Goal: Task Accomplishment & Management: Manage account settings

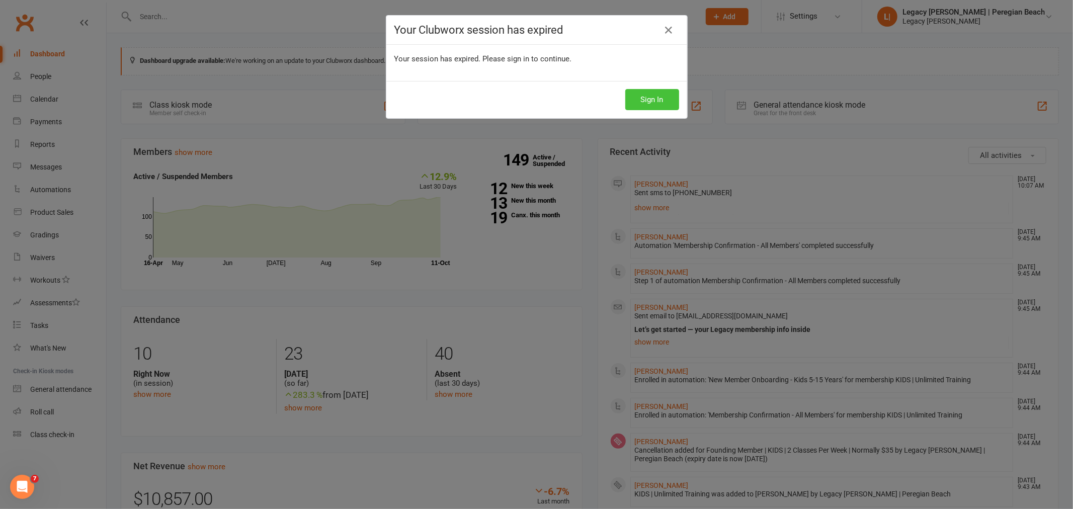
click at [640, 99] on button "Sign In" at bounding box center [652, 99] width 54 height 21
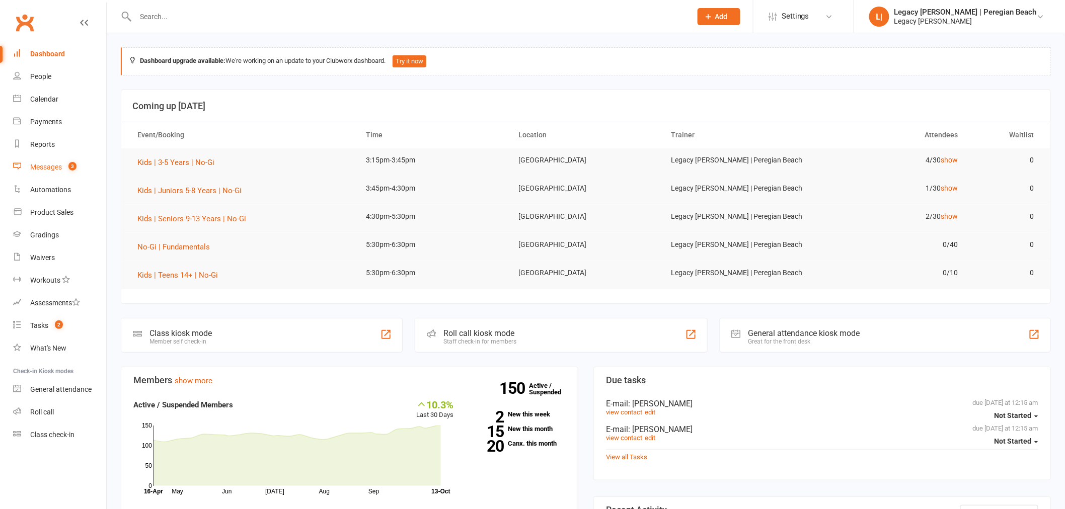
click at [45, 159] on link "Messages 3" at bounding box center [59, 167] width 93 height 23
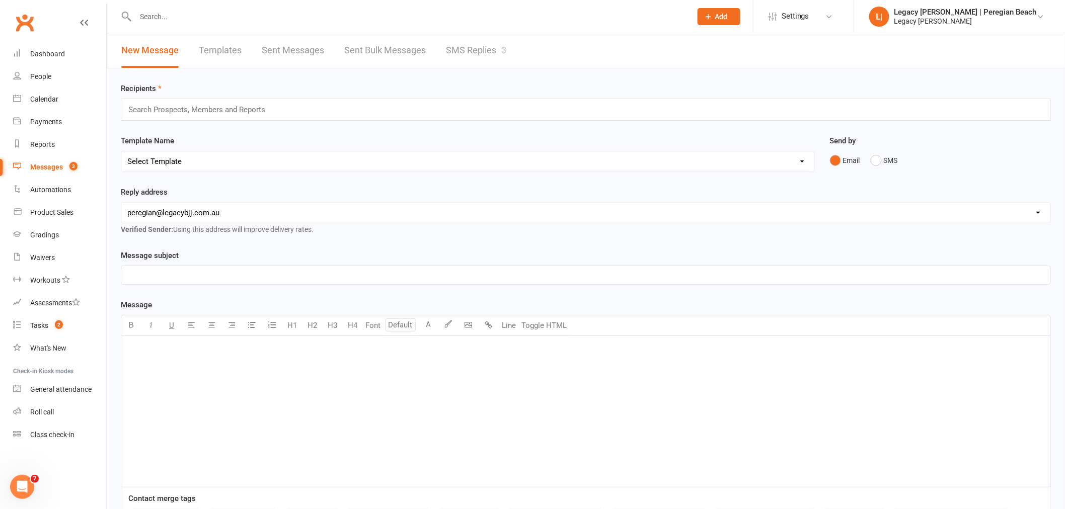
click at [465, 51] on link "SMS Replies 3" at bounding box center [476, 50] width 60 height 35
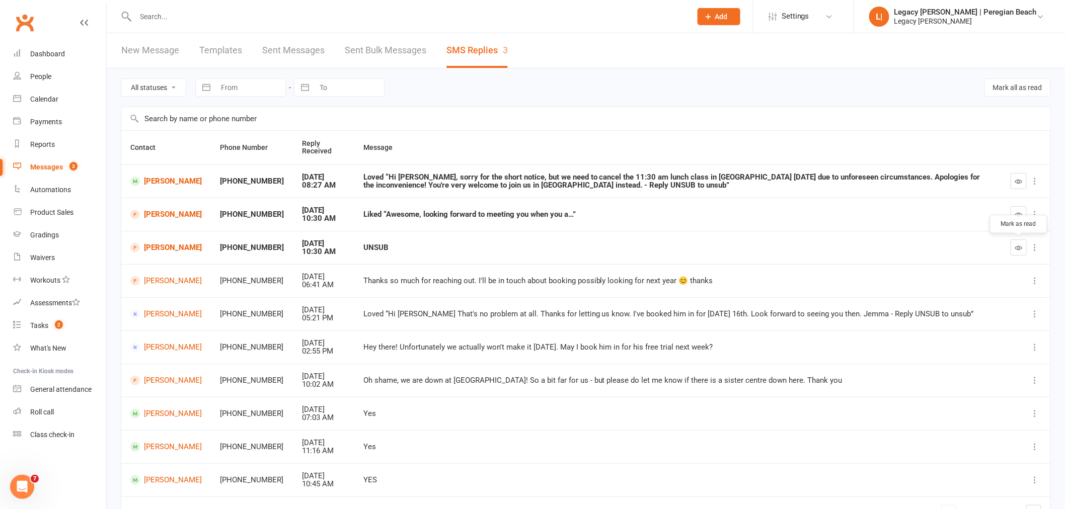
click at [1017, 247] on icon "button" at bounding box center [1019, 248] width 8 height 8
click at [1014, 216] on button "button" at bounding box center [1018, 214] width 16 height 16
click at [1019, 182] on icon "button" at bounding box center [1019, 182] width 8 height 8
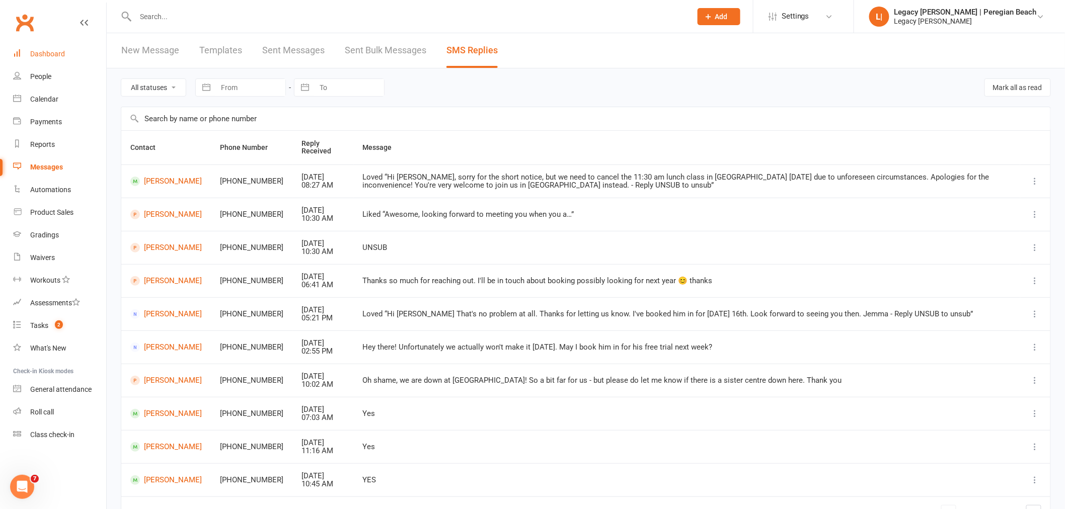
click at [55, 49] on link "Dashboard" at bounding box center [59, 54] width 93 height 23
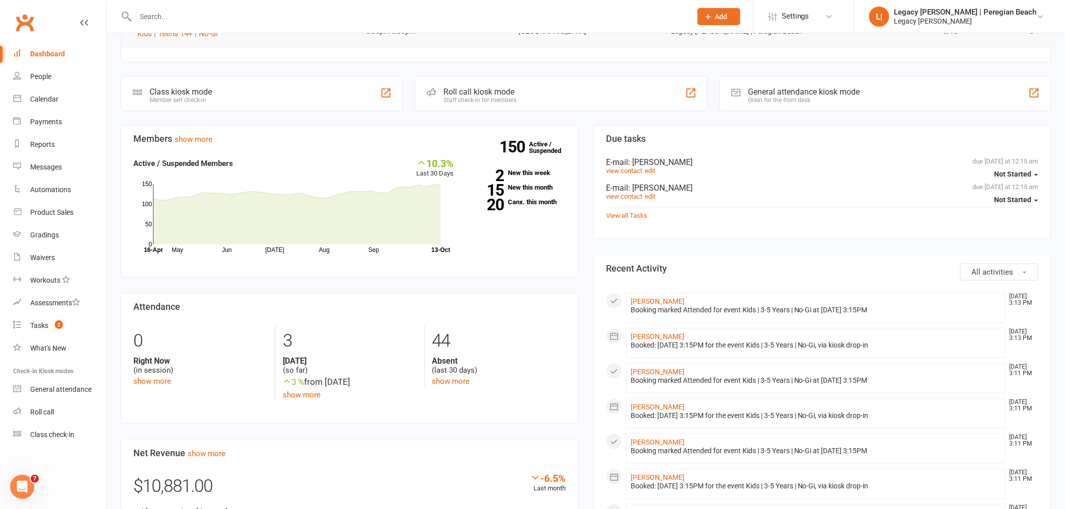
scroll to position [391, 0]
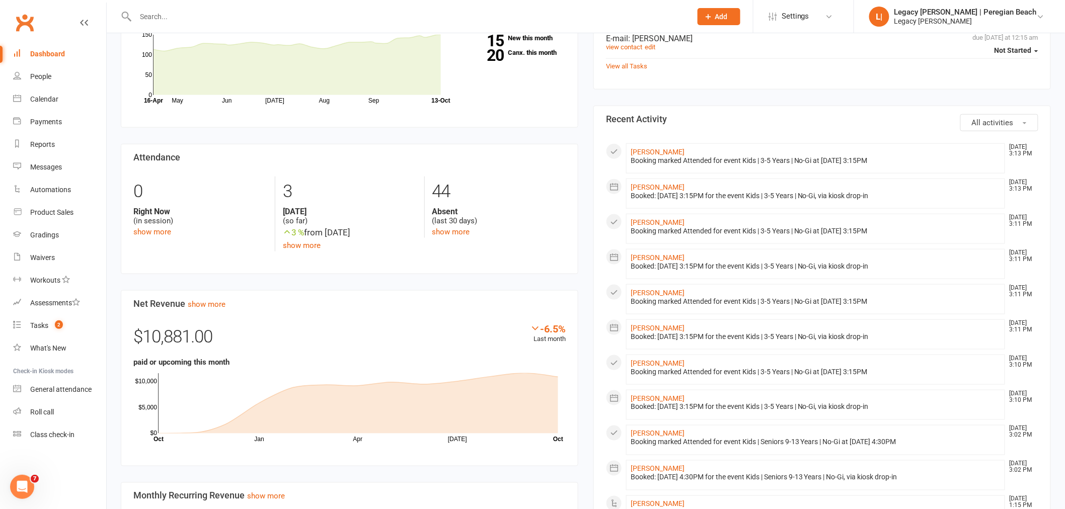
click at [314, 14] on input "text" at bounding box center [408, 17] width 552 height 14
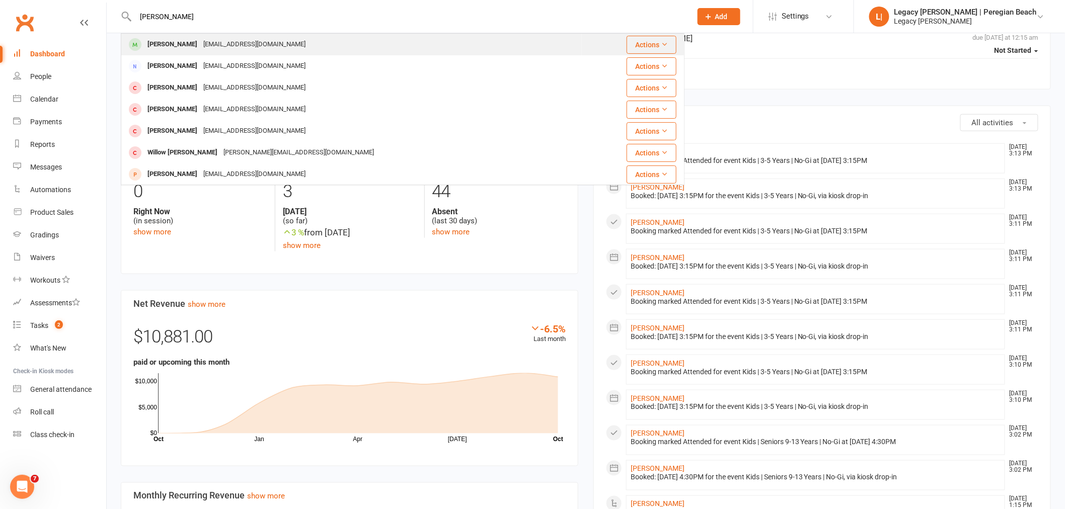
type input "willa"
click at [203, 45] on div "caitlynoverell@gmail.com" at bounding box center [254, 44] width 108 height 15
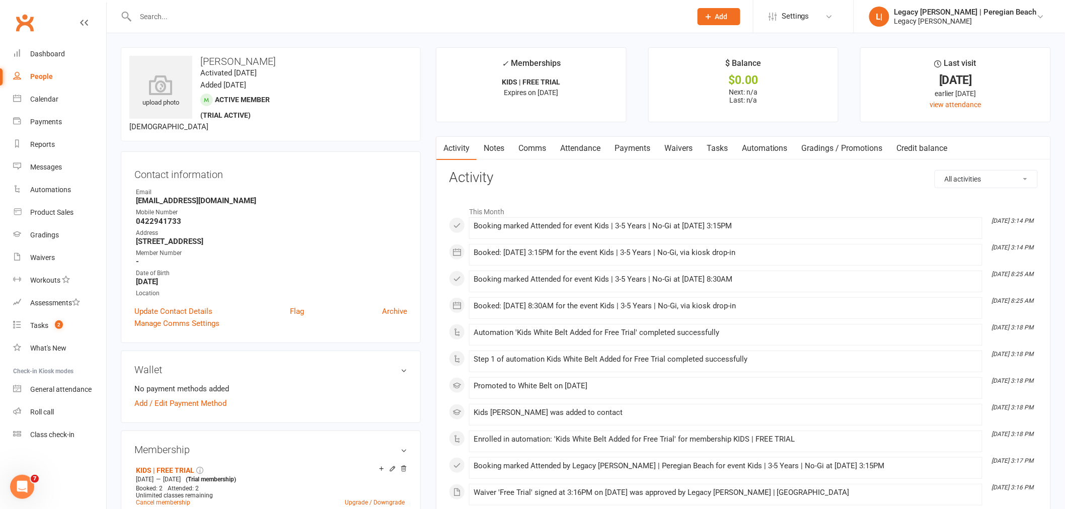
click at [684, 150] on link "Waivers" at bounding box center [678, 148] width 42 height 23
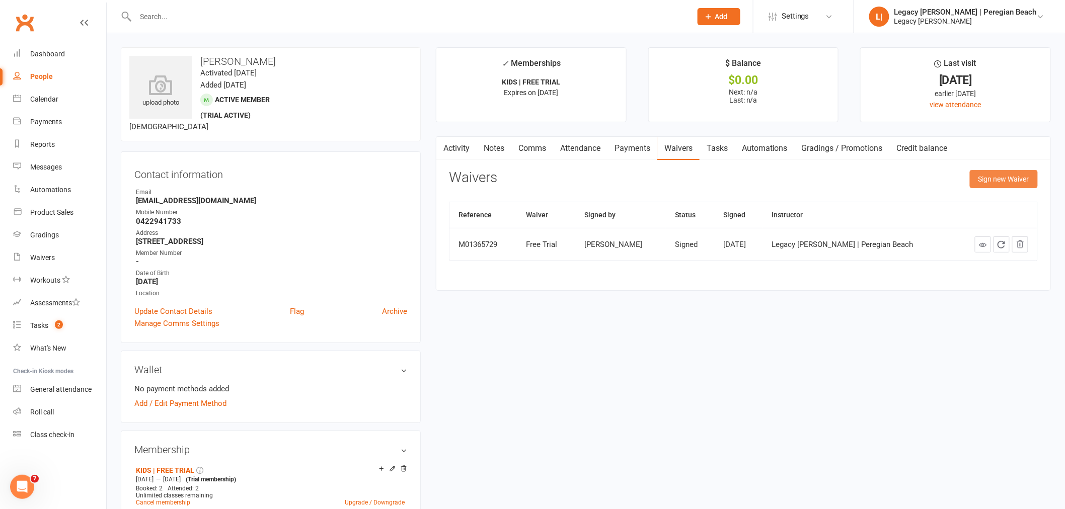
click at [1009, 177] on button "Sign new Waiver" at bounding box center [1004, 179] width 68 height 18
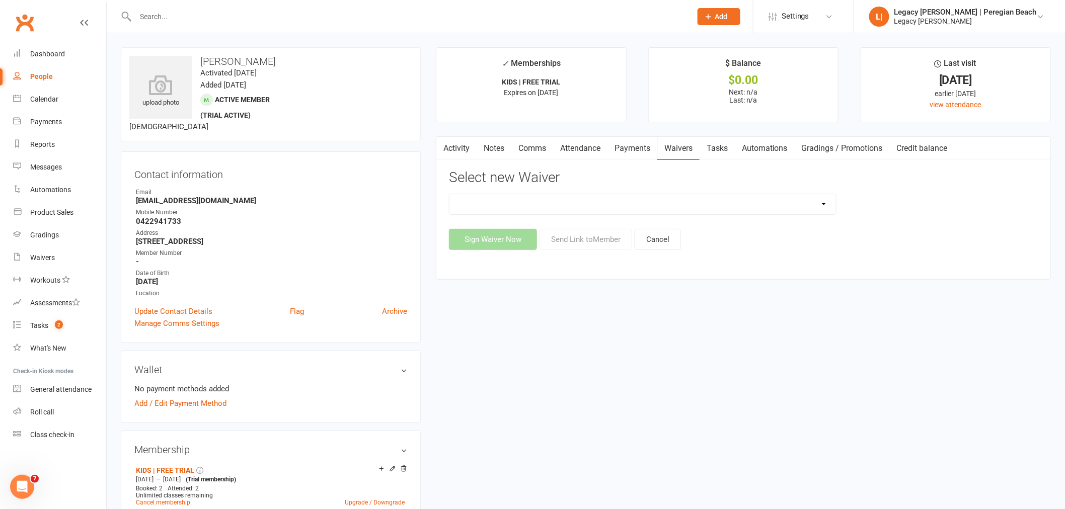
click at [622, 203] on select "2nd Week Free Trial 8-Week Commitment Program Cancellation Form Collect Payment…" at bounding box center [642, 204] width 386 height 20
select select "12657"
click at [449, 194] on select "2nd Week Free Trial 8-Week Commitment Program Cancellation Form Collect Payment…" at bounding box center [642, 204] width 386 height 20
click at [581, 235] on button "Send Link to Member" at bounding box center [585, 239] width 93 height 21
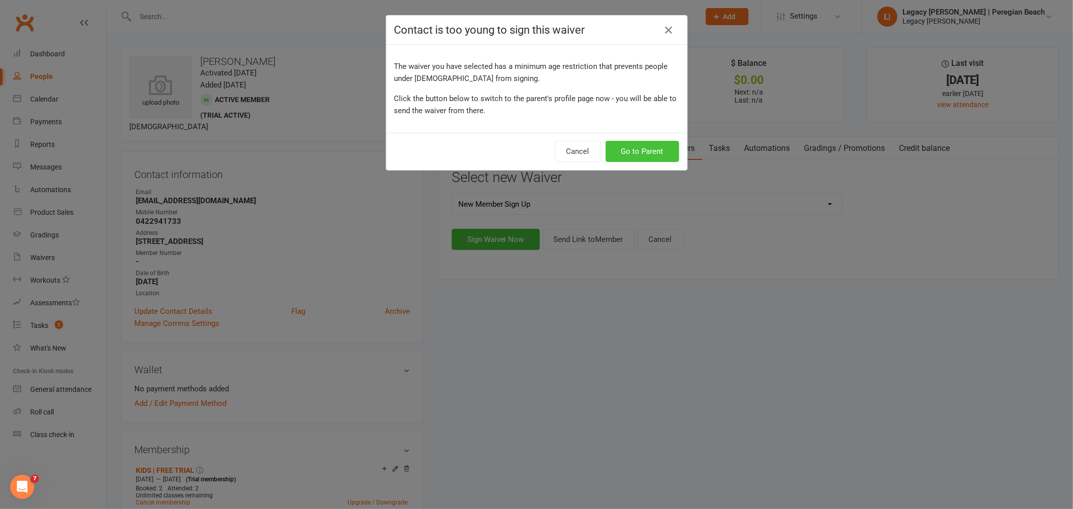
click at [626, 147] on button "Go to Parent" at bounding box center [642, 151] width 73 height 21
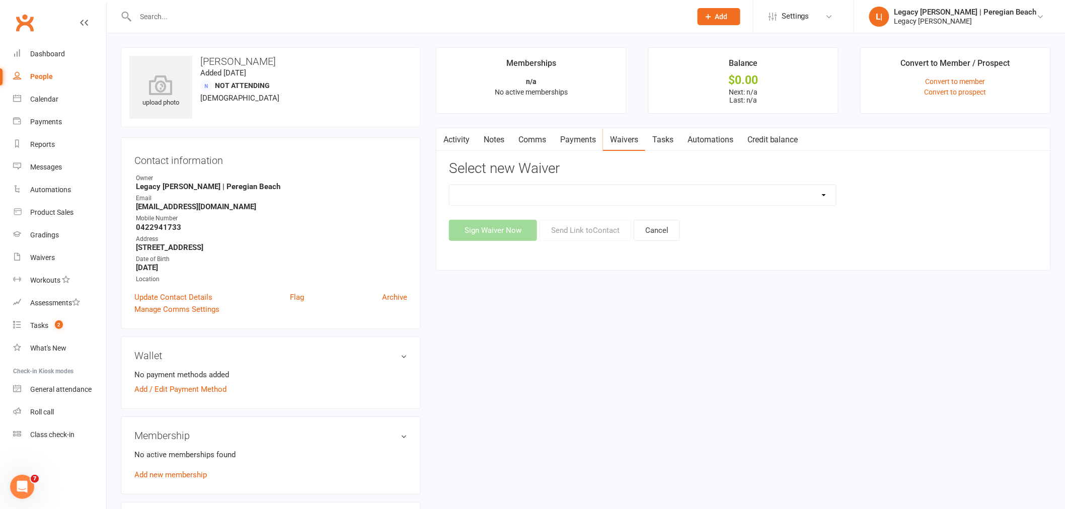
click at [524, 200] on select "2nd Week Free Trial 8-Week Commitment Program Cancellation Form Collect Payment…" at bounding box center [642, 195] width 386 height 20
select select "12657"
click at [449, 185] on select "2nd Week Free Trial 8-Week Commitment Program Cancellation Form Collect Payment…" at bounding box center [642, 195] width 386 height 20
click at [586, 233] on button "Send Link to Contact" at bounding box center [585, 230] width 92 height 21
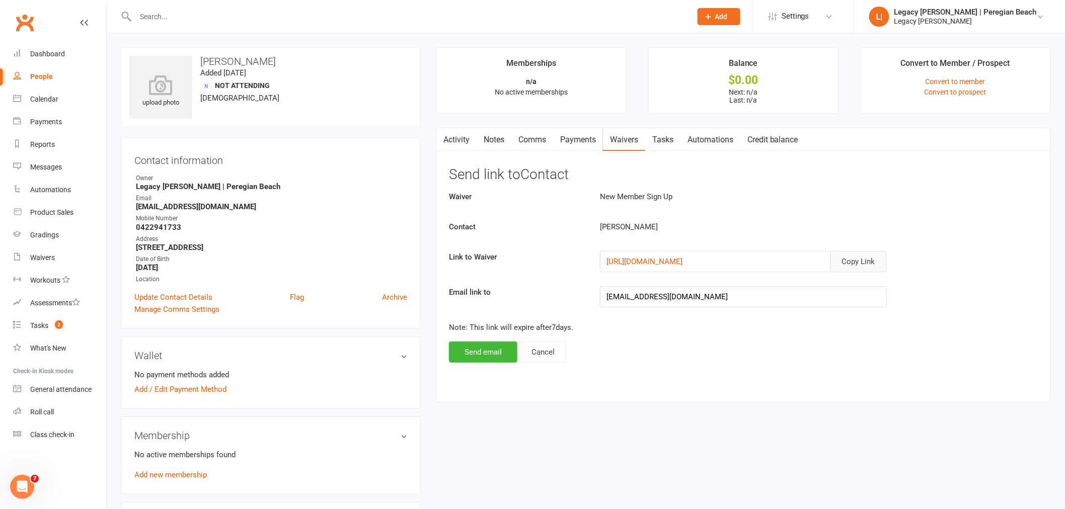
click at [853, 265] on button "Copy Link" at bounding box center [858, 261] width 56 height 21
click at [547, 139] on link "Comms" at bounding box center [532, 139] width 42 height 23
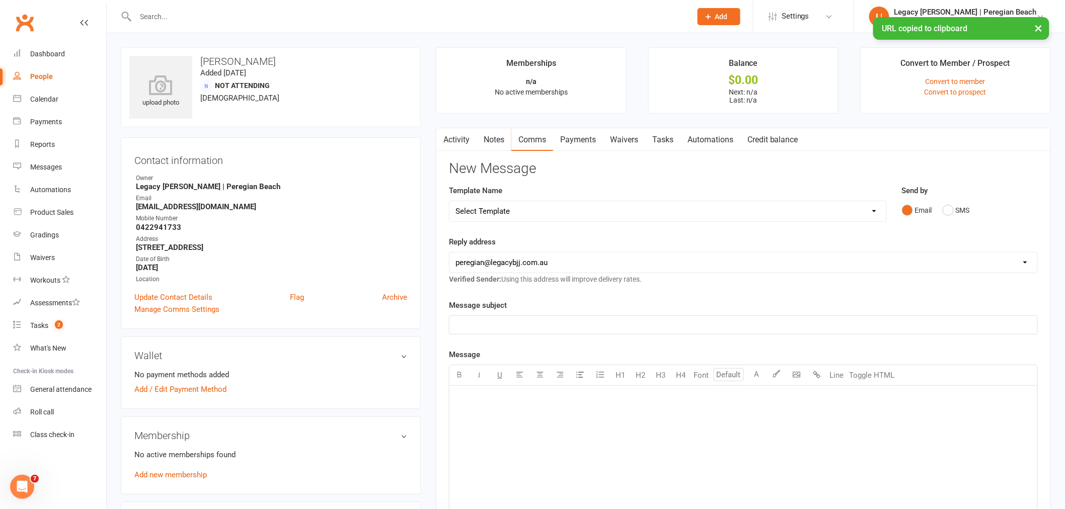
click at [503, 425] on div "﻿" at bounding box center [743, 461] width 588 height 151
click at [967, 212] on button "SMS" at bounding box center [956, 210] width 27 height 19
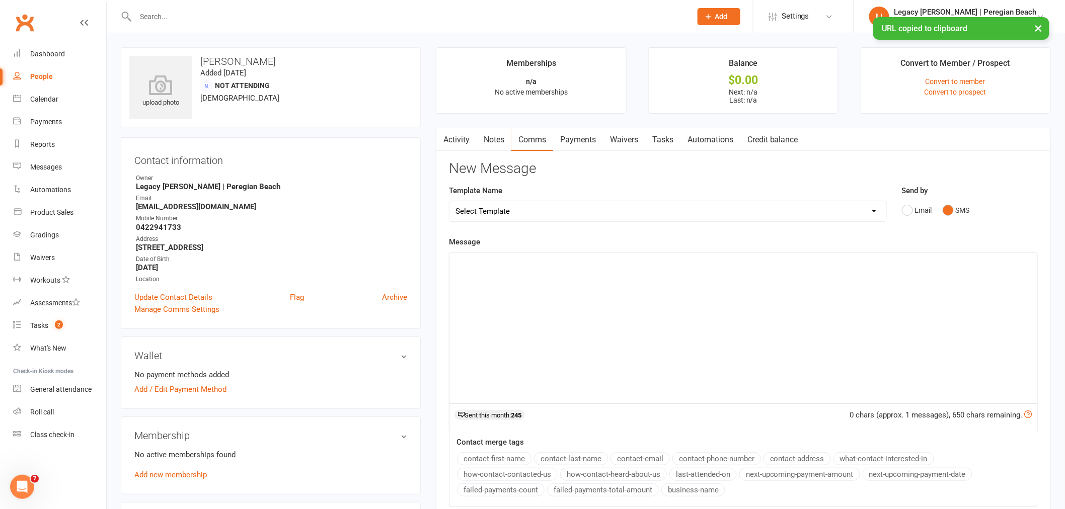
click at [614, 352] on div "﻿" at bounding box center [743, 328] width 588 height 151
click at [511, 459] on button "contact-first-name" at bounding box center [494, 458] width 74 height 13
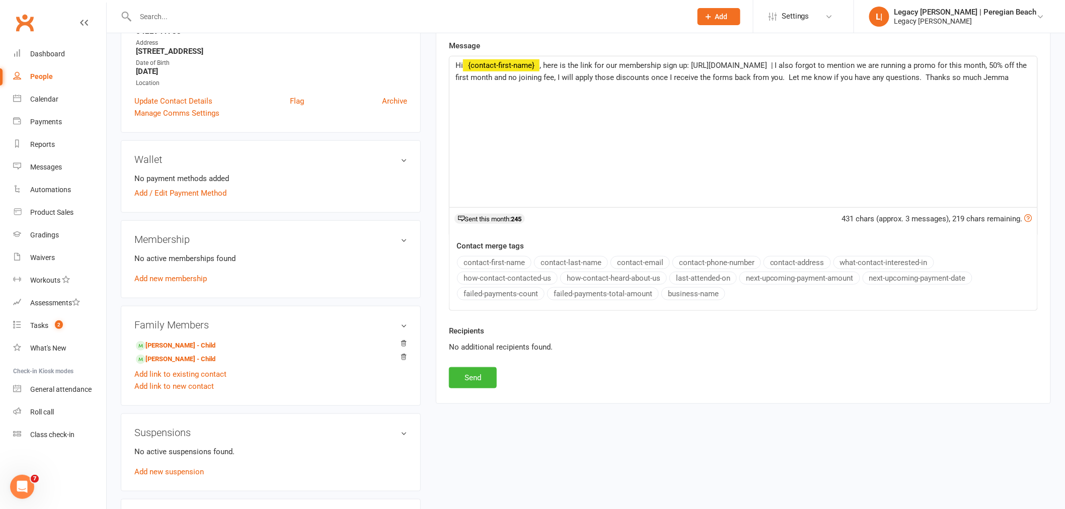
scroll to position [223, 0]
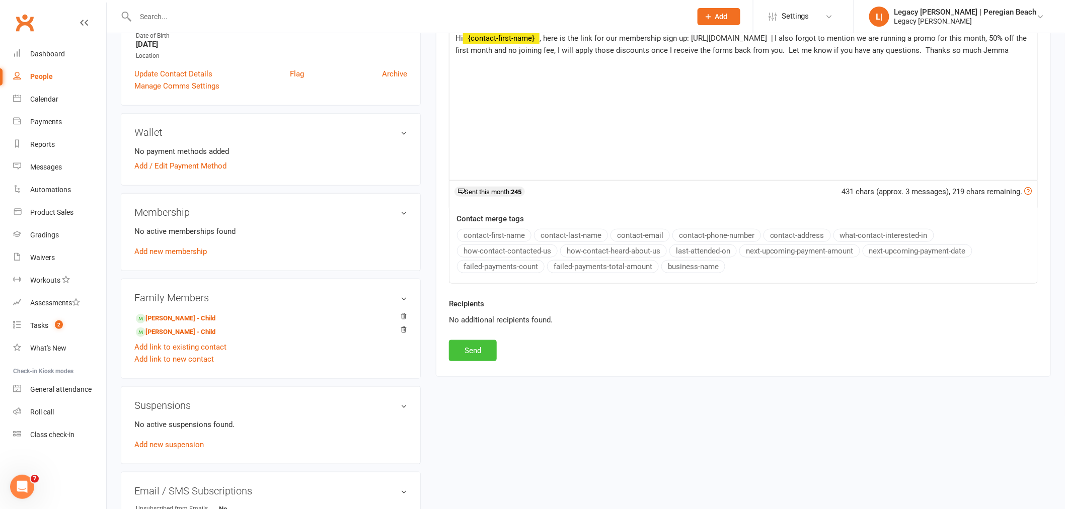
click at [488, 346] on button "Send" at bounding box center [473, 350] width 48 height 21
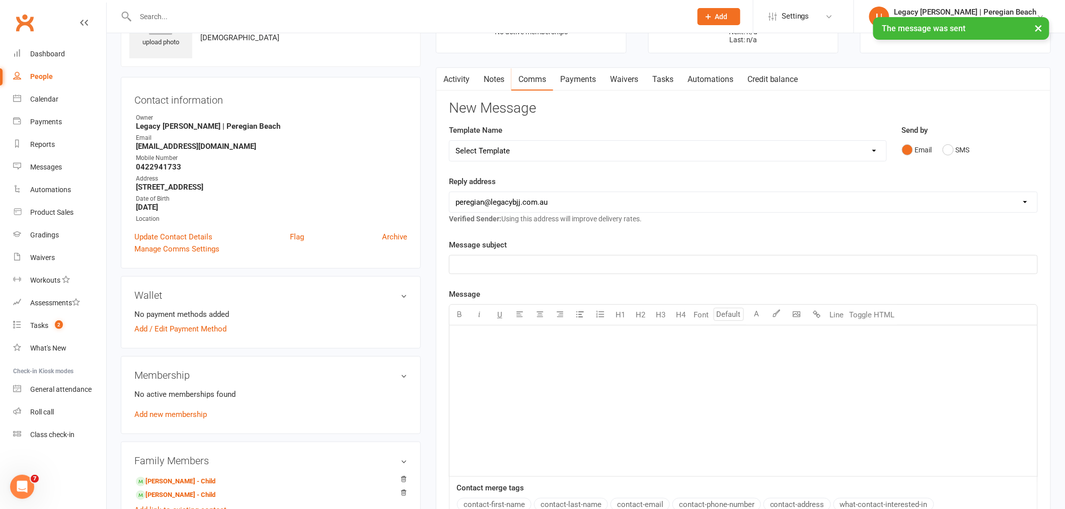
scroll to position [0, 0]
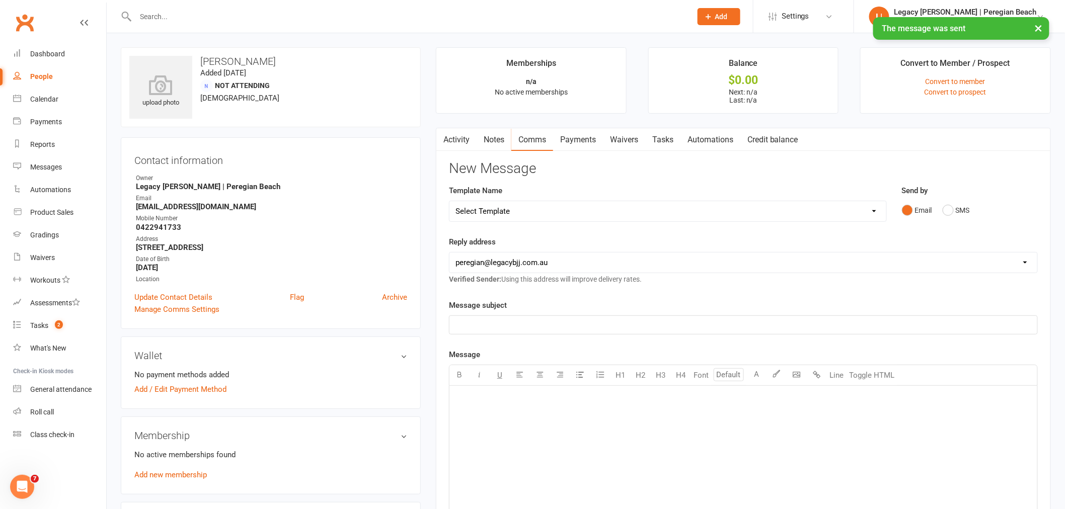
click at [460, 139] on link "Activity" at bounding box center [456, 139] width 40 height 23
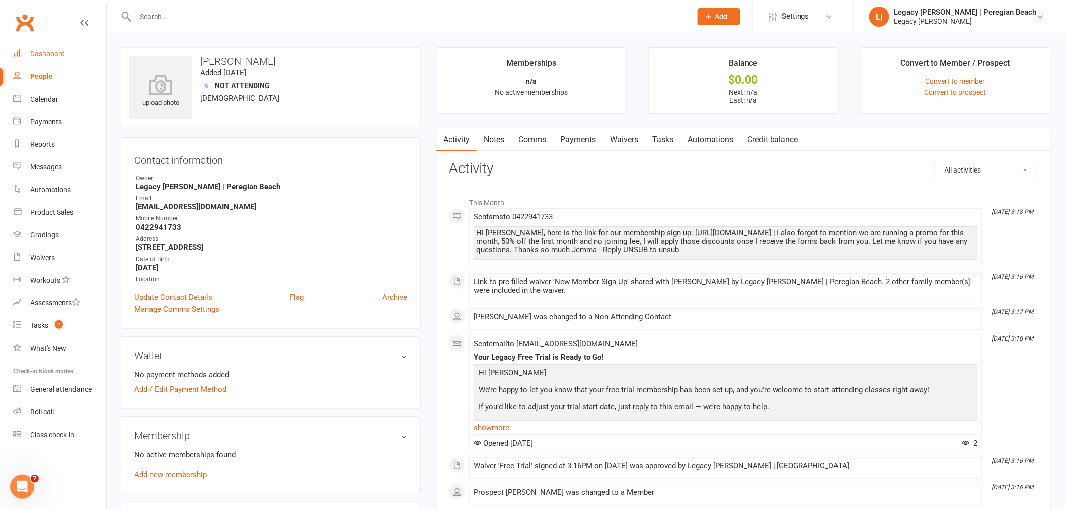
click at [39, 53] on div "Dashboard" at bounding box center [47, 54] width 35 height 8
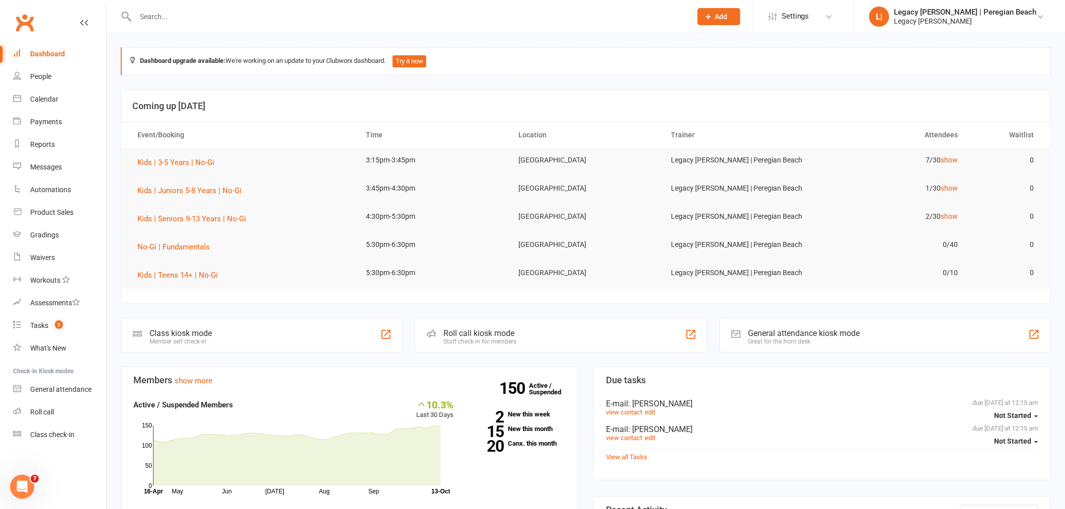
click at [185, 18] on input "text" at bounding box center [408, 17] width 552 height 14
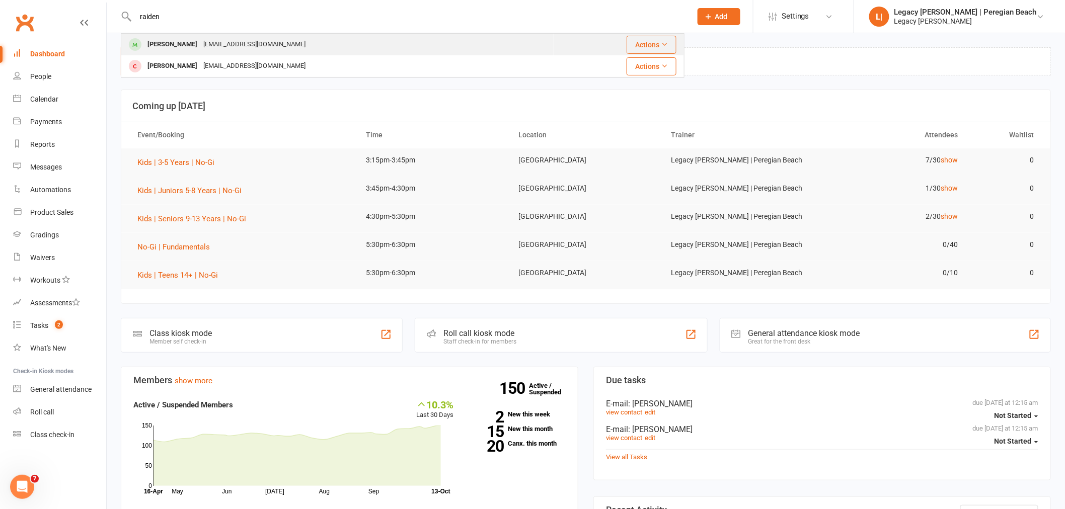
type input "raiden"
click at [171, 40] on div "[PERSON_NAME]" at bounding box center [172, 44] width 56 height 15
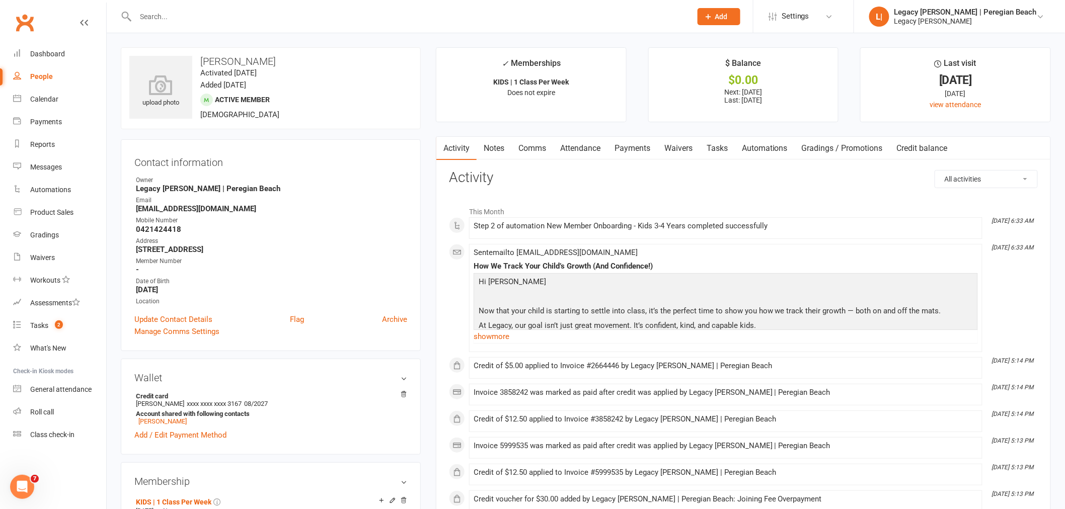
click at [640, 151] on link "Payments" at bounding box center [632, 148] width 50 height 23
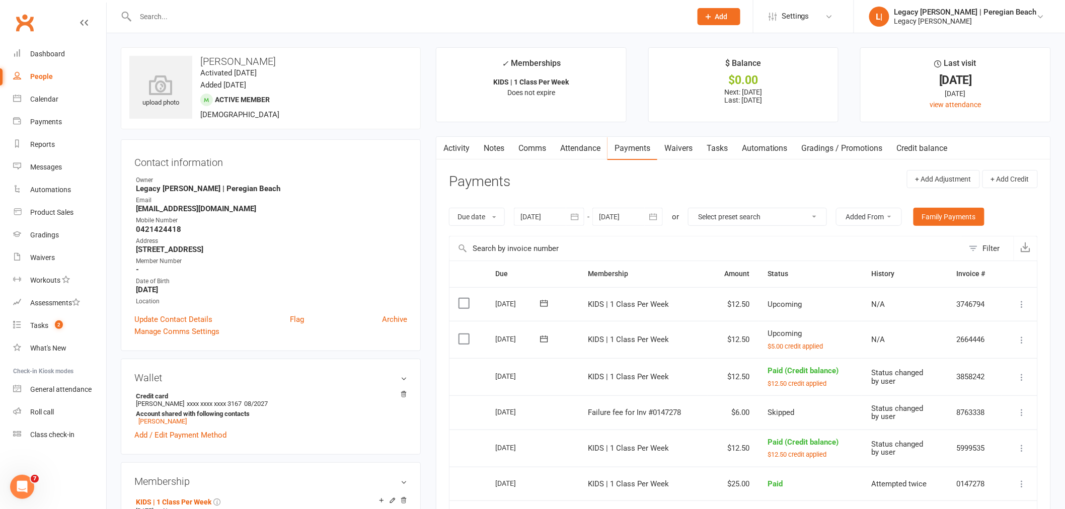
click at [682, 152] on link "Waivers" at bounding box center [678, 148] width 42 height 23
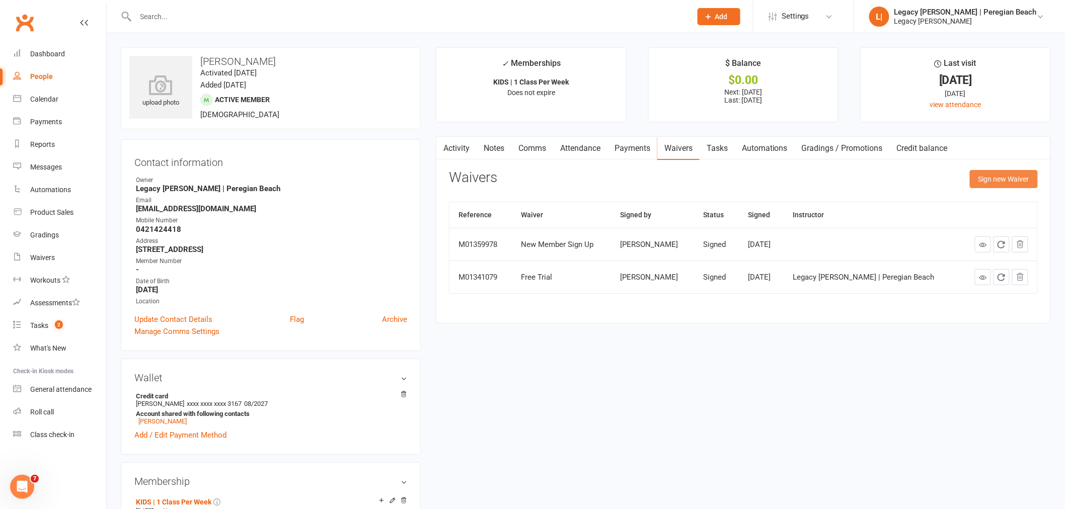
click at [996, 177] on button "Sign new Waiver" at bounding box center [1004, 179] width 68 height 18
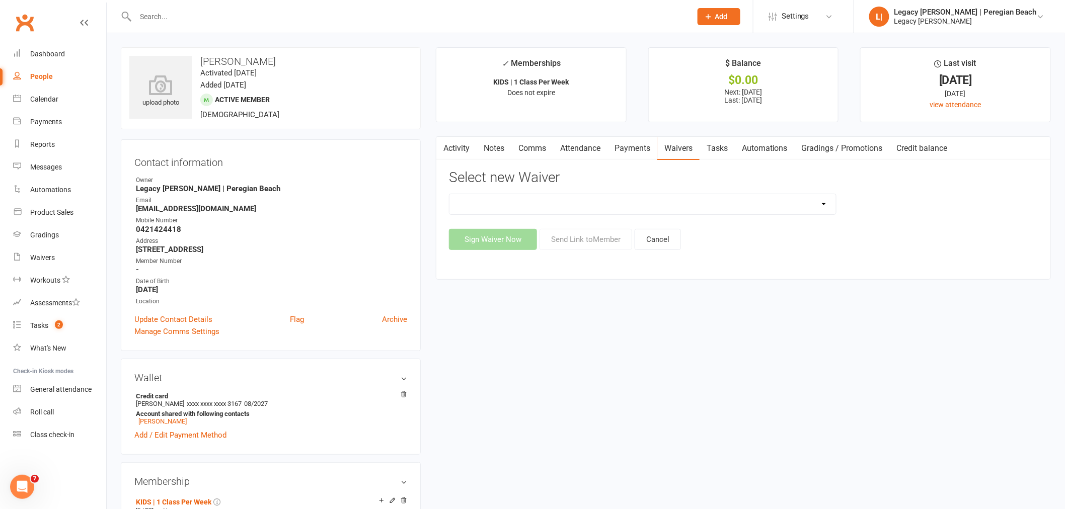
click at [685, 195] on select "2nd Week Free Trial 8-Week Commitment Program Cancellation Form Collect Payment…" at bounding box center [642, 204] width 386 height 20
select select "13247"
click at [449, 194] on select "2nd Week Free Trial 8-Week Commitment Program Cancellation Form Collect Payment…" at bounding box center [642, 204] width 386 height 20
click at [586, 243] on button "Send Link to Member" at bounding box center [585, 239] width 93 height 21
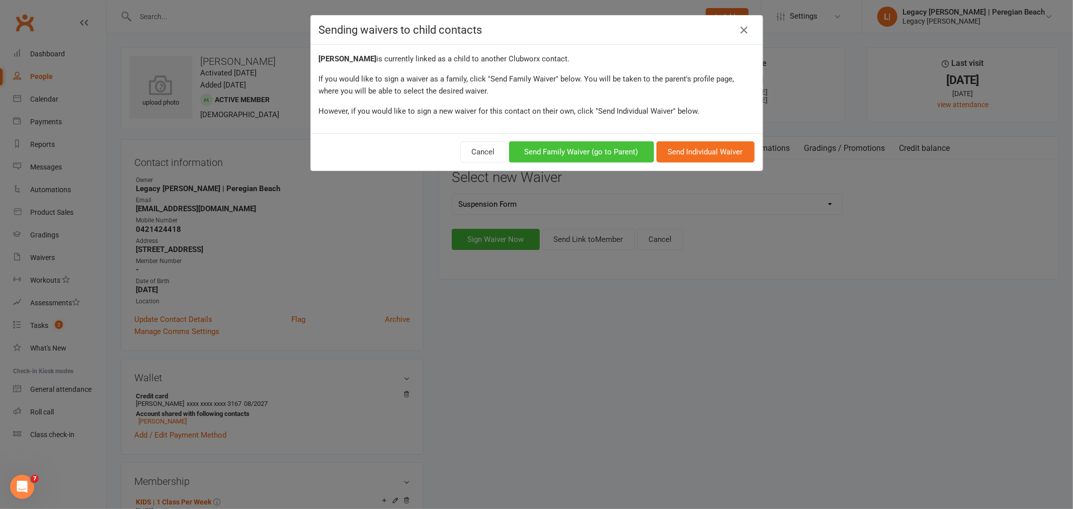
click at [577, 158] on button "Send Family Waiver (go to Parent)" at bounding box center [581, 151] width 145 height 21
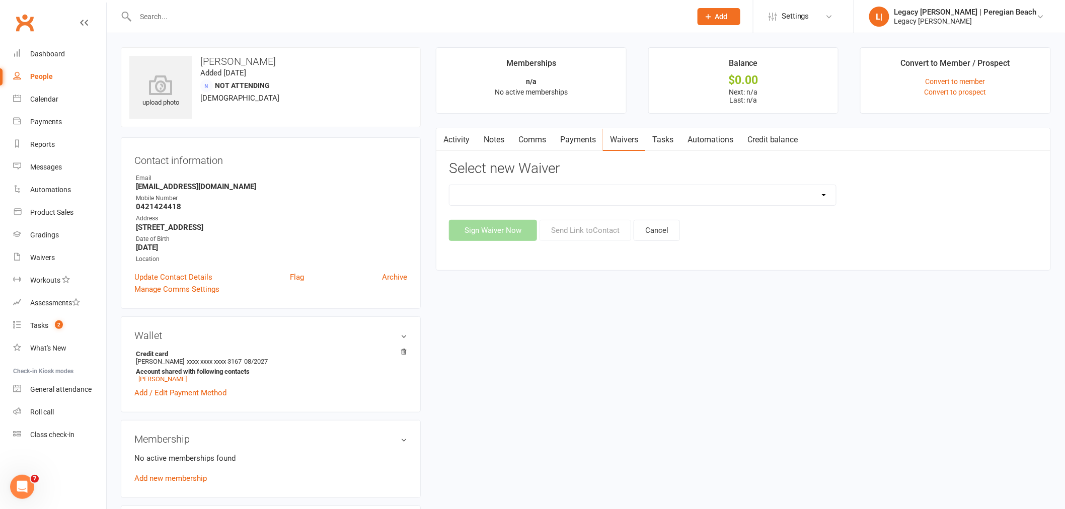
click at [770, 190] on select "2nd Week Free Trial 8-Week Commitment Program Cancellation Form Collect Payment…" at bounding box center [642, 195] width 386 height 20
select select "13247"
click at [449, 185] on select "2nd Week Free Trial 8-Week Commitment Program Cancellation Form Collect Payment…" at bounding box center [642, 195] width 386 height 20
click at [587, 238] on button "Send Link to Contact" at bounding box center [585, 230] width 92 height 21
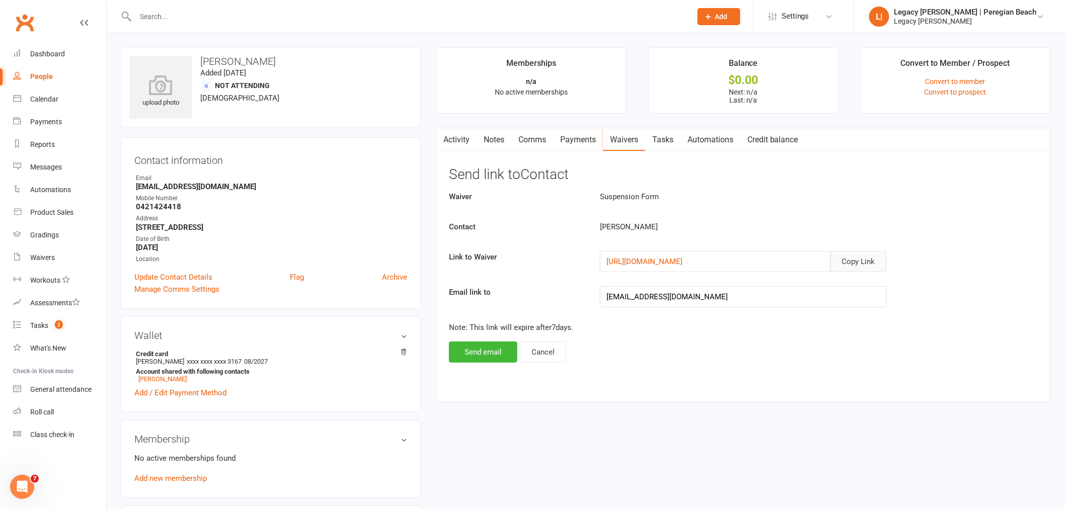
click at [862, 258] on button "Copy Link" at bounding box center [858, 261] width 56 height 21
drag, startPoint x: 32, startPoint y: 49, endPoint x: 298, endPoint y: 67, distance: 267.3
click at [32, 50] on div "Dashboard" at bounding box center [47, 54] width 35 height 8
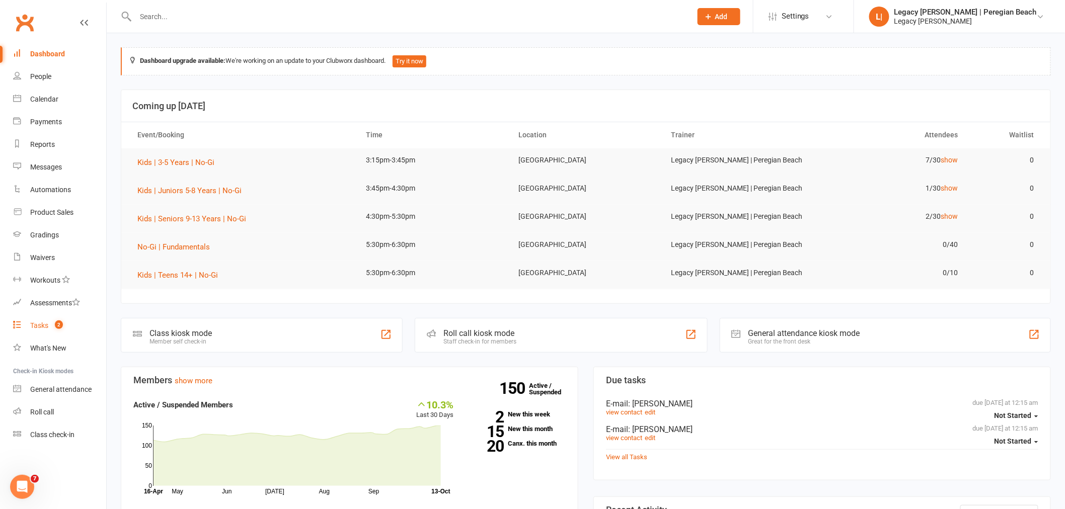
click at [53, 326] on count-badge "2" at bounding box center [56, 326] width 13 height 8
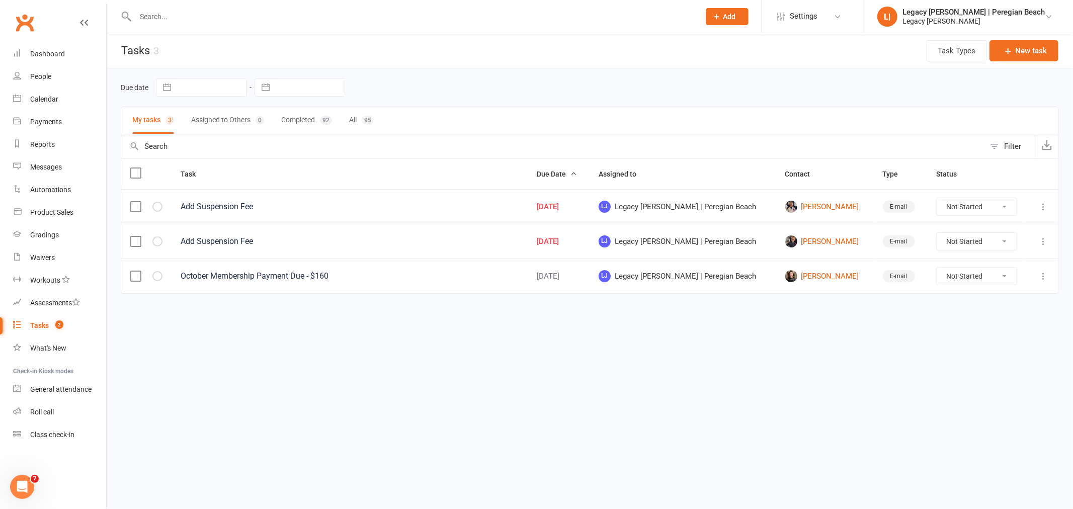
click at [965, 214] on select "Not Started In Progress Waiting Complete" at bounding box center [977, 206] width 80 height 17
click at [937, 199] on select "Not Started In Progress Waiting Complete" at bounding box center [977, 206] width 80 height 17
select select "unstarted"
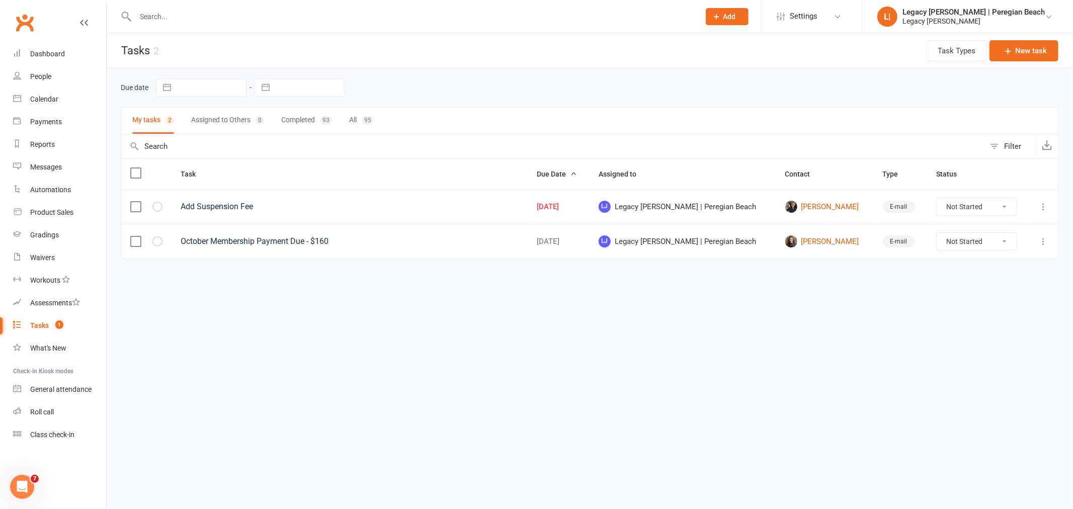
click at [955, 209] on select "Not Started In Progress Waiting Complete" at bounding box center [977, 206] width 80 height 17
click at [937, 199] on select "Not Started In Progress Waiting Complete" at bounding box center [977, 206] width 80 height 17
select select "unstarted"
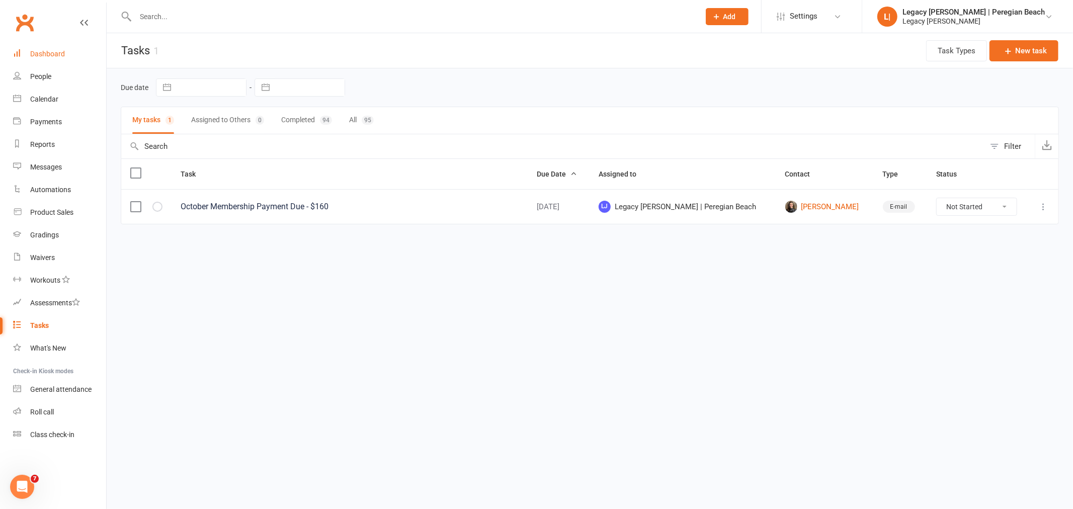
click at [67, 53] on link "Dashboard" at bounding box center [59, 54] width 93 height 23
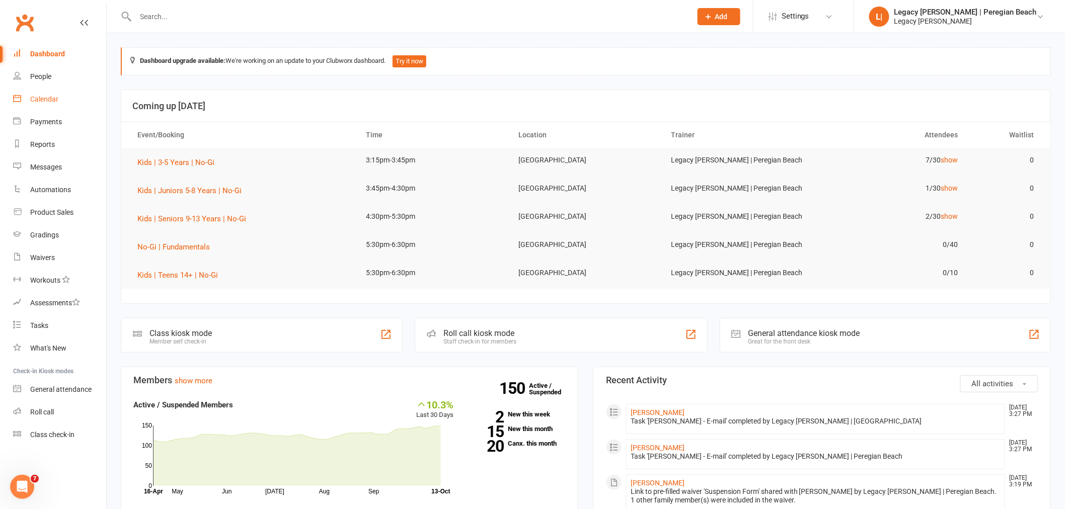
click at [45, 94] on link "Calendar" at bounding box center [59, 99] width 93 height 23
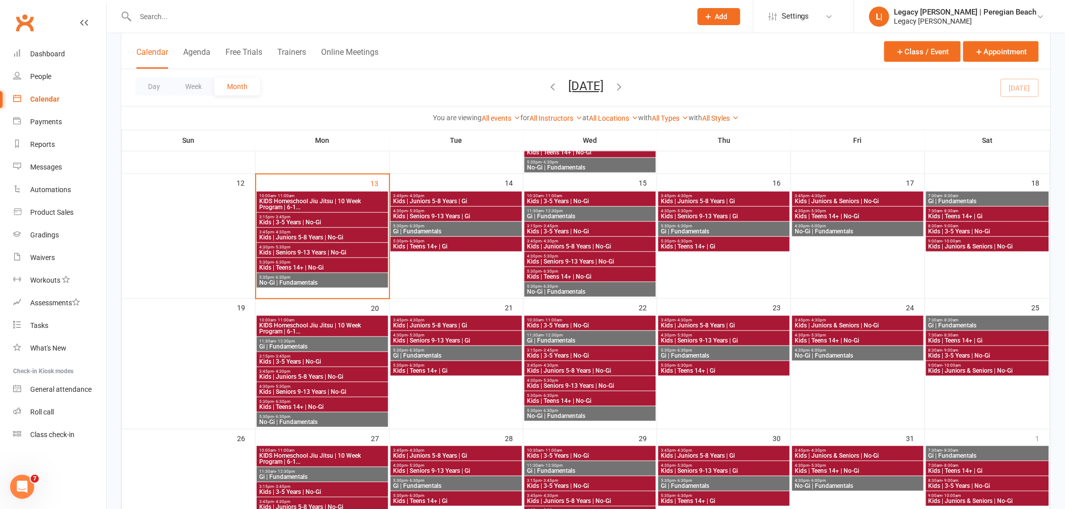
scroll to position [223, 0]
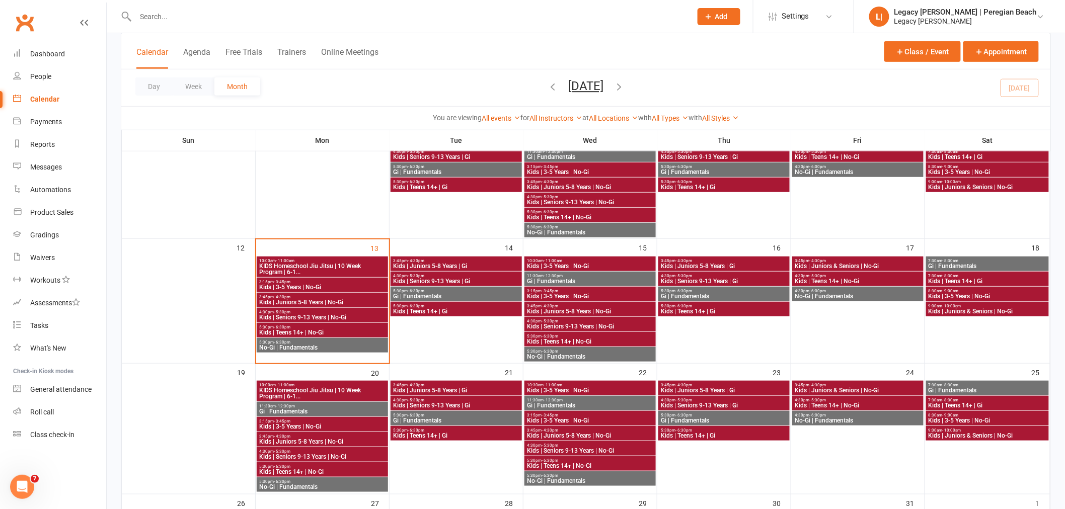
click at [295, 287] on span "Kids | 3-5 Years | No-Gi" at bounding box center [322, 287] width 127 height 6
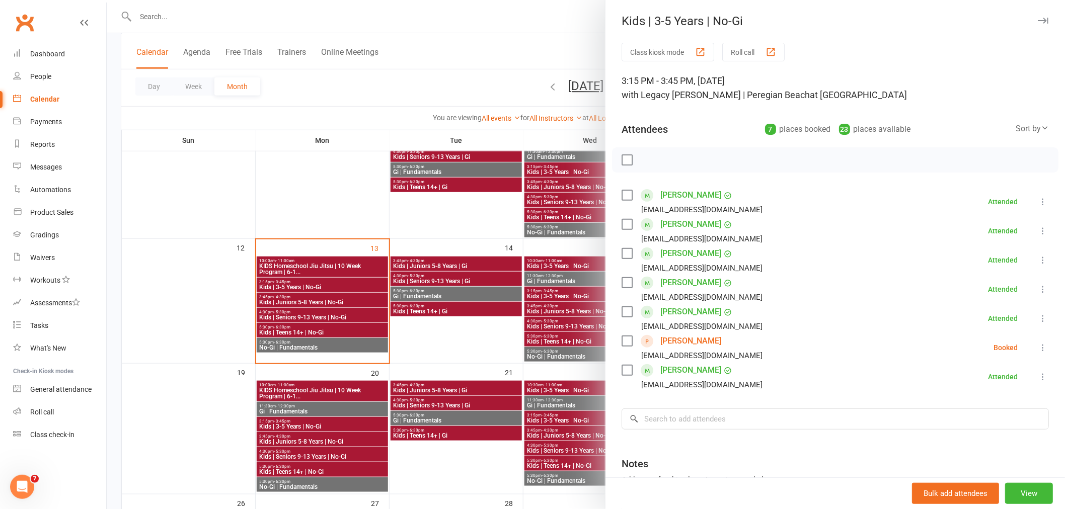
click at [1038, 347] on icon at bounding box center [1043, 348] width 10 height 10
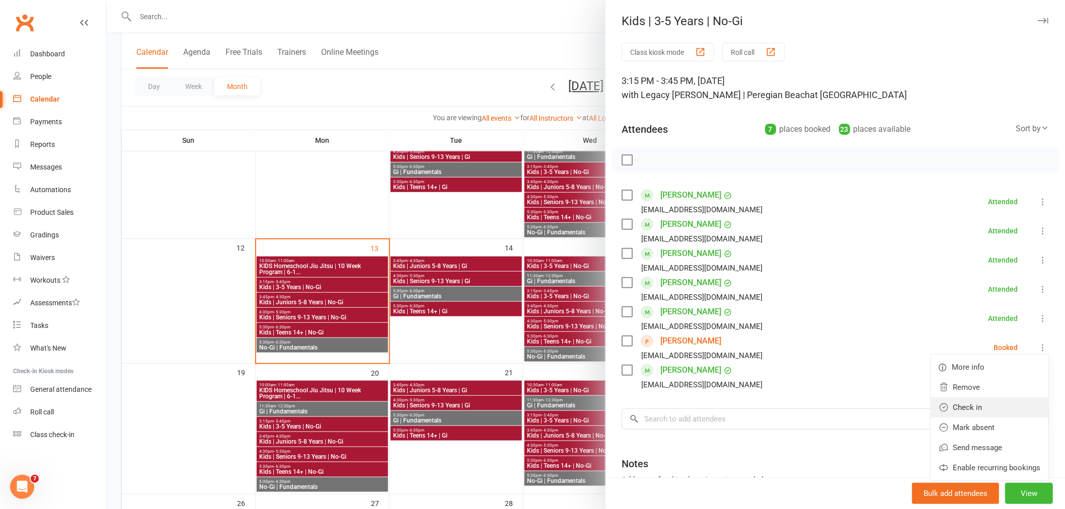
click at [962, 405] on link "Check in" at bounding box center [989, 408] width 118 height 20
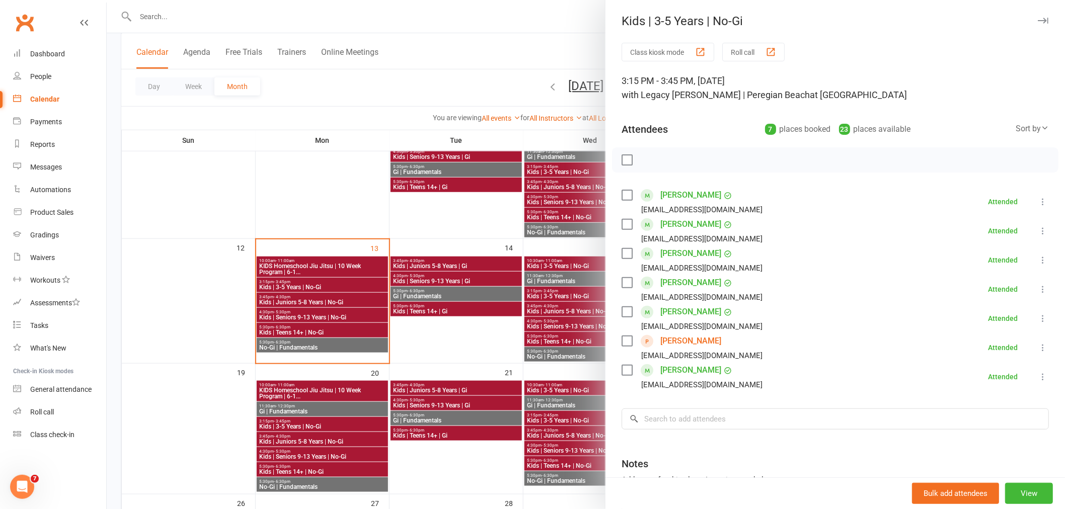
click at [1038, 349] on icon at bounding box center [1043, 348] width 10 height 10
click at [954, 390] on link "Remove" at bounding box center [989, 387] width 118 height 20
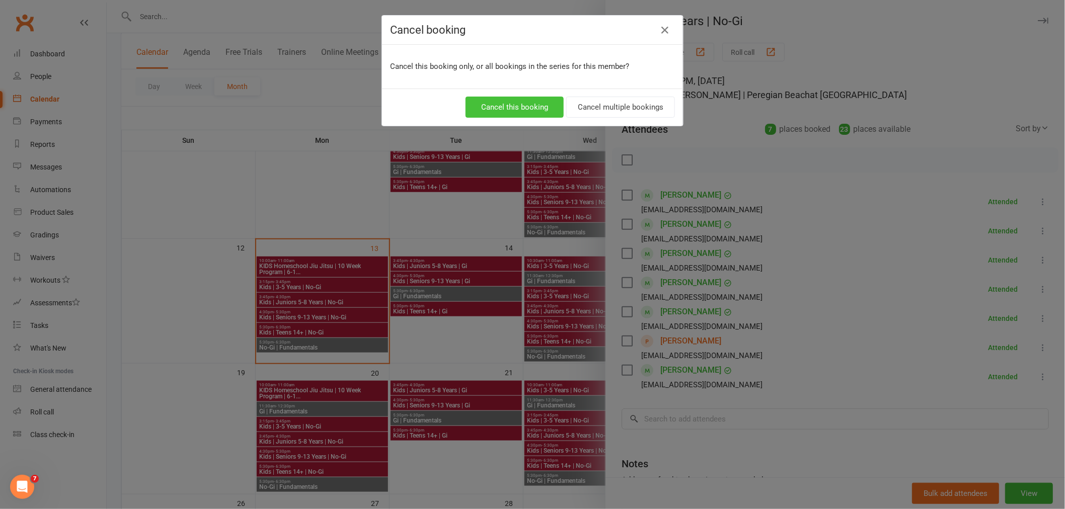
click at [514, 103] on button "Cancel this booking" at bounding box center [514, 107] width 98 height 21
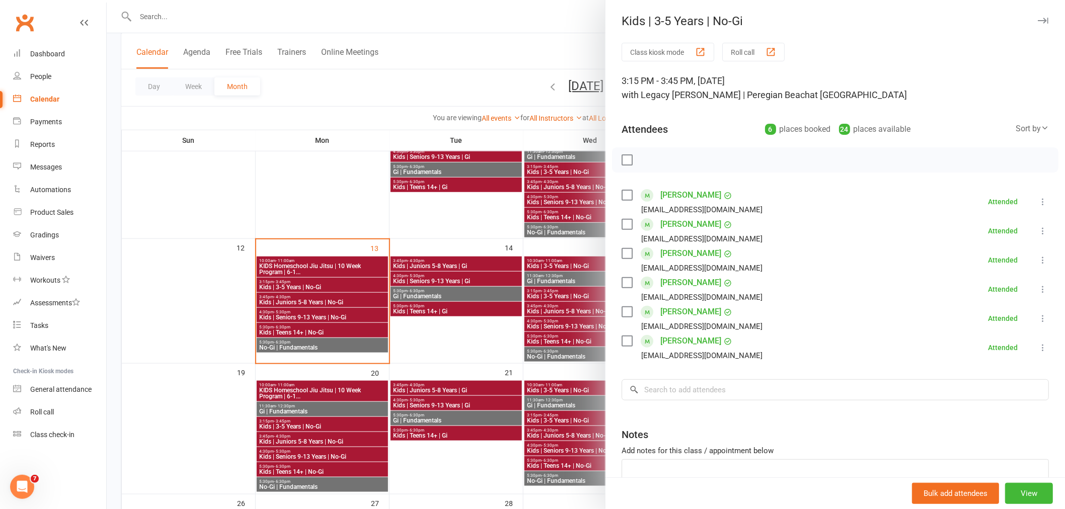
click at [208, 18] on div at bounding box center [586, 254] width 958 height 509
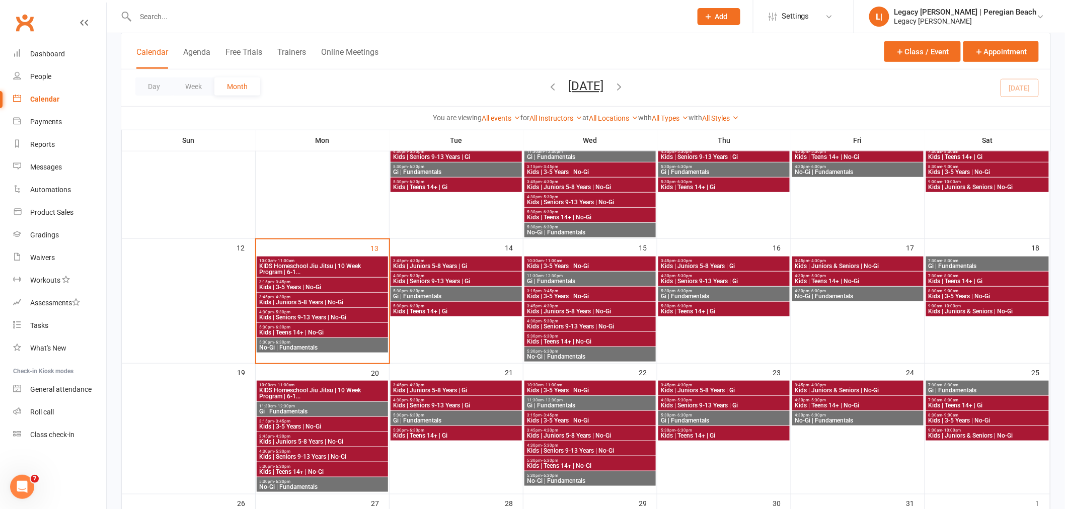
click at [168, 10] on input "text" at bounding box center [408, 17] width 552 height 14
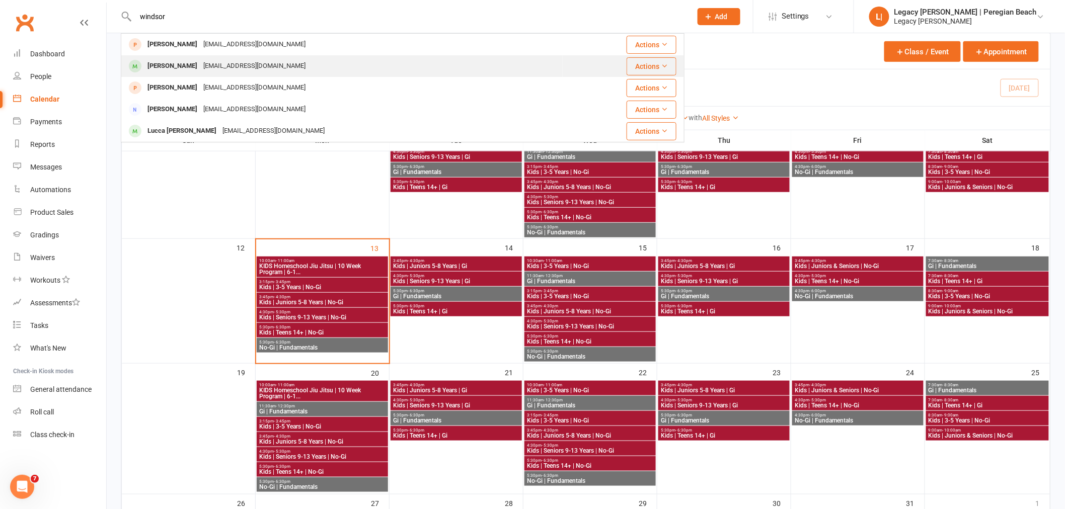
type input "windsor"
click at [148, 63] on div "Windsor Rodgers" at bounding box center [172, 66] width 56 height 15
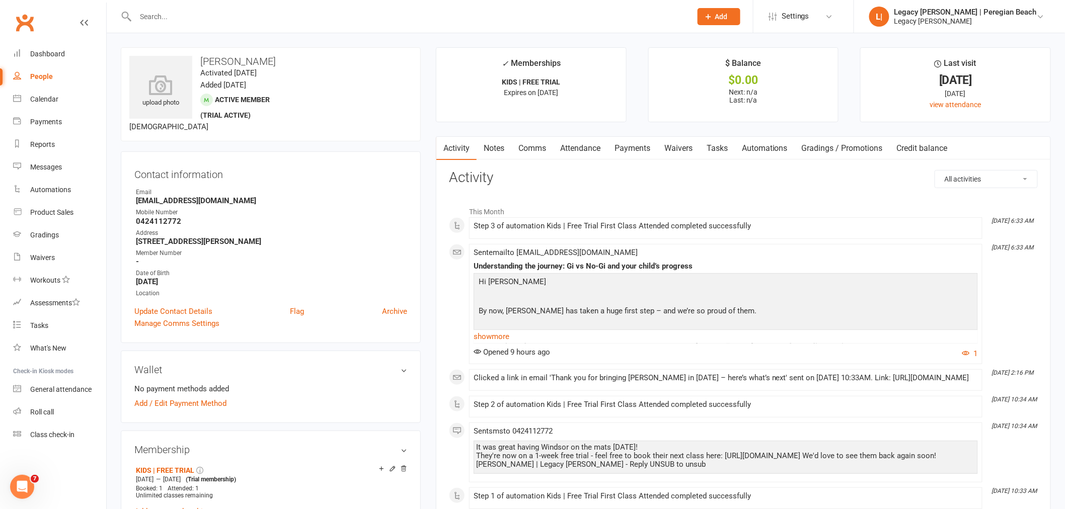
click at [574, 143] on link "Attendance" at bounding box center [580, 148] width 54 height 23
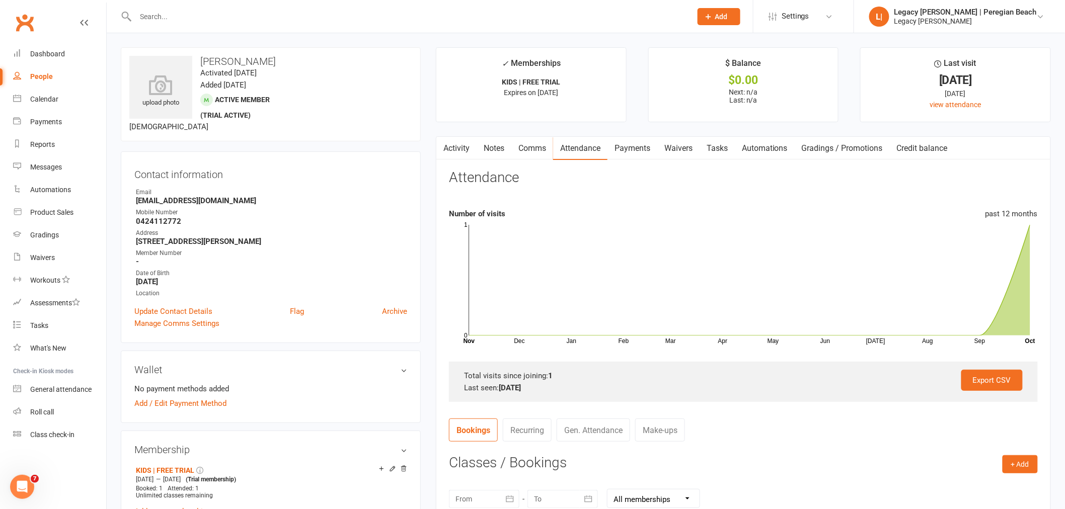
click at [1014, 454] on contact-attendance "Attendance Number of visits past 12 months Dec Jan Feb Mar Apr May Jun Jul Aug …" at bounding box center [743, 414] width 589 height 488
click at [1014, 458] on button "+ Add" at bounding box center [1019, 464] width 35 height 18
click at [959, 486] on link "Book Event" at bounding box center [987, 487] width 100 height 20
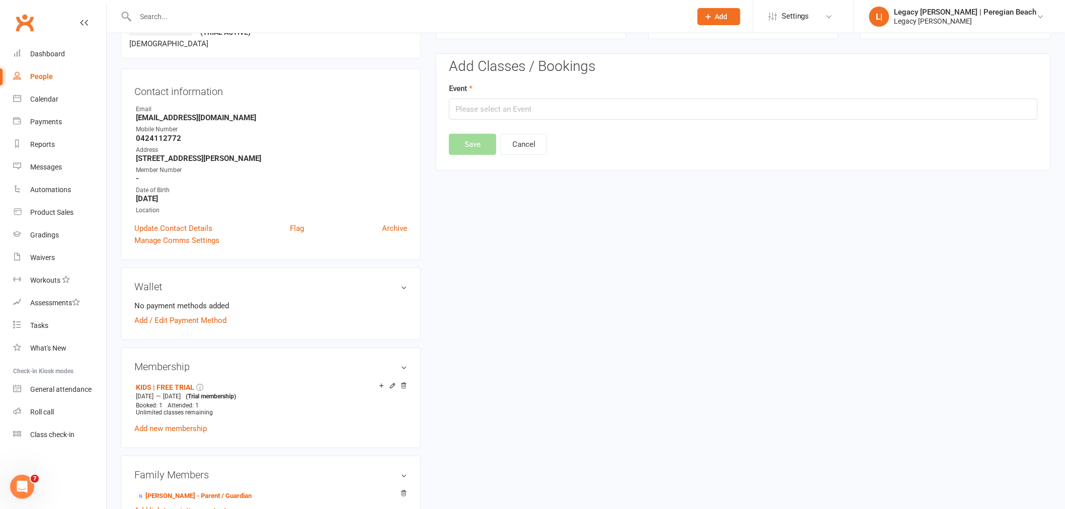
scroll to position [86, 0]
click at [504, 104] on input "text" at bounding box center [743, 106] width 589 height 21
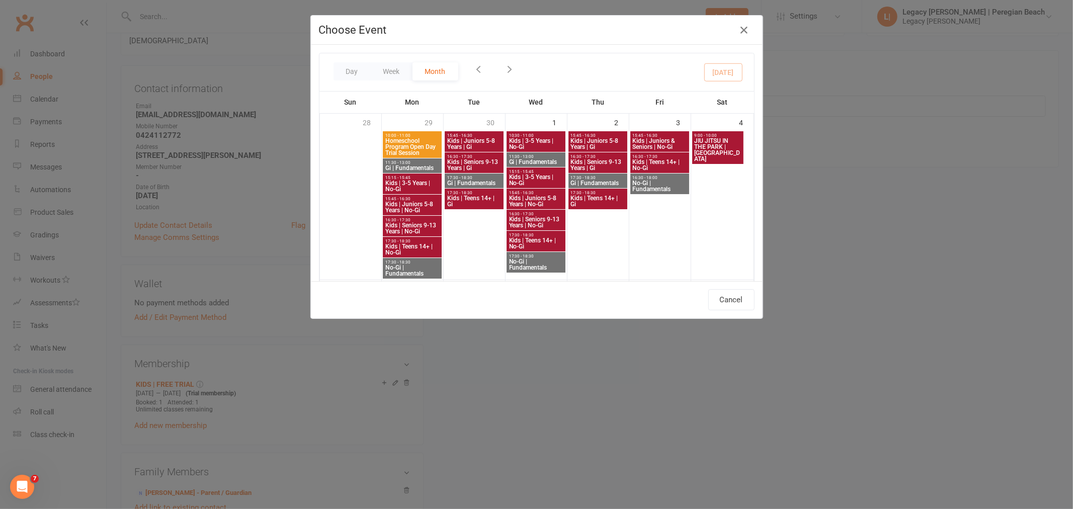
click at [403, 492] on span "Kids | 3-5 Years | No-Gi" at bounding box center [412, 498] width 55 height 12
click at [411, 492] on span "Kids | 3-5 Years | No-Gi" at bounding box center [412, 498] width 55 height 12
type input "Kids | 3-5 Years | No-Gi - Oct 13, 2025 3:15:00 PM"
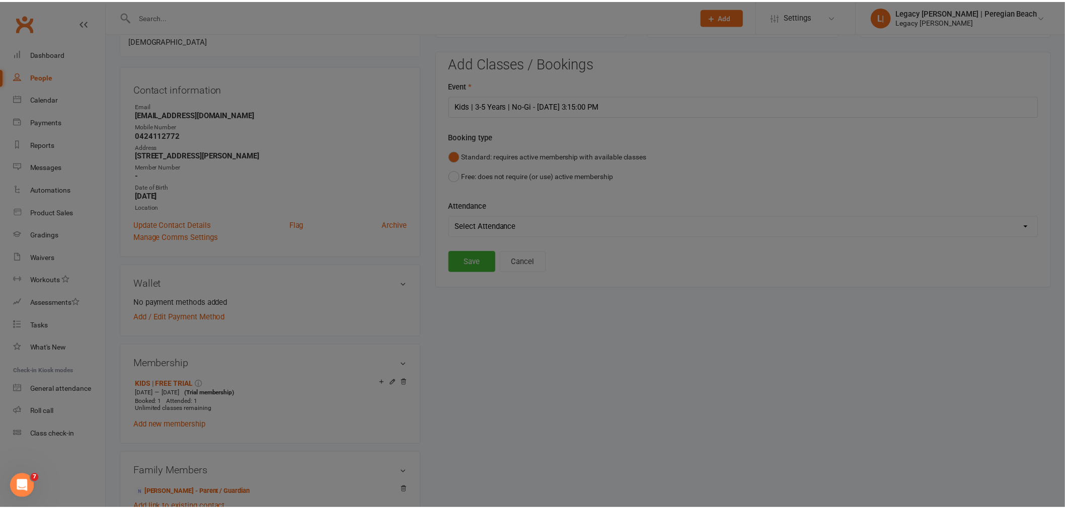
scroll to position [0, 0]
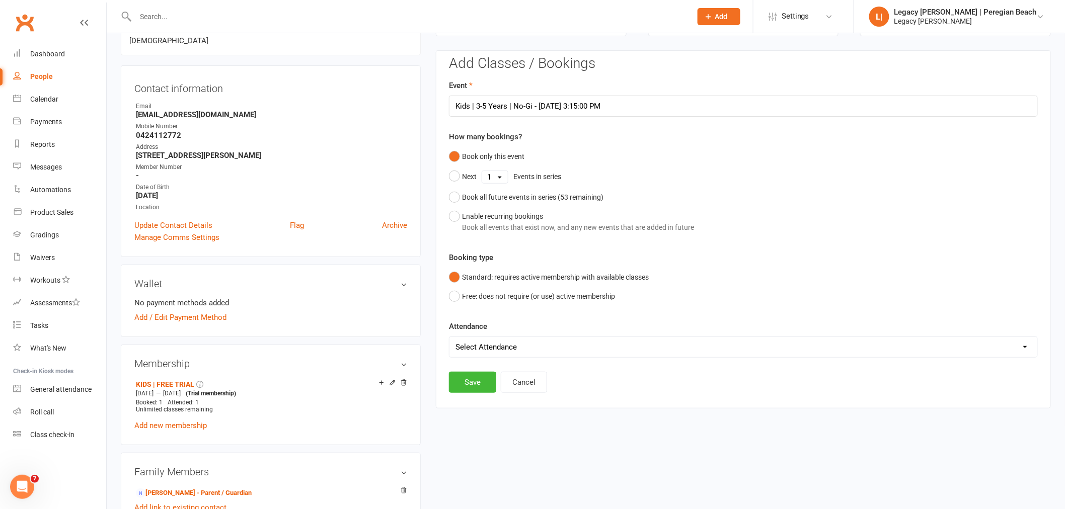
click at [514, 345] on select "Select Attendance Attended Absent" at bounding box center [743, 347] width 588 height 20
select select "0"
click at [449, 337] on select "Select Attendance Attended Absent" at bounding box center [743, 347] width 588 height 20
click at [477, 387] on button "Save" at bounding box center [472, 382] width 47 height 21
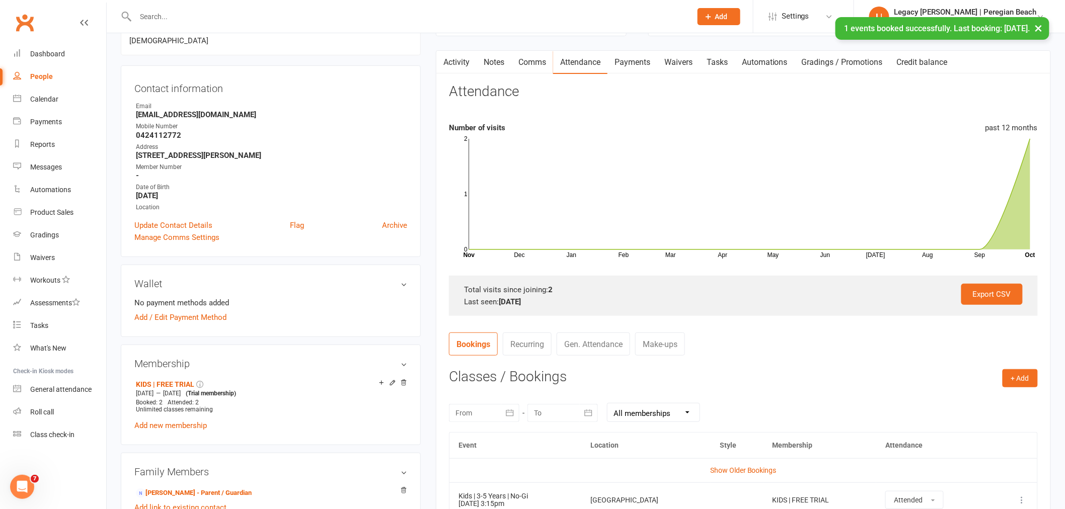
click at [171, 17] on div "× 1 events booked successfully. Last booking: Oct 13, 2025." at bounding box center [526, 17] width 1052 height 0
click at [175, 14] on input "text" at bounding box center [408, 17] width 552 height 14
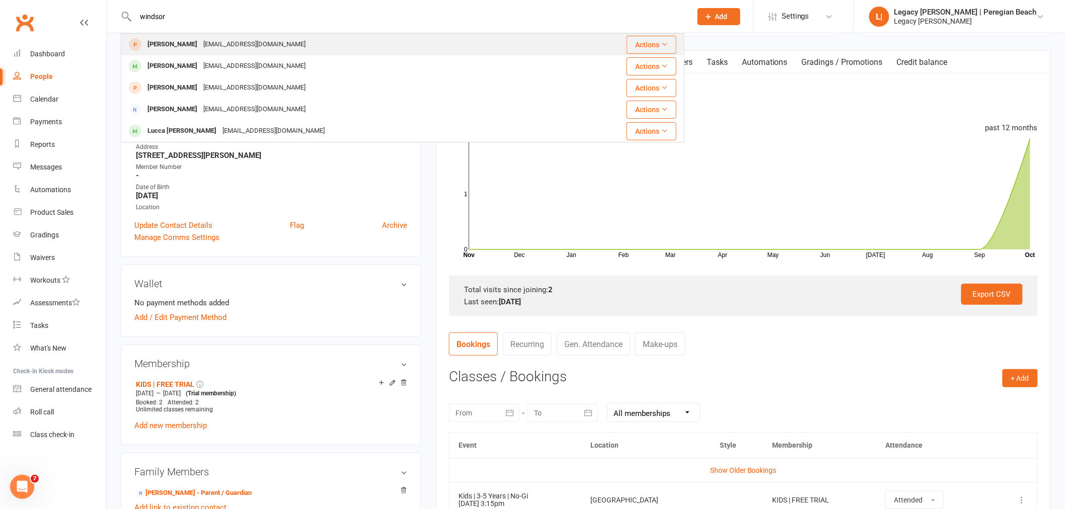
type input "windsor"
click at [190, 41] on div "Windsor Rodgers" at bounding box center [172, 44] width 56 height 15
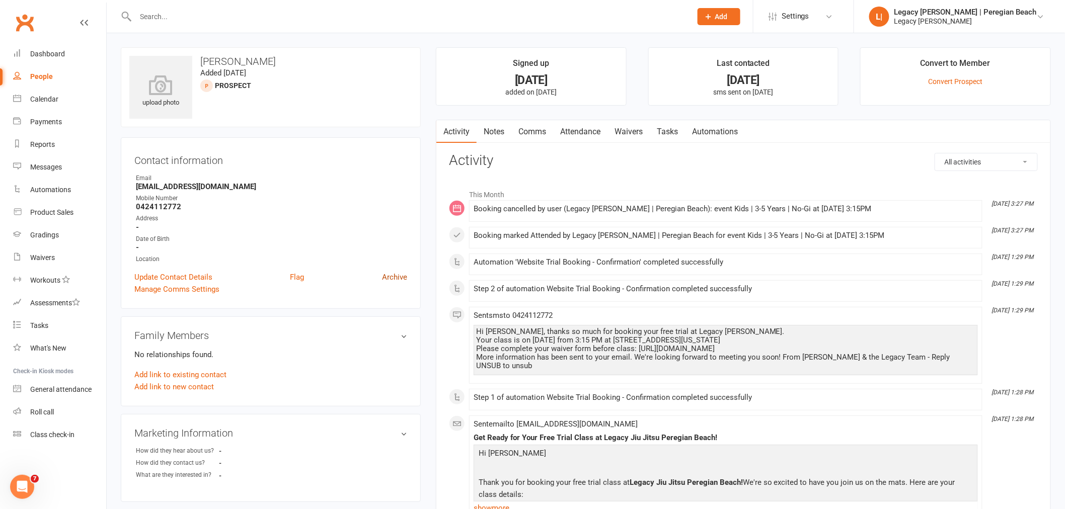
click at [390, 277] on link "Archive" at bounding box center [394, 277] width 25 height 12
click at [175, 275] on link "Update Contact Details" at bounding box center [173, 277] width 78 height 12
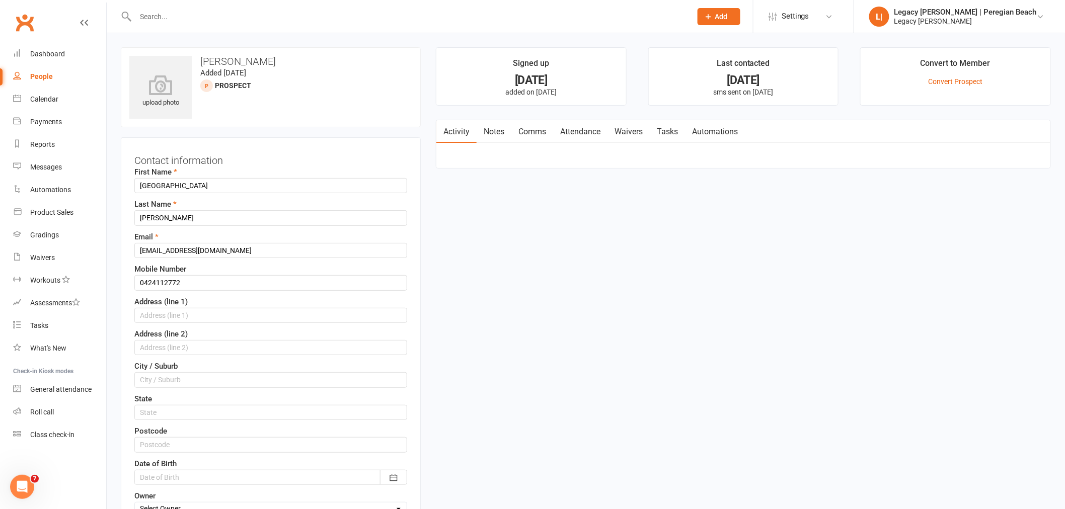
scroll to position [47, 0]
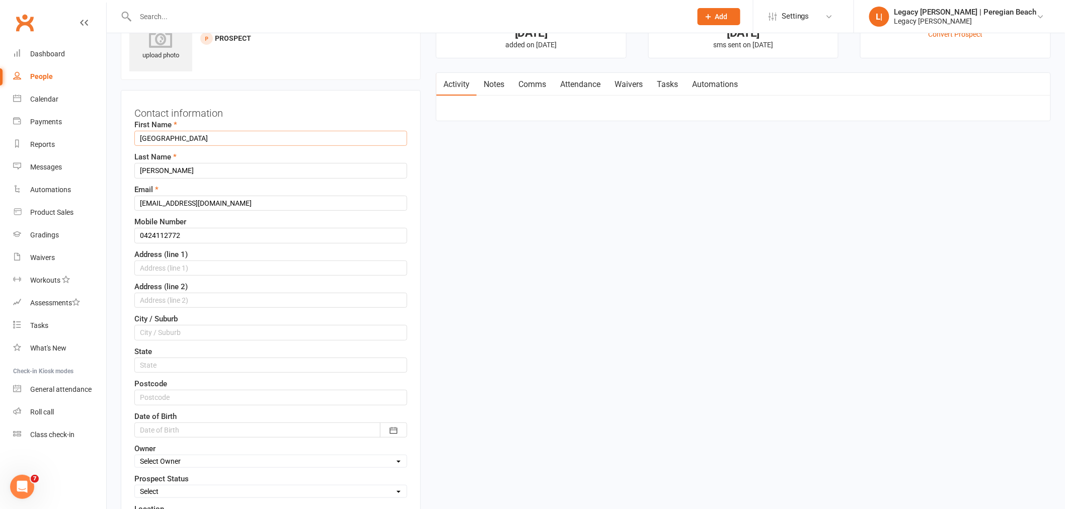
click at [160, 136] on input "Windsor" at bounding box center [270, 138] width 273 height 15
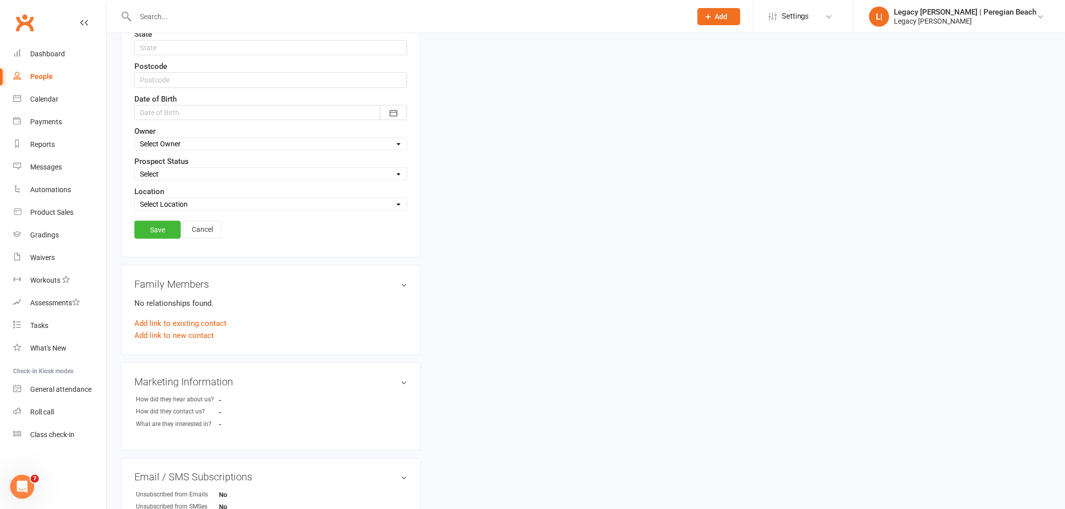
scroll to position [495, 0]
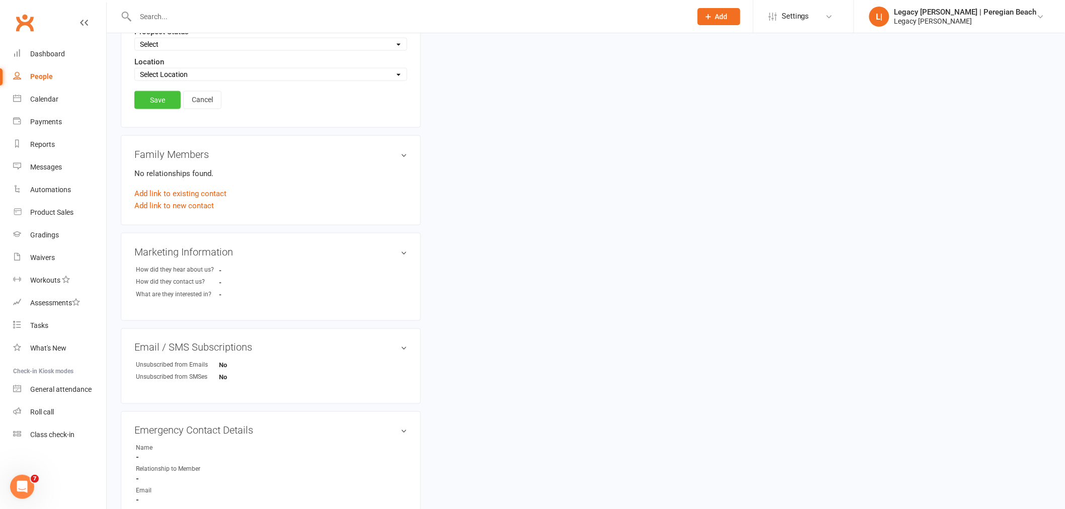
type input "Paris"
click at [150, 104] on link "Save" at bounding box center [157, 100] width 46 height 18
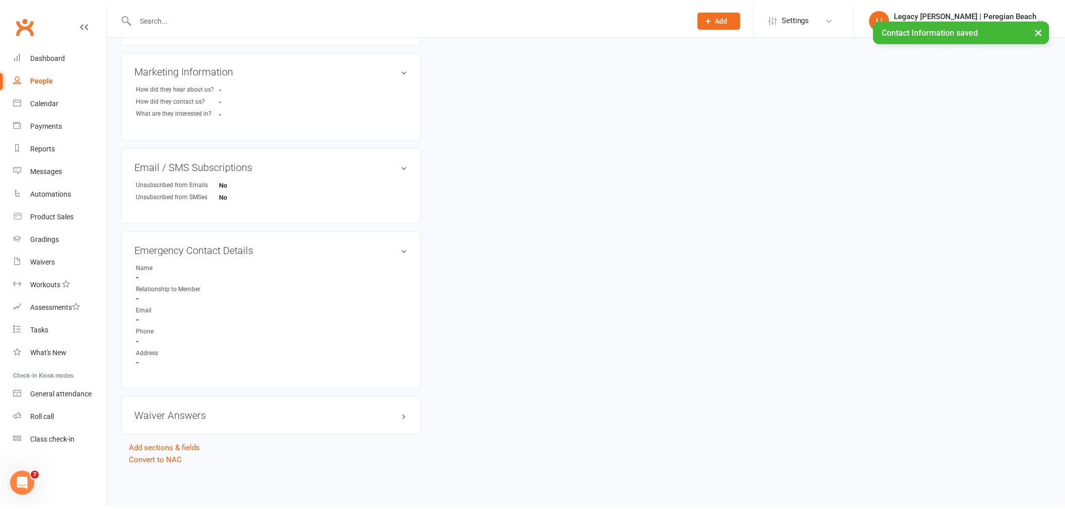
scroll to position [358, 0]
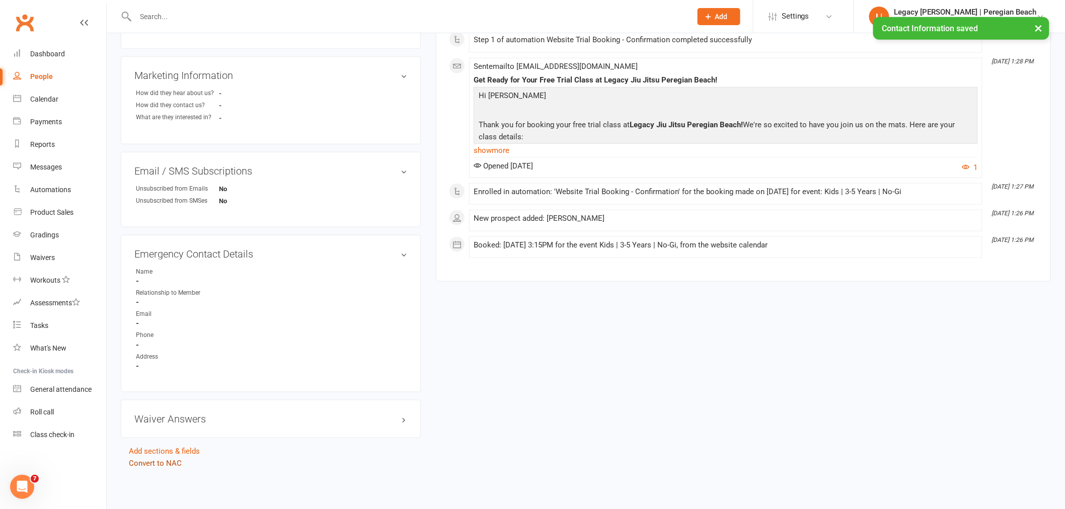
click at [137, 463] on link "Convert to NAC" at bounding box center [155, 463] width 53 height 9
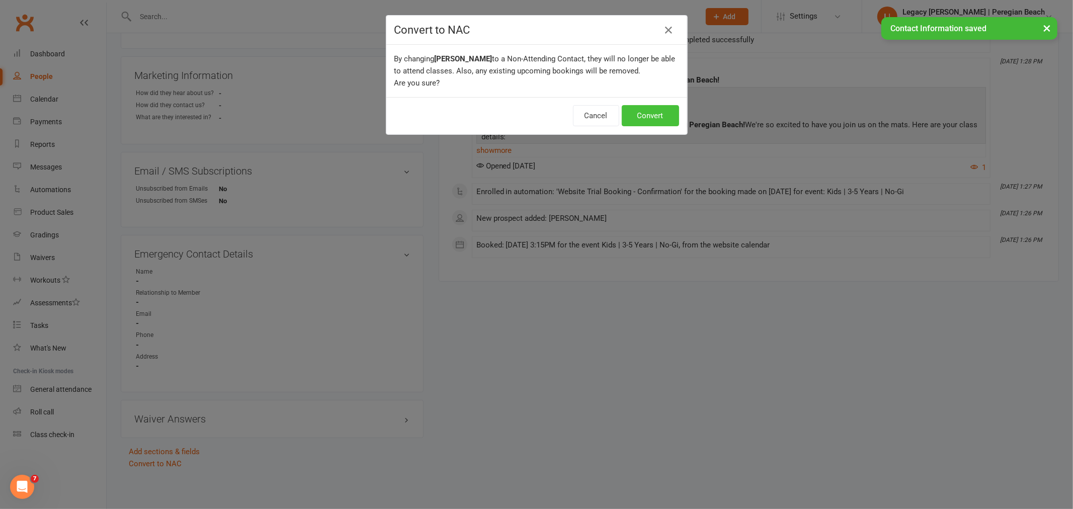
click at [658, 119] on button "Convert" at bounding box center [650, 115] width 57 height 21
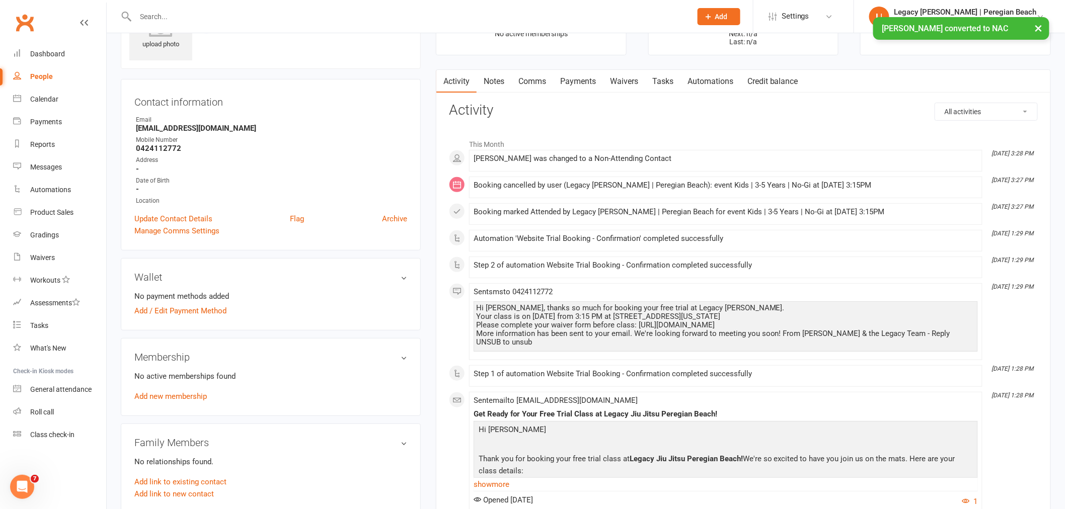
scroll to position [112, 0]
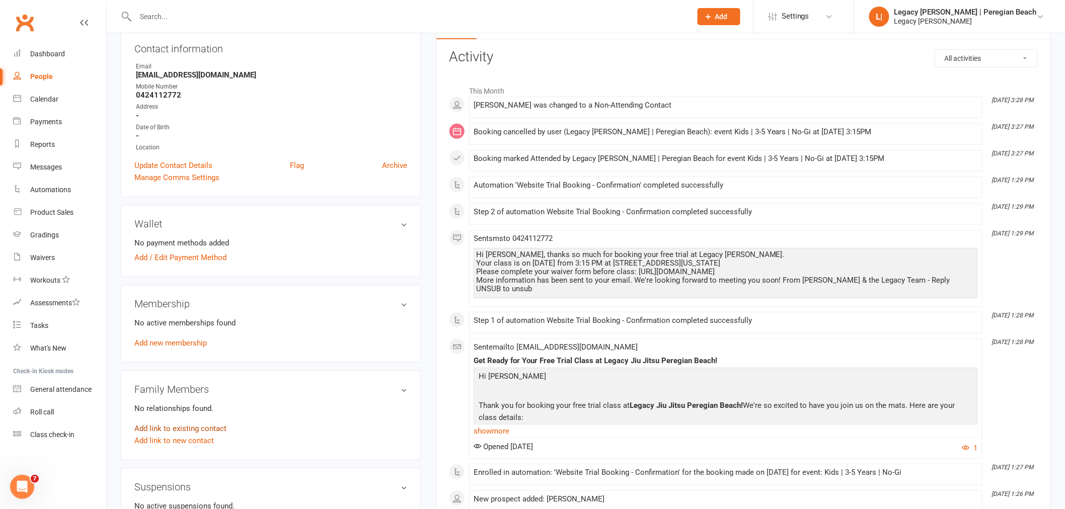
click at [179, 427] on link "Add link to existing contact" at bounding box center [180, 429] width 92 height 12
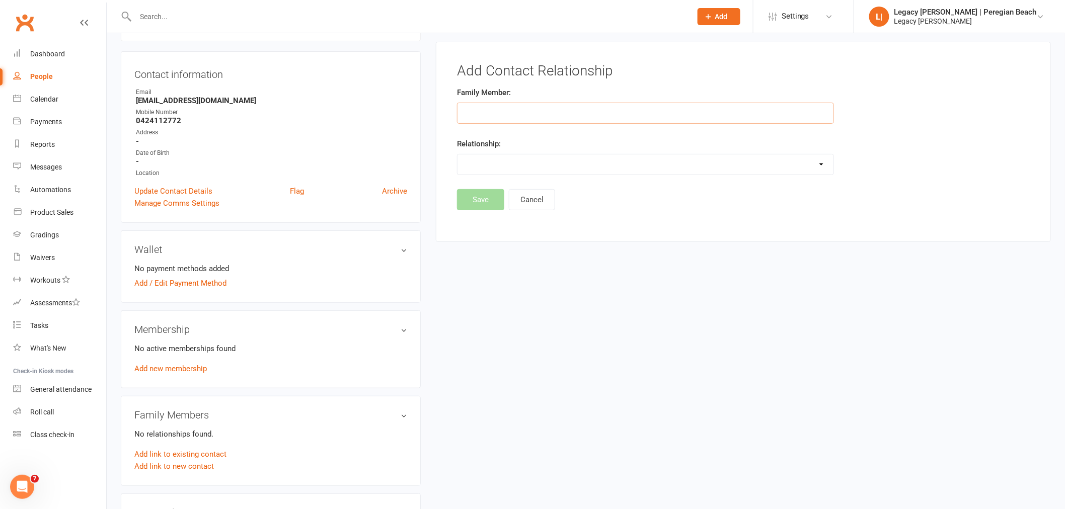
scroll to position [77, 0]
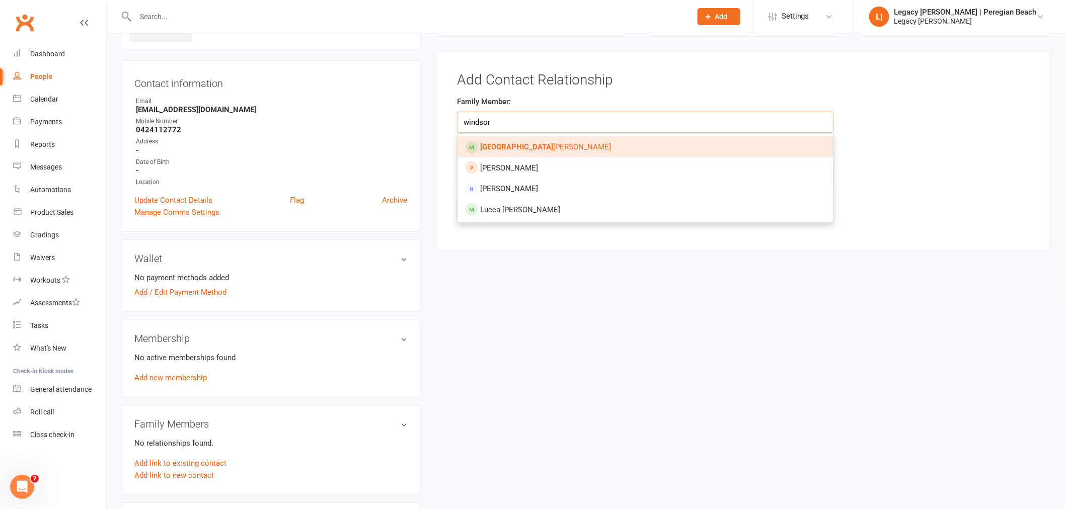
type input "windsor"
click at [518, 151] on link "Windsor Rodgers" at bounding box center [645, 146] width 376 height 21
type input "Windsor Rodgers"
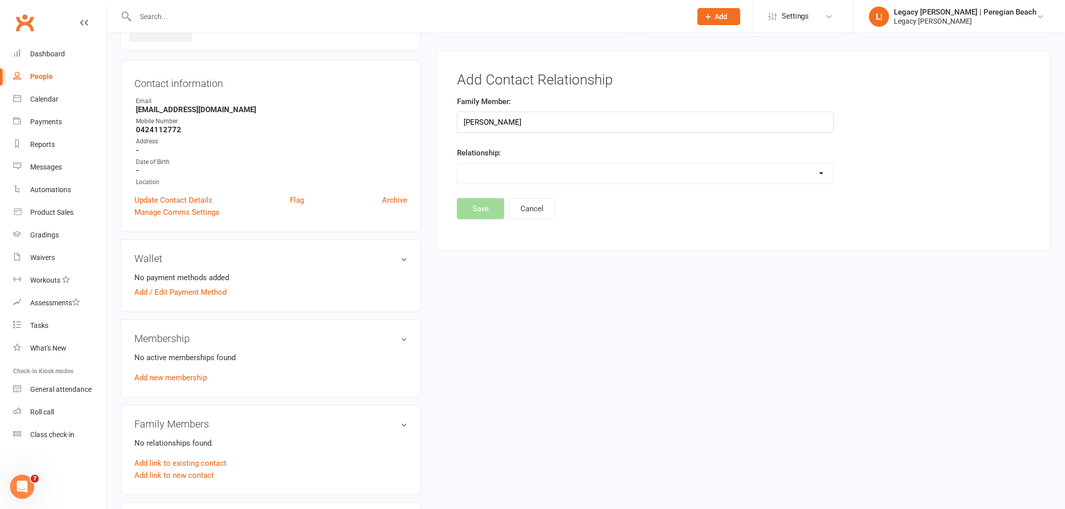
click at [505, 183] on select "Parent / Guardian Child Sibling (parent not in system) Spouse / Partner Cousin …" at bounding box center [645, 174] width 376 height 20
click at [457, 164] on select "Parent / Guardian Child Sibling (parent not in system) Spouse / Partner Cousin …" at bounding box center [645, 174] width 376 height 20
click at [540, 184] on form "Family Member: Windsor Rodgers Relationship: Parent / Guardian Child Sibling (p…" at bounding box center [645, 153] width 377 height 115
click at [541, 177] on select "Parent / Guardian Child Sibling (parent not in system) Spouse / Partner Cousin …" at bounding box center [645, 174] width 376 height 20
select select "1"
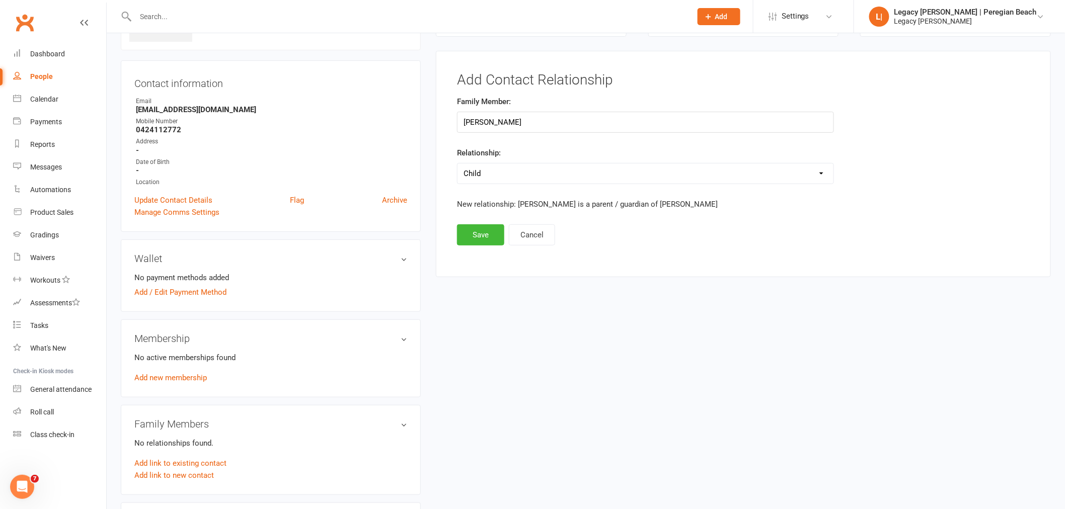
click at [457, 164] on select "Parent / Guardian Child Sibling (parent not in system) Spouse / Partner Cousin …" at bounding box center [645, 174] width 376 height 20
click at [468, 233] on button "Save" at bounding box center [480, 234] width 47 height 21
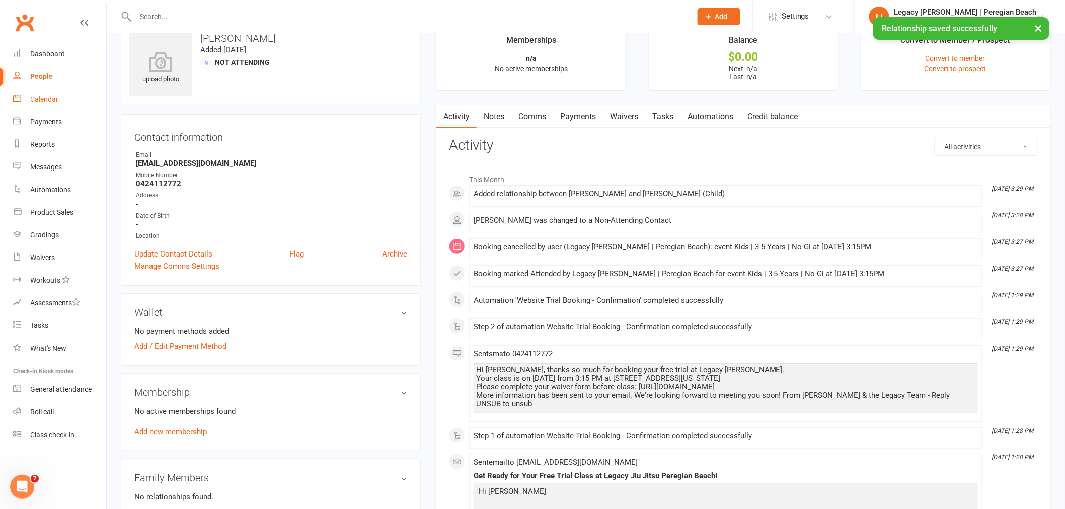
scroll to position [0, 0]
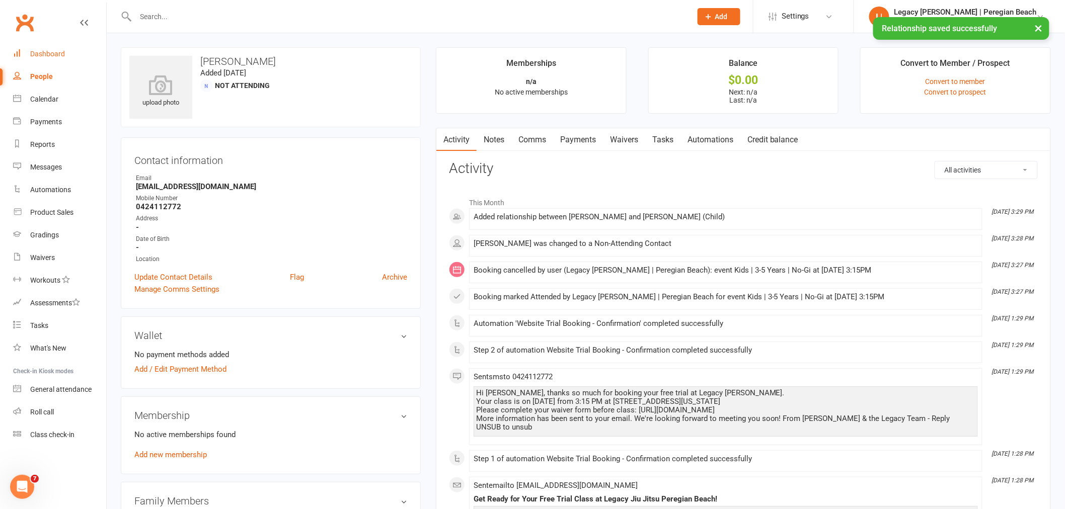
click at [61, 52] on div "Dashboard" at bounding box center [47, 54] width 35 height 8
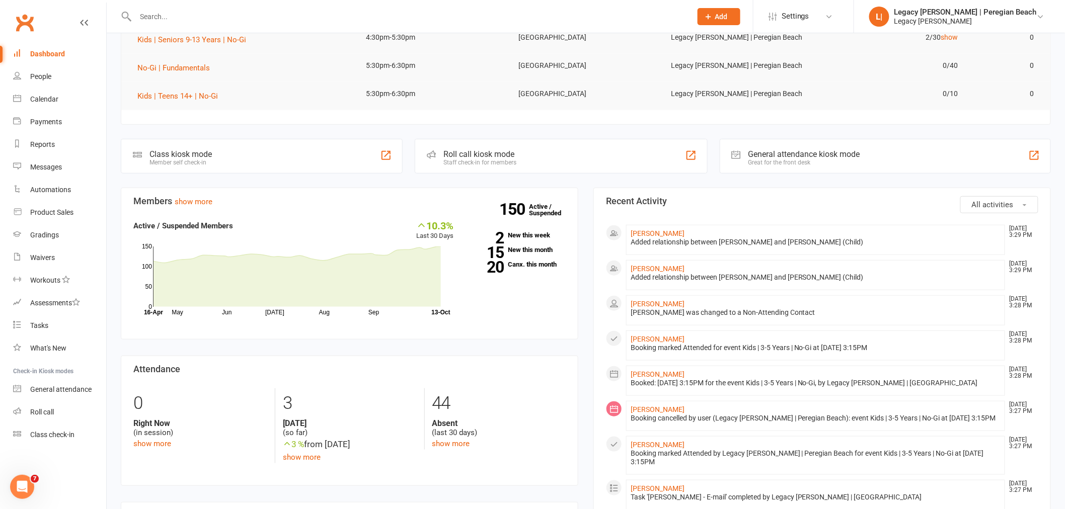
scroll to position [223, 0]
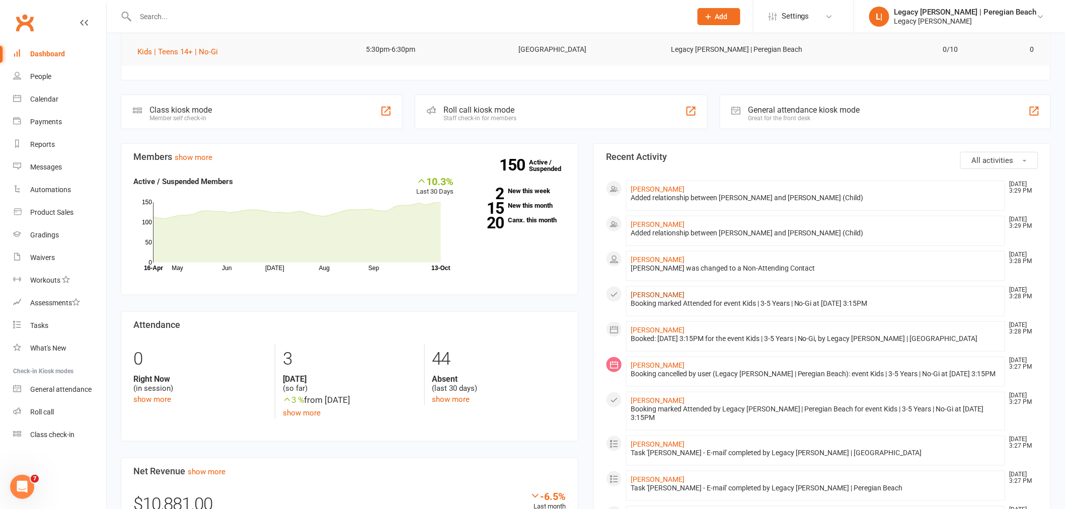
click at [668, 295] on link "Windsor Rodgers" at bounding box center [658, 295] width 54 height 8
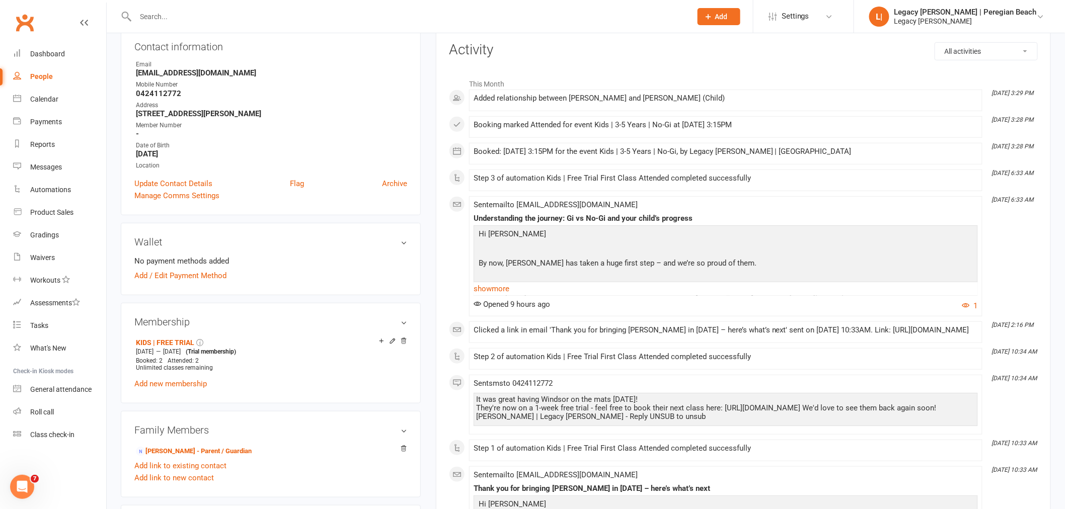
scroll to position [279, 0]
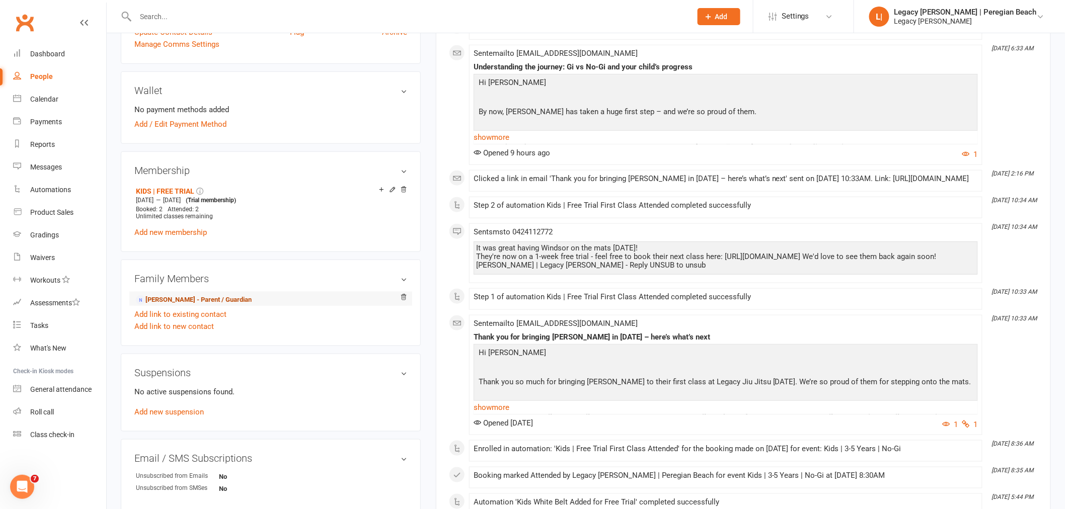
click at [191, 300] on link "Max Rodgers - Parent / Guardian" at bounding box center [194, 300] width 116 height 11
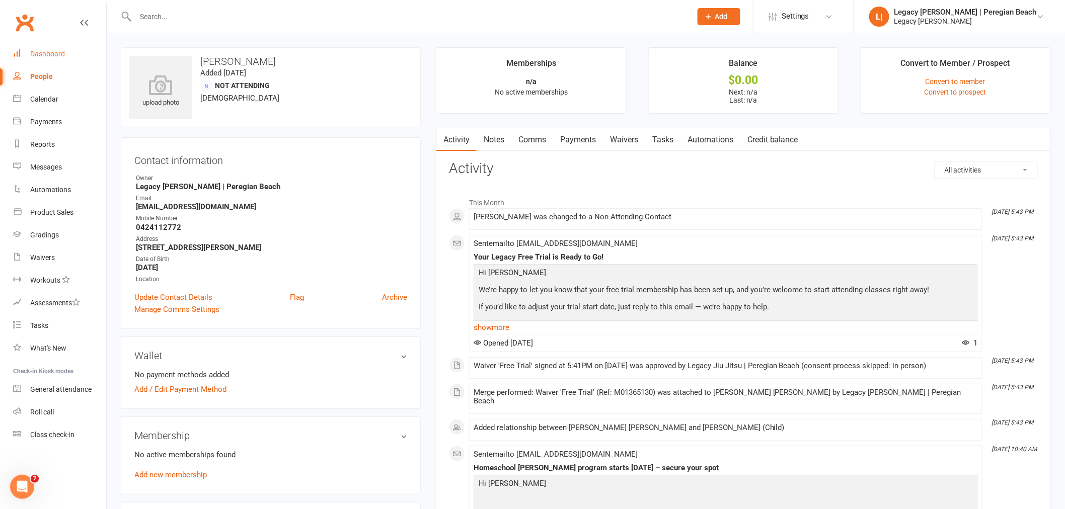
click at [49, 53] on div "Dashboard" at bounding box center [47, 54] width 35 height 8
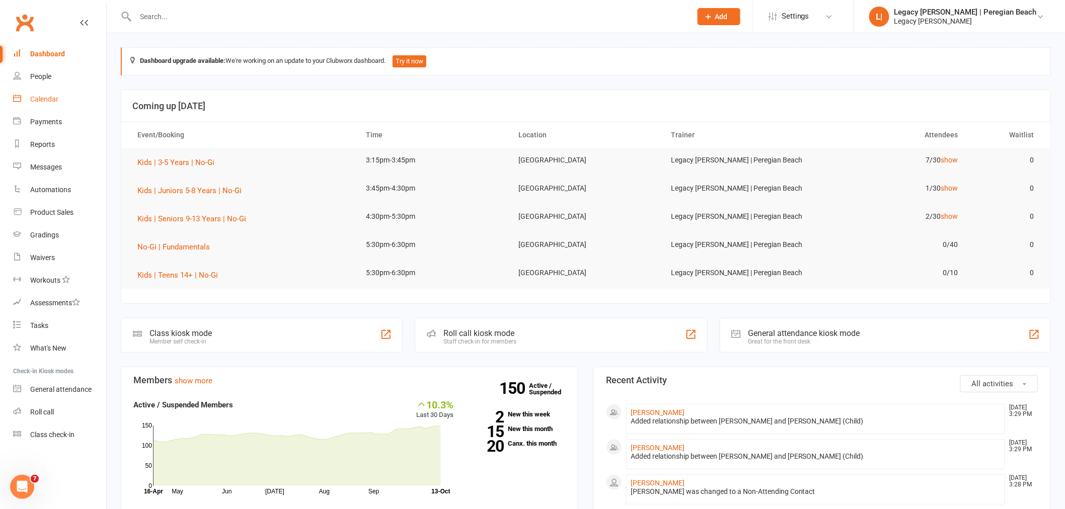
click at [46, 103] on div "Calendar" at bounding box center [44, 99] width 28 height 8
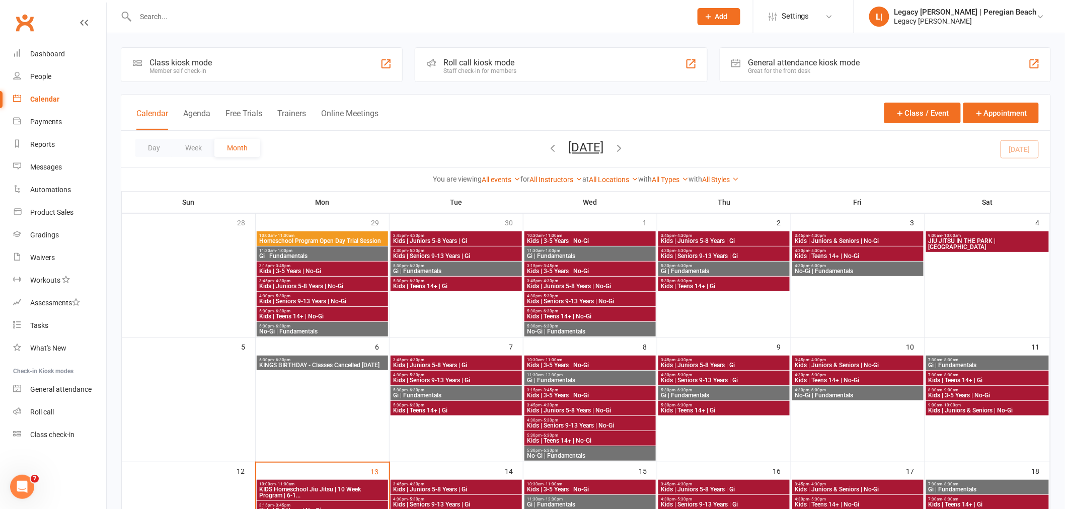
scroll to position [168, 0]
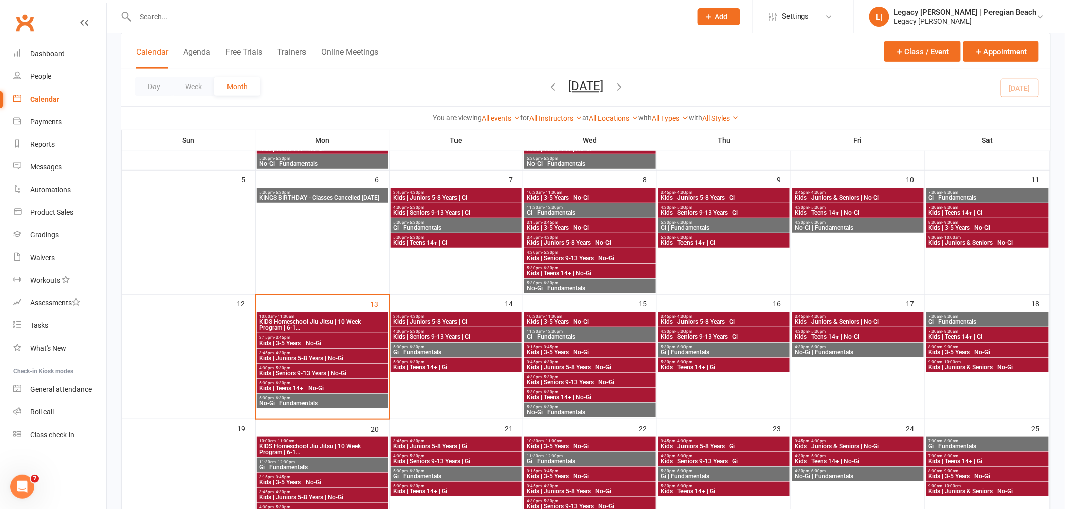
click at [300, 337] on span "3:15pm - 3:45pm" at bounding box center [322, 338] width 127 height 5
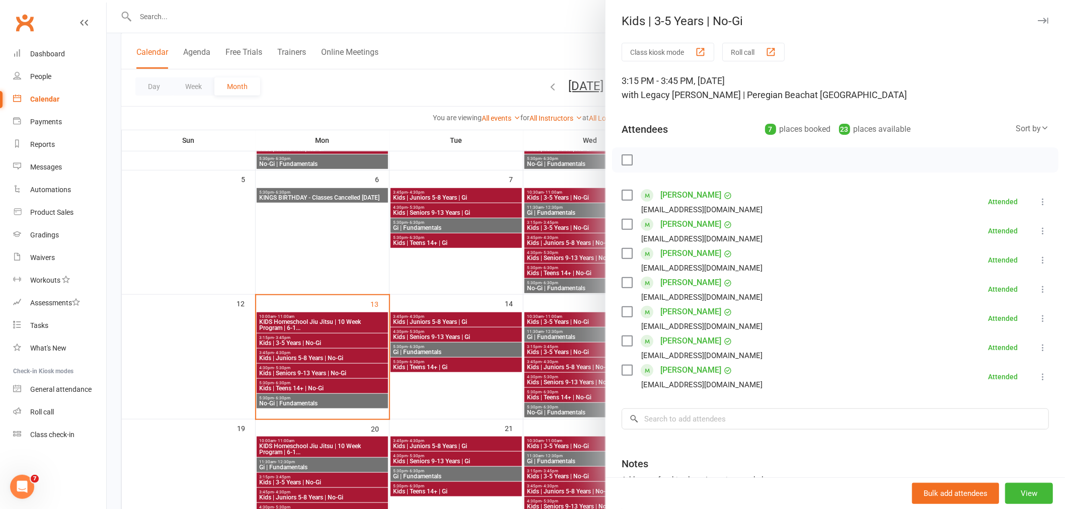
click at [1038, 18] on icon "button" at bounding box center [1043, 21] width 11 height 6
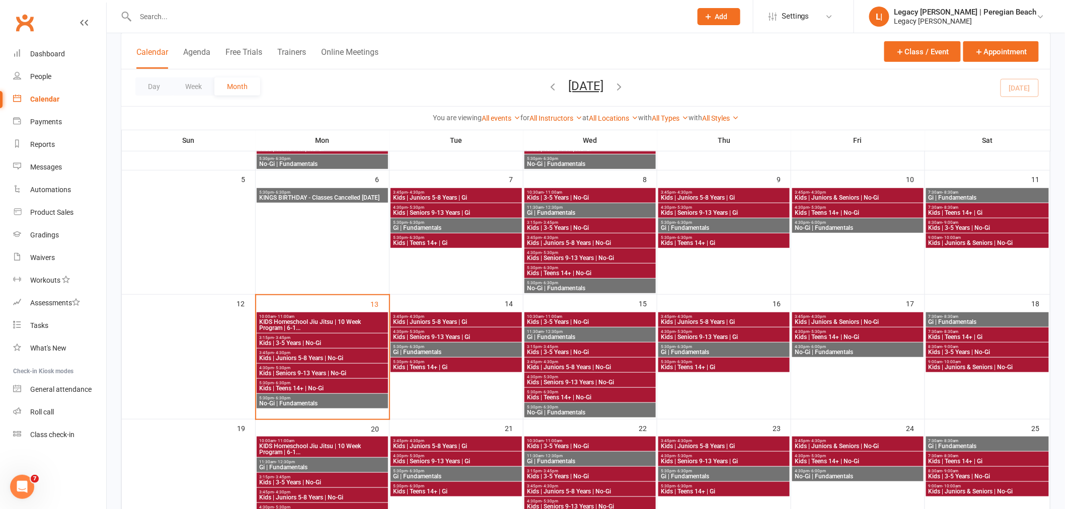
click at [370, 12] on input "text" at bounding box center [408, 17] width 552 height 14
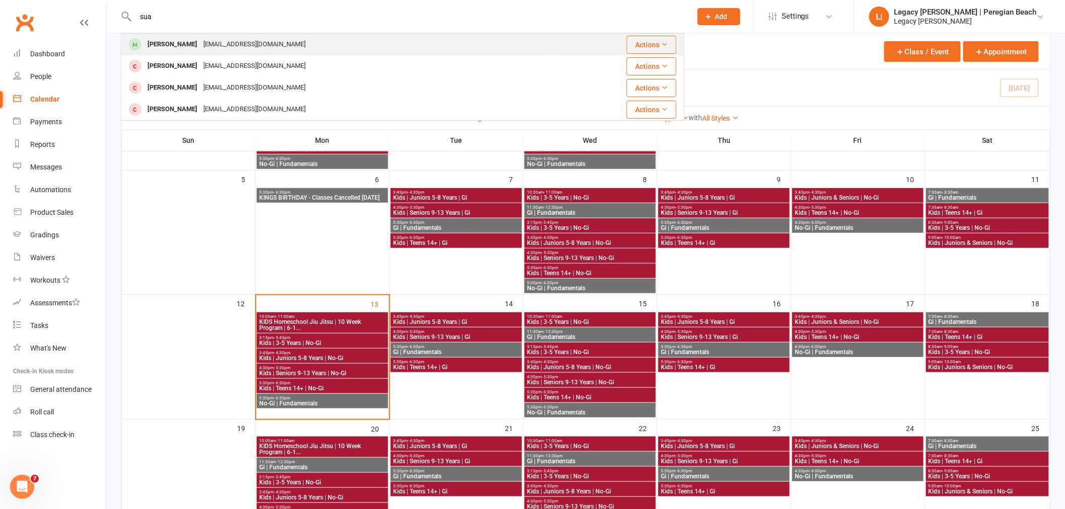
type input "sua"
click at [172, 43] on div "Sua Kim" at bounding box center [172, 44] width 56 height 15
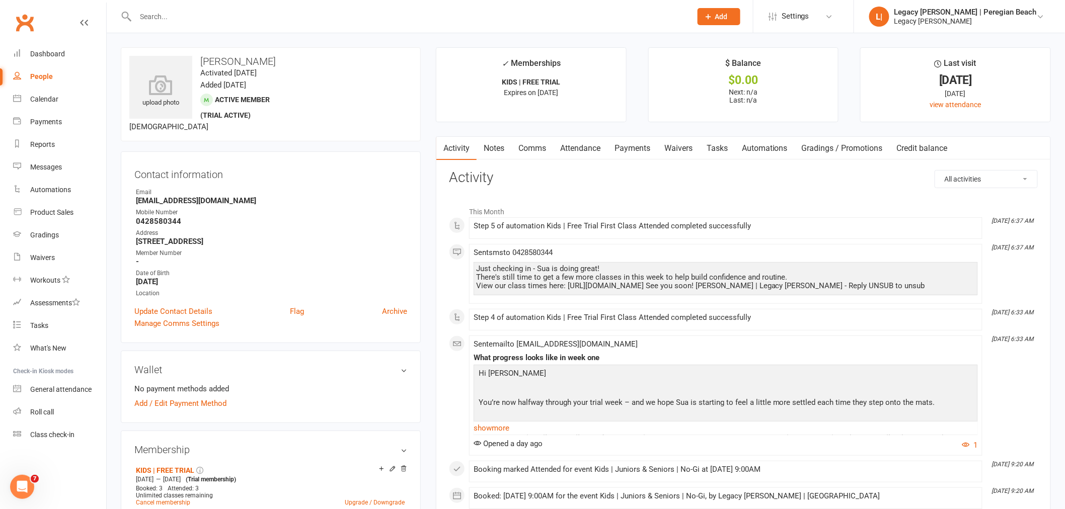
click at [205, 13] on input "text" at bounding box center [408, 17] width 552 height 14
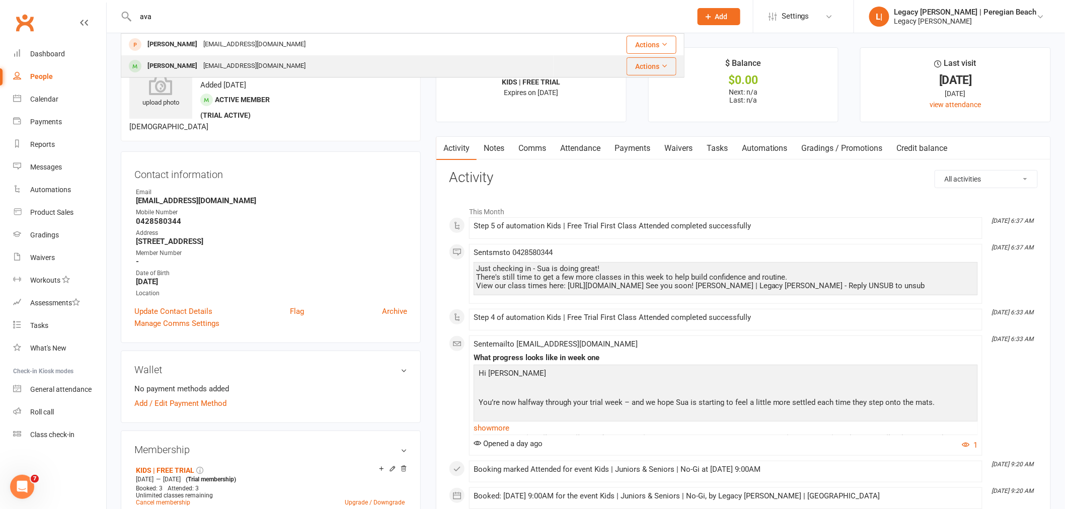
type input "ava"
click at [172, 59] on div "Ava Lynch" at bounding box center [172, 66] width 56 height 15
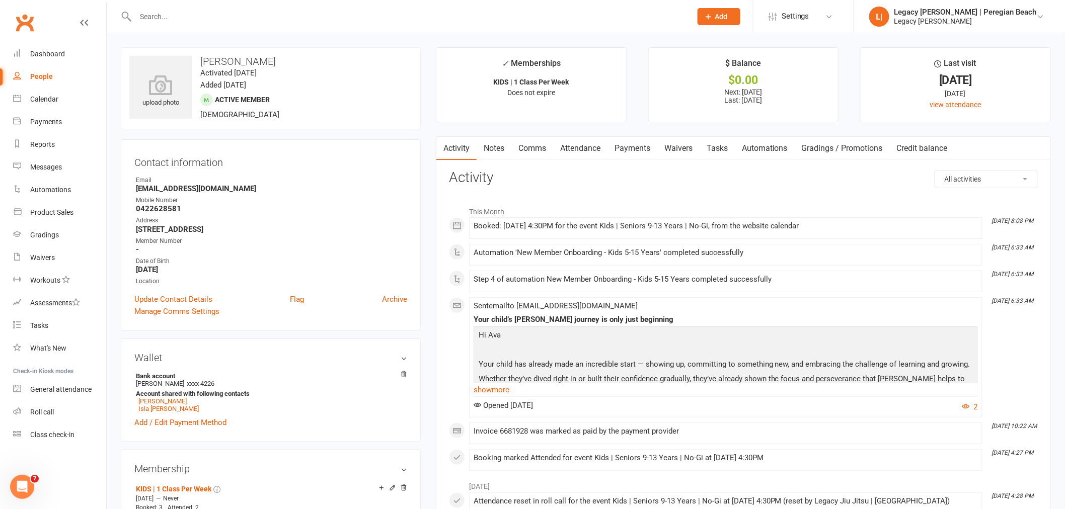
click at [580, 147] on link "Attendance" at bounding box center [580, 148] width 54 height 23
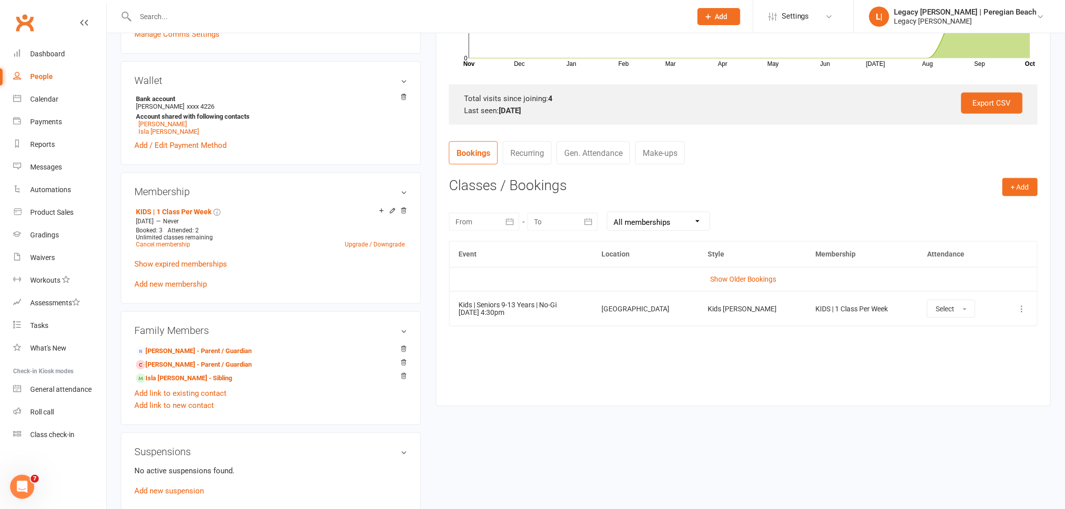
scroll to position [391, 0]
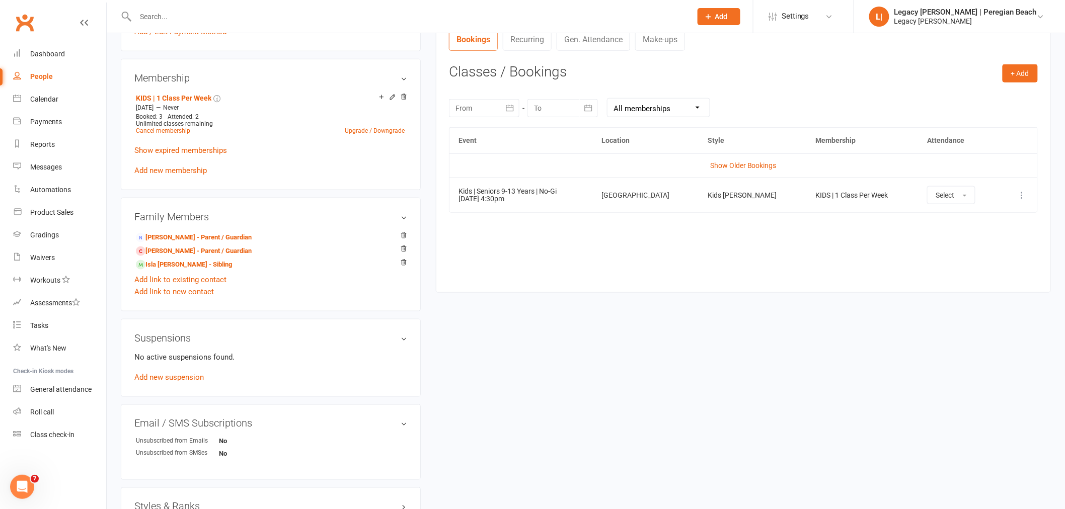
click at [1022, 194] on icon at bounding box center [1022, 195] width 10 height 10
click at [970, 257] on link "Remove booking" at bounding box center [978, 255] width 100 height 20
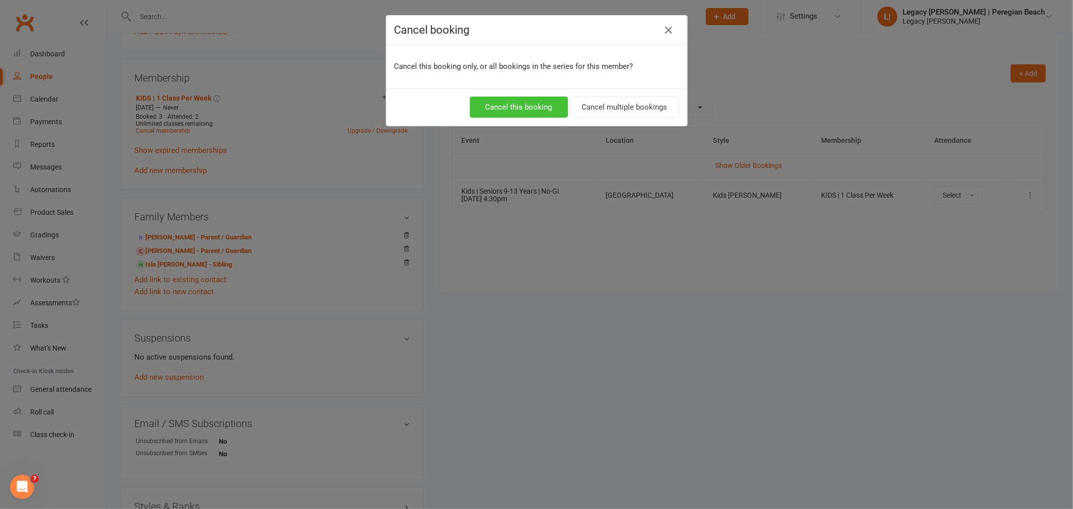
click at [527, 103] on button "Cancel this booking" at bounding box center [519, 107] width 98 height 21
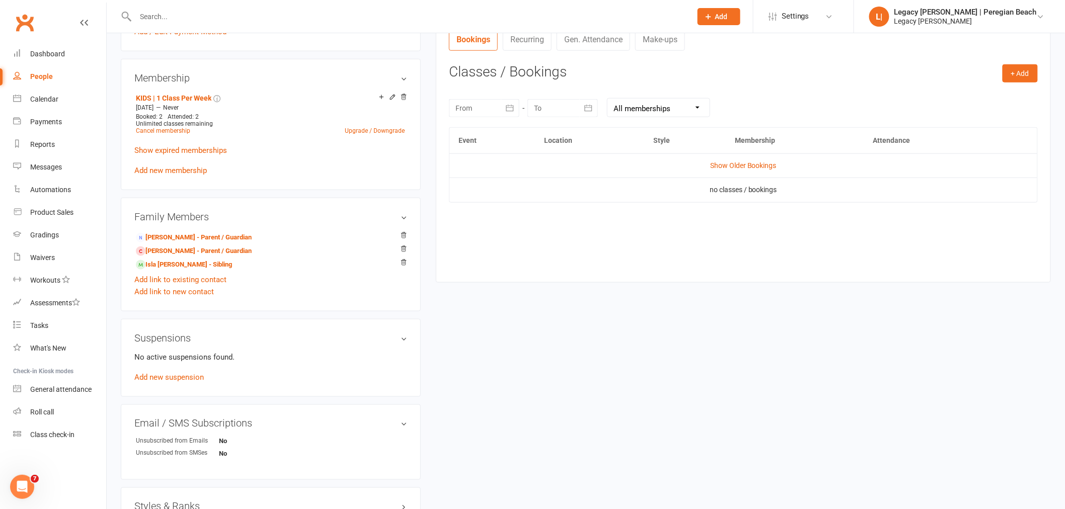
click at [170, 18] on input "text" at bounding box center [408, 17] width 552 height 14
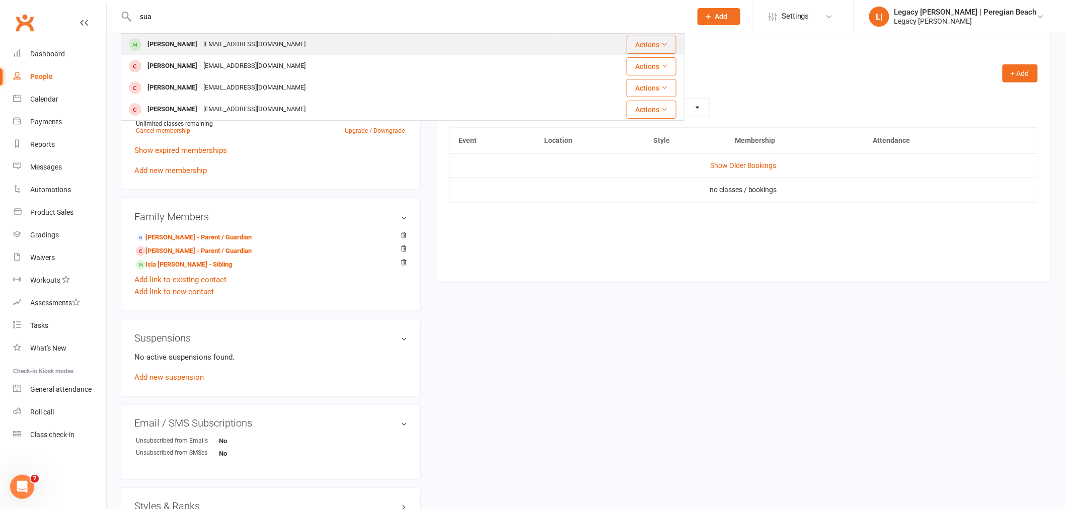
type input "sua"
click at [210, 46] on div "art_aussie@naver.com" at bounding box center [254, 44] width 108 height 15
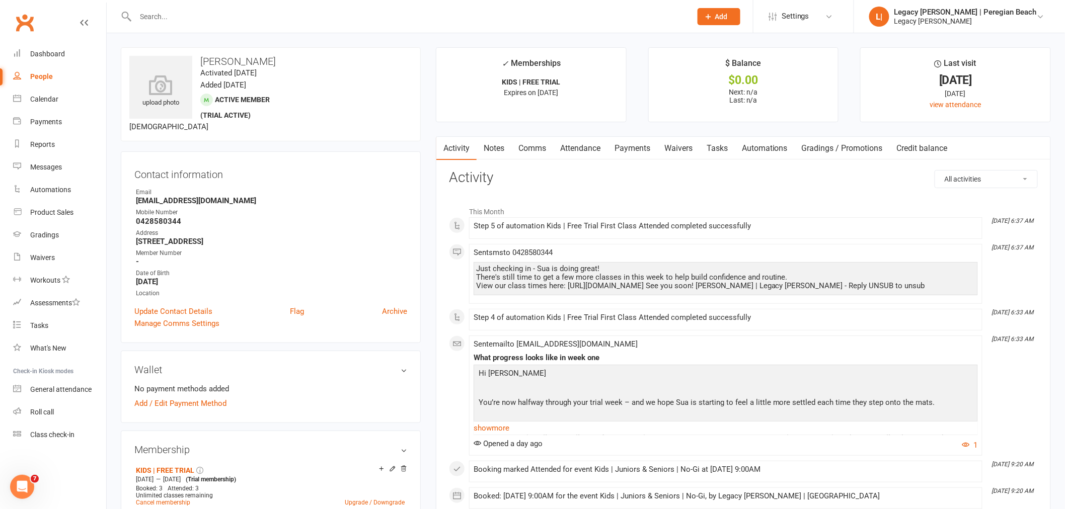
click at [686, 153] on link "Waivers" at bounding box center [678, 148] width 42 height 23
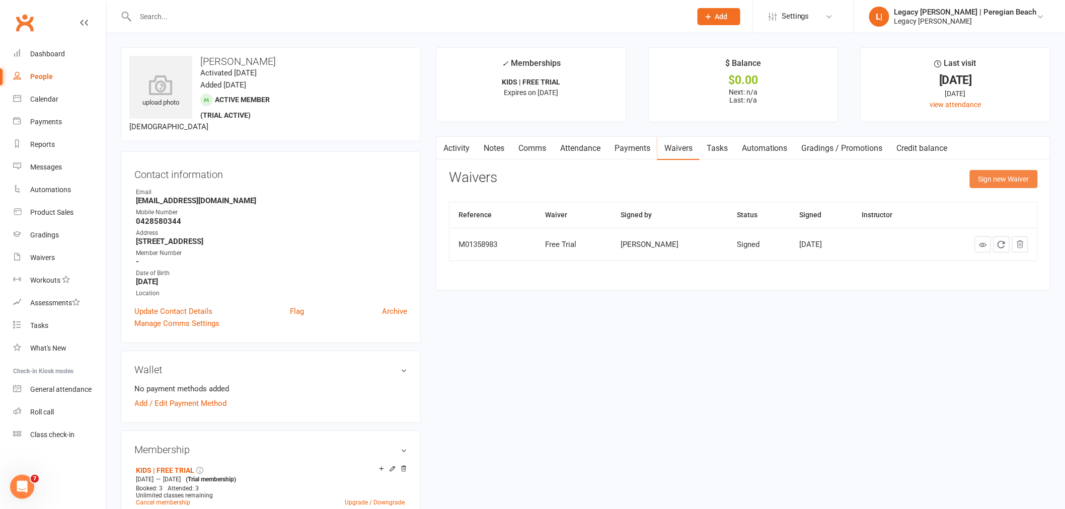
click at [1006, 180] on button "Sign new Waiver" at bounding box center [1004, 179] width 68 height 18
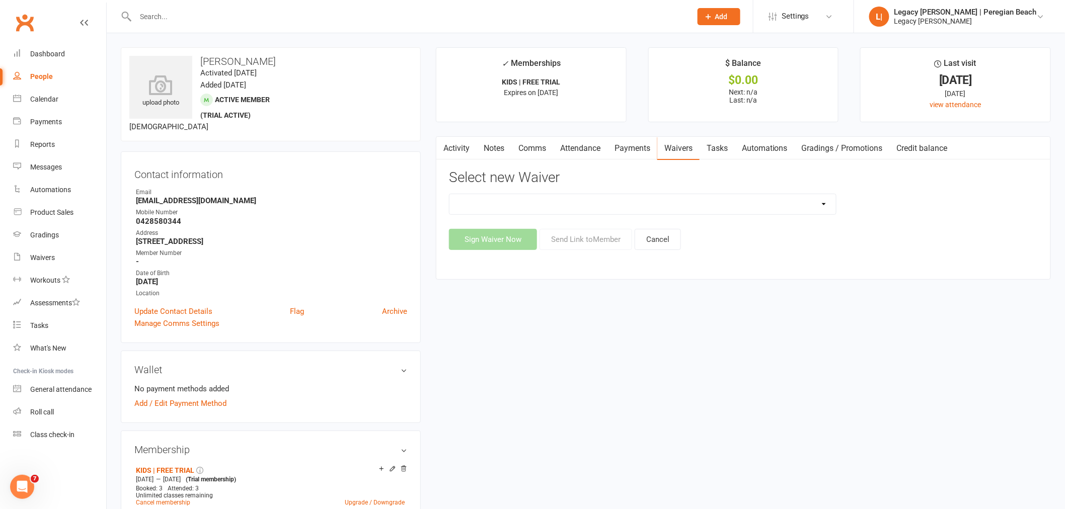
click at [580, 209] on select "2nd Week Free Trial 8-Week Commitment Program Cancellation Form Collect Payment…" at bounding box center [642, 204] width 386 height 20
select select "12657"
click at [449, 194] on select "2nd Week Free Trial 8-Week Commitment Program Cancellation Form Collect Payment…" at bounding box center [642, 204] width 386 height 20
click at [595, 239] on button "Send Link to Member" at bounding box center [585, 239] width 93 height 21
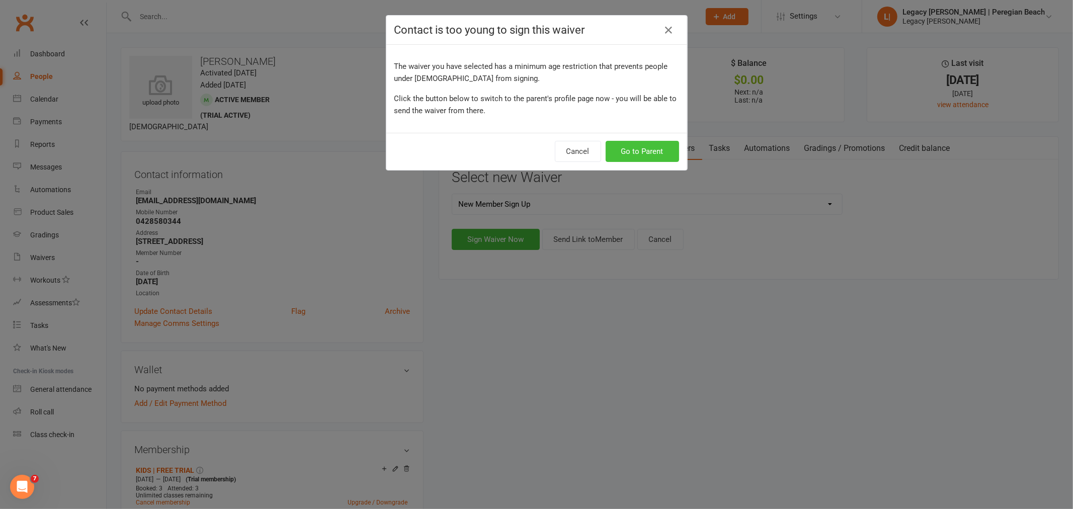
click at [641, 149] on button "Go to Parent" at bounding box center [642, 151] width 73 height 21
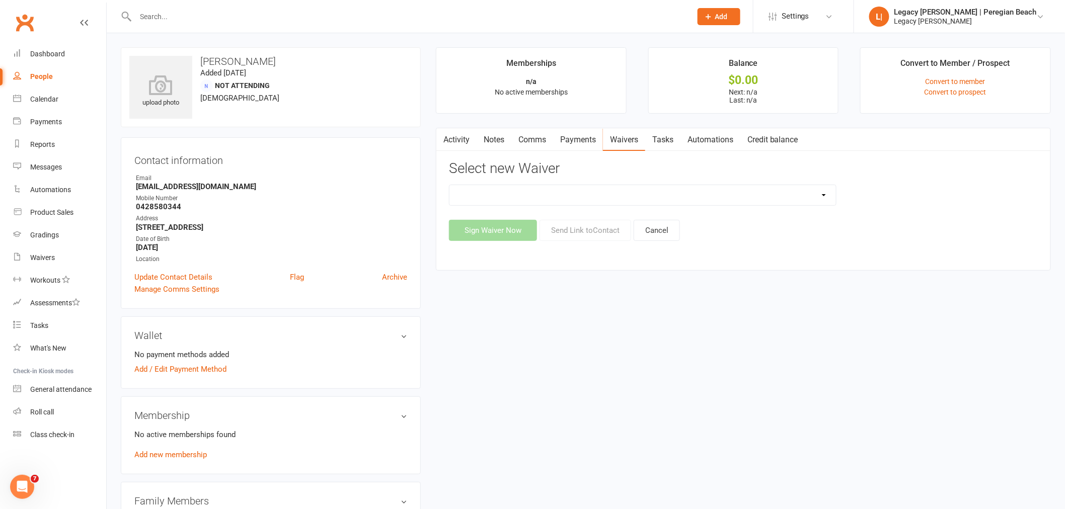
click at [274, 19] on input "text" at bounding box center [408, 17] width 552 height 14
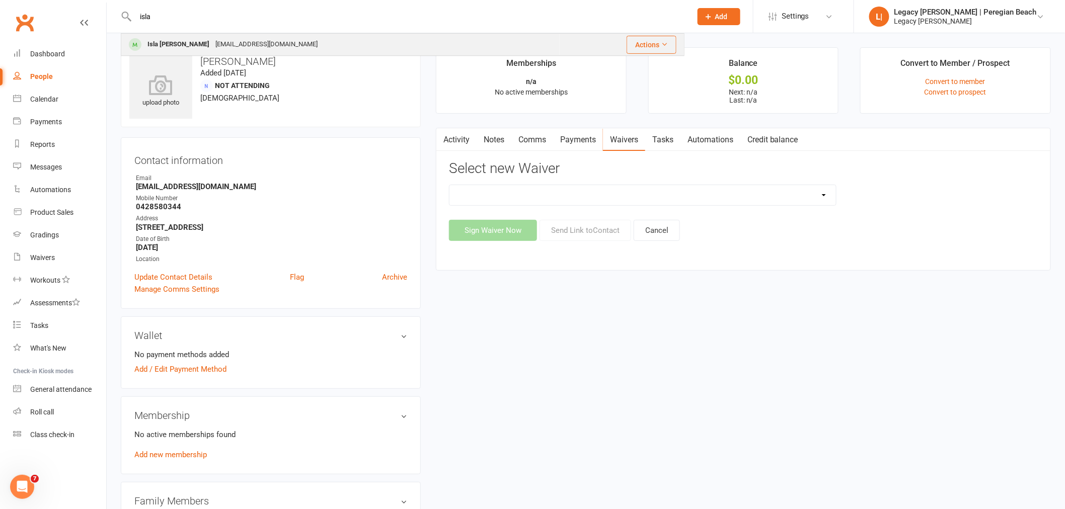
type input "isla"
click at [166, 39] on div "Isla Lynch" at bounding box center [178, 44] width 68 height 15
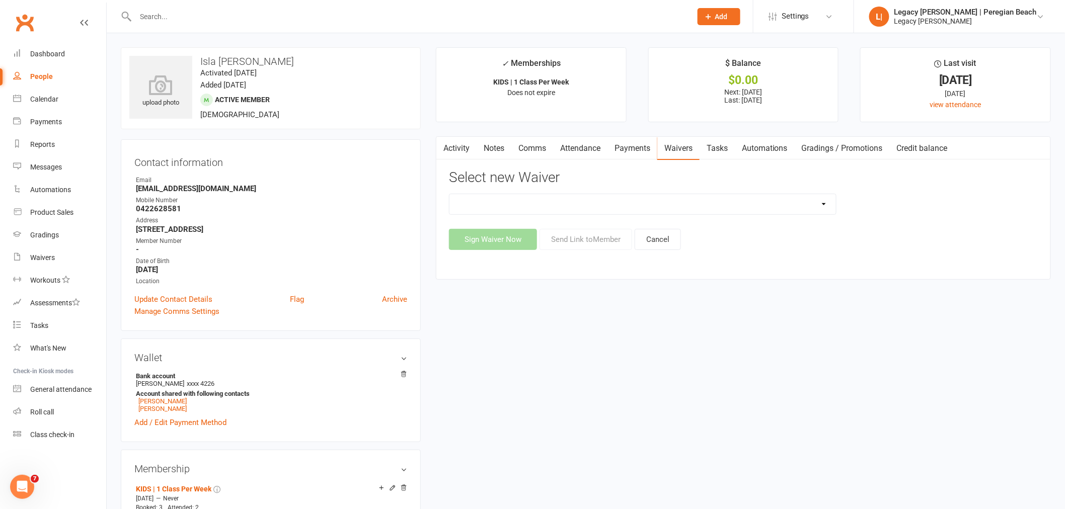
click at [584, 137] on link "Attendance" at bounding box center [580, 148] width 54 height 23
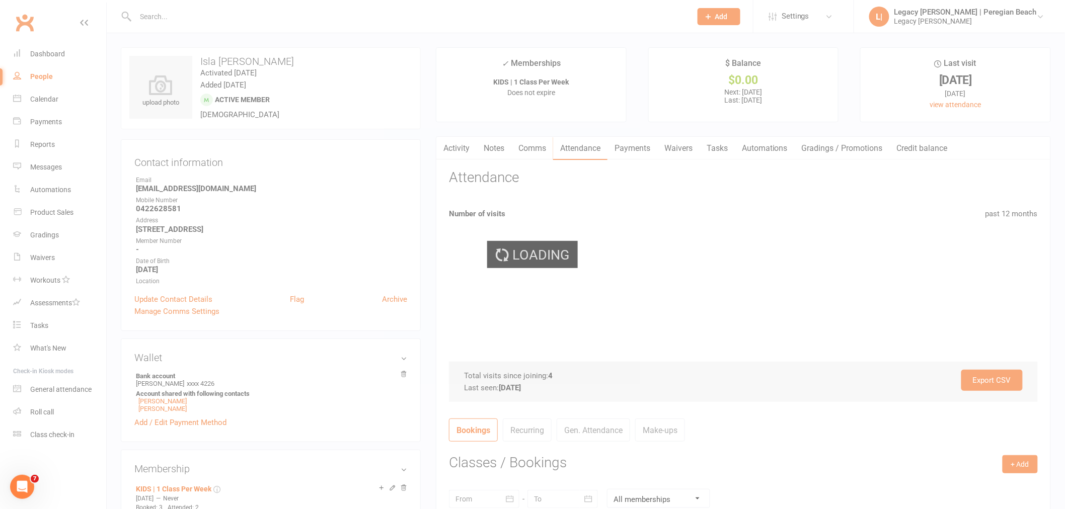
click at [627, 144] on div "Loading" at bounding box center [532, 254] width 1065 height 509
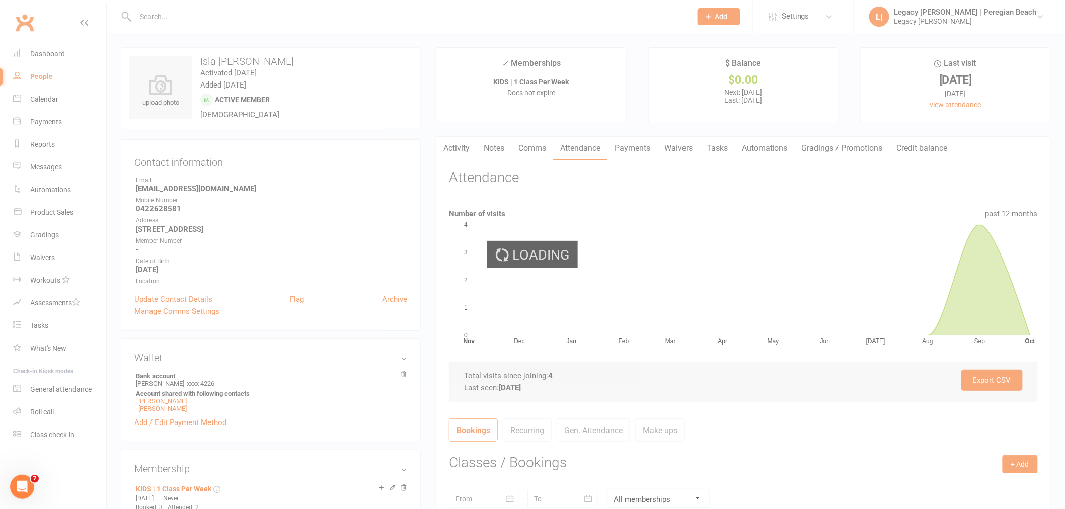
click at [647, 152] on div "Loading" at bounding box center [532, 254] width 1065 height 509
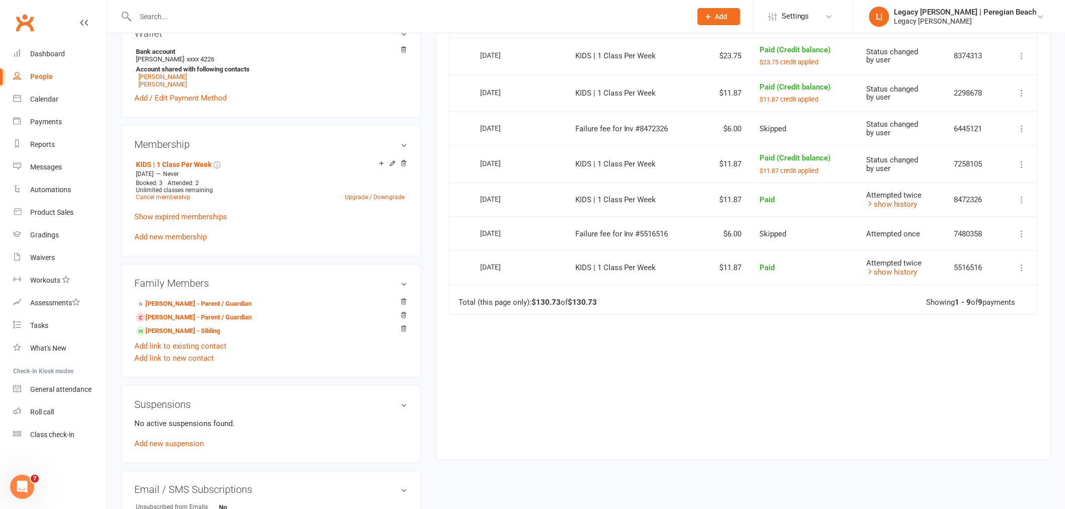
scroll to position [335, 0]
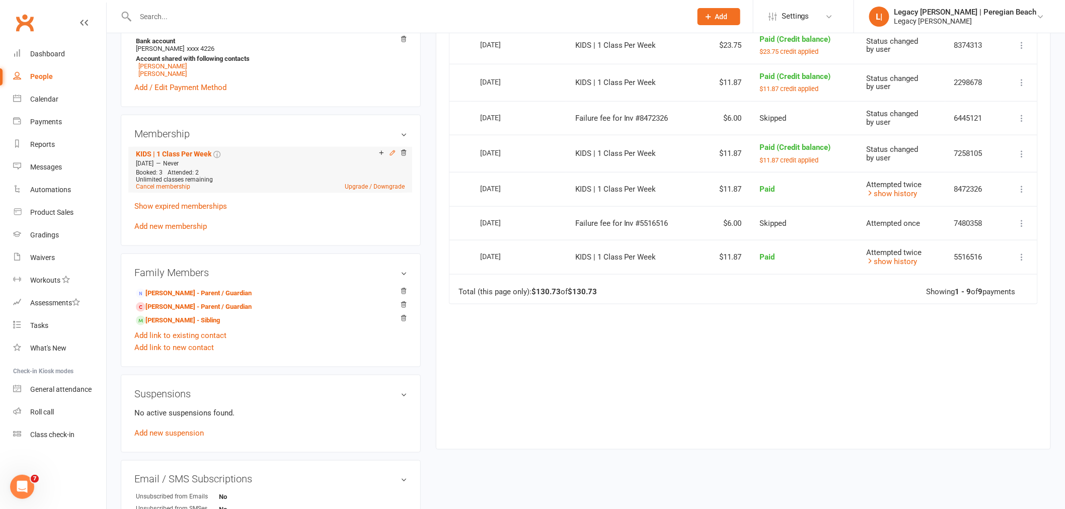
click at [391, 154] on icon at bounding box center [392, 152] width 7 height 7
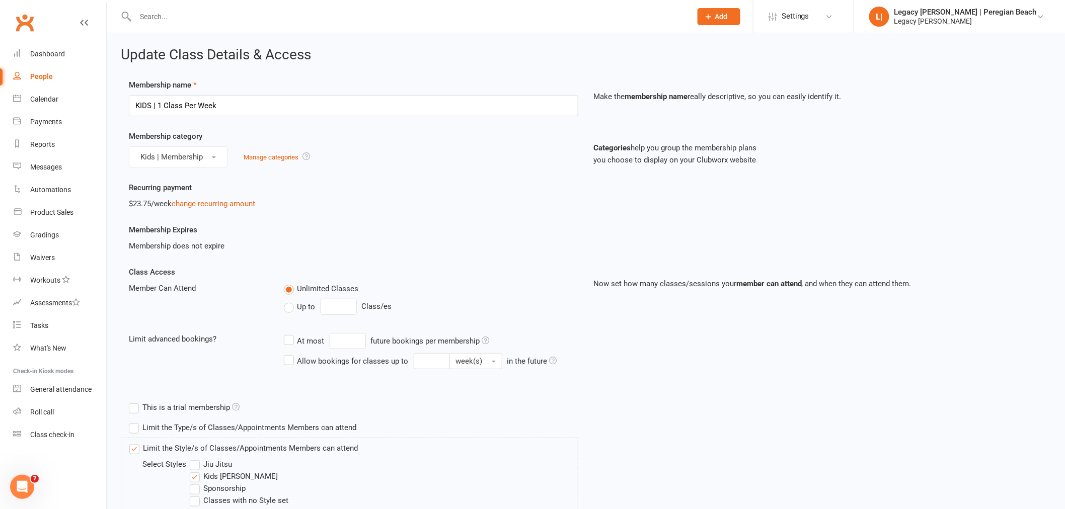
click at [309, 304] on span "Up to" at bounding box center [306, 306] width 18 height 11
click at [290, 301] on input "Up to" at bounding box center [287, 301] width 7 height 0
click at [340, 303] on input "0" at bounding box center [339, 307] width 36 height 16
click at [340, 306] on input "0" at bounding box center [339, 307] width 36 height 16
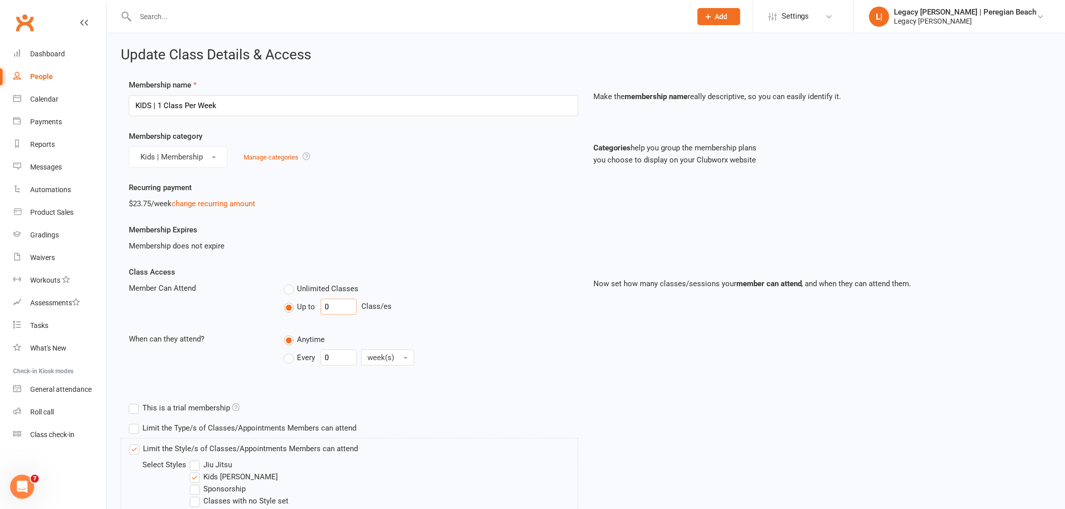
click at [340, 306] on input "0" at bounding box center [339, 307] width 36 height 16
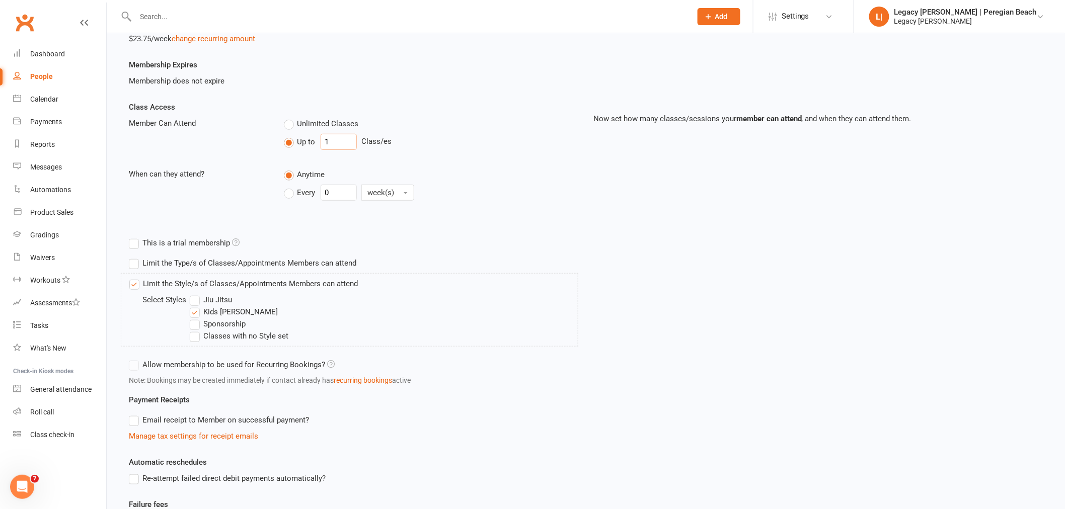
scroll to position [168, 0]
type input "1"
click at [341, 187] on input "0" at bounding box center [339, 190] width 36 height 16
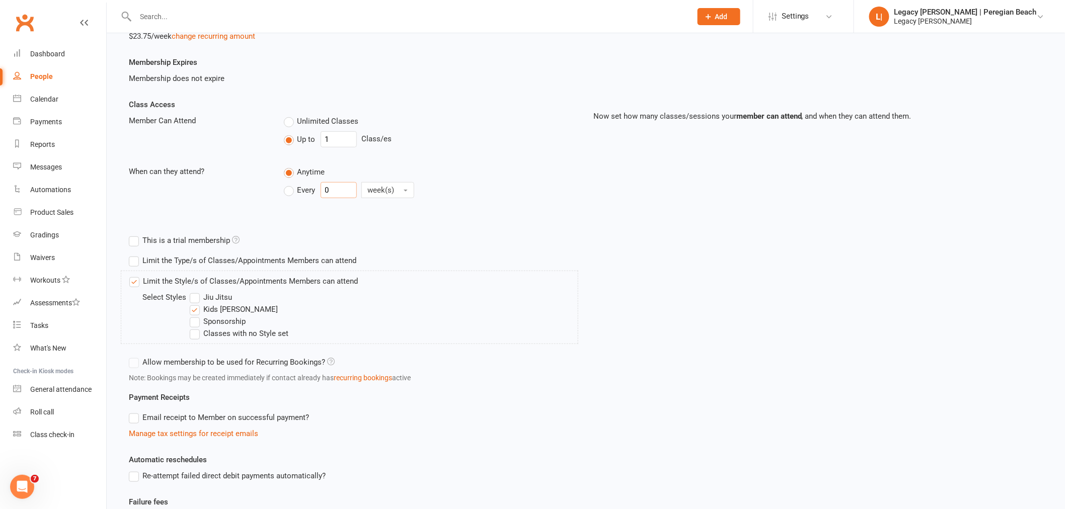
click at [341, 187] on input "0" at bounding box center [339, 190] width 36 height 16
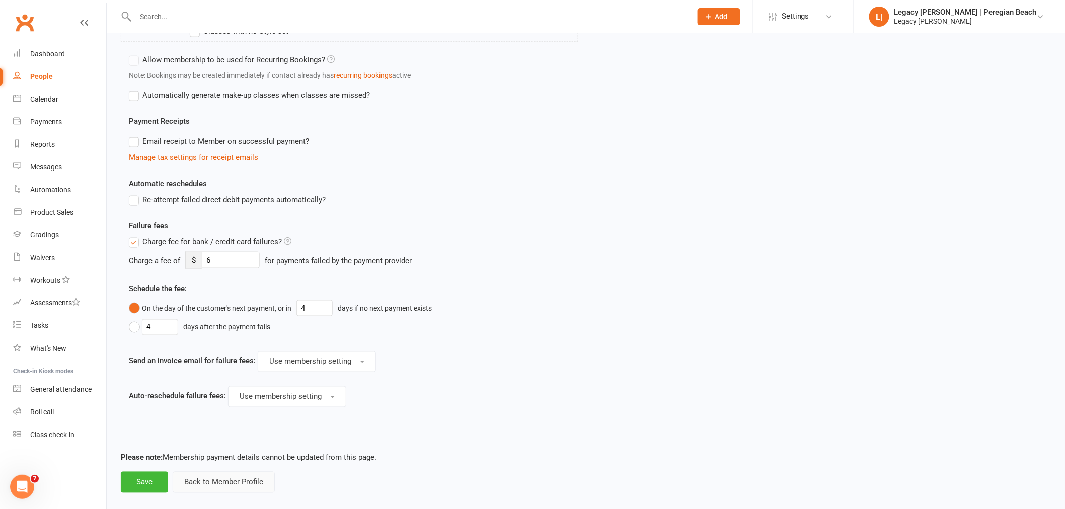
scroll to position [482, 0]
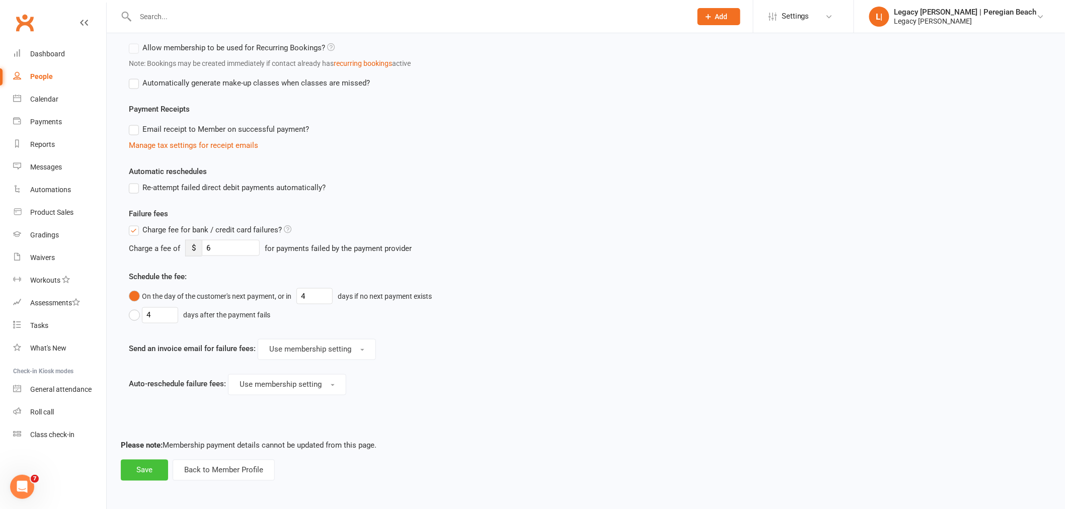
type input "1"
click at [157, 465] on button "Save" at bounding box center [144, 470] width 47 height 21
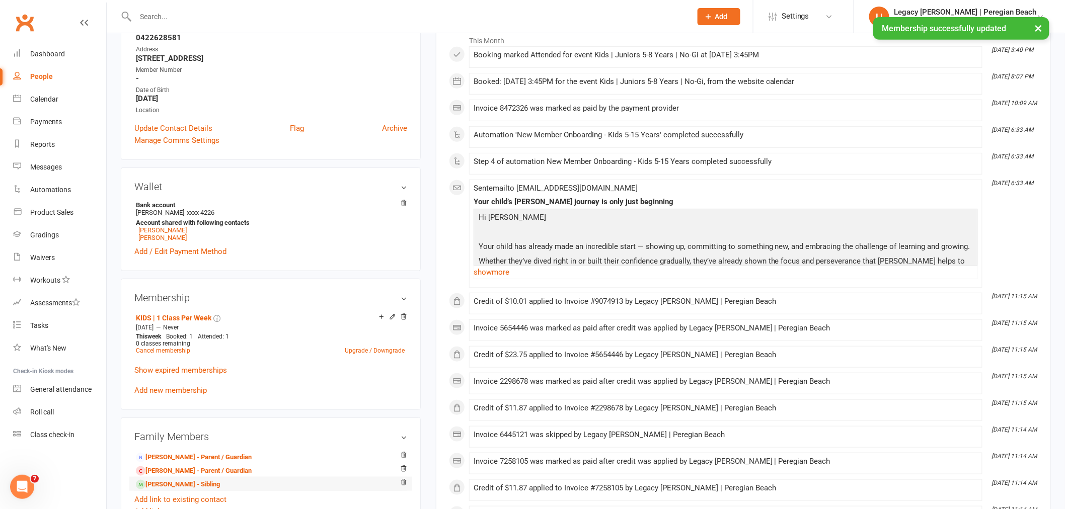
scroll to position [279, 0]
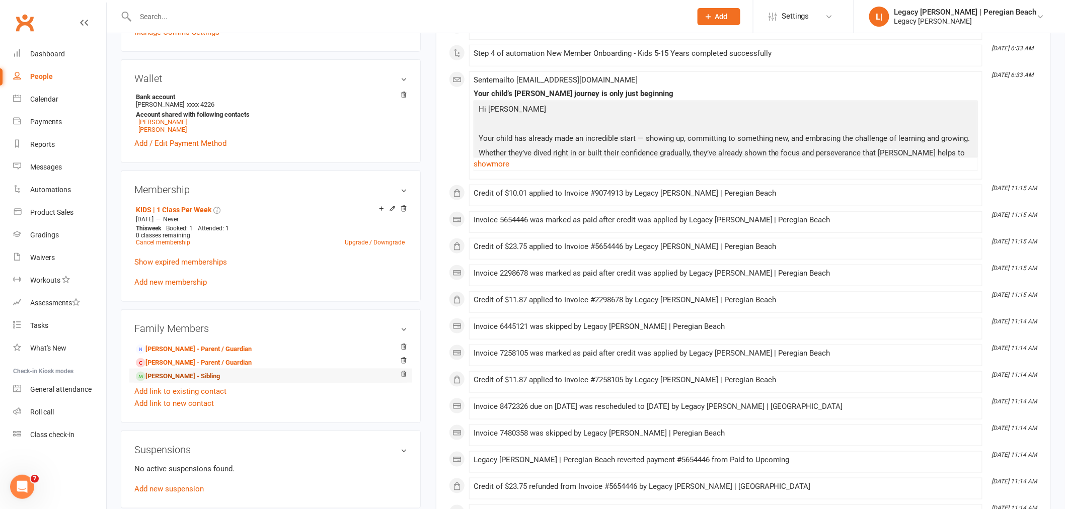
click at [169, 376] on link "Ava Lynch - Sibling" at bounding box center [178, 376] width 84 height 11
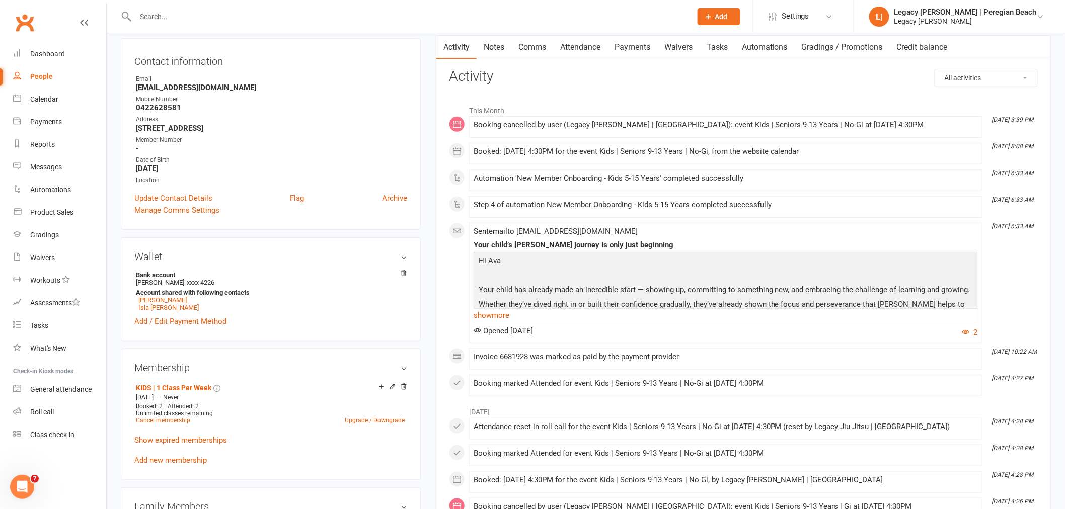
scroll to position [223, 0]
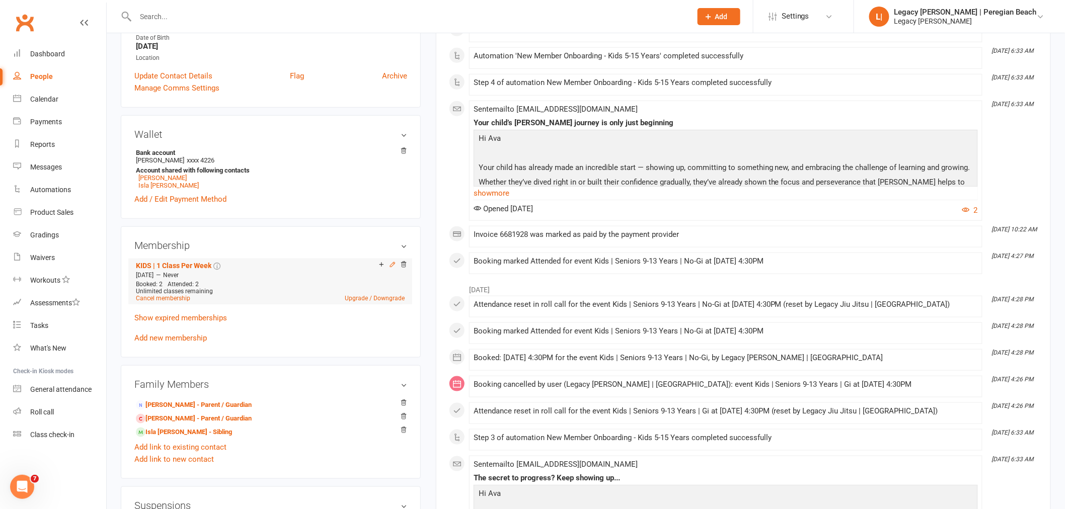
click at [393, 267] on icon at bounding box center [392, 264] width 7 height 7
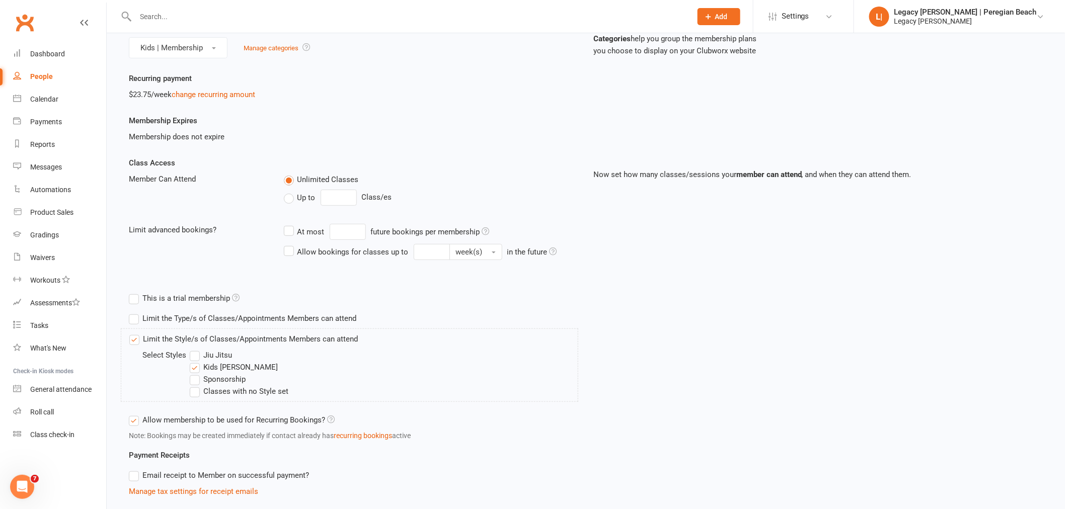
scroll to position [112, 0]
click at [305, 193] on span "Up to" at bounding box center [306, 194] width 18 height 11
click at [290, 189] on input "Up to" at bounding box center [287, 189] width 7 height 0
type input "0"
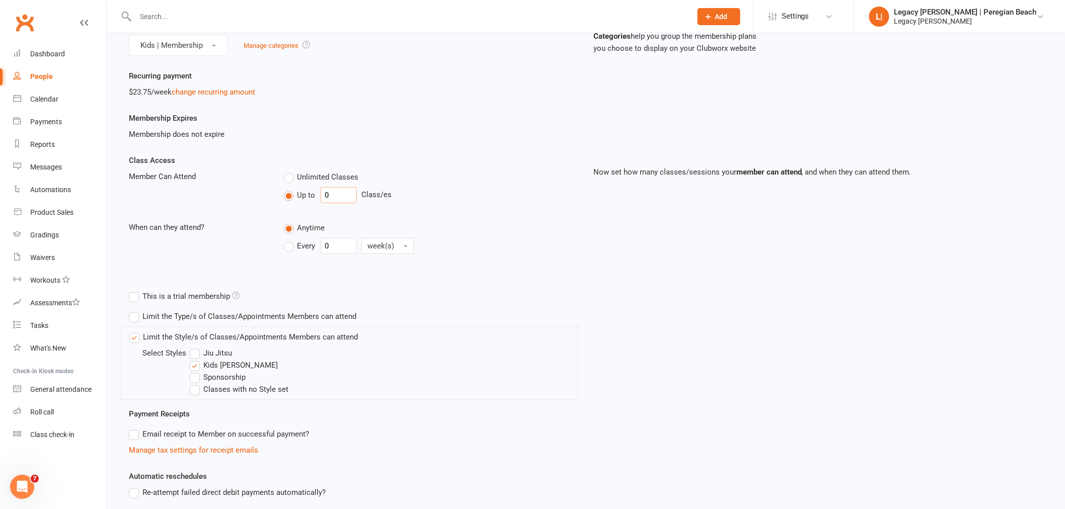
click at [341, 195] on input "0" at bounding box center [339, 195] width 36 height 16
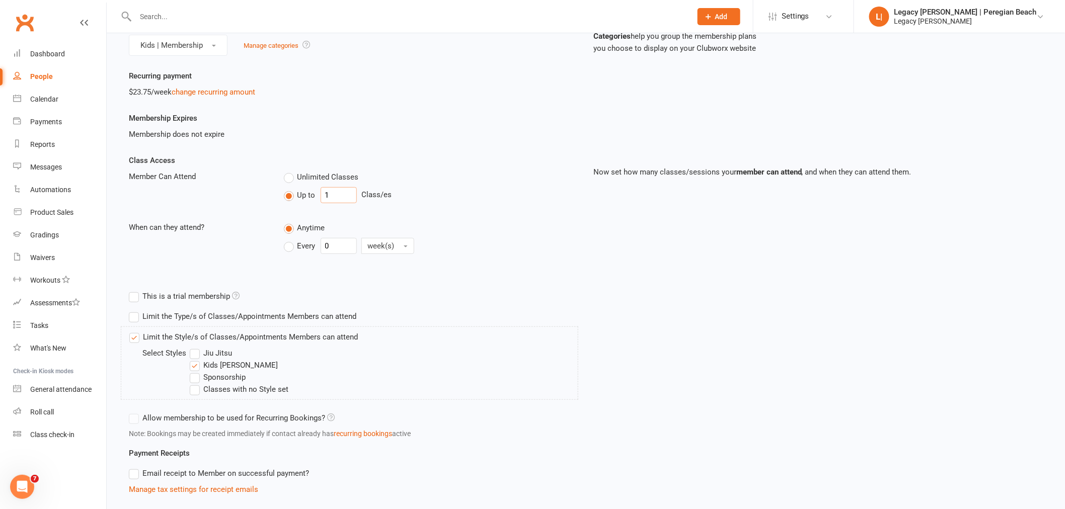
type input "1"
click at [300, 248] on span "Every" at bounding box center [306, 245] width 18 height 11
click at [290, 238] on input "Every" at bounding box center [287, 238] width 7 height 0
click at [341, 249] on input "0" at bounding box center [339, 246] width 36 height 16
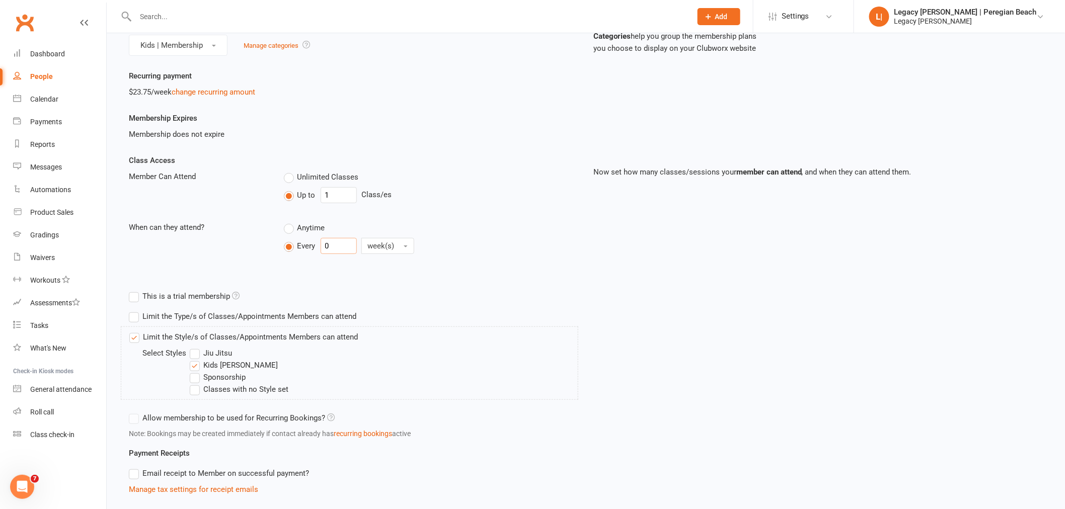
click at [341, 249] on input "0" at bounding box center [339, 246] width 36 height 16
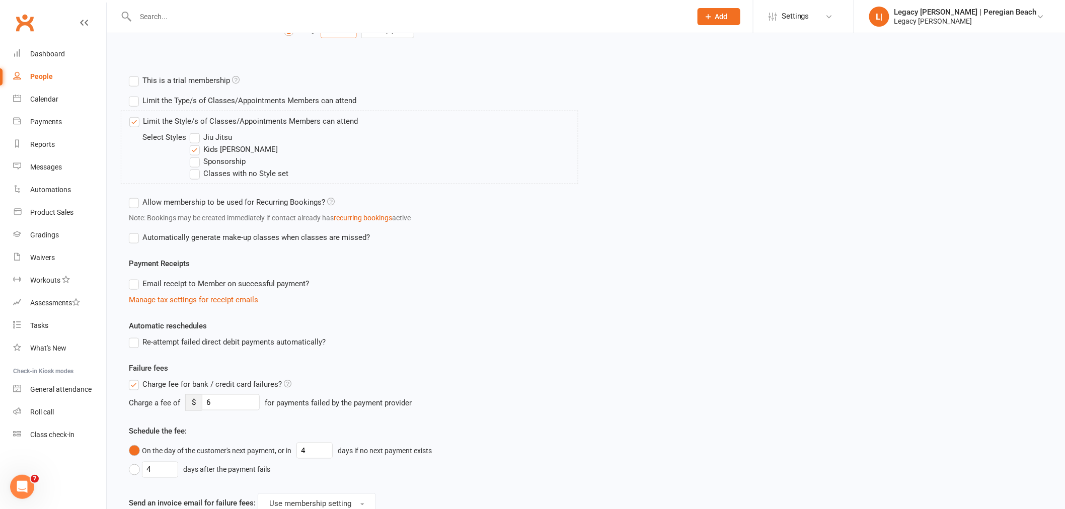
scroll to position [482, 0]
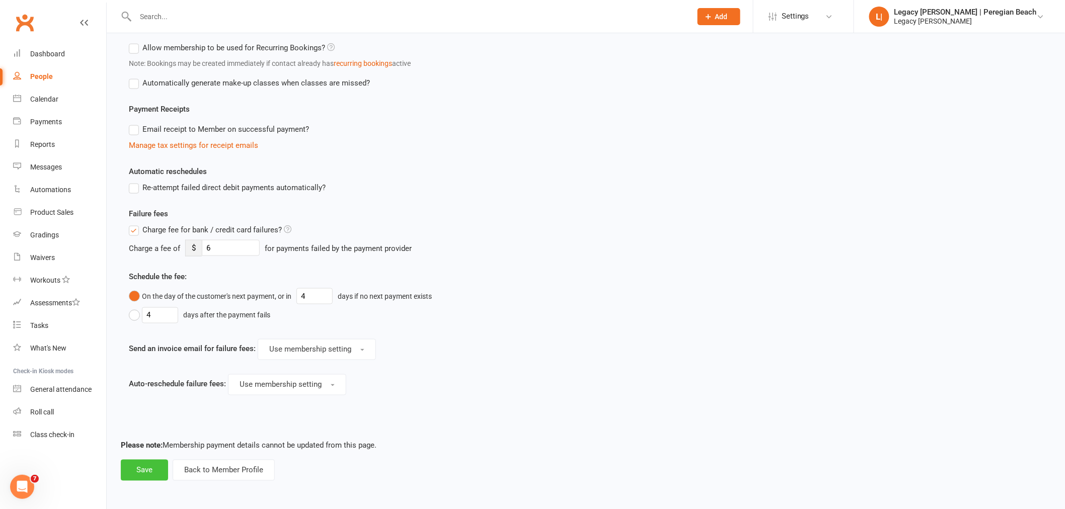
type input "1"
click at [144, 474] on button "Save" at bounding box center [144, 470] width 47 height 21
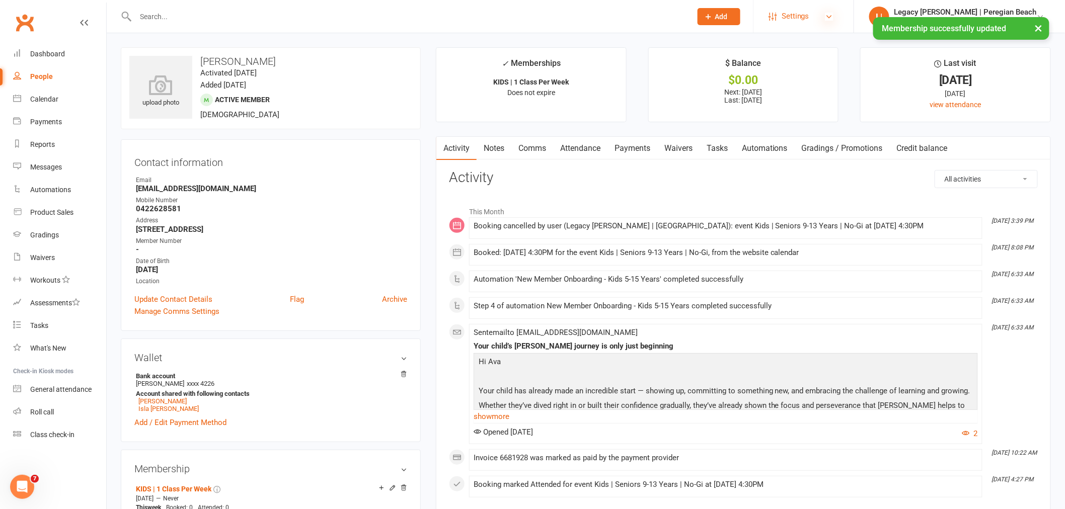
click at [833, 16] on icon at bounding box center [829, 17] width 8 height 8
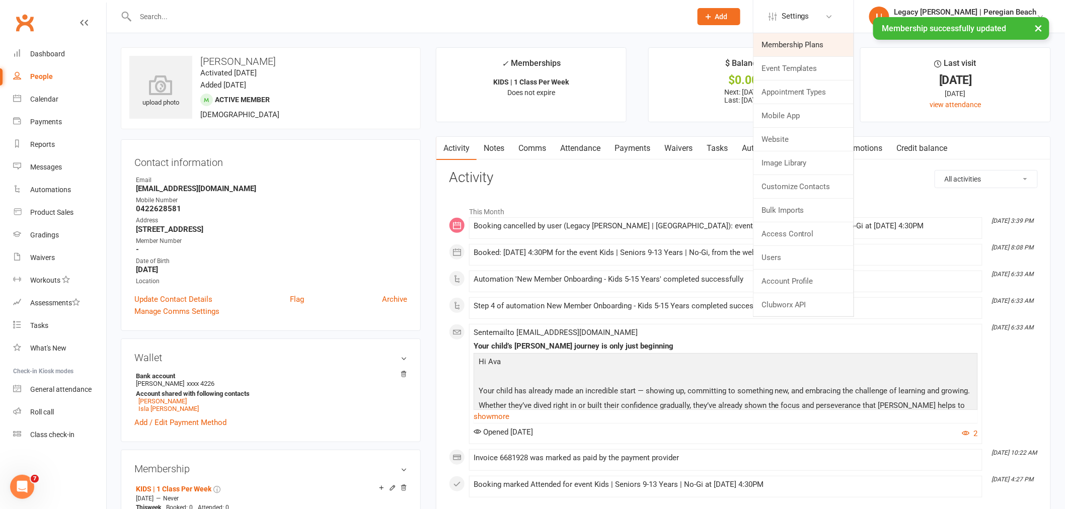
click at [824, 48] on link "Membership Plans" at bounding box center [803, 44] width 100 height 23
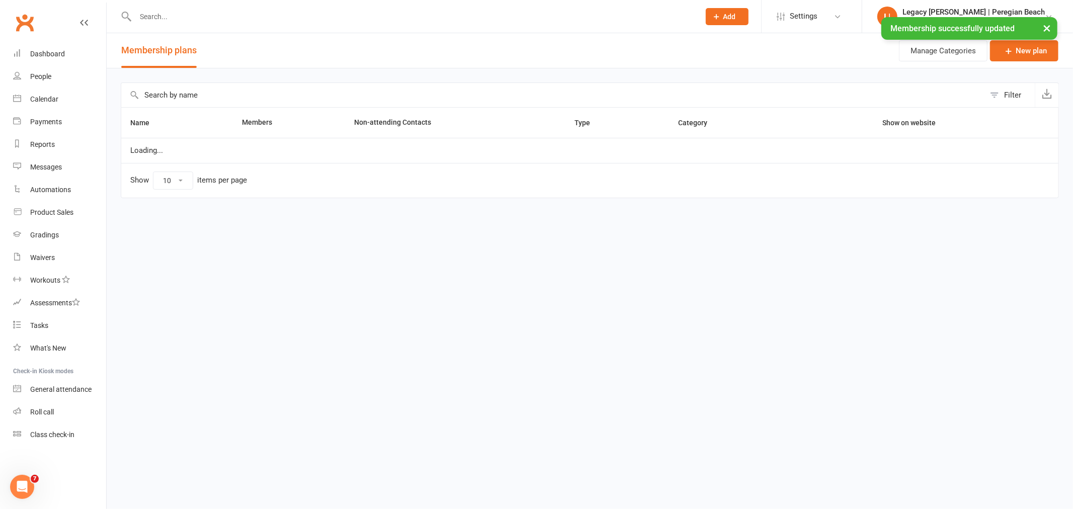
select select "100"
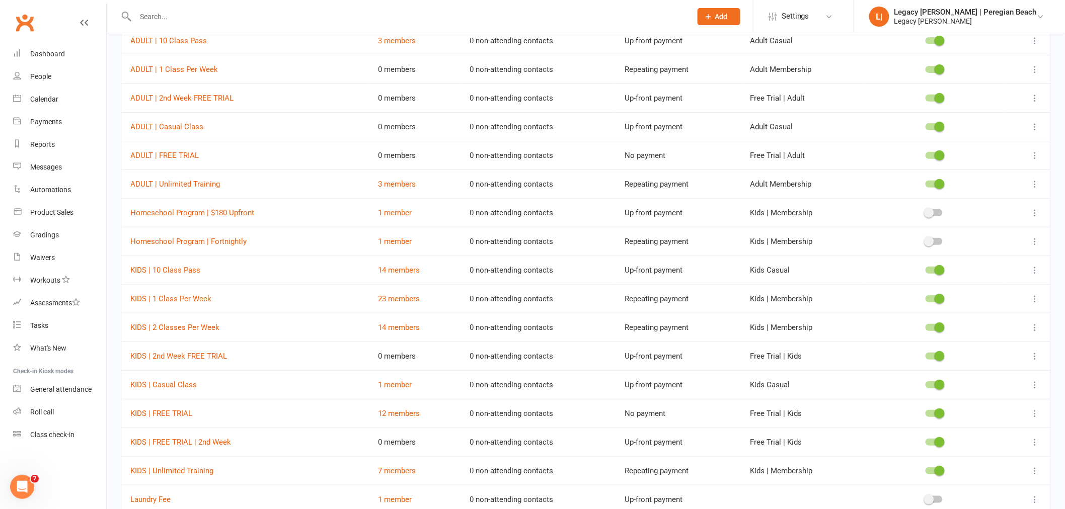
scroll to position [223, 0]
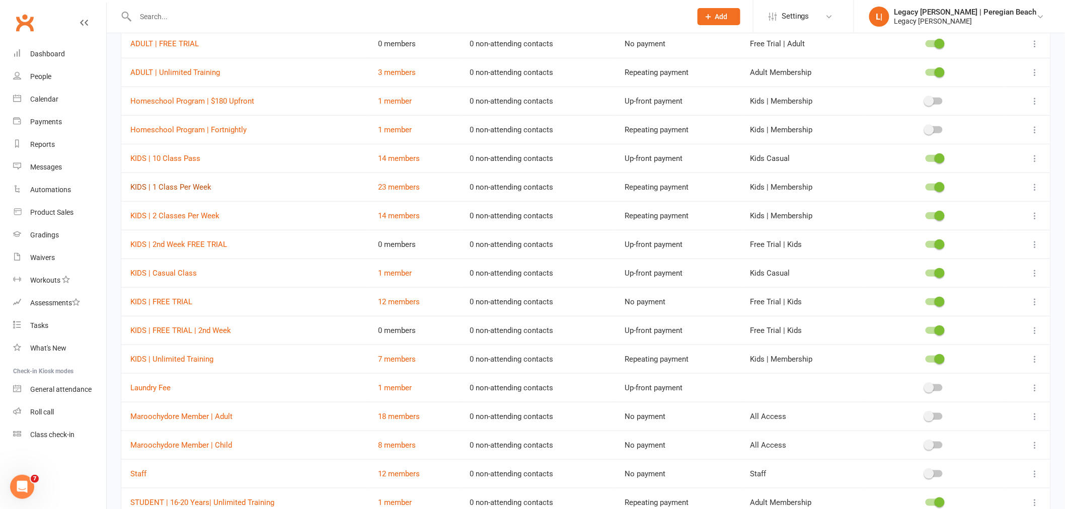
click at [178, 188] on link "KIDS | 1 Class Per Week" at bounding box center [170, 187] width 81 height 9
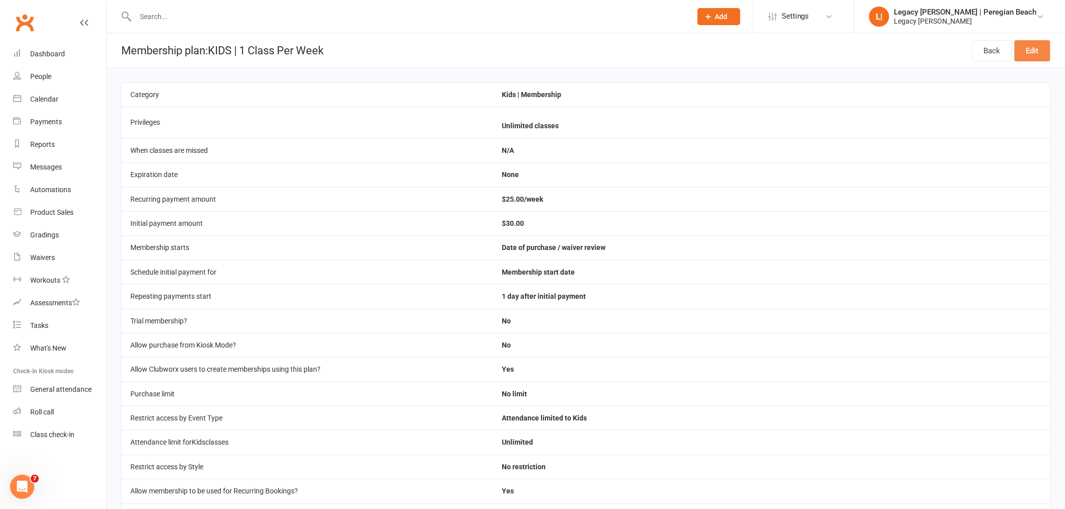
click at [1035, 52] on link "Edit" at bounding box center [1032, 50] width 36 height 21
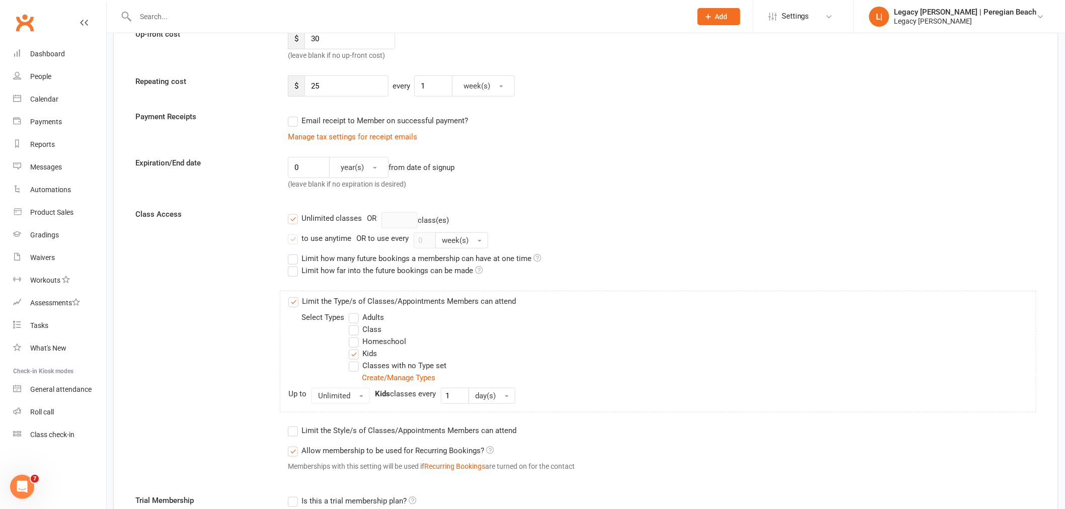
scroll to position [168, 0]
drag, startPoint x: 318, startPoint y: 216, endPoint x: 399, endPoint y: 218, distance: 80.5
click at [318, 216] on div "Unlimited classes" at bounding box center [331, 217] width 60 height 11
click at [294, 212] on input "Unlimited classes" at bounding box center [291, 212] width 7 height 0
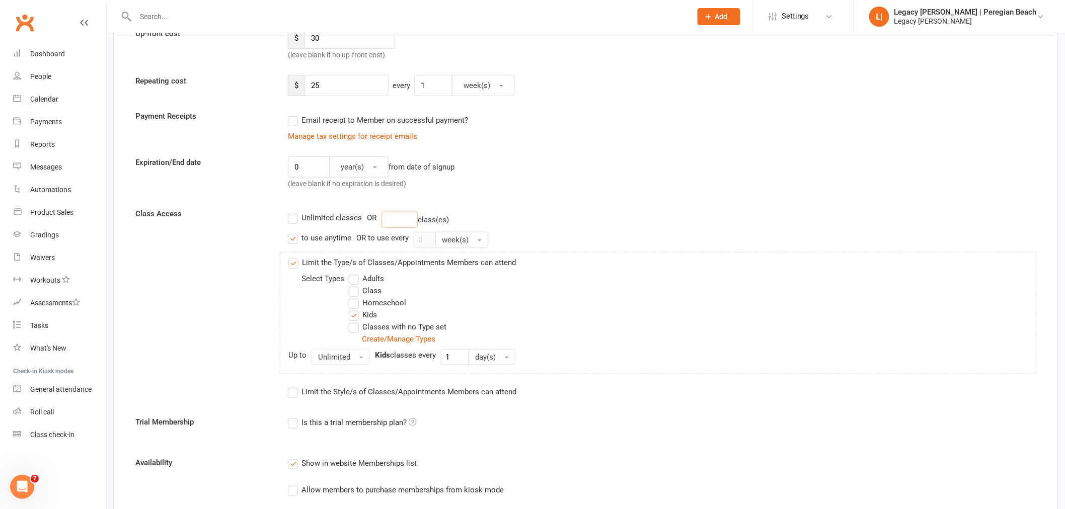
click at [407, 218] on input "number" at bounding box center [399, 220] width 36 height 16
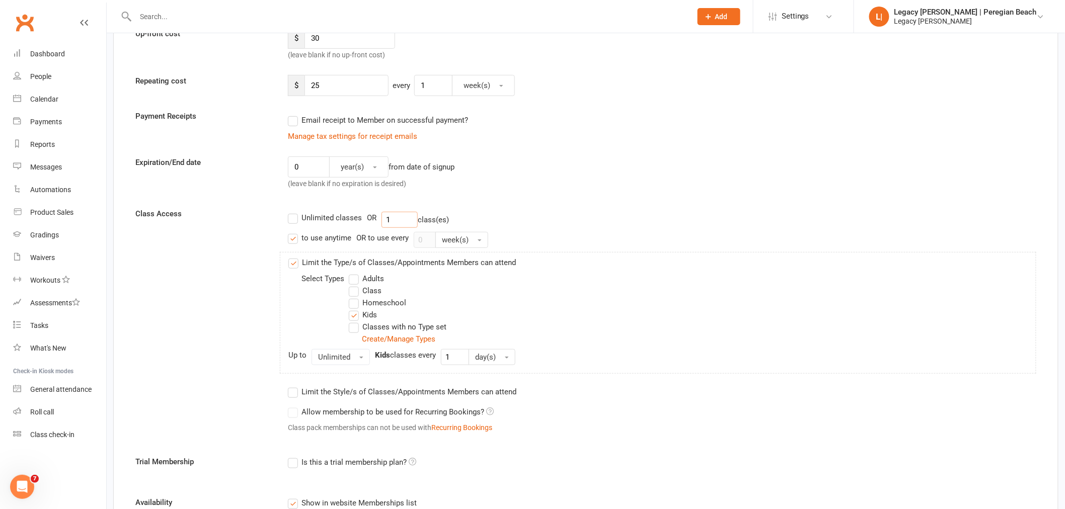
type input "1"
click at [307, 240] on div "to use anytime" at bounding box center [326, 237] width 50 height 11
click at [294, 232] on input "to use anytime" at bounding box center [291, 232] width 7 height 0
drag, startPoint x: 425, startPoint y: 241, endPoint x: 388, endPoint y: 241, distance: 37.2
click at [388, 241] on div "to use anytime OR to use every 0 week(s)" at bounding box center [662, 240] width 748 height 16
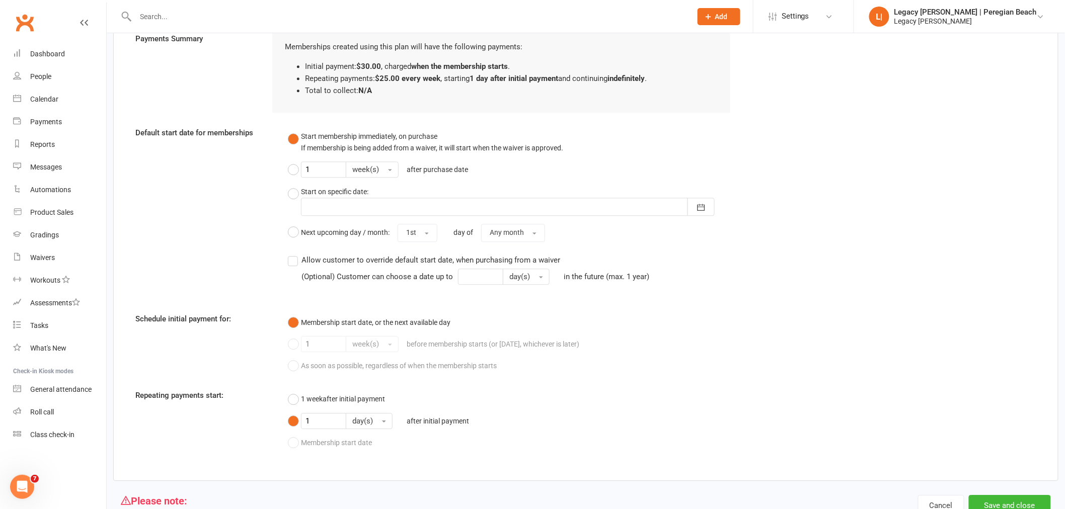
scroll to position [1045, 0]
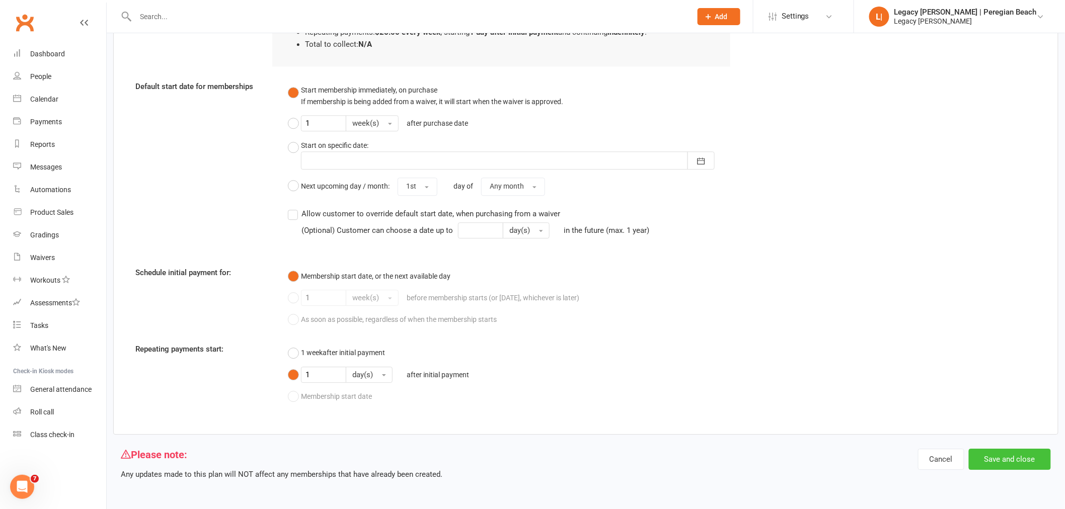
type input "1"
click at [1033, 459] on button "Save and close" at bounding box center [1010, 459] width 82 height 21
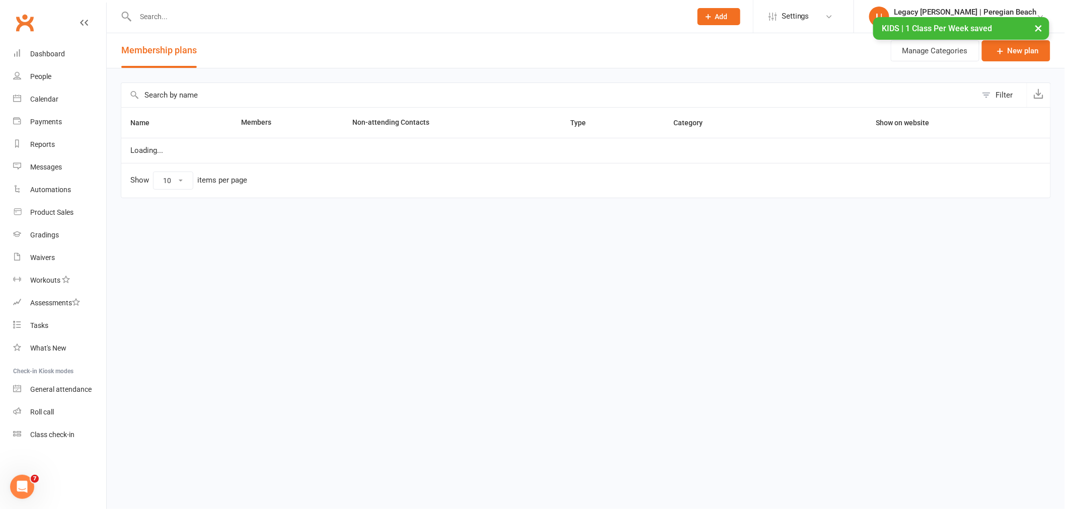
select select "100"
click at [188, 17] on div "× KIDS | 1 Class Per Week saved" at bounding box center [530, 17] width 1060 height 0
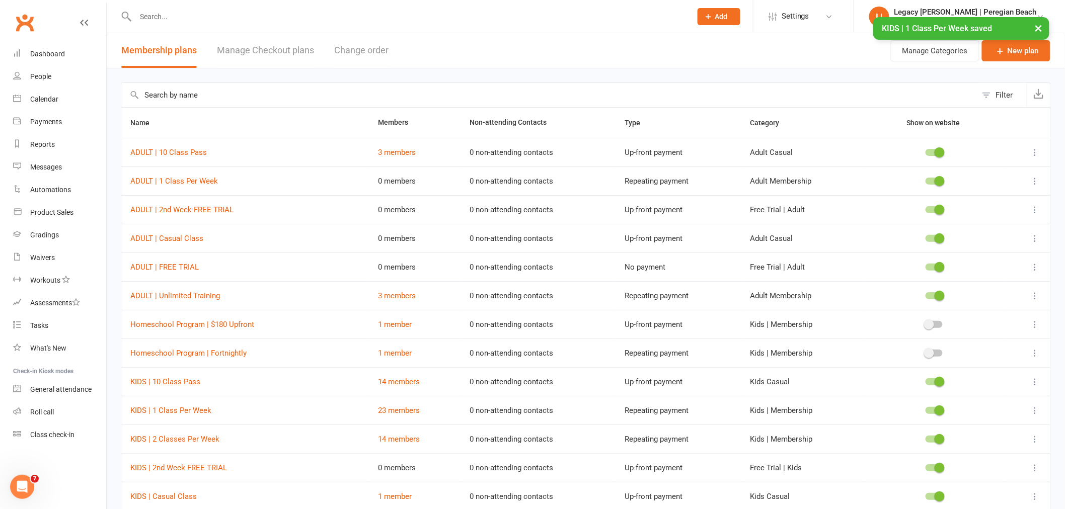
click at [168, 15] on input "text" at bounding box center [408, 17] width 552 height 14
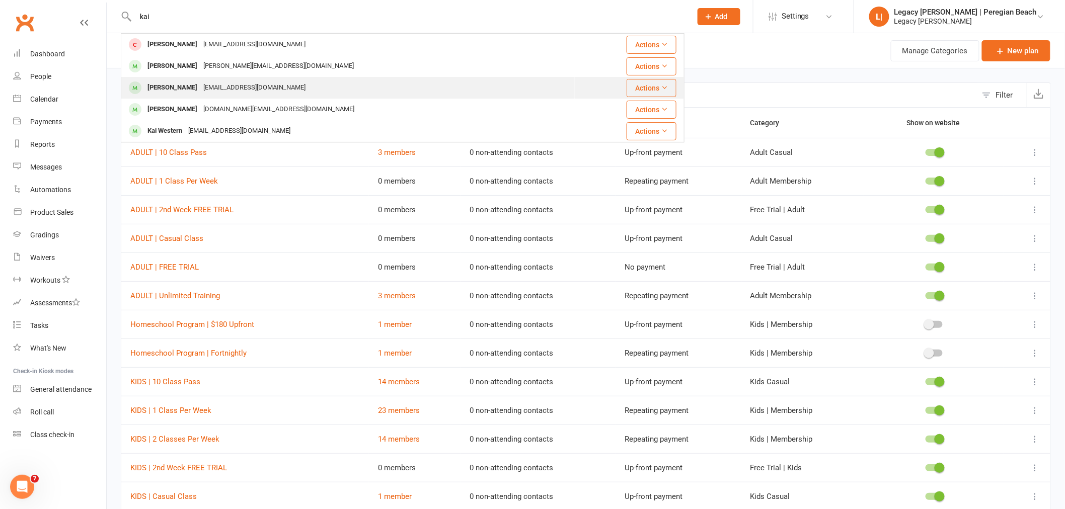
type input "kai"
click at [182, 79] on div "Kai Randall danedigger@gmail.com" at bounding box center [348, 87] width 452 height 21
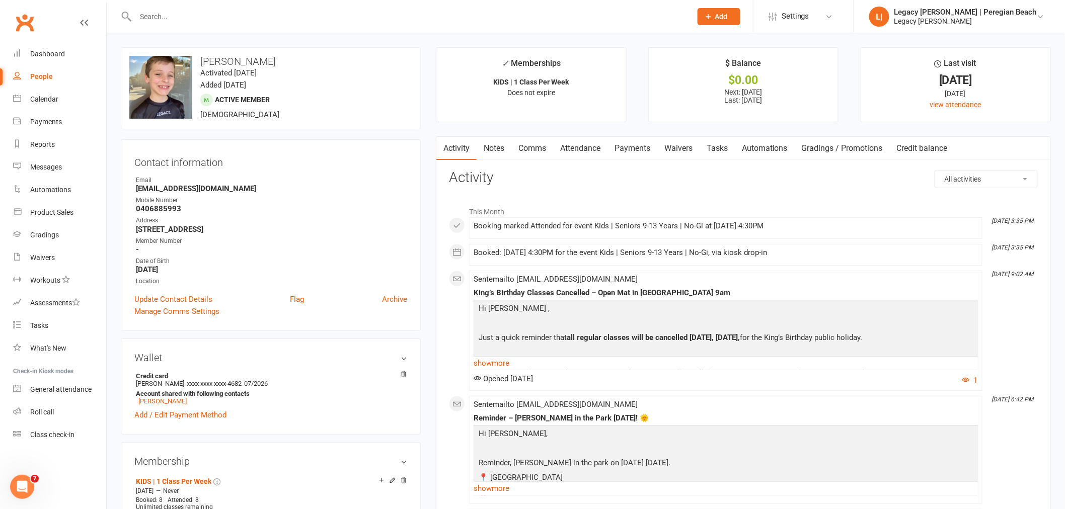
click at [584, 146] on link "Attendance" at bounding box center [580, 148] width 54 height 23
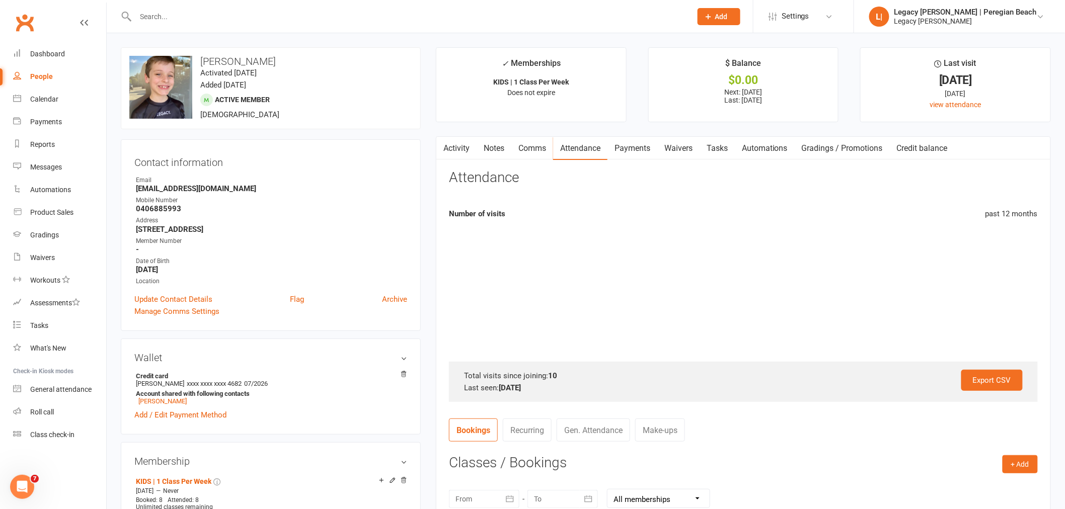
click at [632, 145] on link "Payments" at bounding box center [632, 148] width 50 height 23
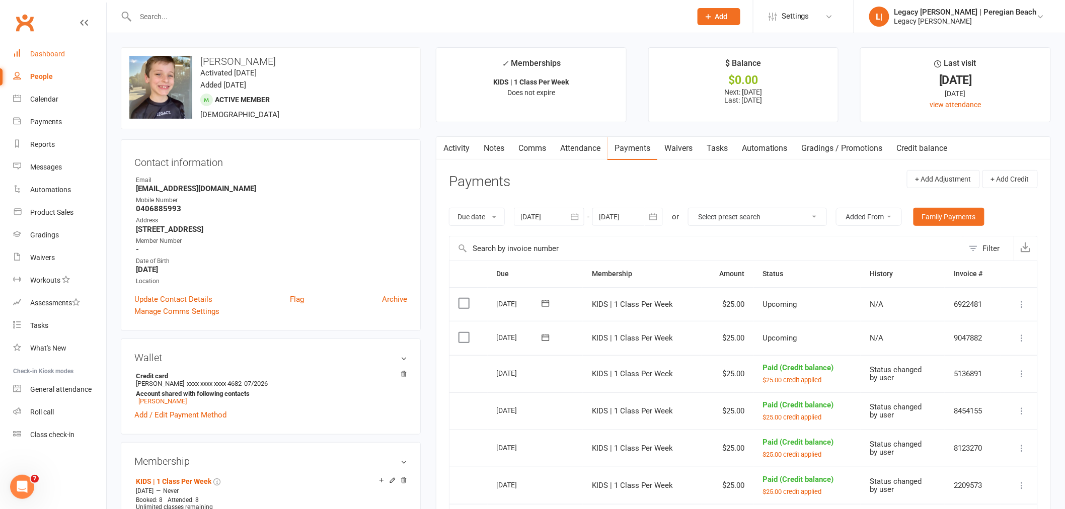
drag, startPoint x: 53, startPoint y: 49, endPoint x: 73, endPoint y: 49, distance: 20.1
click at [53, 49] on link "Dashboard" at bounding box center [59, 54] width 93 height 23
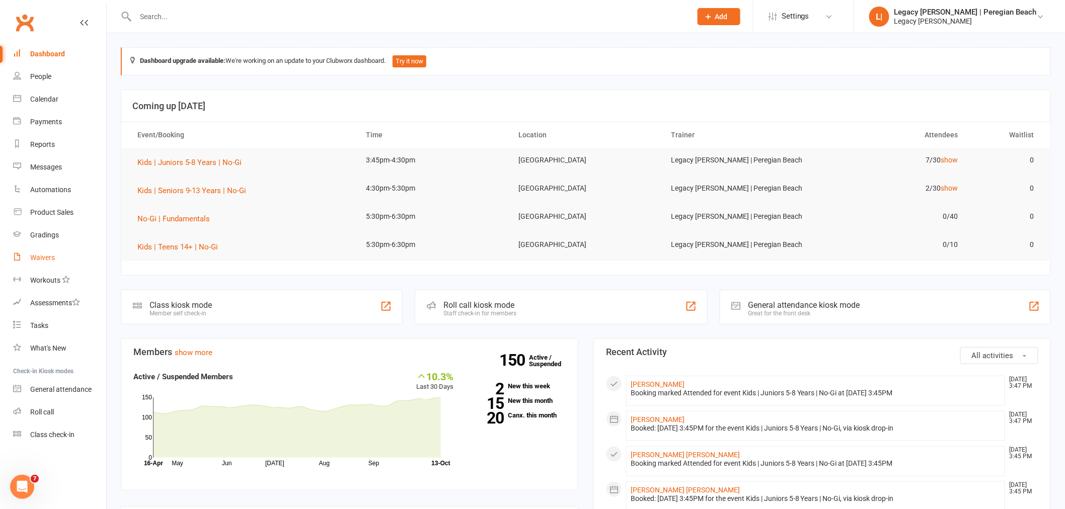
click at [49, 256] on div "Waivers" at bounding box center [42, 258] width 25 height 8
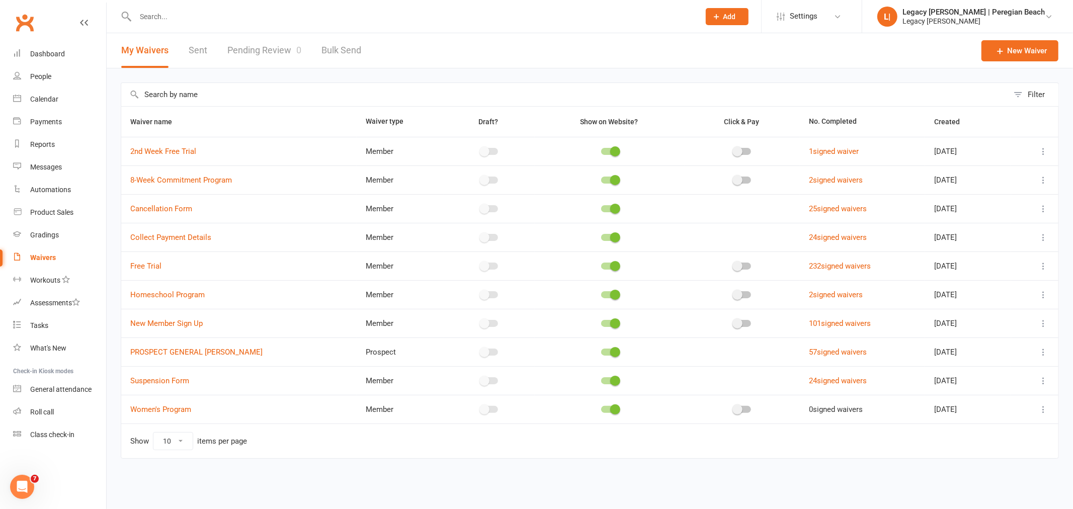
click at [261, 48] on link "Pending Review 0" at bounding box center [264, 50] width 74 height 35
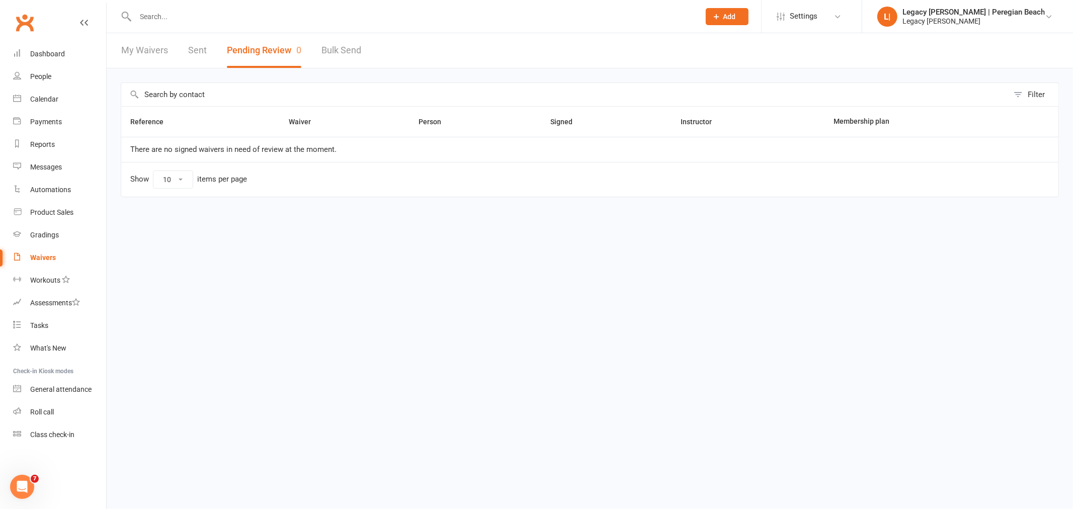
click at [136, 46] on link "My Waivers" at bounding box center [144, 50] width 47 height 35
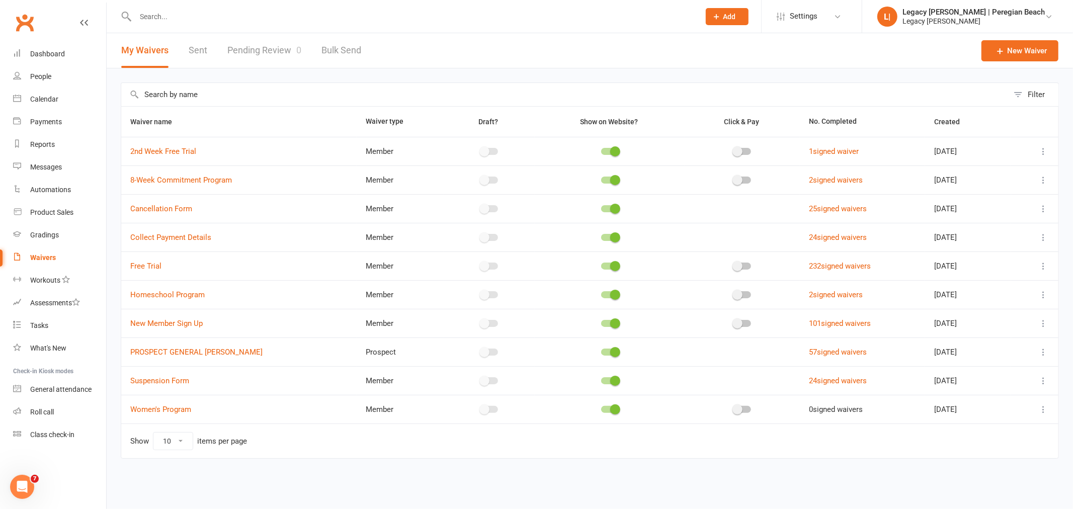
click at [1042, 353] on icon at bounding box center [1044, 352] width 10 height 10
click at [976, 414] on link "Copy external link to clipboard" at bounding box center [990, 413] width 118 height 20
drag, startPoint x: 51, startPoint y: 53, endPoint x: 442, endPoint y: 156, distance: 404.2
click at [51, 53] on div "Dashboard" at bounding box center [47, 54] width 35 height 8
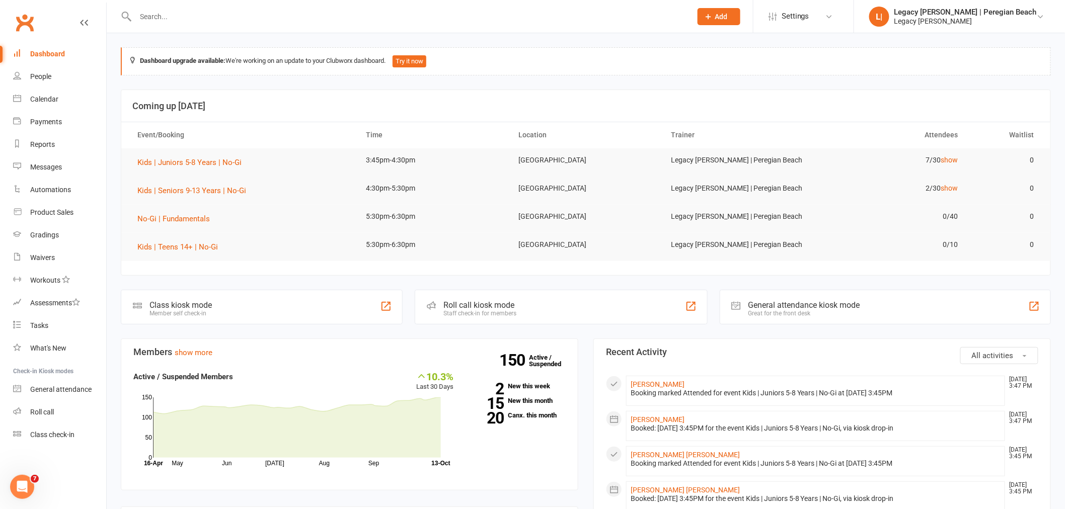
click at [176, 13] on input "text" at bounding box center [408, 17] width 552 height 14
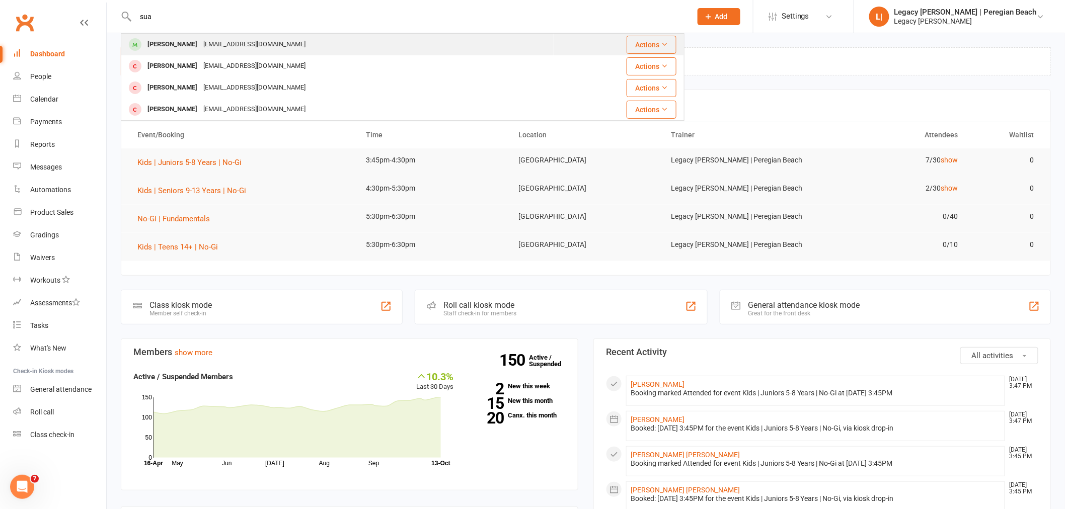
type input "sua"
click at [200, 37] on div "art_aussie@naver.com" at bounding box center [254, 44] width 108 height 15
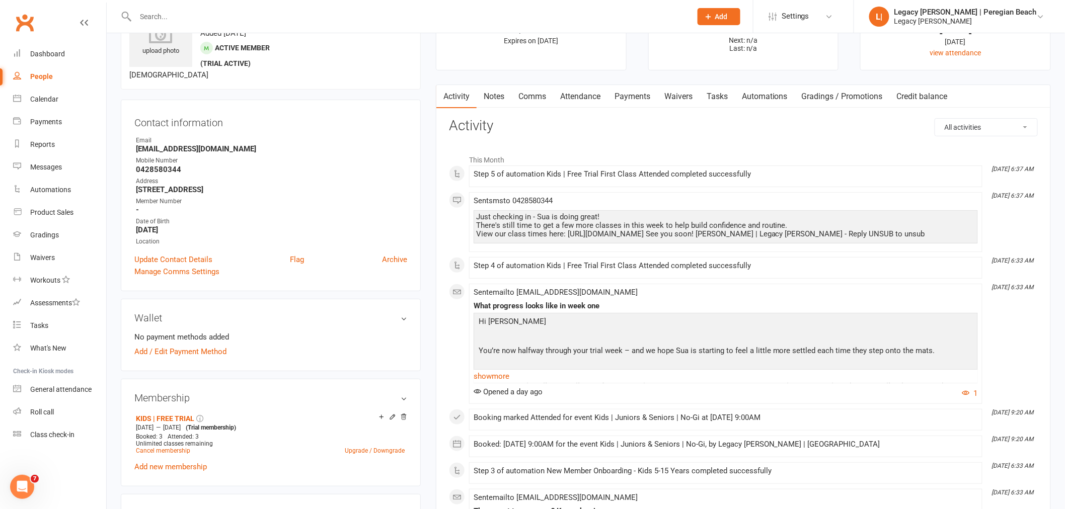
scroll to position [279, 0]
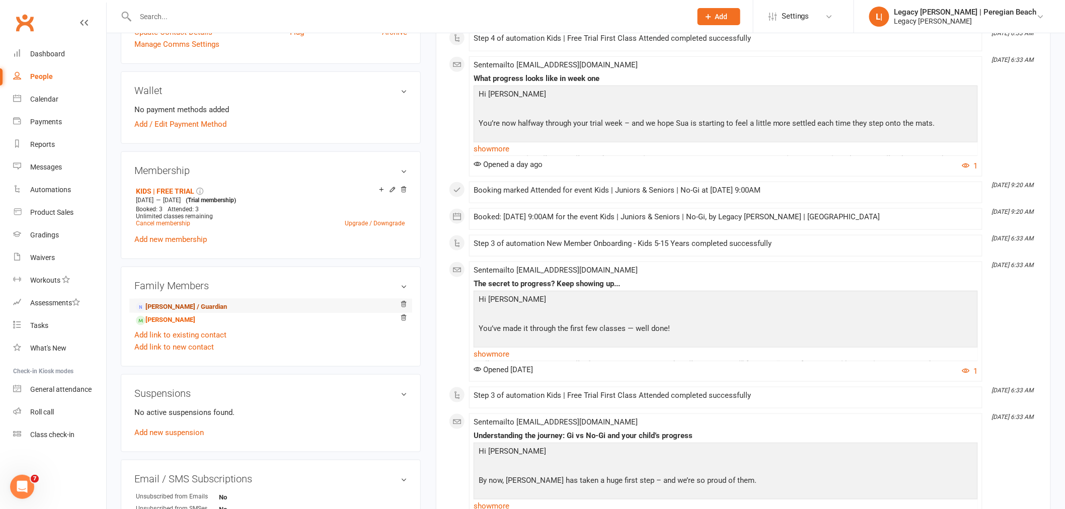
click at [183, 308] on link "Yoojoo Hwang - Parent / Guardian" at bounding box center [181, 307] width 91 height 11
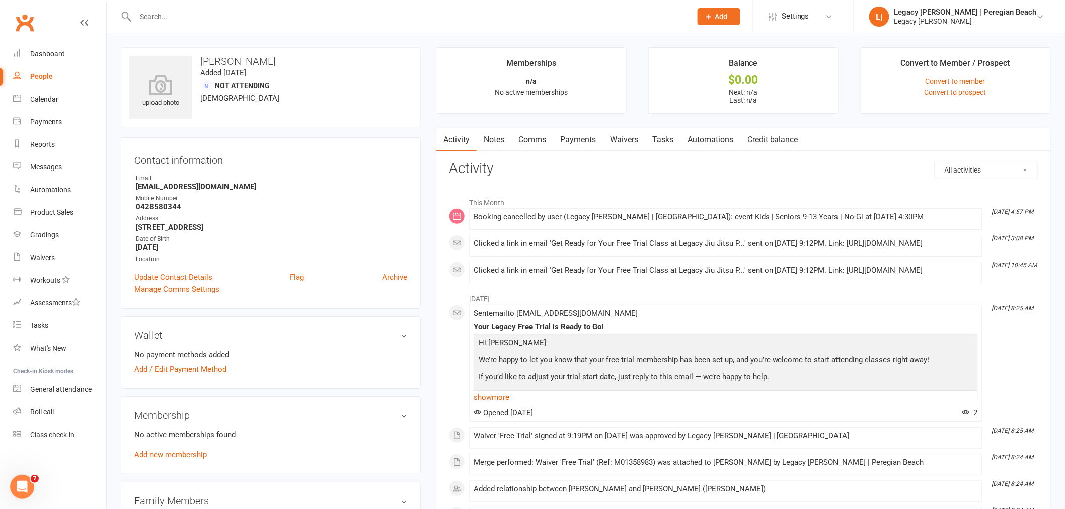
click at [619, 134] on link "Waivers" at bounding box center [624, 139] width 42 height 23
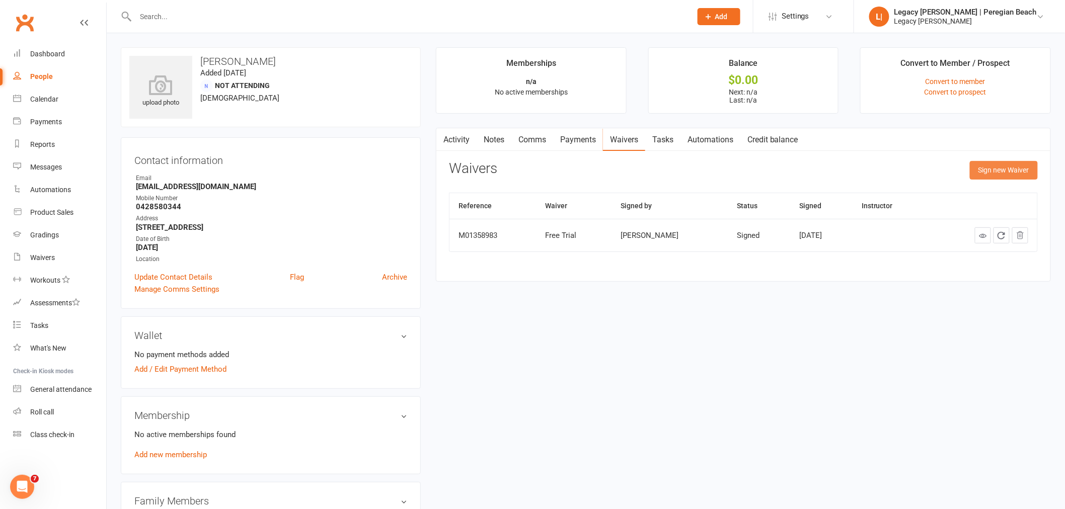
click at [1030, 173] on button "Sign new Waiver" at bounding box center [1004, 170] width 68 height 18
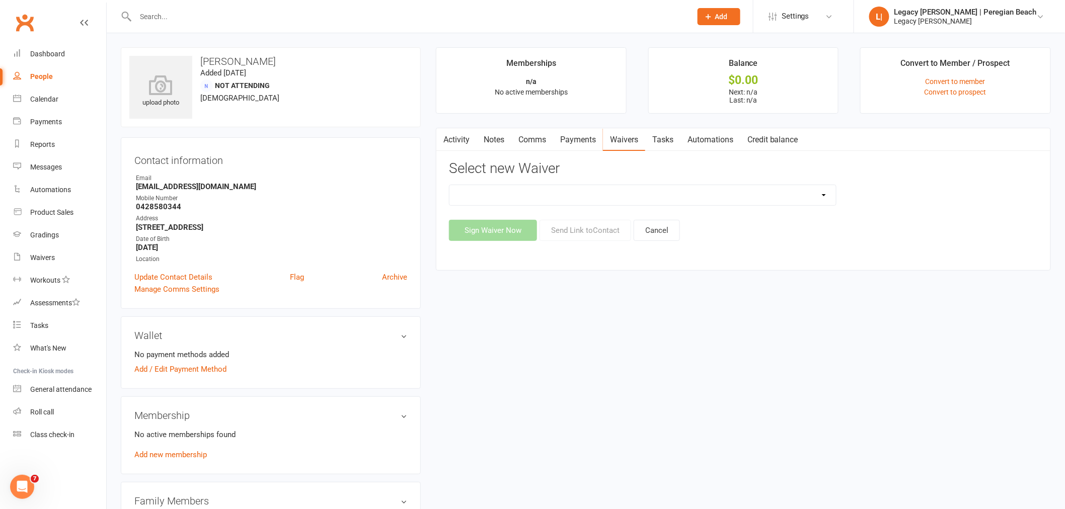
click at [705, 200] on select "2nd Week Free Trial 8-Week Commitment Program Cancellation Form Collect Payment…" at bounding box center [642, 195] width 386 height 20
select select "12657"
click at [449, 185] on select "2nd Week Free Trial 8-Week Commitment Program Cancellation Form Collect Payment…" at bounding box center [642, 195] width 386 height 20
click at [592, 226] on button "Send Link to Contact" at bounding box center [585, 230] width 92 height 21
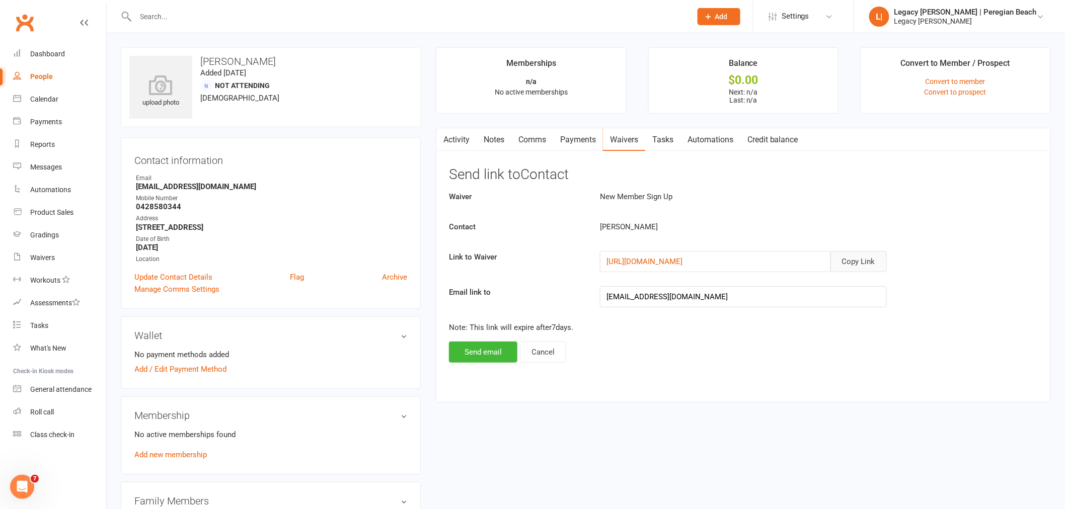
click at [872, 259] on button "Copy Link" at bounding box center [858, 261] width 56 height 21
click at [530, 136] on link "Comms" at bounding box center [532, 139] width 42 height 23
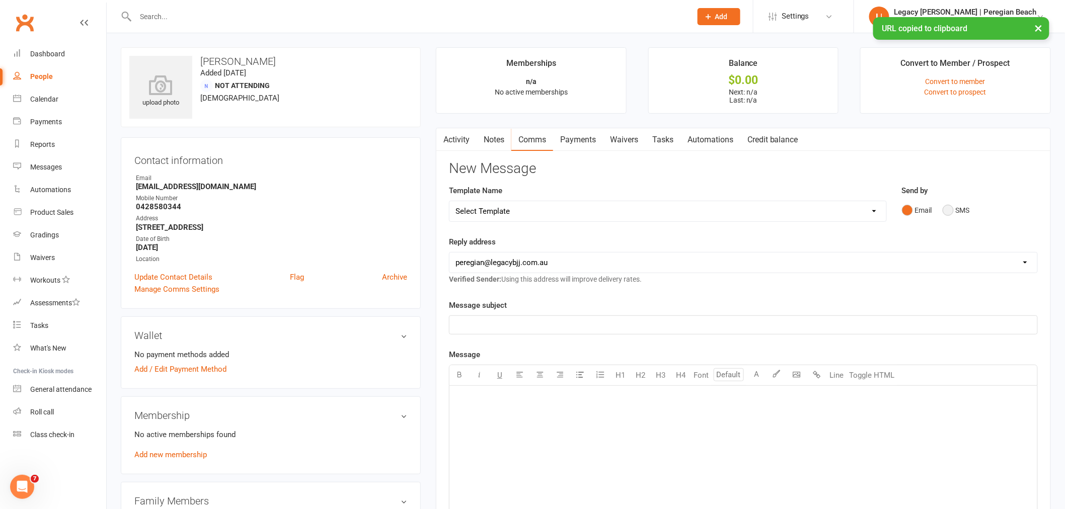
click at [951, 215] on button "SMS" at bounding box center [956, 210] width 27 height 19
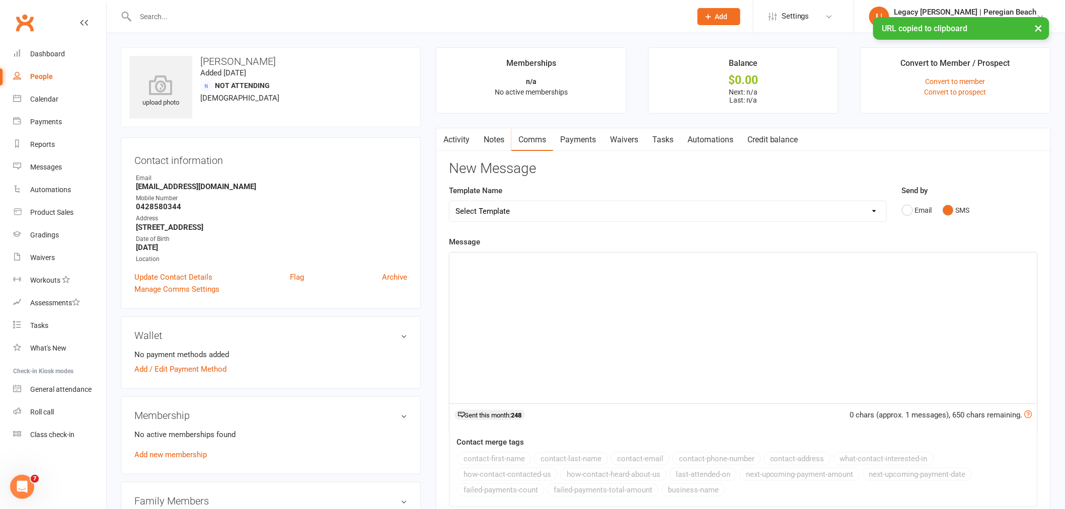
click at [691, 366] on div "﻿" at bounding box center [743, 328] width 588 height 151
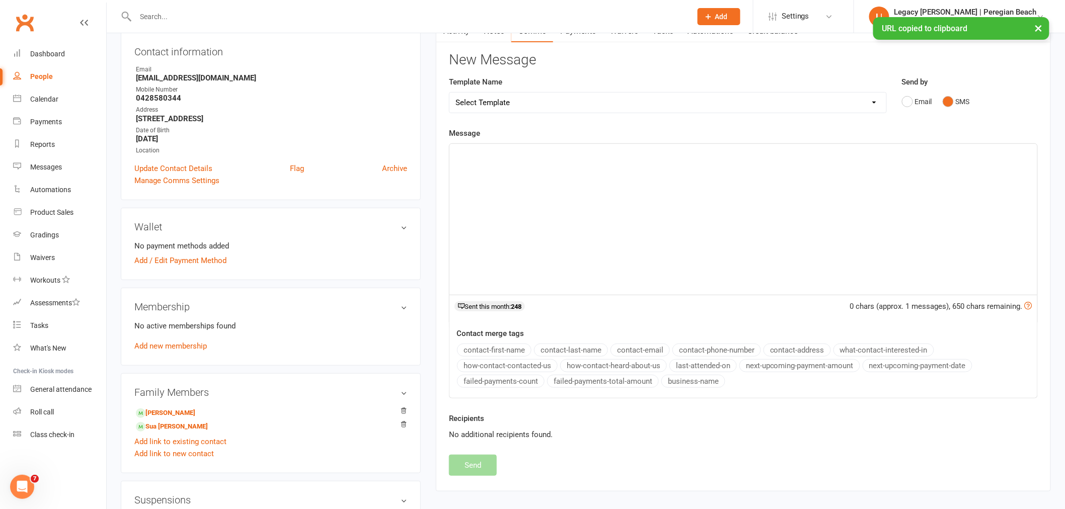
scroll to position [112, 0]
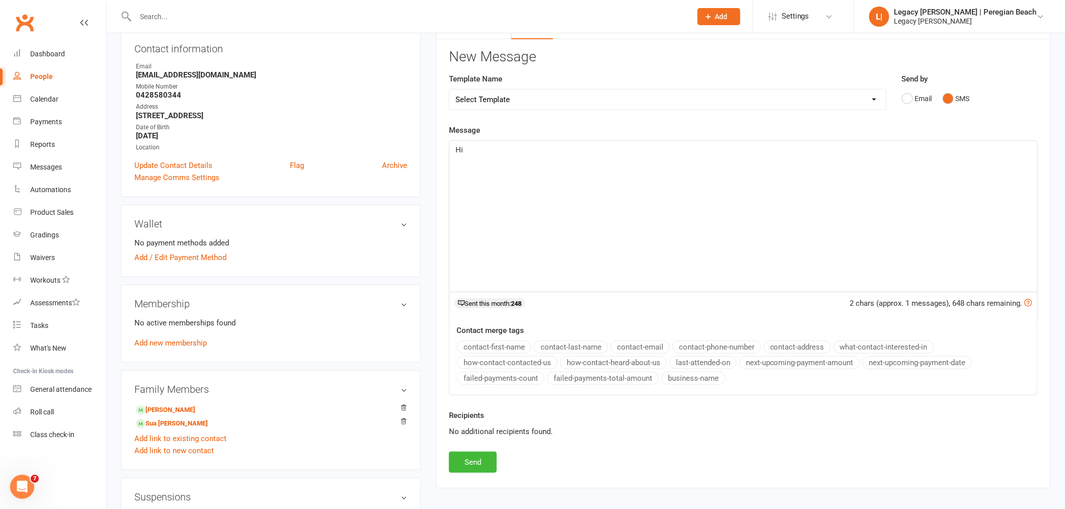
click at [500, 345] on button "contact-first-name" at bounding box center [494, 347] width 74 height 13
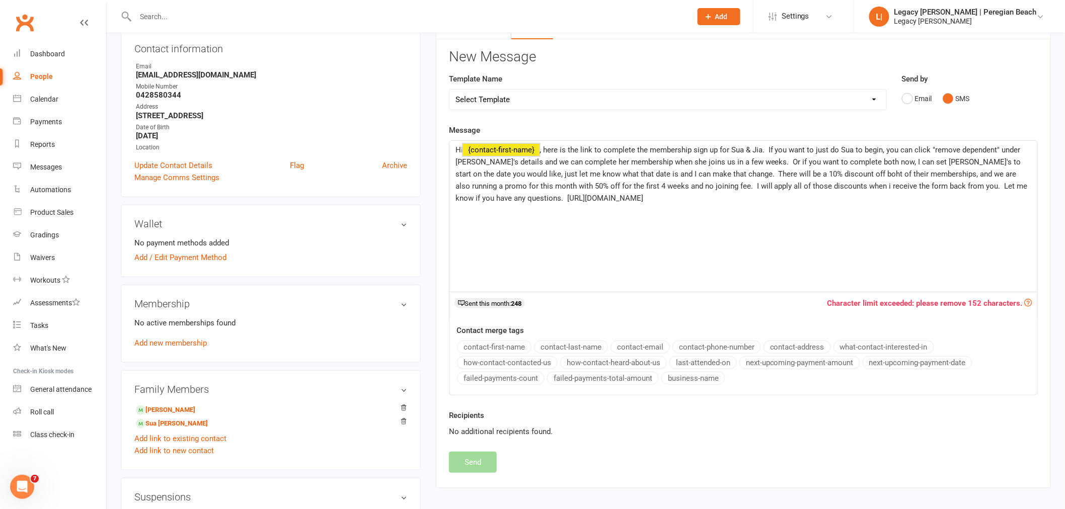
drag, startPoint x: 954, startPoint y: 202, endPoint x: 305, endPoint y: 95, distance: 657.9
click at [305, 95] on div "upload photo Yoojoo Hwang Added 26 September, 2025 Not Attending 43 years old C…" at bounding box center [585, 320] width 945 height 769
copy p "Hi ﻿ {contact-first-name} , here is the link to complete the membership sign up…"
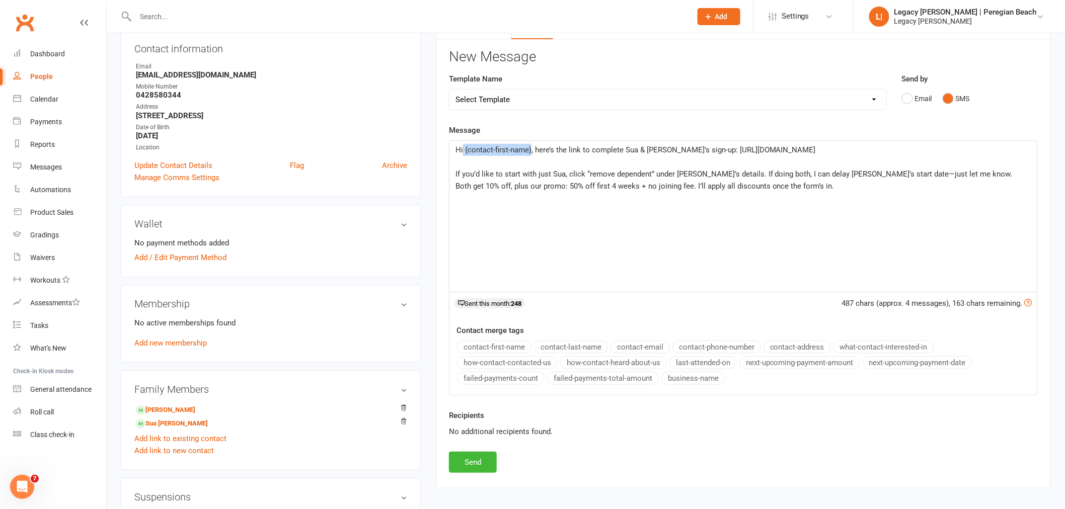
drag, startPoint x: 531, startPoint y: 151, endPoint x: 462, endPoint y: 152, distance: 69.4
click at [462, 152] on span "Hi {contact-first-name}, here’s the link to complete Sua & Jia’s sign-up: https…" at bounding box center [635, 149] width 360 height 9
click at [498, 344] on button "contact-first-name" at bounding box center [494, 347] width 74 height 13
click at [504, 168] on p "﻿" at bounding box center [743, 162] width 576 height 12
click at [741, 179] on span "If you’d like to start with just Sua, click “remove dependent” under Jia’s deta…" at bounding box center [733, 174] width 557 height 9
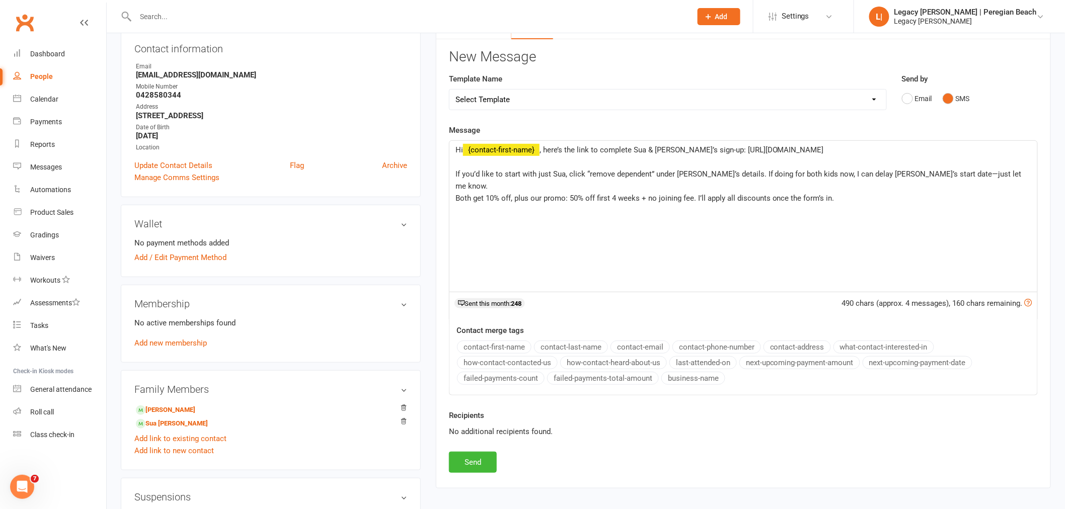
click at [902, 188] on span "If you’d like to start with just Sua, click “remove dependent” under Jia’s deta…" at bounding box center [739, 180] width 568 height 21
click at [952, 185] on span "If you’d like to start with just Sua, click “remove dependent” under Jia’s deta…" at bounding box center [739, 180] width 568 height 21
click at [896, 183] on span "If you’d like to start with just Sua, click “remove dependent” under Jia’s deta…" at bounding box center [739, 180] width 568 height 21
click at [866, 210] on div "Hi ﻿ {contact-first-name} , here’s the link to complete Sua & Jia’s sign-up: ht…" at bounding box center [743, 216] width 588 height 151
click at [475, 197] on span "Both get 10% off, plus our promo: 50% off first 4 weeks + no joining fee. I’ll …" at bounding box center [644, 198] width 379 height 9
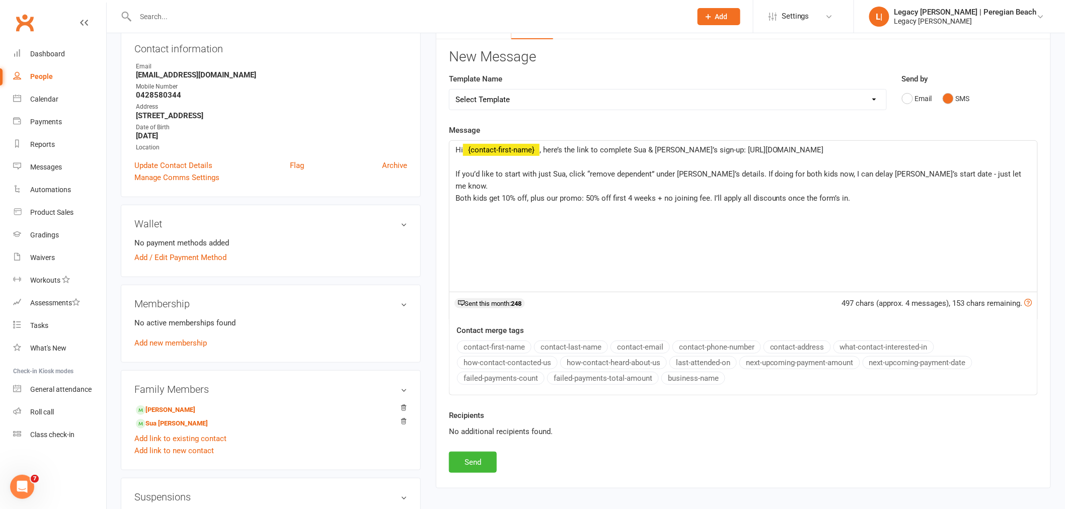
click at [560, 198] on span "Both kids get 10% off, plus our promo: 50% off first 4 weeks + no joining fee. …" at bounding box center [652, 198] width 395 height 9
click at [662, 199] on span "Both kids get 10% off, plus our Spring promo: 50% off first 4 weeks + no joinin…" at bounding box center [664, 198] width 418 height 9
click at [710, 202] on span "Both kids get 10% off, plus our Spring promo: 50% off first 4 weeks + no joinin…" at bounding box center [664, 198] width 418 height 9
click at [801, 196] on span "Both kids get 10% off, plus our Spring promo: 50% off first 4 weeks + no joinin…" at bounding box center [664, 198] width 418 height 9
click at [903, 201] on p "Both kids get 10% off, plus our Spring promo: 50% off first 4 weeks + no joinin…" at bounding box center [743, 198] width 576 height 12
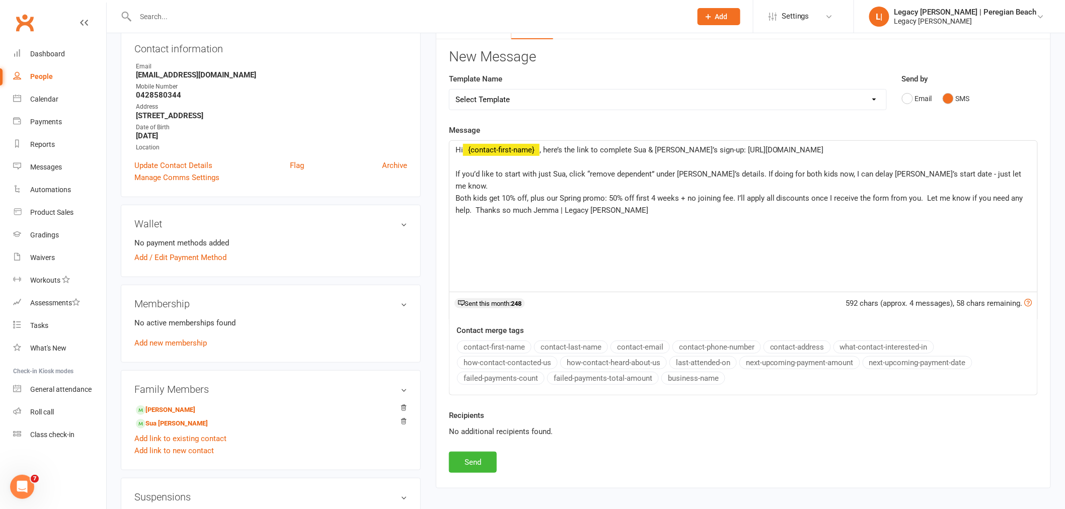
click at [755, 203] on p "Both kids get 10% off, plus our Spring promo: 50% off first 4 weeks + no joinin…" at bounding box center [743, 204] width 576 height 24
click at [530, 212] on span "Both kids get 10% off, plus our Spring promo: 50% off first 4 weeks + no joinin…" at bounding box center [740, 204] width 570 height 21
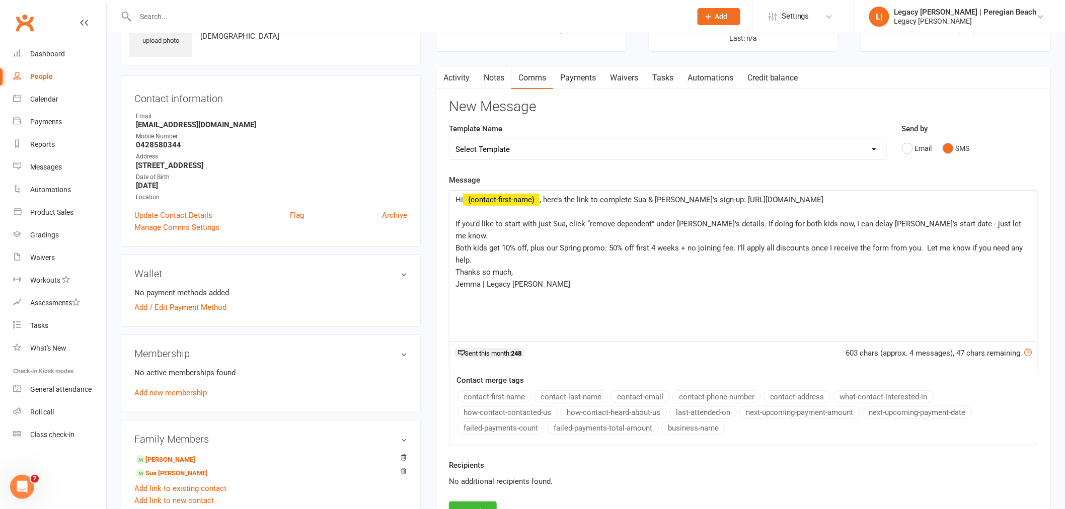
scroll to position [168, 0]
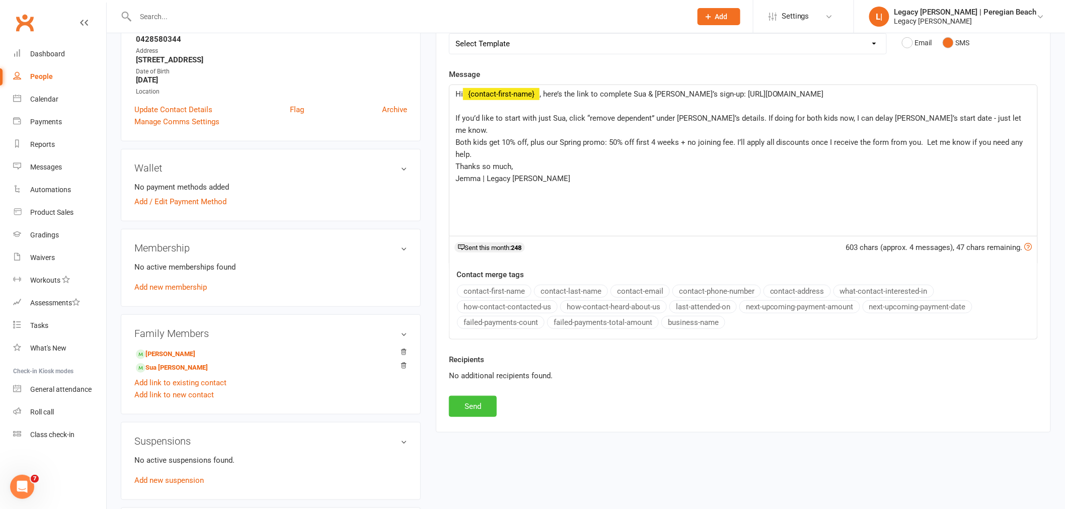
click at [479, 401] on button "Send" at bounding box center [473, 406] width 48 height 21
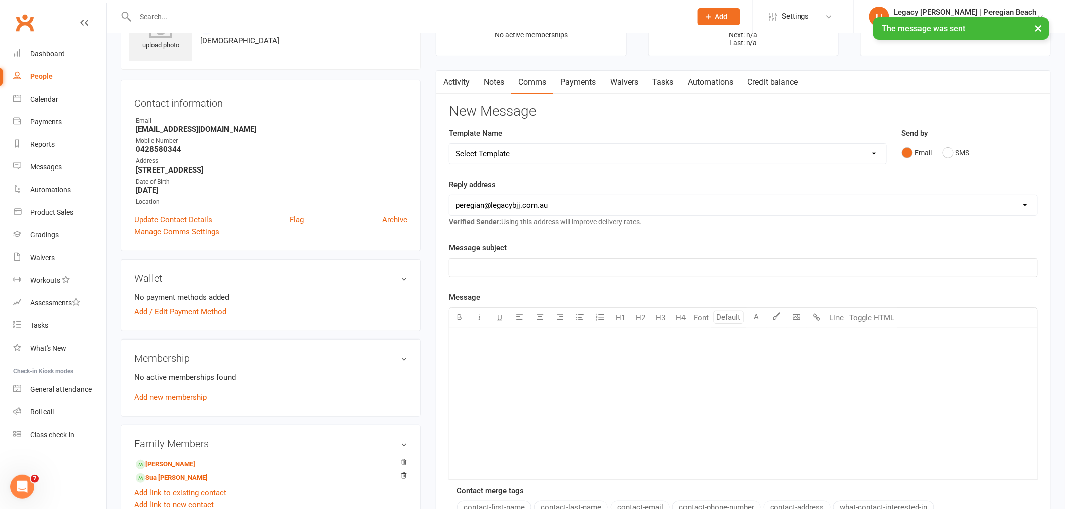
scroll to position [0, 0]
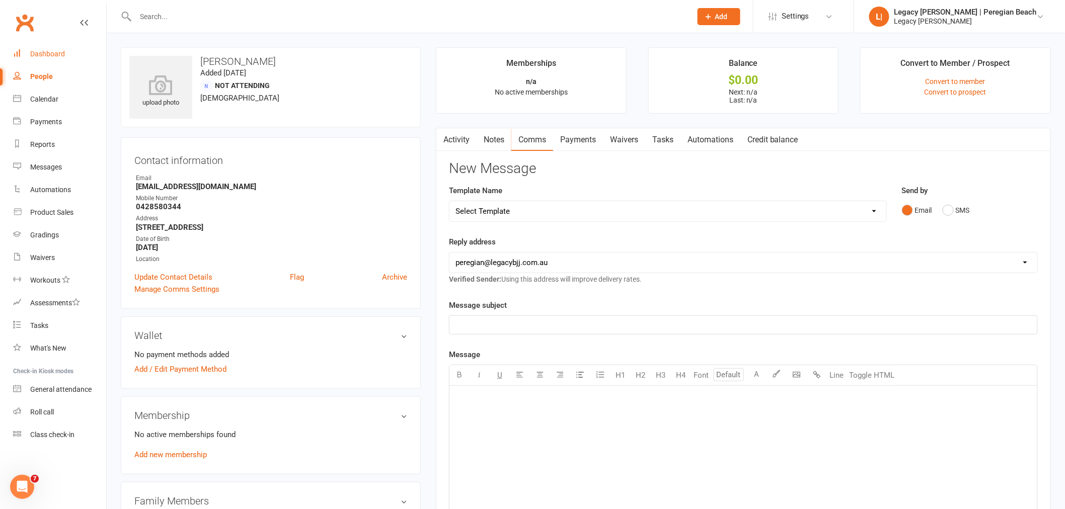
drag, startPoint x: 60, startPoint y: 48, endPoint x: 99, endPoint y: 46, distance: 38.3
click at [60, 48] on link "Dashboard" at bounding box center [59, 54] width 93 height 23
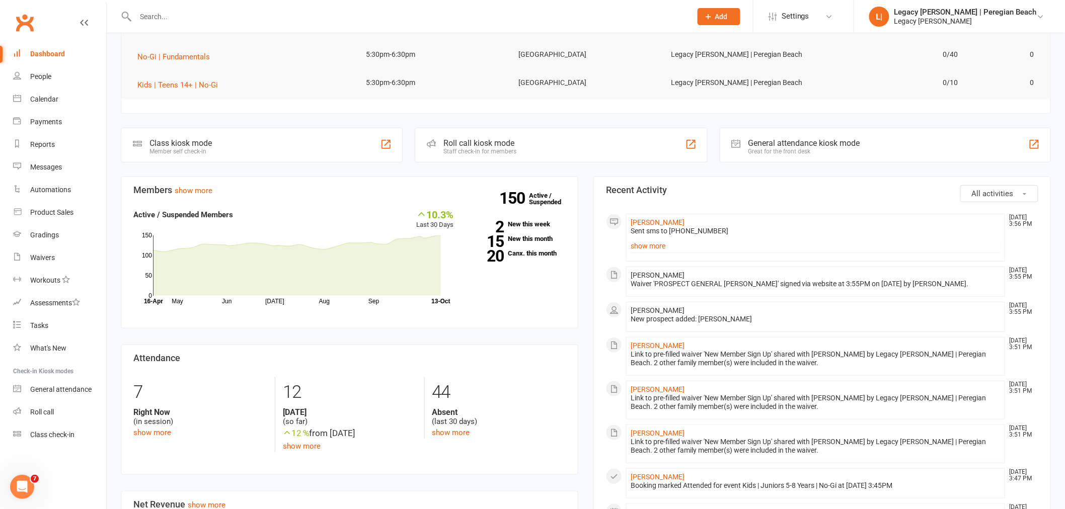
scroll to position [223, 0]
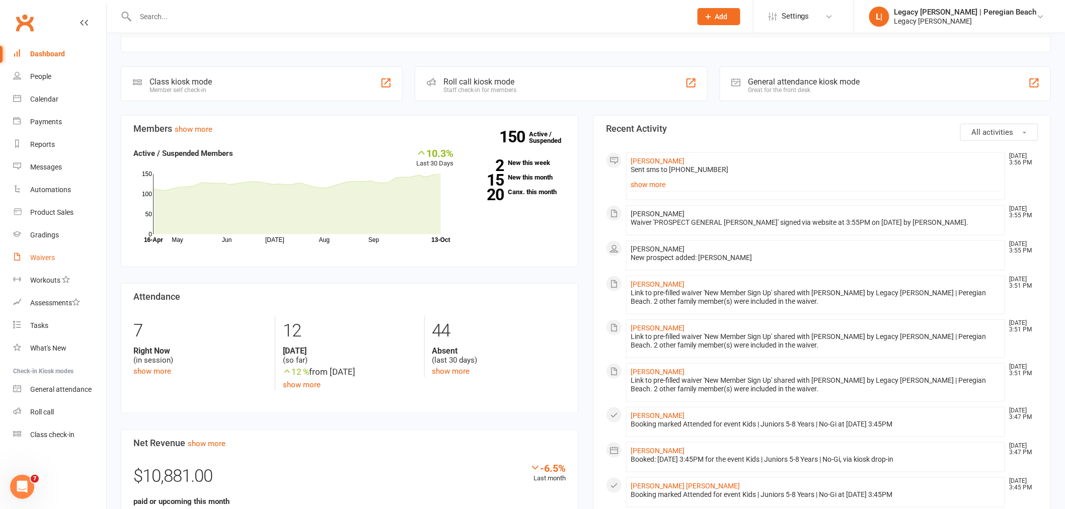
click at [49, 258] on div "Waivers" at bounding box center [42, 258] width 25 height 8
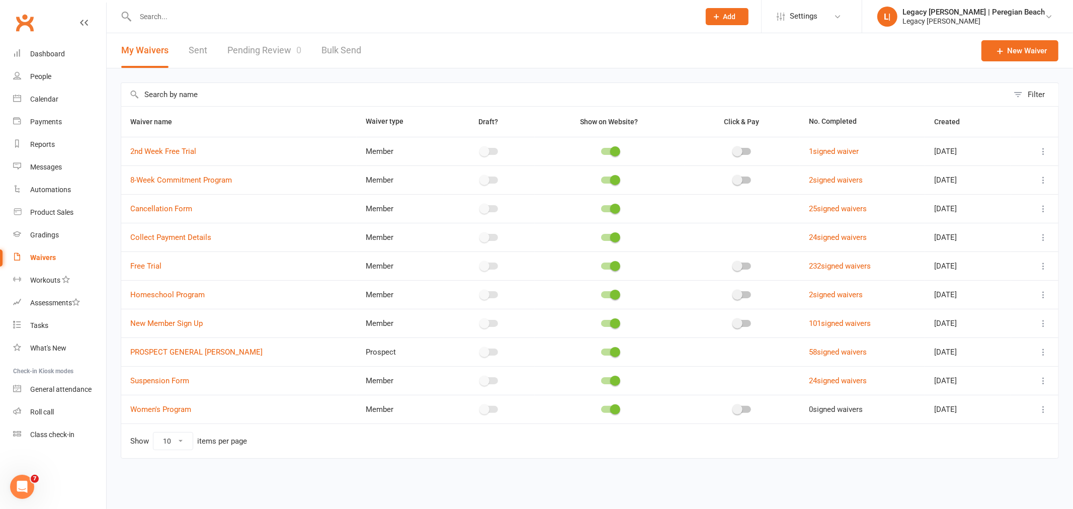
click at [268, 52] on link "Pending Review 0" at bounding box center [264, 50] width 74 height 35
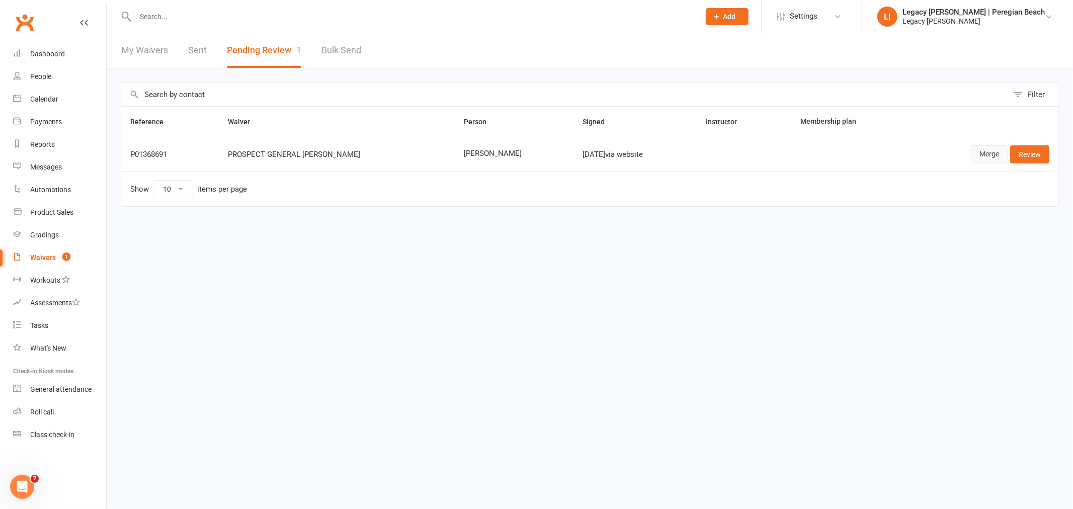
click at [994, 158] on link "Merge" at bounding box center [989, 154] width 37 height 18
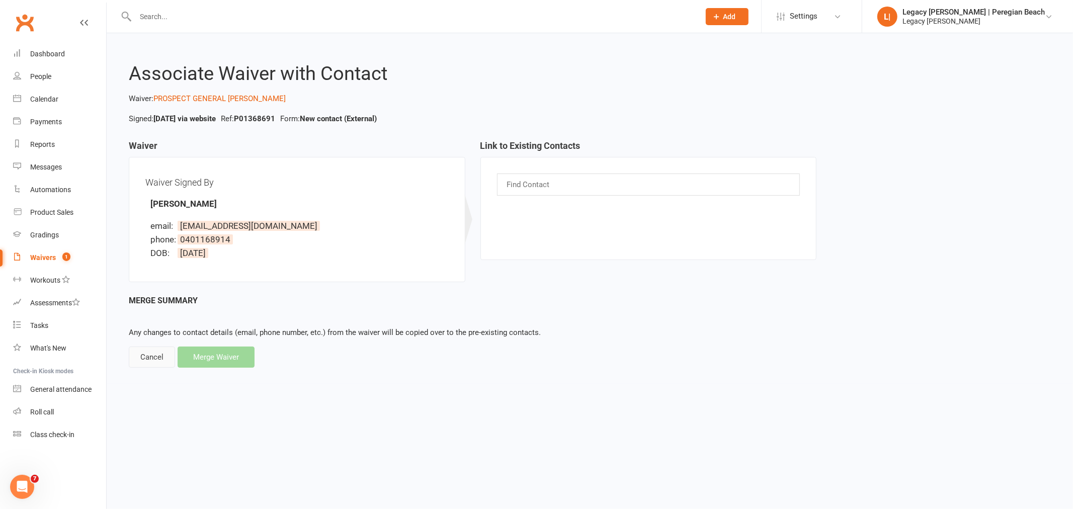
click at [144, 357] on div "Cancel" at bounding box center [152, 357] width 46 height 21
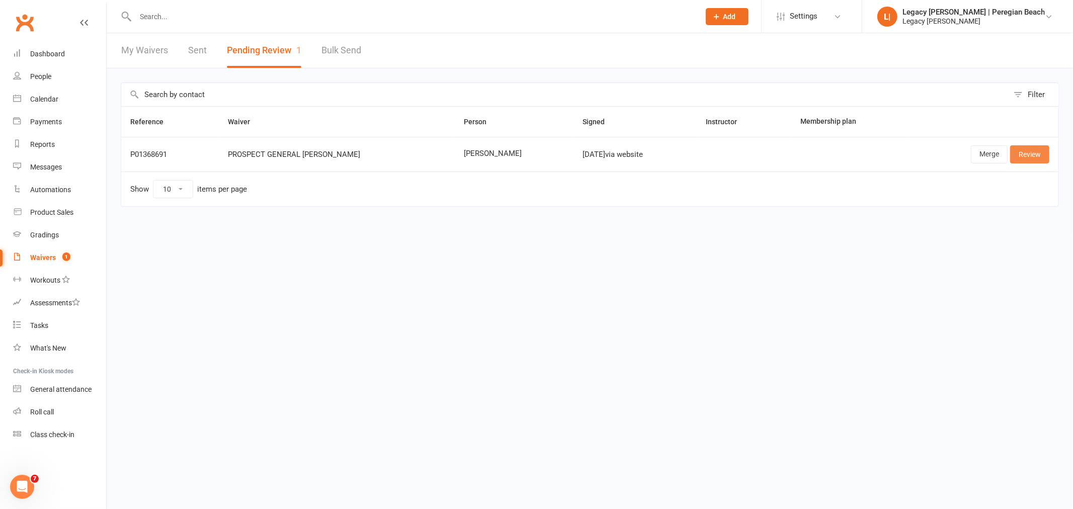
click at [1034, 156] on link "Review" at bounding box center [1029, 154] width 39 height 18
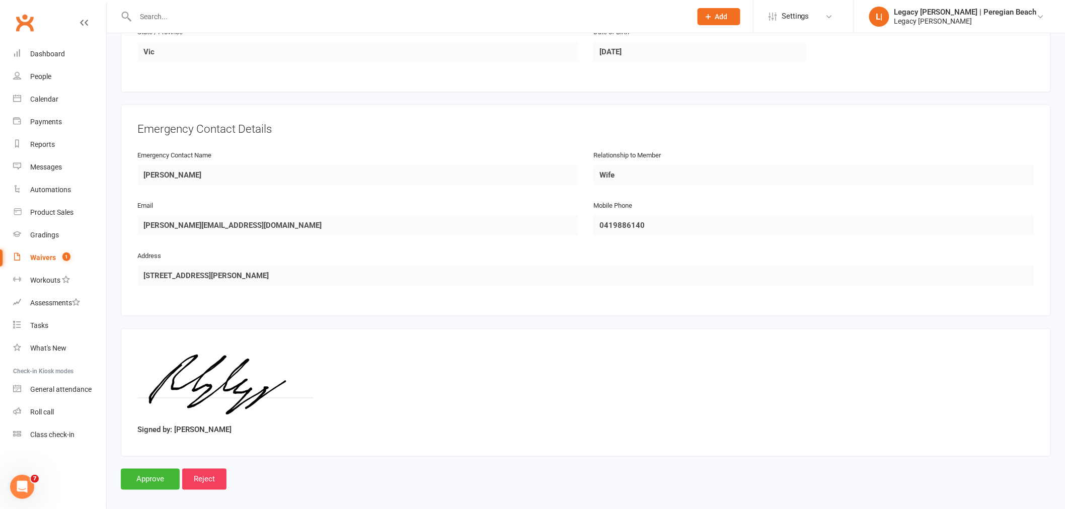
scroll to position [398, 0]
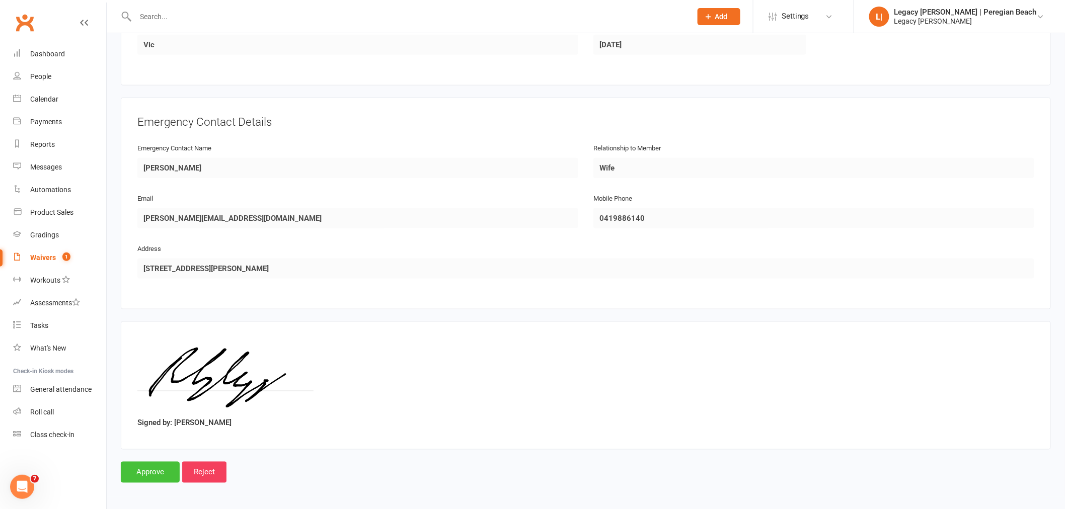
click at [154, 463] on input "Approve" at bounding box center [150, 472] width 59 height 21
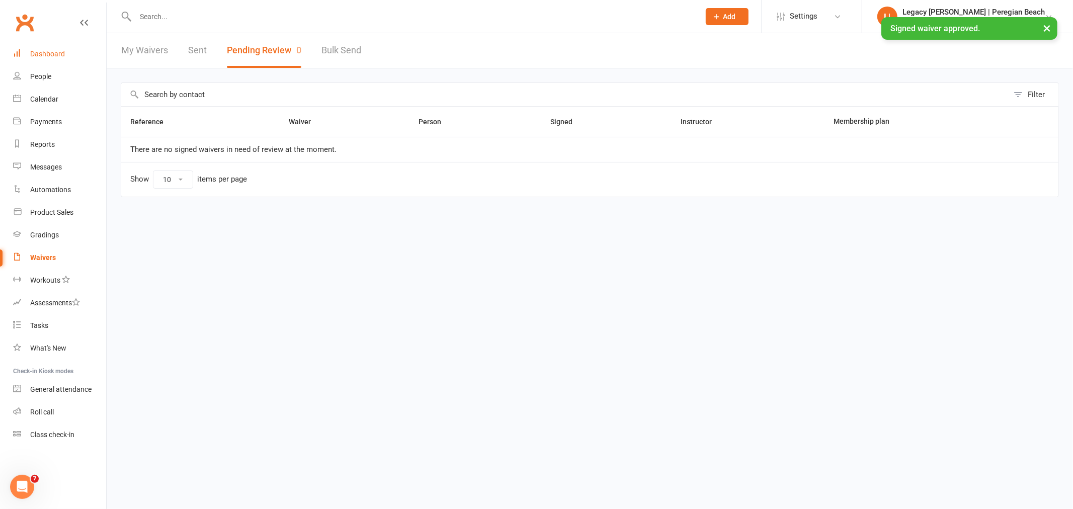
drag, startPoint x: 42, startPoint y: 51, endPoint x: 153, endPoint y: 66, distance: 112.7
click at [42, 51] on div "Dashboard" at bounding box center [47, 54] width 35 height 8
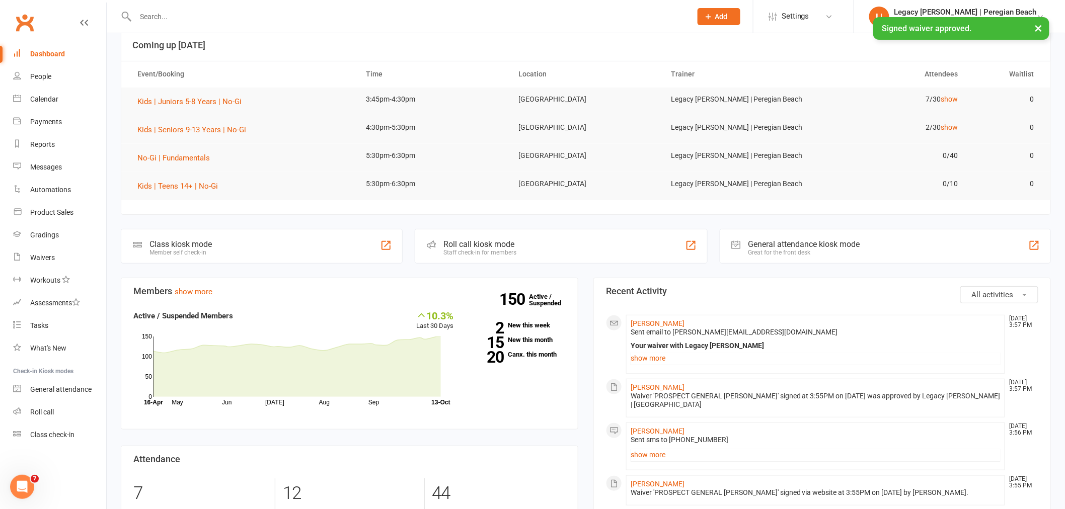
scroll to position [168, 0]
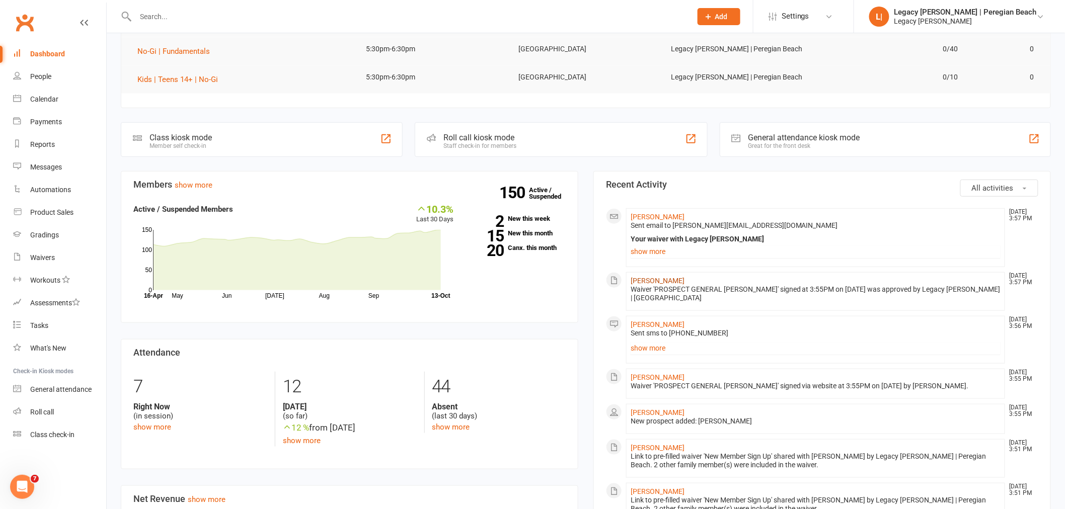
click at [650, 282] on link "[PERSON_NAME]" at bounding box center [658, 281] width 54 height 8
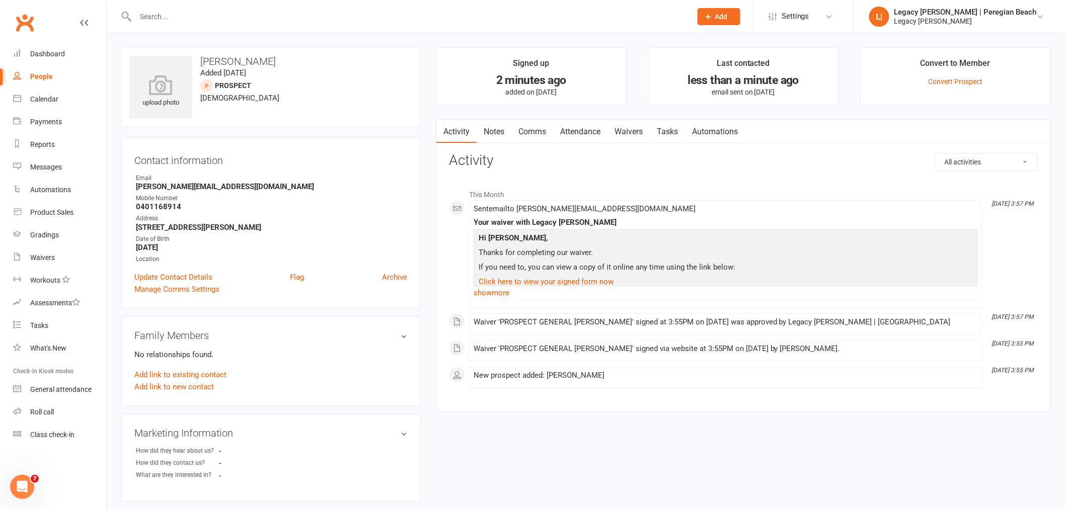
click at [586, 134] on link "Attendance" at bounding box center [580, 131] width 54 height 23
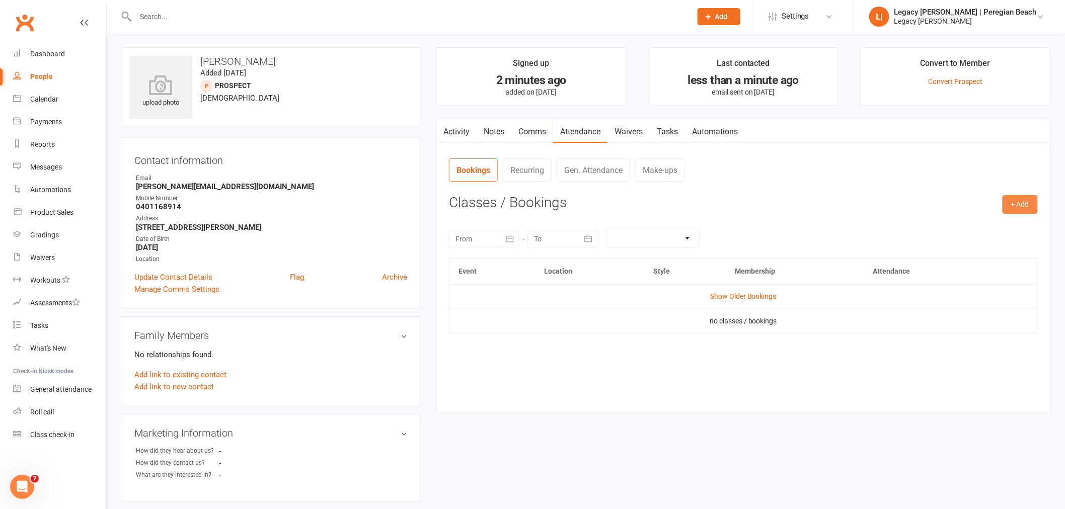
click at [1032, 203] on button "+ Add" at bounding box center [1019, 204] width 35 height 18
click at [977, 223] on link "Book Event" at bounding box center [987, 227] width 100 height 20
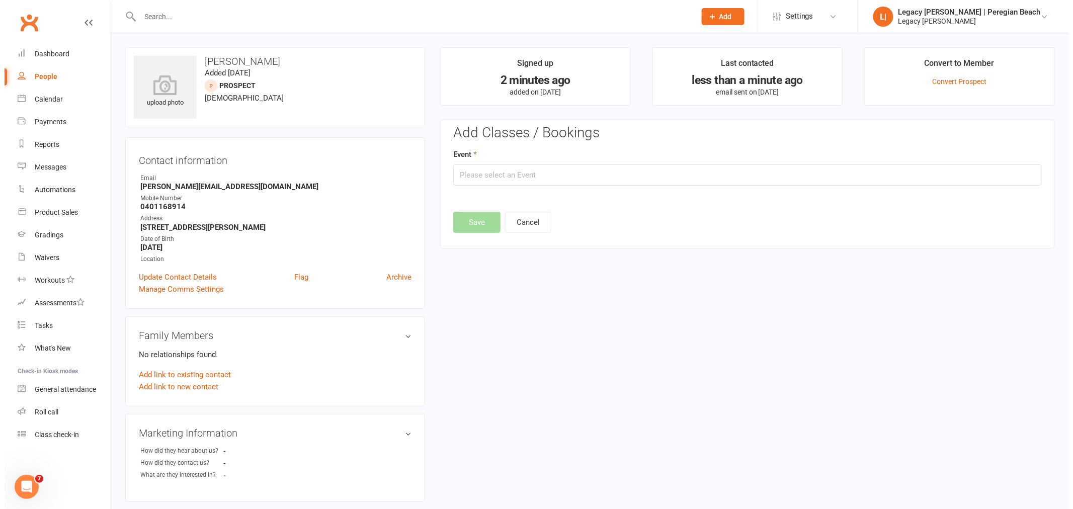
scroll to position [69, 0]
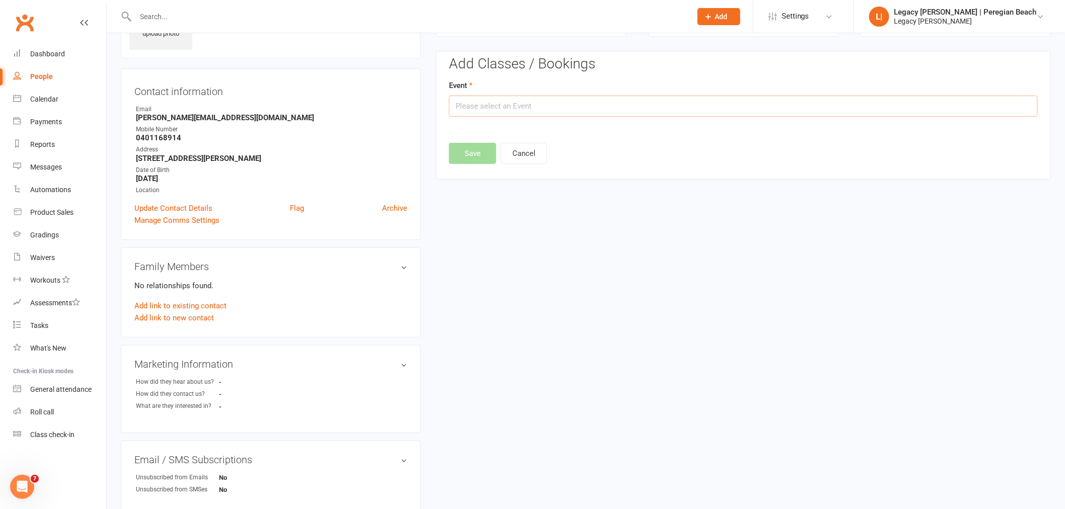
click at [525, 108] on input "text" at bounding box center [743, 106] width 589 height 21
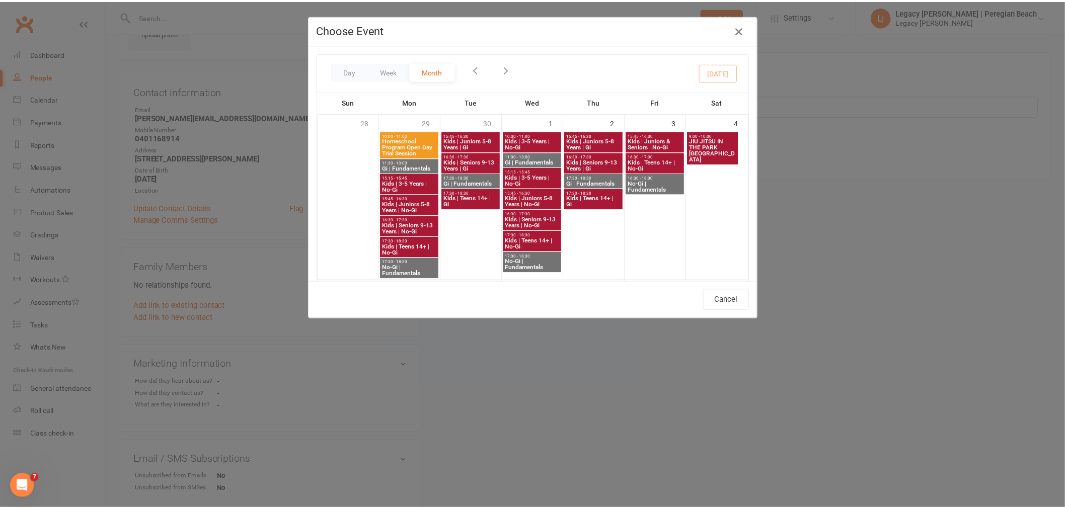
scroll to position [335, 0]
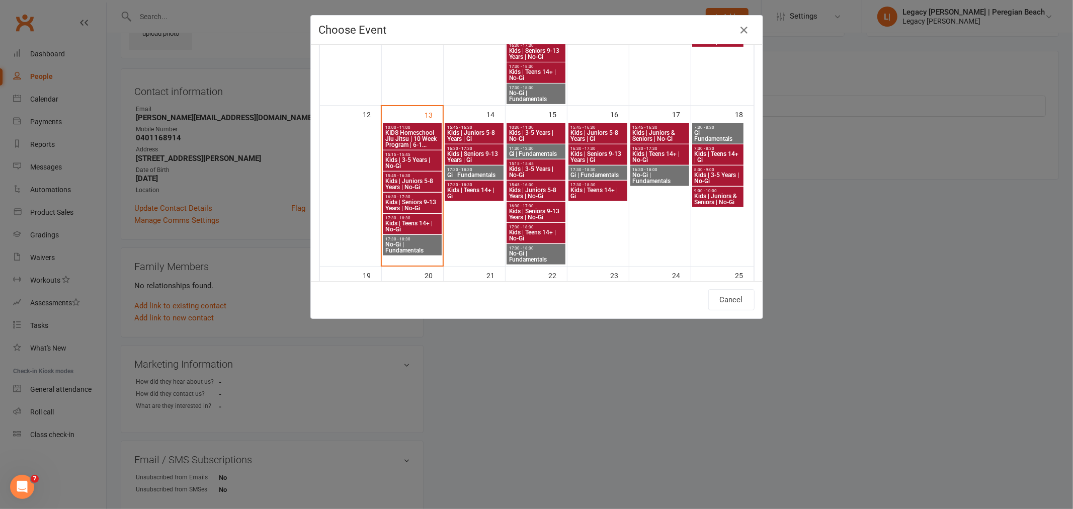
type input "No-Gi | Fundamentals - [DATE] 5:30:00 PM"
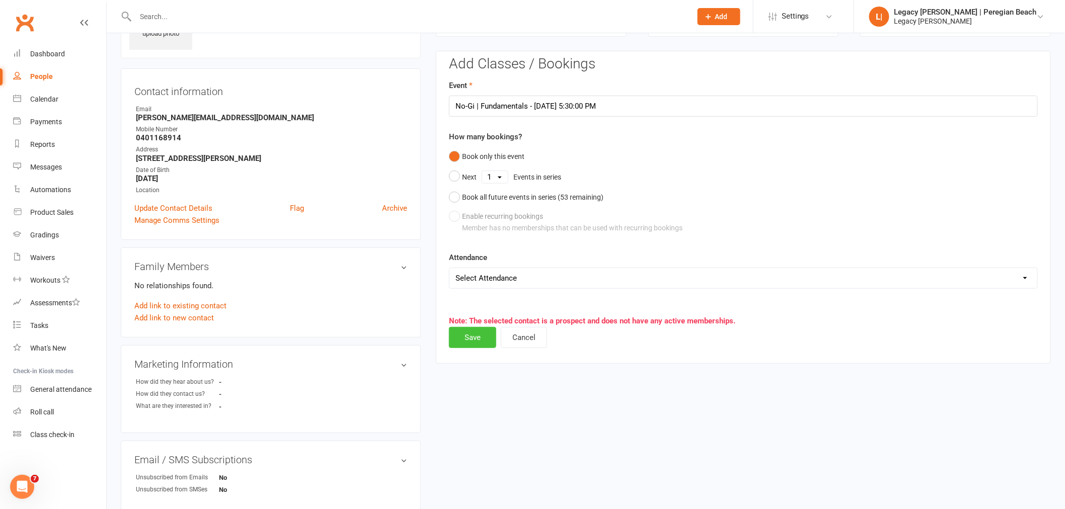
click at [473, 336] on button "Save" at bounding box center [472, 337] width 47 height 21
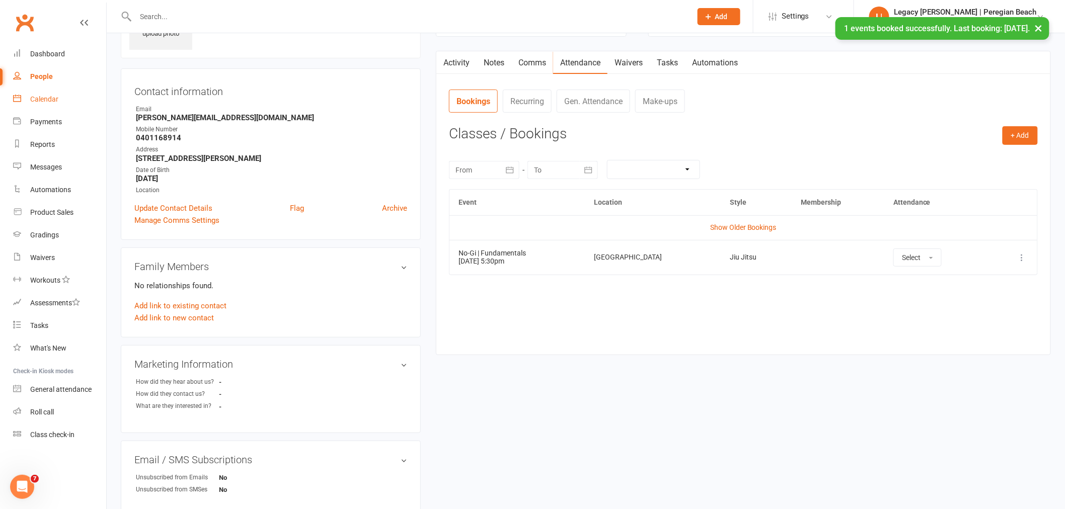
scroll to position [0, 0]
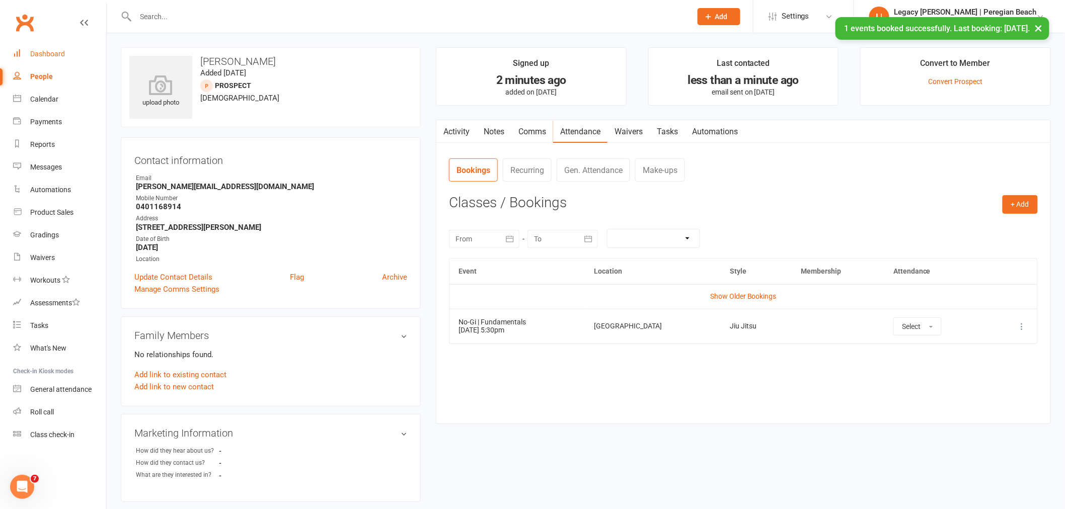
click at [53, 48] on link "Dashboard" at bounding box center [59, 54] width 93 height 23
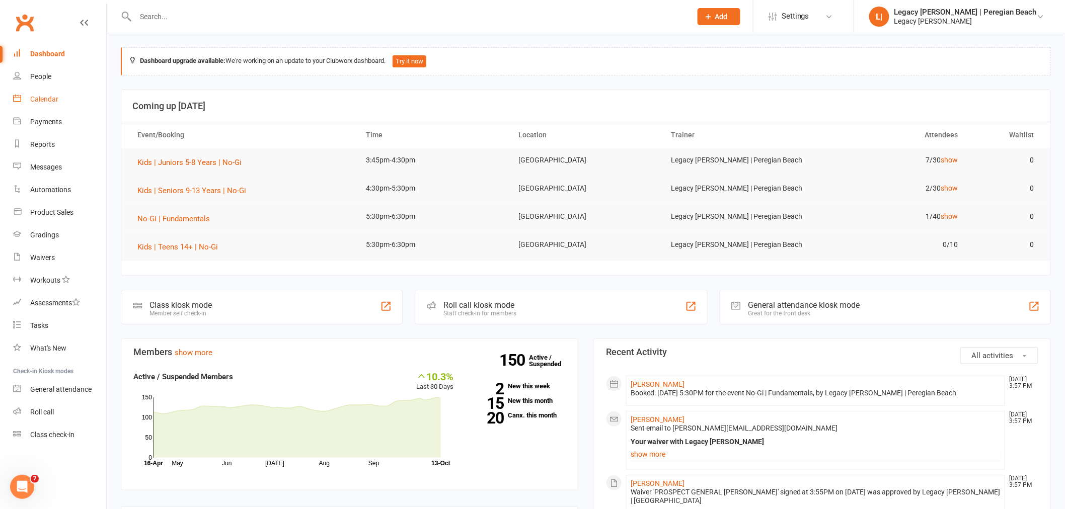
click at [59, 96] on link "Calendar" at bounding box center [59, 99] width 93 height 23
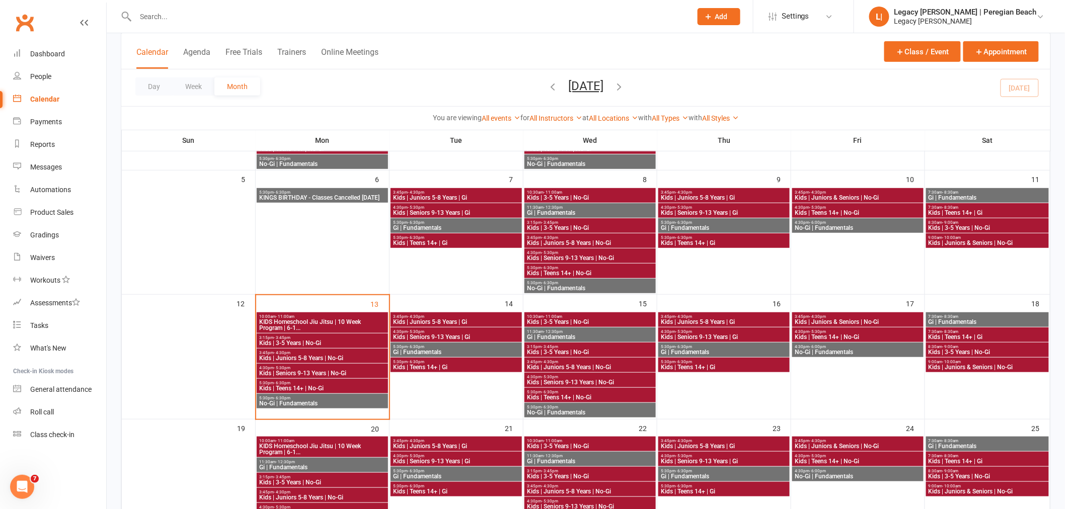
scroll to position [279, 0]
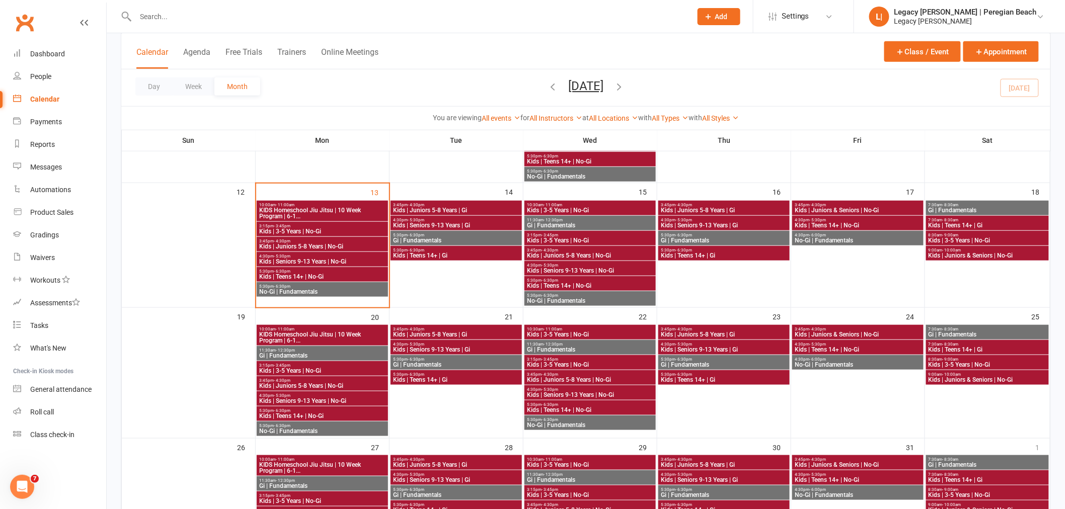
click at [295, 290] on span "No-Gi | Fundamentals" at bounding box center [322, 292] width 127 height 6
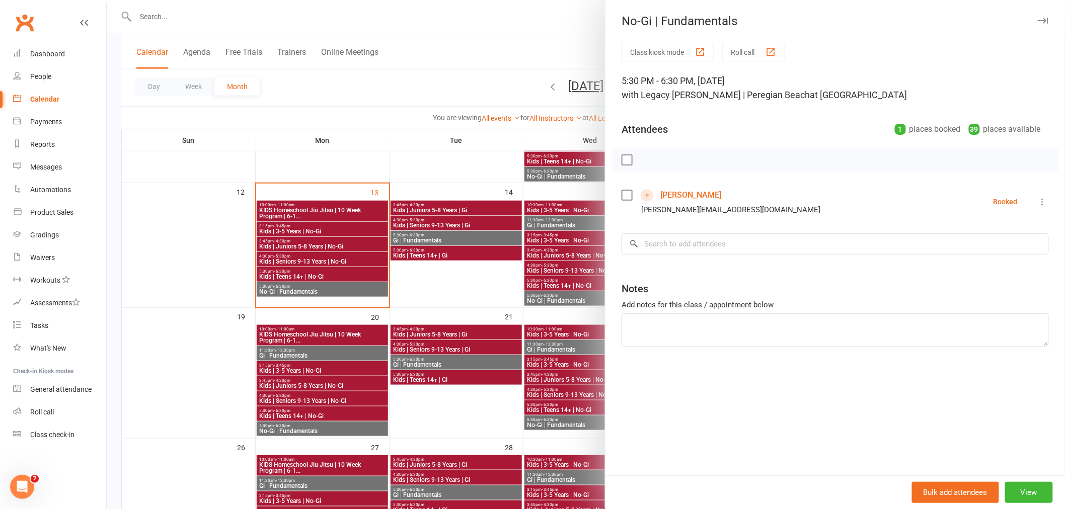
click at [1037, 24] on button "button" at bounding box center [1043, 21] width 12 height 12
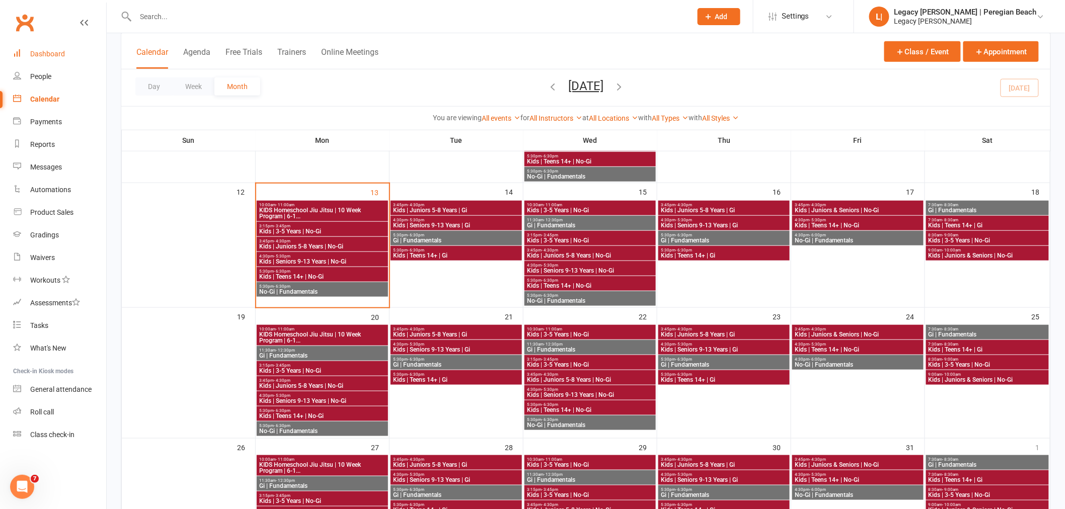
click at [64, 57] on link "Dashboard" at bounding box center [59, 54] width 93 height 23
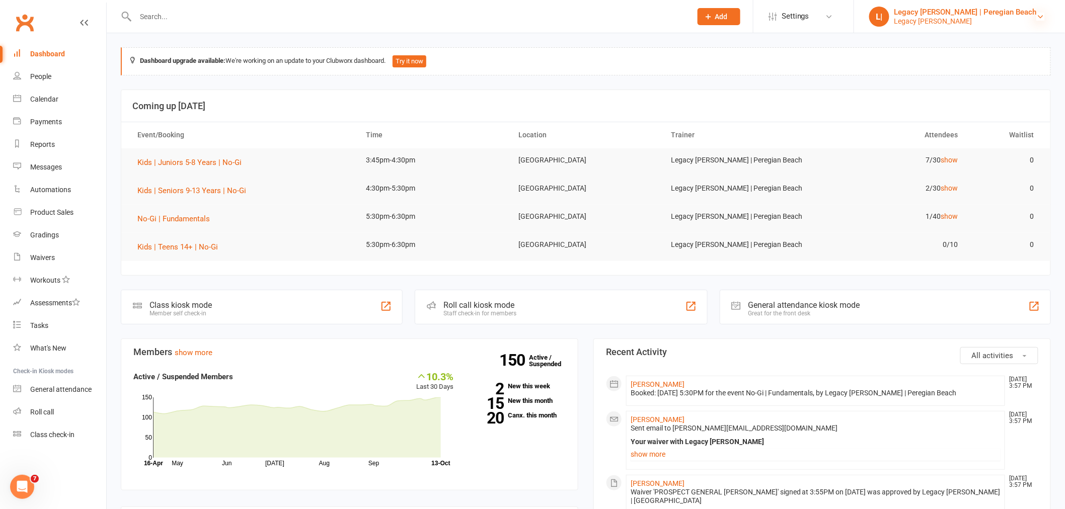
click at [1037, 14] on icon at bounding box center [1041, 17] width 8 height 8
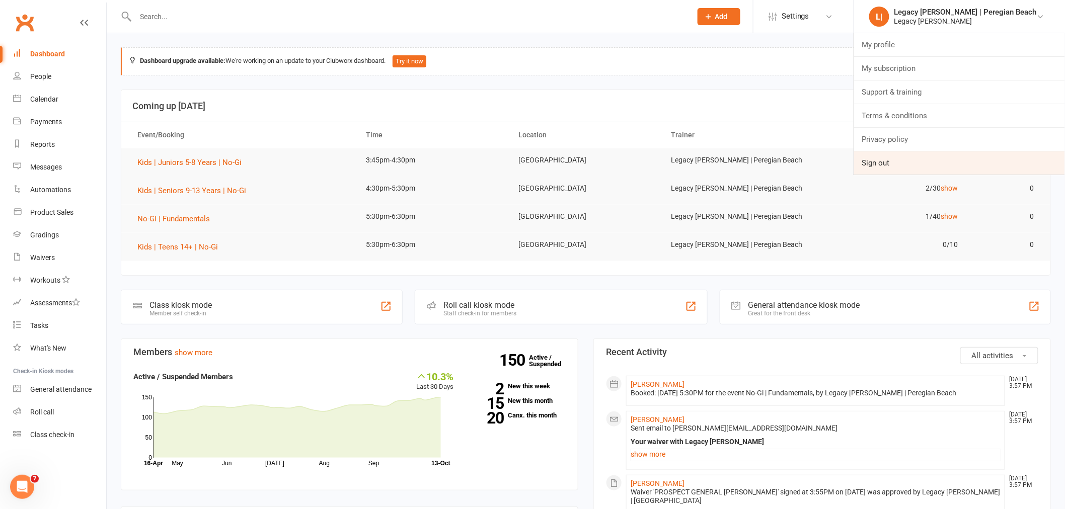
click at [932, 168] on link "Sign out" at bounding box center [959, 162] width 211 height 23
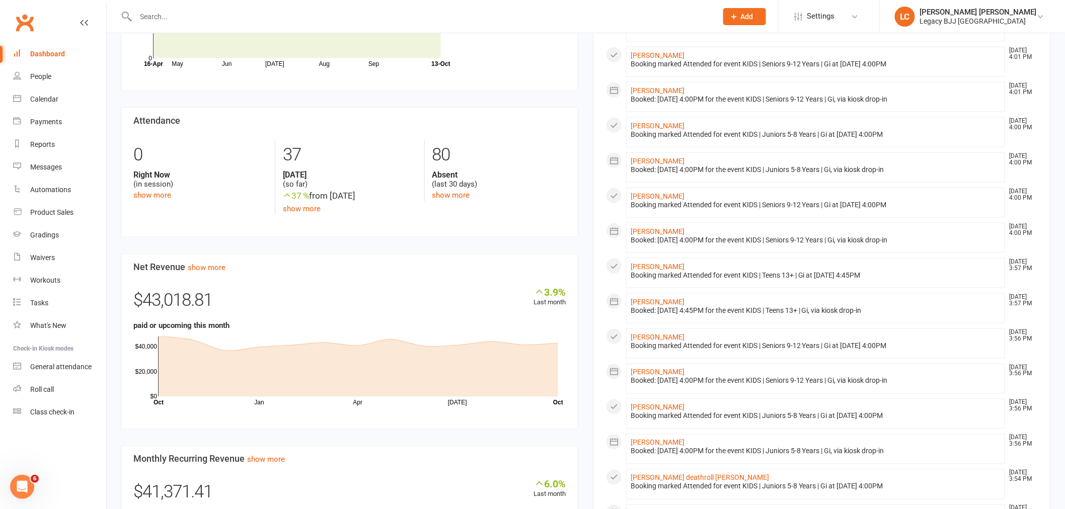
scroll to position [341, 0]
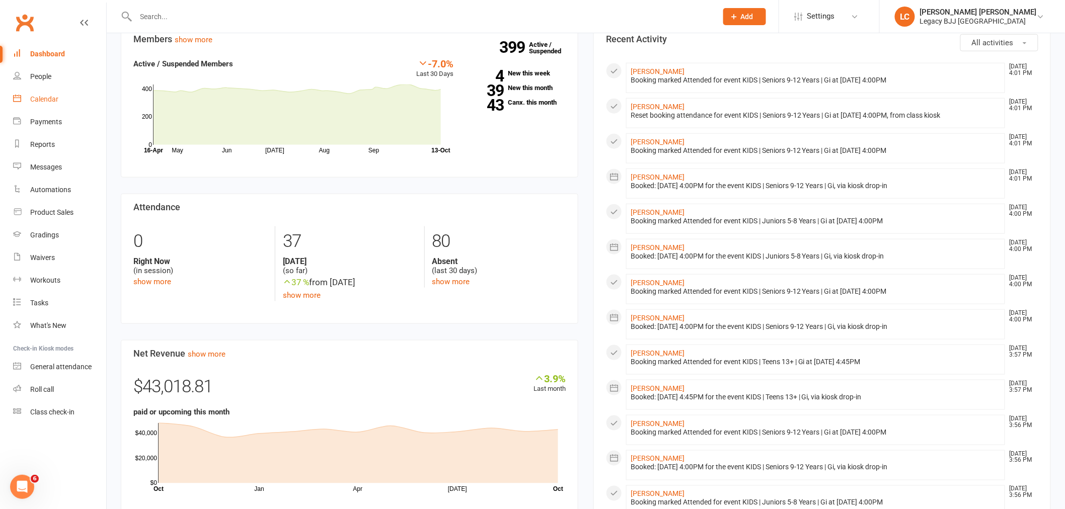
click at [45, 99] on div "Calendar" at bounding box center [44, 99] width 28 height 8
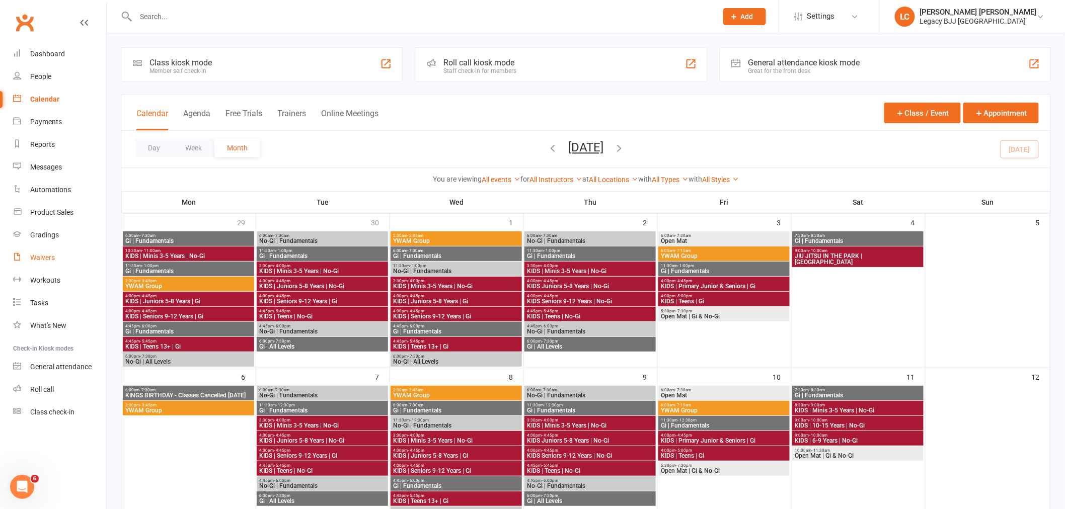
drag, startPoint x: 46, startPoint y: 258, endPoint x: 244, endPoint y: 111, distance: 246.0
click at [46, 258] on div "Waivers" at bounding box center [42, 258] width 25 height 8
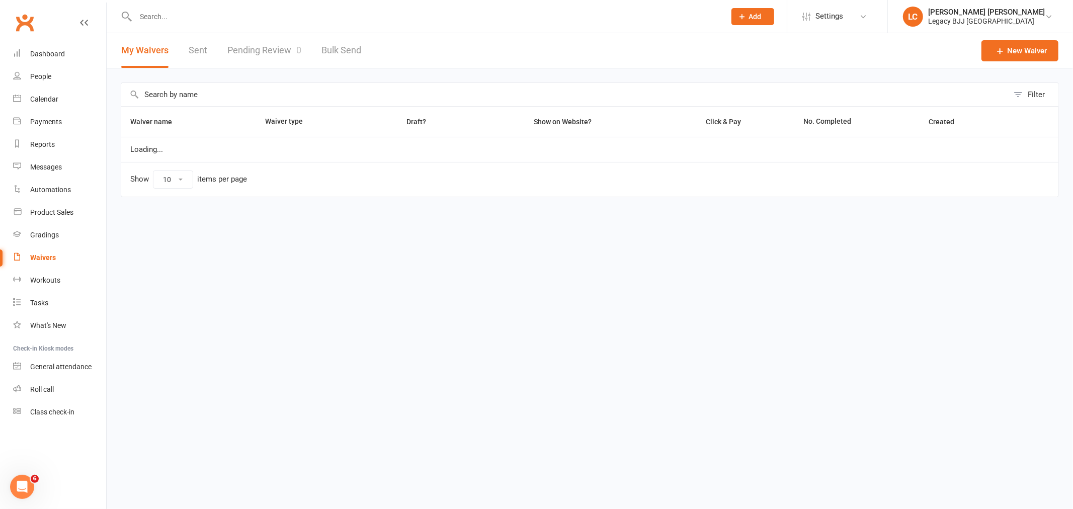
select select "100"
click at [270, 51] on link "Pending Review 0" at bounding box center [264, 50] width 74 height 35
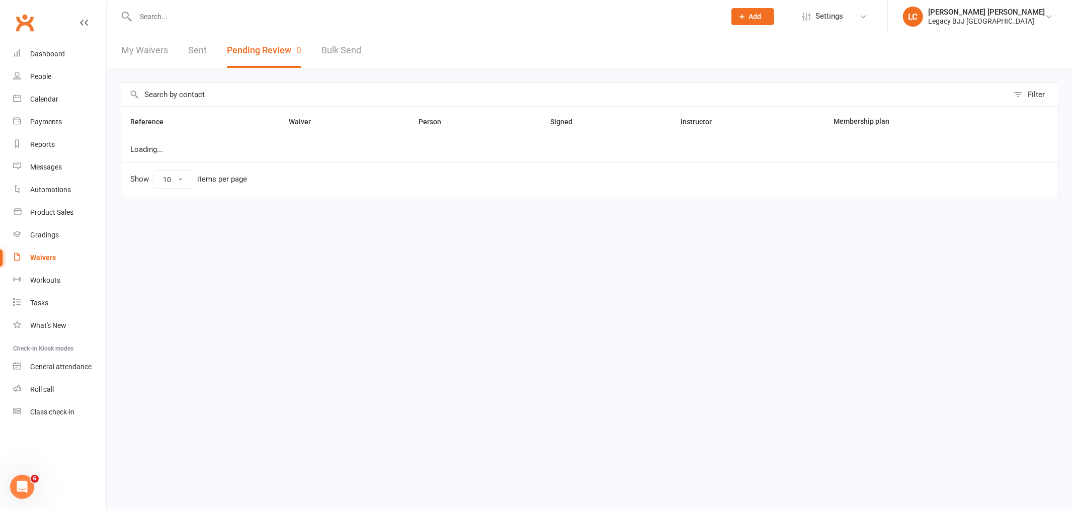
select select "100"
click at [145, 41] on link "My Waivers" at bounding box center [144, 50] width 47 height 35
select select "100"
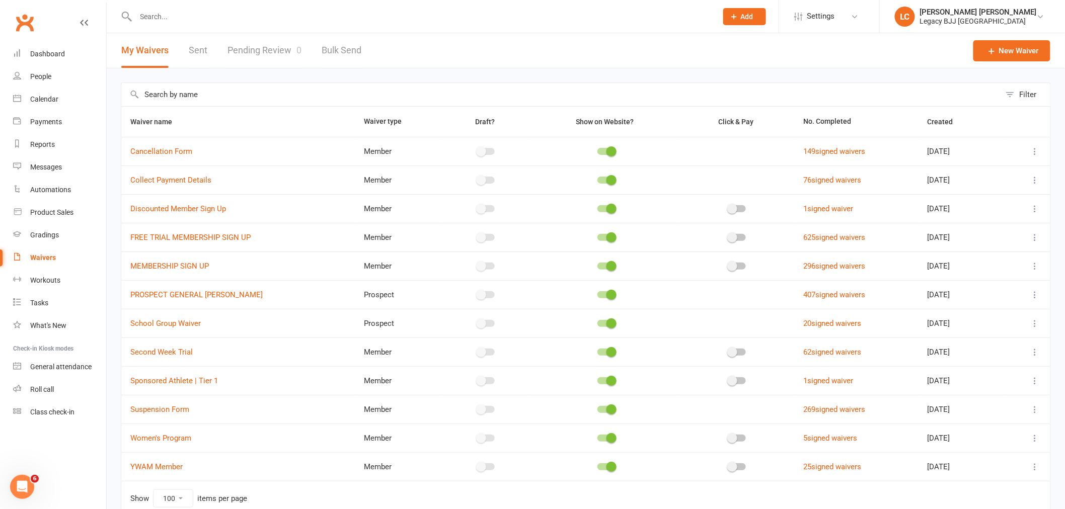
click at [261, 43] on link "Pending Review 0" at bounding box center [264, 50] width 74 height 35
select select "100"
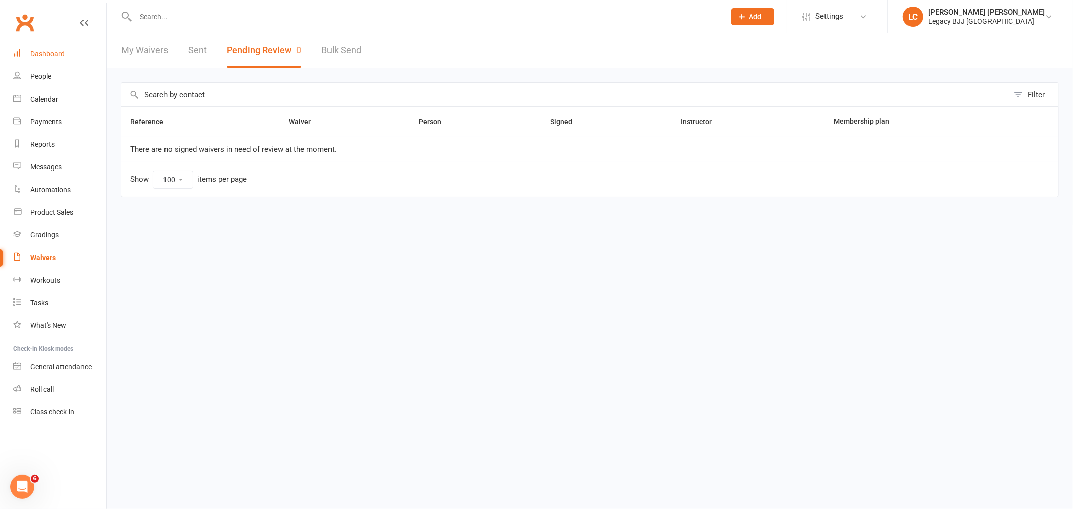
click at [56, 47] on link "Dashboard" at bounding box center [59, 54] width 93 height 23
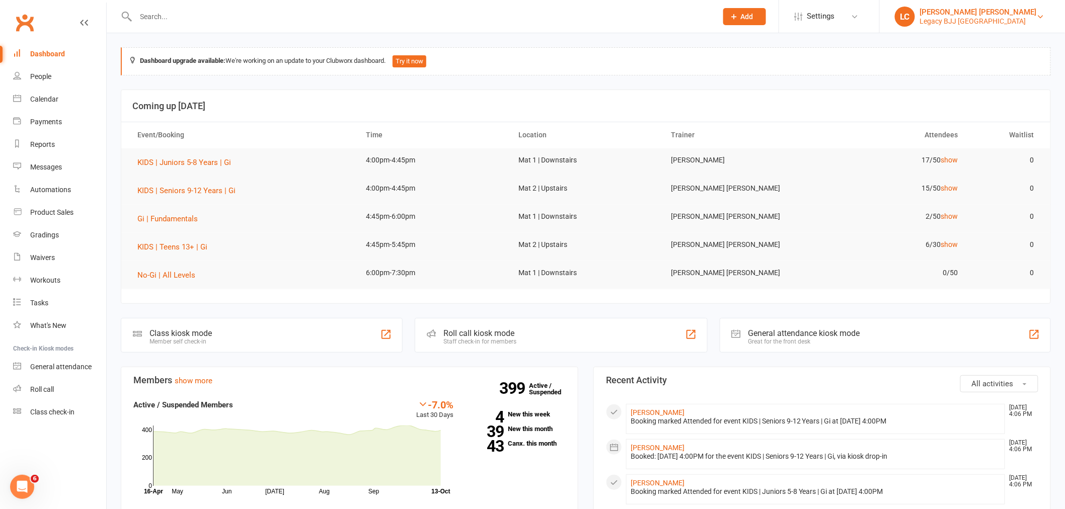
click at [1048, 24] on link "LC Lucas Costa Santana Legacy BJJ Sunshine Coast" at bounding box center [972, 17] width 155 height 20
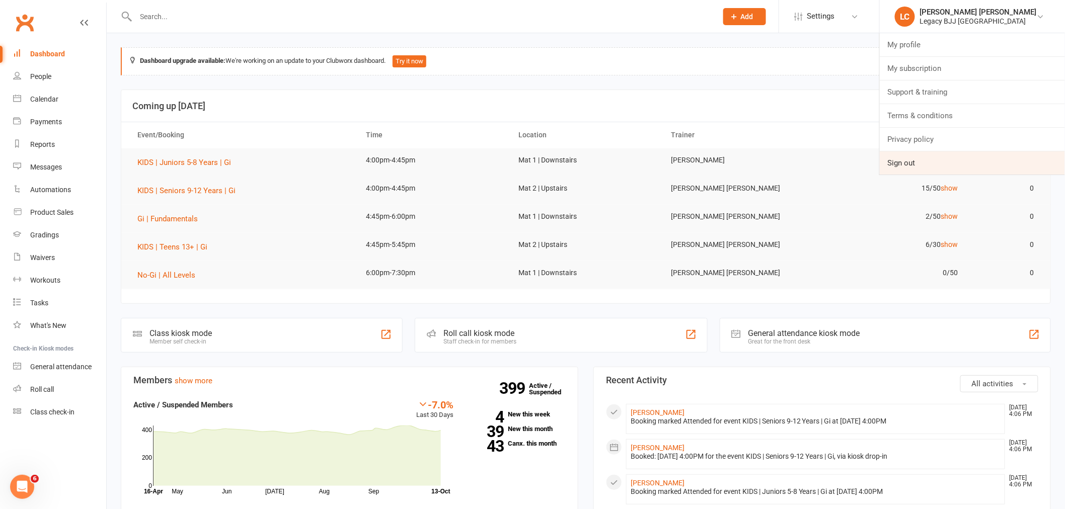
click at [934, 165] on link "Sign out" at bounding box center [972, 162] width 185 height 23
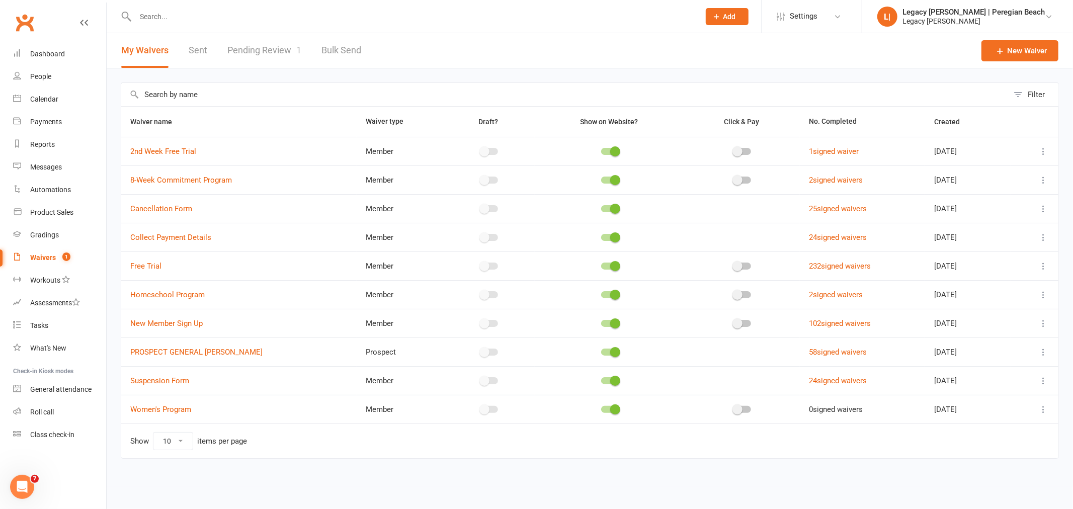
click at [276, 53] on link "Pending Review 1" at bounding box center [264, 50] width 74 height 35
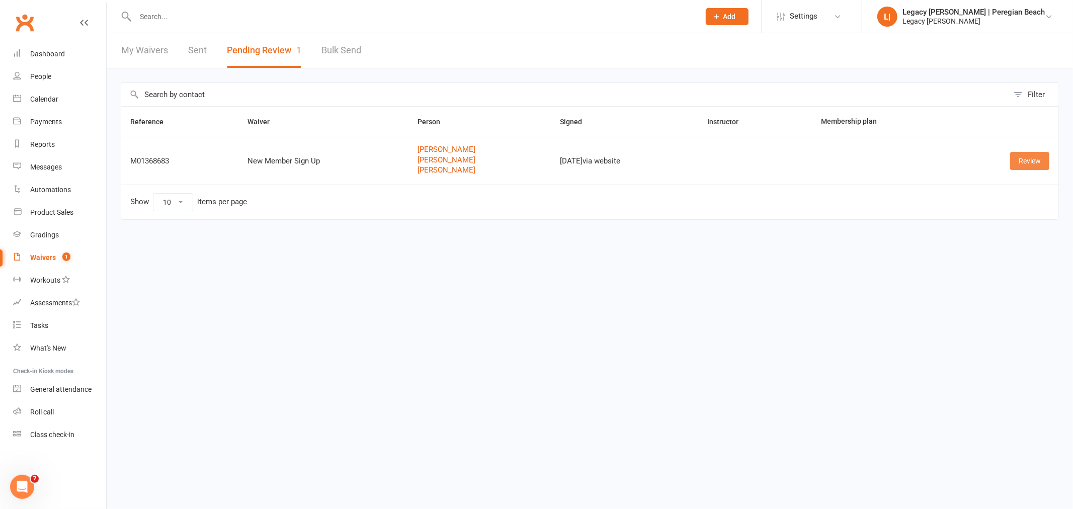
click at [1043, 166] on link "Review" at bounding box center [1029, 161] width 39 height 18
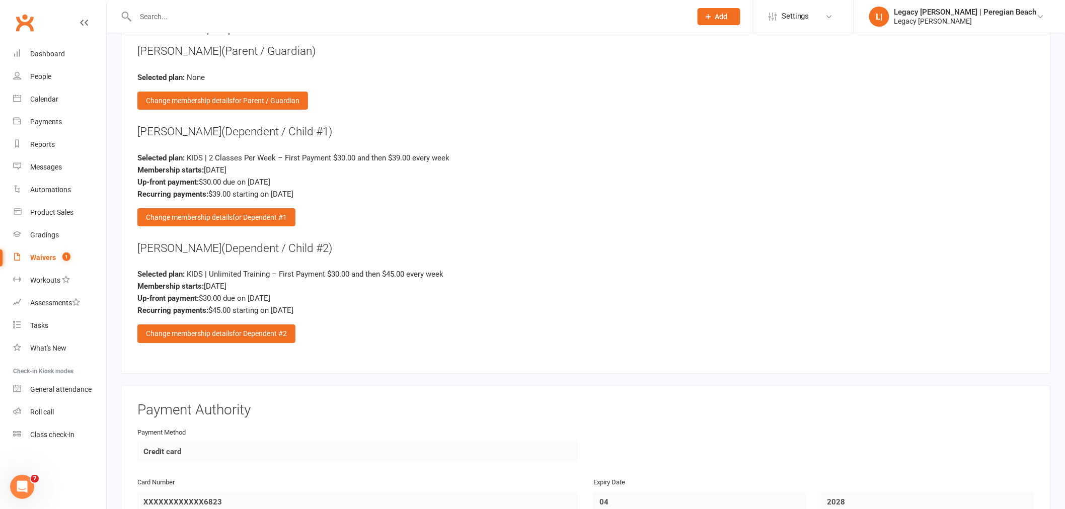
scroll to position [1397, 0]
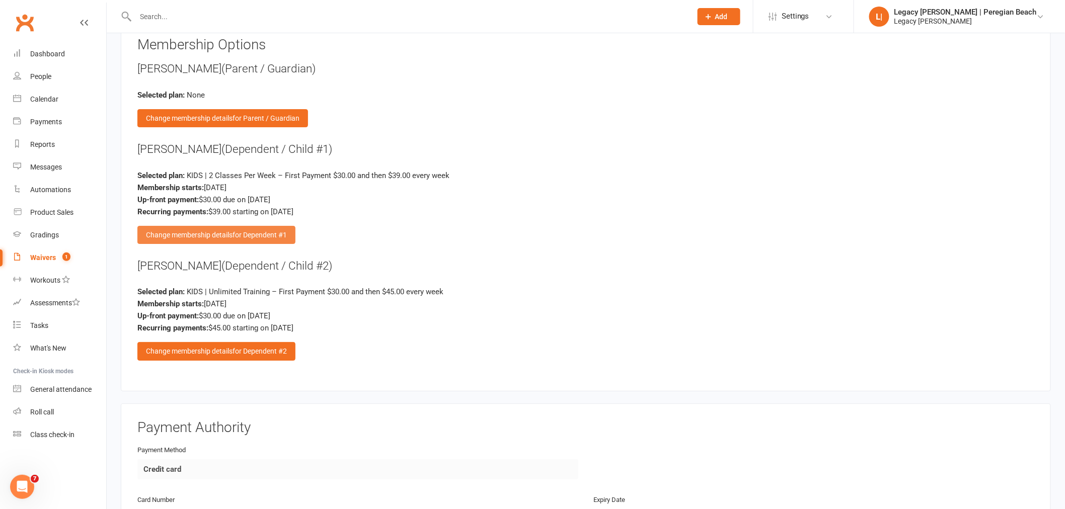
click at [218, 226] on div "Change membership details for Dependent #1" at bounding box center [216, 235] width 158 height 18
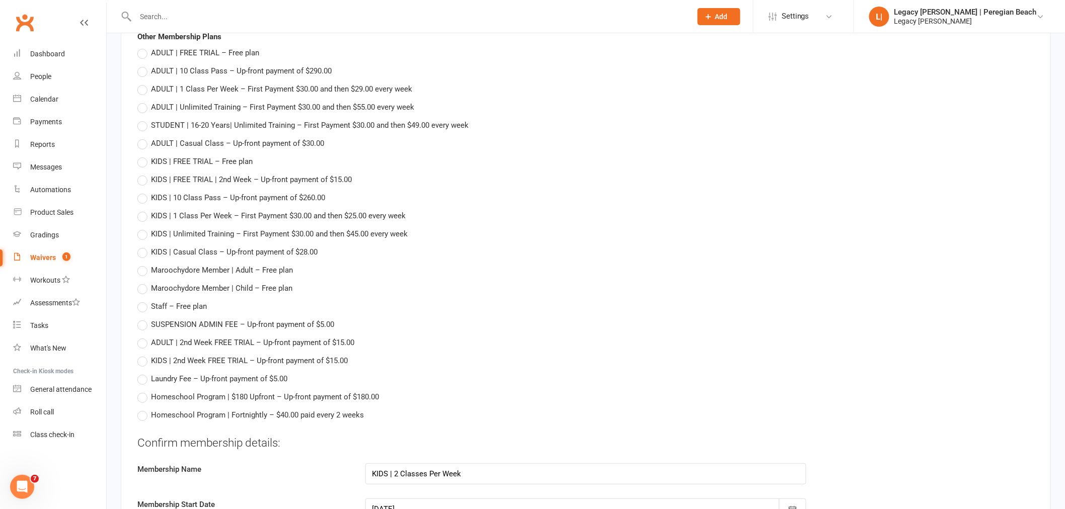
scroll to position [1733, 0]
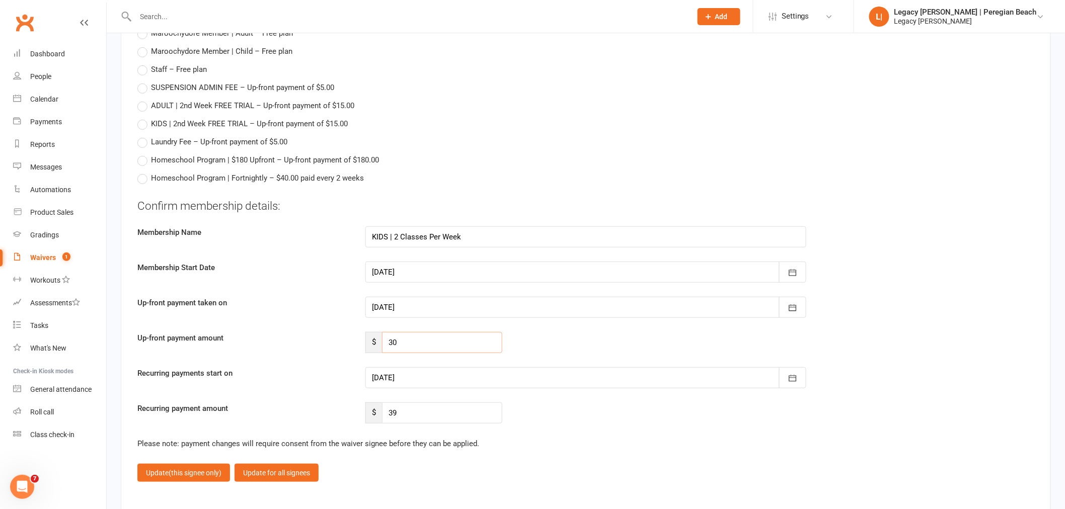
click at [416, 332] on input "30" at bounding box center [442, 342] width 120 height 21
click at [414, 334] on input "30" at bounding box center [442, 342] width 120 height 21
drag, startPoint x: 408, startPoint y: 338, endPoint x: 349, endPoint y: 333, distance: 58.6
click at [349, 333] on div "Up-front payment amount $ 30" at bounding box center [586, 342] width 912 height 21
type input "0"
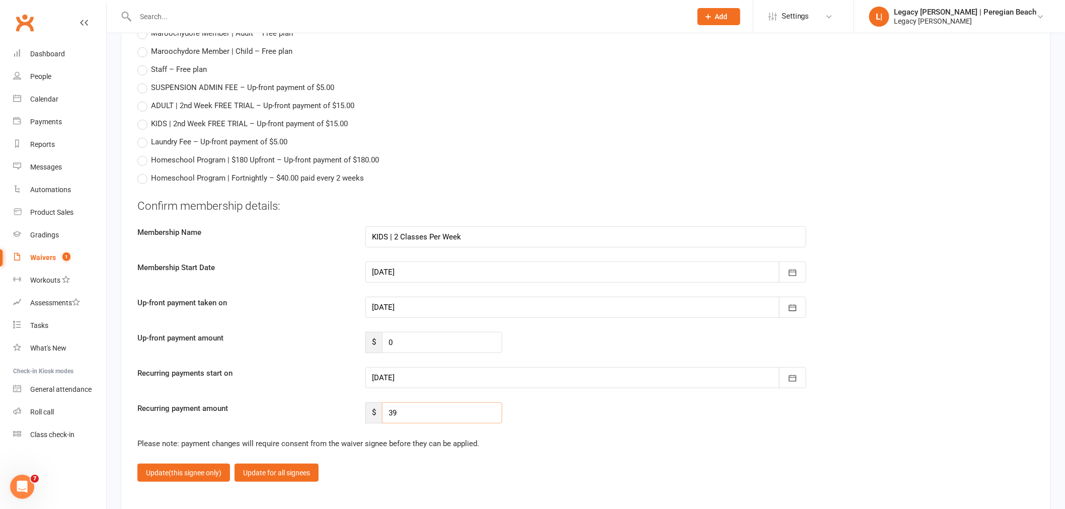
drag, startPoint x: 429, startPoint y: 403, endPoint x: 320, endPoint y: 395, distance: 109.0
click at [321, 403] on div "Recurring payment amount $ 39" at bounding box center [586, 413] width 912 height 21
type input "35.10"
click at [798, 369] on button "button" at bounding box center [792, 377] width 27 height 21
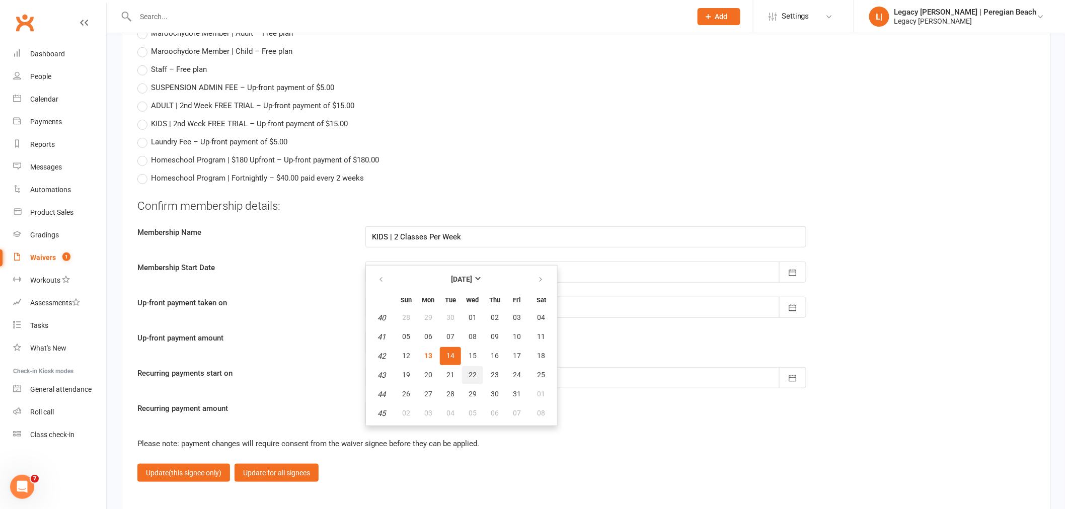
click at [471, 371] on span "22" at bounding box center [472, 375] width 8 height 8
type input "22 Oct 2025"
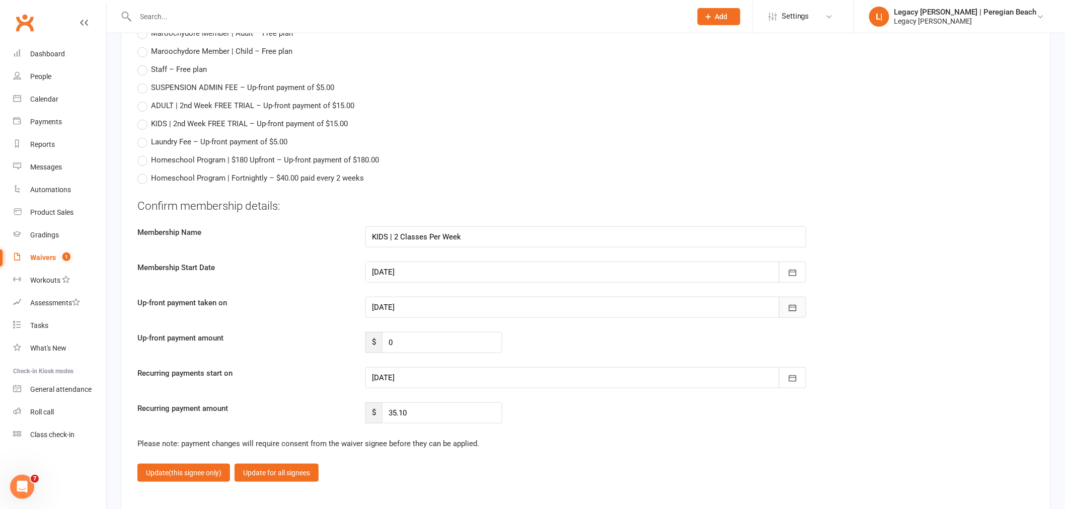
click at [799, 297] on button "button" at bounding box center [792, 307] width 27 height 21
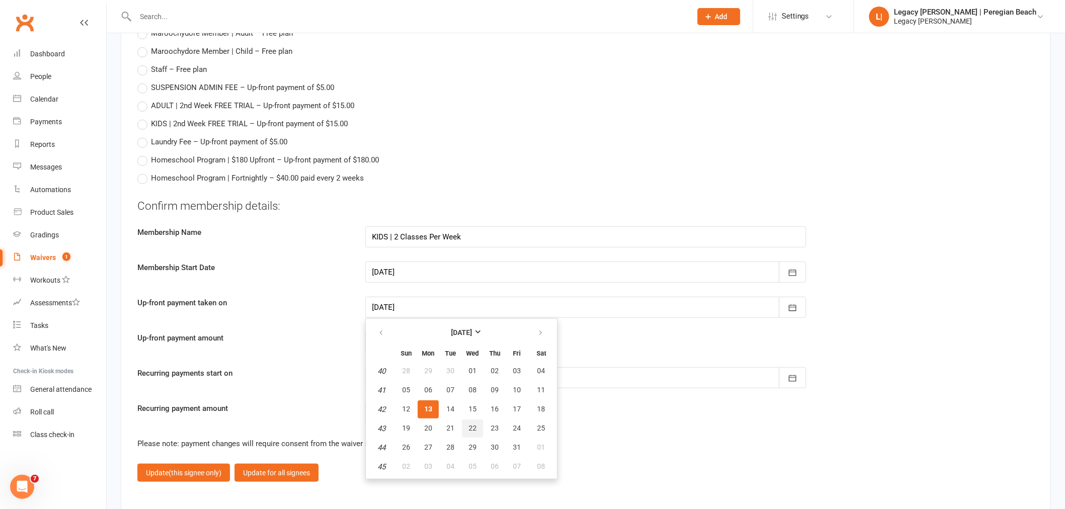
click at [470, 424] on span "22" at bounding box center [472, 428] width 8 height 8
type input "22 Oct 2025"
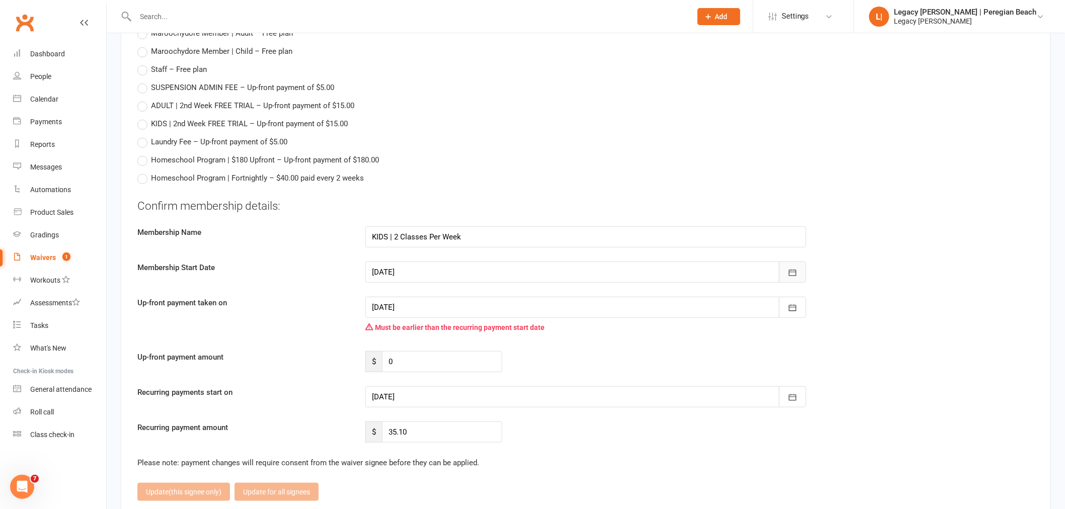
click at [792, 270] on button "button" at bounding box center [792, 272] width 27 height 21
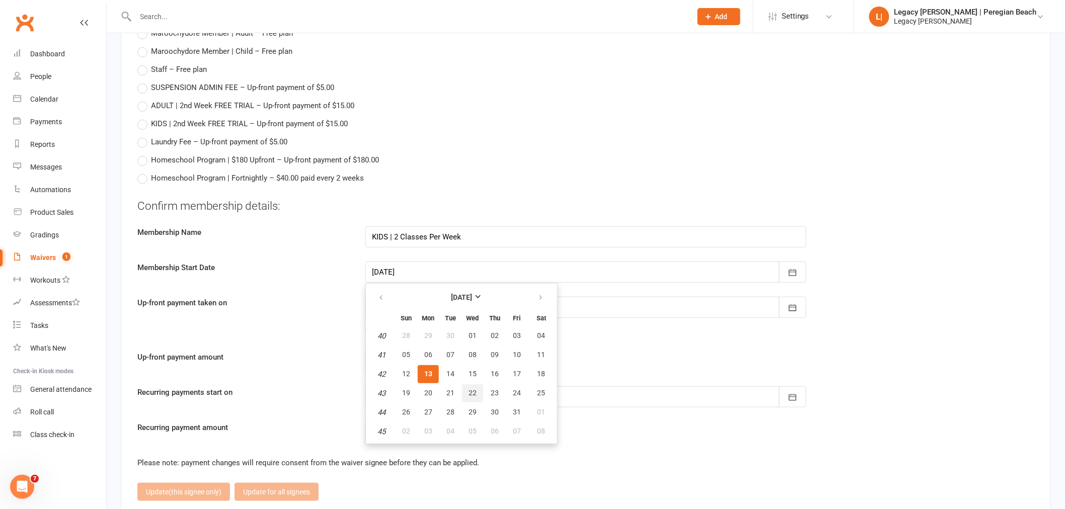
click at [472, 389] on span "22" at bounding box center [472, 393] width 8 height 8
type input "22 Oct 2025"
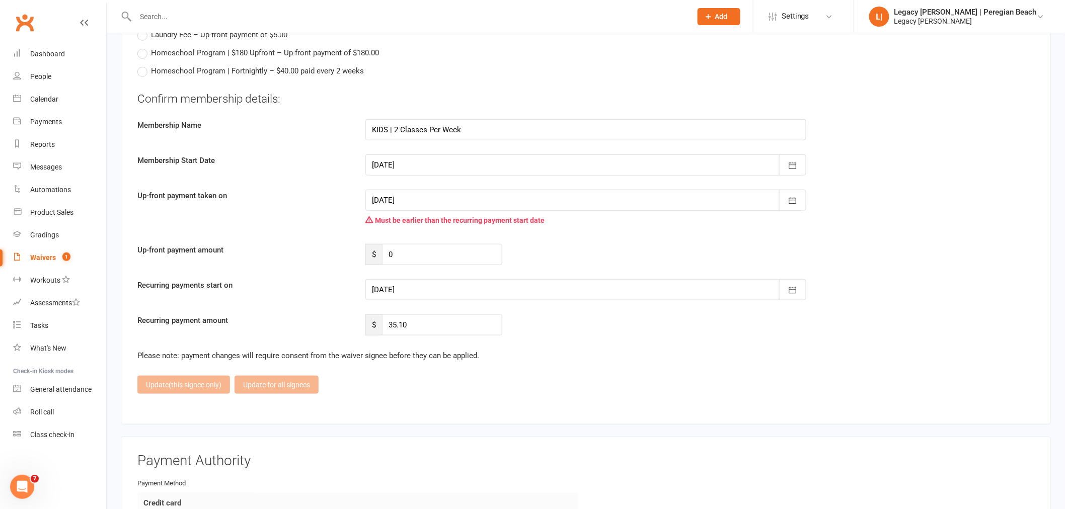
scroll to position [1845, 0]
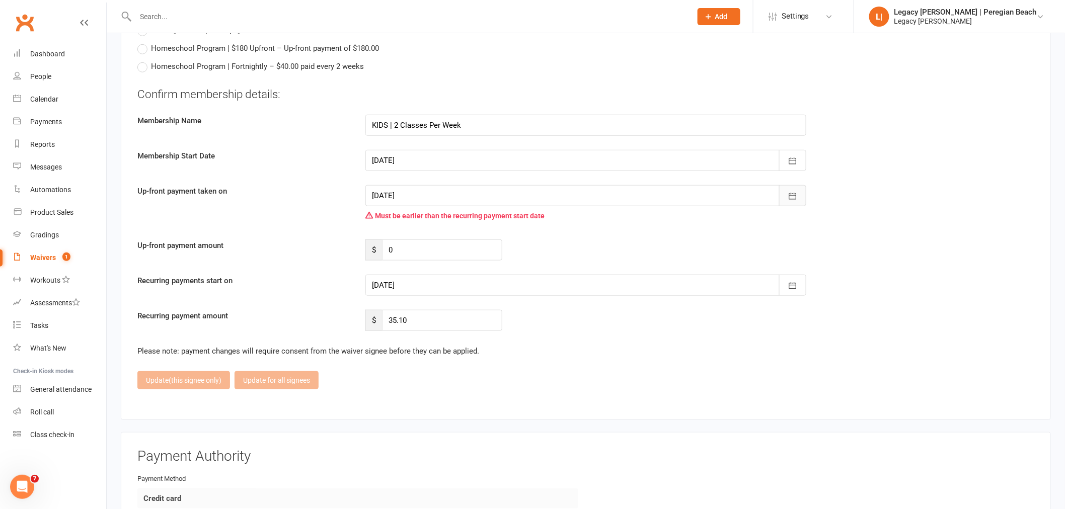
click at [797, 191] on icon "button" at bounding box center [793, 196] width 10 height 10
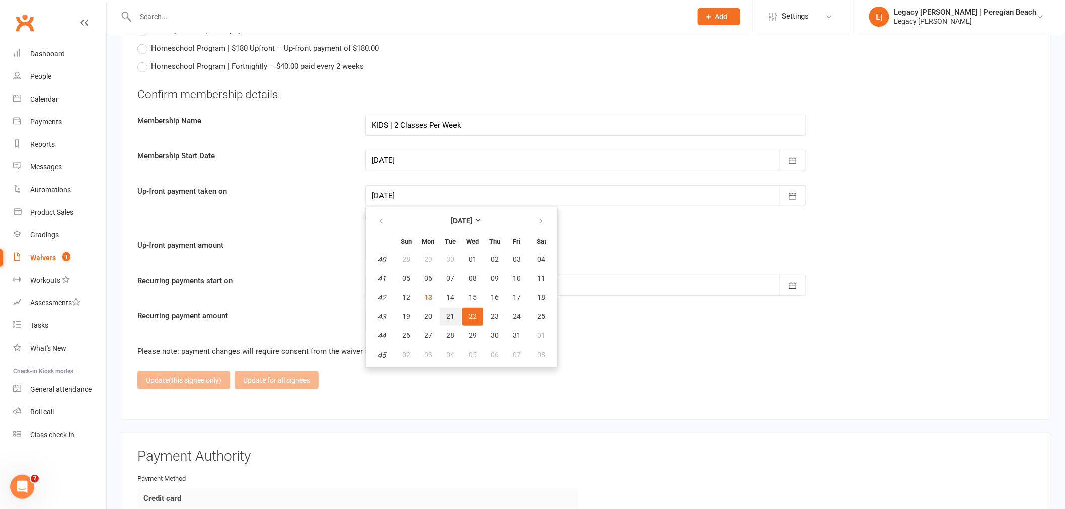
click at [447, 312] on span "21" at bounding box center [450, 316] width 8 height 8
type input "21 Oct 2025"
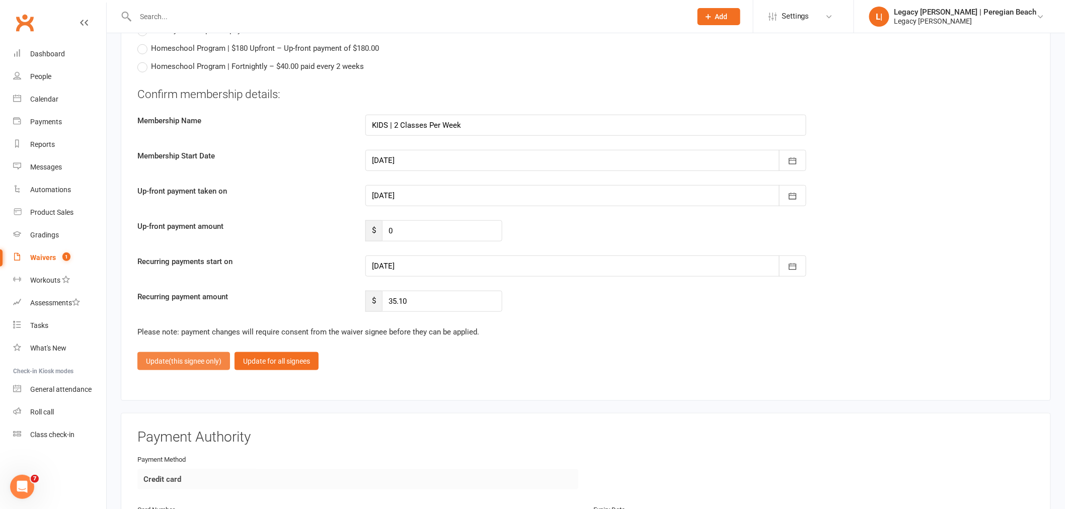
click at [183, 357] on span "(this signee only)" at bounding box center [195, 361] width 53 height 8
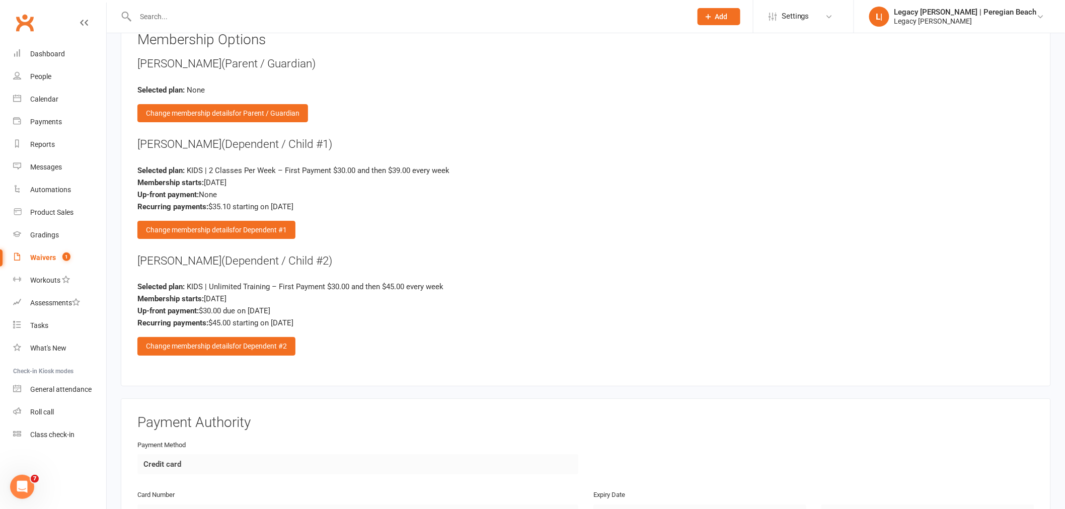
scroll to position [1414, 0]
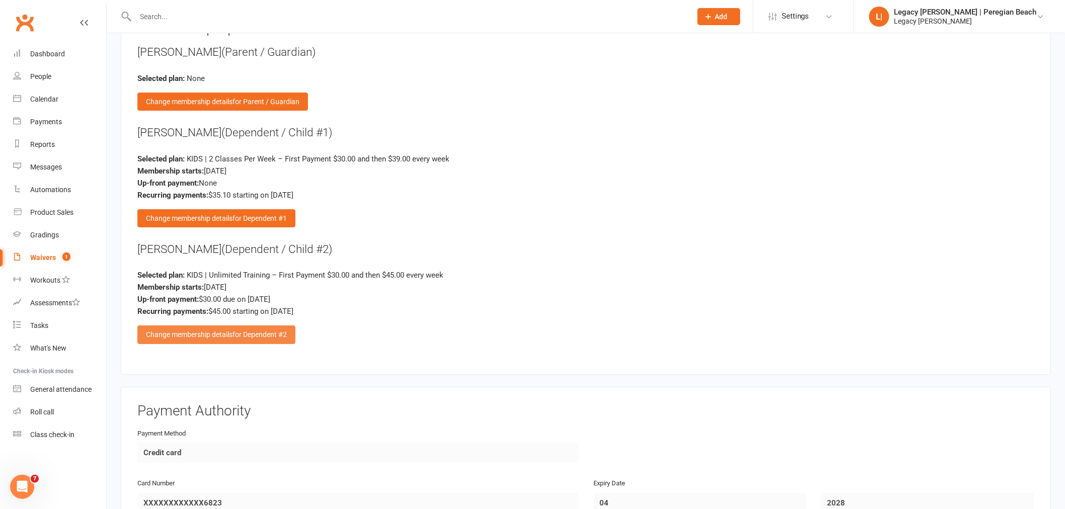
click at [220, 326] on div "Change membership details for Dependent #2" at bounding box center [216, 335] width 158 height 18
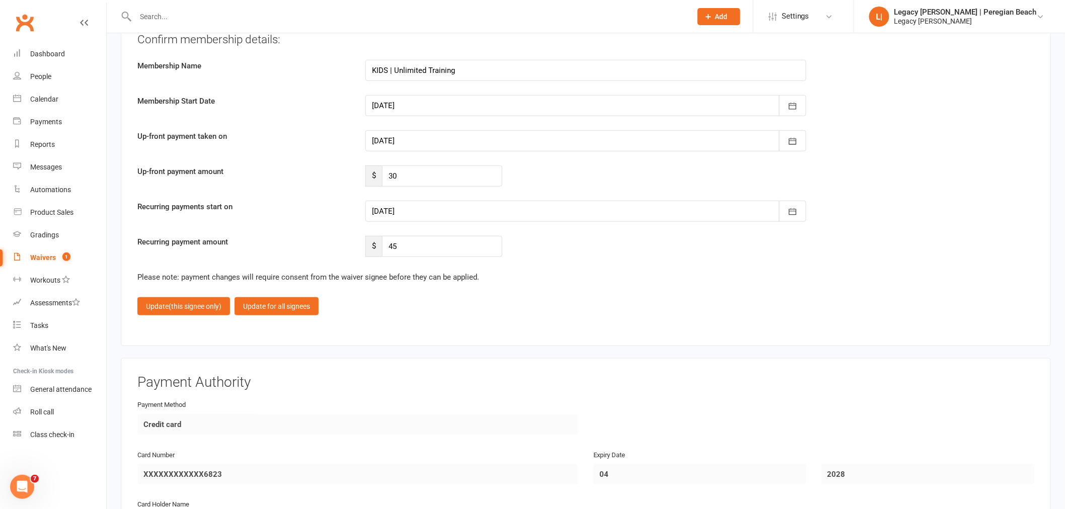
scroll to position [1917, 0]
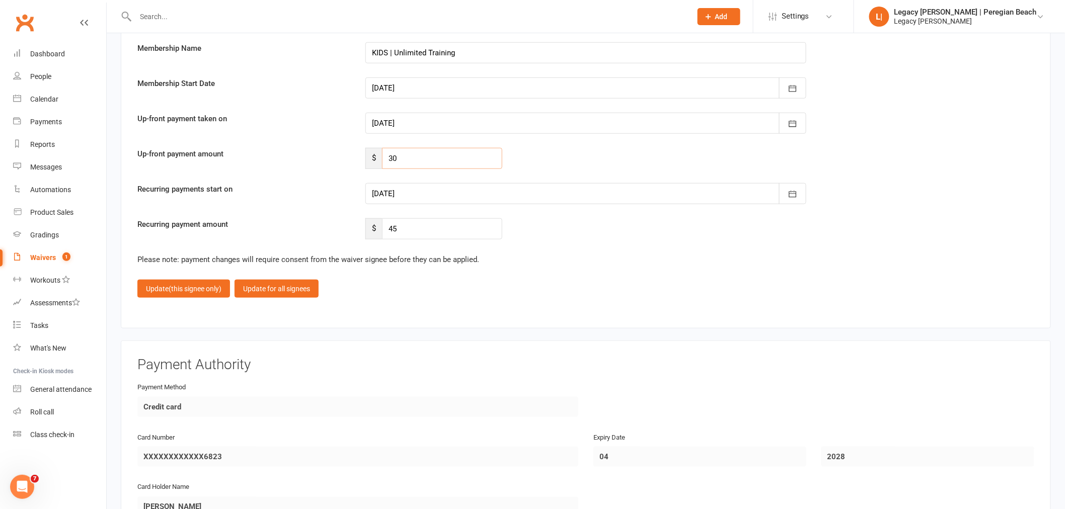
drag, startPoint x: 408, startPoint y: 155, endPoint x: 329, endPoint y: 149, distance: 79.2
click at [330, 149] on div "Up-front payment amount $ 30" at bounding box center [586, 158] width 912 height 21
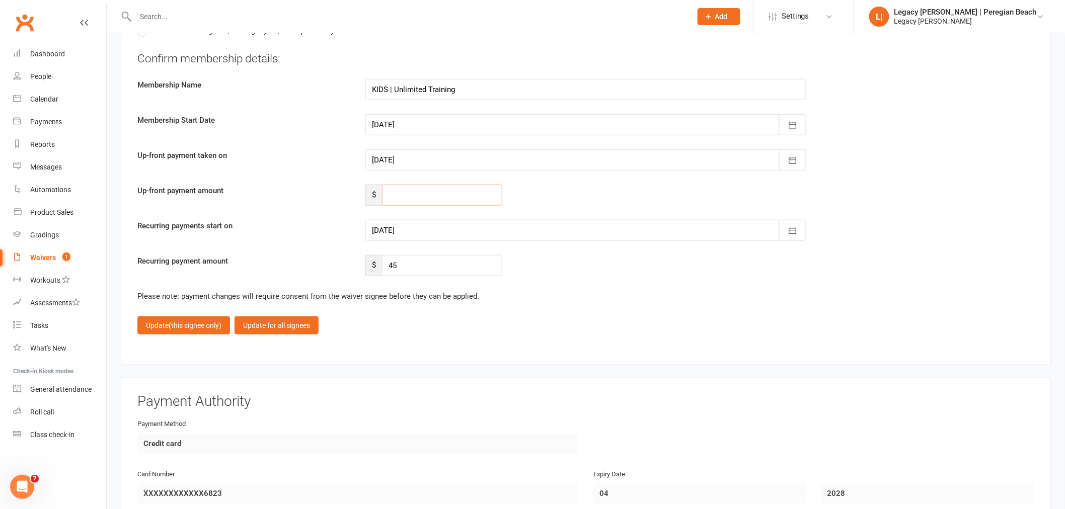
scroll to position [1861, 0]
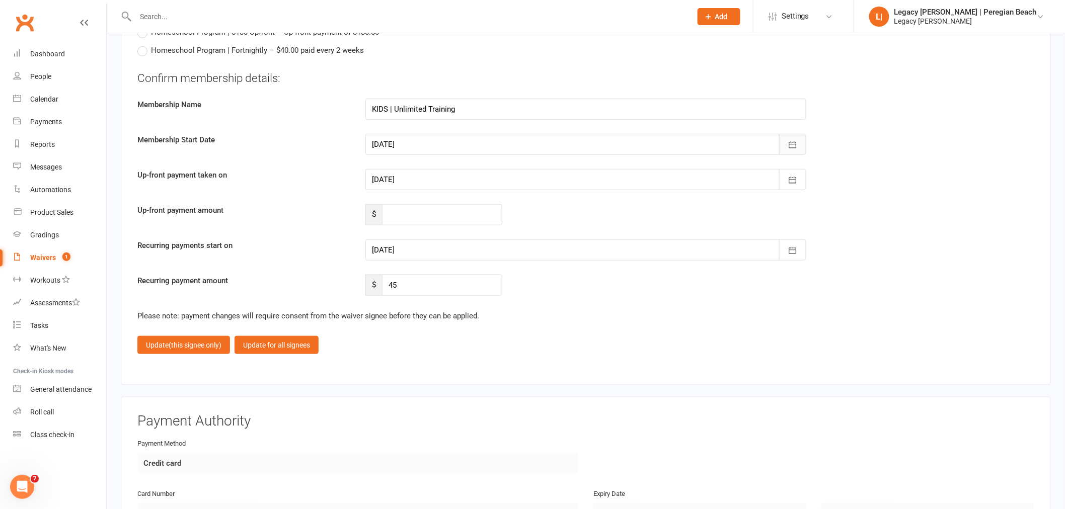
click at [793, 141] on icon "button" at bounding box center [793, 144] width 8 height 7
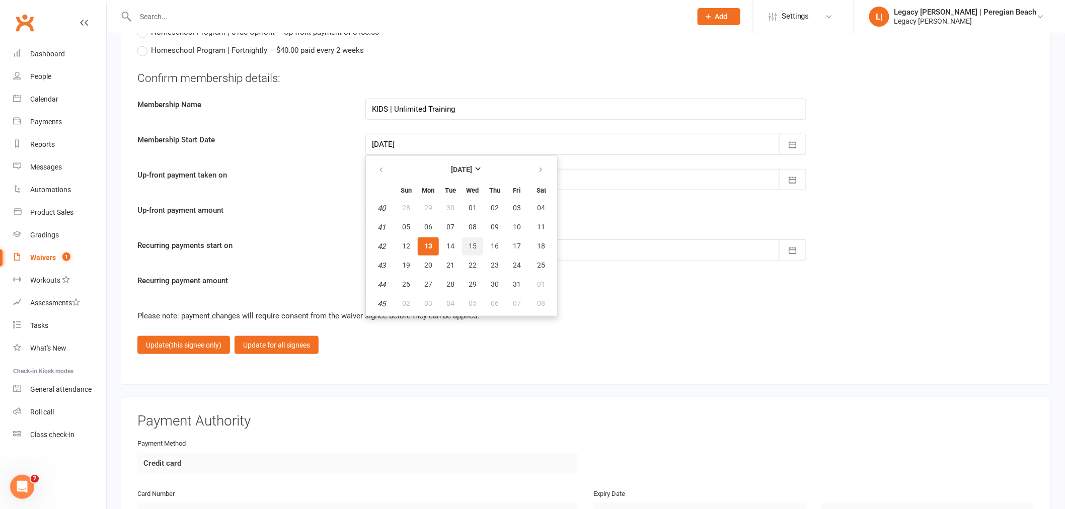
click at [472, 242] on span "15" at bounding box center [472, 246] width 8 height 8
type input "15 Oct 2025"
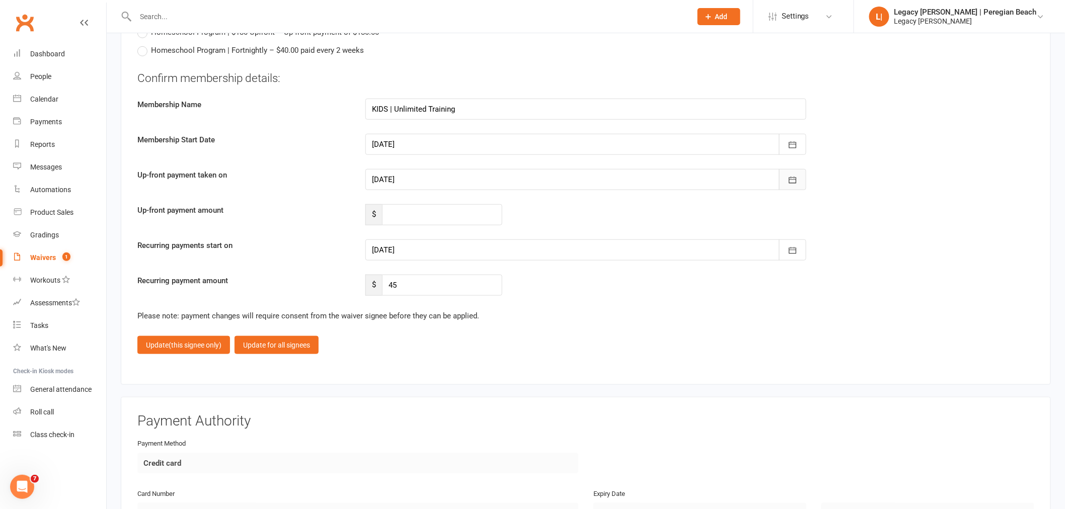
click at [797, 175] on icon "button" at bounding box center [793, 180] width 10 height 10
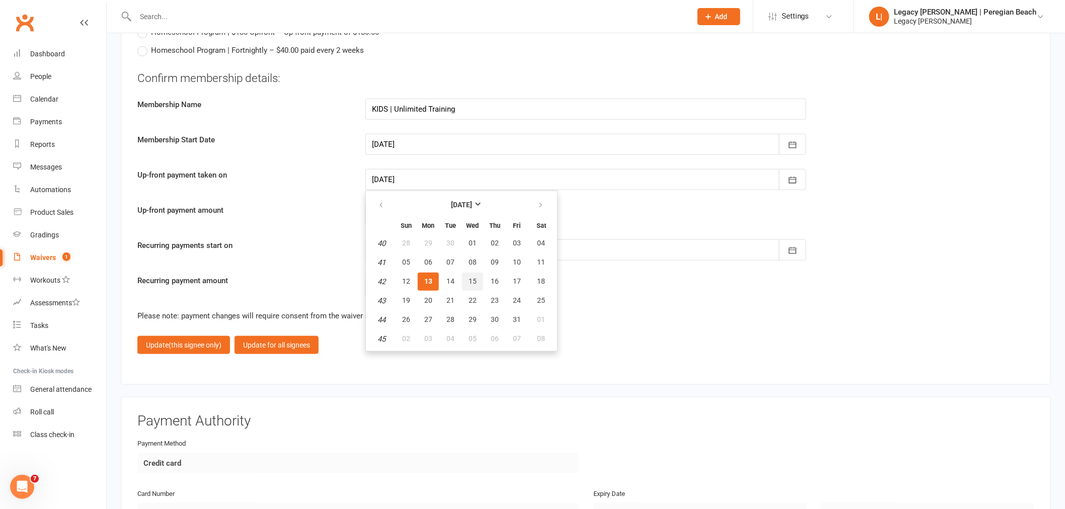
click at [470, 277] on span "15" at bounding box center [472, 281] width 8 height 8
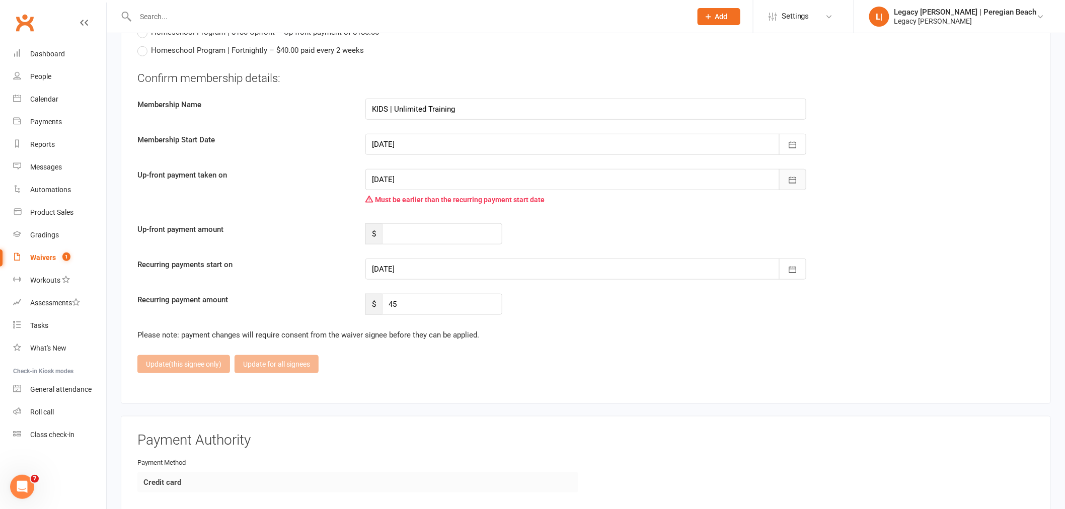
click at [794, 177] on icon "button" at bounding box center [793, 180] width 8 height 7
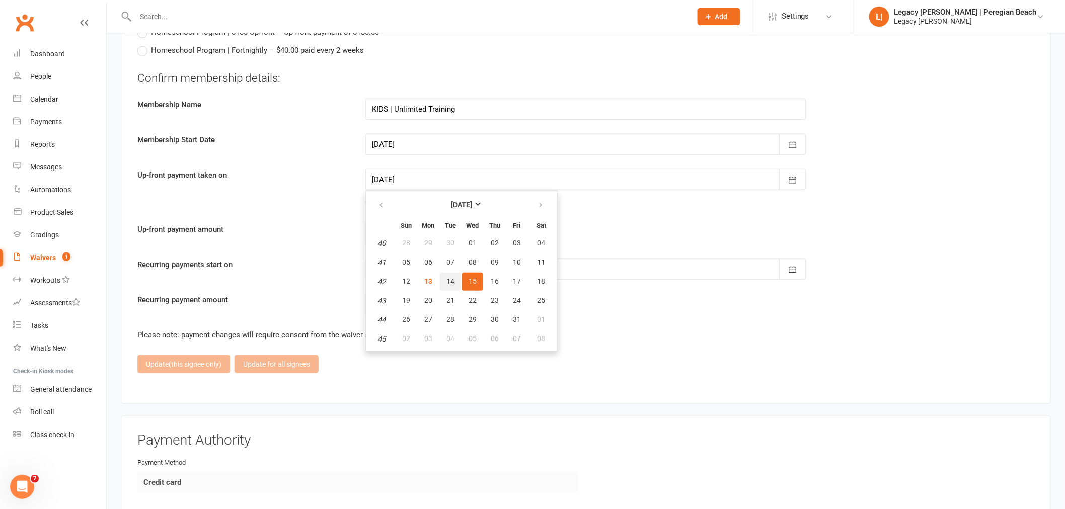
click at [452, 277] on span "14" at bounding box center [450, 281] width 8 height 8
type input "14 Oct 2025"
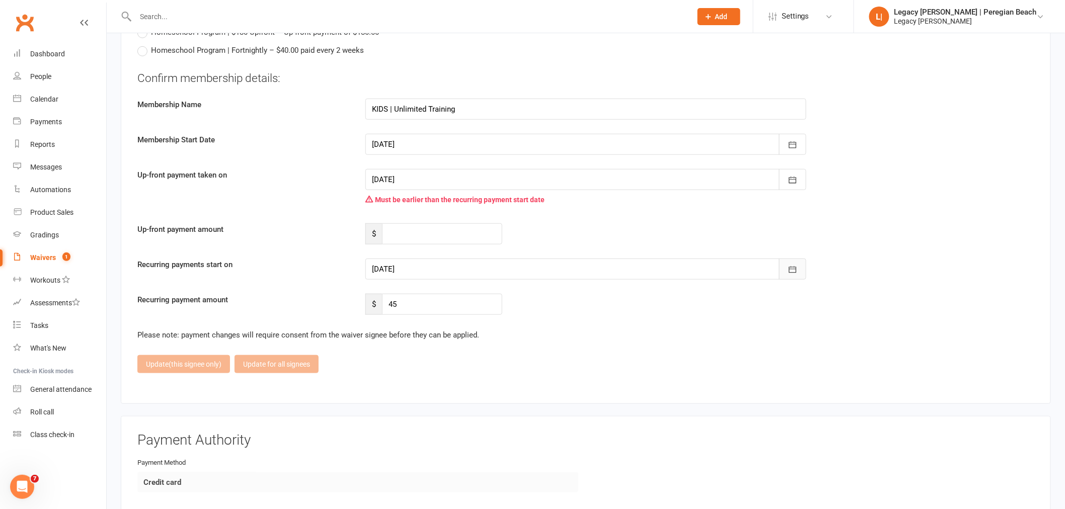
click at [800, 263] on button "button" at bounding box center [792, 269] width 27 height 21
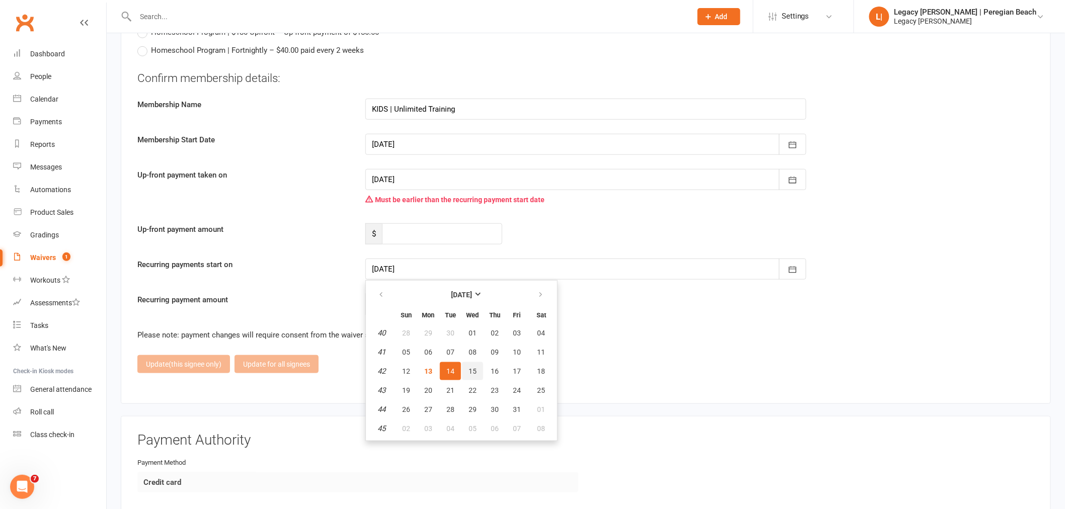
click at [464, 363] on button "15" at bounding box center [472, 371] width 21 height 18
type input "15 Oct 2025"
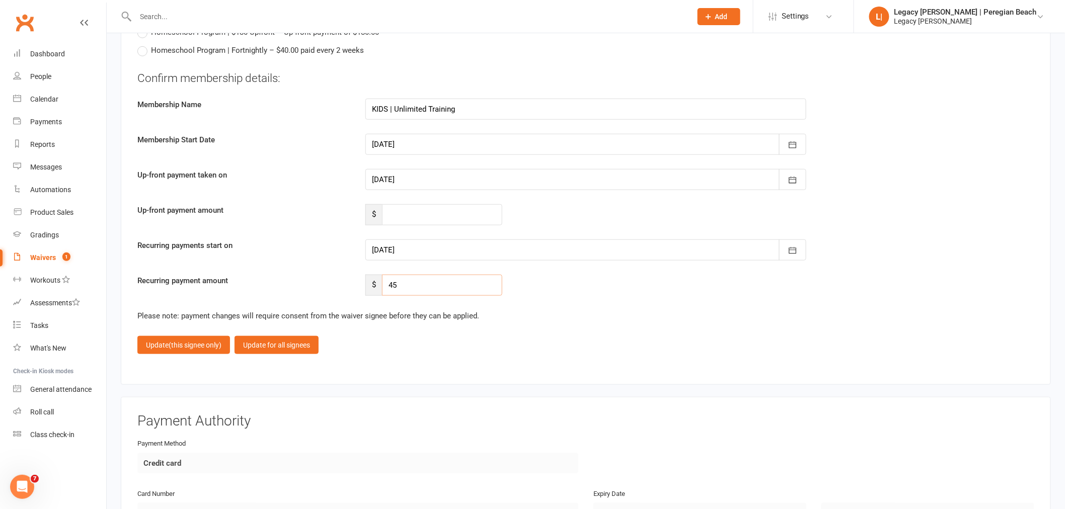
click at [419, 279] on input "45" at bounding box center [442, 285] width 120 height 21
type input "40.50"
click at [183, 341] on span "(this signee only)" at bounding box center [195, 345] width 53 height 8
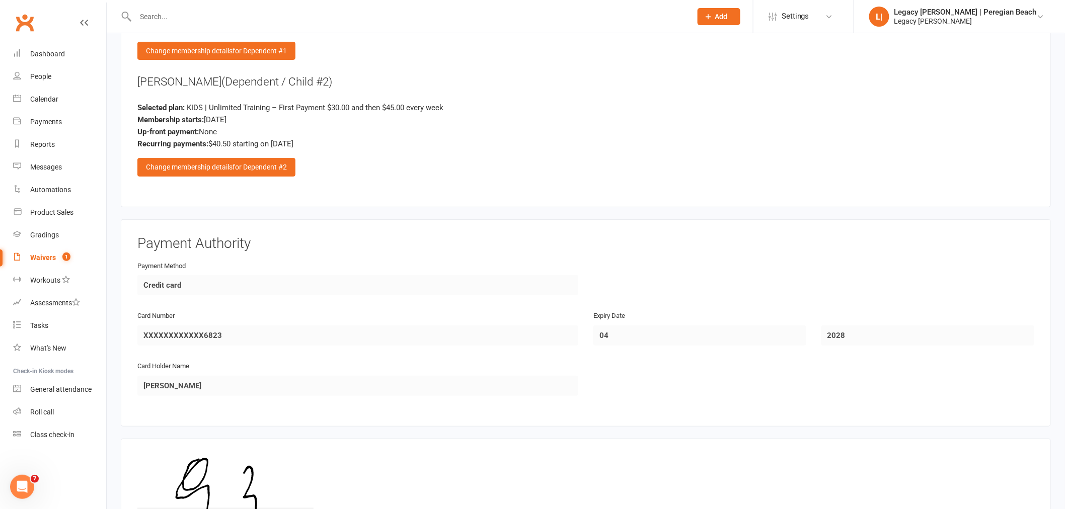
scroll to position [1693, 0]
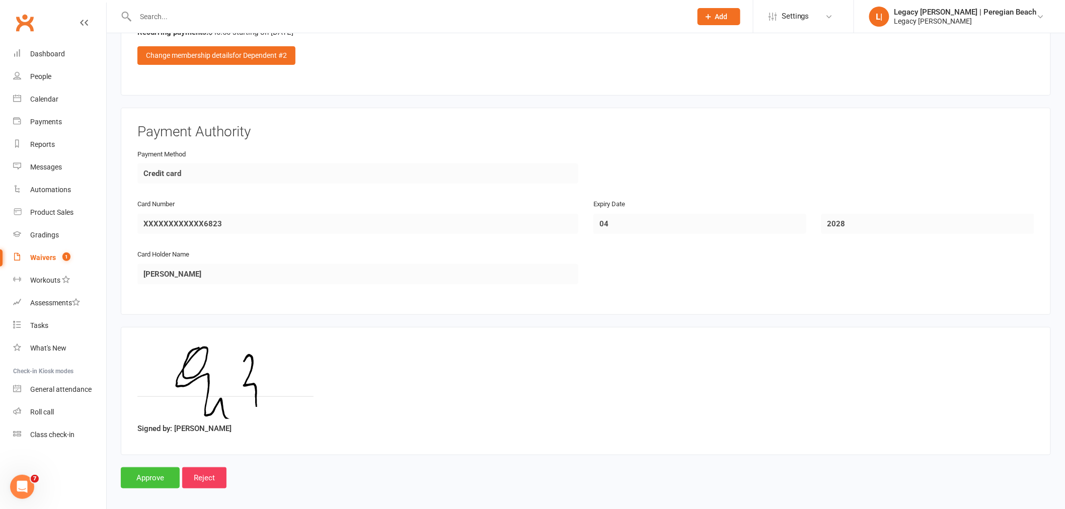
click at [151, 467] on input "Approve" at bounding box center [150, 477] width 59 height 21
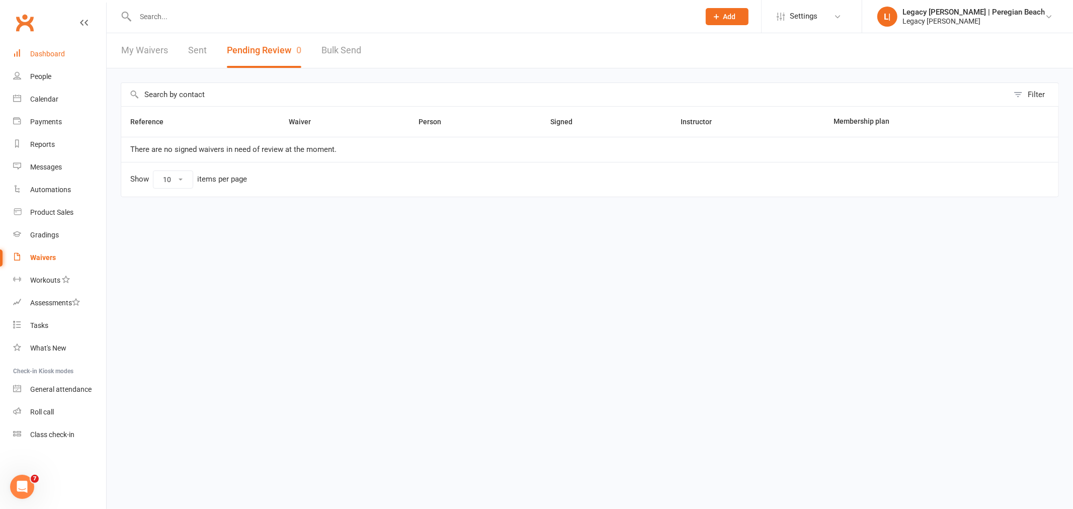
click at [70, 51] on link "Dashboard" at bounding box center [59, 54] width 93 height 23
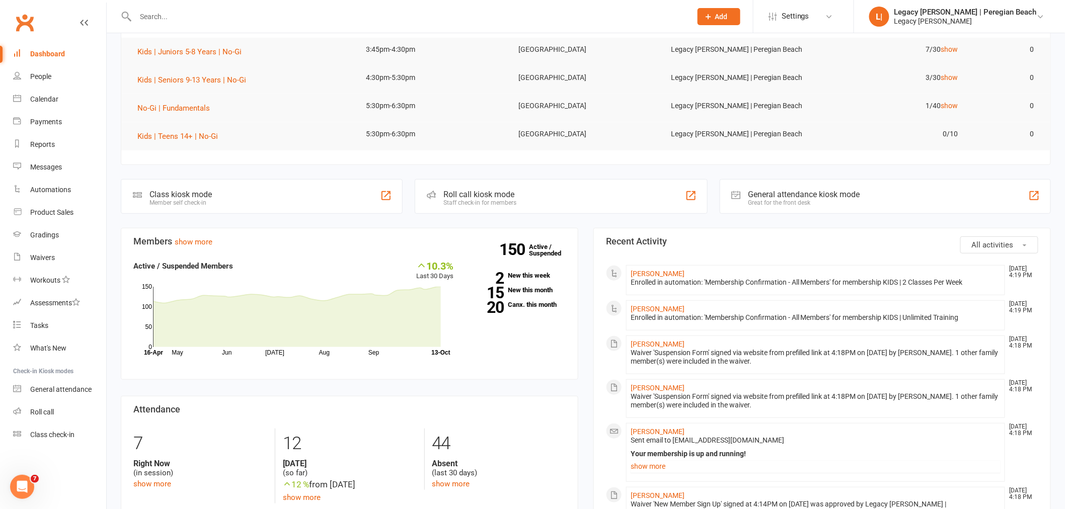
scroll to position [112, 0]
click at [642, 273] on link "Jia Kim" at bounding box center [658, 273] width 54 height 8
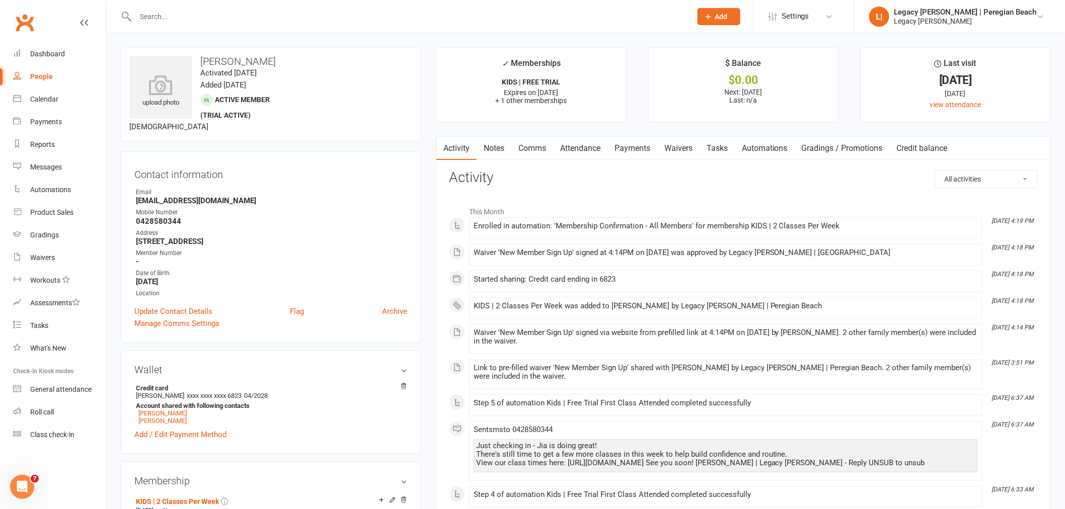
click at [644, 147] on link "Payments" at bounding box center [632, 148] width 50 height 23
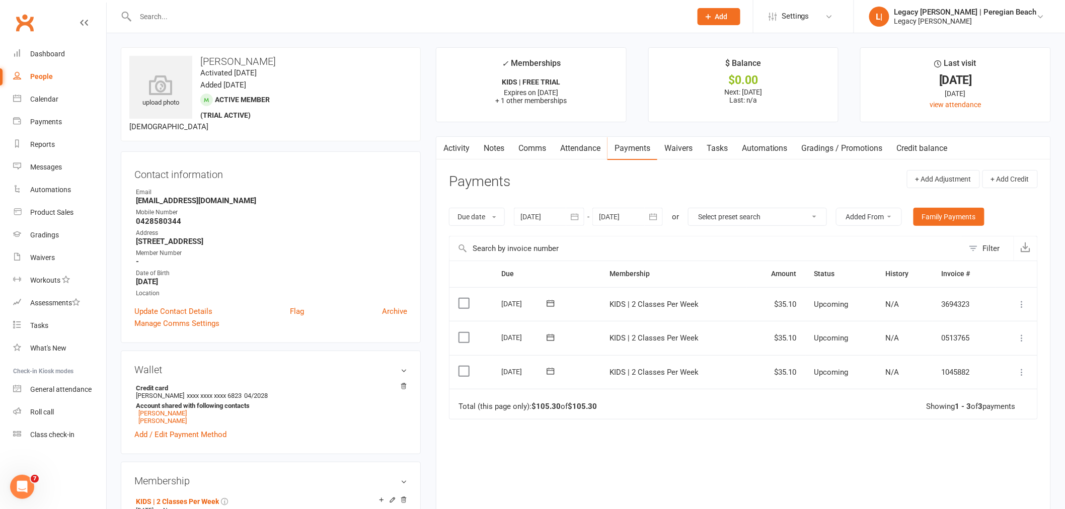
click at [658, 216] on icon "button" at bounding box center [653, 217] width 10 height 10
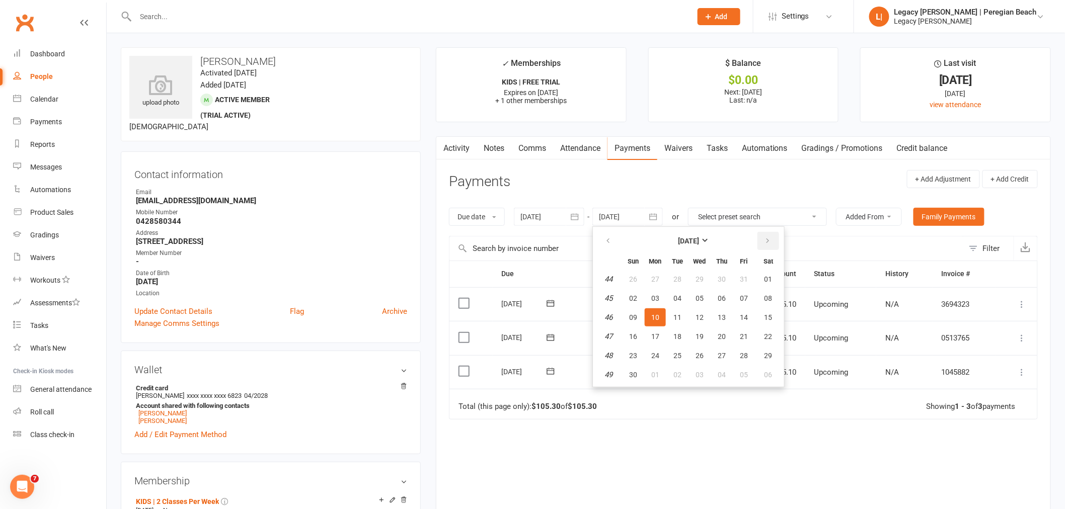
click at [765, 239] on icon "button" at bounding box center [767, 241] width 7 height 8
click at [680, 339] on button "23" at bounding box center [677, 337] width 21 height 18
type input "23 Dec 2025"
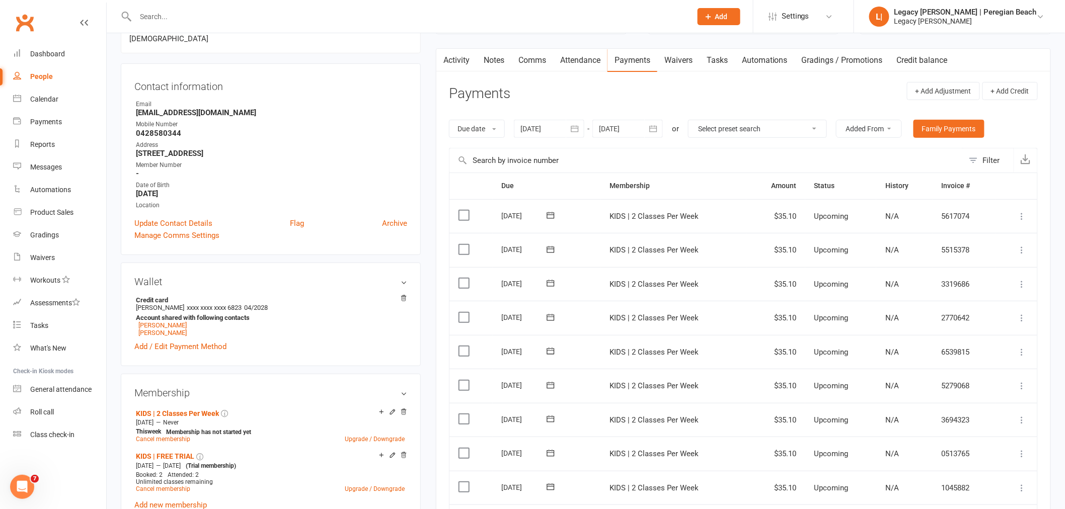
scroll to position [391, 0]
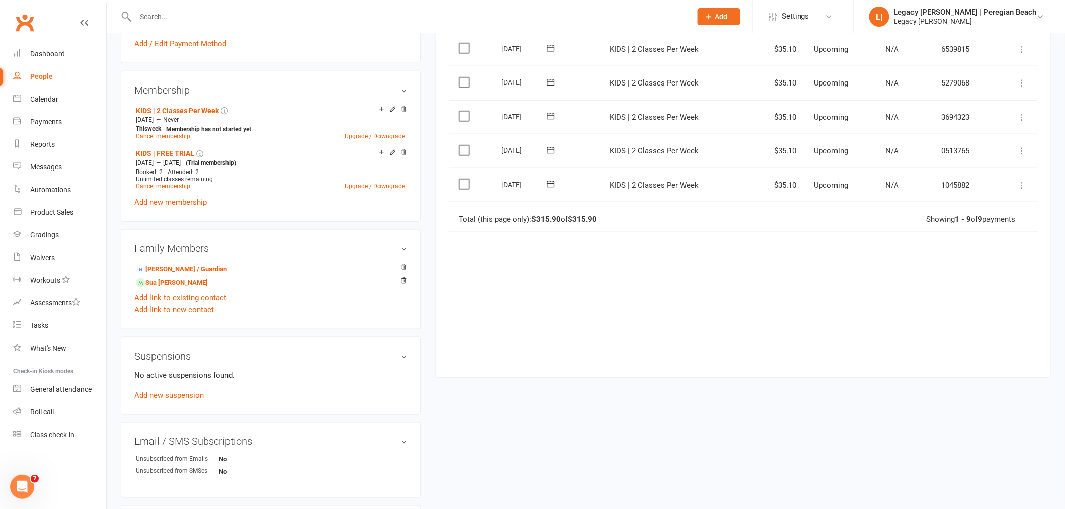
click at [1024, 182] on icon at bounding box center [1022, 185] width 10 height 10
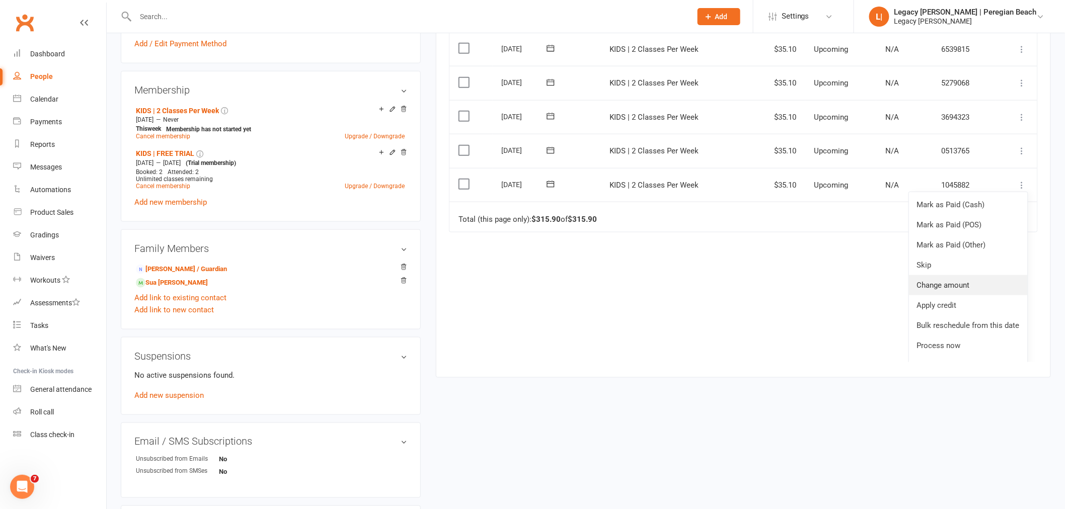
click at [944, 290] on link "Change amount" at bounding box center [968, 285] width 119 height 20
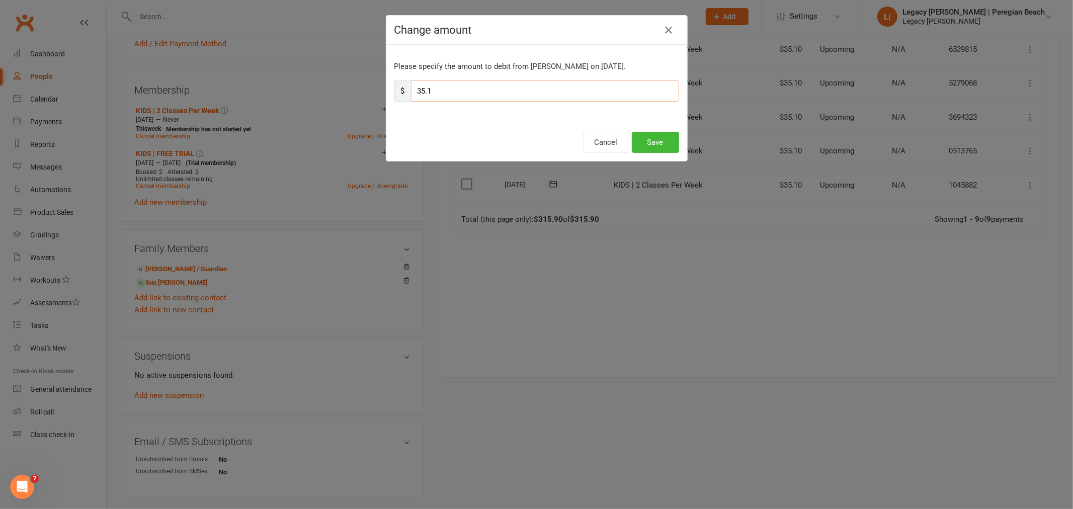
click at [423, 92] on input "35.1" at bounding box center [545, 91] width 268 height 21
type input "17.55"
click at [660, 143] on button "Save" at bounding box center [655, 142] width 47 height 21
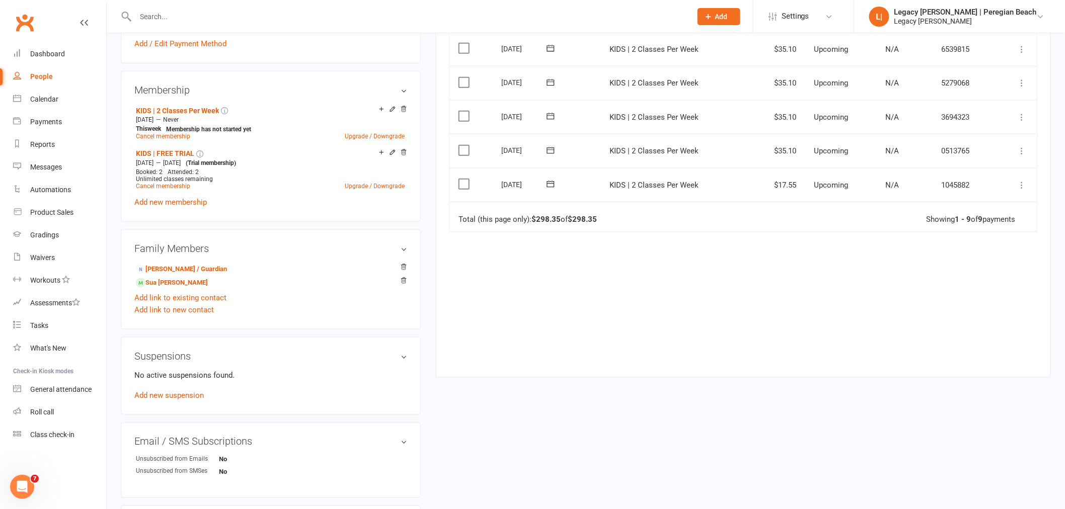
click at [1023, 150] on icon at bounding box center [1022, 151] width 10 height 10
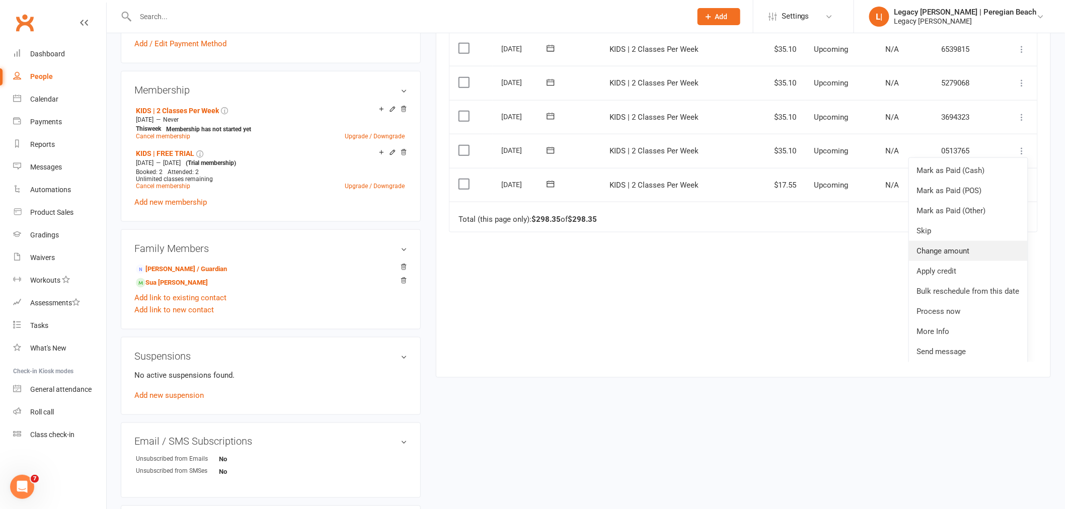
click at [936, 253] on link "Change amount" at bounding box center [968, 251] width 119 height 20
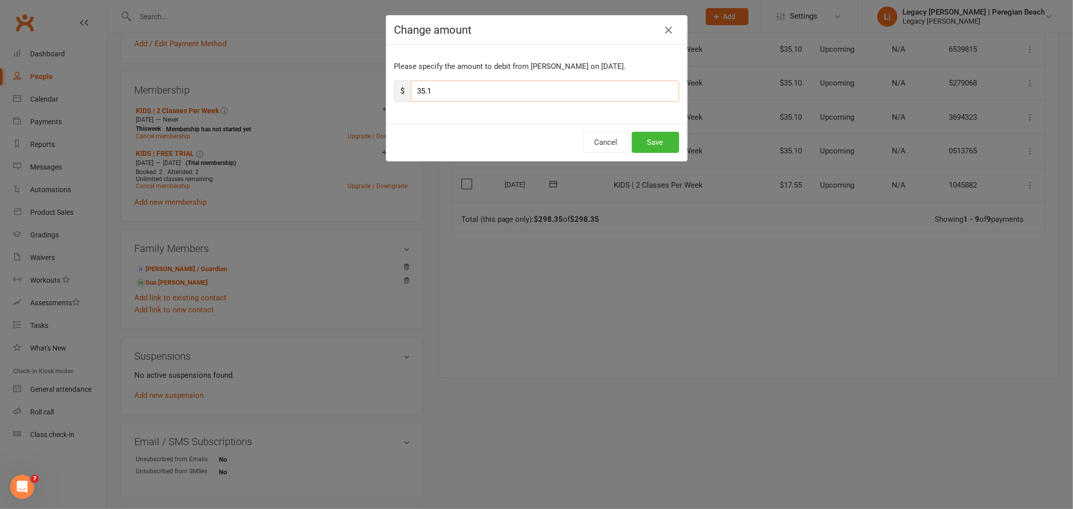
click at [447, 89] on input "35.1" at bounding box center [545, 91] width 268 height 21
click at [446, 89] on input "35.1" at bounding box center [545, 91] width 268 height 21
type input "17.55"
click at [663, 144] on button "Save" at bounding box center [655, 142] width 47 height 21
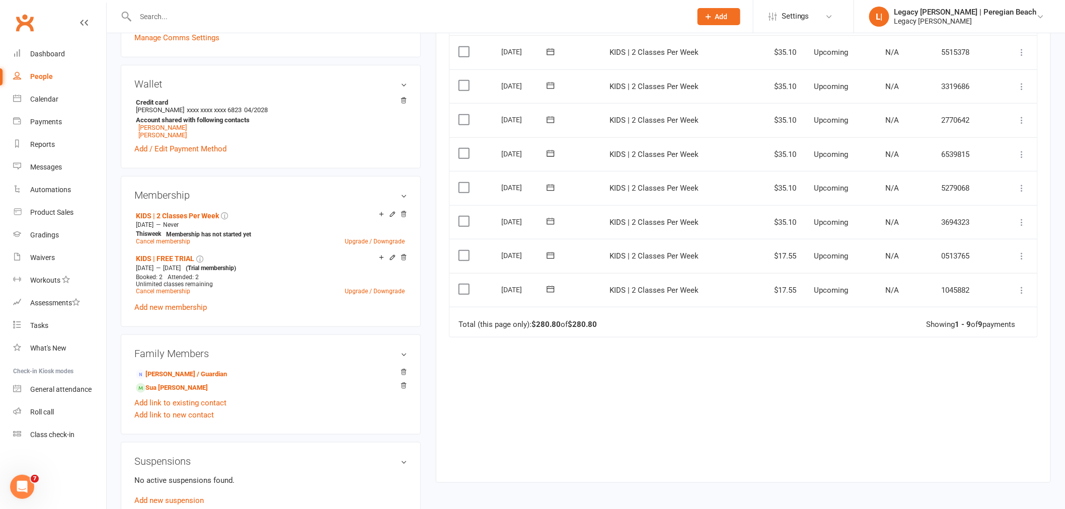
scroll to position [279, 0]
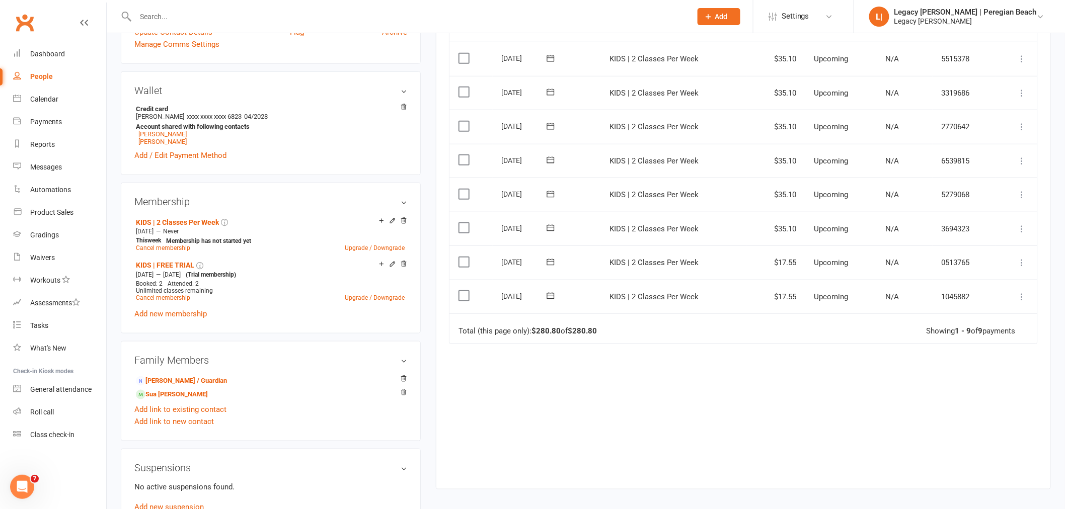
click at [1020, 227] on icon at bounding box center [1022, 229] width 10 height 10
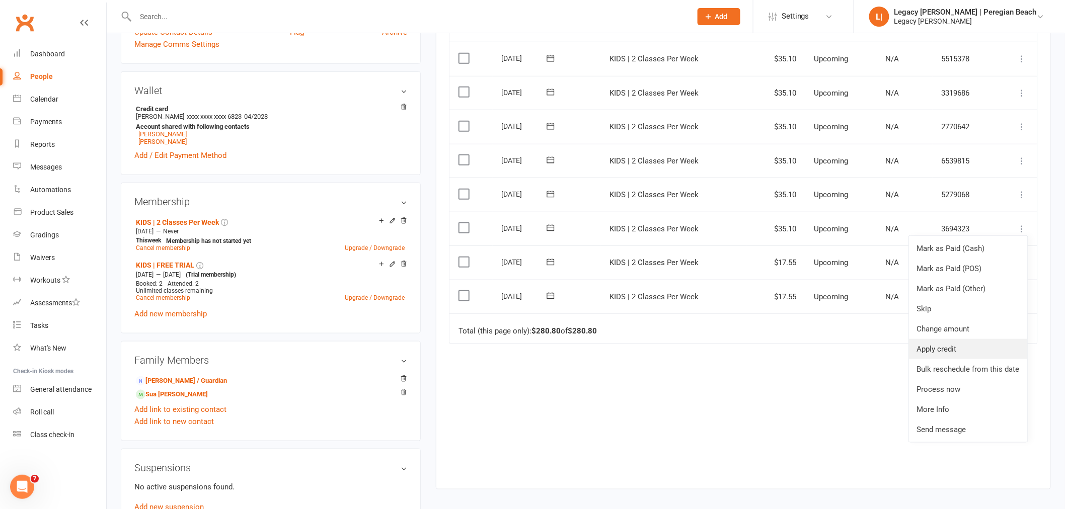
click at [941, 353] on link "Apply credit" at bounding box center [968, 349] width 119 height 20
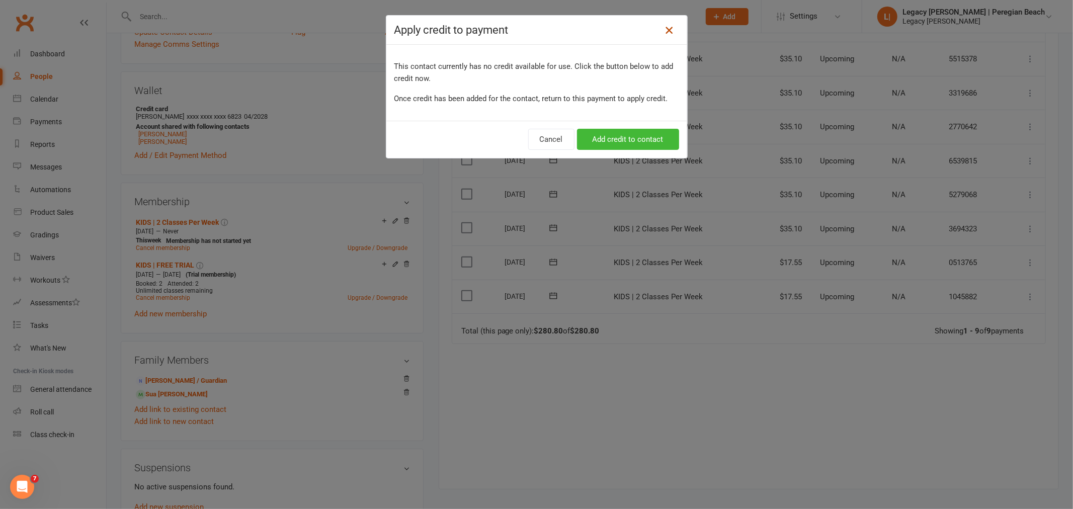
click at [664, 26] on icon at bounding box center [669, 30] width 12 height 12
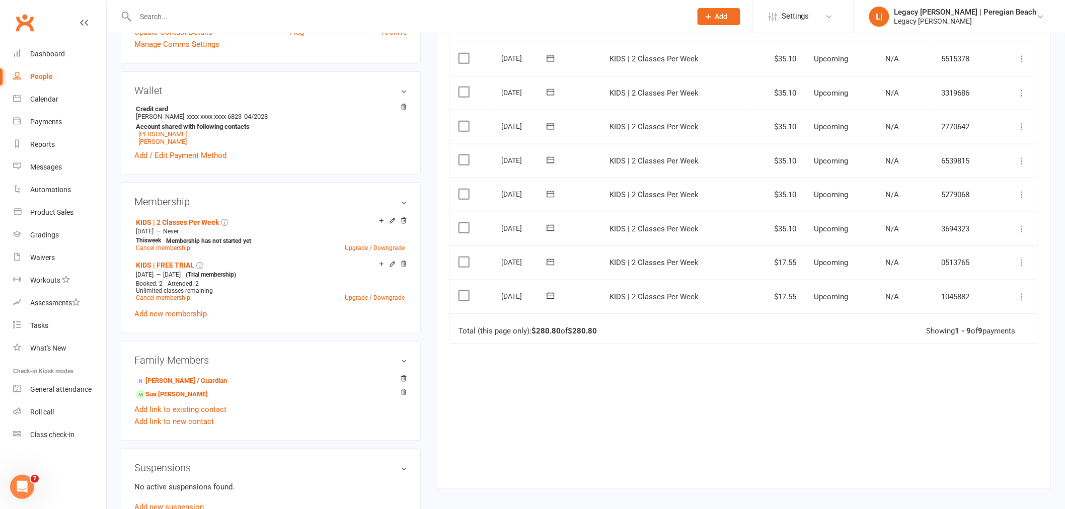
click at [1020, 229] on icon at bounding box center [1022, 229] width 10 height 10
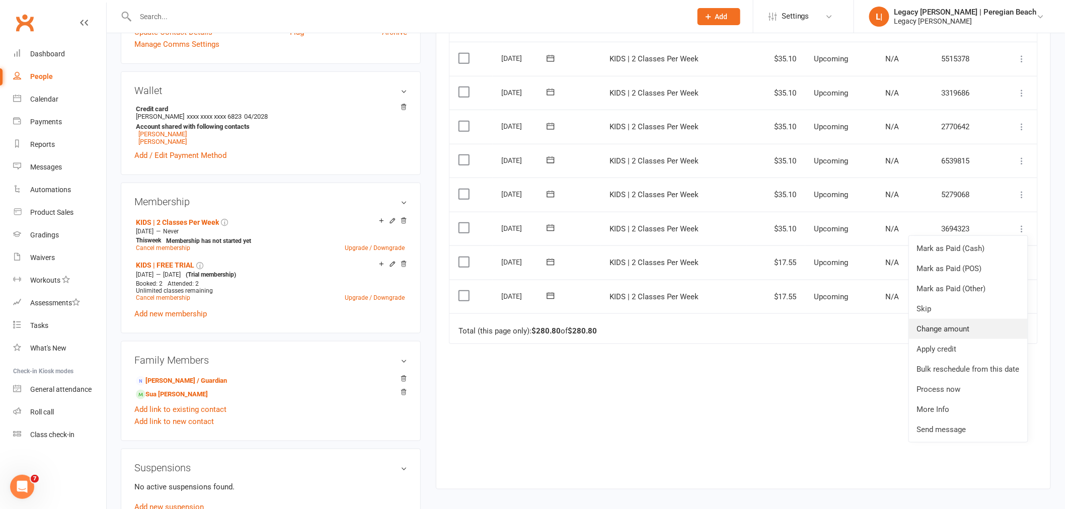
click at [957, 325] on link "Change amount" at bounding box center [968, 329] width 119 height 20
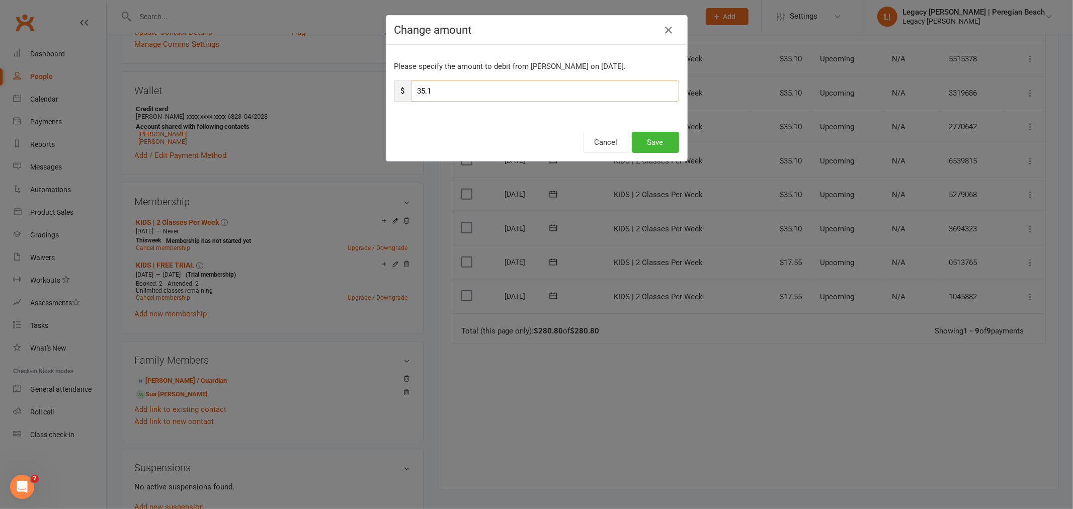
click at [505, 95] on input "35.1" at bounding box center [545, 91] width 268 height 21
type input "17.55"
click at [649, 139] on button "Save" at bounding box center [655, 142] width 47 height 21
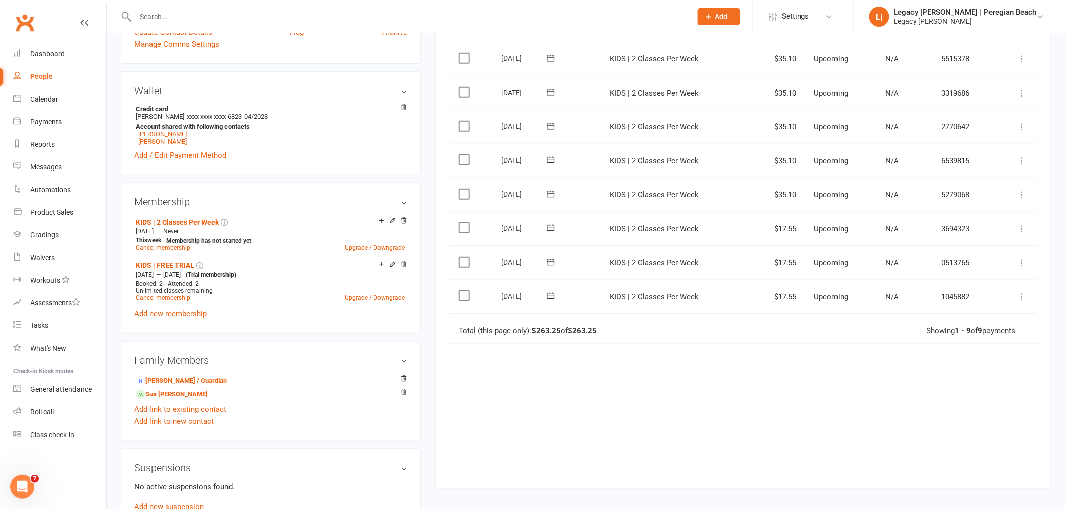
click at [1024, 193] on icon at bounding box center [1022, 195] width 10 height 10
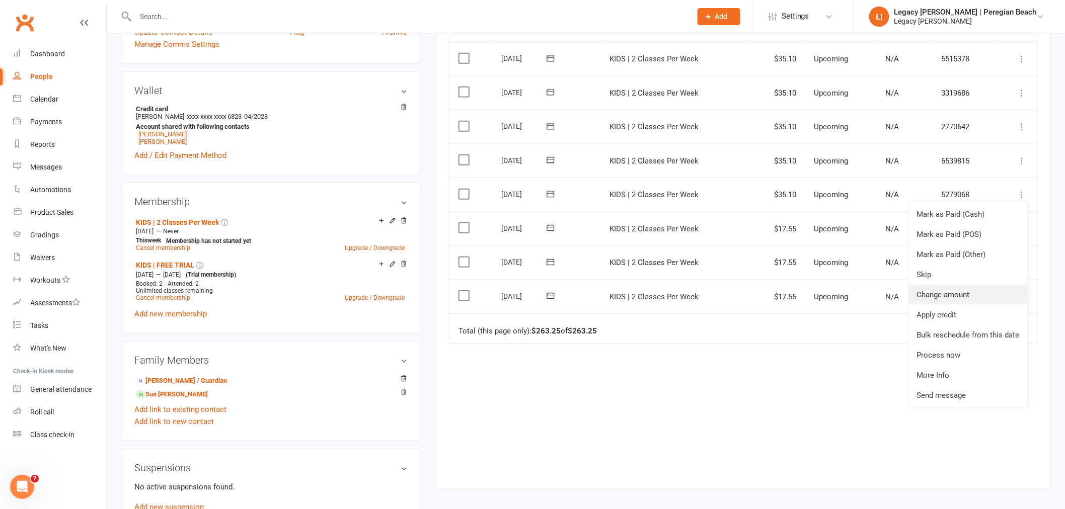
click at [952, 292] on link "Change amount" at bounding box center [968, 295] width 119 height 20
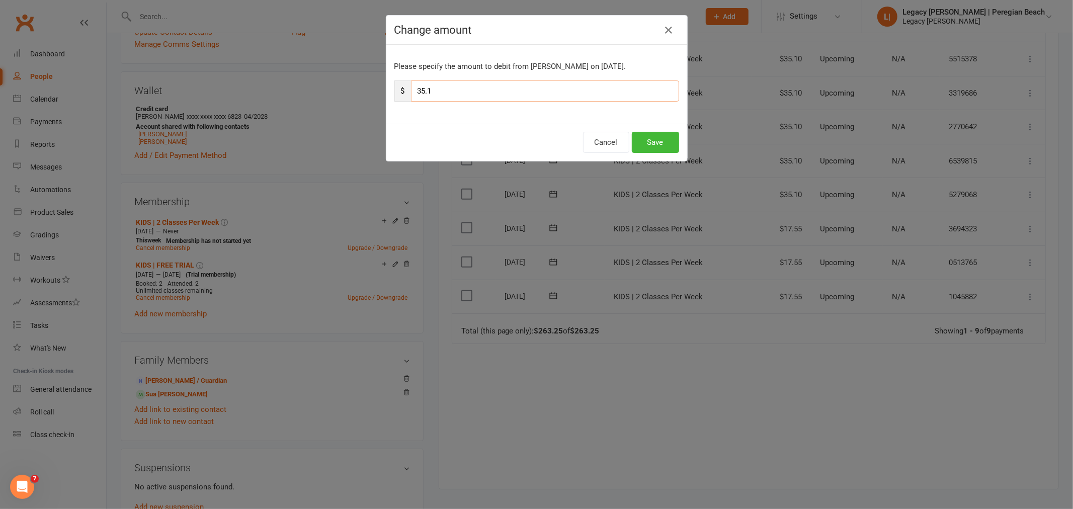
click at [496, 93] on input "35.1" at bounding box center [545, 91] width 268 height 21
type input "17.55"
click at [653, 142] on button "Save" at bounding box center [655, 142] width 47 height 21
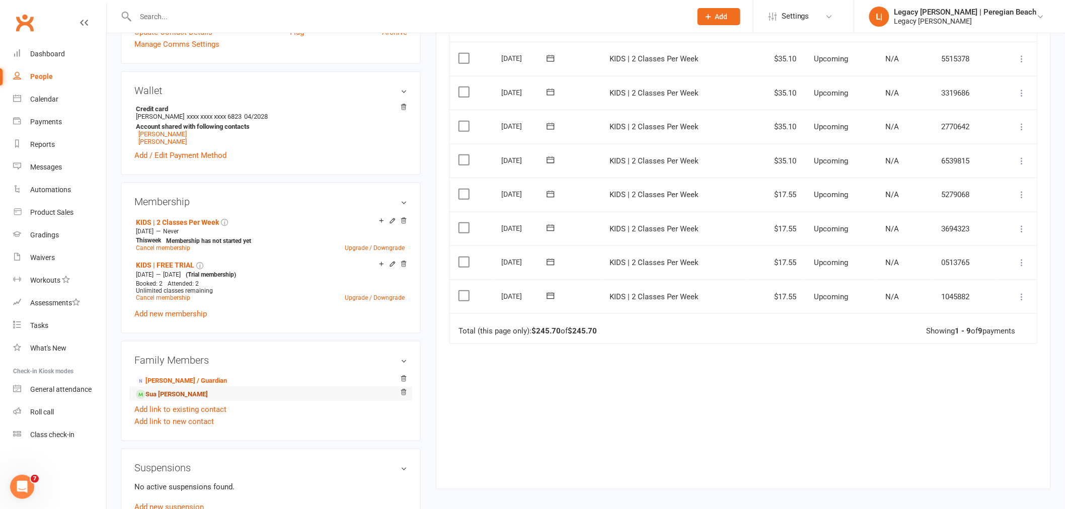
click at [164, 391] on link "Sua Kim - Sibling" at bounding box center [172, 394] width 72 height 11
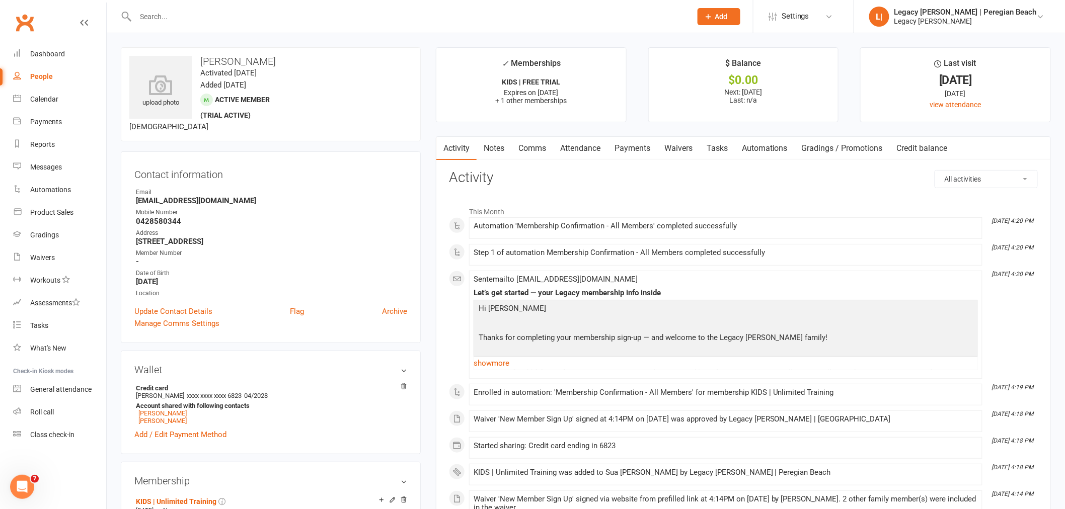
click at [579, 142] on link "Attendance" at bounding box center [580, 148] width 54 height 23
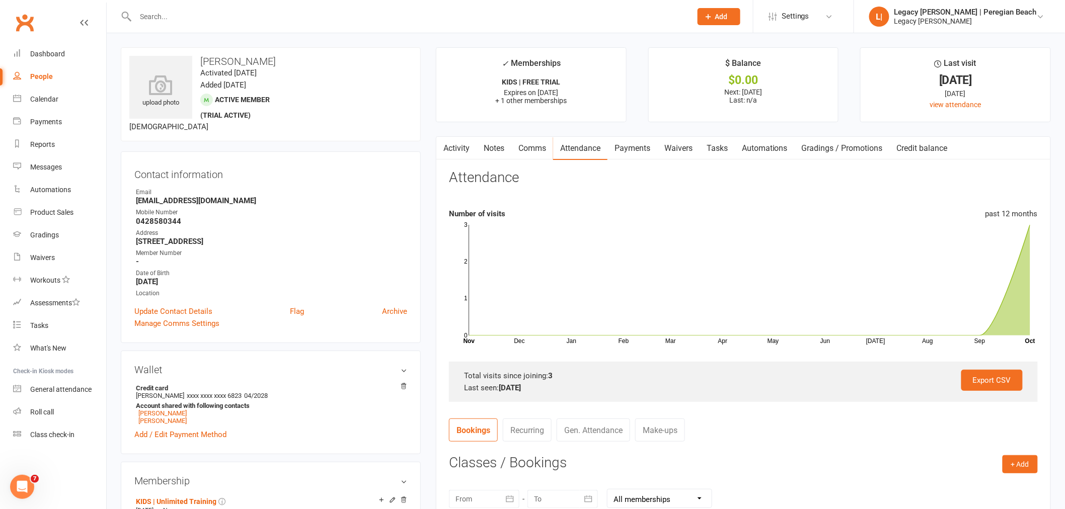
click at [633, 143] on link "Payments" at bounding box center [632, 148] width 50 height 23
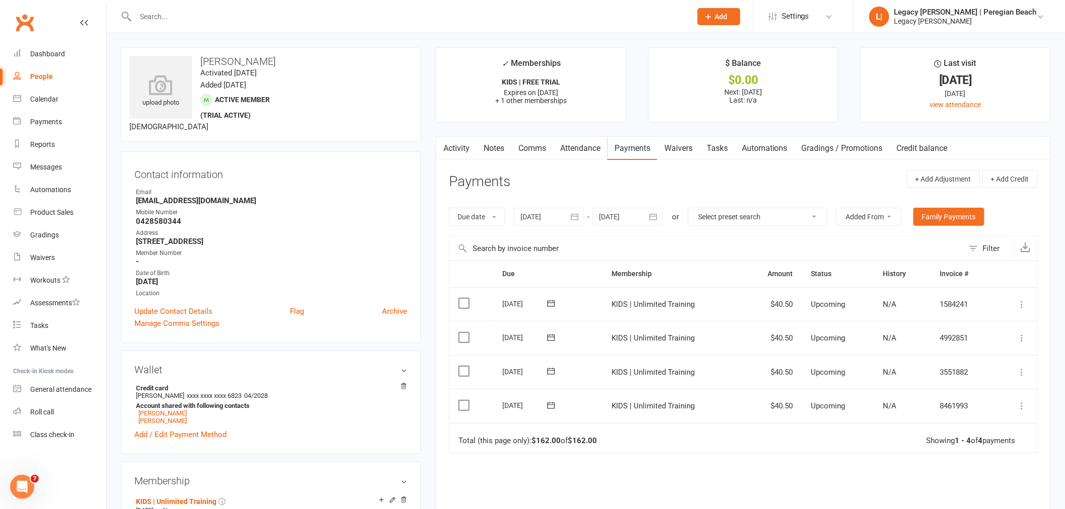
click at [1023, 409] on icon at bounding box center [1022, 406] width 10 height 10
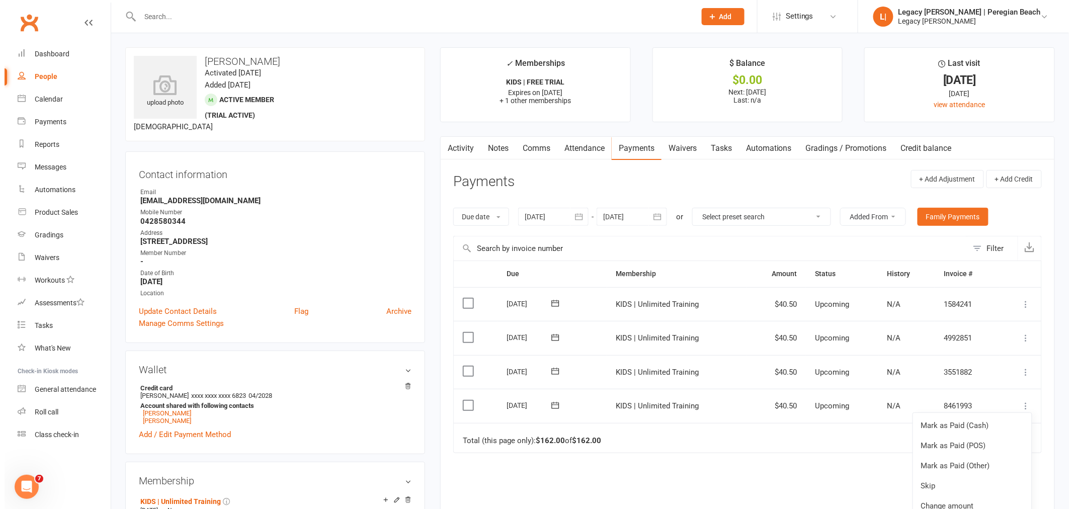
scroll to position [37, 0]
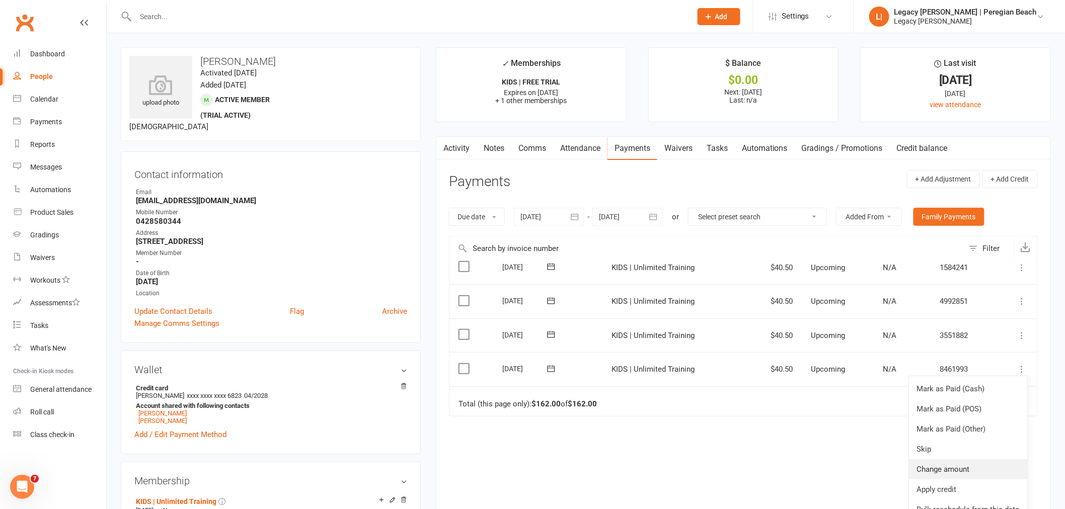
click at [962, 470] on link "Change amount" at bounding box center [968, 469] width 119 height 20
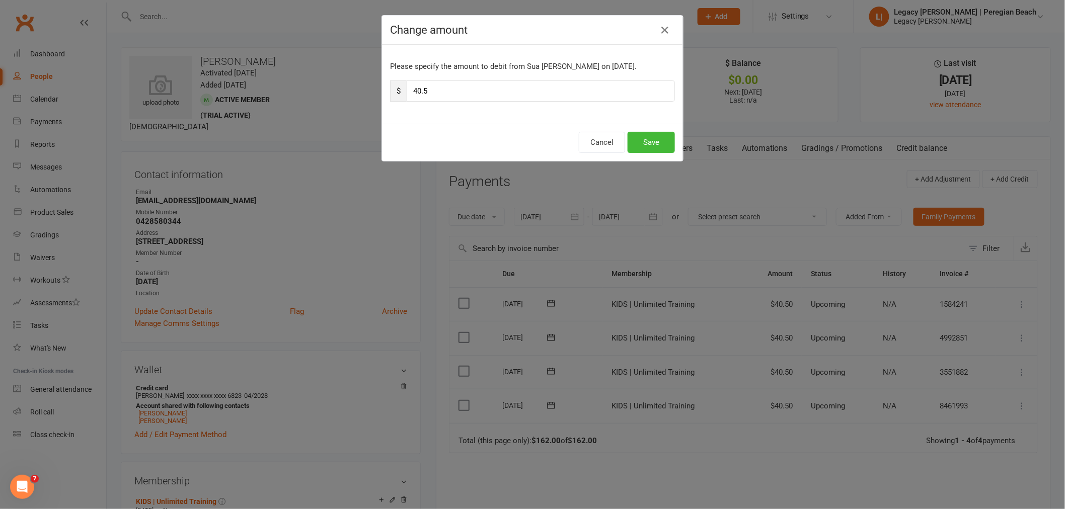
scroll to position [0, 0]
click at [421, 81] on input "40.5" at bounding box center [545, 91] width 268 height 21
click at [437, 91] on input "40.5" at bounding box center [545, 91] width 268 height 21
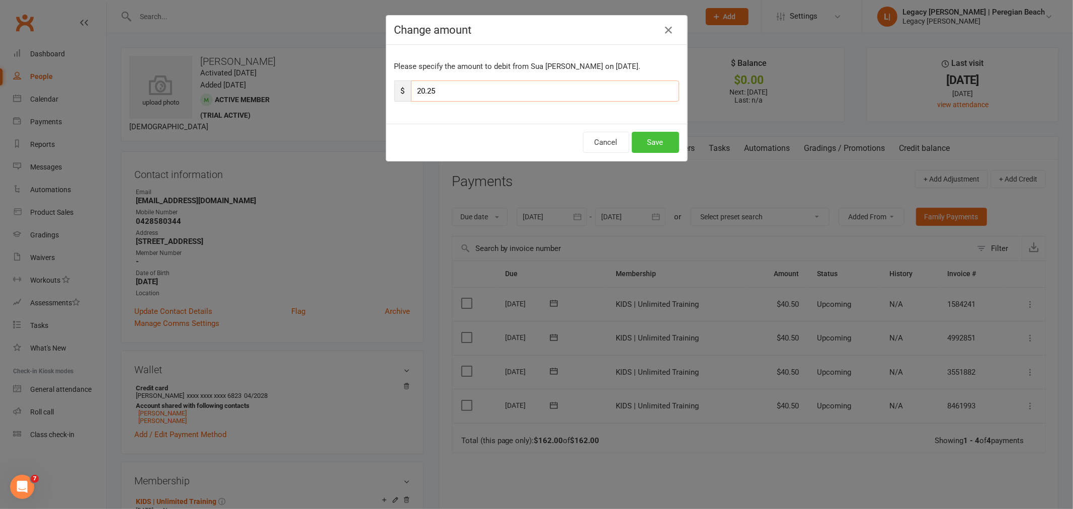
type input "20.25"
click at [665, 138] on button "Save" at bounding box center [655, 142] width 47 height 21
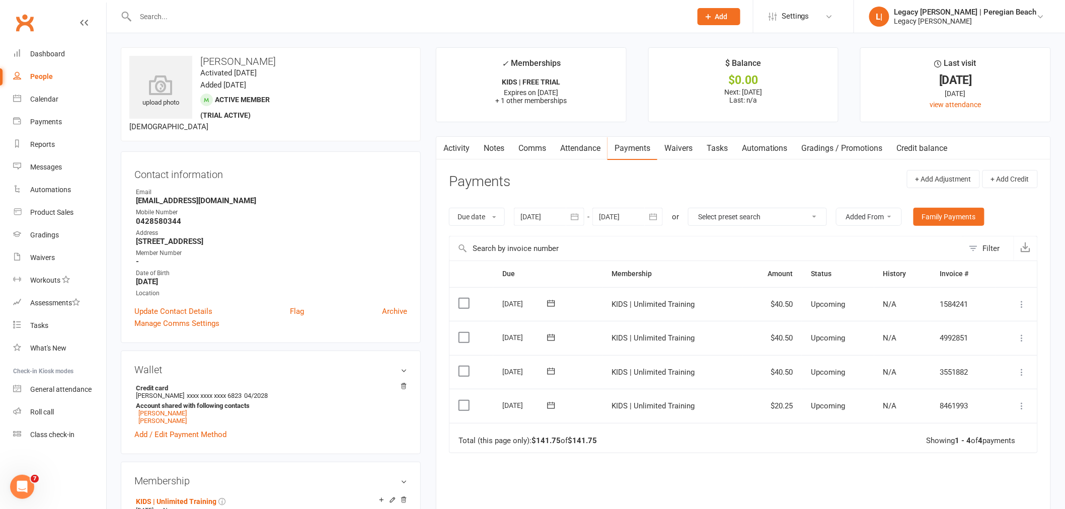
click at [1022, 371] on icon at bounding box center [1022, 372] width 10 height 10
click at [957, 473] on link "Change amount" at bounding box center [968, 472] width 119 height 20
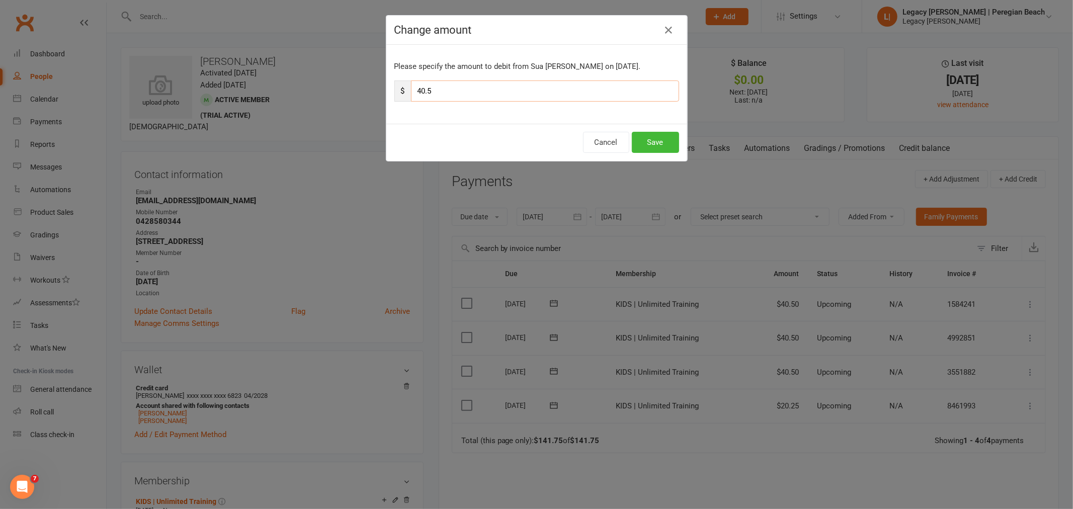
click at [444, 87] on input "40.5" at bounding box center [545, 91] width 268 height 21
type input "20.25"
click at [660, 146] on button "Save" at bounding box center [655, 142] width 47 height 21
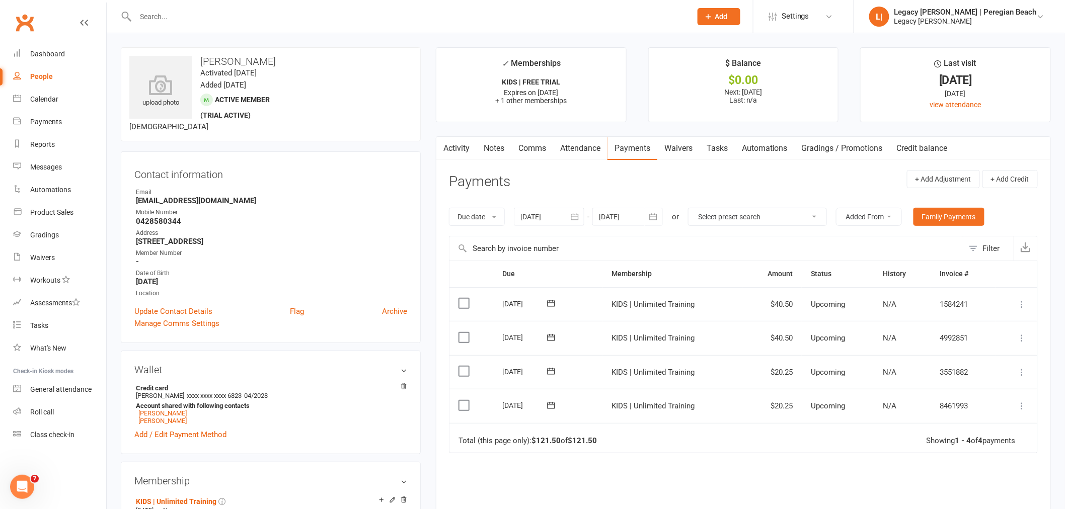
click at [1022, 336] on icon at bounding box center [1022, 338] width 10 height 10
click at [952, 441] on link "Change amount" at bounding box center [968, 438] width 119 height 20
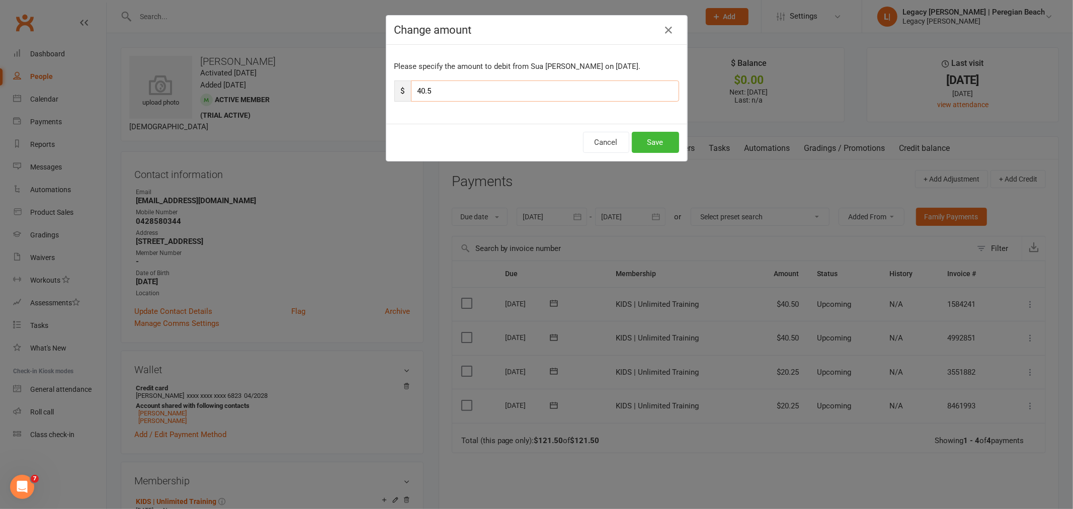
click at [435, 83] on input "40.5" at bounding box center [545, 91] width 268 height 21
type input "20.25"
click at [654, 147] on button "Save" at bounding box center [655, 142] width 47 height 21
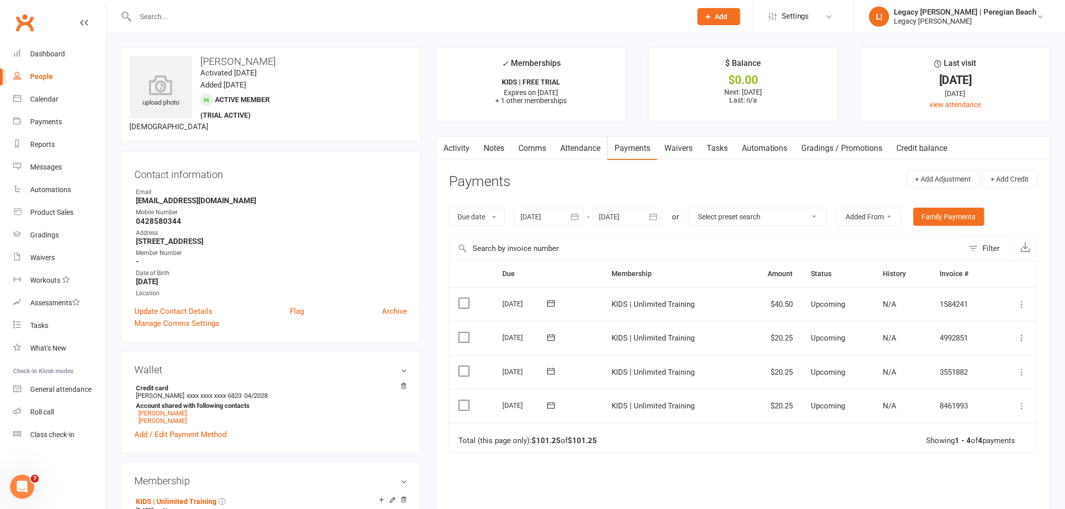
click at [1028, 304] on button at bounding box center [1022, 304] width 12 height 12
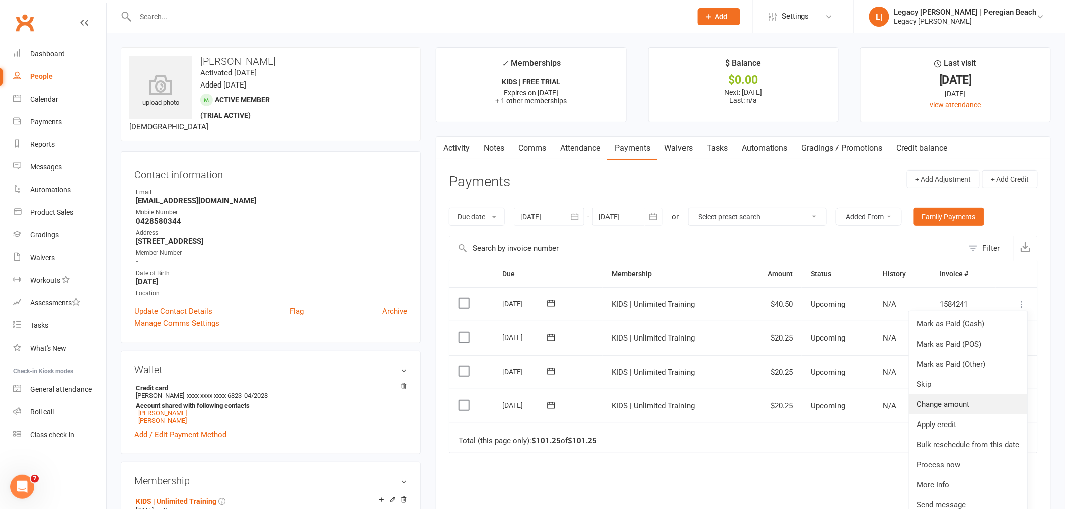
click at [959, 406] on link "Change amount" at bounding box center [968, 405] width 119 height 20
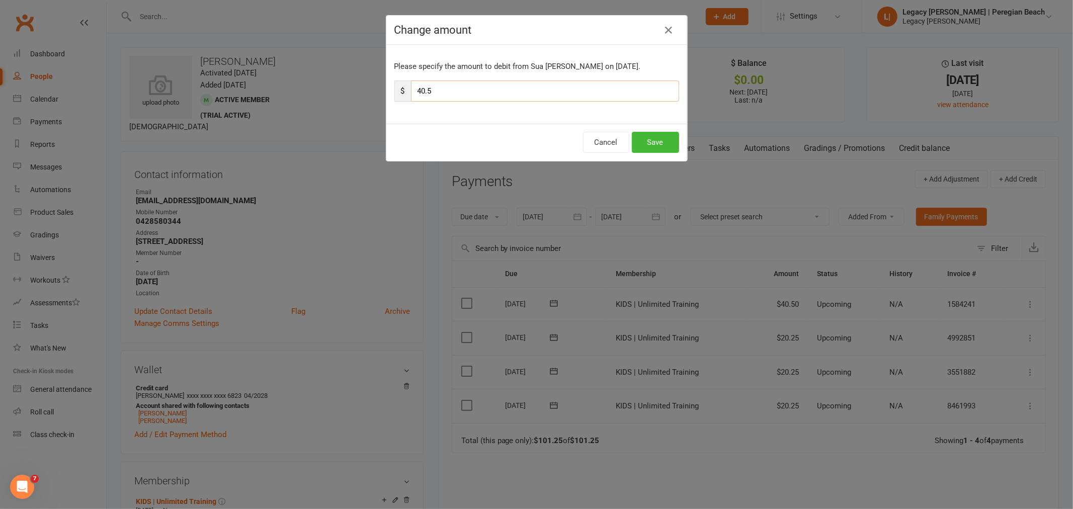
click at [438, 91] on input "40.5" at bounding box center [545, 91] width 268 height 21
type input "20.25"
click at [650, 137] on button "Save" at bounding box center [655, 142] width 47 height 21
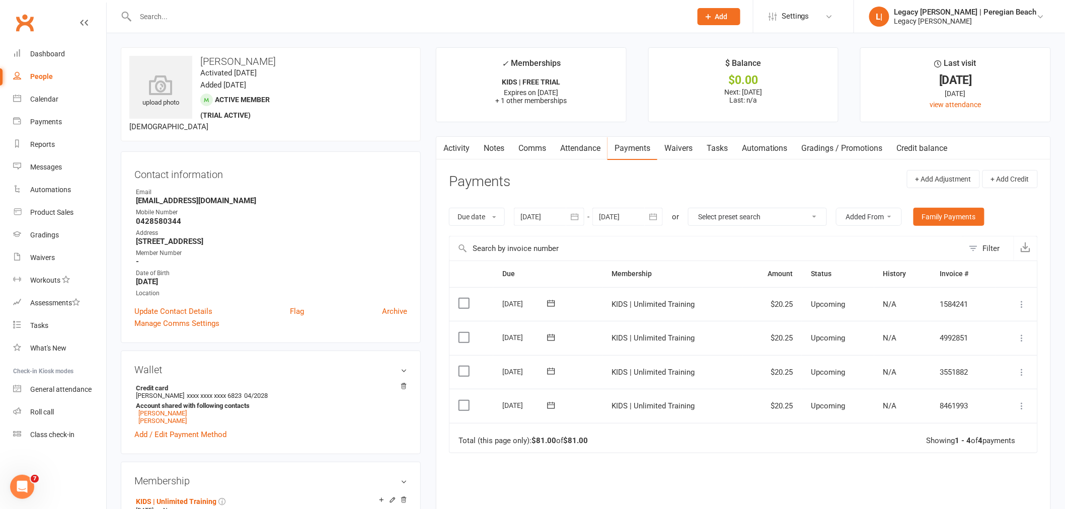
click at [656, 214] on icon "button" at bounding box center [654, 216] width 8 height 7
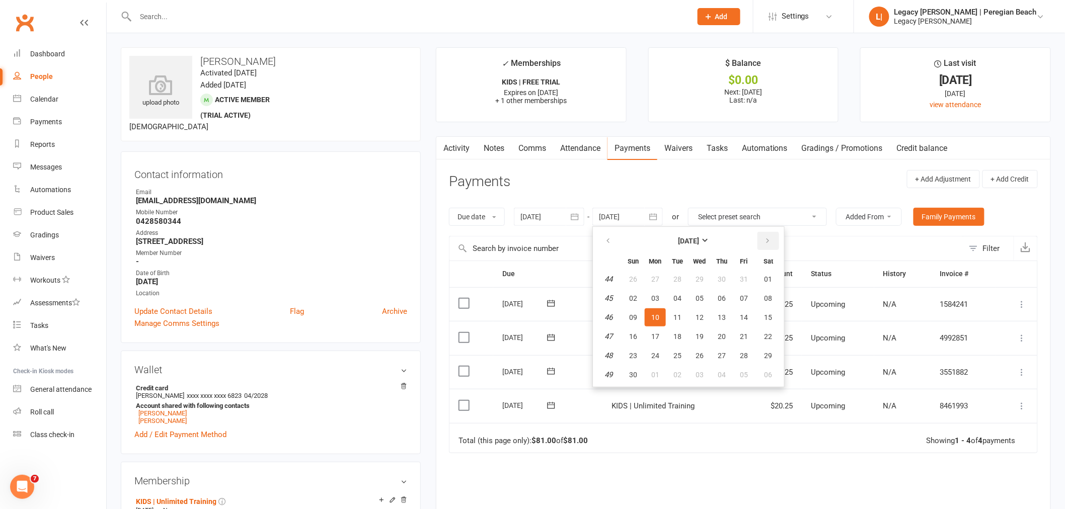
click at [771, 235] on button "button" at bounding box center [768, 241] width 22 height 18
click at [693, 309] on button "14" at bounding box center [699, 317] width 21 height 18
type input "14 Jan 2026"
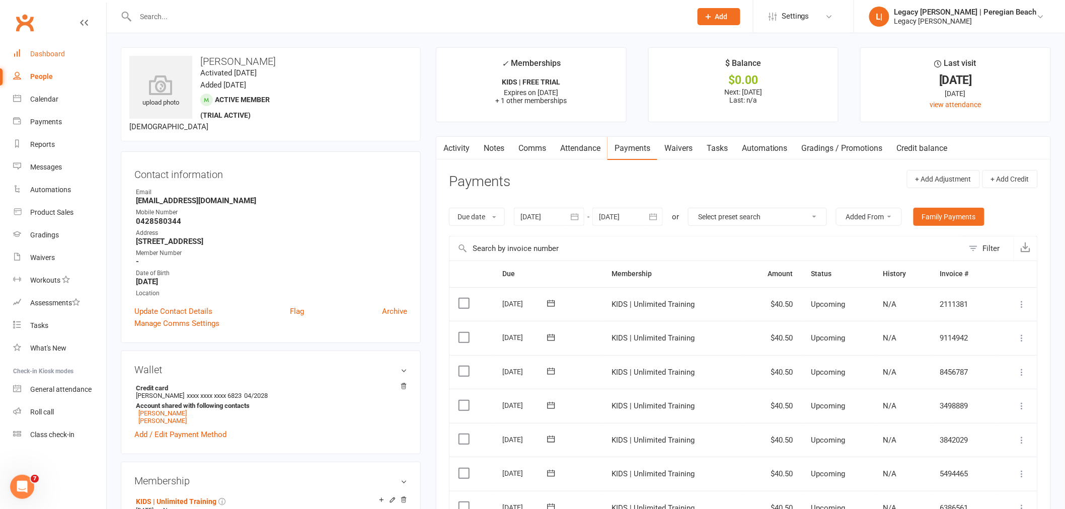
click at [48, 51] on div "Dashboard" at bounding box center [47, 54] width 35 height 8
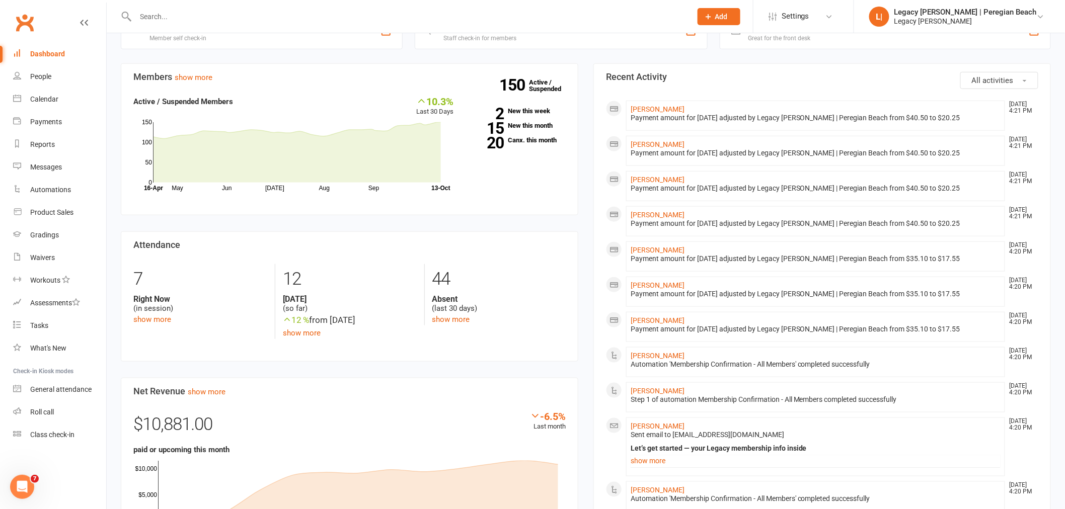
scroll to position [279, 0]
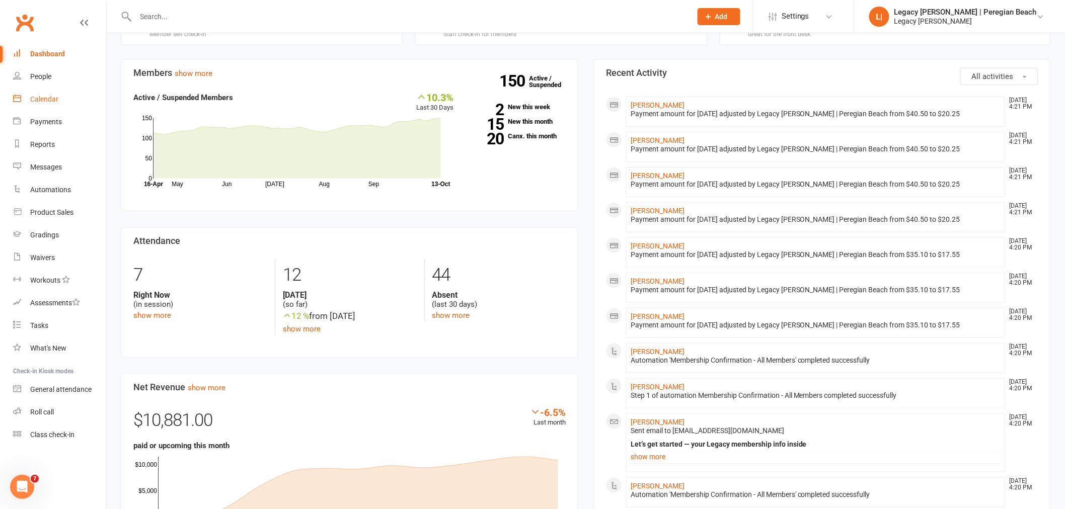
click at [52, 94] on link "Calendar" at bounding box center [59, 99] width 93 height 23
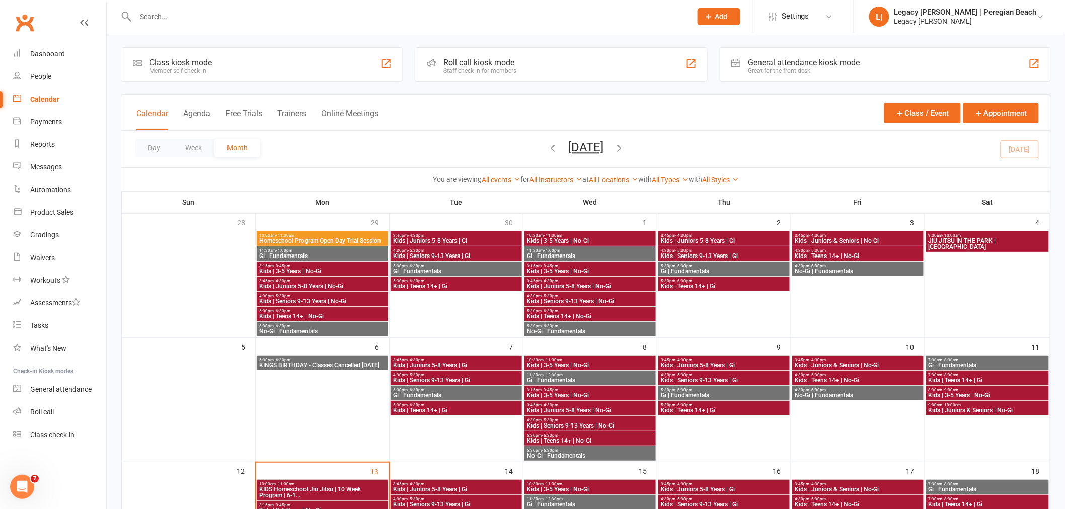
scroll to position [279, 0]
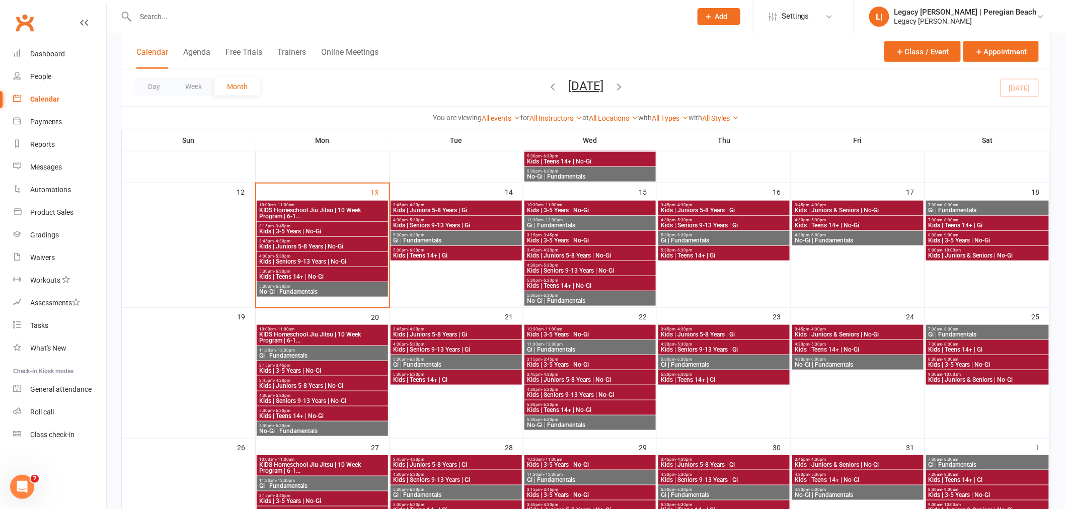
click at [319, 244] on span "Kids | Juniors 5-8 Years | No-Gi" at bounding box center [322, 247] width 127 height 6
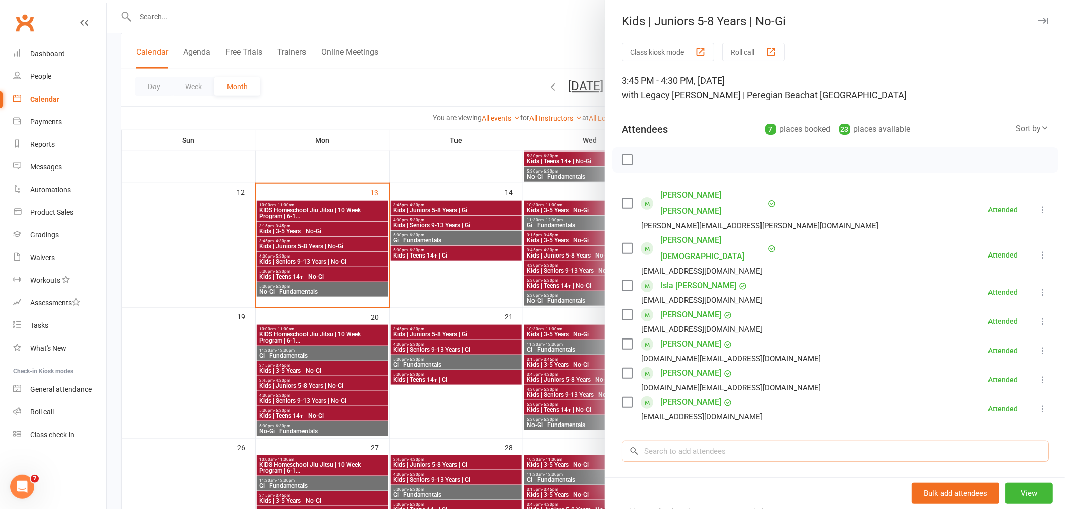
click at [680, 441] on input "search" at bounding box center [834, 451] width 427 height 21
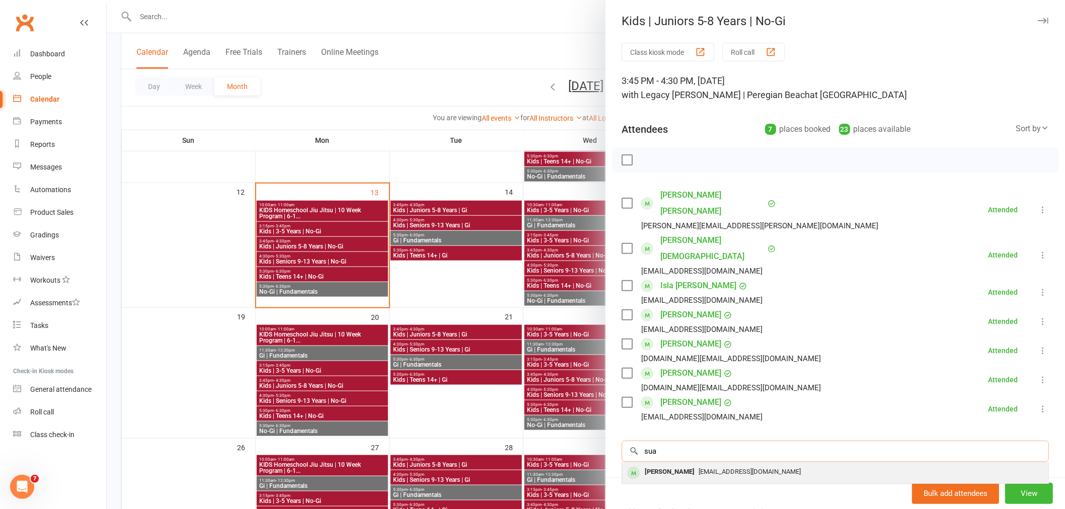
type input "sua"
click at [698, 468] on span "art_aussie@naver.com" at bounding box center [749, 472] width 102 height 8
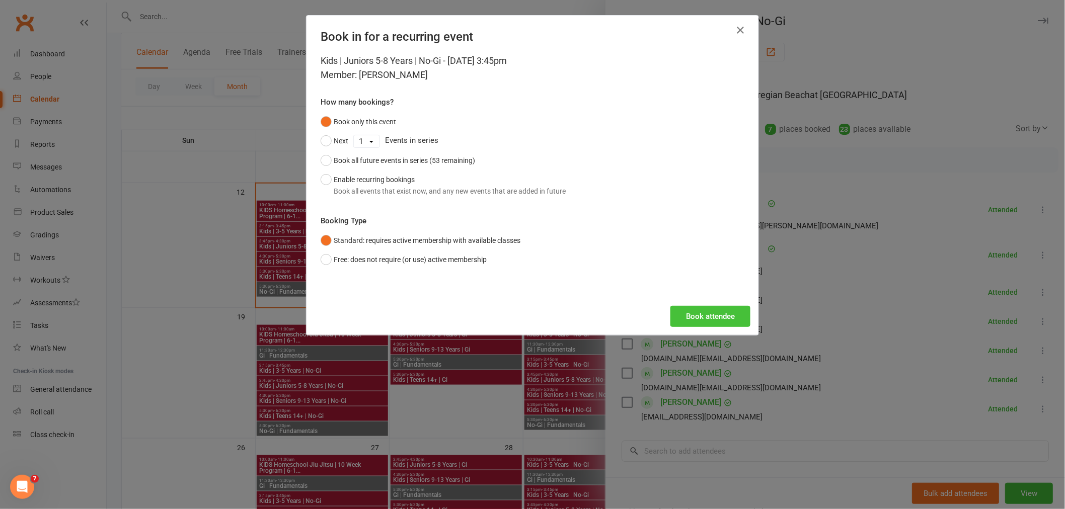
click at [714, 313] on button "Book attendee" at bounding box center [710, 316] width 80 height 21
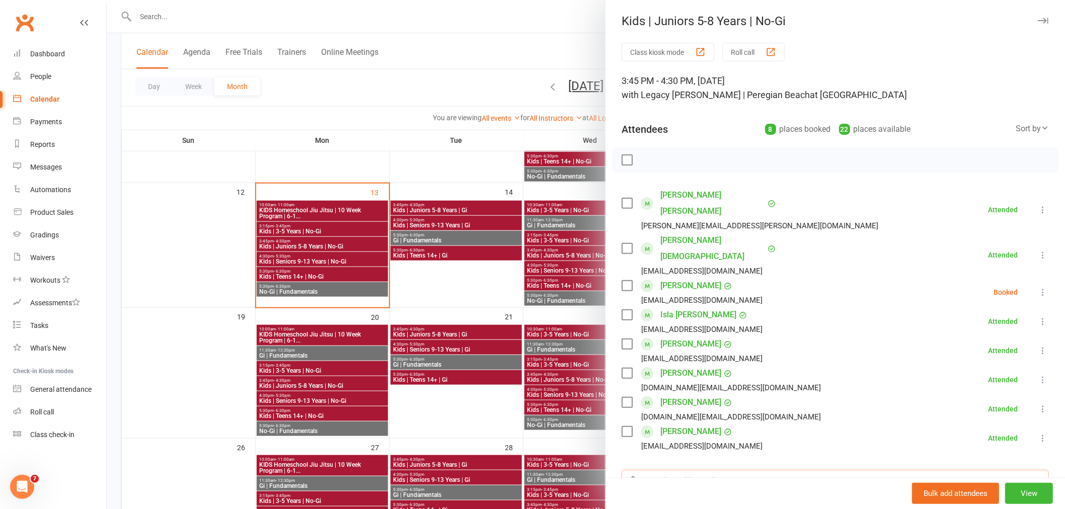
click at [698, 470] on input "search" at bounding box center [834, 480] width 427 height 21
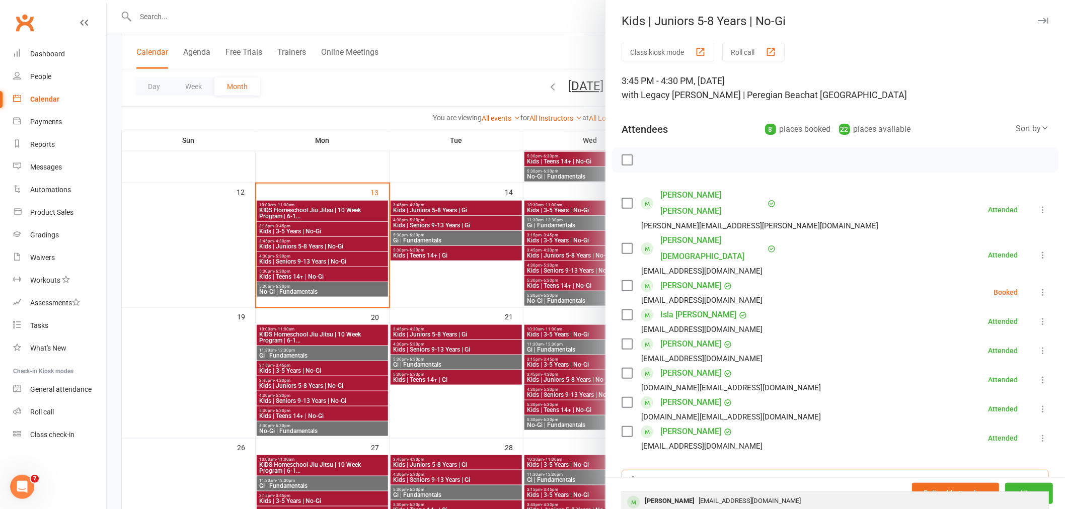
type input "aruana"
click at [680, 494] on div "[PERSON_NAME]" at bounding box center [670, 501] width 58 height 15
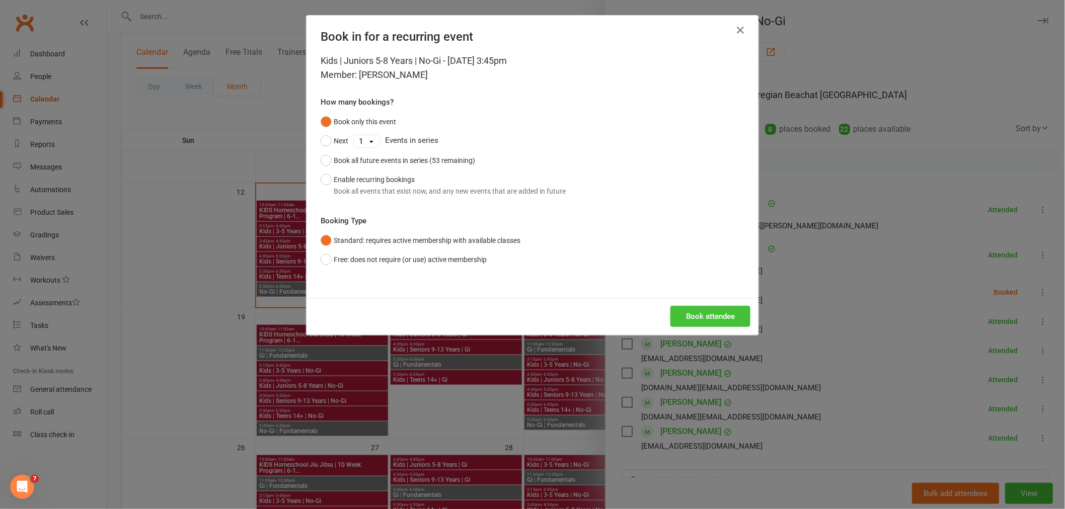
click at [713, 318] on button "Book attendee" at bounding box center [710, 316] width 80 height 21
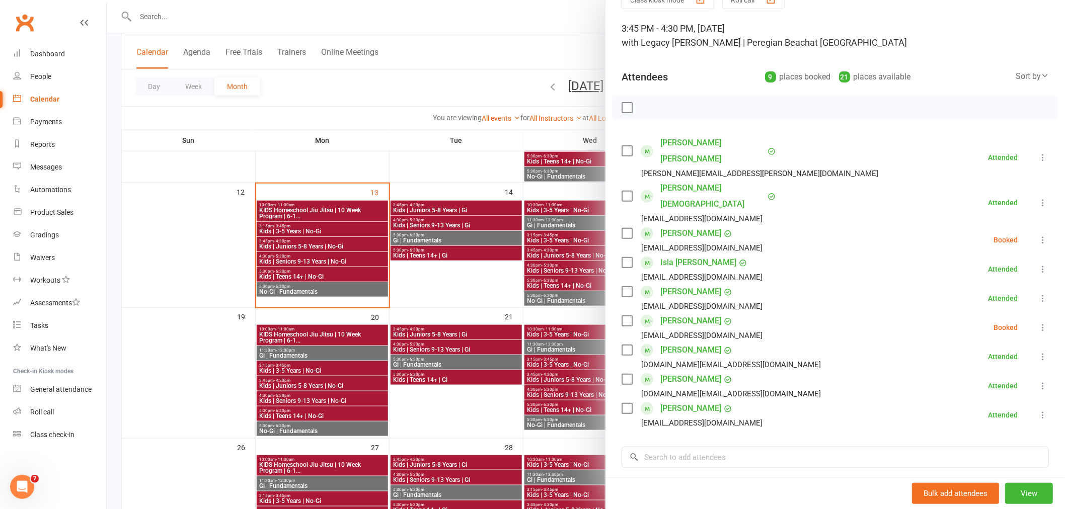
scroll to position [112, 0]
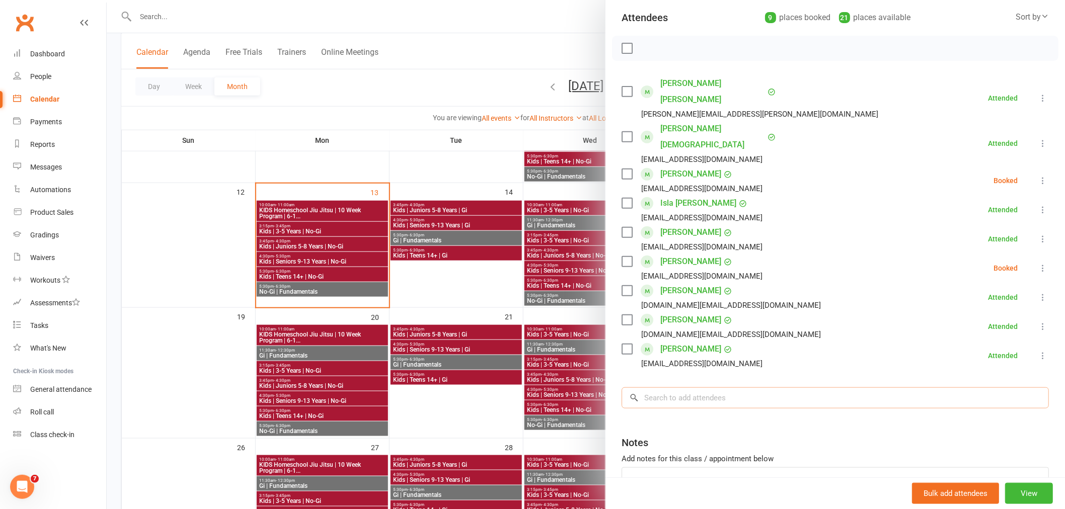
click at [689, 387] on input "search" at bounding box center [834, 397] width 427 height 21
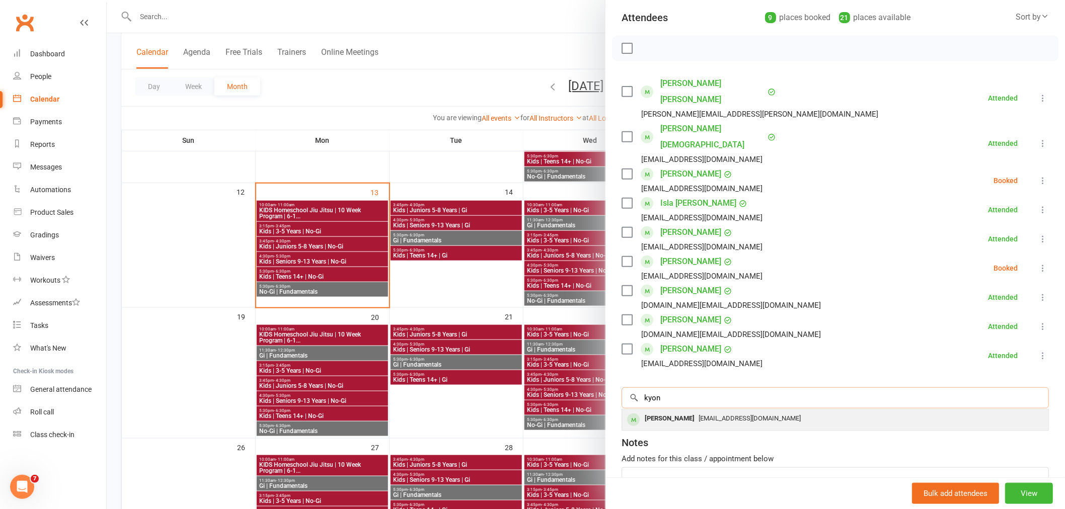
type input "kyon"
click at [683, 412] on div "Kyon Santana" at bounding box center [670, 419] width 58 height 15
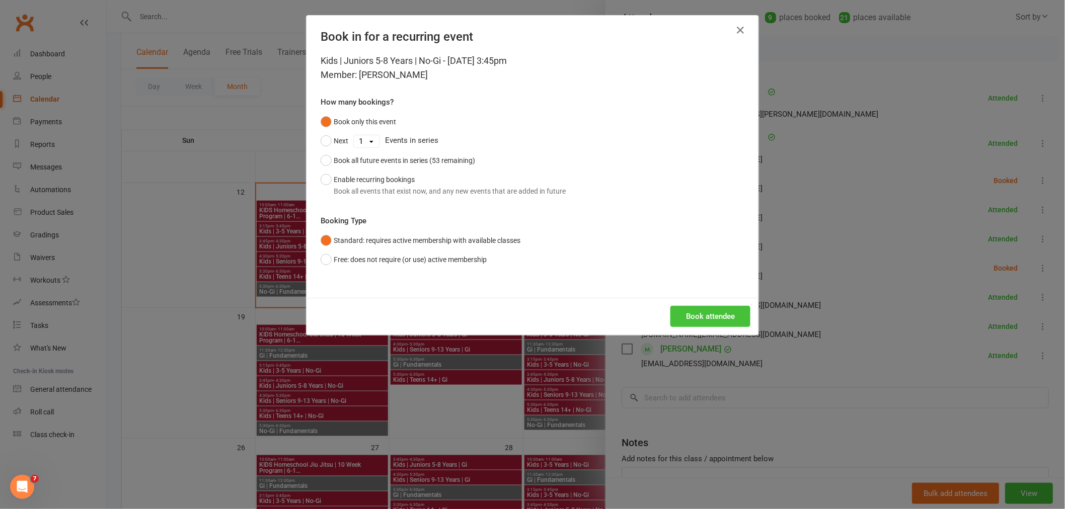
click at [715, 313] on button "Book attendee" at bounding box center [710, 316] width 80 height 21
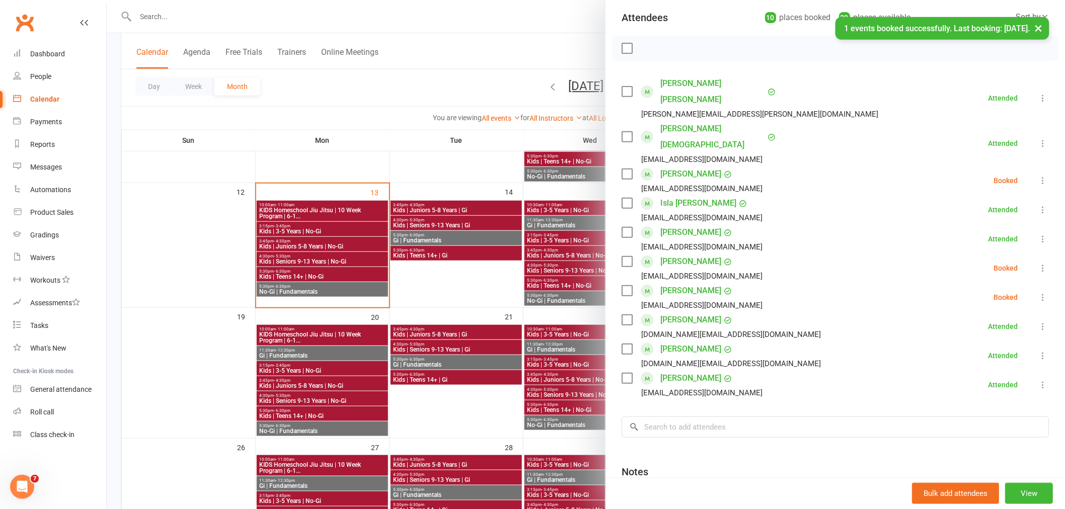
click at [1038, 292] on icon at bounding box center [1043, 297] width 10 height 10
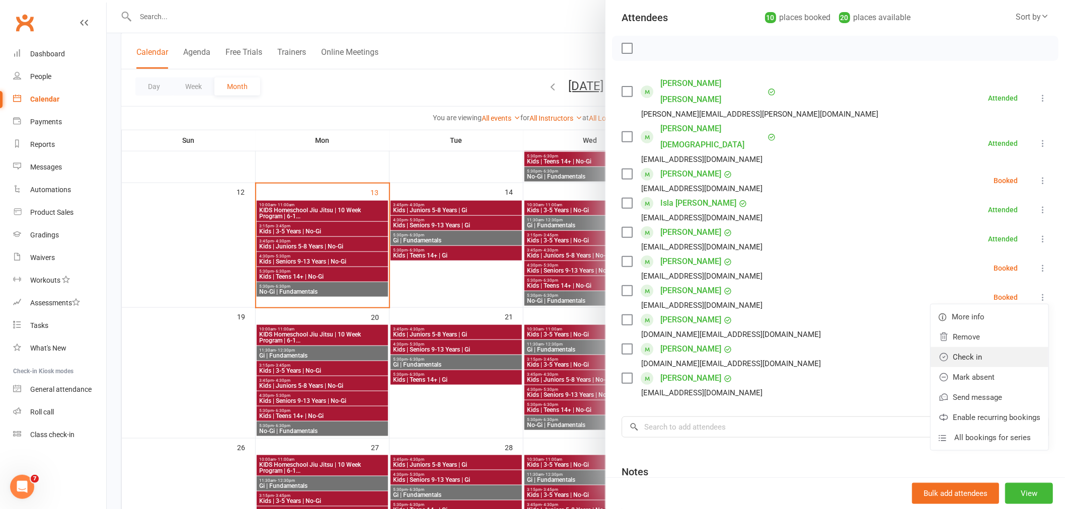
click at [960, 347] on link "Check in" at bounding box center [989, 357] width 118 height 20
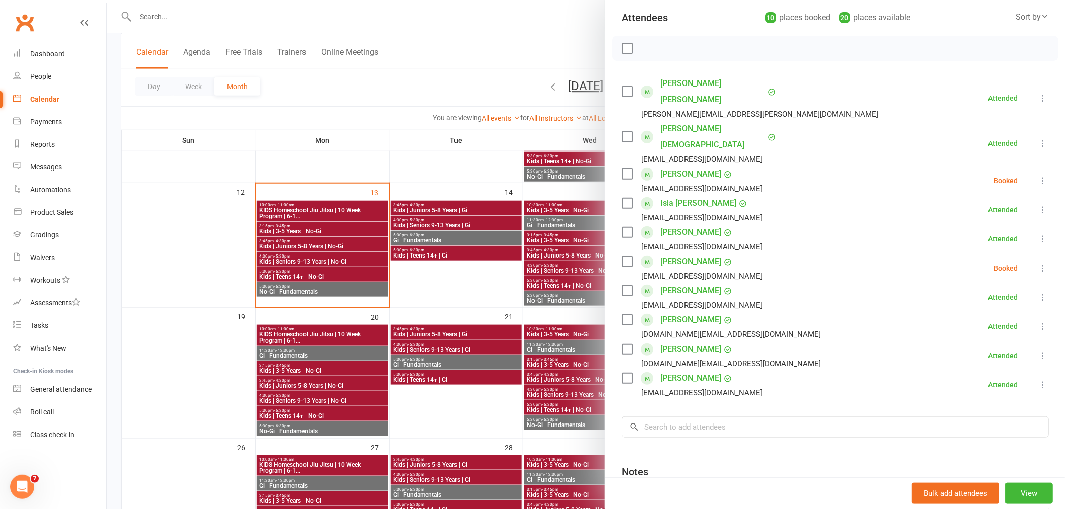
click at [1038, 263] on icon at bounding box center [1043, 268] width 10 height 10
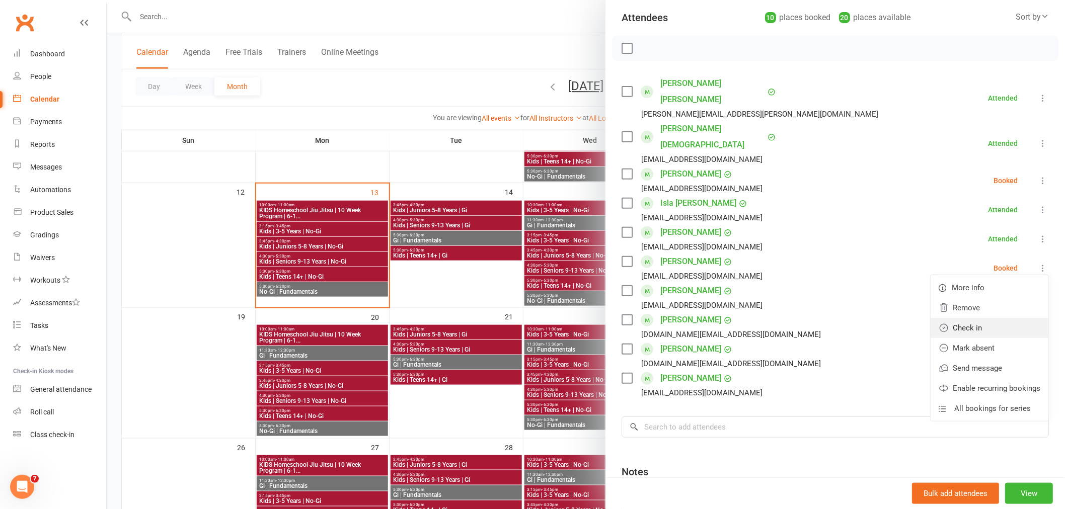
click at [970, 318] on link "Check in" at bounding box center [989, 328] width 118 height 20
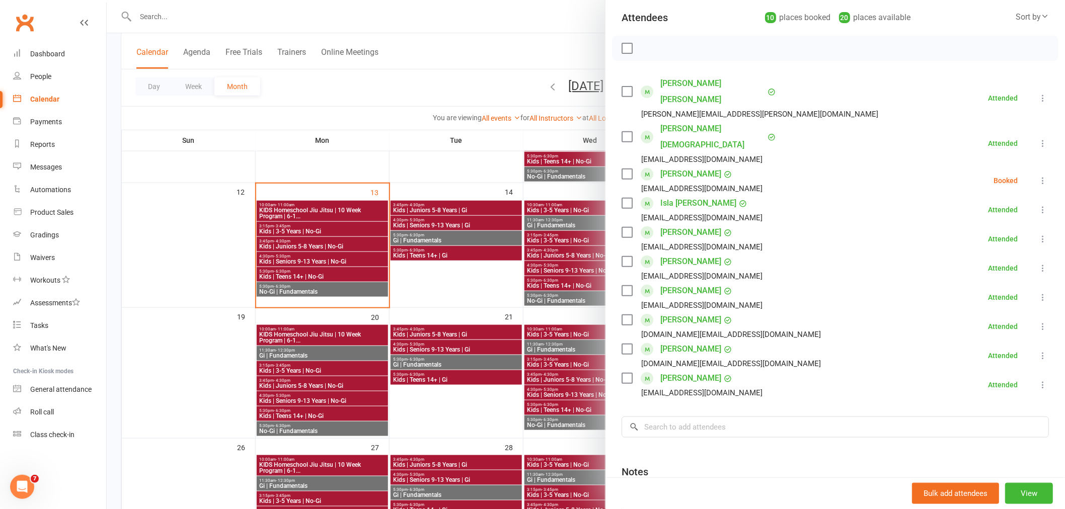
click at [1038, 176] on icon at bounding box center [1043, 181] width 10 height 10
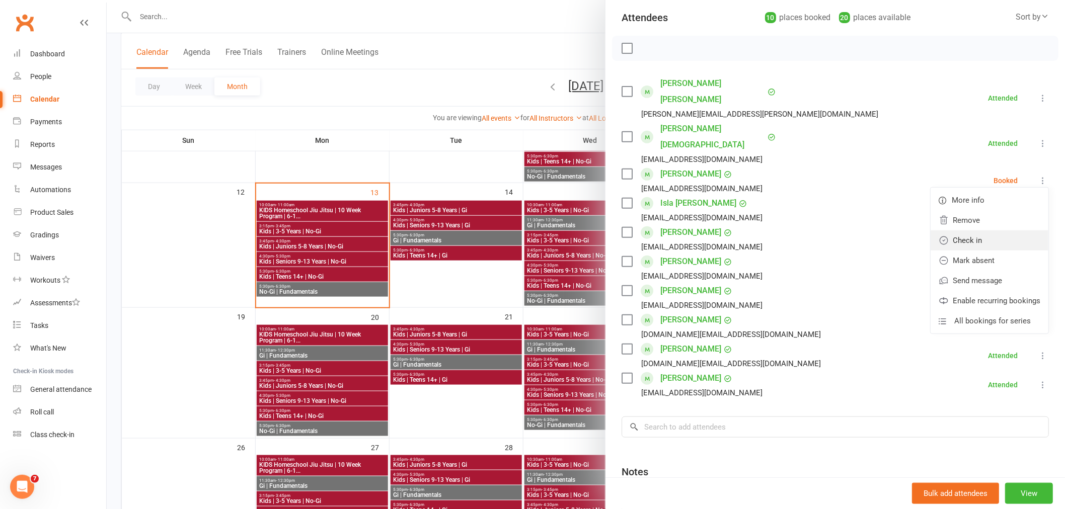
click at [954, 230] on link "Check in" at bounding box center [989, 240] width 118 height 20
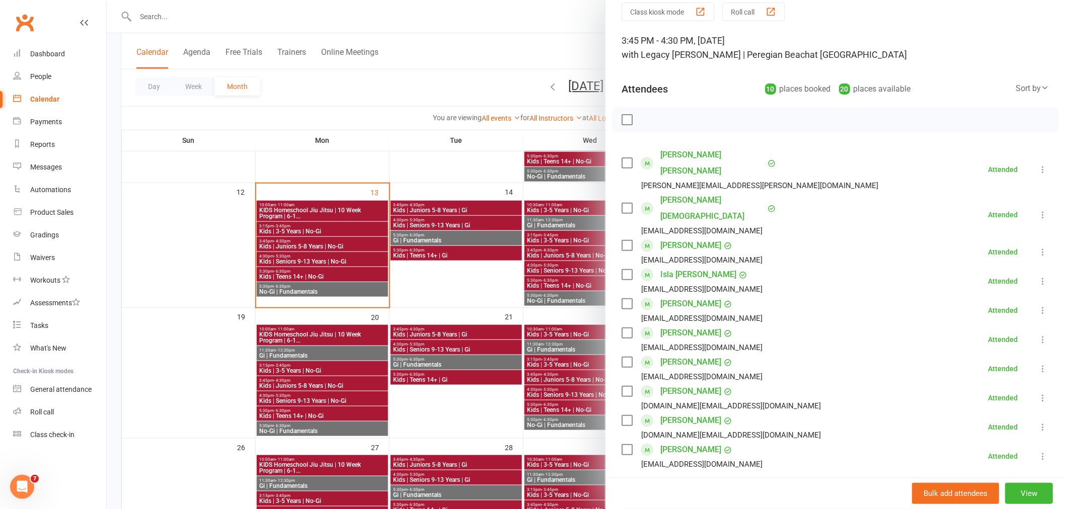
scroll to position [0, 0]
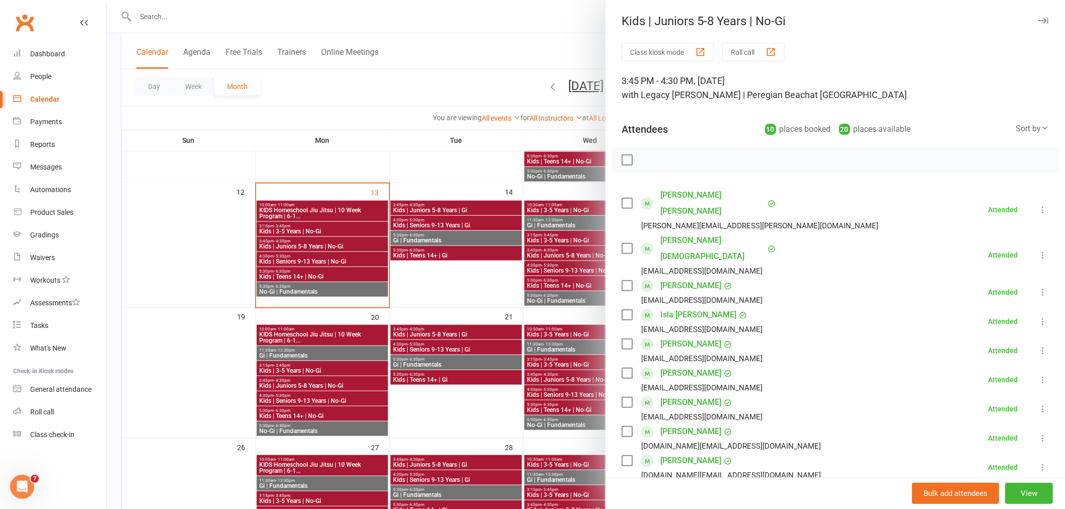
click at [1038, 19] on icon "button" at bounding box center [1043, 21] width 11 height 6
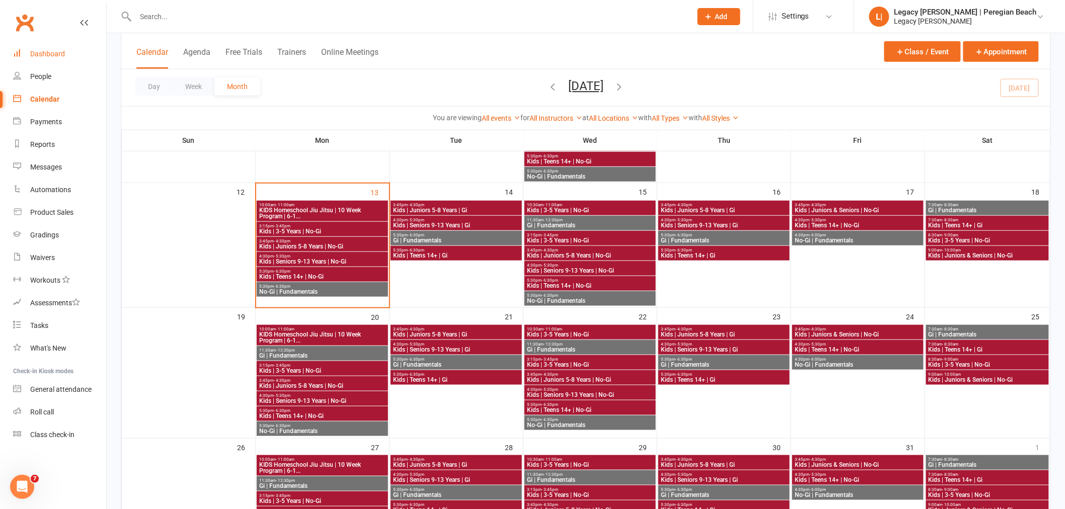
drag, startPoint x: 36, startPoint y: 51, endPoint x: 150, endPoint y: 55, distance: 114.3
click at [36, 51] on div "Dashboard" at bounding box center [47, 54] width 35 height 8
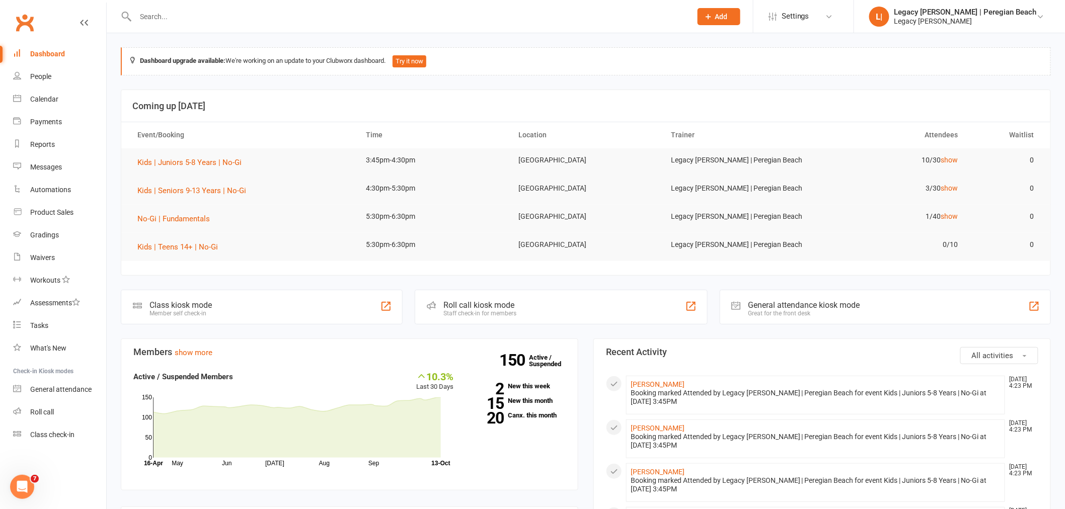
click at [199, 13] on input "text" at bounding box center [408, 17] width 552 height 14
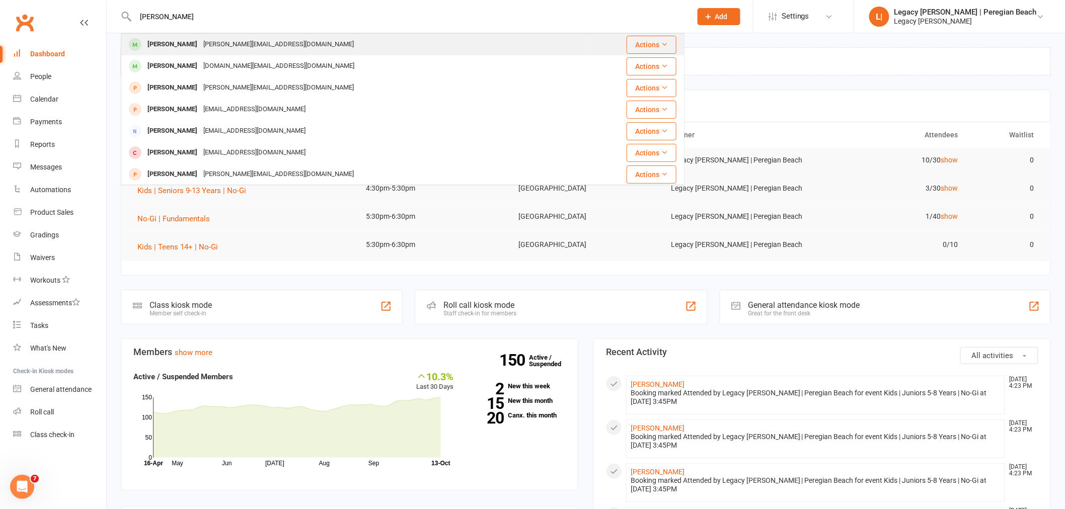
type input "kai hou"
click at [177, 46] on div "[PERSON_NAME]" at bounding box center [172, 44] width 56 height 15
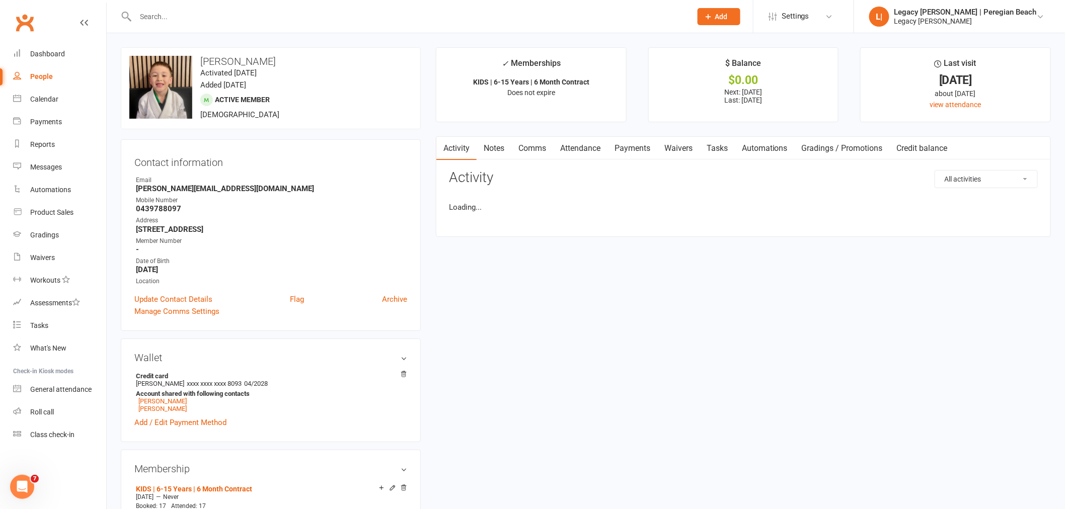
click at [620, 149] on link "Payments" at bounding box center [632, 148] width 50 height 23
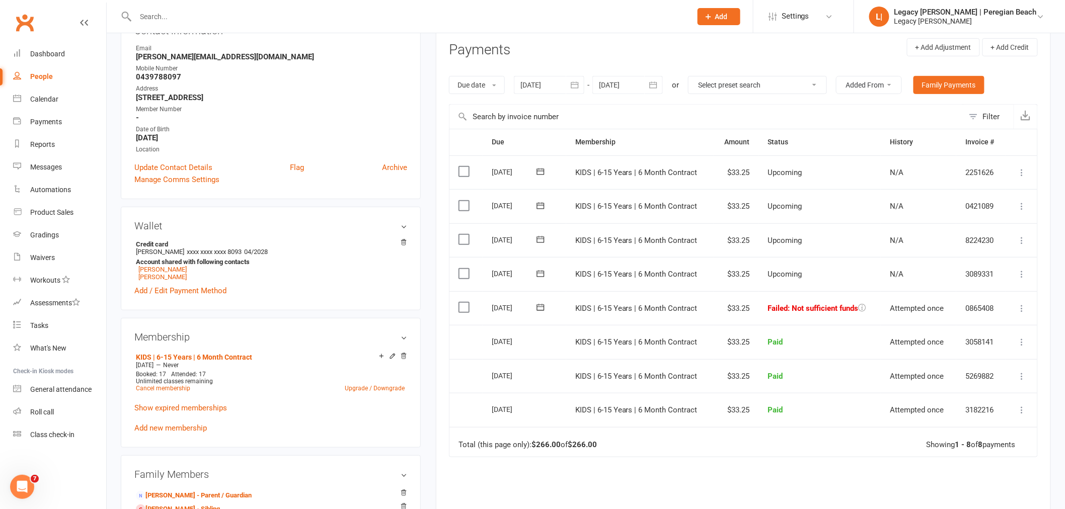
scroll to position [168, 0]
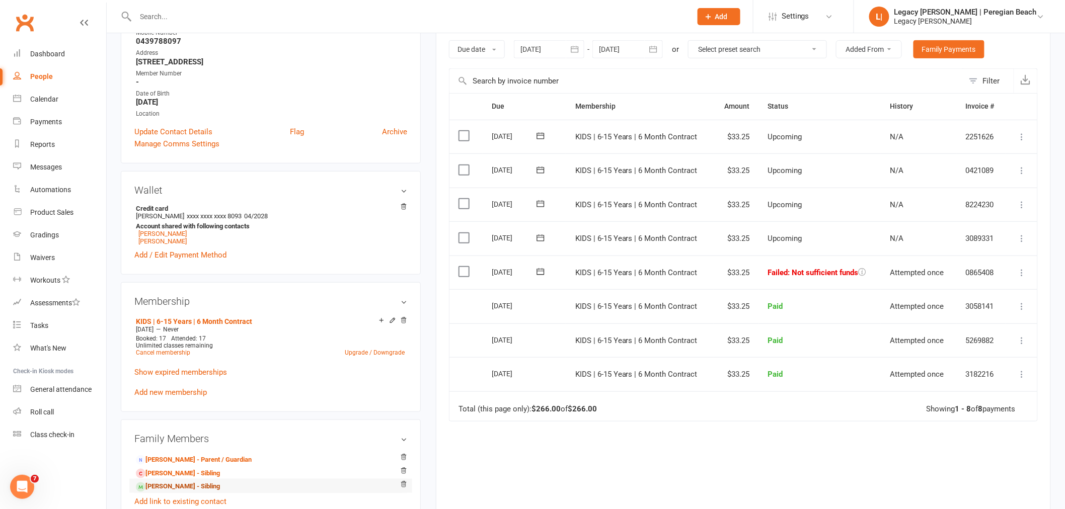
click at [180, 489] on link "Zane Hourigan - Sibling" at bounding box center [178, 487] width 84 height 11
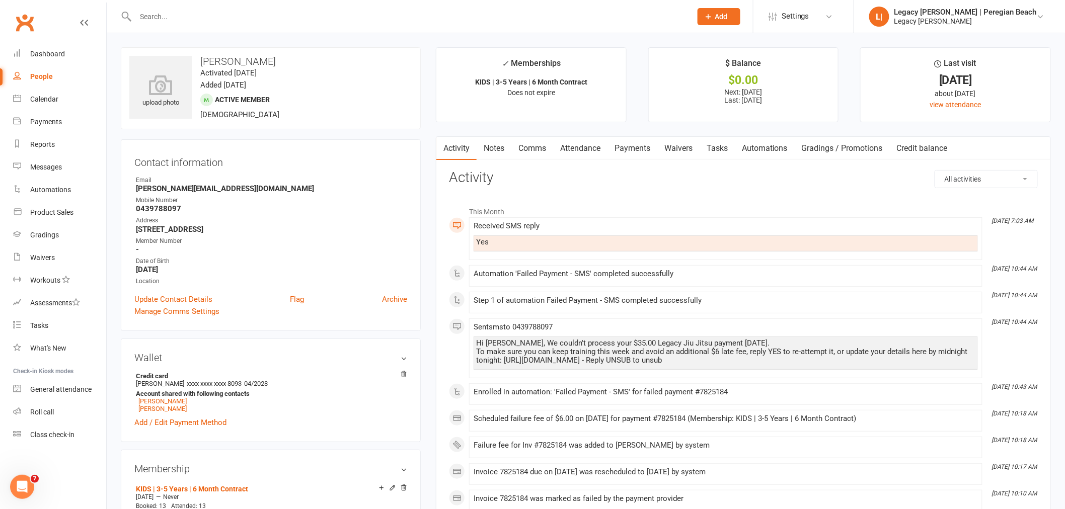
click at [639, 152] on link "Payments" at bounding box center [632, 148] width 50 height 23
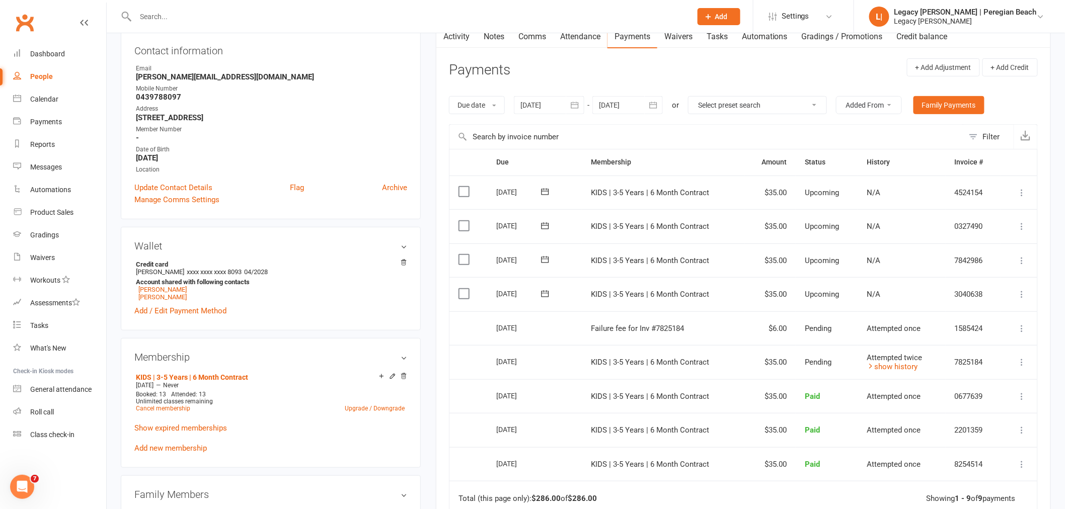
scroll to position [335, 0]
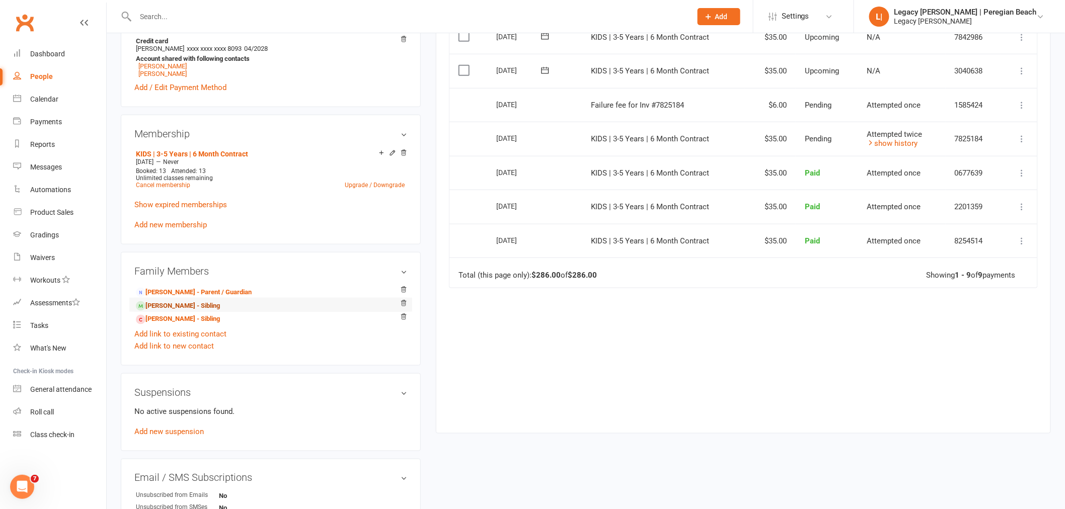
click at [172, 307] on link "Kai Hourigan - Sibling" at bounding box center [178, 306] width 84 height 11
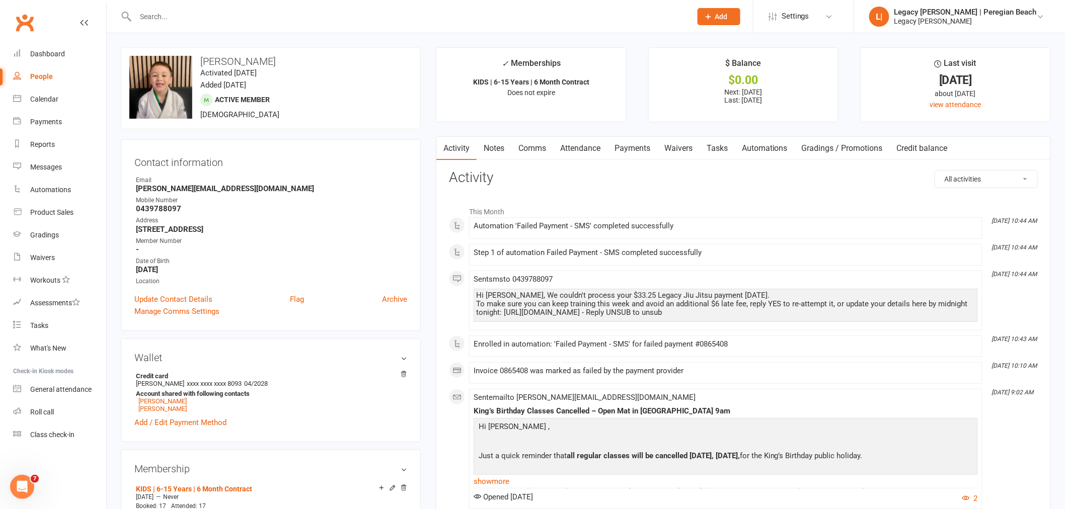
click at [626, 144] on link "Payments" at bounding box center [632, 148] width 50 height 23
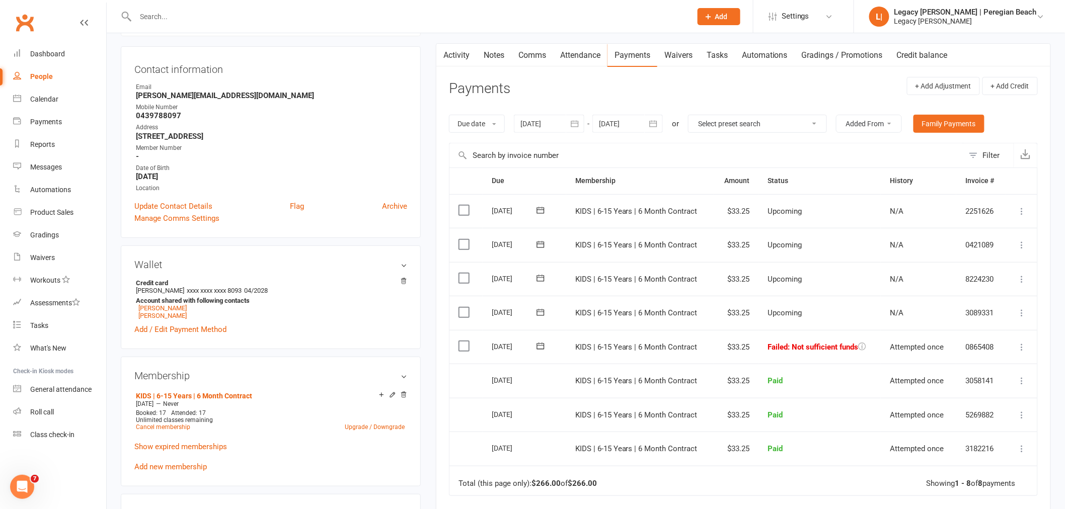
scroll to position [112, 0]
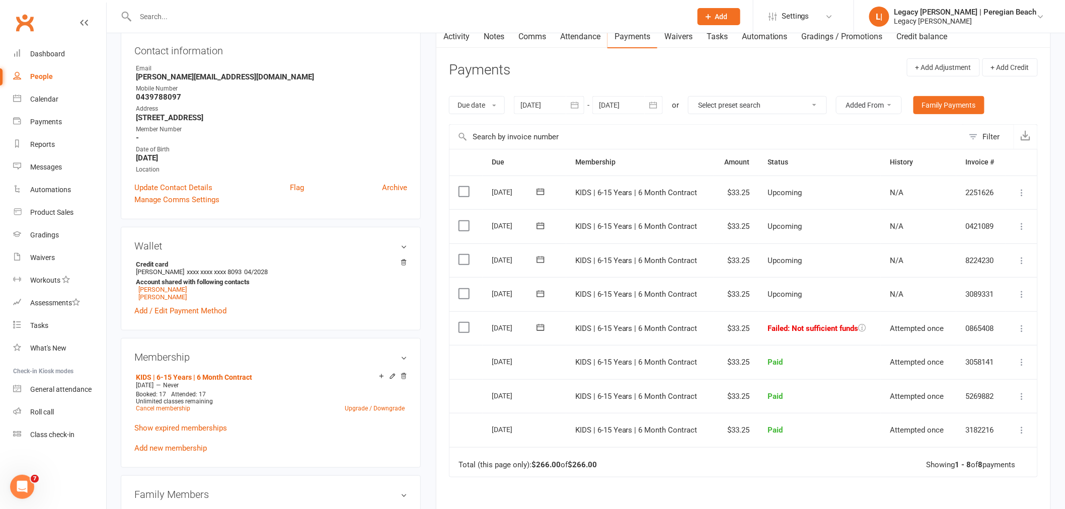
click at [1019, 324] on icon at bounding box center [1022, 329] width 10 height 10
click at [957, 429] on link "Retry now" at bounding box center [978, 429] width 100 height 20
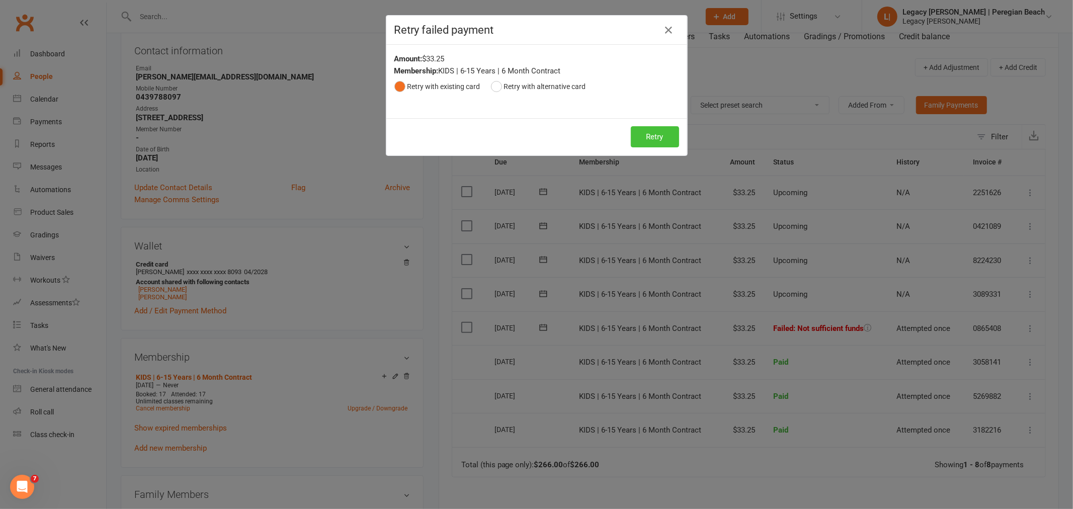
click at [653, 132] on button "Retry" at bounding box center [655, 136] width 48 height 21
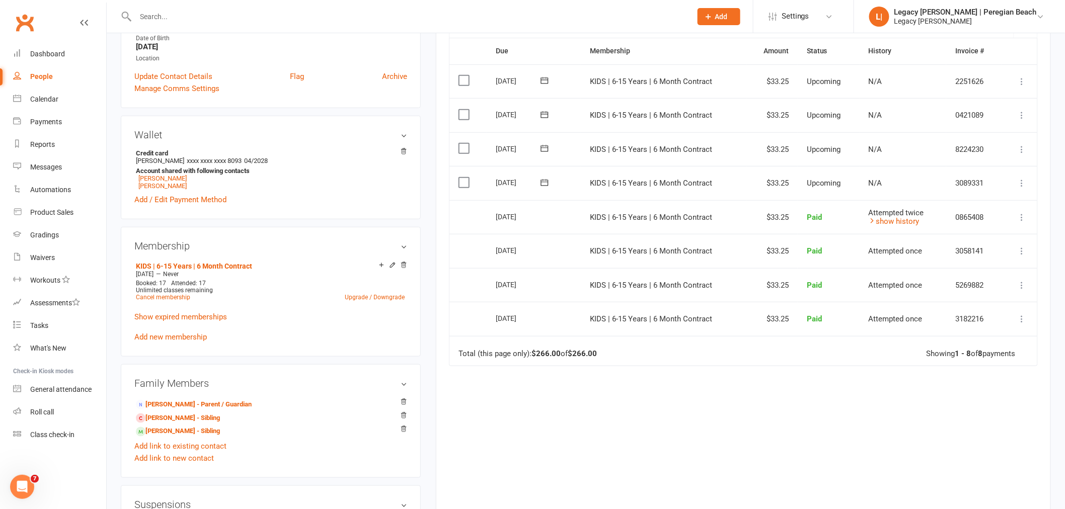
scroll to position [223, 0]
click at [184, 432] on link "Zane Hourigan - Sibling" at bounding box center [178, 431] width 84 height 11
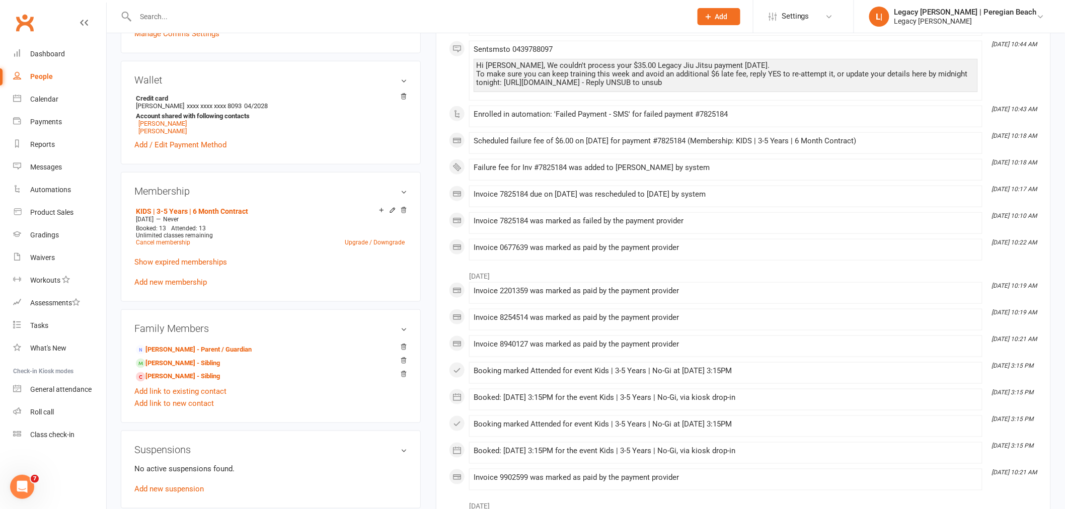
scroll to position [279, 0]
click at [158, 242] on link "Cancel membership" at bounding box center [163, 241] width 54 height 7
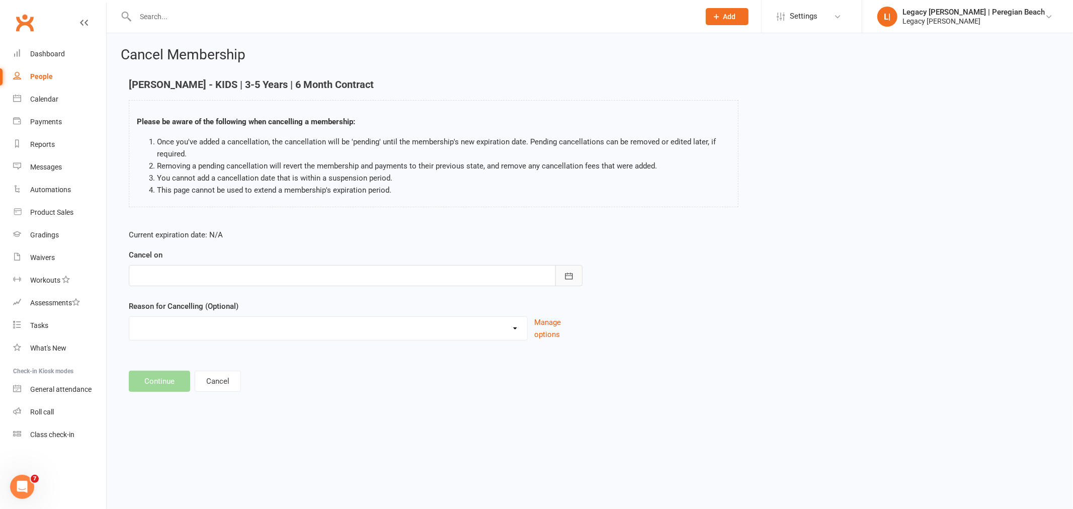
click at [571, 277] on icon "button" at bounding box center [569, 276] width 10 height 10
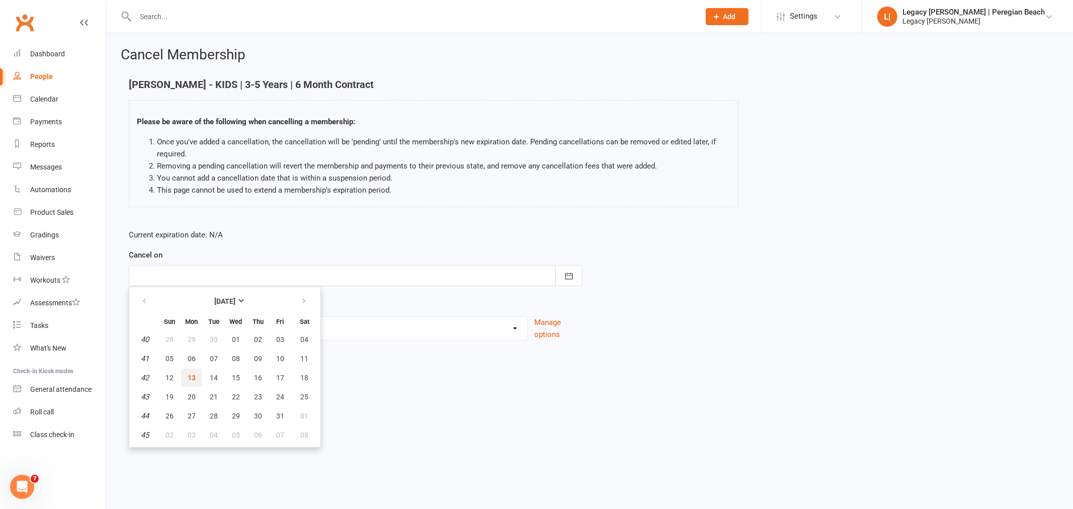
click at [185, 374] on button "13" at bounding box center [191, 378] width 21 height 18
type input "[DATE]"
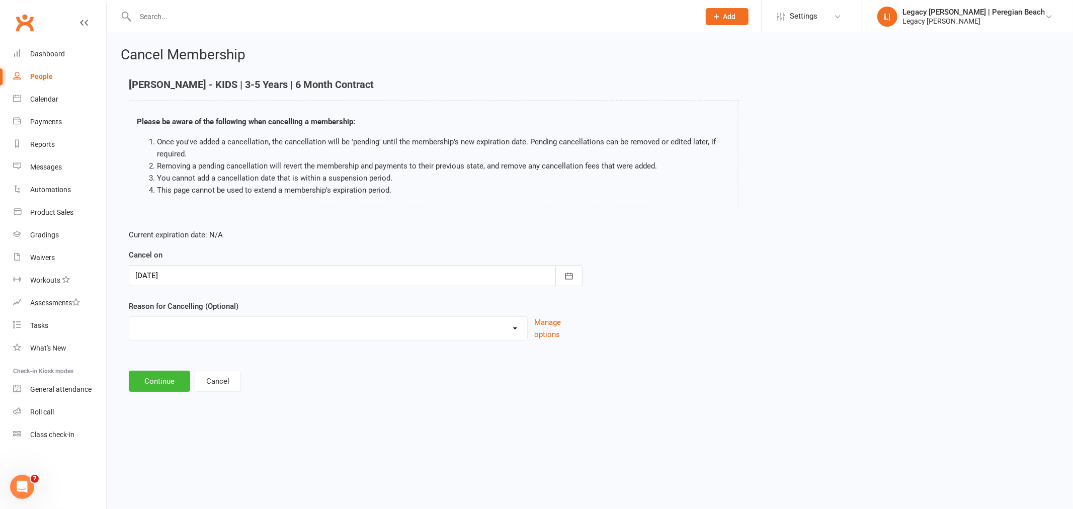
click at [203, 330] on select "Financial Holiday Injury Lost Interest Membership Downgrade Membership Upgrade …" at bounding box center [328, 327] width 398 height 20
select select "3"
click at [129, 317] on select "Financial Holiday Injury Lost Interest Membership Downgrade Membership Upgrade …" at bounding box center [328, 327] width 398 height 20
click at [158, 380] on button "Continue" at bounding box center [159, 381] width 61 height 21
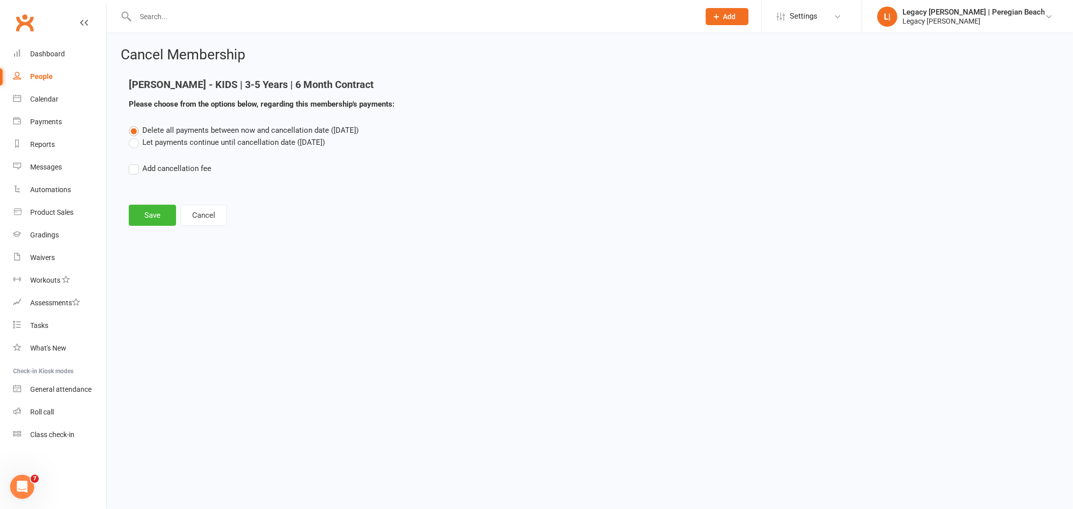
click at [163, 142] on label "Let payments continue until cancellation date (Oct 13, 2025)" at bounding box center [227, 142] width 196 height 12
click at [135, 136] on input "Let payments continue until cancellation date (Oct 13, 2025)" at bounding box center [132, 136] width 7 height 0
click at [147, 206] on button "Save" at bounding box center [152, 215] width 47 height 21
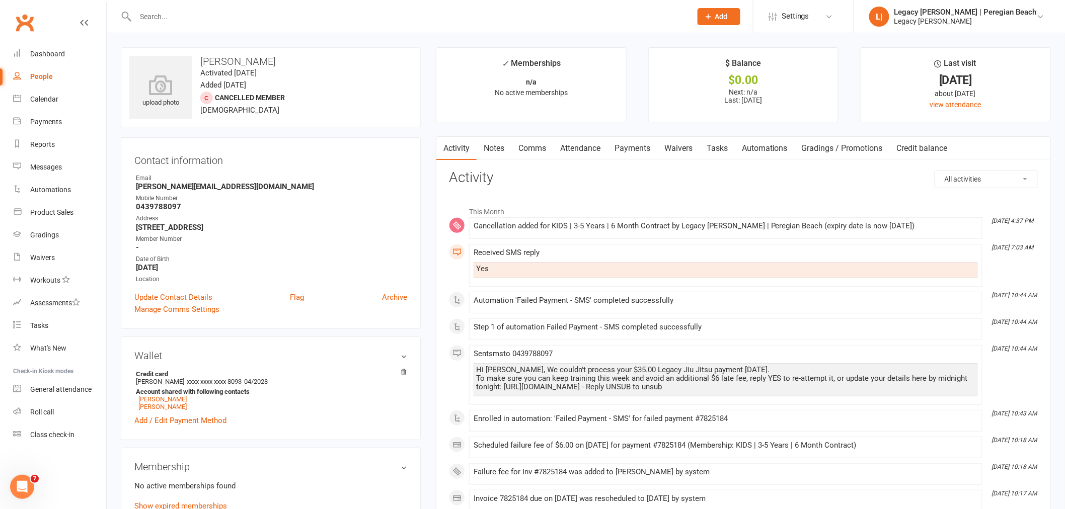
click at [636, 145] on link "Payments" at bounding box center [632, 148] width 50 height 23
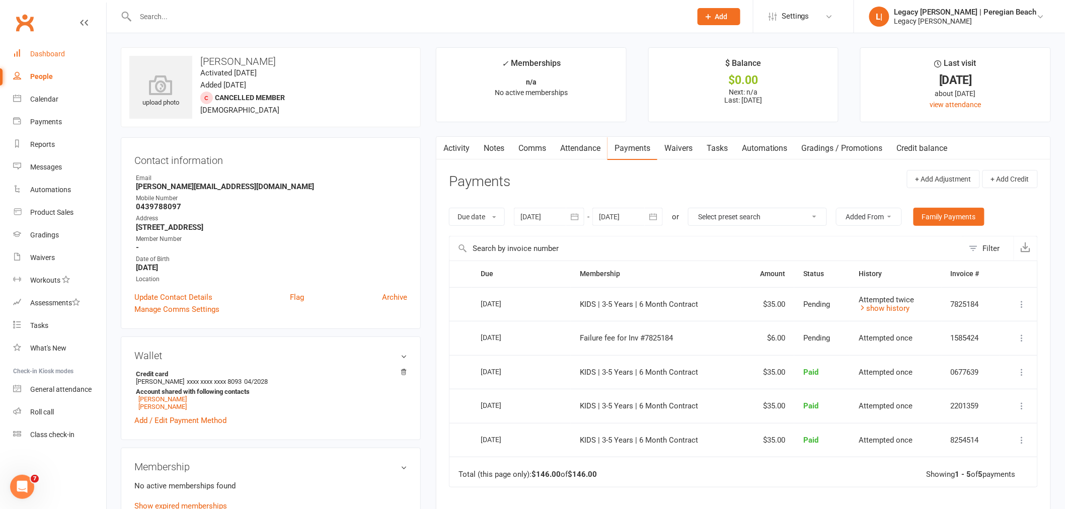
drag, startPoint x: 61, startPoint y: 52, endPoint x: 72, endPoint y: 54, distance: 11.7
click at [61, 52] on div "Dashboard" at bounding box center [47, 54] width 35 height 8
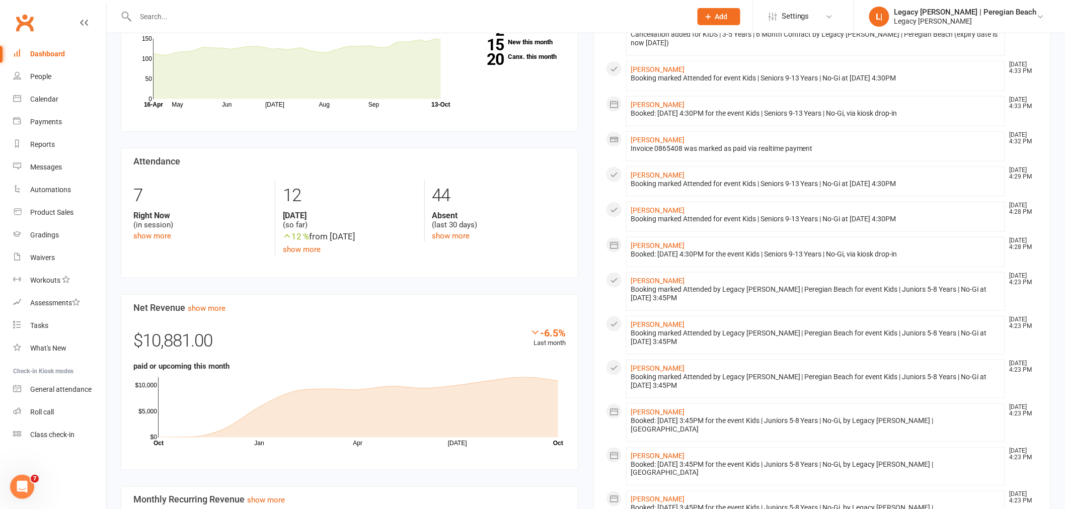
scroll to position [335, 0]
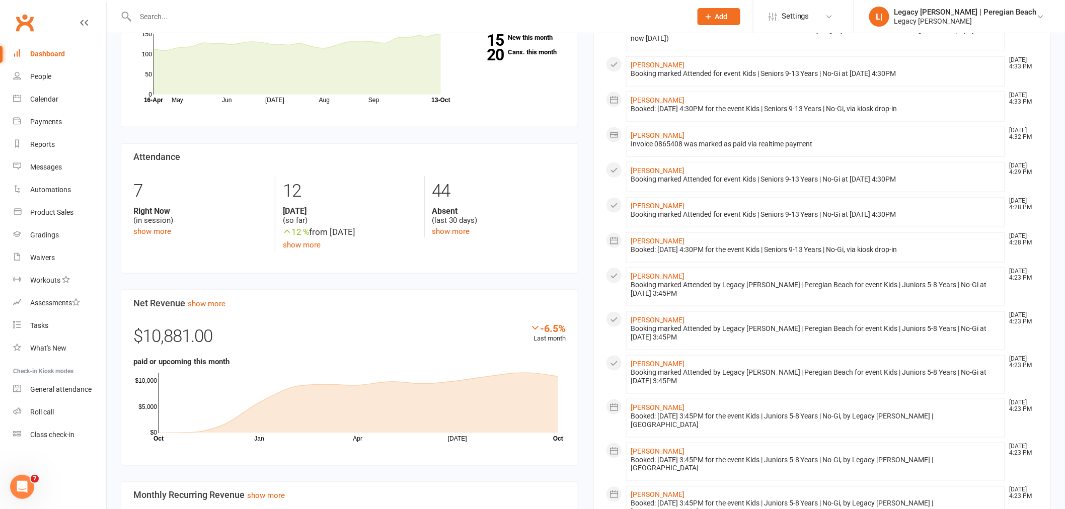
click at [193, 14] on input "text" at bounding box center [408, 17] width 552 height 14
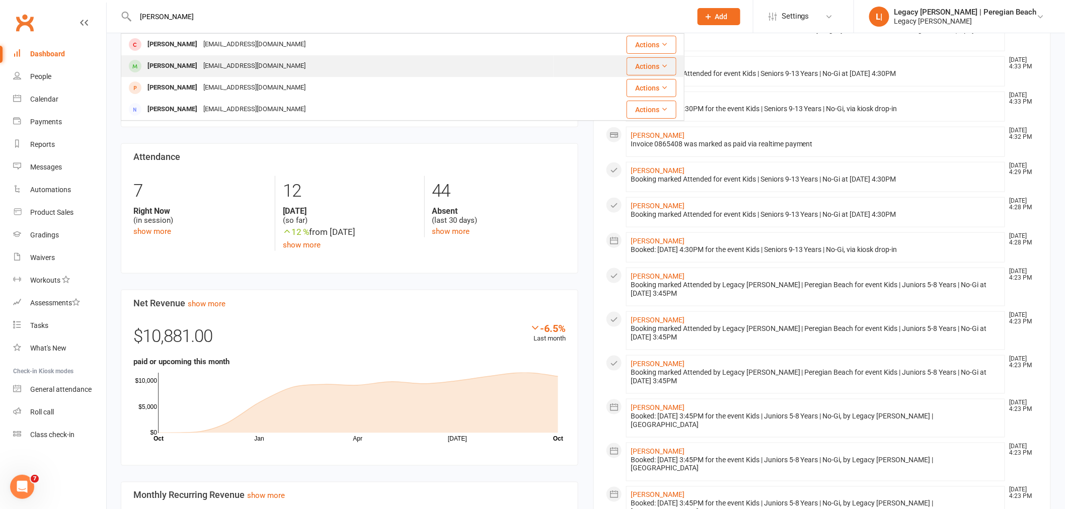
type input "lennox"
click at [212, 69] on div "mrsreneepaolini@gmail.com" at bounding box center [254, 66] width 108 height 15
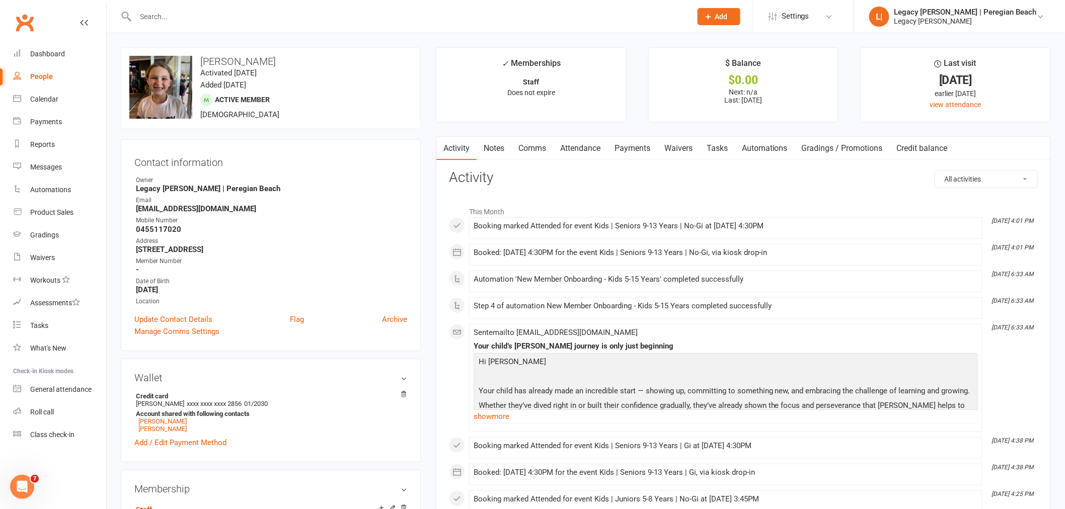
click at [635, 143] on link "Payments" at bounding box center [632, 148] width 50 height 23
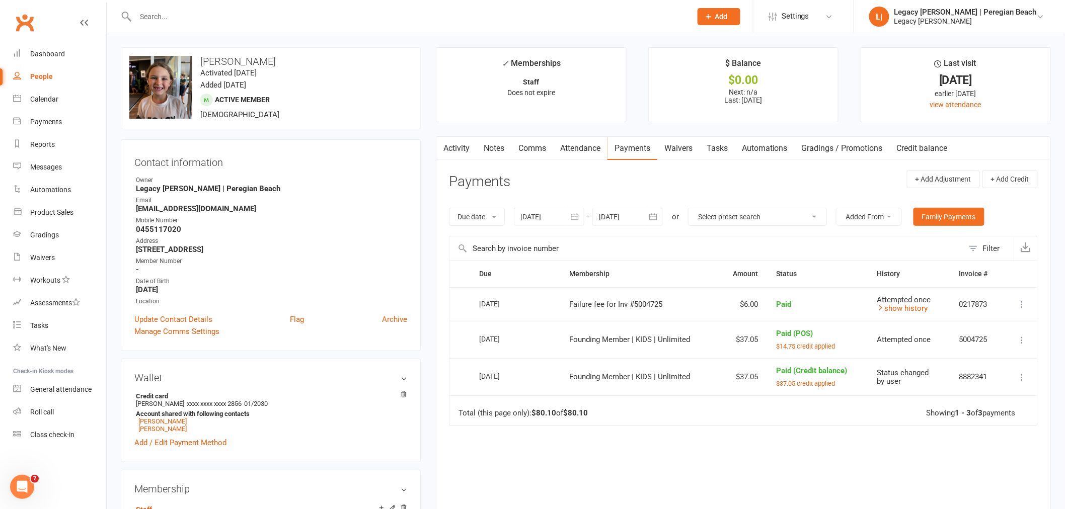
click at [587, 146] on link "Attendance" at bounding box center [580, 148] width 54 height 23
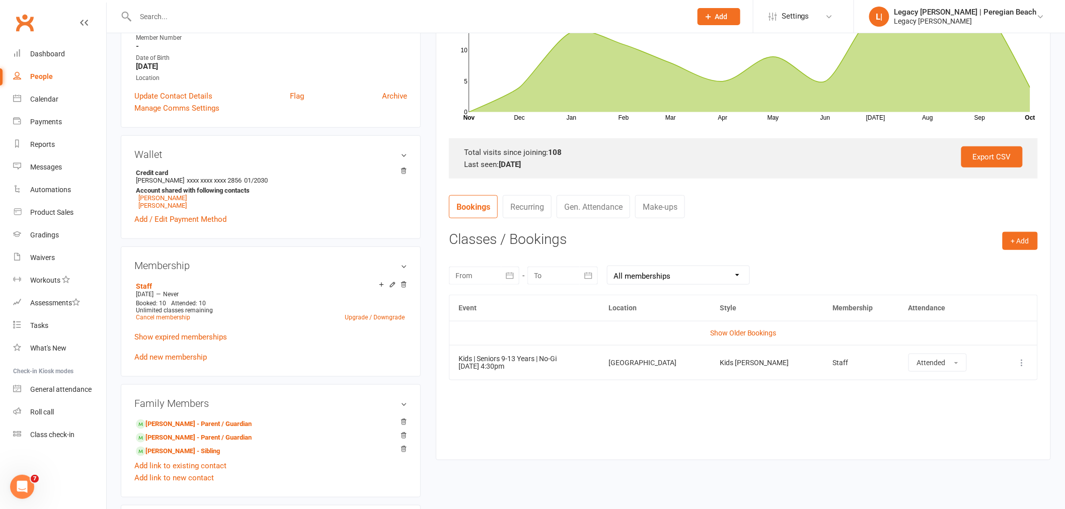
scroll to position [279, 0]
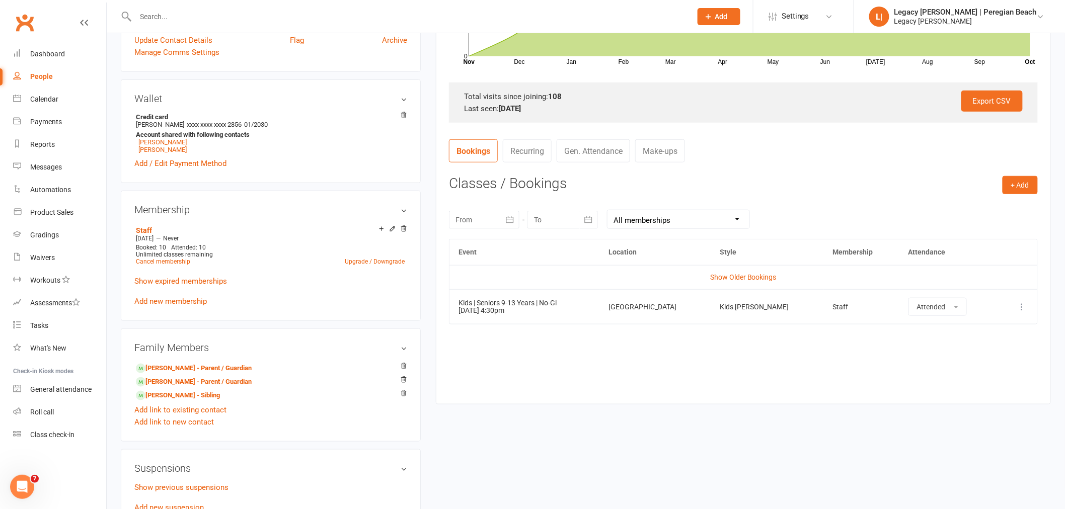
click at [214, 21] on input "text" at bounding box center [408, 17] width 552 height 14
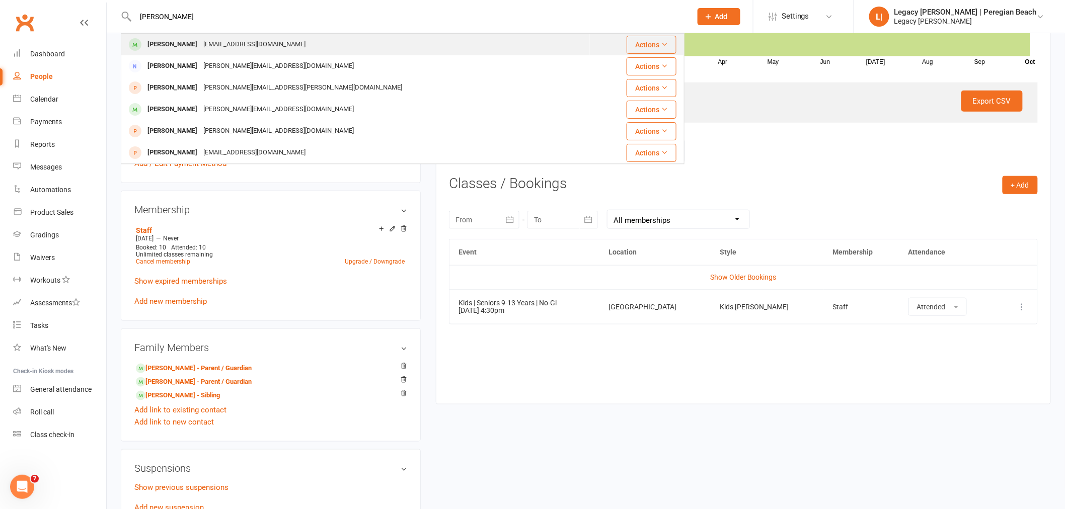
type input "arley"
click at [179, 42] on div "[PERSON_NAME]" at bounding box center [172, 44] width 56 height 15
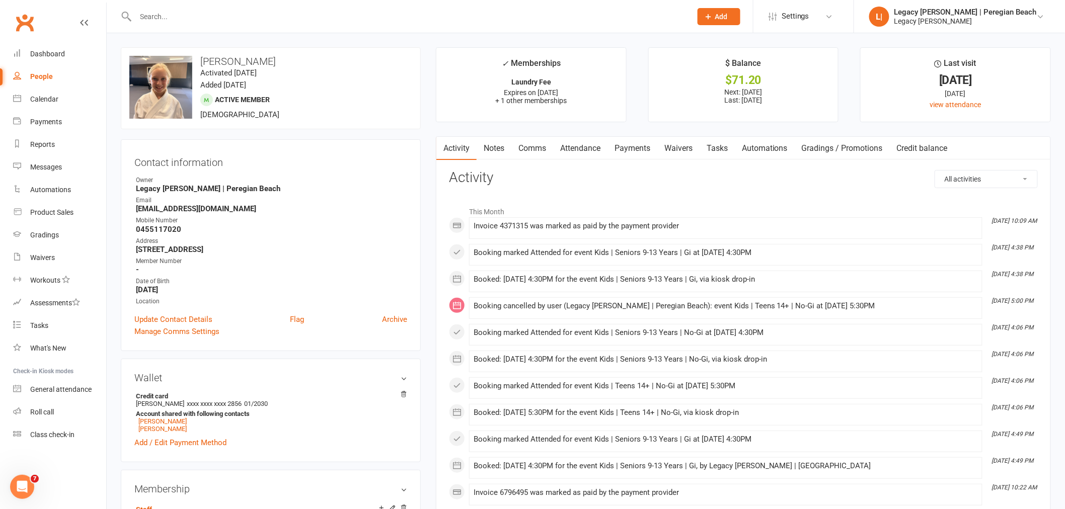
click at [576, 137] on link "Attendance" at bounding box center [580, 148] width 54 height 23
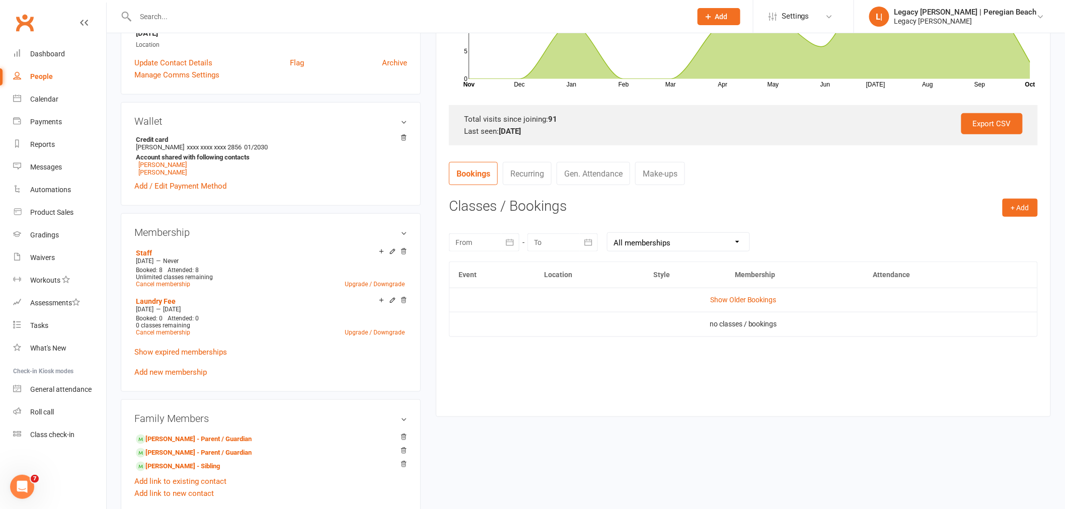
scroll to position [335, 0]
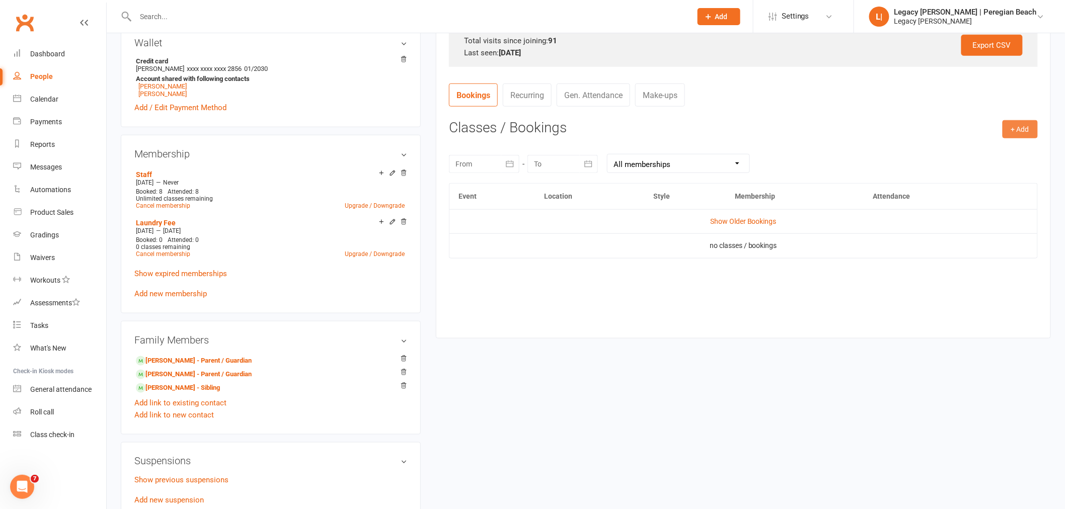
click at [1027, 123] on button "+ Add" at bounding box center [1019, 129] width 35 height 18
click at [970, 149] on link "Book Event" at bounding box center [987, 152] width 100 height 20
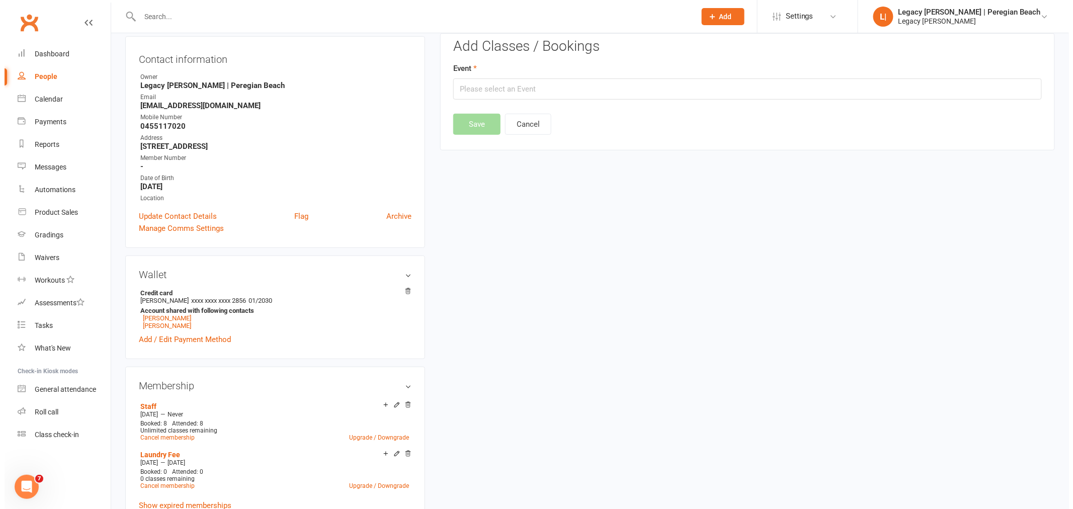
scroll to position [86, 0]
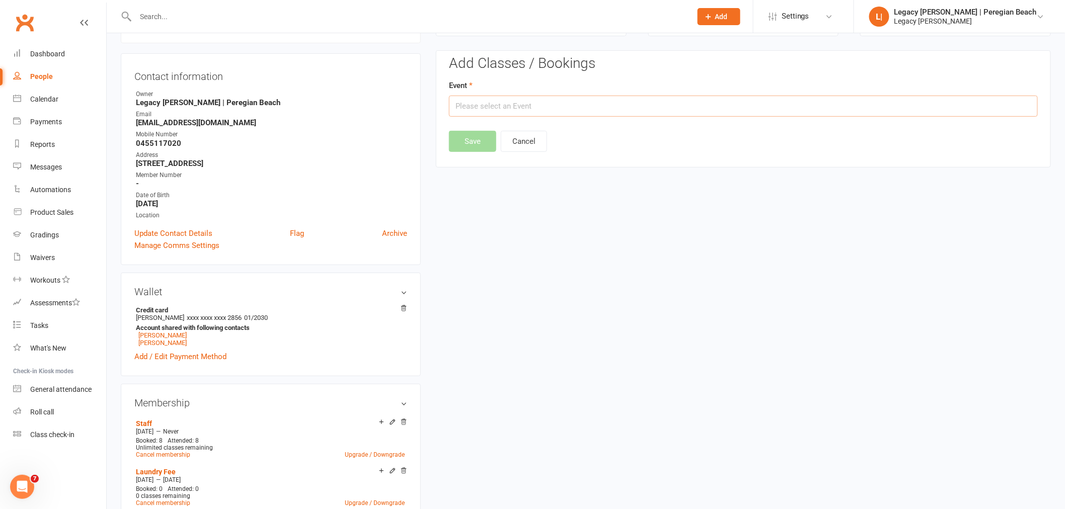
click at [502, 106] on input "text" at bounding box center [743, 106] width 589 height 21
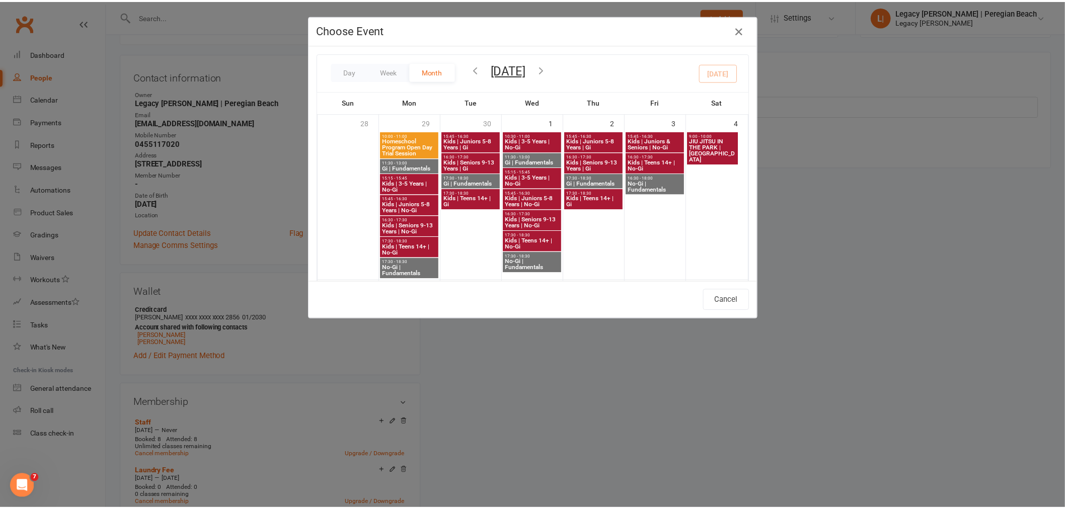
scroll to position [335, 0]
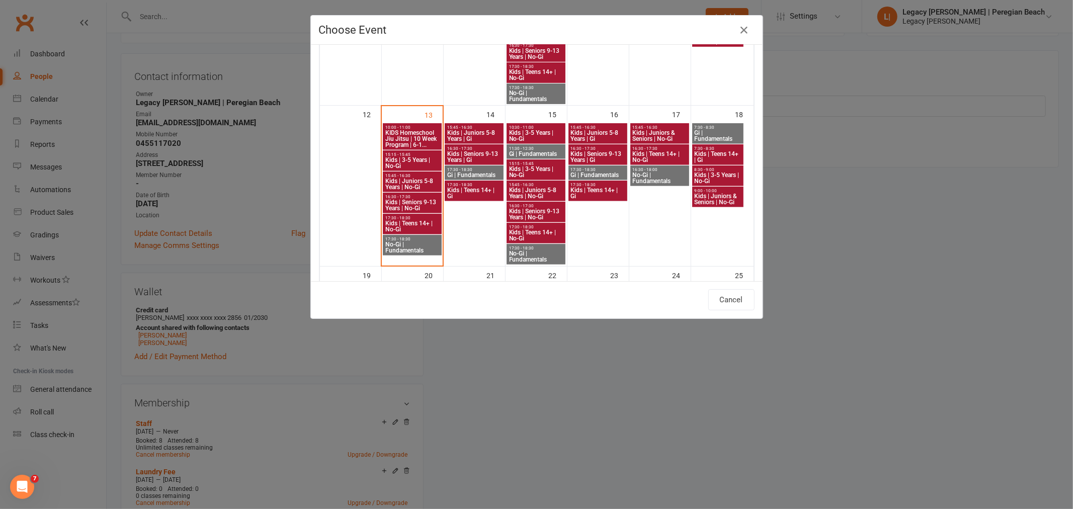
click at [421, 200] on span "Kids | Seniors 9-13 Years | No-Gi" at bounding box center [412, 205] width 55 height 12
type input "Kids | Seniors 9-13 Years | No-Gi - Oct 13, 2025 4:30:00 PM"
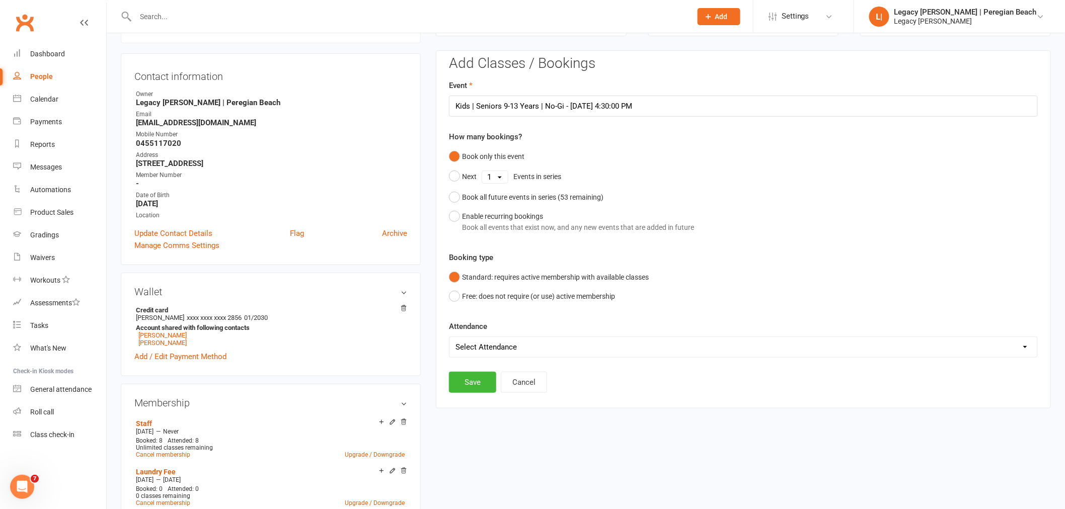
drag, startPoint x: 497, startPoint y: 339, endPoint x: 492, endPoint y: 353, distance: 14.8
click at [497, 339] on select "Select Attendance Attended Absent" at bounding box center [743, 347] width 588 height 20
select select "0"
click at [449, 337] on select "Select Attendance Attended Absent" at bounding box center [743, 347] width 588 height 20
click at [470, 387] on button "Save" at bounding box center [472, 382] width 47 height 21
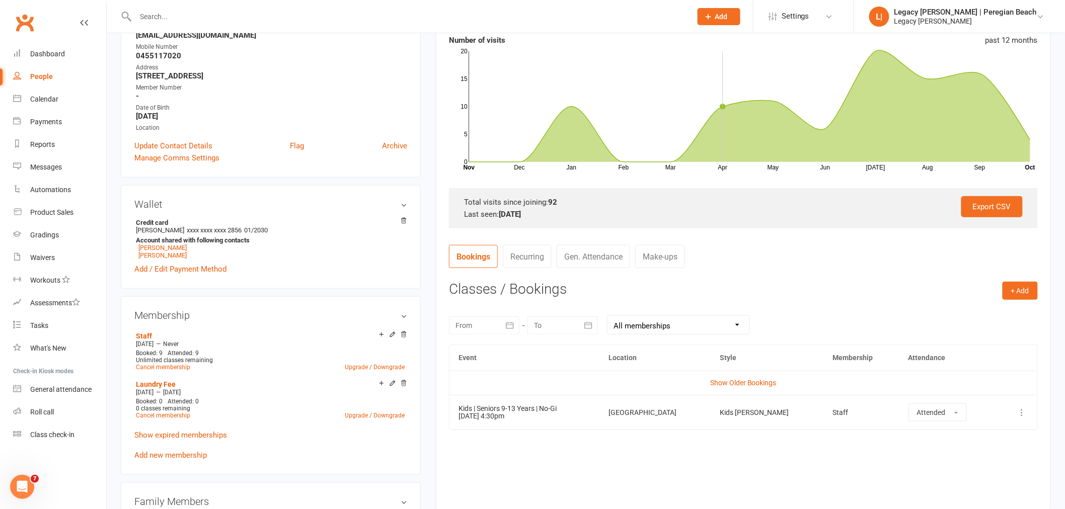
scroll to position [0, 0]
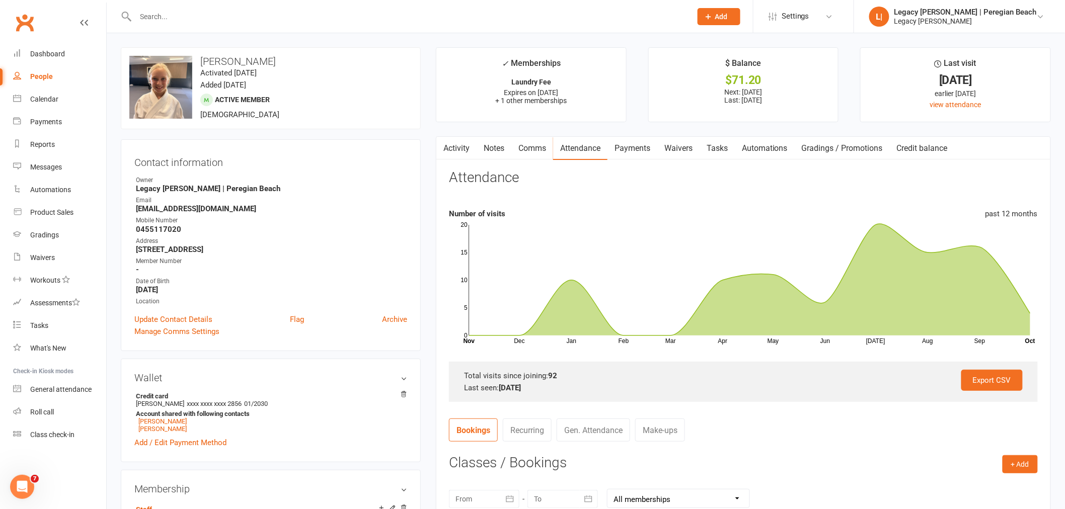
click at [233, 16] on input "text" at bounding box center [408, 17] width 552 height 14
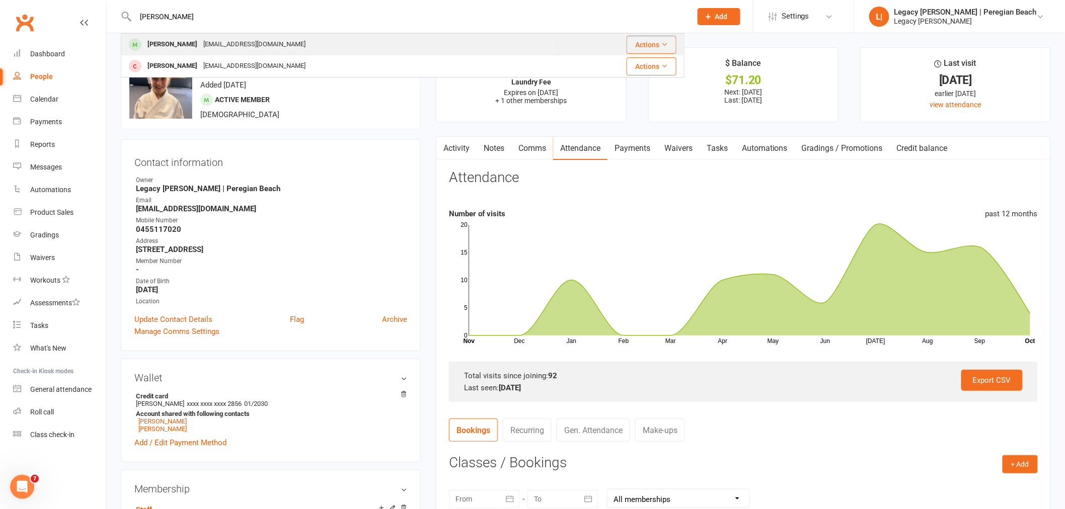
type input "[PERSON_NAME]"
click at [191, 45] on div "[PERSON_NAME]" at bounding box center [172, 44] width 56 height 15
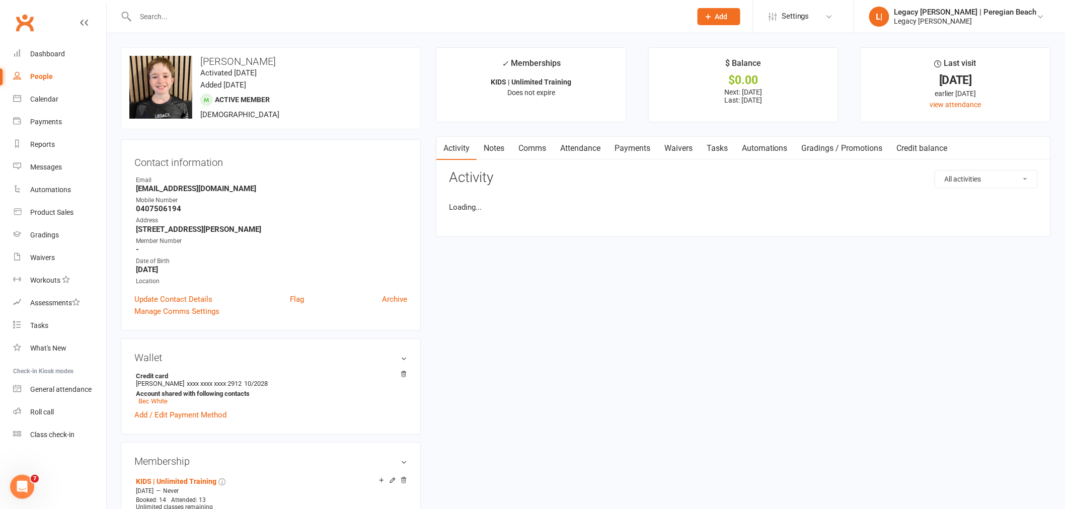
click at [592, 153] on link "Attendance" at bounding box center [580, 148] width 54 height 23
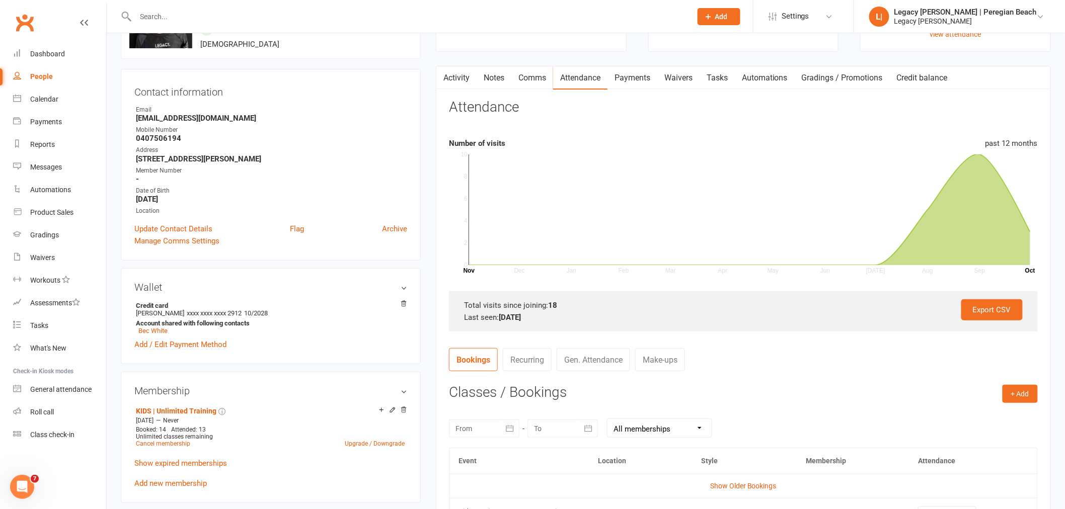
scroll to position [279, 0]
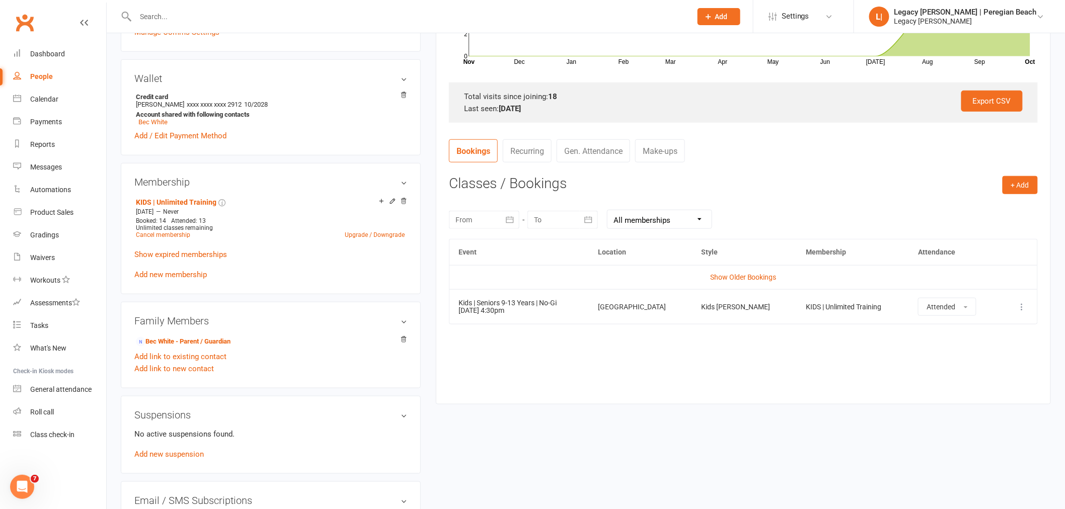
click at [308, 16] on input "text" at bounding box center [408, 17] width 552 height 14
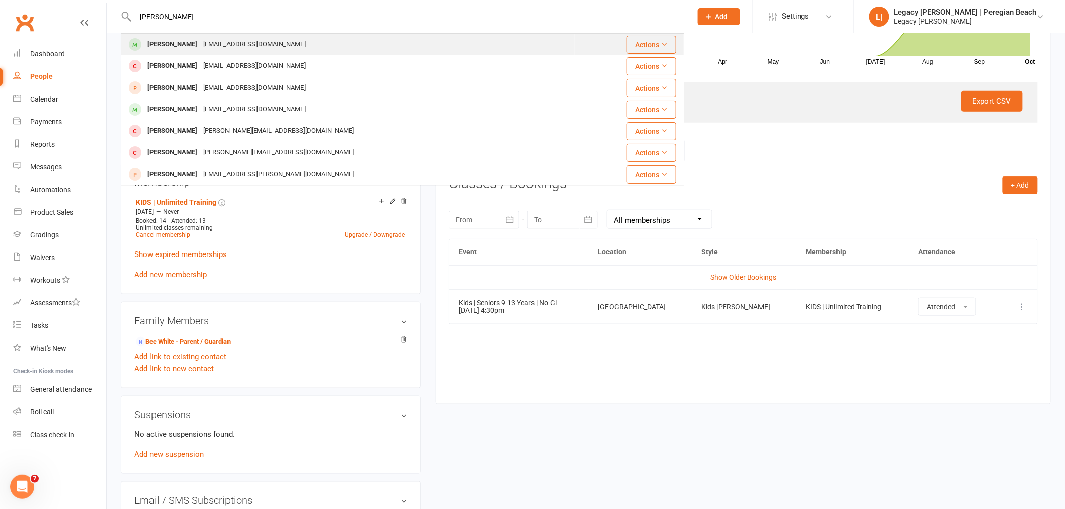
type input "jack br"
click at [175, 43] on div "Jack Bryant" at bounding box center [172, 44] width 56 height 15
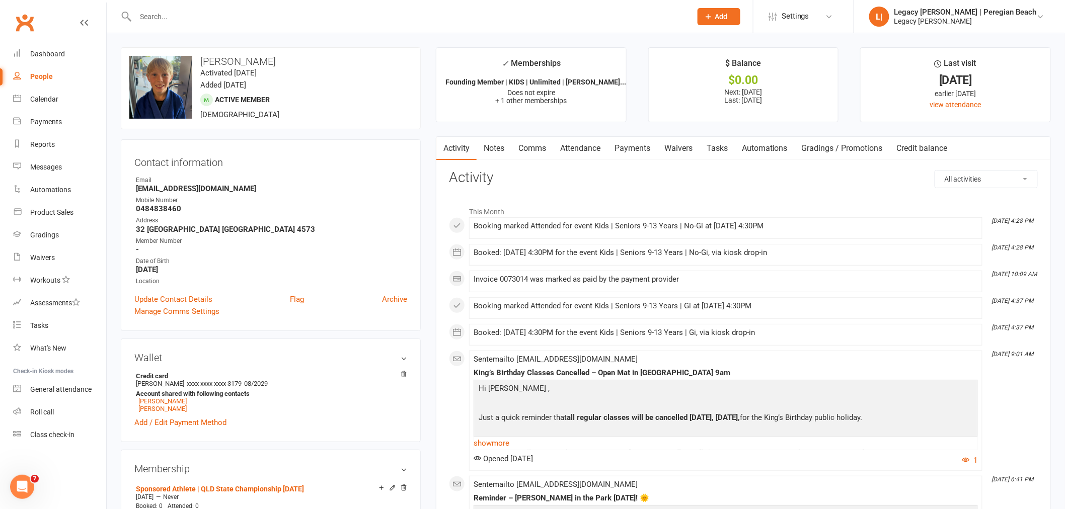
click at [585, 144] on link "Attendance" at bounding box center [580, 148] width 54 height 23
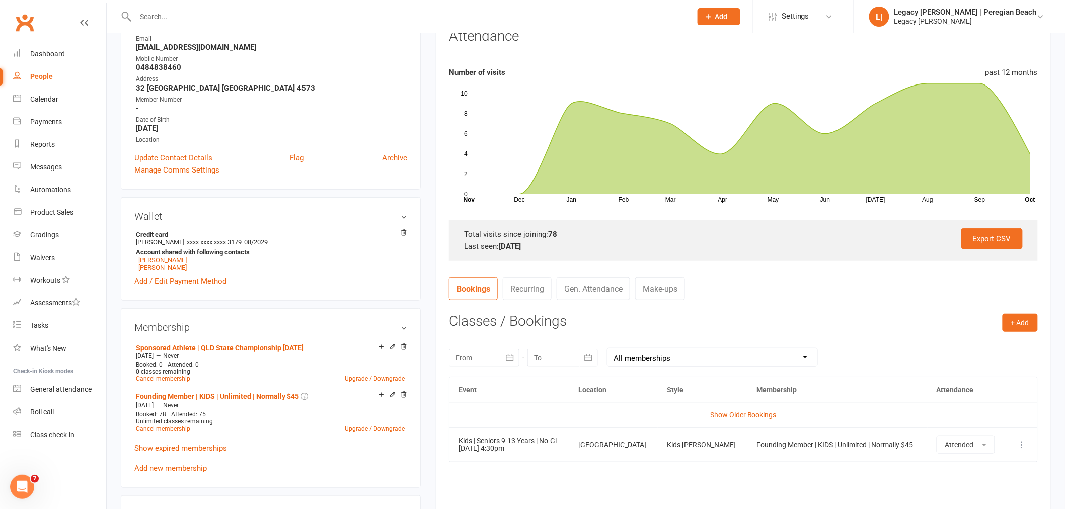
scroll to position [223, 0]
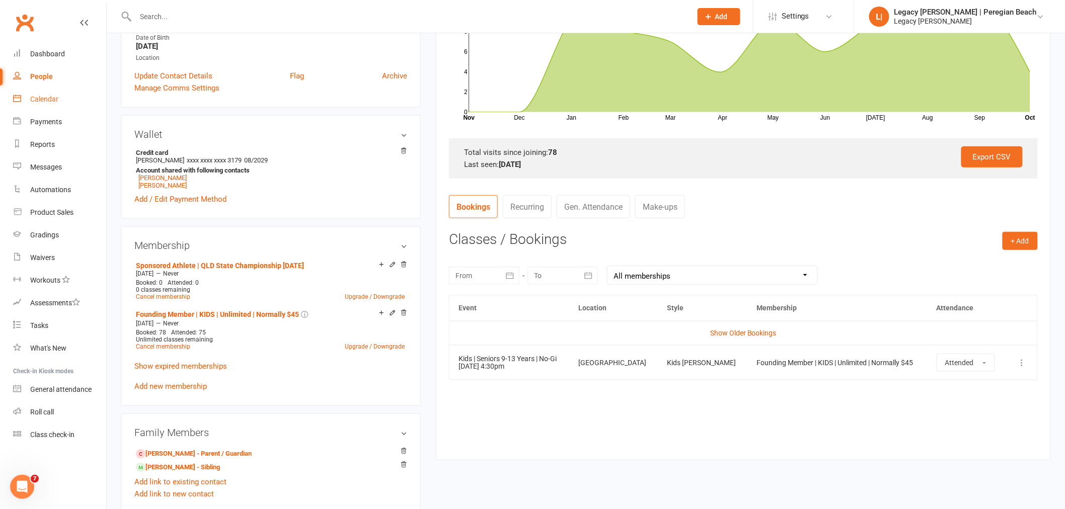
click at [48, 98] on div "Calendar" at bounding box center [44, 99] width 28 height 8
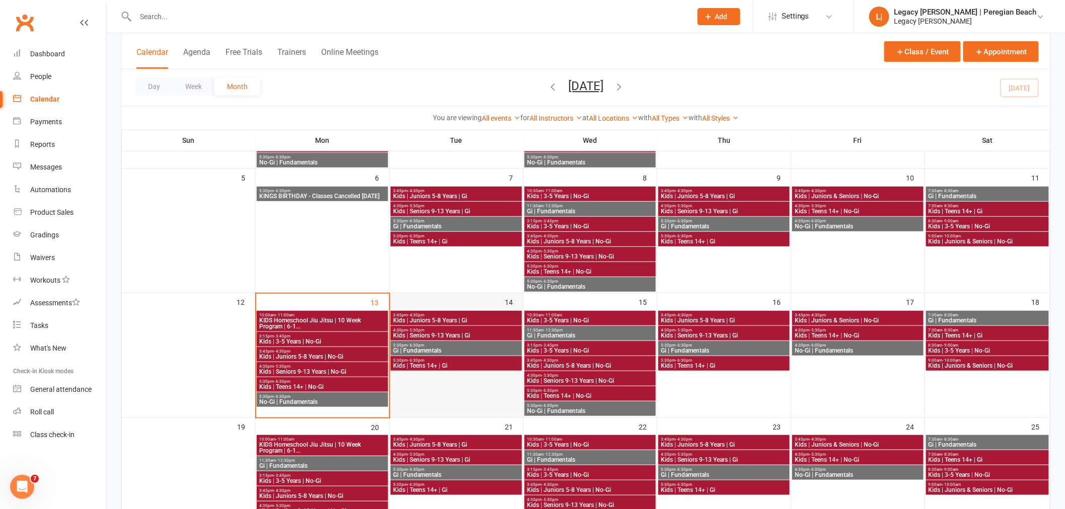
scroll to position [223, 0]
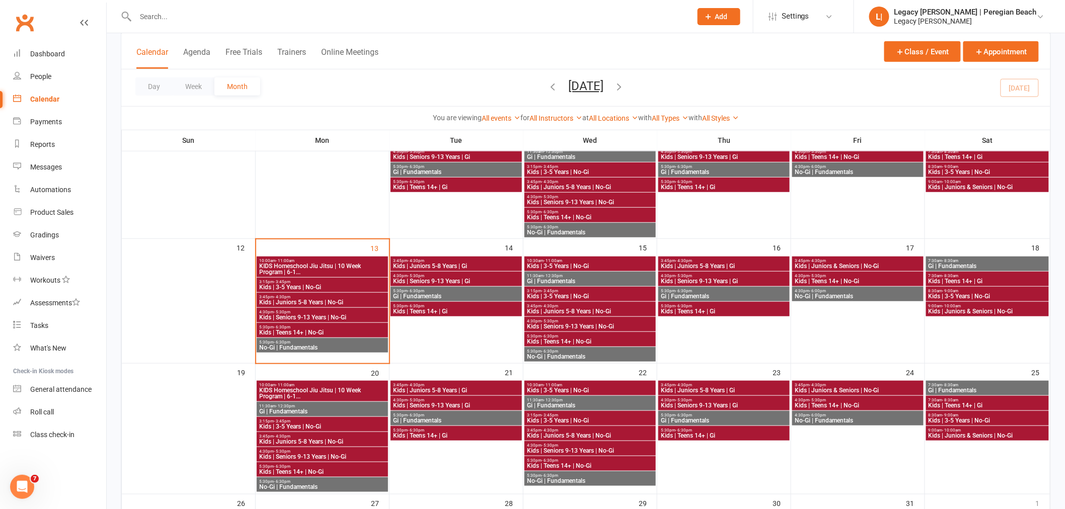
click at [303, 312] on span "4:30pm - 5:30pm" at bounding box center [322, 312] width 127 height 5
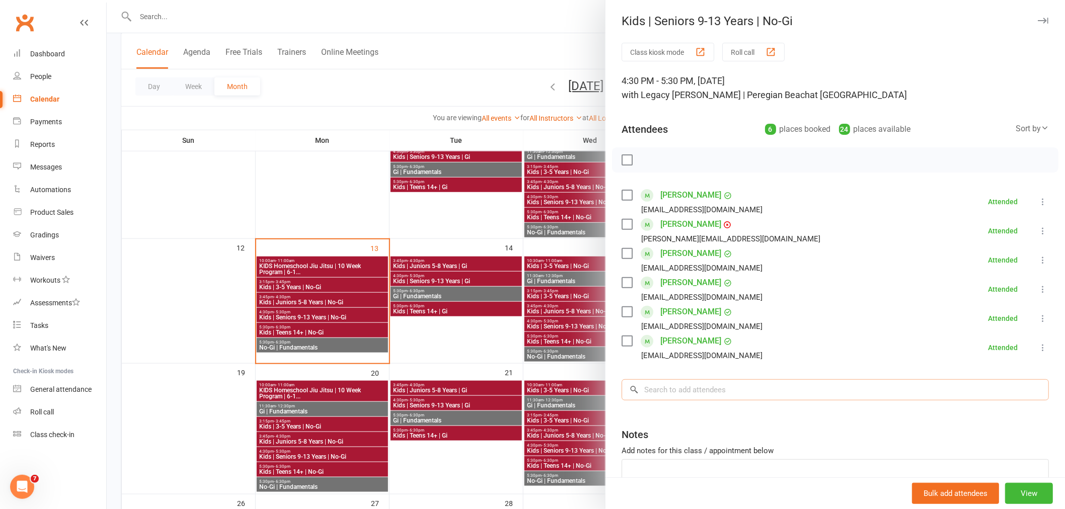
click at [687, 391] on input "search" at bounding box center [834, 389] width 427 height 21
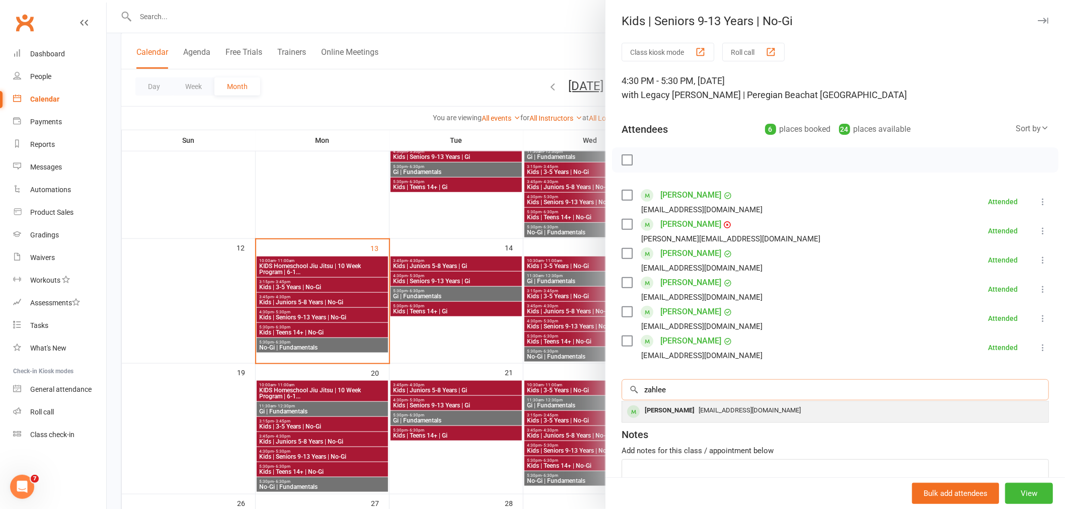
type input "zahlee"
click at [715, 411] on span "jemma.legacybjjsc@gmail.com" at bounding box center [749, 411] width 102 height 8
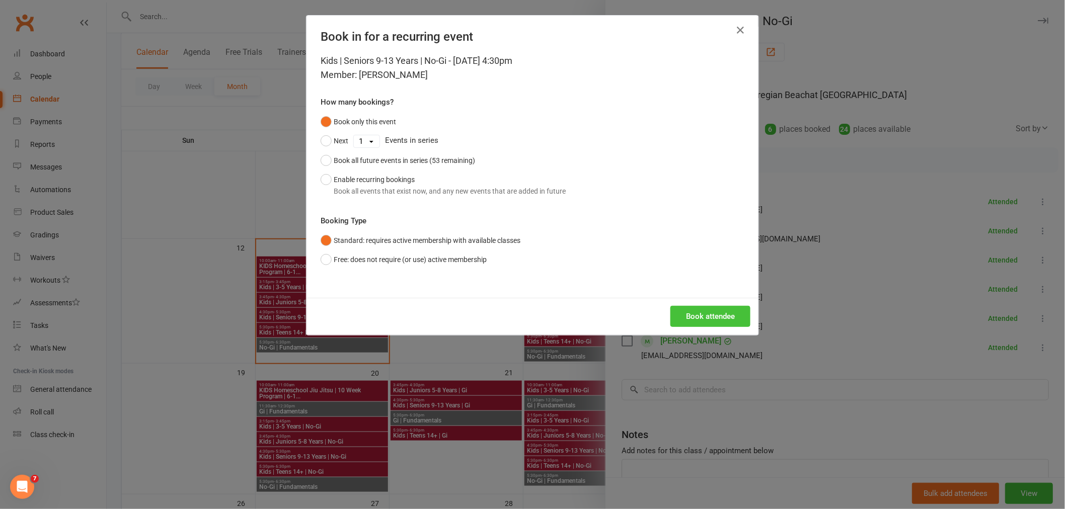
click at [702, 316] on button "Book attendee" at bounding box center [710, 316] width 80 height 21
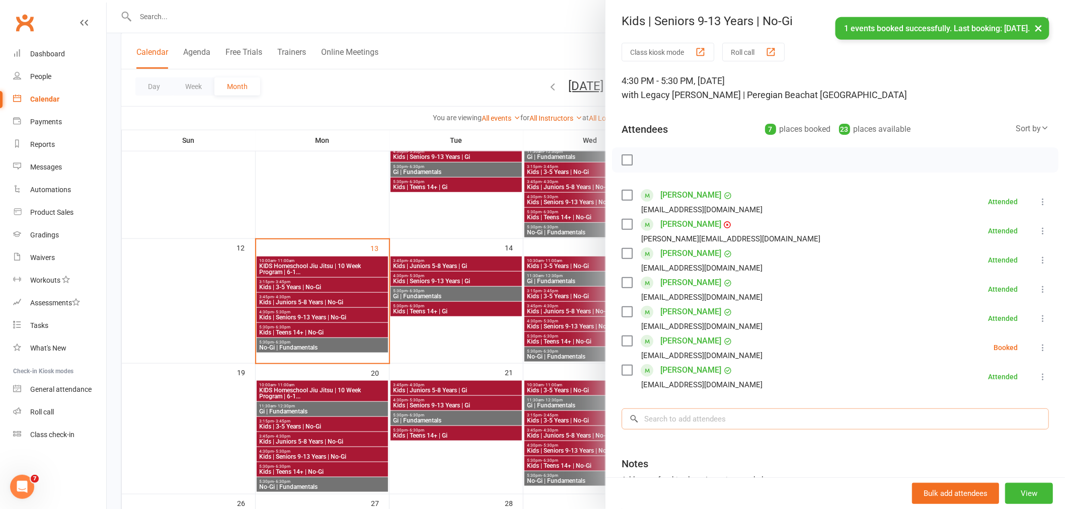
click at [699, 419] on input "search" at bounding box center [834, 419] width 427 height 21
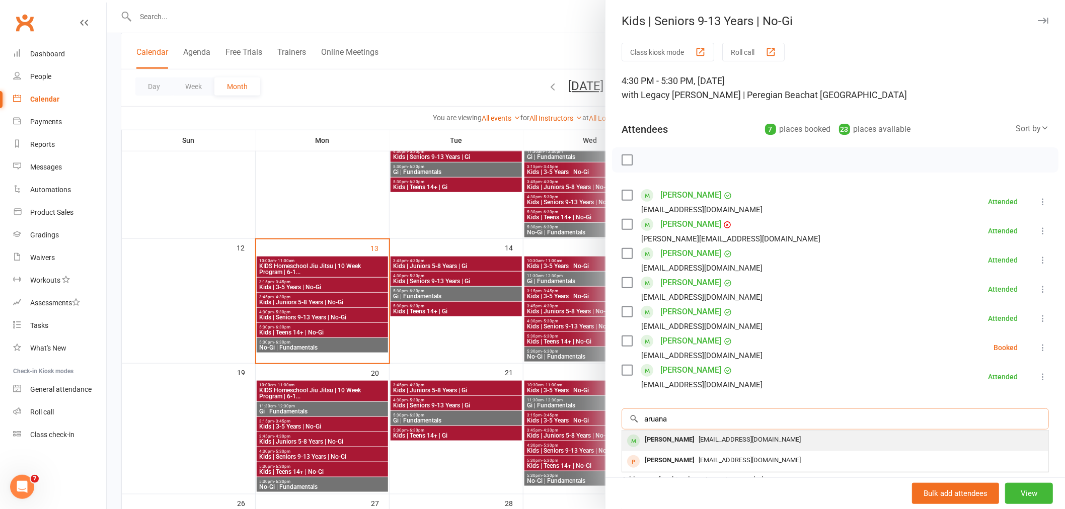
type input "aruana"
click at [699, 434] on div "jemma.legacybjjsc@gmail.com" at bounding box center [835, 440] width 418 height 15
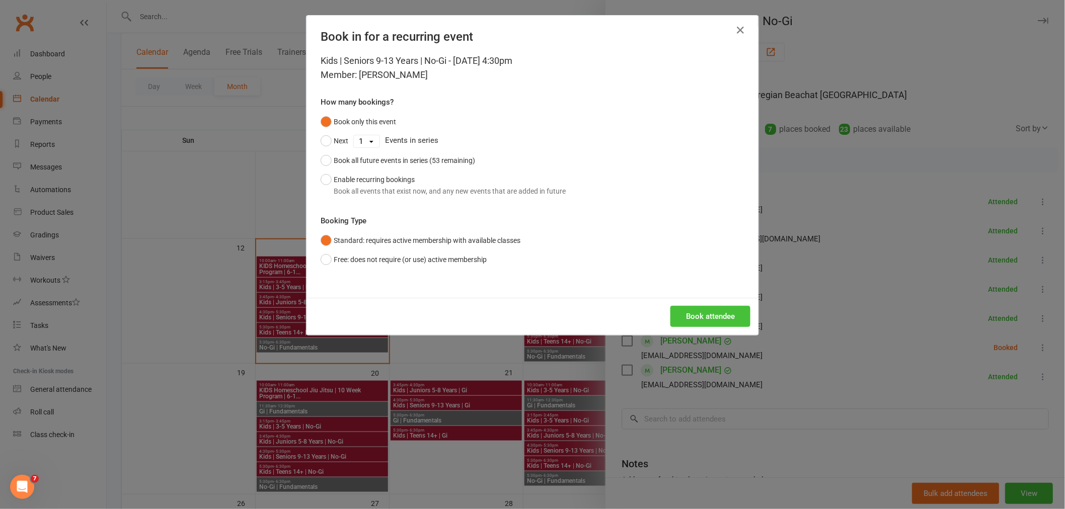
click at [707, 312] on button "Book attendee" at bounding box center [710, 316] width 80 height 21
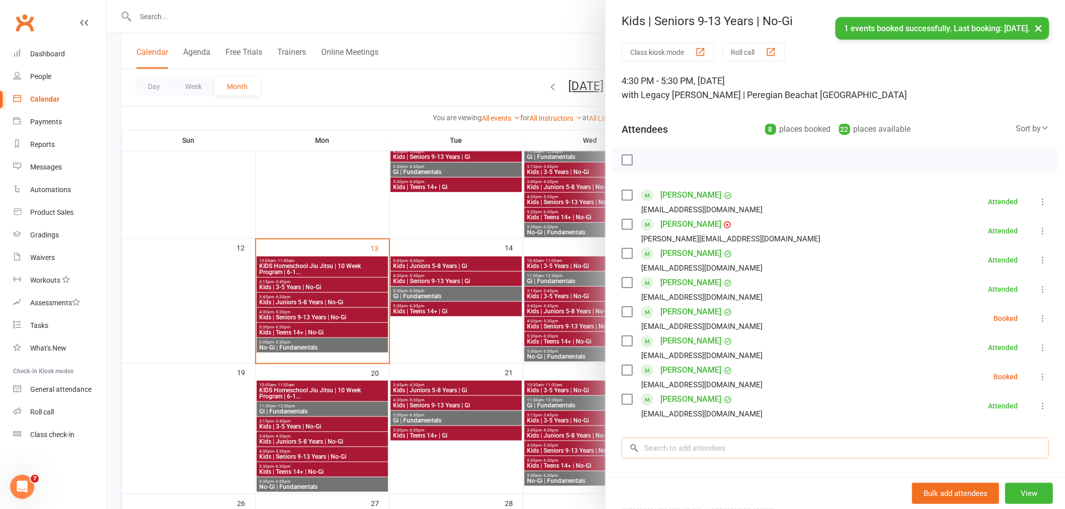
click at [696, 449] on input "search" at bounding box center [834, 448] width 427 height 21
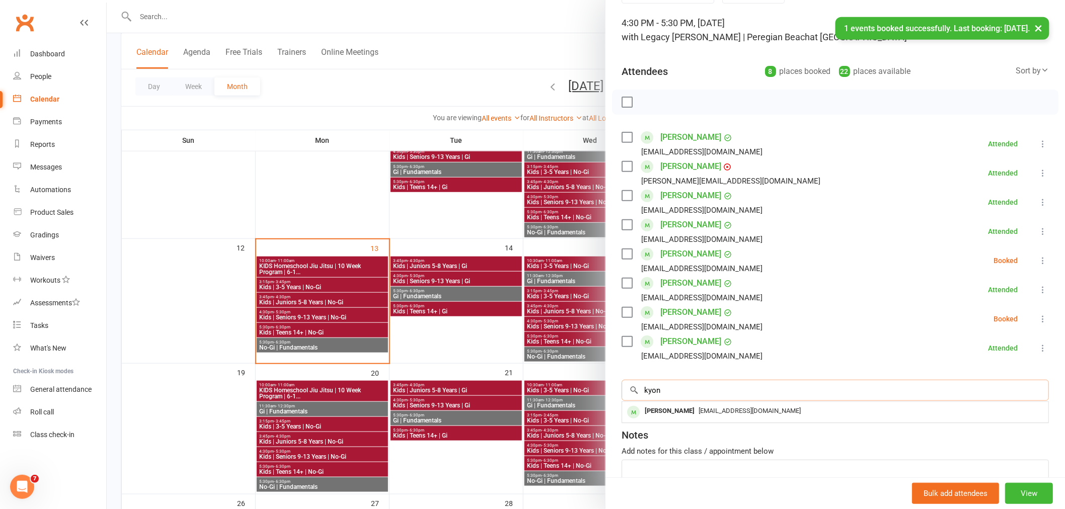
scroll to position [112, 0]
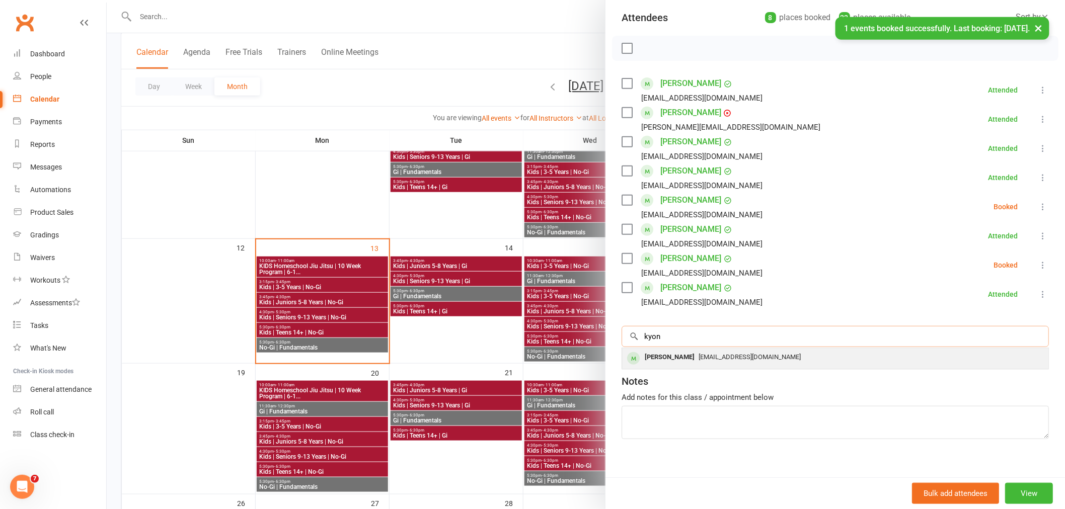
type input "kyon"
click at [700, 355] on span "jemma.legacybjjsc@gmail.com" at bounding box center [749, 357] width 102 height 8
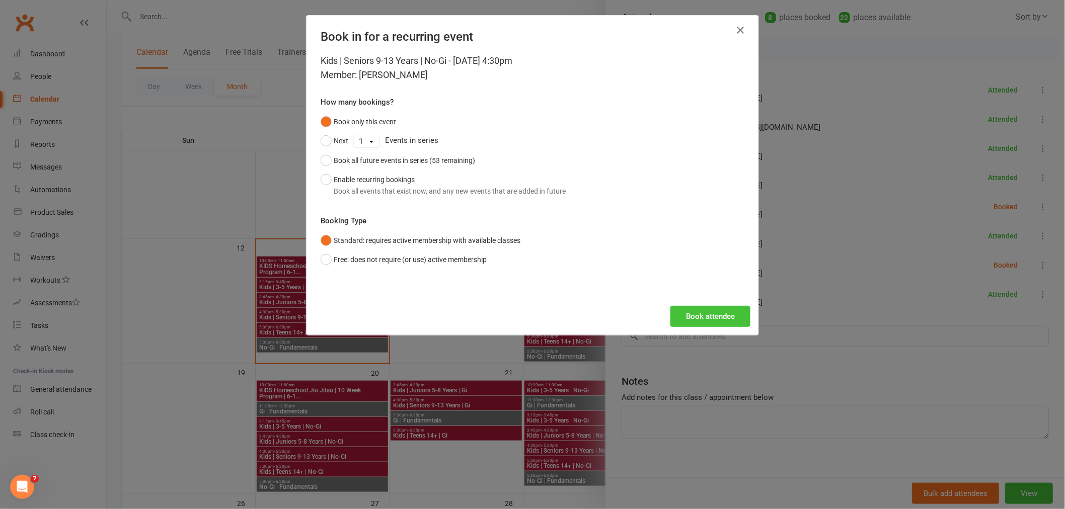
click at [720, 312] on button "Book attendee" at bounding box center [710, 316] width 80 height 21
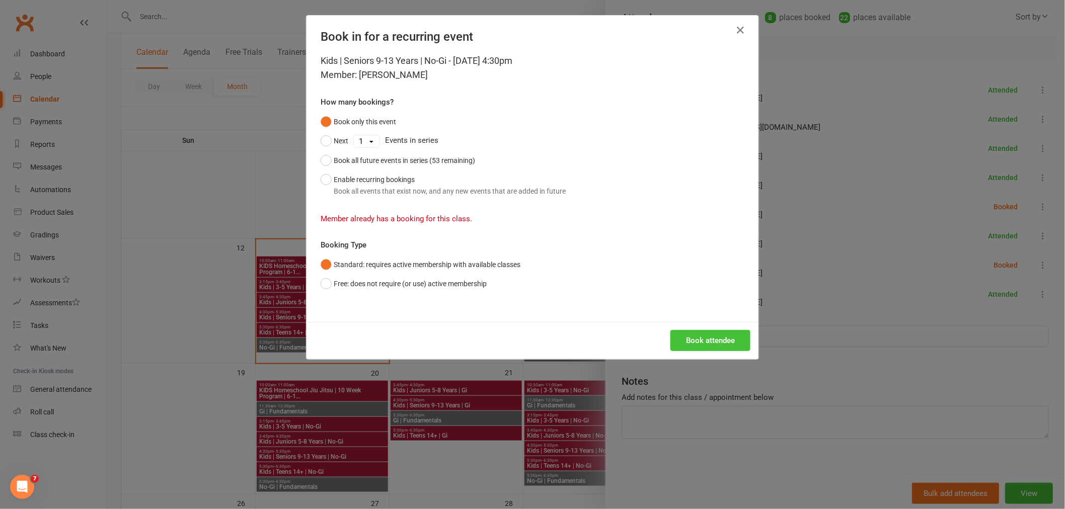
click at [723, 335] on button "Book attendee" at bounding box center [710, 340] width 80 height 21
click at [736, 27] on icon "button" at bounding box center [740, 30] width 12 height 12
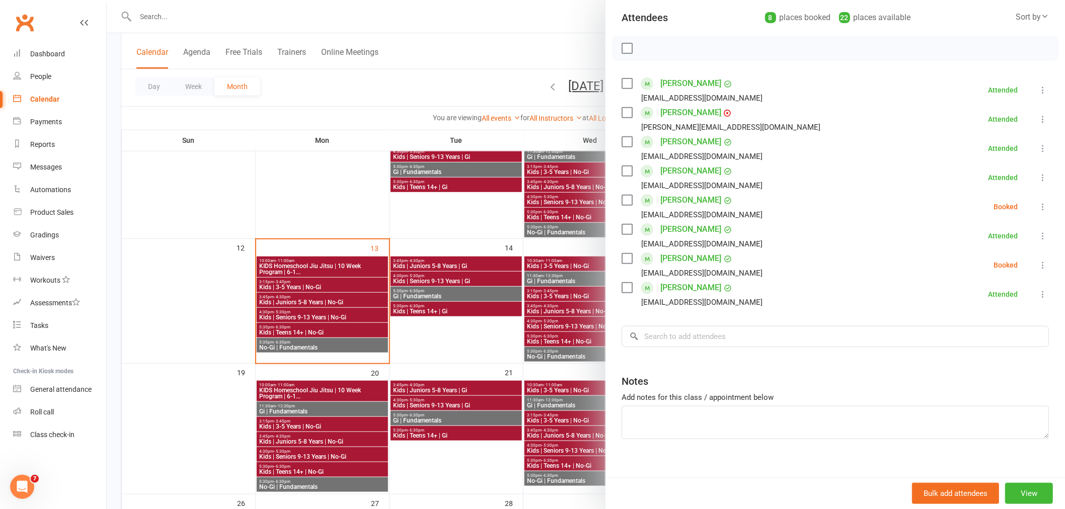
click at [1038, 264] on icon at bounding box center [1043, 265] width 10 height 10
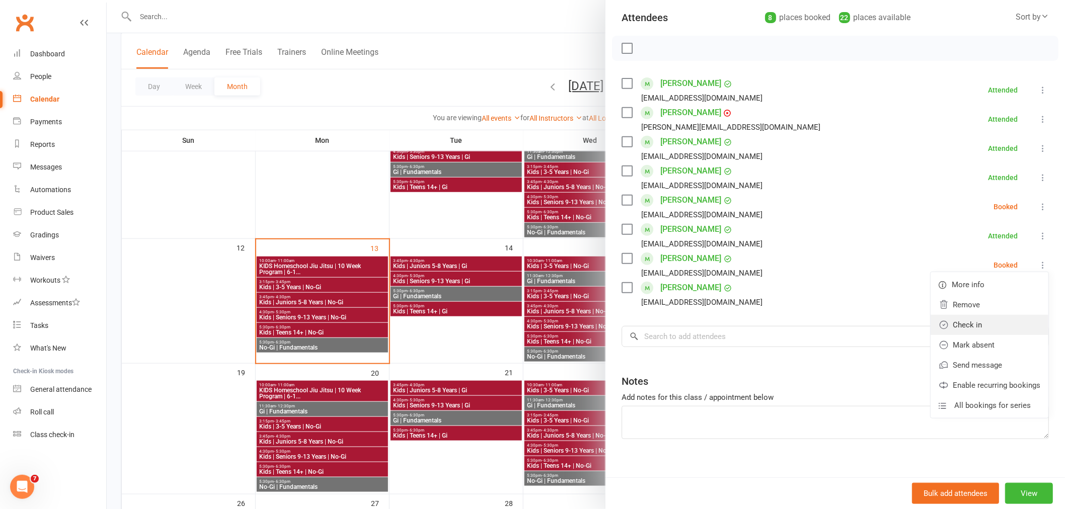
click at [973, 329] on link "Check in" at bounding box center [989, 325] width 118 height 20
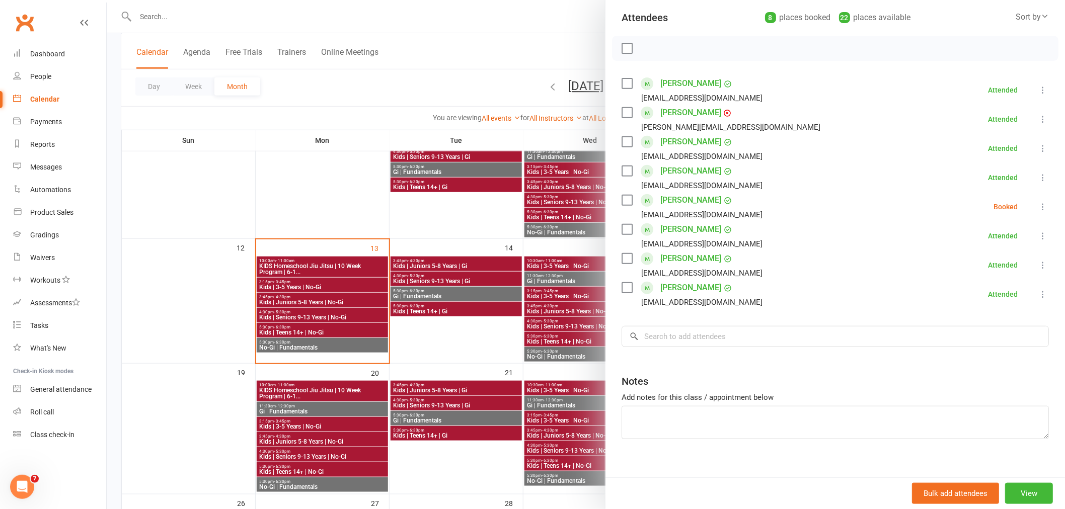
click at [1038, 209] on icon at bounding box center [1043, 207] width 10 height 10
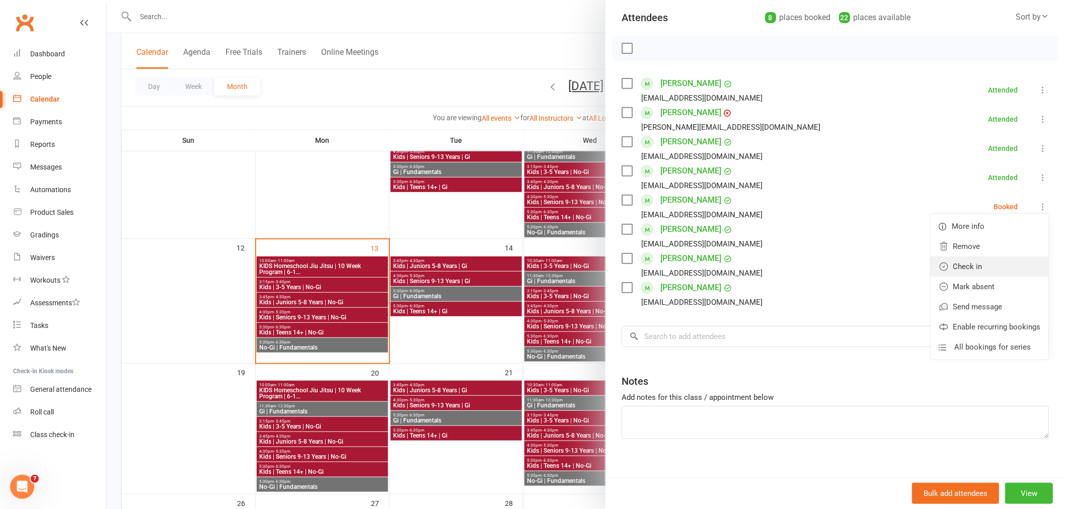
click at [961, 269] on link "Check in" at bounding box center [989, 267] width 118 height 20
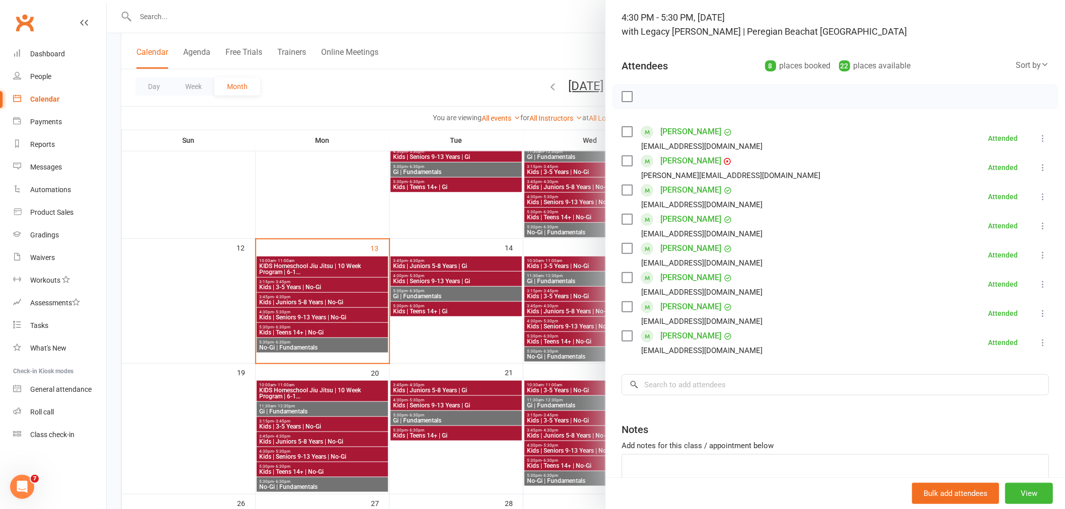
scroll to position [0, 0]
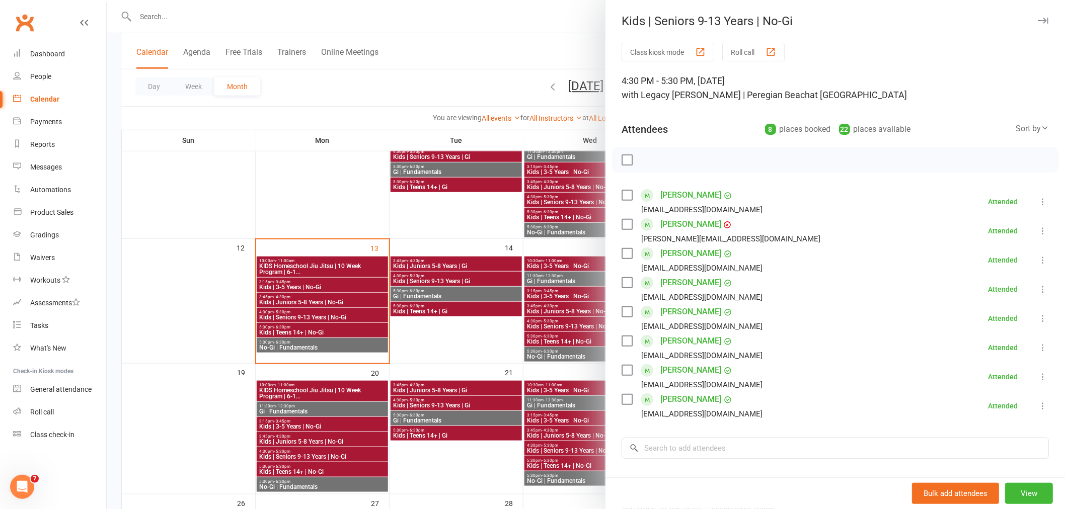
click at [1038, 22] on icon "button" at bounding box center [1043, 21] width 11 height 6
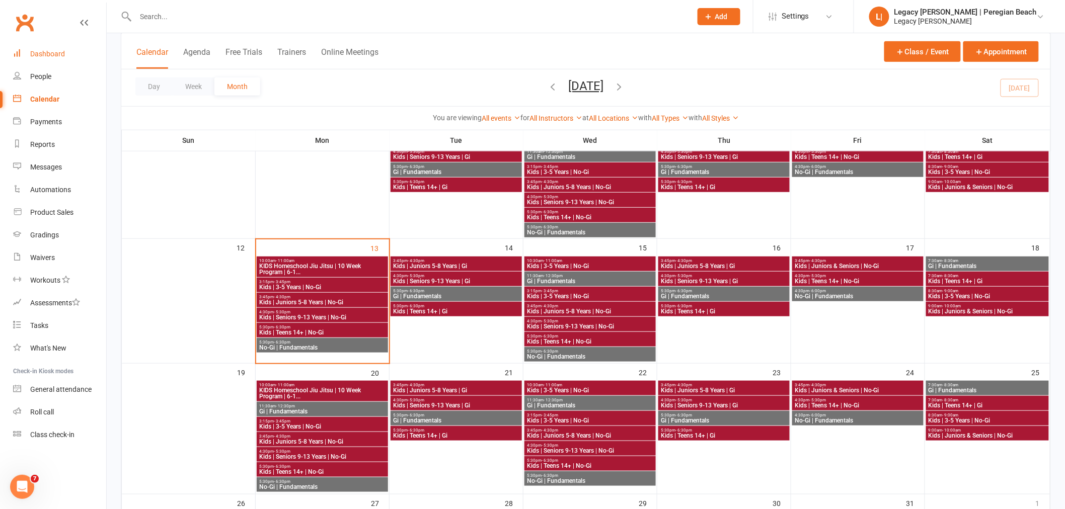
drag, startPoint x: 53, startPoint y: 51, endPoint x: 387, endPoint y: 66, distance: 334.4
click at [53, 51] on div "Dashboard" at bounding box center [47, 54] width 35 height 8
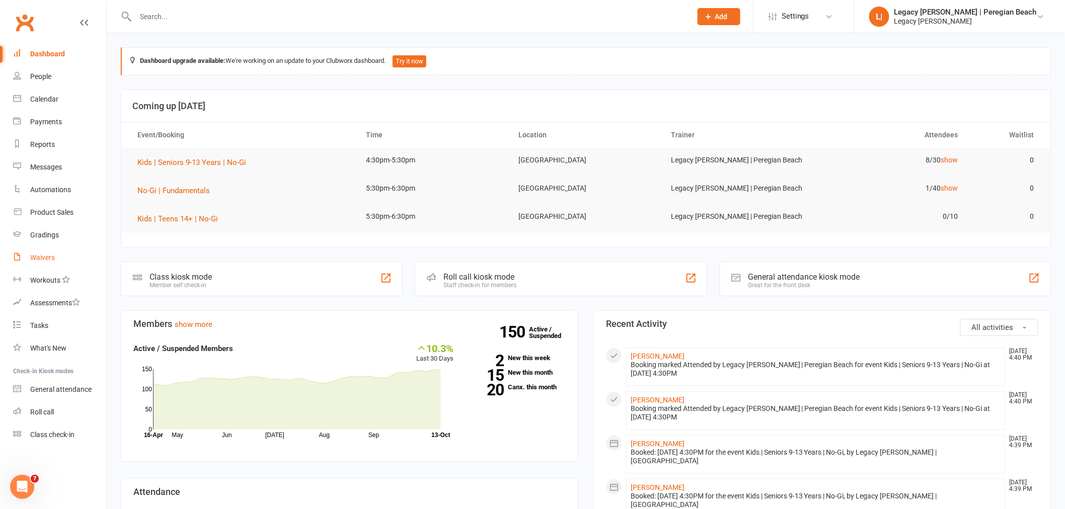
click at [46, 254] on div "Waivers" at bounding box center [42, 258] width 25 height 8
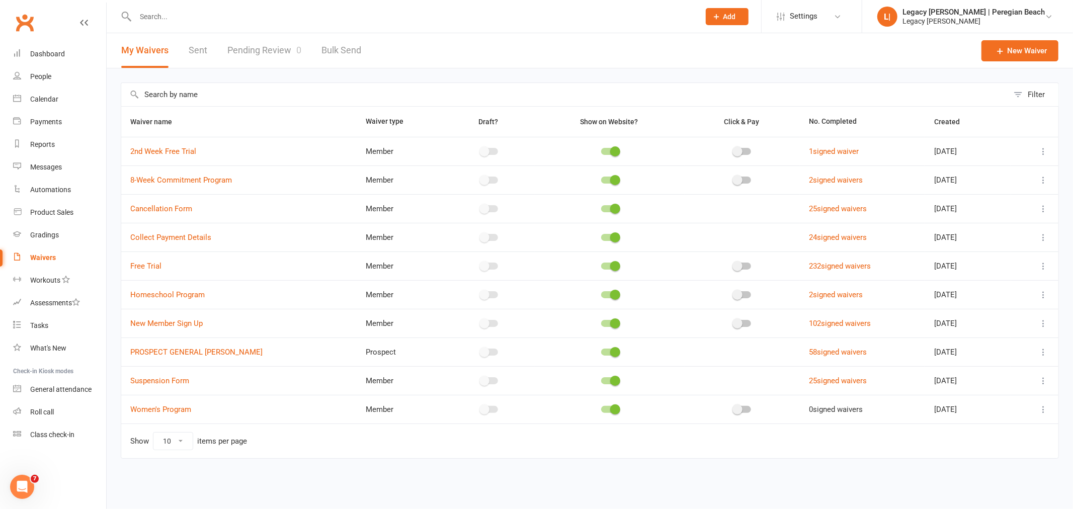
click at [278, 53] on link "Pending Review 0" at bounding box center [264, 50] width 74 height 35
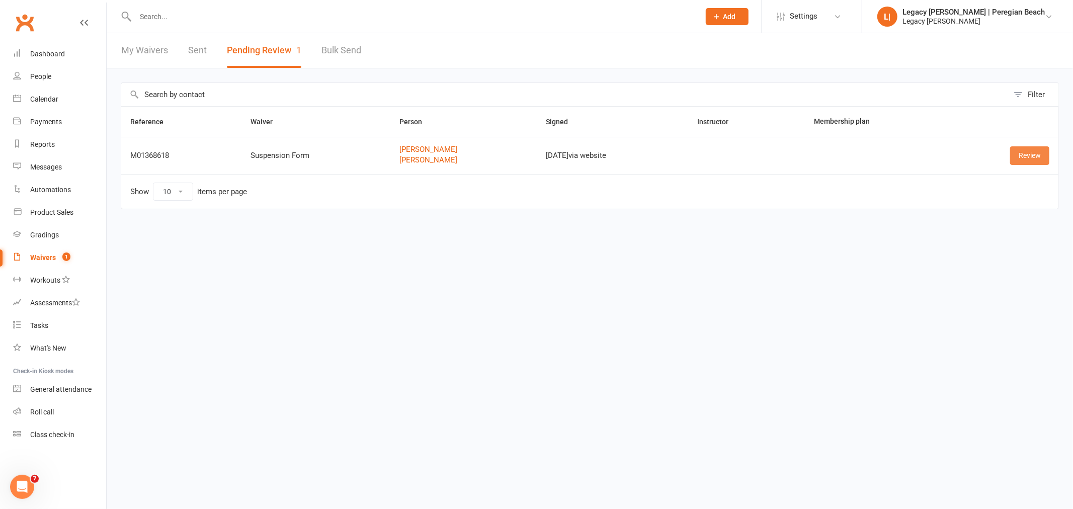
click at [1028, 155] on link "Review" at bounding box center [1029, 155] width 39 height 18
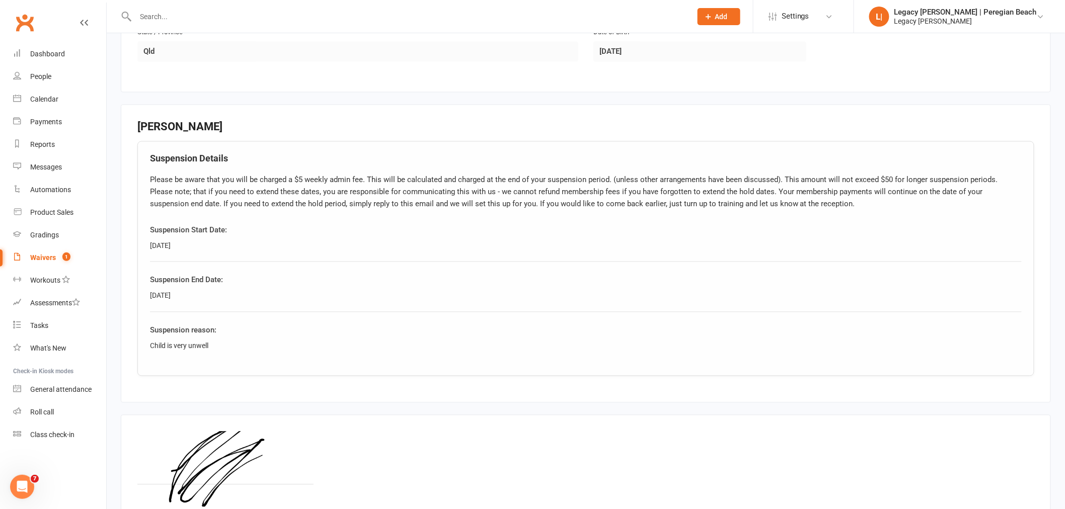
scroll to position [853, 0]
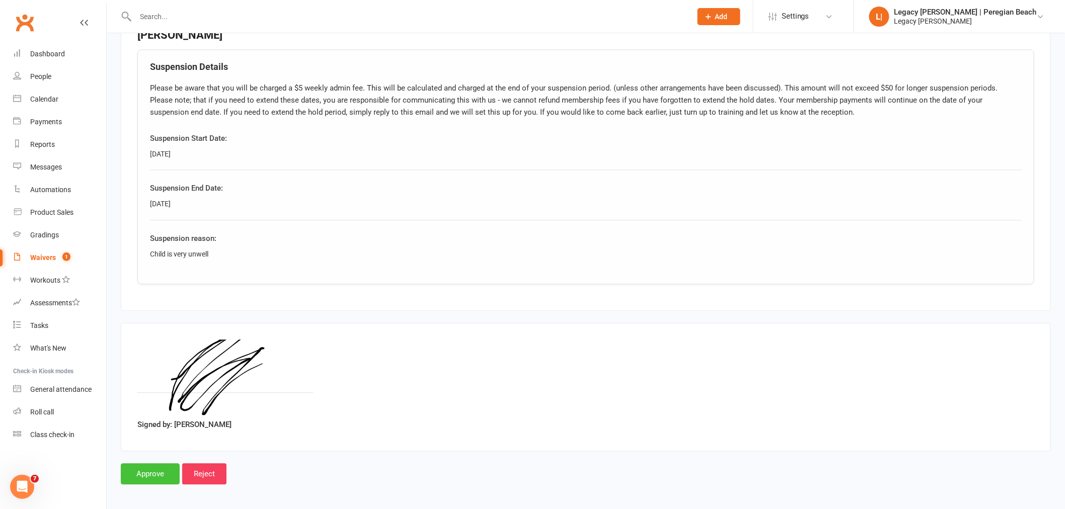
click at [145, 477] on input "Approve" at bounding box center [150, 473] width 59 height 21
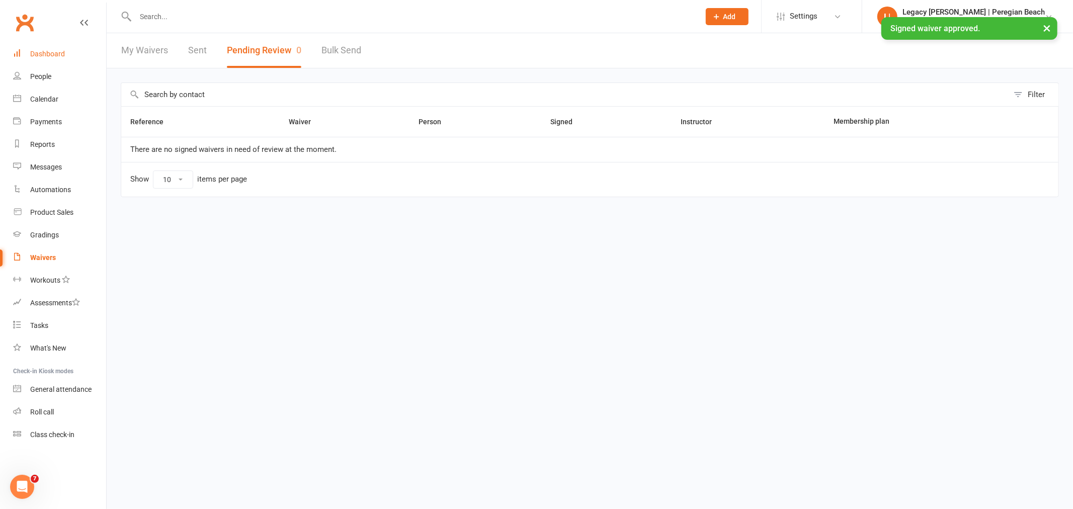
click at [51, 50] on div "Dashboard" at bounding box center [47, 54] width 35 height 8
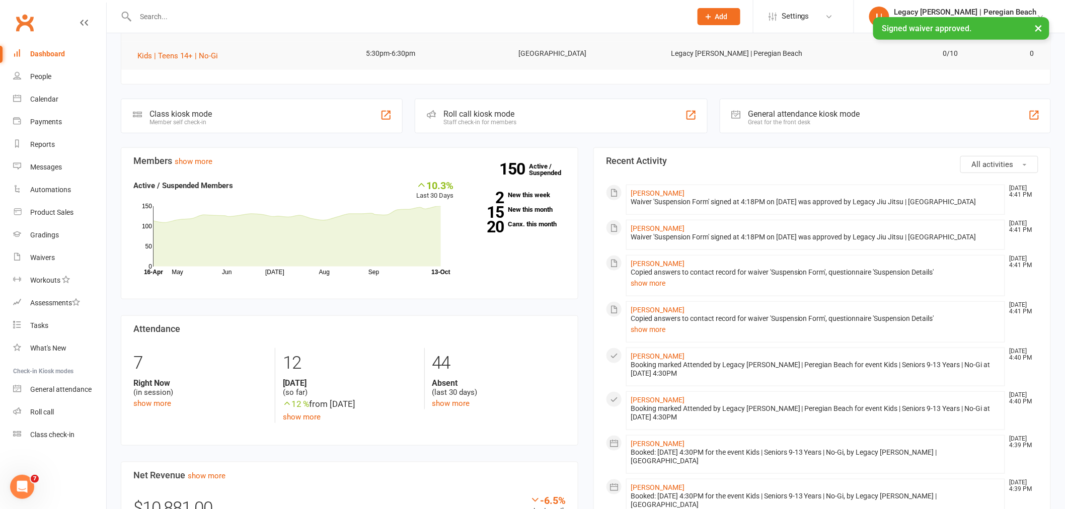
scroll to position [168, 0]
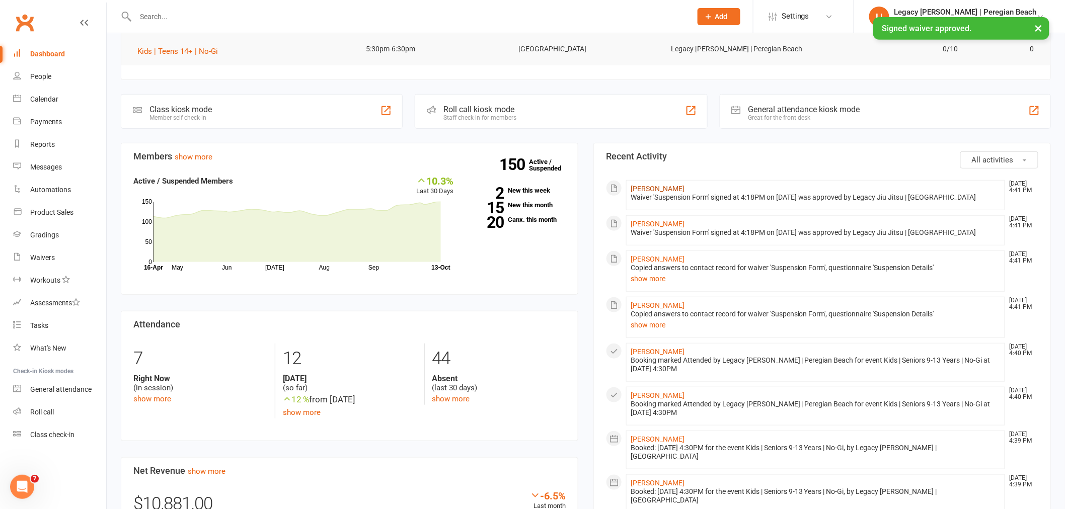
click at [647, 190] on link "[PERSON_NAME]" at bounding box center [658, 189] width 54 height 8
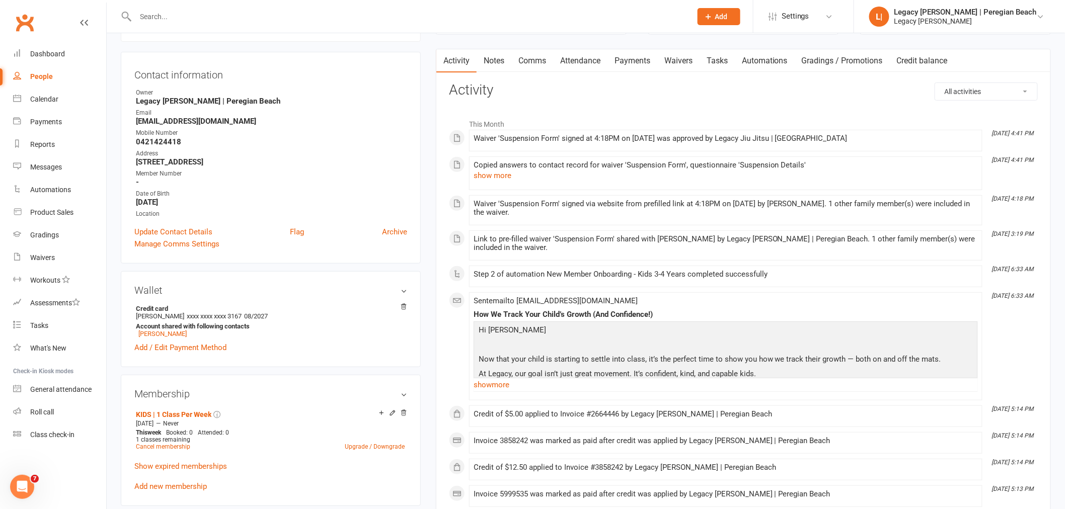
scroll to position [112, 0]
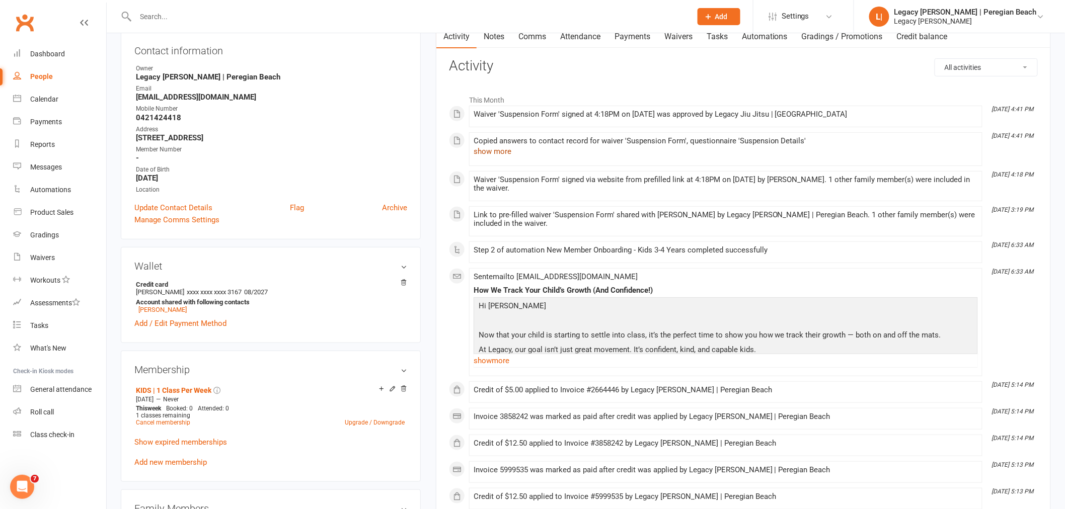
click at [487, 152] on button "show more" at bounding box center [493, 151] width 38 height 12
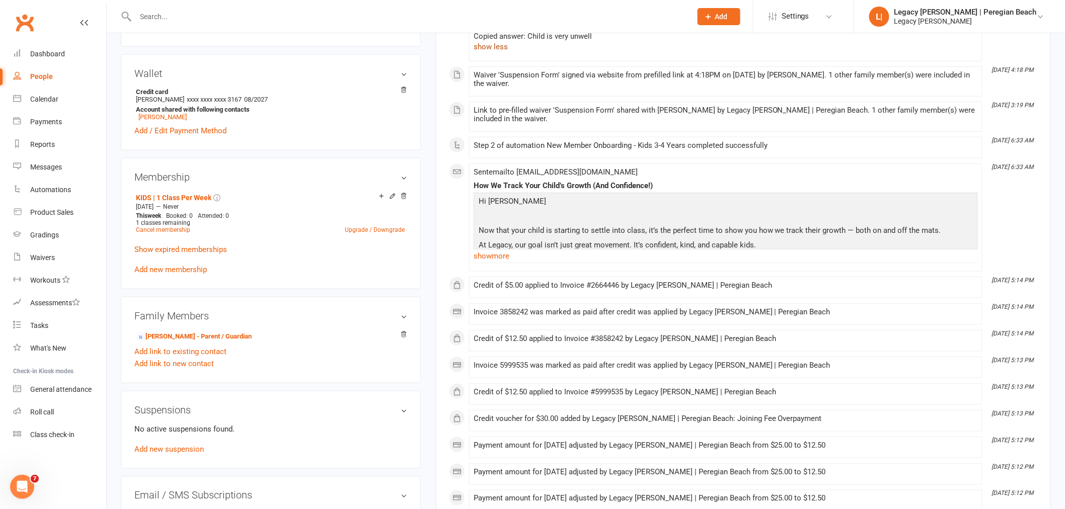
scroll to position [447, 0]
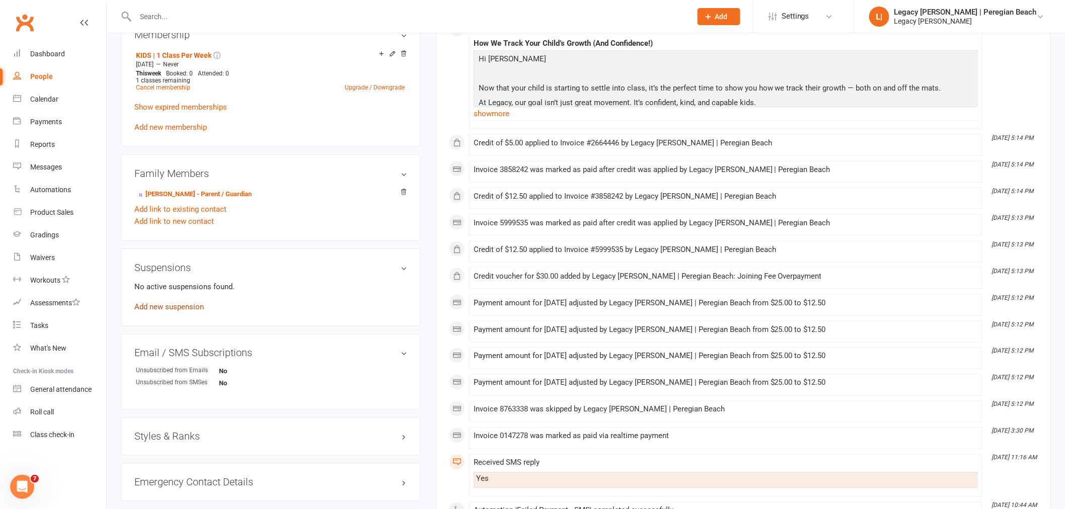
click at [159, 308] on link "Add new suspension" at bounding box center [168, 306] width 69 height 9
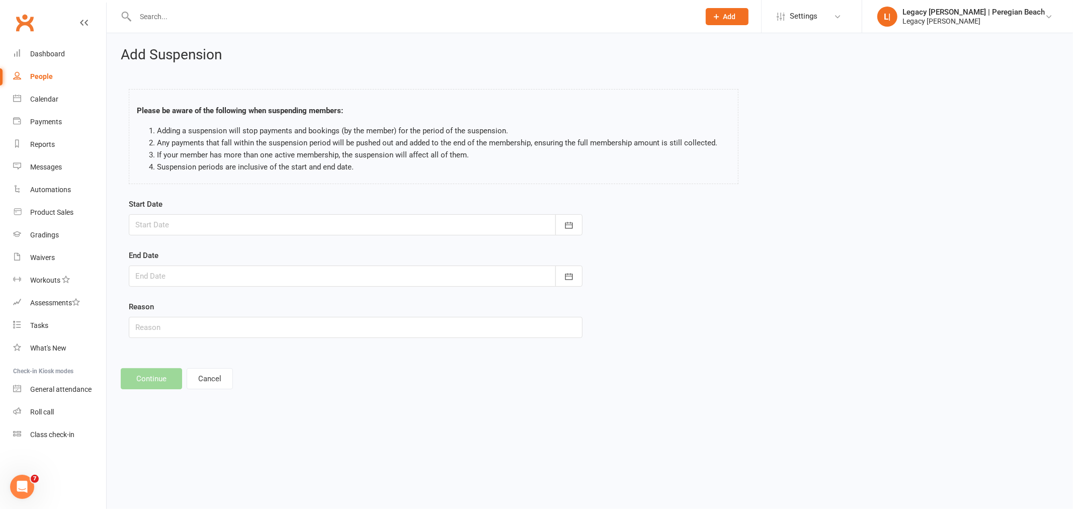
click at [210, 220] on div at bounding box center [356, 224] width 454 height 21
click at [194, 326] on button "13" at bounding box center [191, 327] width 21 height 18
type input "[DATE]"
click at [183, 278] on div at bounding box center [356, 276] width 454 height 21
click at [168, 394] on span "19" at bounding box center [170, 398] width 8 height 8
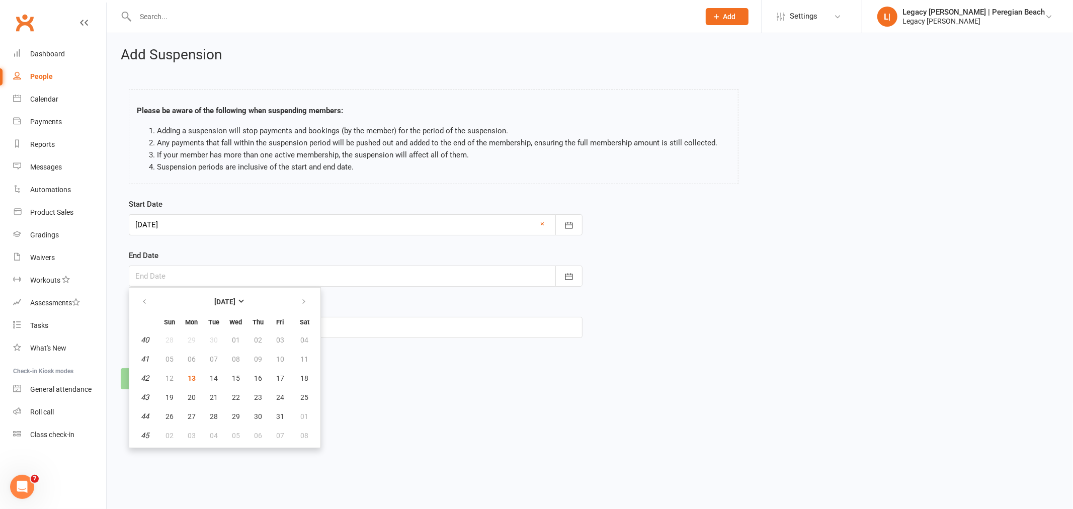
type input "19 Oct 2025"
click at [187, 334] on input "text" at bounding box center [356, 327] width 454 height 21
type input "Unwell"
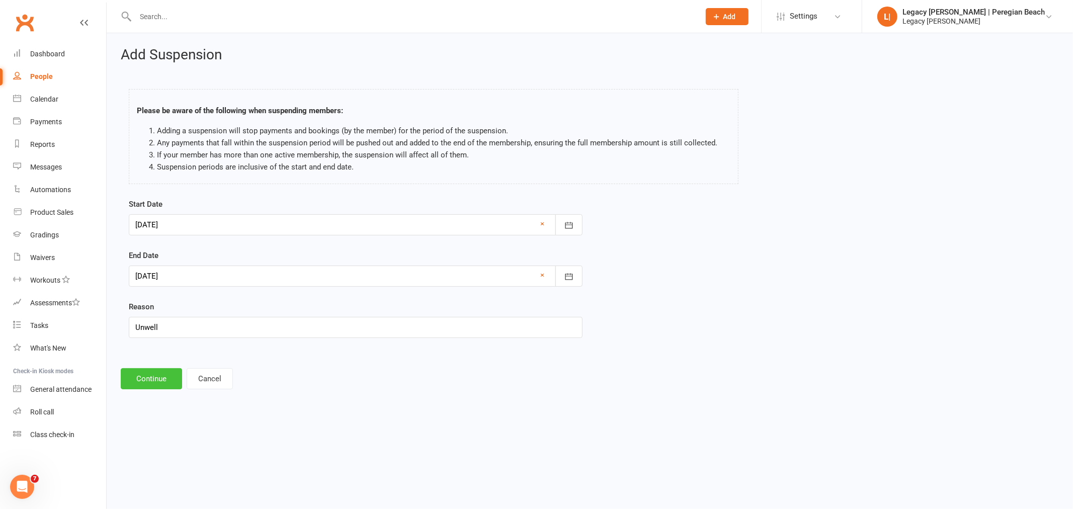
click at [155, 376] on button "Continue" at bounding box center [151, 378] width 61 height 21
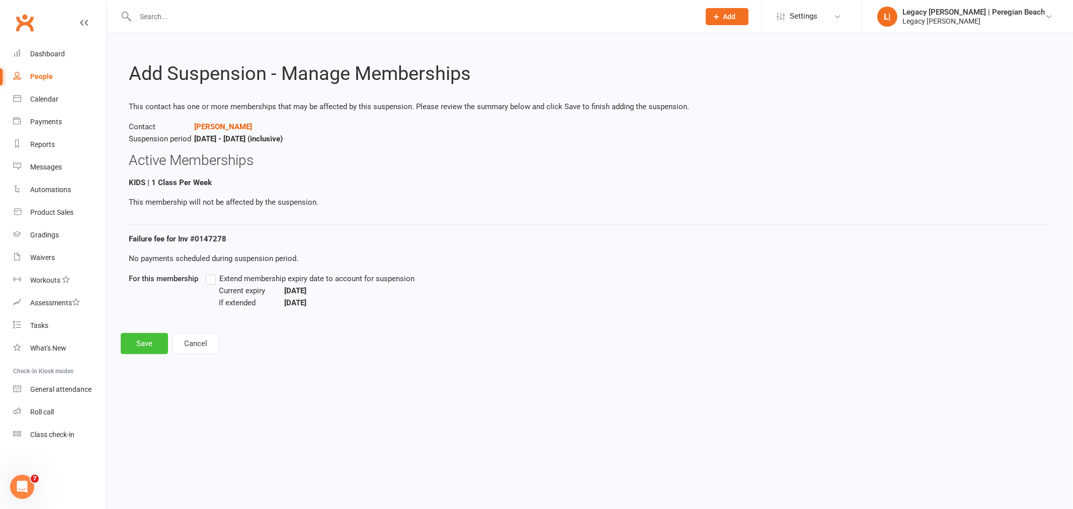
click at [138, 340] on button "Save" at bounding box center [144, 343] width 47 height 21
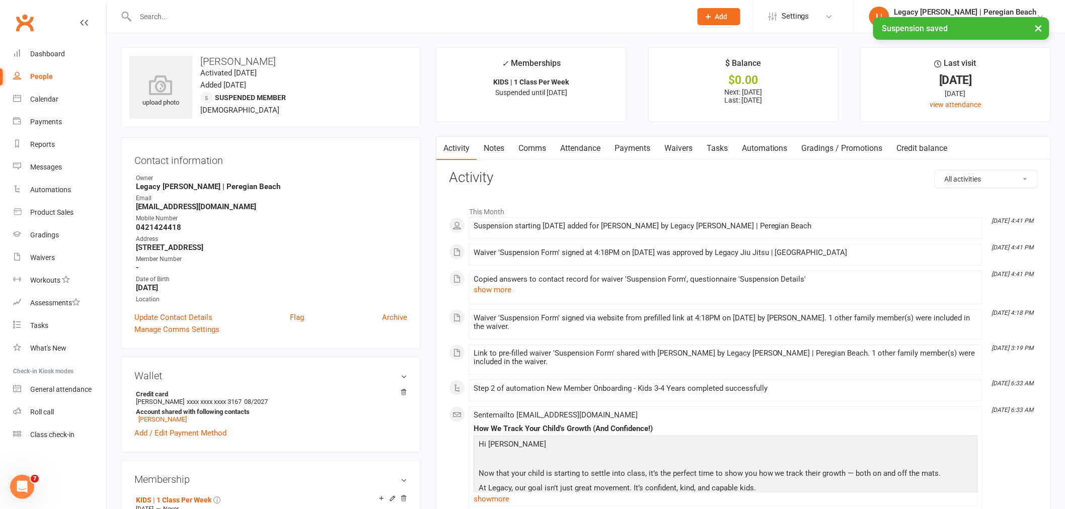
click at [640, 147] on link "Payments" at bounding box center [632, 148] width 50 height 23
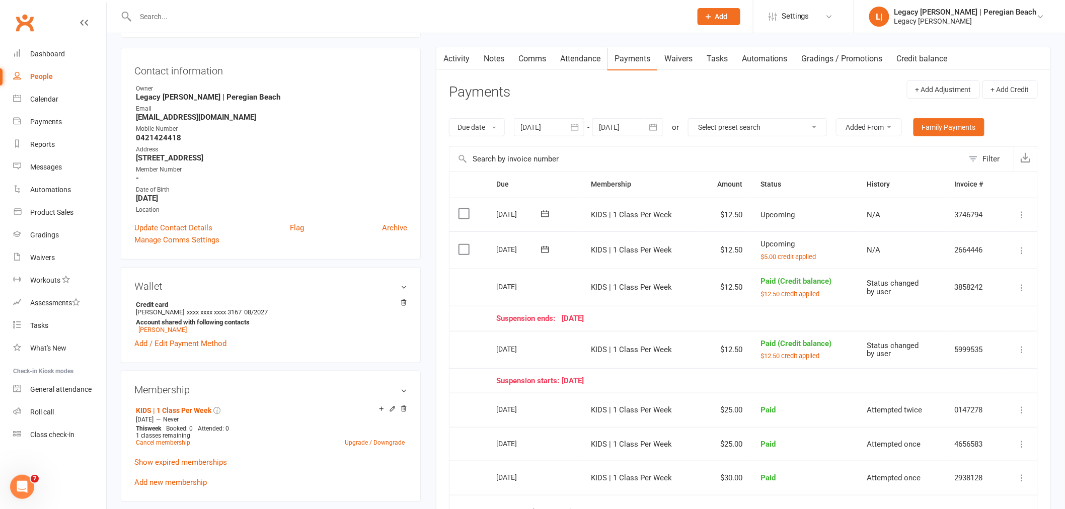
scroll to position [112, 0]
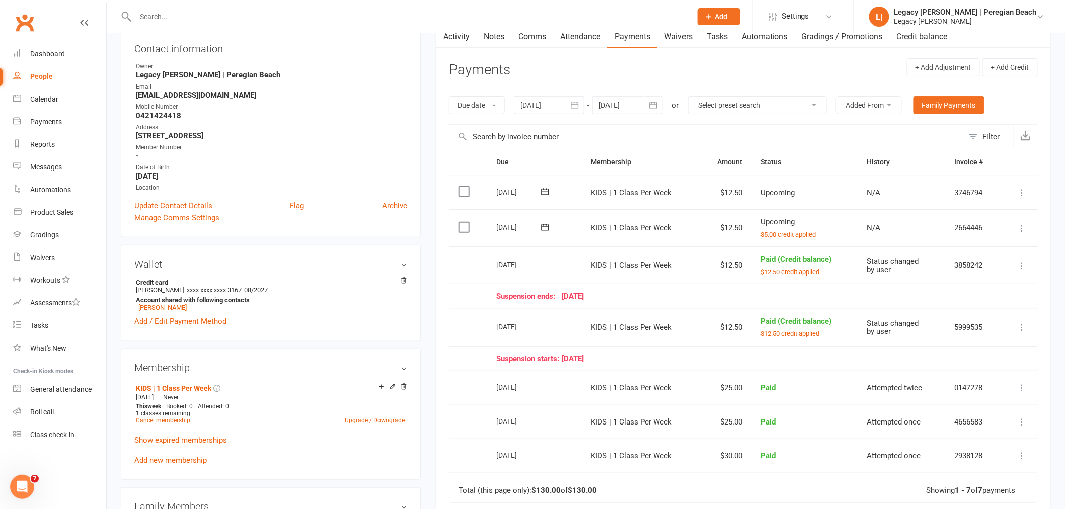
click at [1027, 324] on icon at bounding box center [1022, 328] width 10 height 10
drag, startPoint x: 984, startPoint y: 350, endPoint x: 852, endPoint y: 124, distance: 261.8
click at [984, 350] on link "Change to upcoming" at bounding box center [978, 347] width 100 height 20
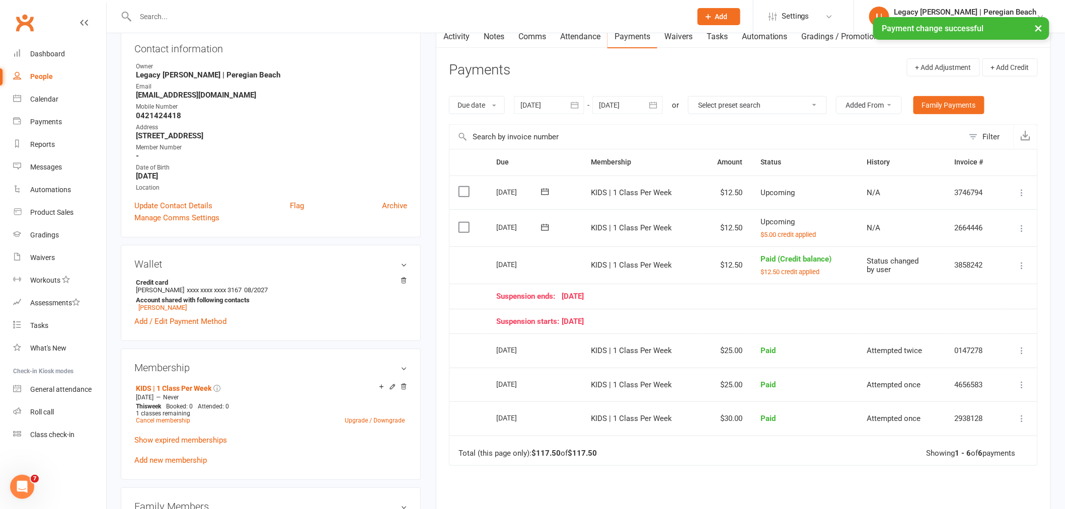
click at [1026, 225] on icon at bounding box center [1022, 228] width 10 height 10
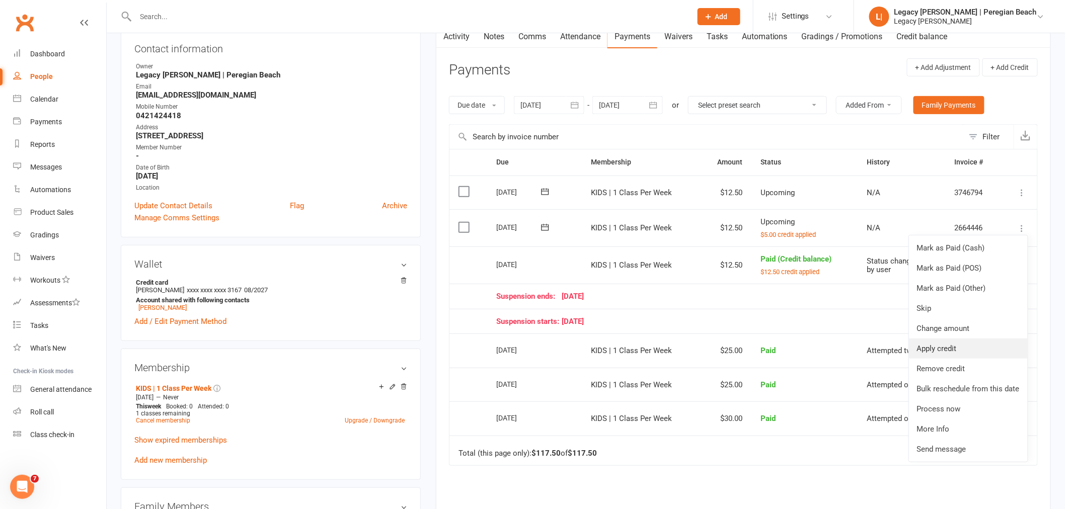
click at [949, 350] on link "Apply credit" at bounding box center [968, 349] width 119 height 20
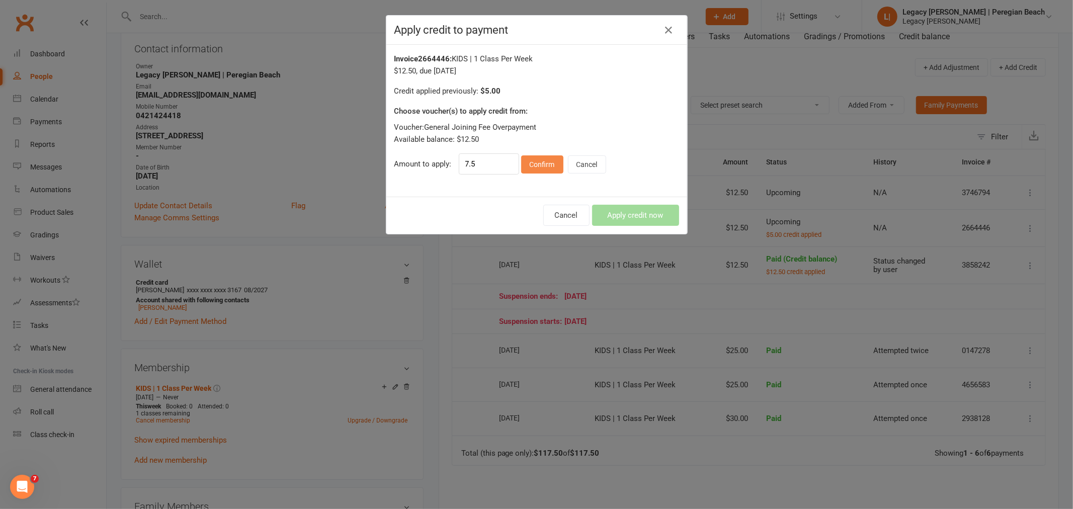
click at [540, 161] on button "Confirm" at bounding box center [542, 164] width 42 height 18
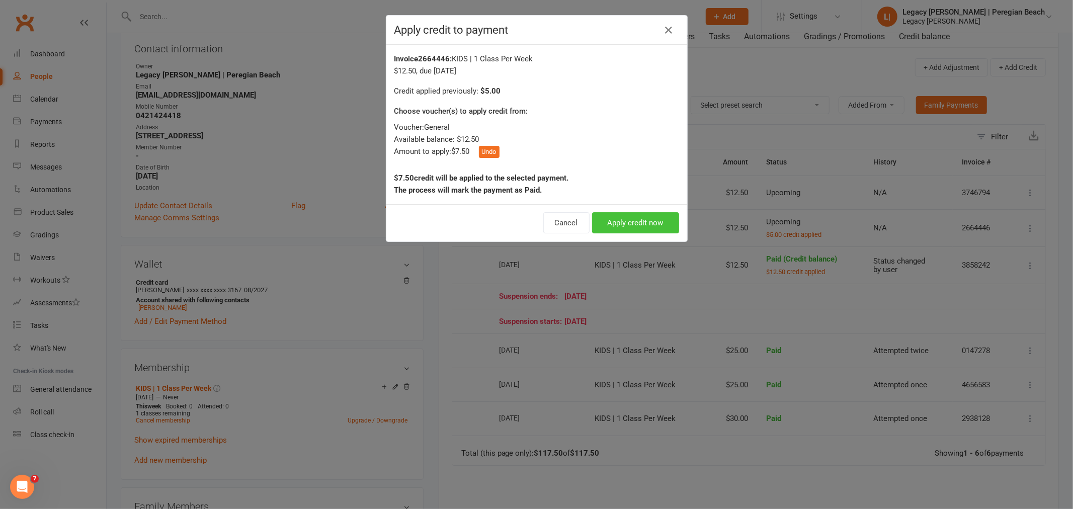
click at [651, 223] on button "Apply credit now" at bounding box center [635, 222] width 87 height 21
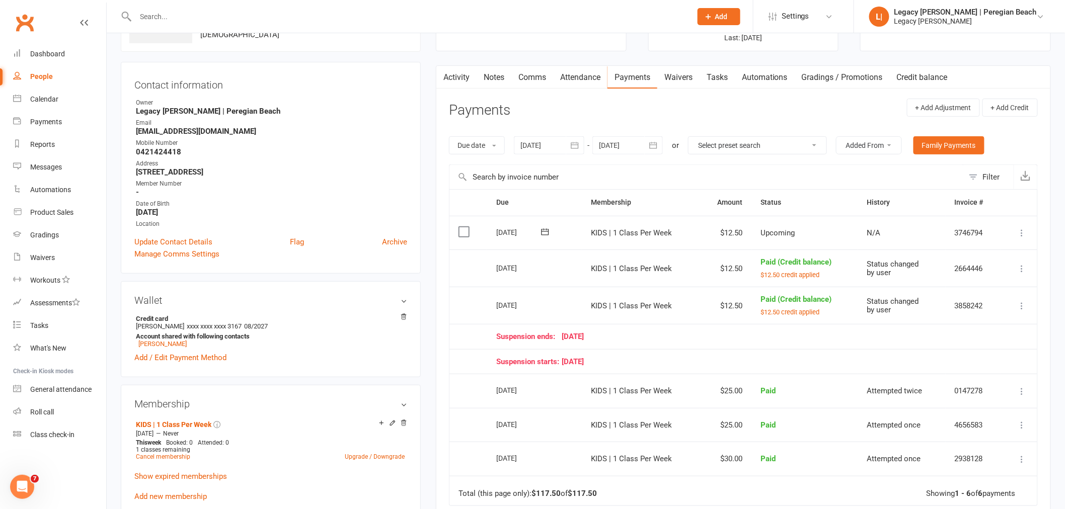
scroll to position [56, 0]
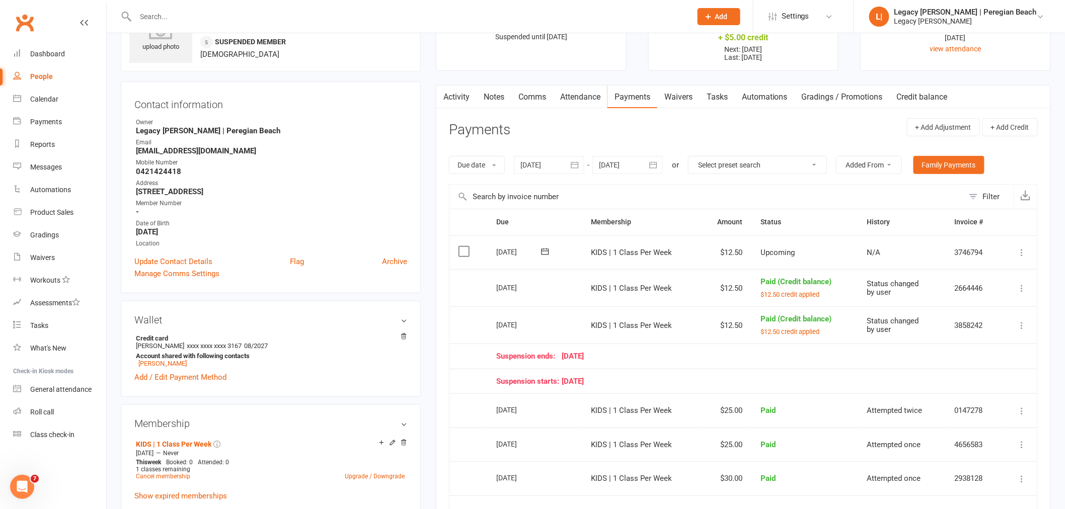
click at [1018, 252] on icon at bounding box center [1022, 253] width 10 height 10
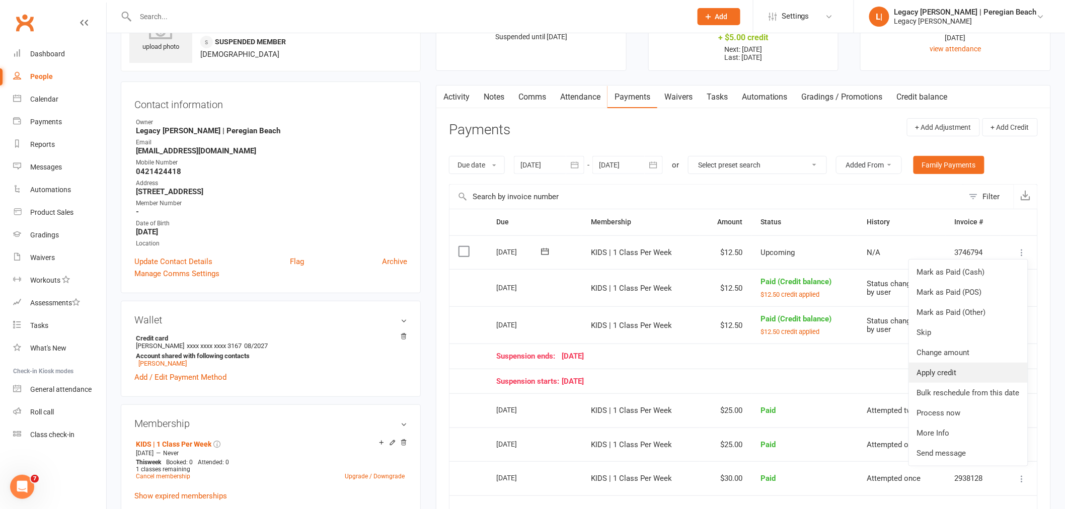
click at [944, 375] on link "Apply credit" at bounding box center [968, 373] width 119 height 20
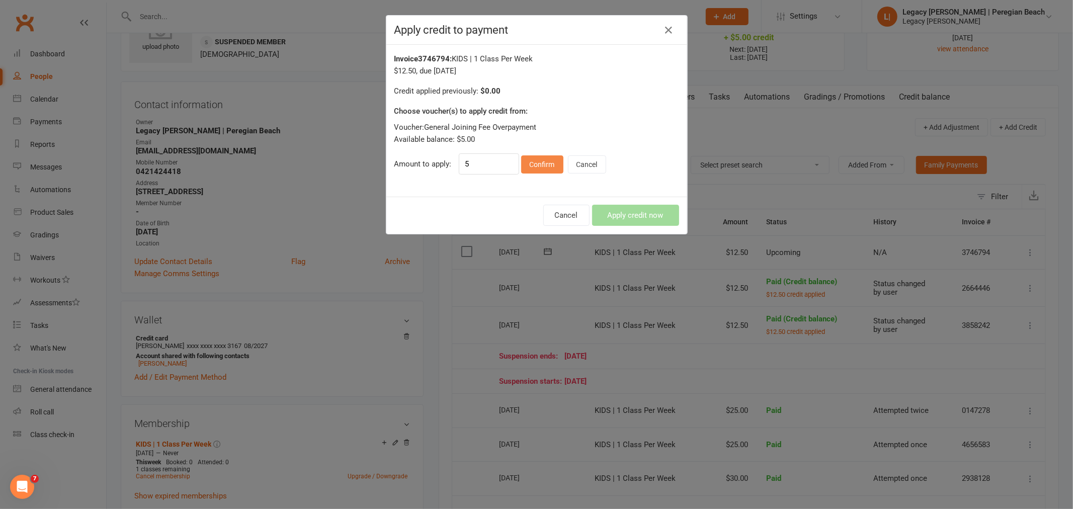
click at [531, 167] on button "Confirm" at bounding box center [542, 164] width 42 height 18
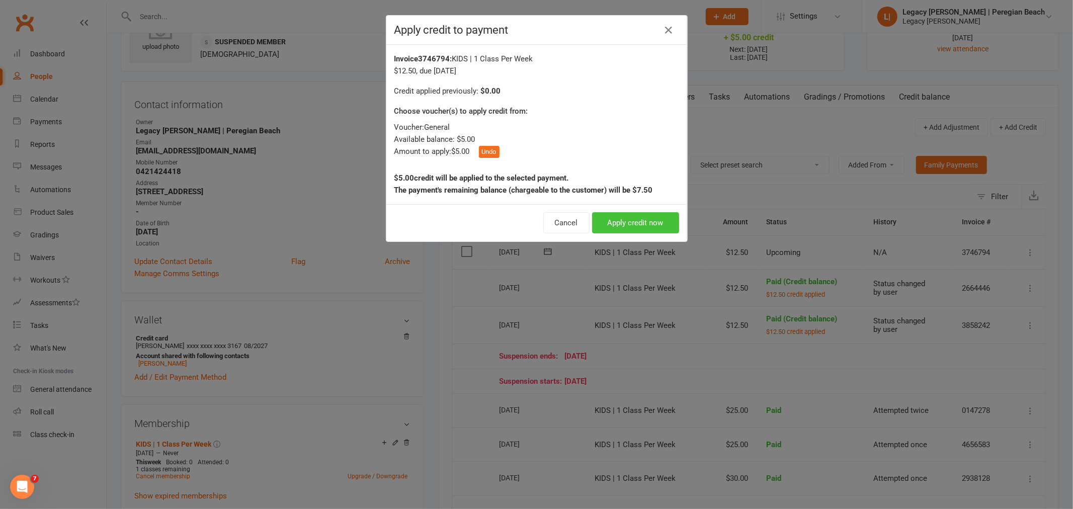
click at [657, 222] on button "Apply credit now" at bounding box center [635, 222] width 87 height 21
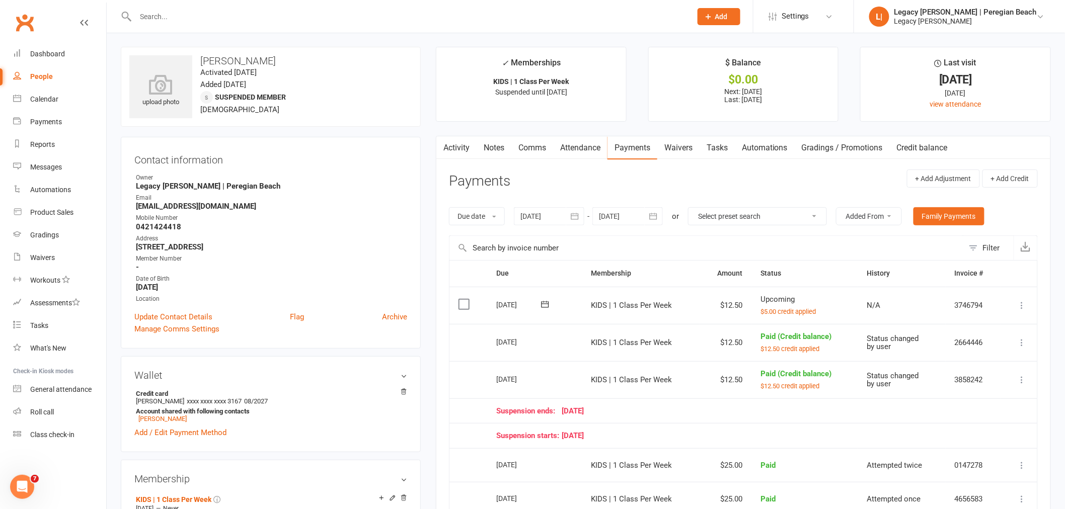
scroll to position [0, 0]
click at [833, 14] on icon at bounding box center [829, 17] width 8 height 8
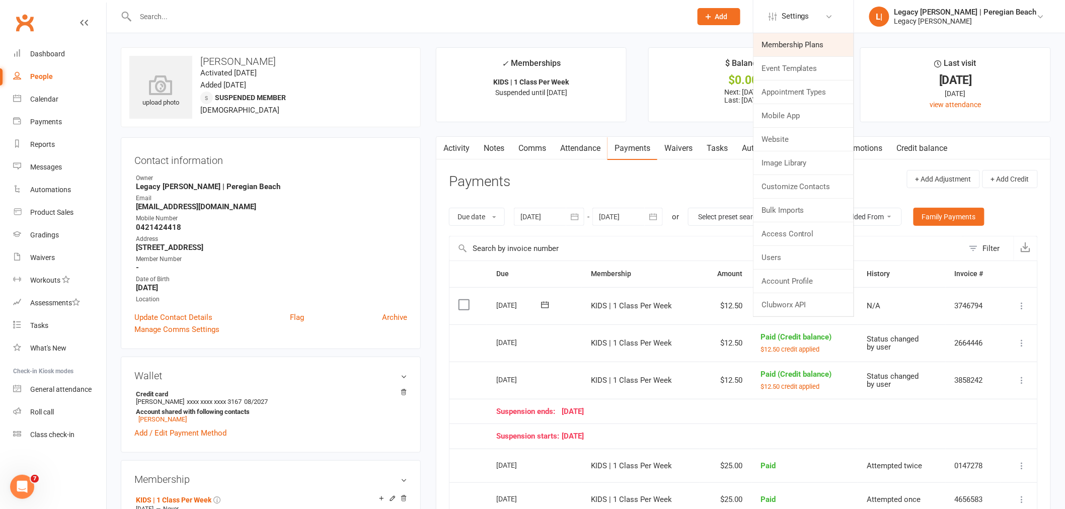
click at [827, 47] on link "Membership Plans" at bounding box center [803, 44] width 100 height 23
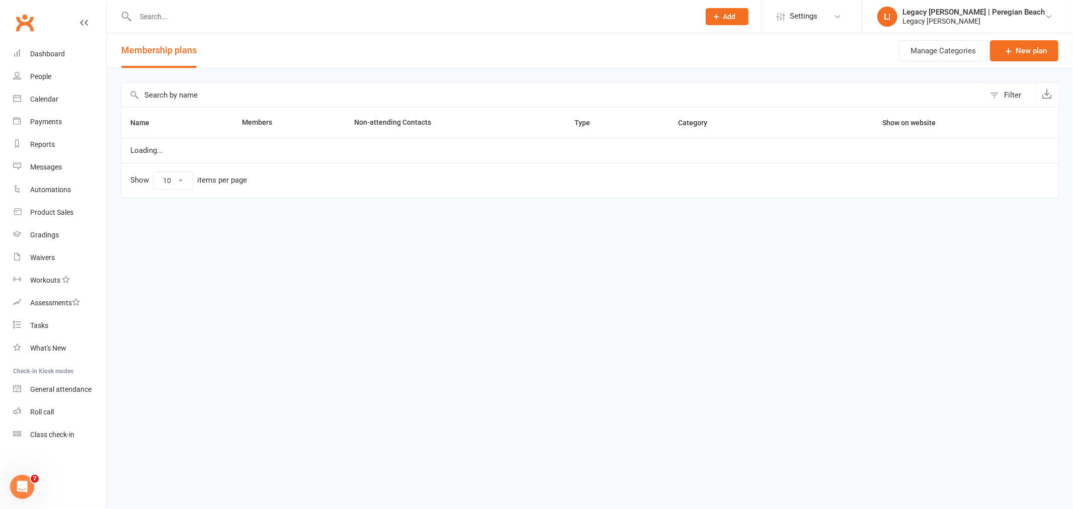
select select "100"
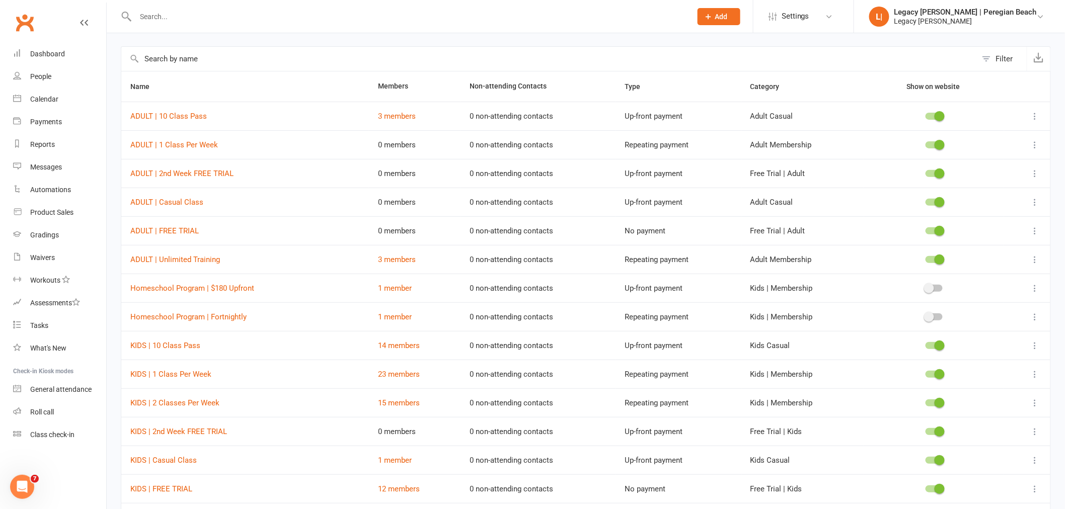
scroll to position [56, 0]
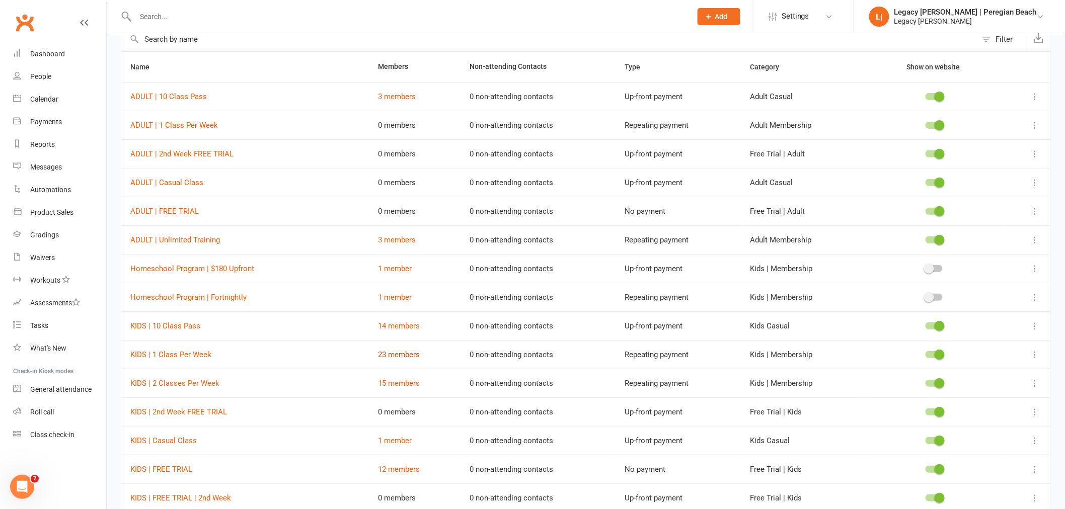
click at [389, 353] on link "23 members" at bounding box center [399, 354] width 42 height 9
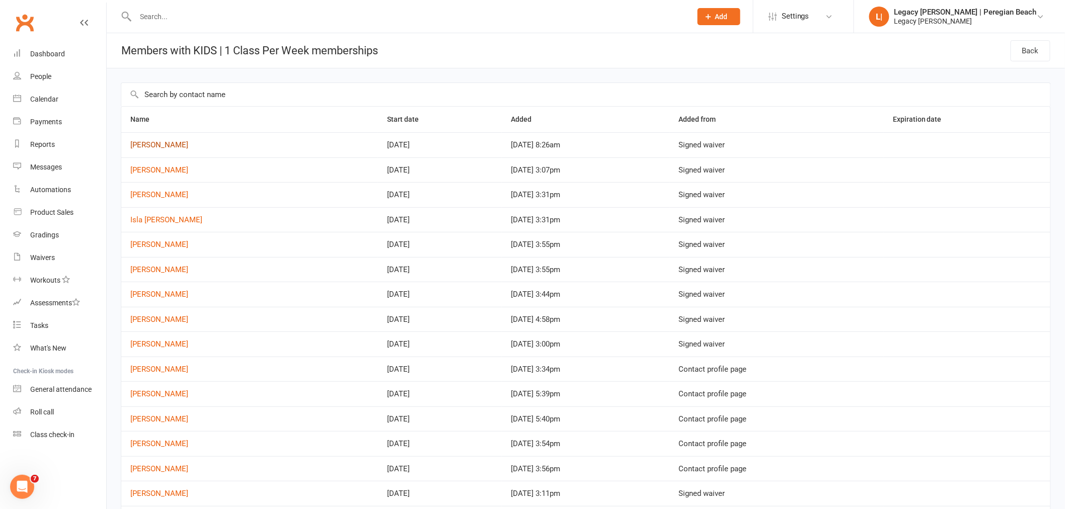
click at [153, 148] on link "[PERSON_NAME]" at bounding box center [159, 144] width 58 height 9
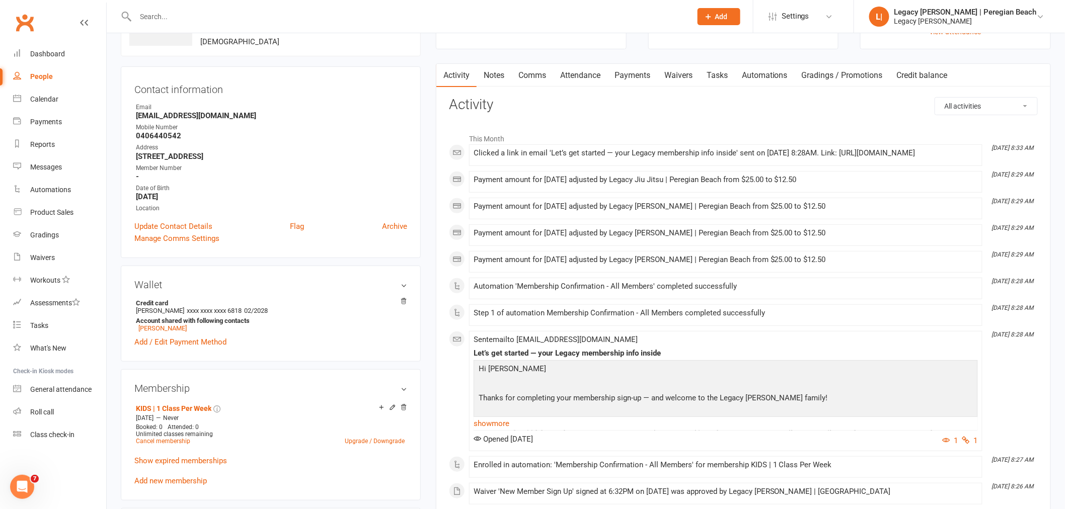
scroll to position [223, 0]
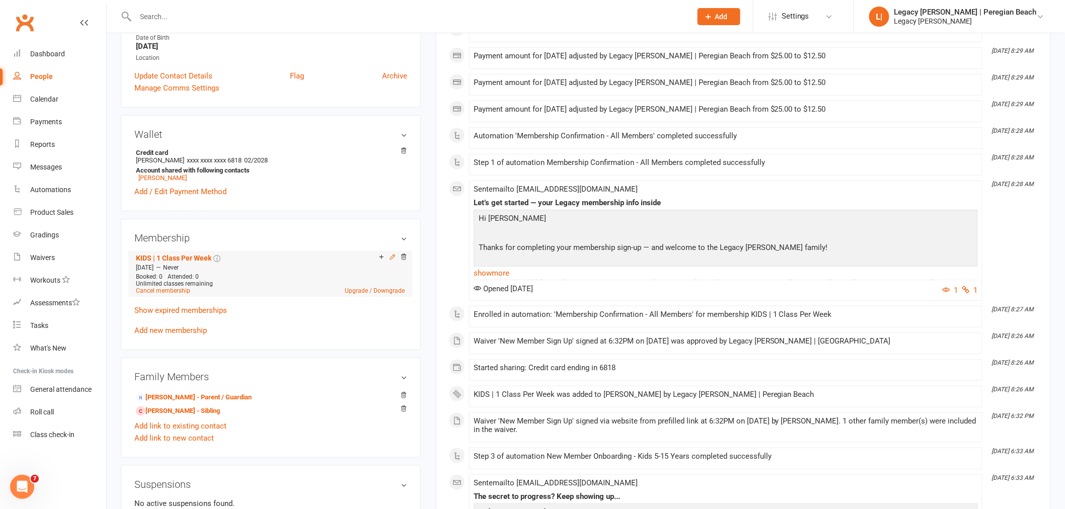
click at [390, 258] on icon at bounding box center [392, 257] width 5 height 5
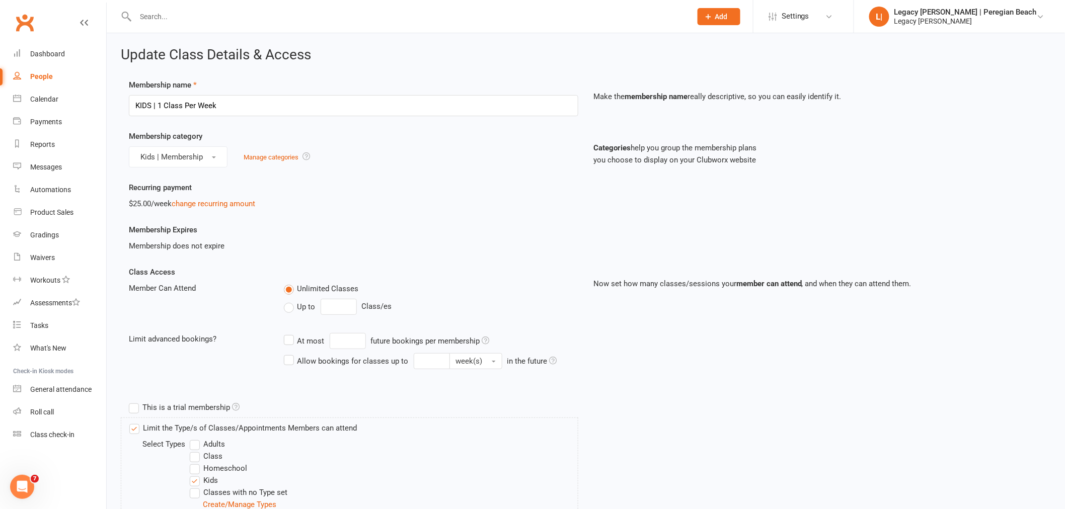
click at [304, 310] on span "Up to" at bounding box center [306, 306] width 18 height 11
click at [290, 301] on input "Up to" at bounding box center [287, 301] width 7 height 0
click at [342, 308] on input "0" at bounding box center [339, 307] width 36 height 16
click at [343, 310] on input "0" at bounding box center [339, 307] width 36 height 16
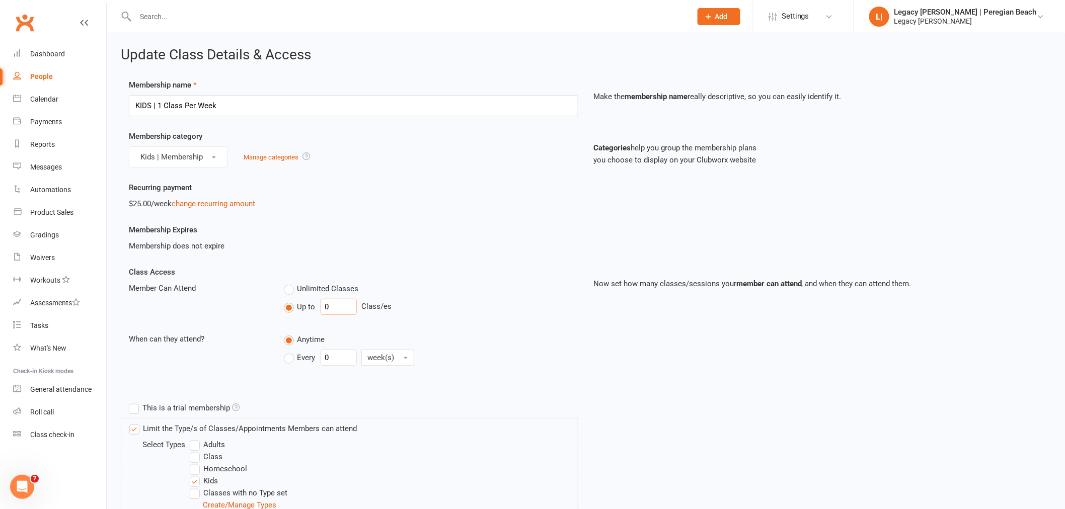
drag, startPoint x: 343, startPoint y: 310, endPoint x: 330, endPoint y: 310, distance: 12.6
click at [330, 310] on input "0" at bounding box center [339, 307] width 36 height 16
drag, startPoint x: 341, startPoint y: 311, endPoint x: 314, endPoint y: 308, distance: 26.8
click at [314, 308] on div "Up to 01 Class/es" at bounding box center [431, 307] width 294 height 16
type input "1"
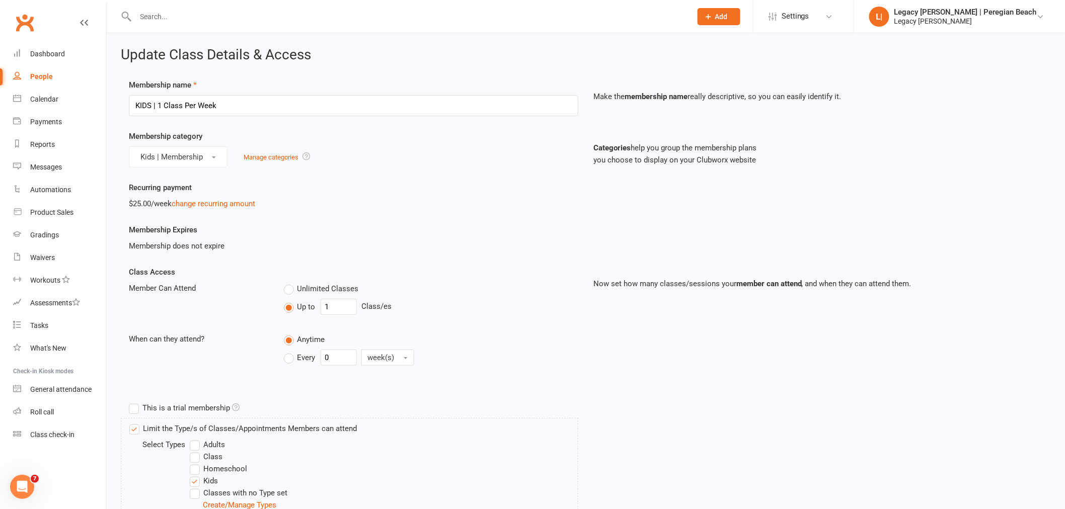
click at [302, 355] on span "Every" at bounding box center [306, 357] width 18 height 11
click at [290, 350] on input "Every" at bounding box center [287, 350] width 7 height 0
drag, startPoint x: 339, startPoint y: 356, endPoint x: 294, endPoint y: 356, distance: 44.3
click at [295, 356] on div "Every 0 week(s)" at bounding box center [354, 358] width 140 height 16
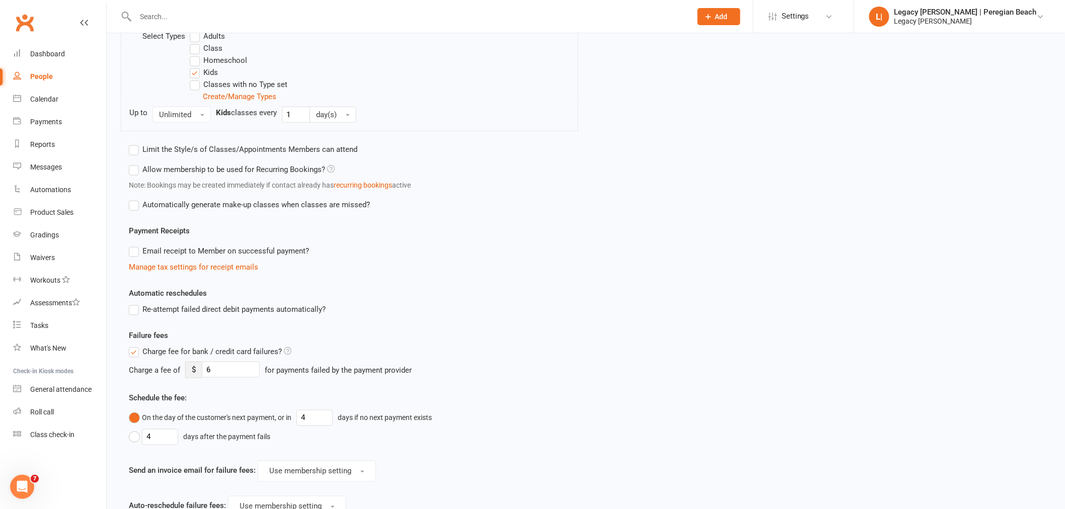
scroll to position [531, 0]
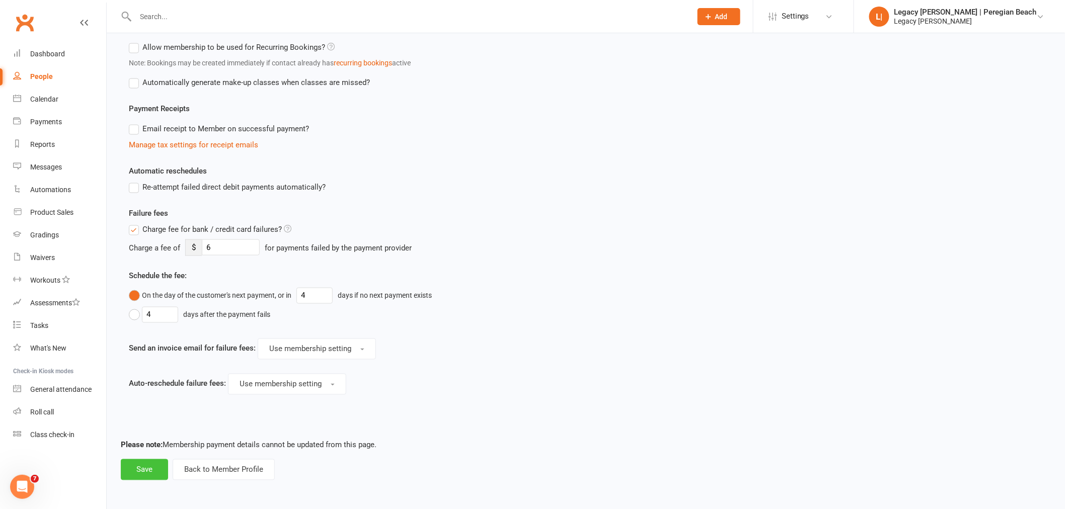
type input "1"
click at [148, 470] on button "Save" at bounding box center [144, 469] width 47 height 21
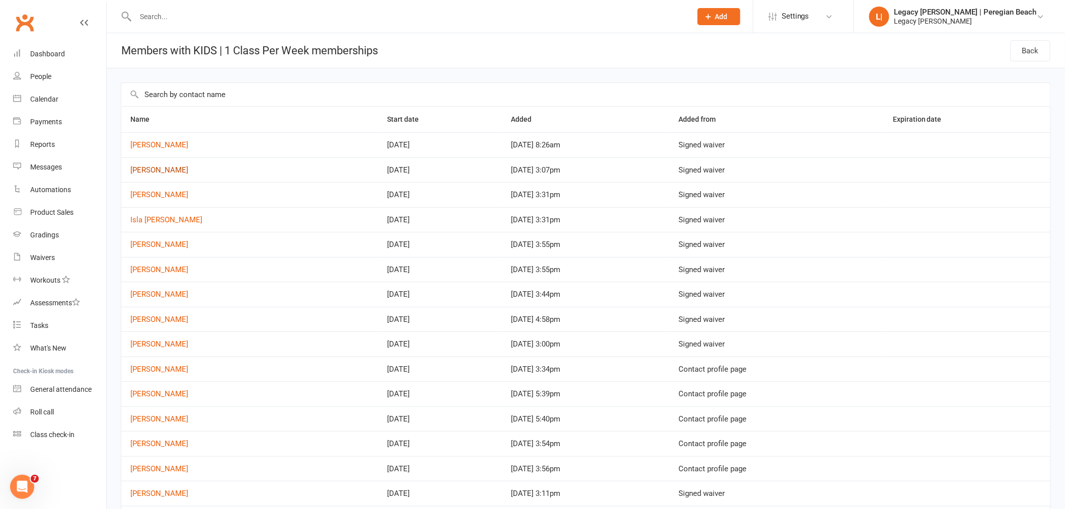
click at [170, 172] on link "[PERSON_NAME]" at bounding box center [159, 170] width 58 height 9
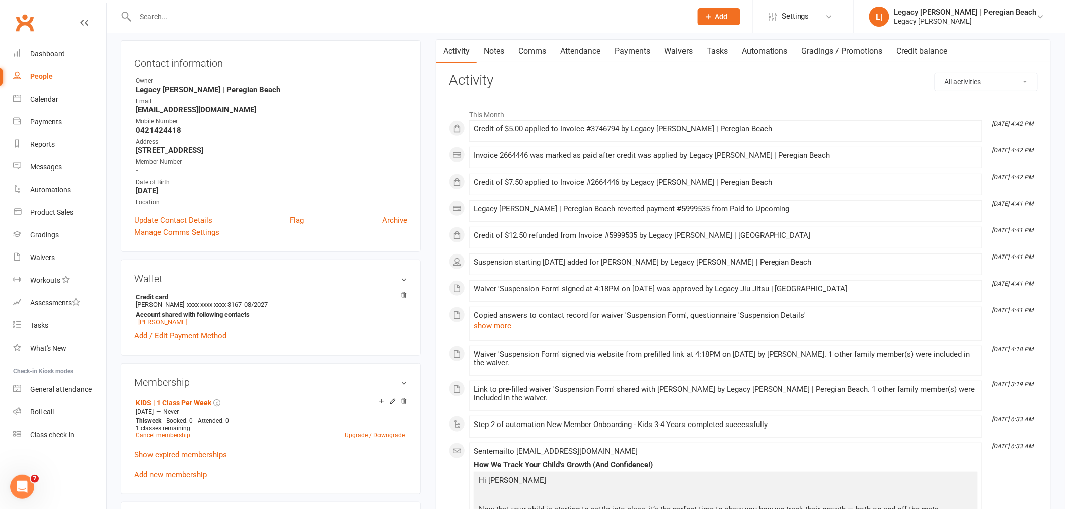
scroll to position [168, 0]
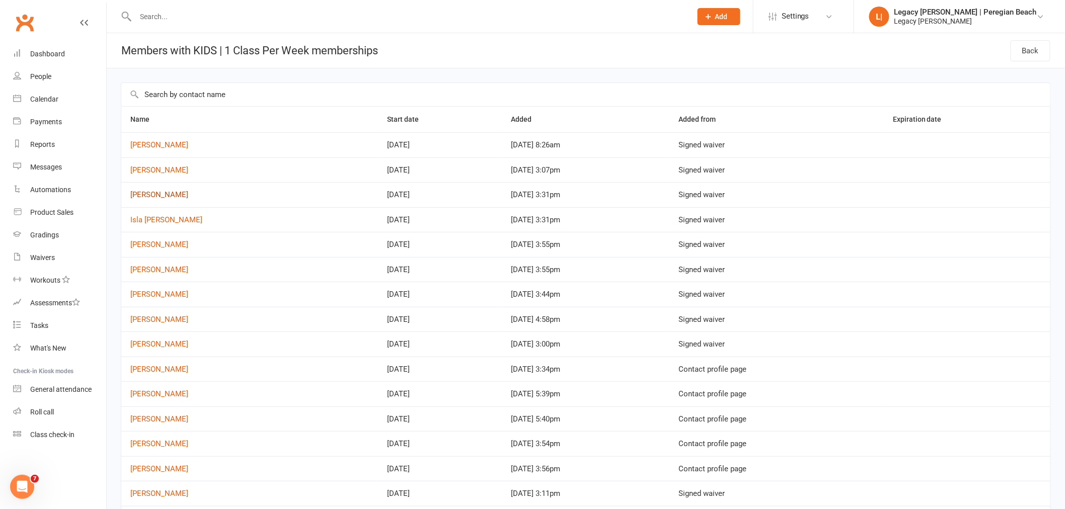
click at [148, 196] on link "Ava Lynch" at bounding box center [159, 194] width 58 height 9
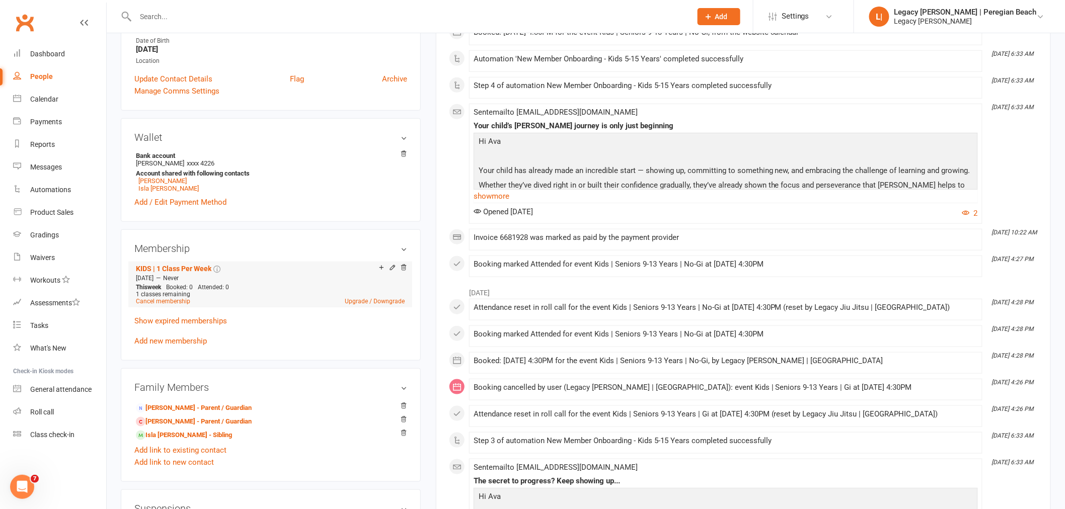
scroll to position [223, 0]
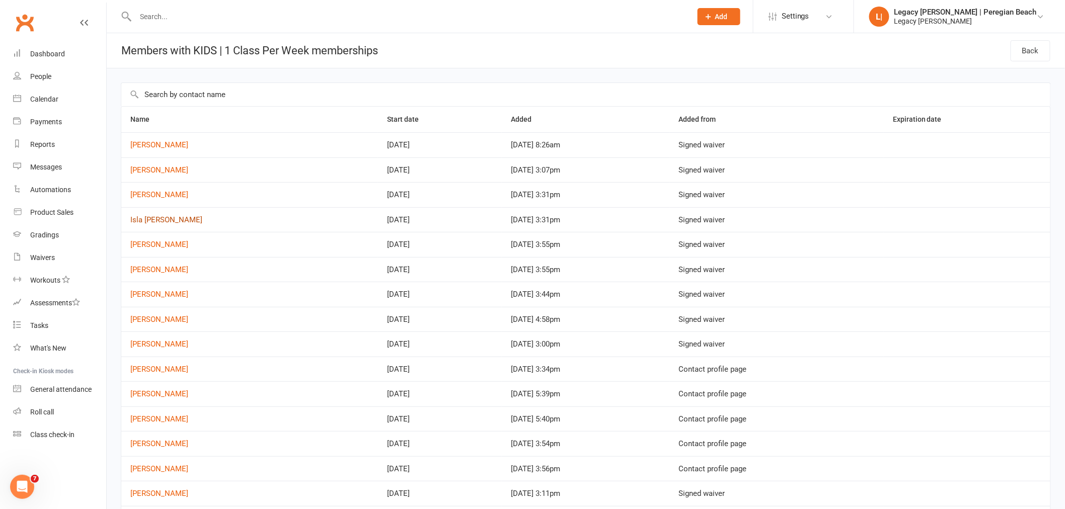
click at [147, 223] on link "Isla Lynch" at bounding box center [166, 219] width 72 height 9
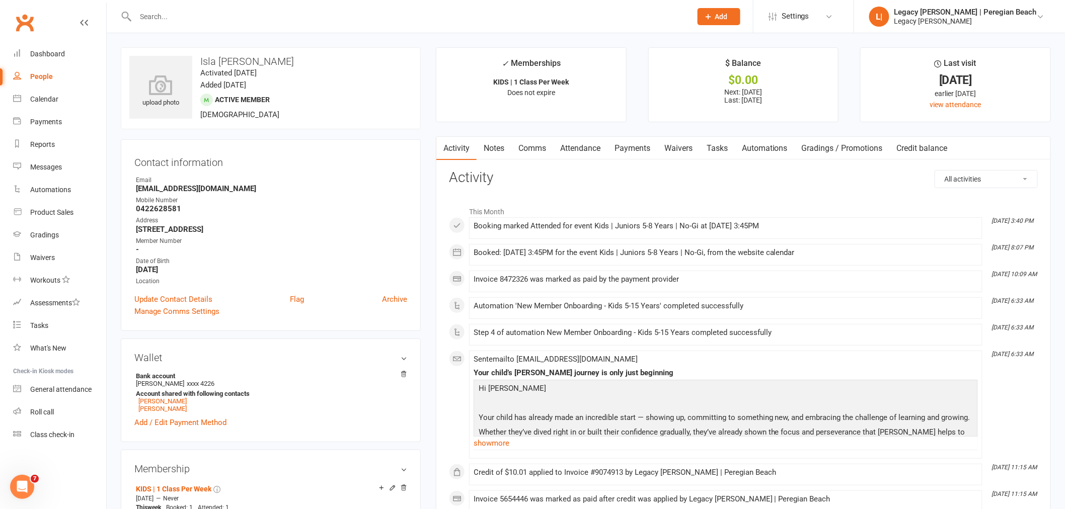
scroll to position [168, 0]
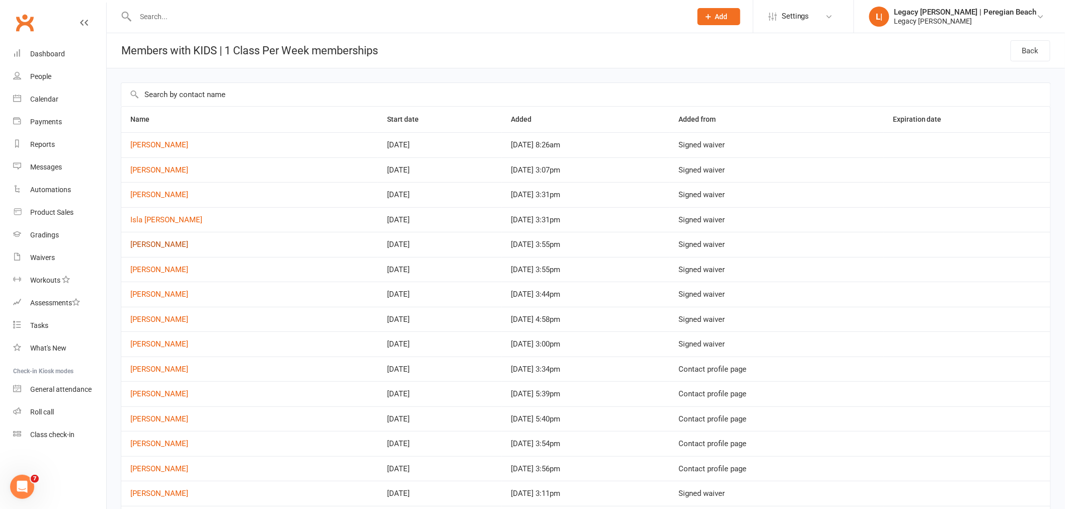
click at [141, 244] on link "Parker Powers" at bounding box center [159, 244] width 58 height 9
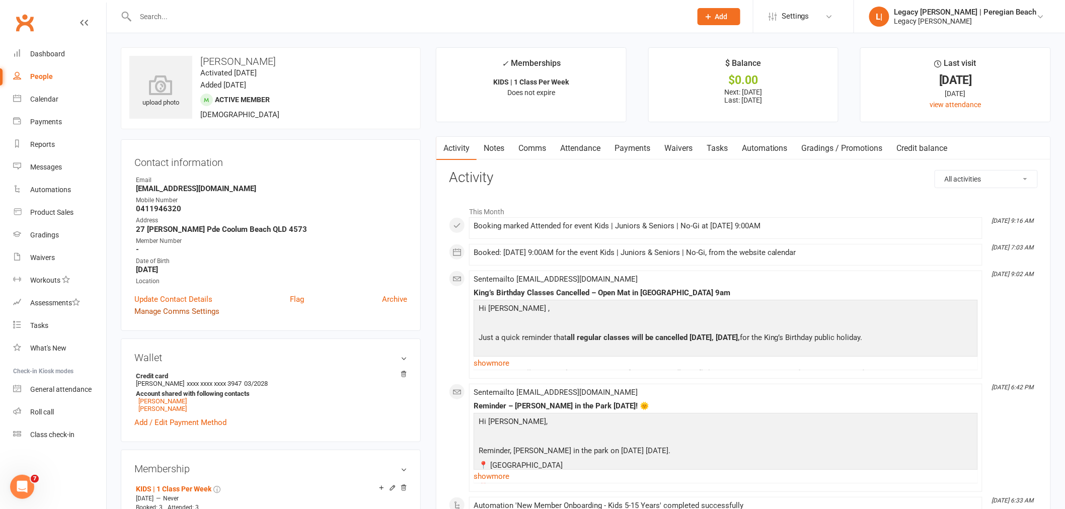
scroll to position [168, 0]
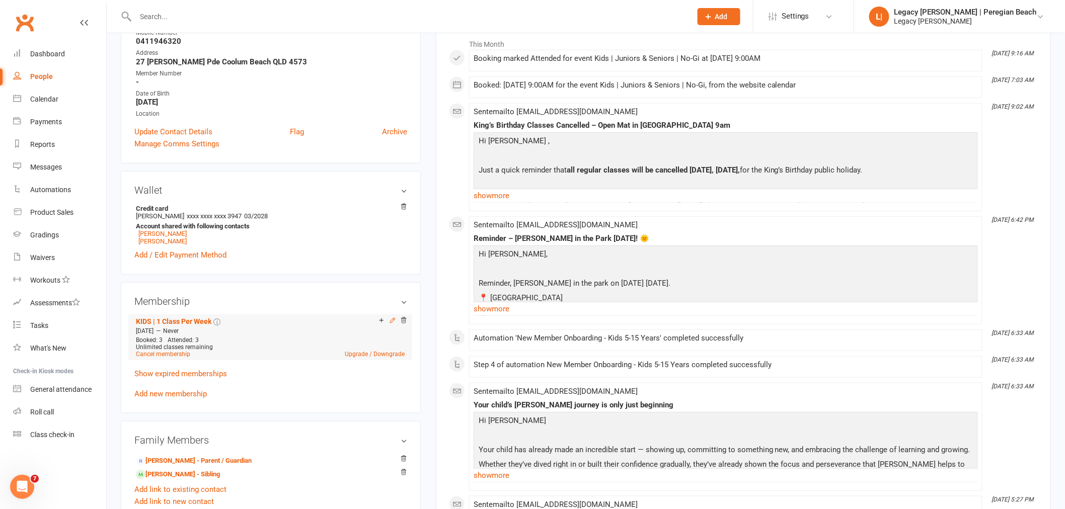
click at [394, 320] on icon at bounding box center [392, 320] width 7 height 7
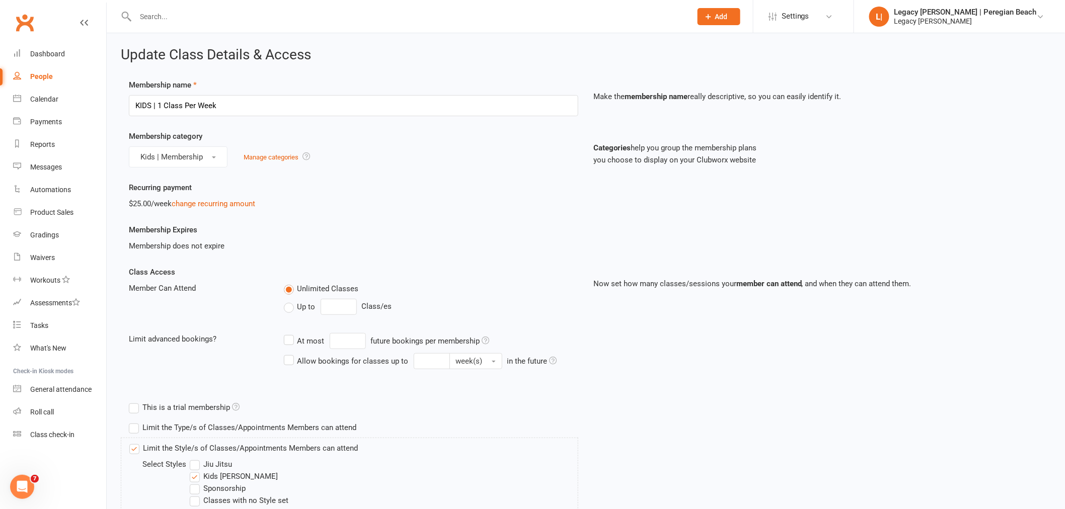
click at [300, 307] on span "Up to" at bounding box center [306, 306] width 18 height 11
click at [290, 301] on input "Up to" at bounding box center [287, 301] width 7 height 0
click at [345, 302] on input "0" at bounding box center [339, 307] width 36 height 16
click at [350, 303] on input "0" at bounding box center [339, 307] width 36 height 16
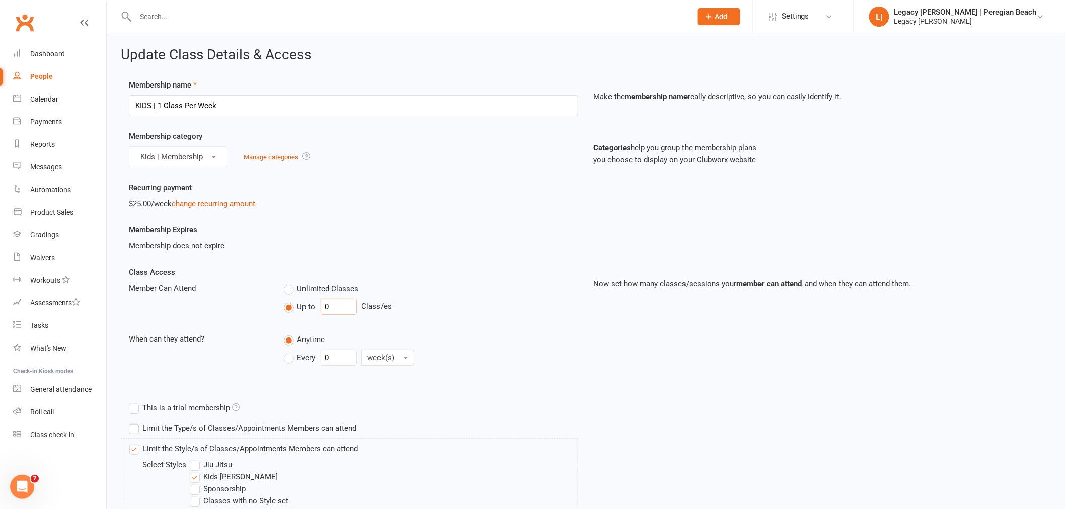
click at [350, 303] on input "0" at bounding box center [339, 307] width 36 height 16
type input "1"
click at [339, 357] on input "0" at bounding box center [339, 358] width 36 height 16
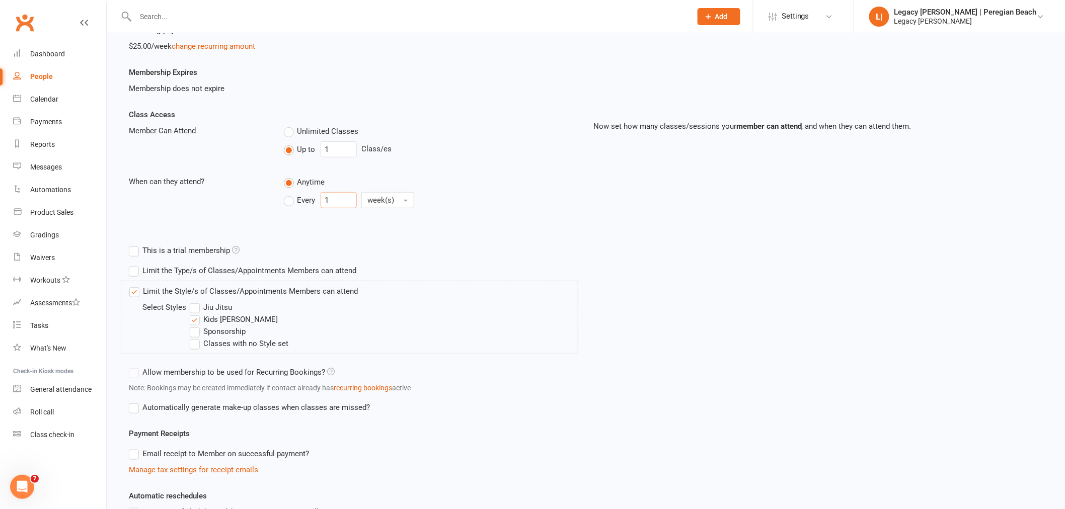
scroll to position [168, 0]
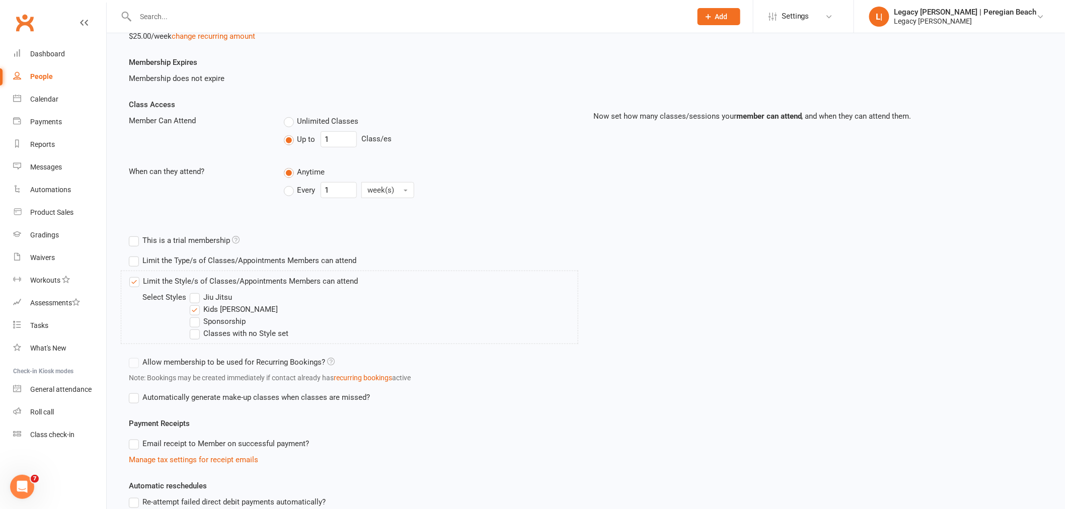
click at [306, 189] on span "Every" at bounding box center [306, 189] width 18 height 11
click at [290, 182] on input "Every" at bounding box center [287, 182] width 7 height 0
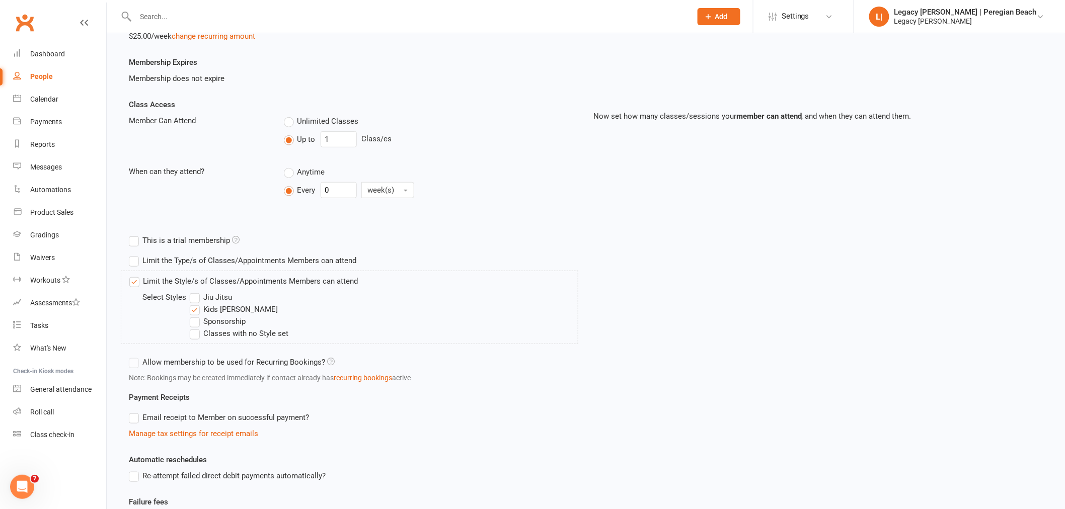
scroll to position [223, 0]
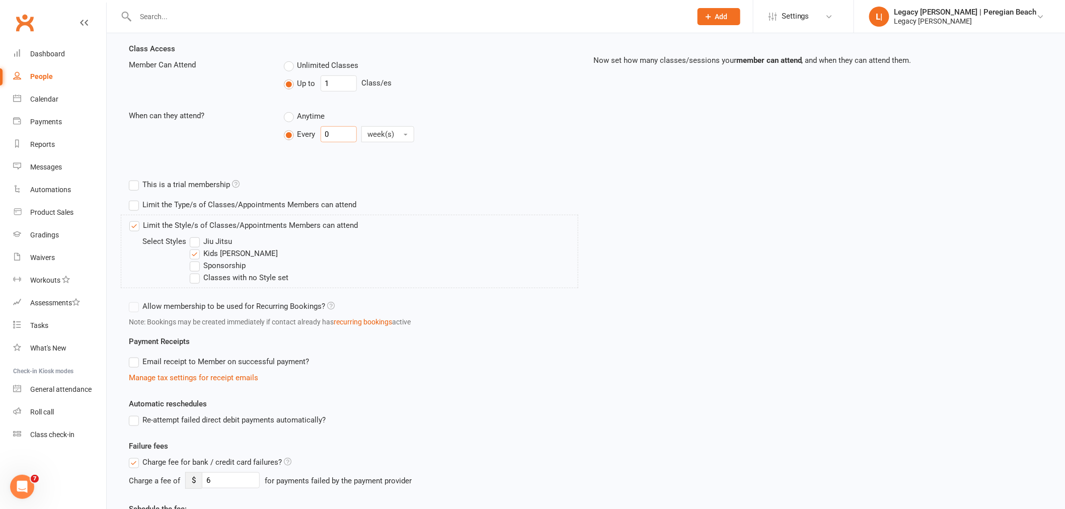
drag, startPoint x: 336, startPoint y: 134, endPoint x: 229, endPoint y: 121, distance: 107.5
click at [273, 126] on div "When can they attend? Anytime Every 0 week(s)" at bounding box center [353, 128] width 464 height 37
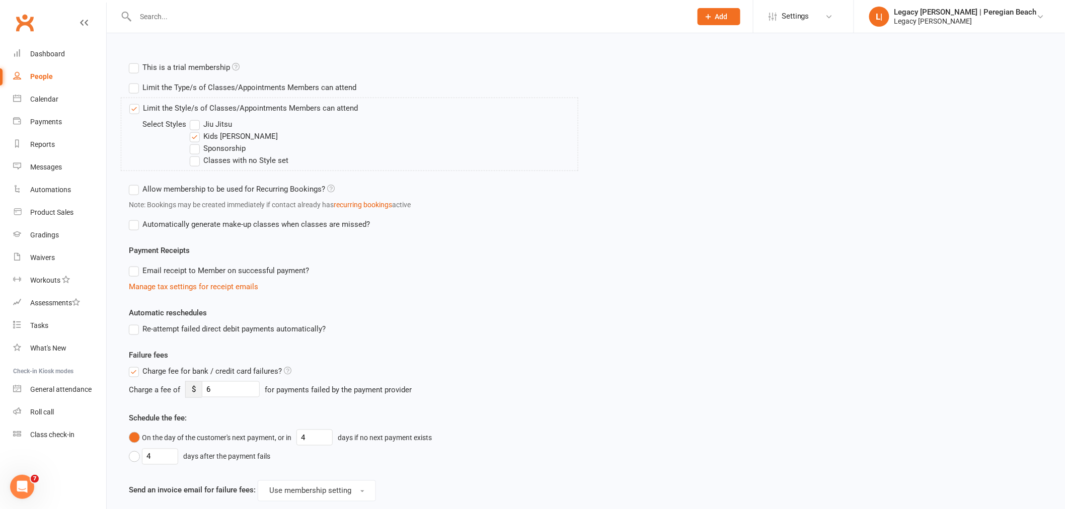
scroll to position [482, 0]
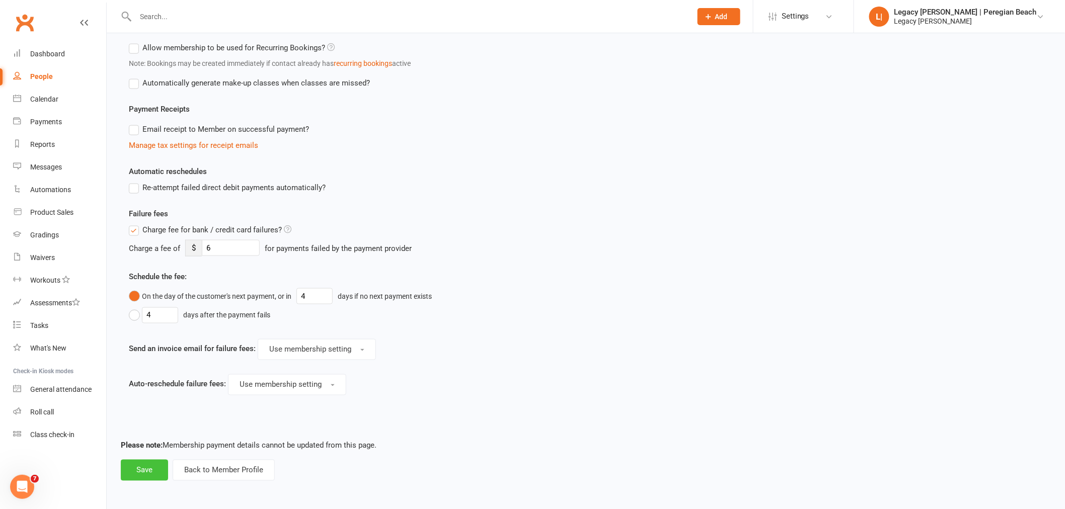
type input "1"
click at [139, 474] on button "Save" at bounding box center [144, 470] width 47 height 21
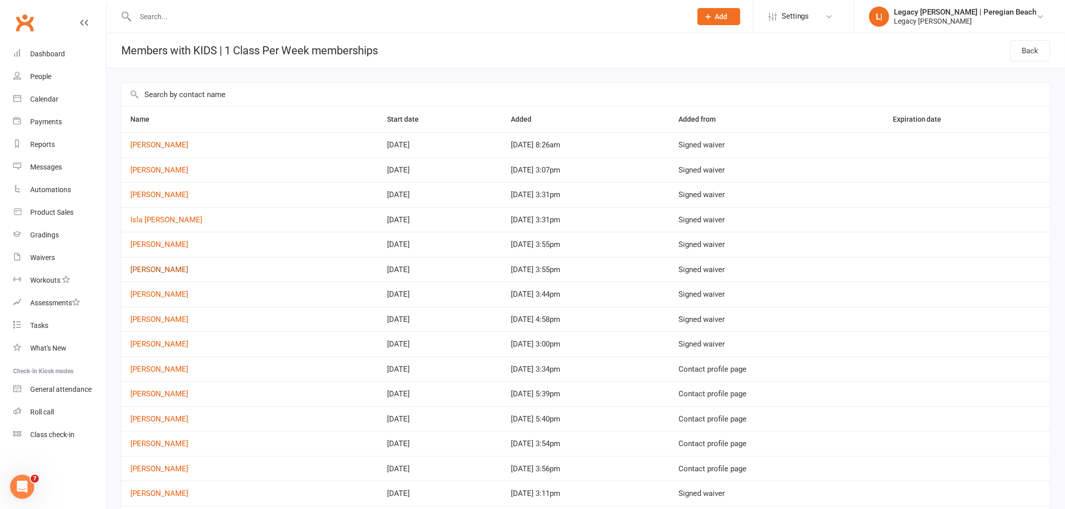
click at [156, 267] on link "Hunter Powers" at bounding box center [159, 269] width 58 height 9
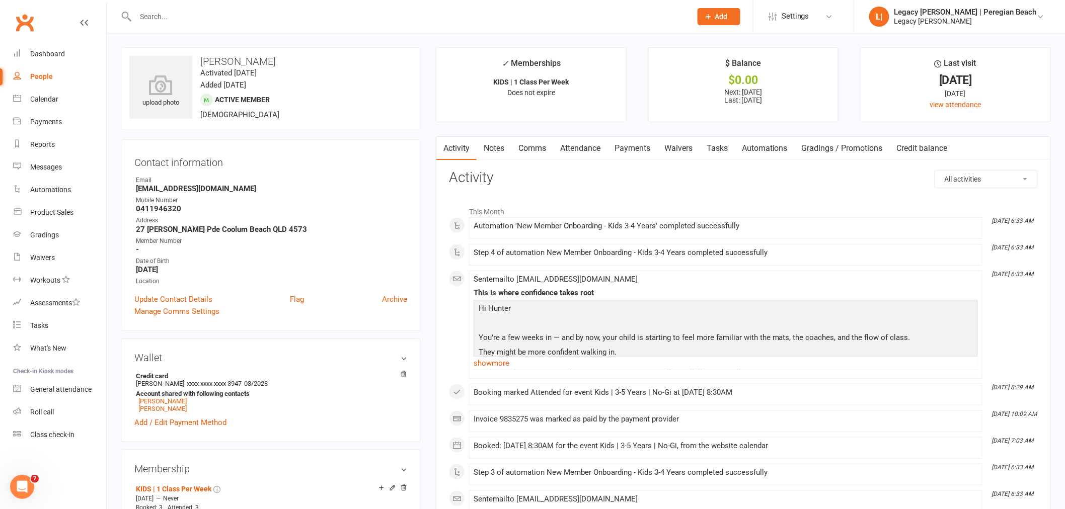
scroll to position [279, 0]
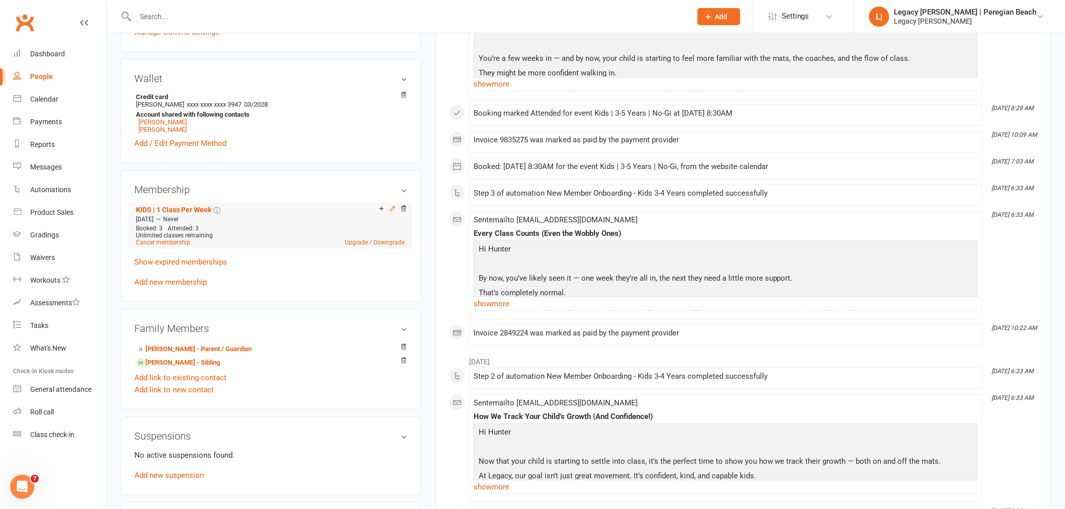
click at [390, 211] on icon at bounding box center [392, 208] width 7 height 7
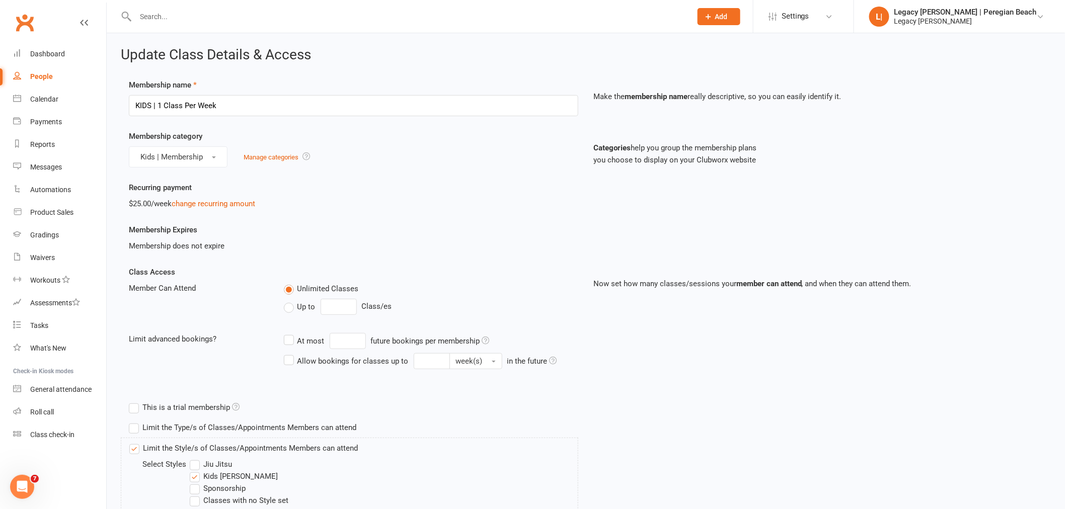
click at [307, 306] on span "Up to" at bounding box center [306, 306] width 18 height 11
click at [290, 301] on input "Up to" at bounding box center [287, 301] width 7 height 0
click at [348, 305] on input "0" at bounding box center [339, 307] width 36 height 16
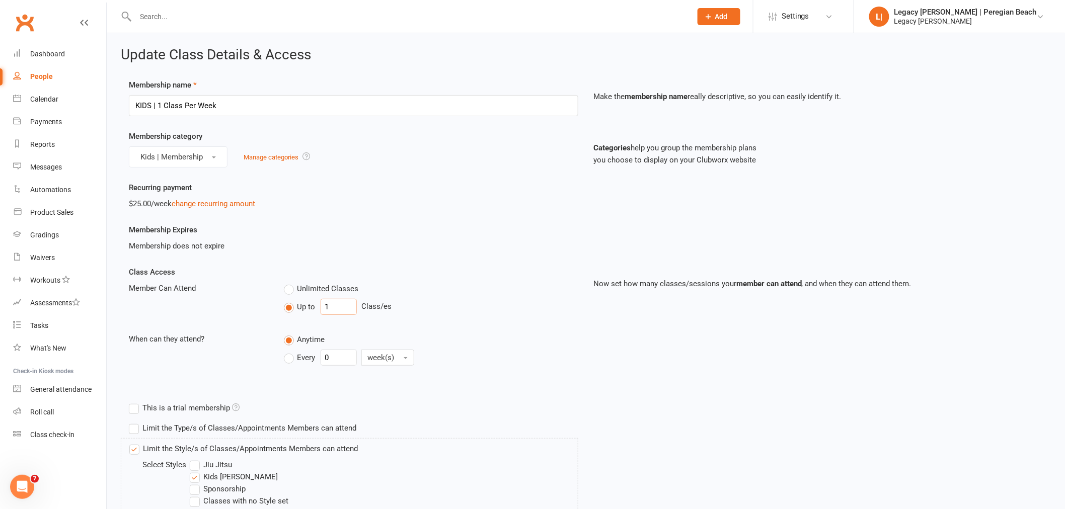
type input "1"
click at [304, 362] on label "Every" at bounding box center [300, 358] width 32 height 12
click at [290, 350] on input "Every" at bounding box center [287, 350] width 7 height 0
click at [340, 359] on input "0" at bounding box center [339, 358] width 36 height 16
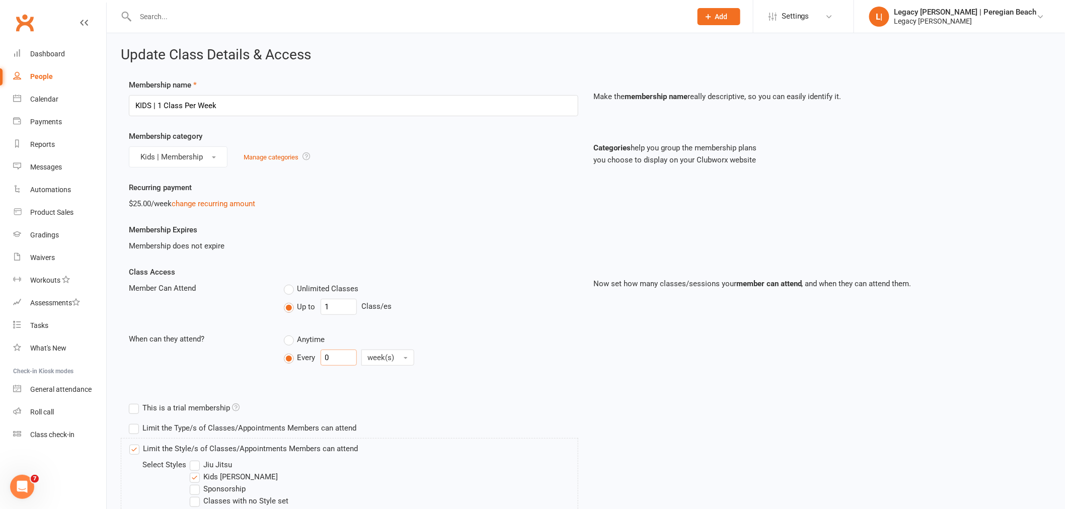
click at [340, 359] on input "0" at bounding box center [339, 358] width 36 height 16
type input "1"
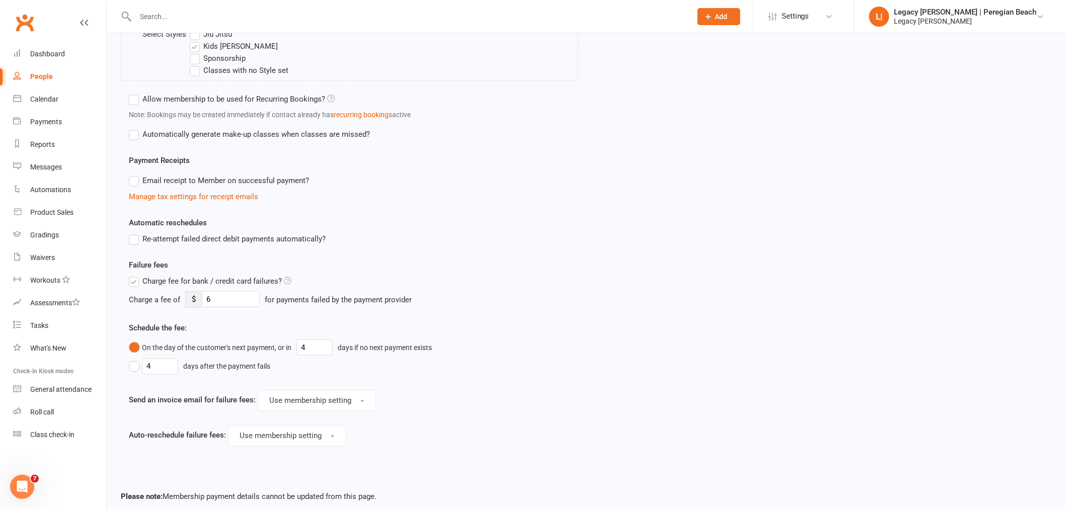
scroll to position [482, 0]
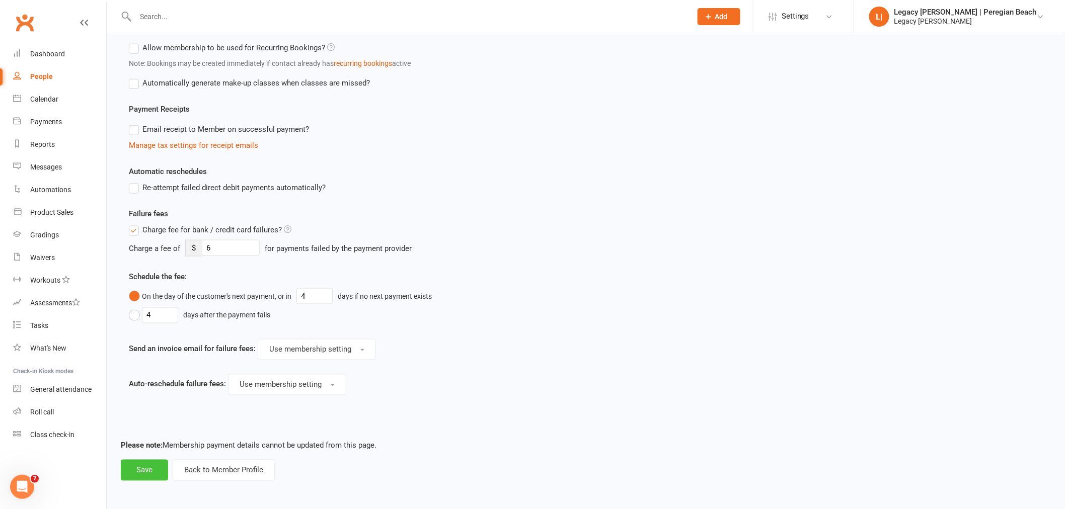
click at [146, 479] on button "Save" at bounding box center [144, 470] width 47 height 21
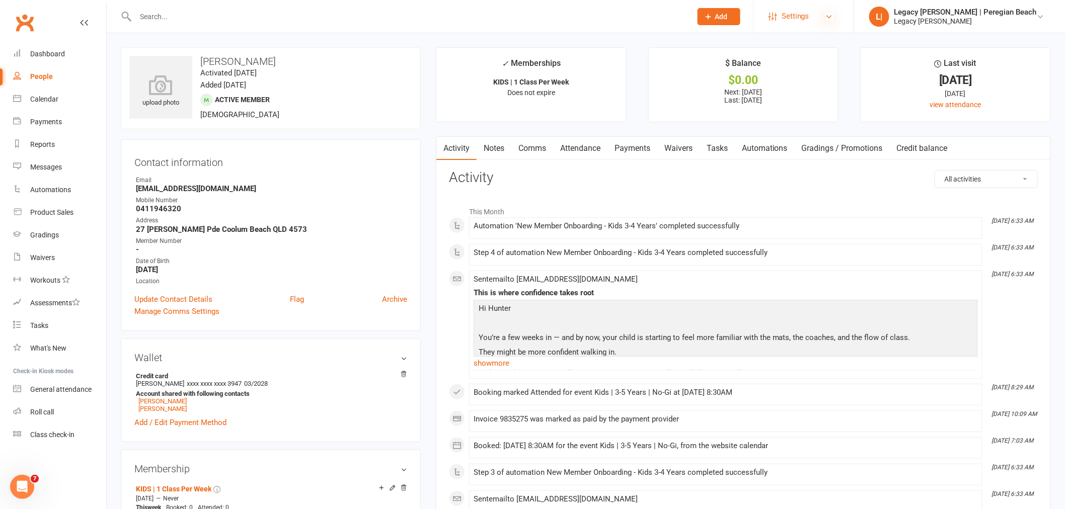
click at [833, 20] on icon at bounding box center [829, 17] width 8 height 8
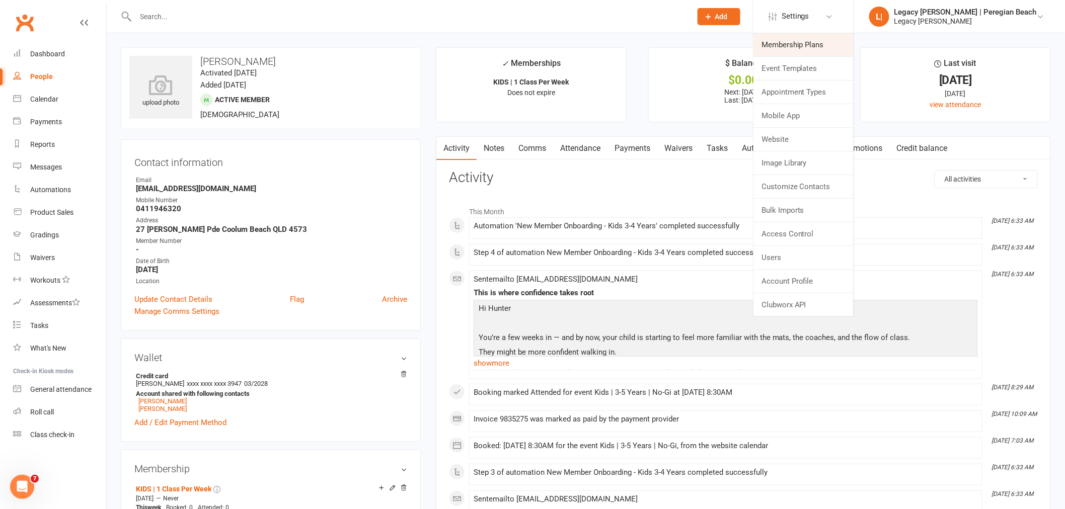
click at [823, 37] on link "Membership Plans" at bounding box center [803, 44] width 100 height 23
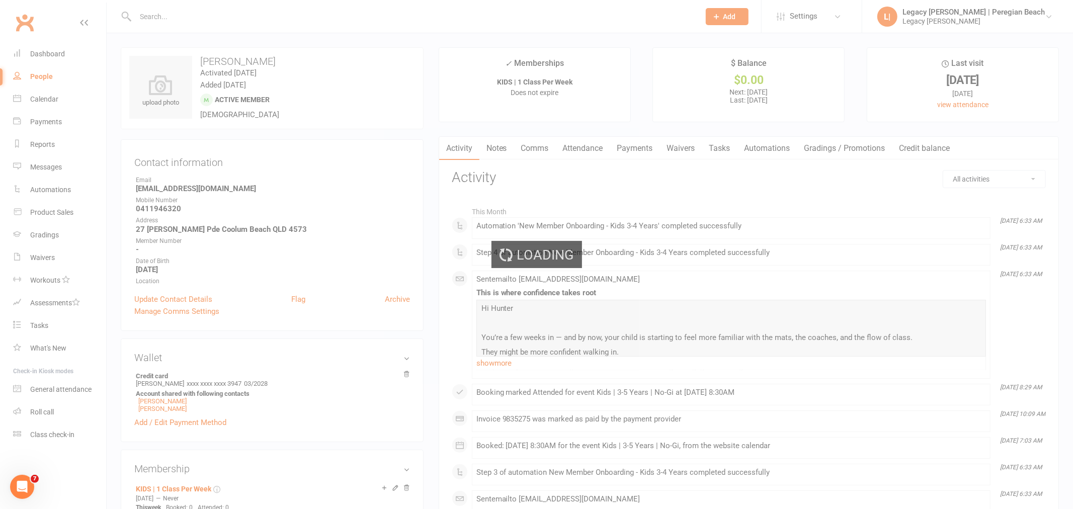
select select "100"
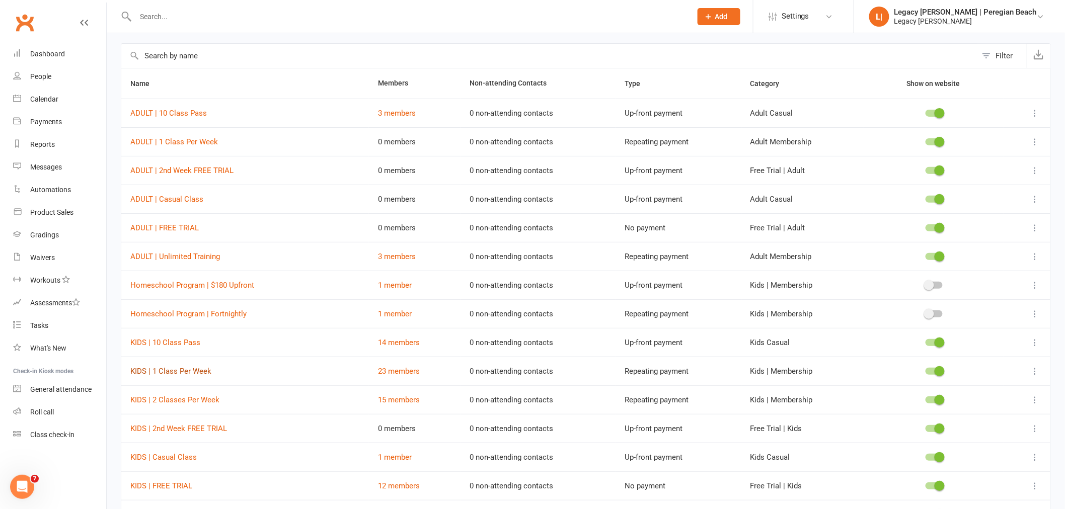
scroll to position [56, 0]
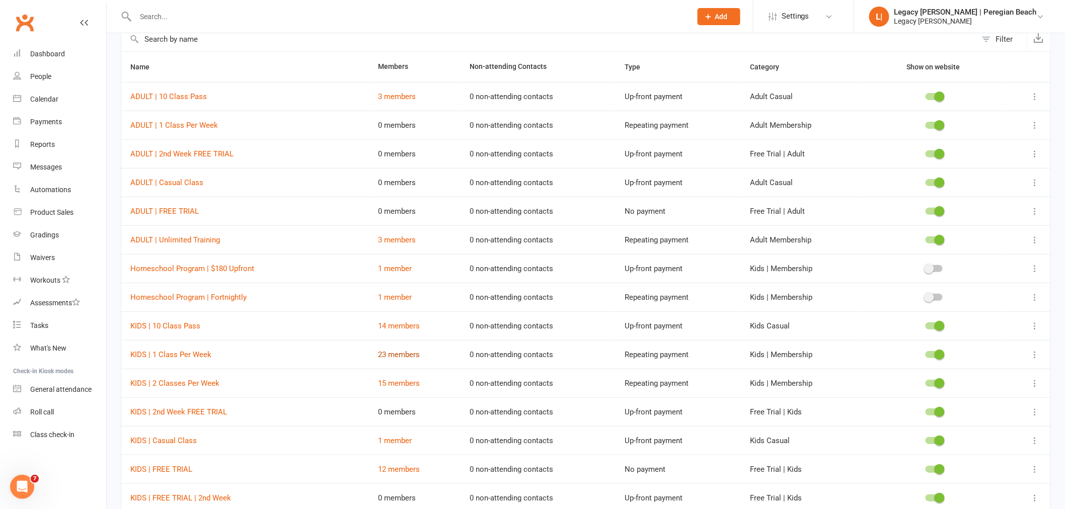
click at [390, 355] on link "23 members" at bounding box center [399, 354] width 42 height 9
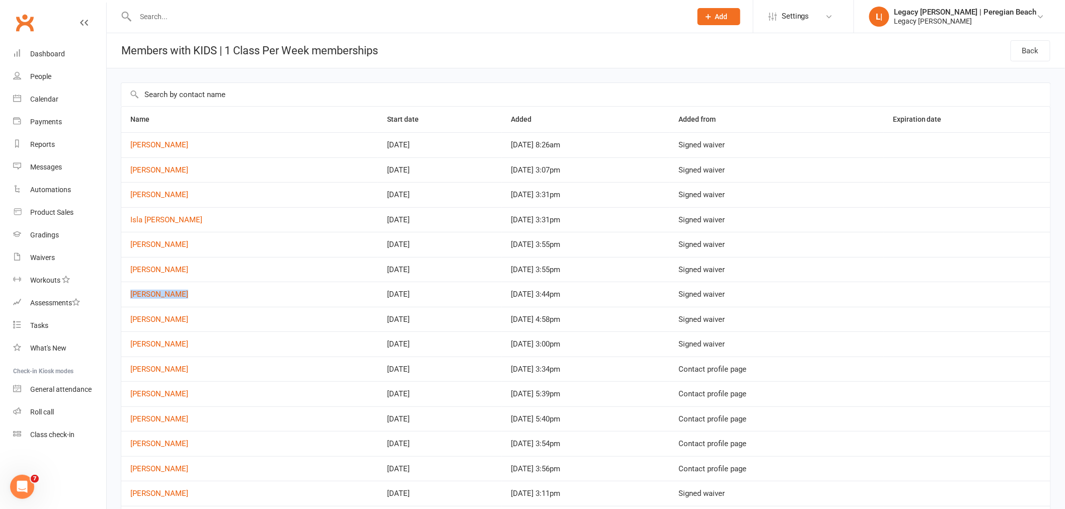
drag, startPoint x: 195, startPoint y: 294, endPoint x: 131, endPoint y: 302, distance: 64.4
click at [131, 302] on td "Xander Murphy" at bounding box center [249, 294] width 257 height 25
copy link "Xander Murphy"
drag, startPoint x: 201, startPoint y: 324, endPoint x: 132, endPoint y: 323, distance: 69.4
click at [132, 323] on td "[PERSON_NAME]" at bounding box center [249, 319] width 257 height 25
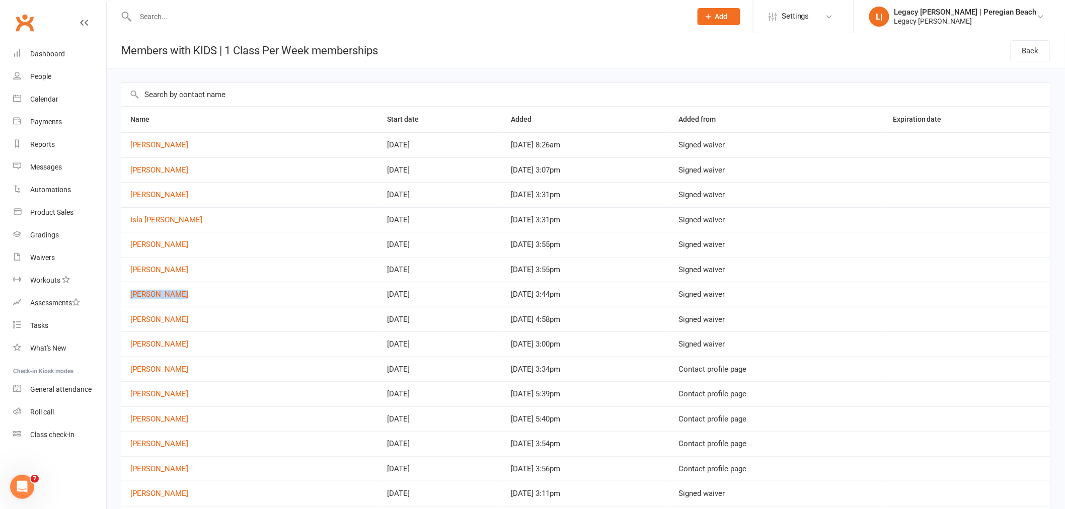
copy link "[PERSON_NAME]"
drag, startPoint x: 195, startPoint y: 343, endPoint x: 127, endPoint y: 351, distance: 68.9
click at [127, 351] on td "Xander Munro" at bounding box center [249, 344] width 257 height 25
copy link "Xander Munro"
drag, startPoint x: 177, startPoint y: 373, endPoint x: 131, endPoint y: 380, distance: 46.3
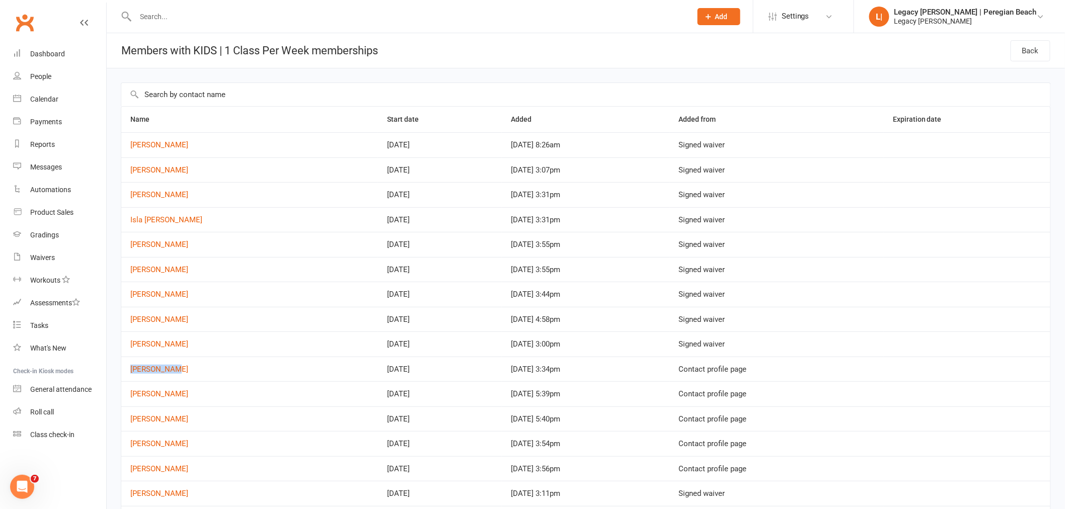
click at [131, 380] on td "Leroy Price" at bounding box center [249, 369] width 257 height 25
copy link "Leroy Price"
drag, startPoint x: 190, startPoint y: 400, endPoint x: 129, endPoint y: 405, distance: 61.1
click at [129, 405] on td "[PERSON_NAME]" at bounding box center [249, 393] width 257 height 25
copy link "[PERSON_NAME]"
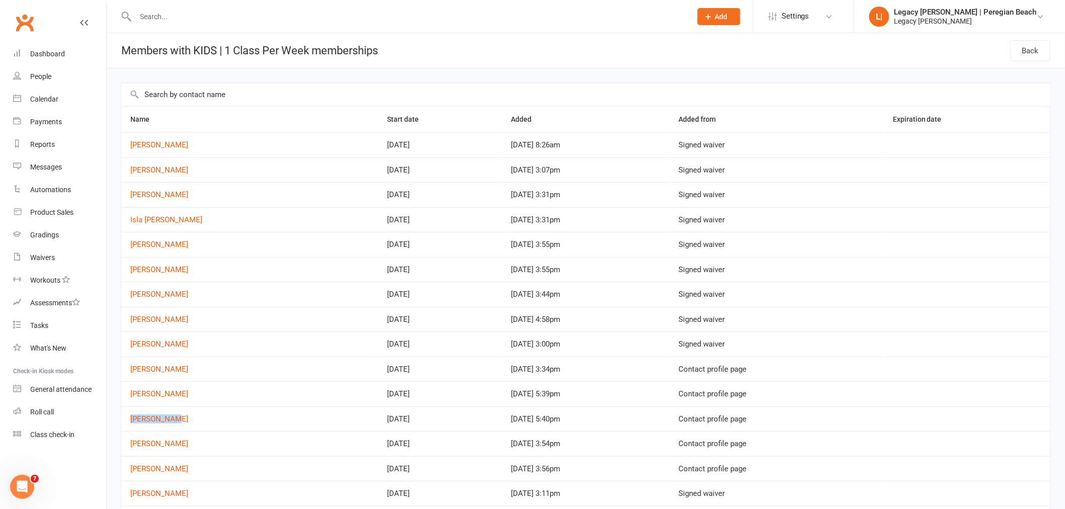
drag, startPoint x: 194, startPoint y: 419, endPoint x: 130, endPoint y: 428, distance: 65.1
click at [130, 428] on td "[PERSON_NAME]" at bounding box center [249, 419] width 257 height 25
copy link "[PERSON_NAME]"
drag, startPoint x: 197, startPoint y: 450, endPoint x: 131, endPoint y: 453, distance: 65.5
click at [131, 453] on td "Albie Wilson" at bounding box center [249, 443] width 257 height 25
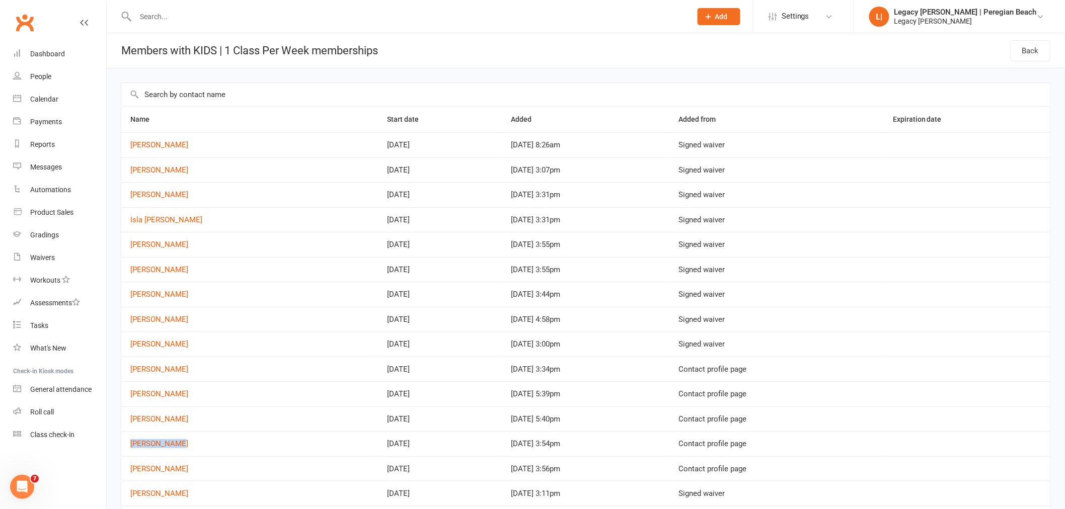
copy link "Albie Wilson"
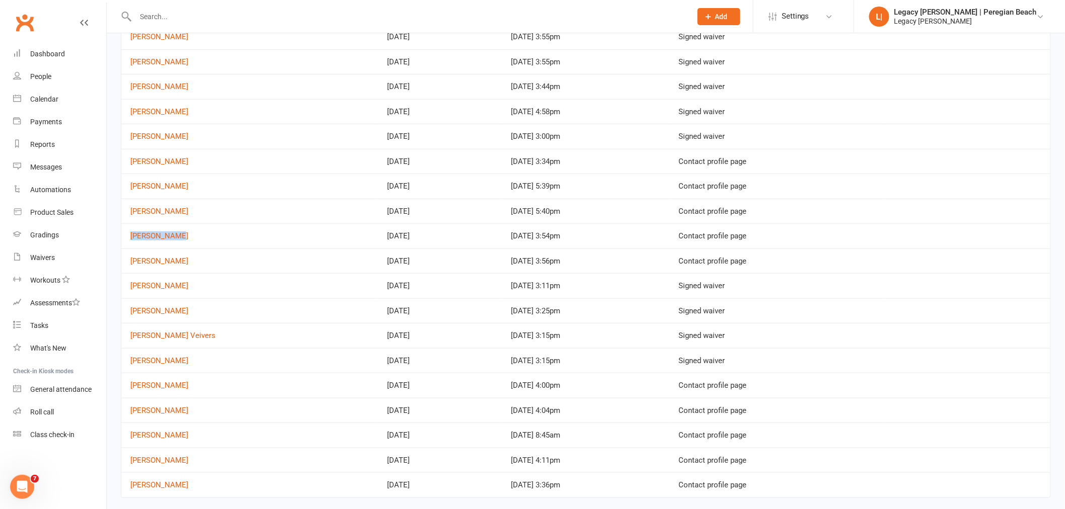
scroll to position [223, 0]
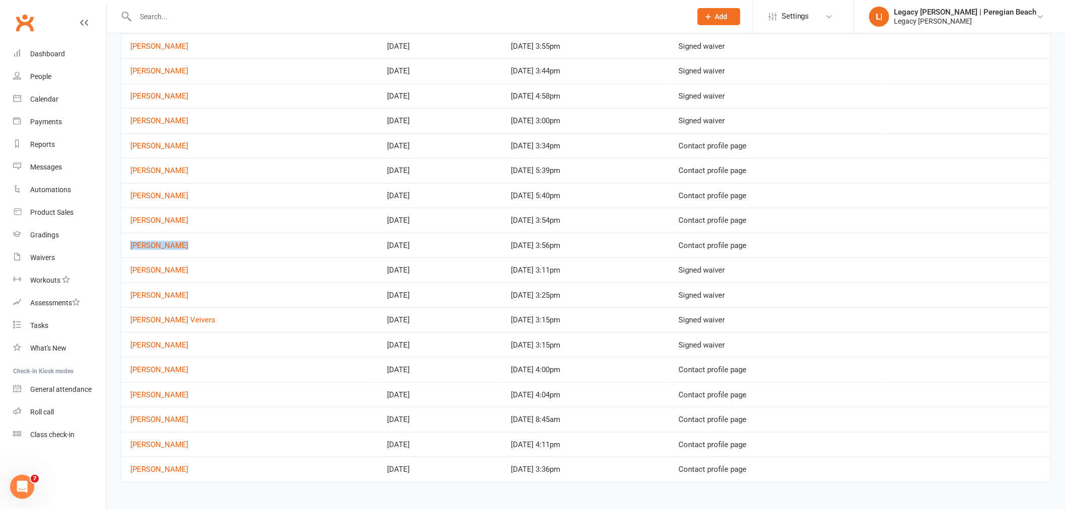
drag, startPoint x: 197, startPoint y: 243, endPoint x: 131, endPoint y: 254, distance: 66.9
click at [131, 254] on td "Archer Wilson" at bounding box center [249, 245] width 257 height 25
copy link "Archer Wilson"
drag, startPoint x: 167, startPoint y: 280, endPoint x: 131, endPoint y: 282, distance: 35.3
click at [131, 282] on td "Kai Randall" at bounding box center [249, 270] width 257 height 25
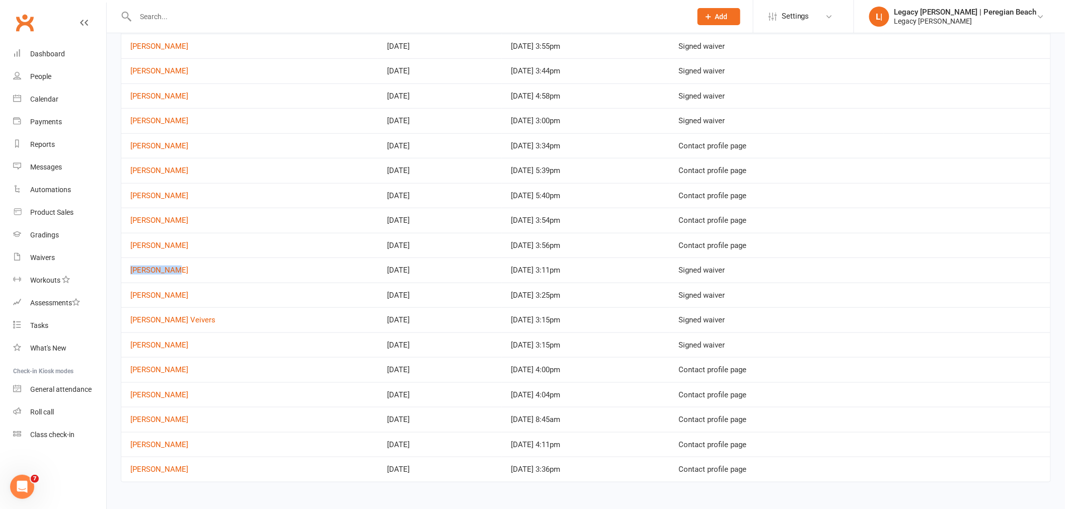
copy link "Kai Randall"
drag, startPoint x: 203, startPoint y: 300, endPoint x: 131, endPoint y: 304, distance: 72.6
click at [131, 304] on td "Phoenix Walker" at bounding box center [249, 295] width 257 height 25
copy link "Phoenix Walker"
drag, startPoint x: 205, startPoint y: 319, endPoint x: 129, endPoint y: 328, distance: 76.5
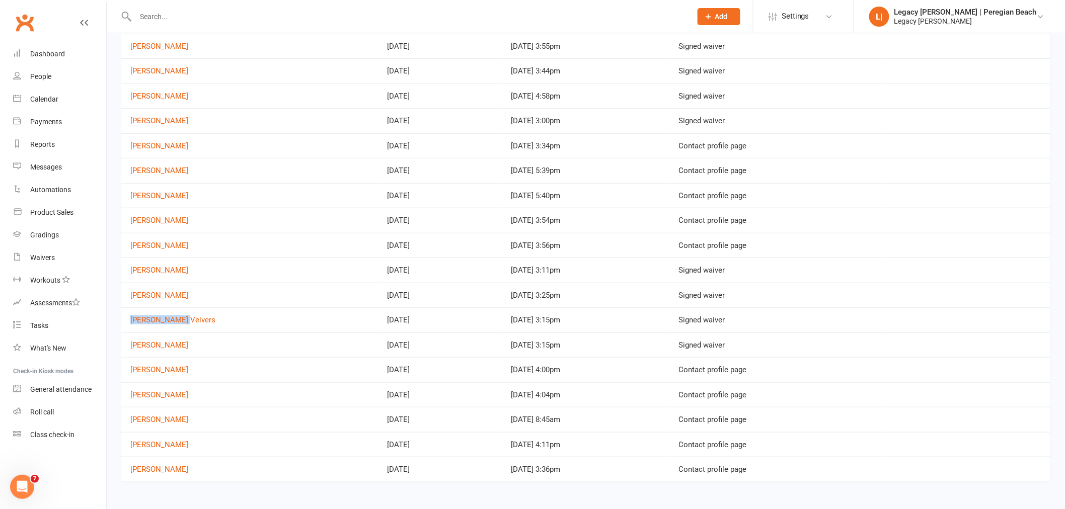
click at [129, 328] on td "[PERSON_NAME] Veivers" at bounding box center [249, 319] width 257 height 25
drag, startPoint x: 186, startPoint y: 346, endPoint x: 130, endPoint y: 357, distance: 57.5
click at [130, 357] on td "[PERSON_NAME]" at bounding box center [249, 345] width 257 height 25
drag, startPoint x: 186, startPoint y: 374, endPoint x: 131, endPoint y: 375, distance: 54.9
click at [131, 375] on td "[PERSON_NAME]" at bounding box center [249, 369] width 257 height 25
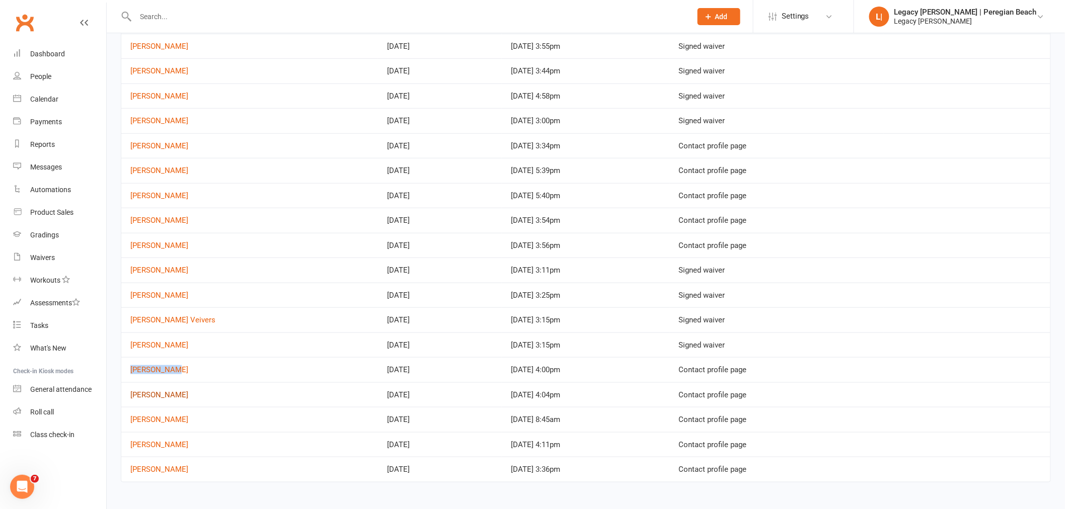
drag, startPoint x: 203, startPoint y: 398, endPoint x: 132, endPoint y: 398, distance: 71.0
click at [132, 398] on td "[PERSON_NAME]" at bounding box center [249, 394] width 257 height 25
drag, startPoint x: 182, startPoint y: 420, endPoint x: 128, endPoint y: 428, distance: 54.5
click at [128, 428] on td "Jatin Kumar" at bounding box center [249, 419] width 257 height 25
drag, startPoint x: 188, startPoint y: 447, endPoint x: 130, endPoint y: 446, distance: 57.9
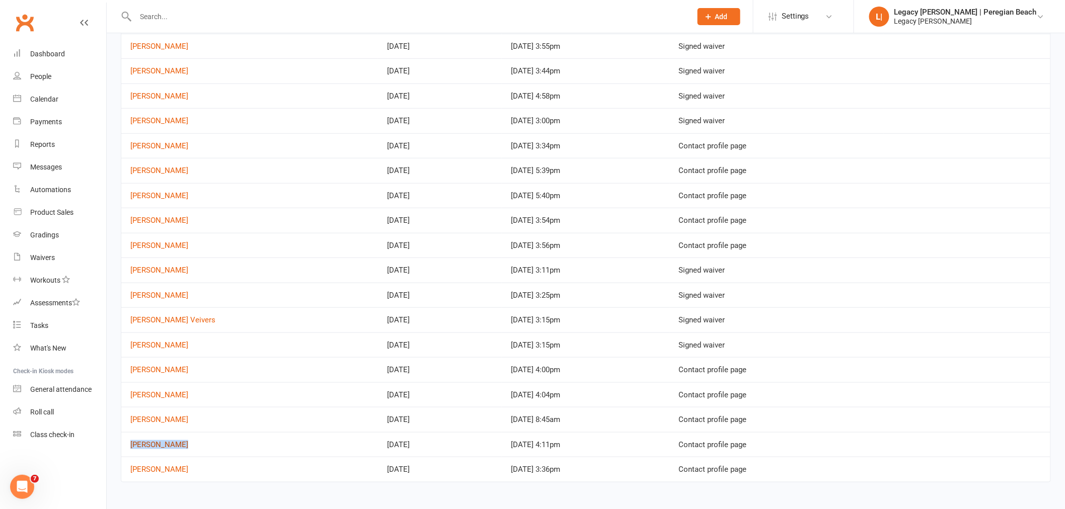
click at [130, 446] on td "Jaxon Carroll" at bounding box center [249, 444] width 257 height 25
drag, startPoint x: 188, startPoint y: 469, endPoint x: 127, endPoint y: 470, distance: 60.9
click at [127, 470] on td "Louis Mackay" at bounding box center [249, 469] width 257 height 25
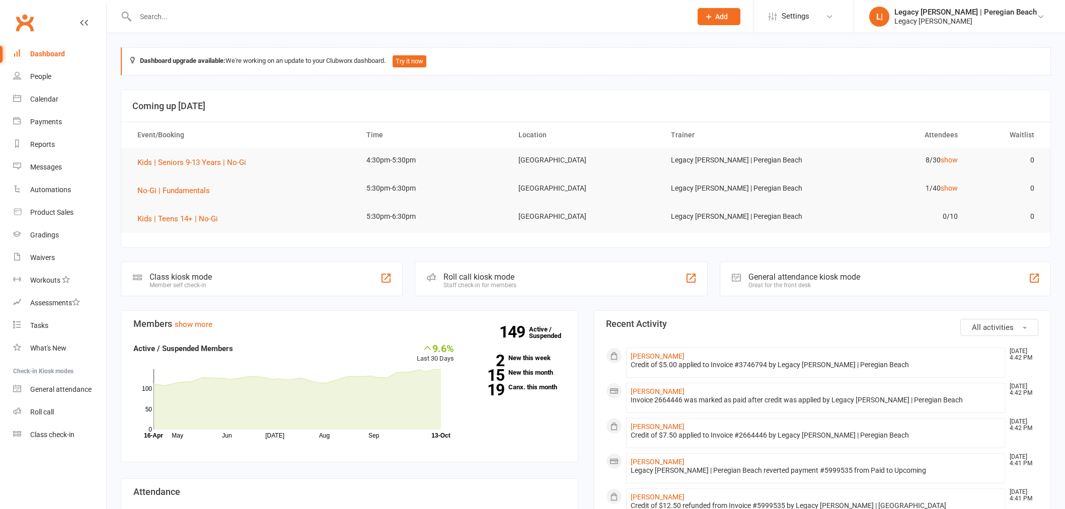
click at [208, 15] on input "text" at bounding box center [408, 17] width 552 height 14
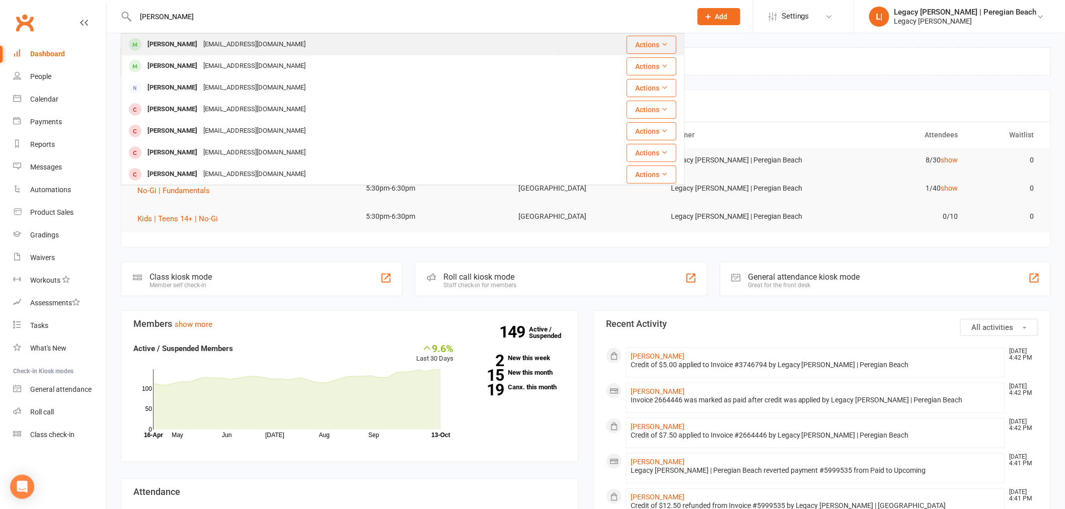
type input "Xander Murphy"
click at [172, 45] on div "Xander Murphy" at bounding box center [172, 44] width 56 height 15
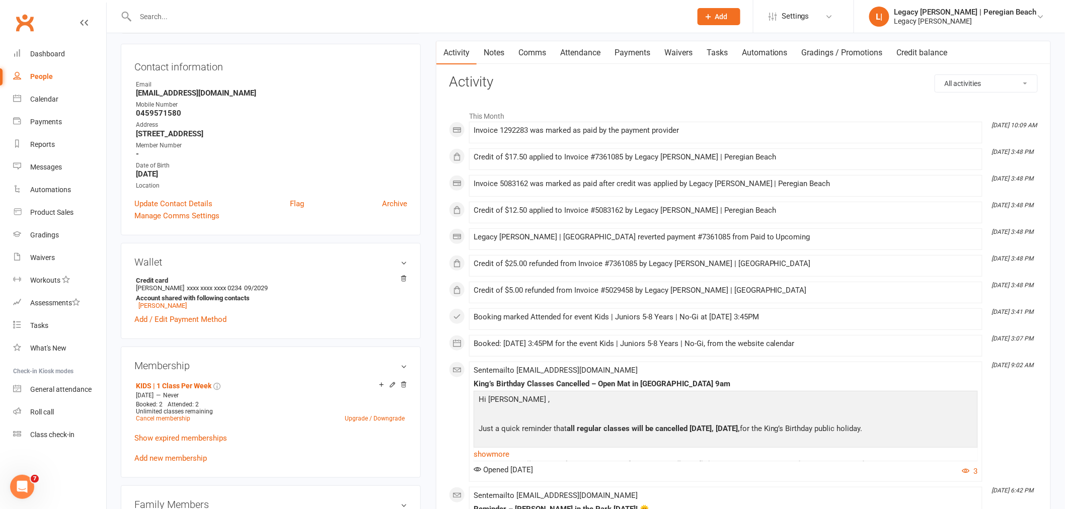
scroll to position [168, 0]
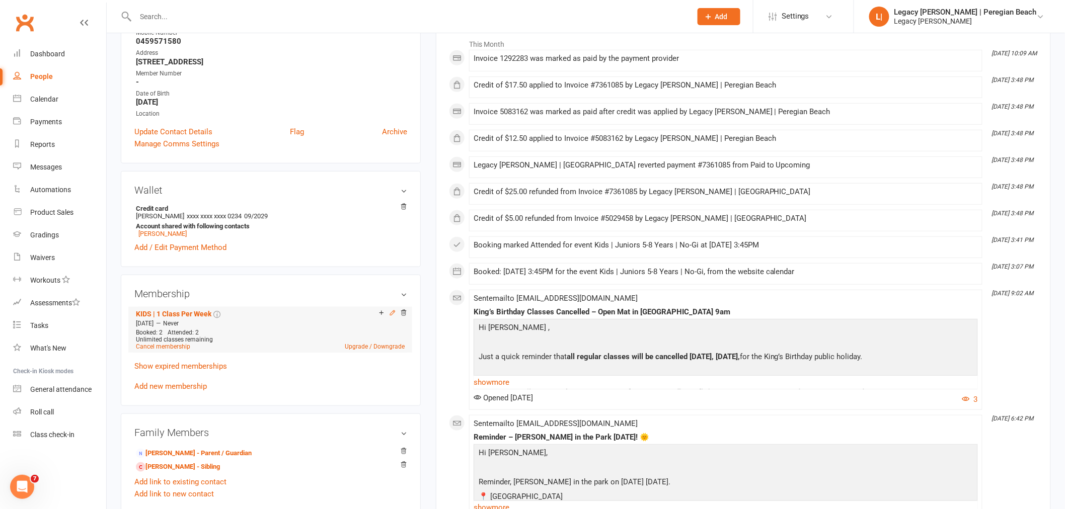
click at [392, 313] on icon at bounding box center [392, 312] width 7 height 7
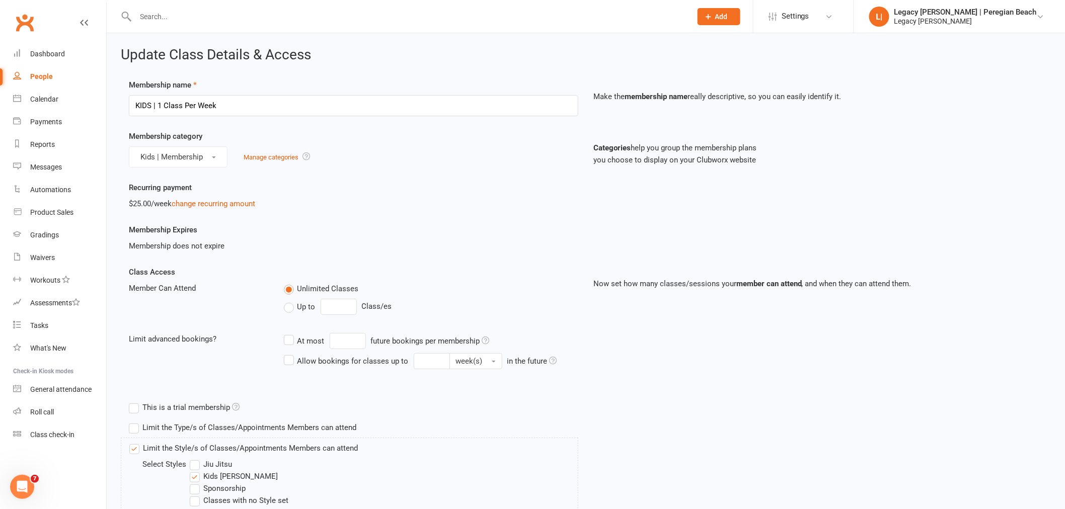
click at [297, 303] on span "Up to" at bounding box center [306, 306] width 18 height 11
click at [290, 301] on input "Up to" at bounding box center [287, 301] width 7 height 0
click at [340, 308] on input "0" at bounding box center [339, 307] width 36 height 16
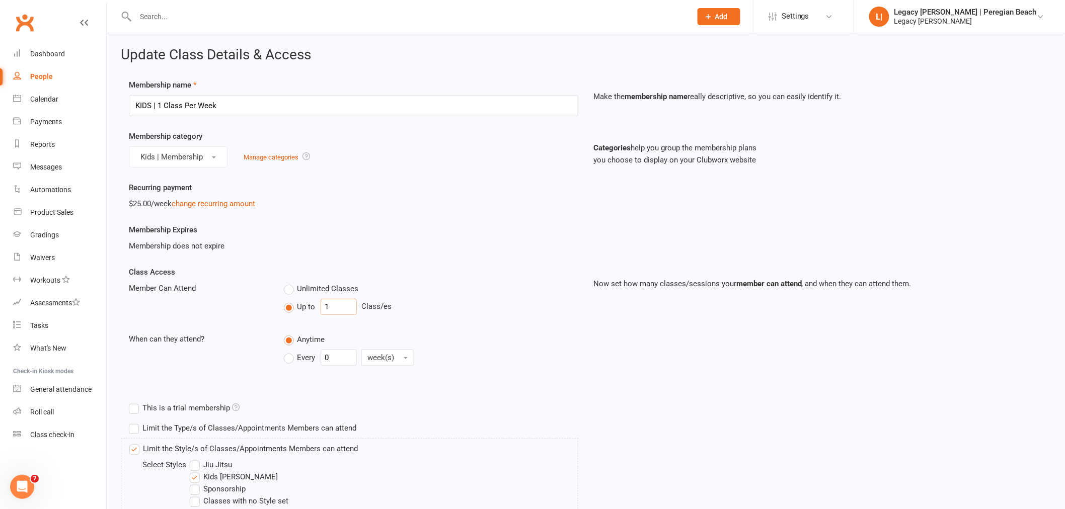
type input "1"
click at [343, 358] on input "0" at bounding box center [339, 358] width 36 height 16
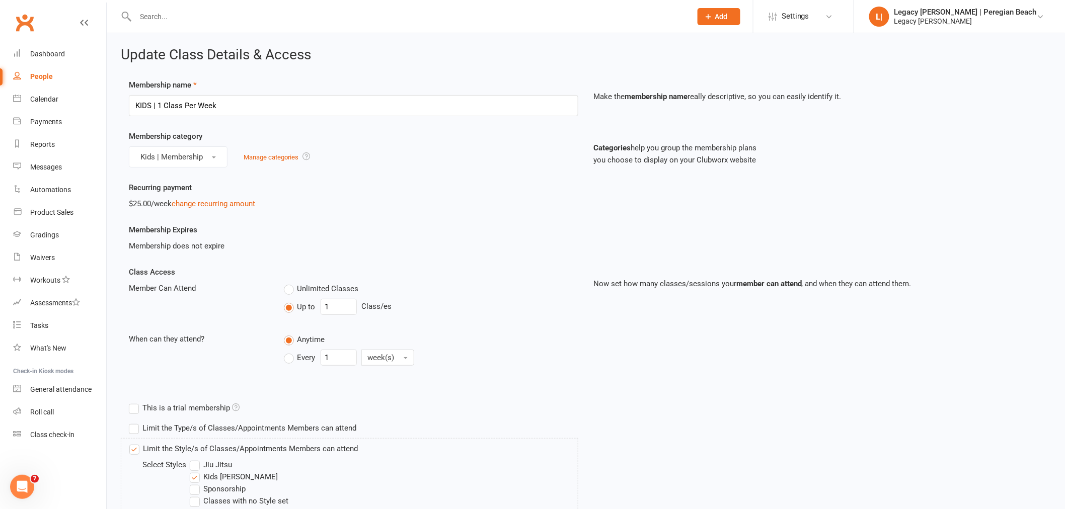
click at [284, 365] on div "Every 1 week(s)" at bounding box center [354, 358] width 140 height 16
click at [295, 359] on label "Every" at bounding box center [300, 358] width 32 height 12
click at [290, 350] on input "Every" at bounding box center [287, 350] width 7 height 0
click at [341, 358] on input "0" at bounding box center [339, 358] width 36 height 16
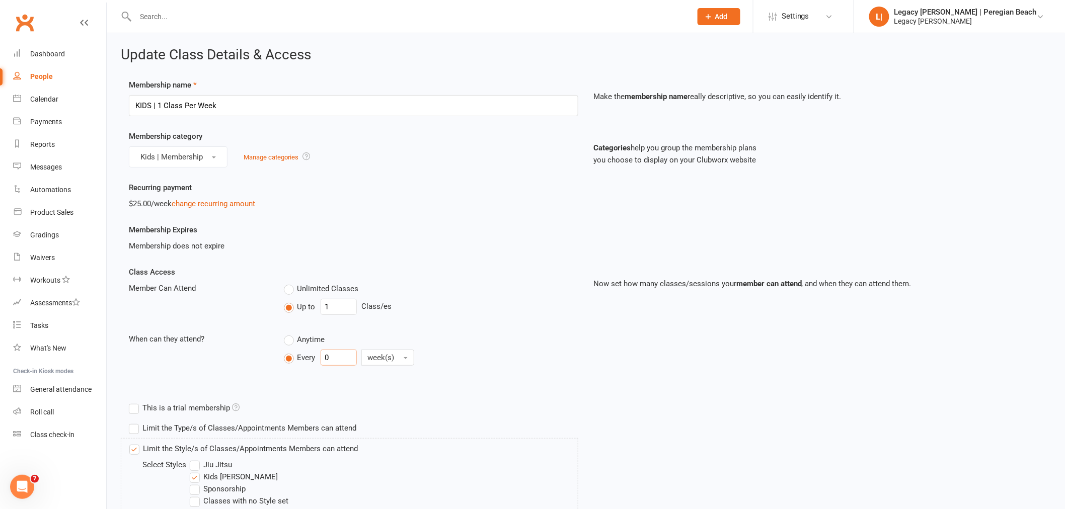
click at [341, 358] on input "0" at bounding box center [339, 358] width 36 height 16
type input "1"
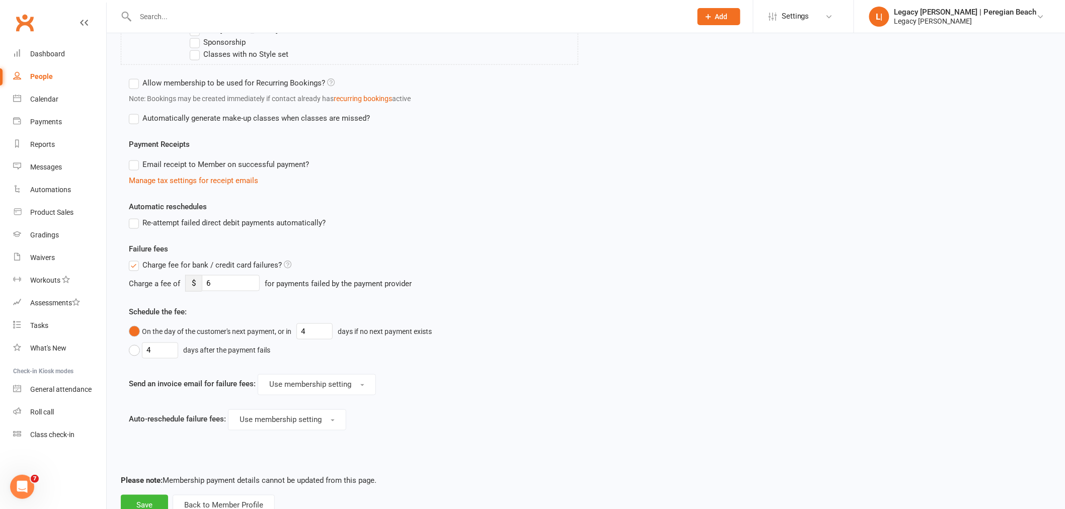
scroll to position [482, 0]
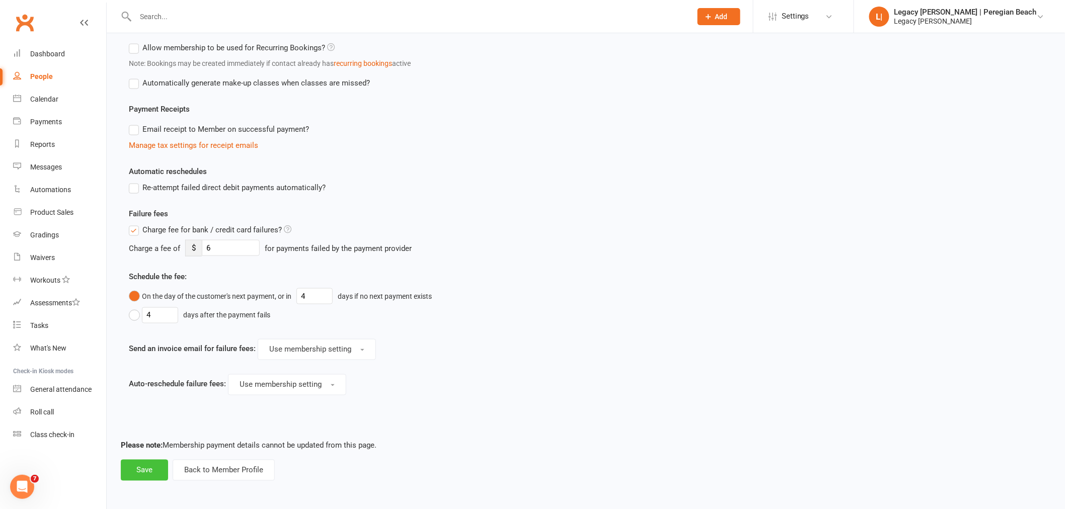
click at [129, 464] on button "Save" at bounding box center [144, 470] width 47 height 21
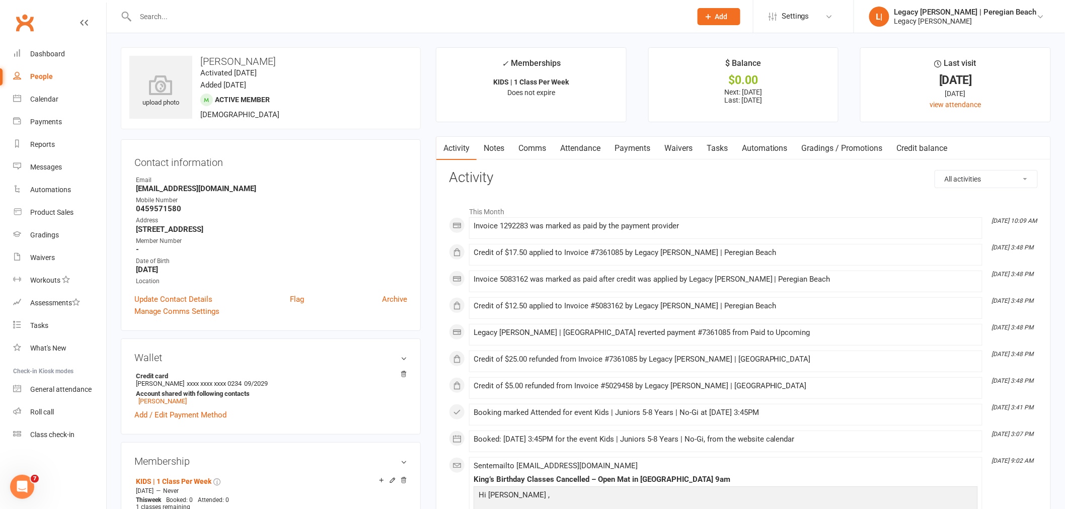
click at [193, 19] on input "text" at bounding box center [408, 17] width 552 height 14
paste input "Noah REGATEIRO"
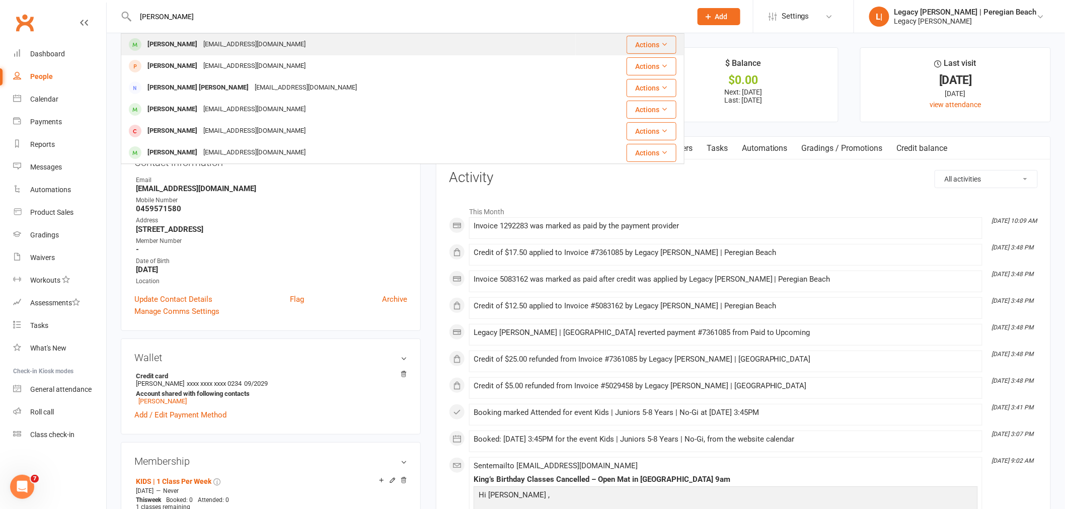
type input "Noah REGATEIRO"
click at [167, 41] on div "Noah REGATEIRO" at bounding box center [172, 44] width 56 height 15
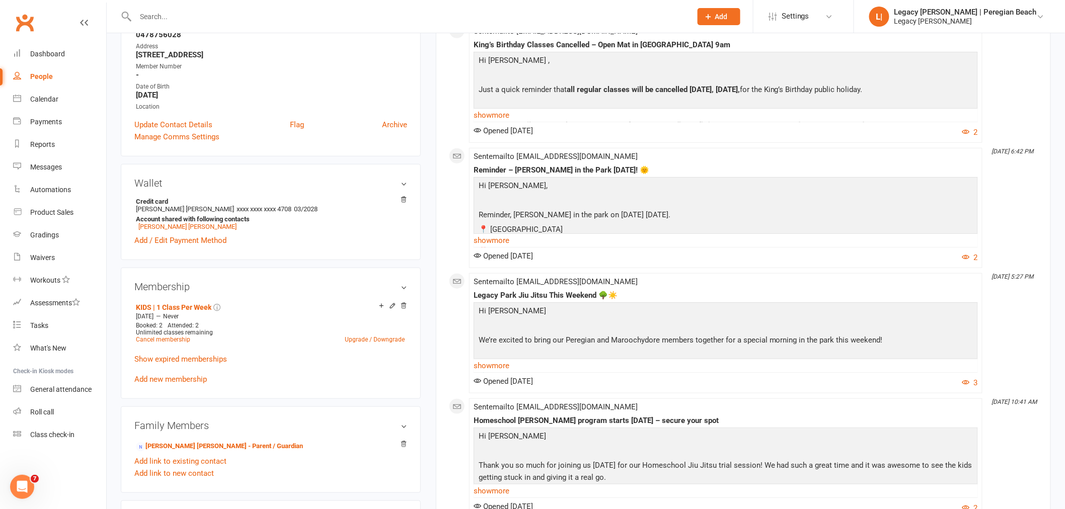
scroll to position [223, 0]
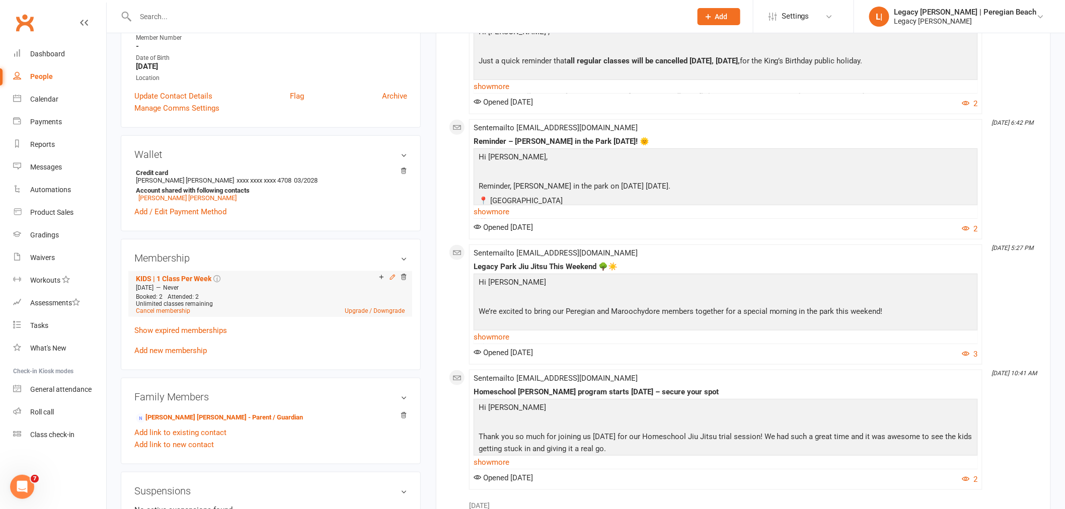
click at [391, 279] on icon at bounding box center [392, 277] width 7 height 7
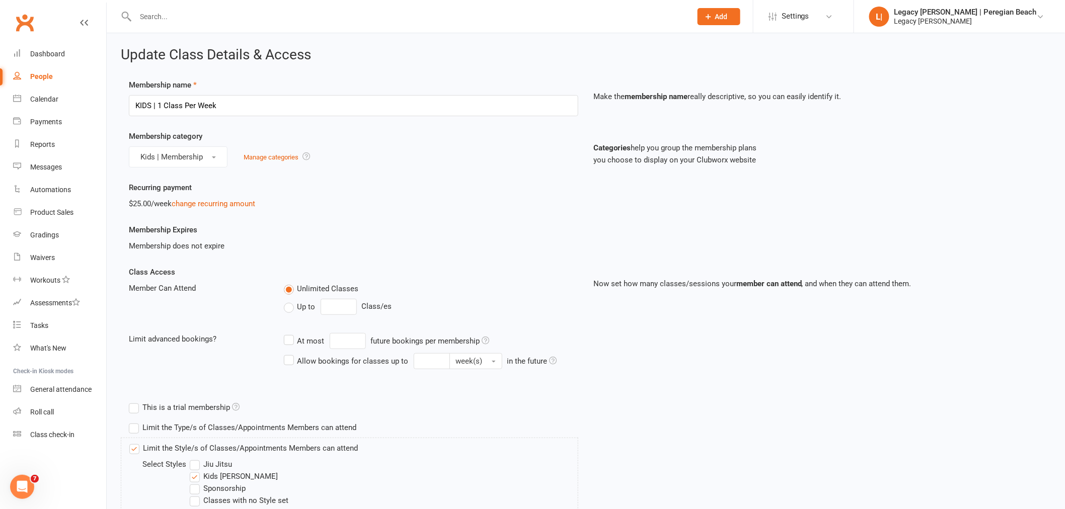
click at [307, 311] on label "Up to" at bounding box center [300, 307] width 32 height 12
click at [290, 301] on input "Up to" at bounding box center [287, 301] width 7 height 0
click at [342, 311] on input "0" at bounding box center [339, 307] width 36 height 16
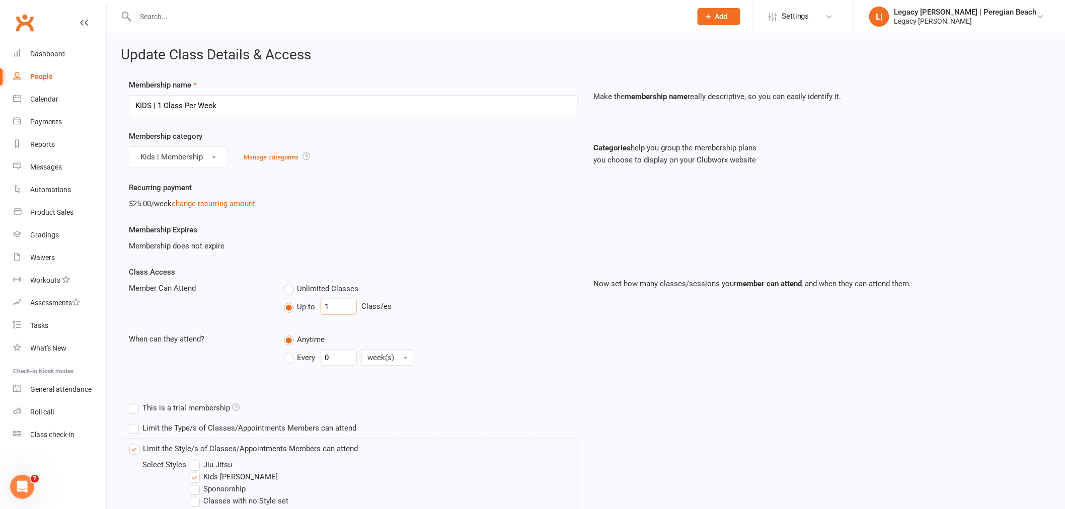
type input "1"
click at [296, 360] on label "Every" at bounding box center [300, 358] width 32 height 12
click at [290, 350] on input "Every" at bounding box center [287, 350] width 7 height 0
click at [332, 359] on input "0" at bounding box center [339, 358] width 36 height 16
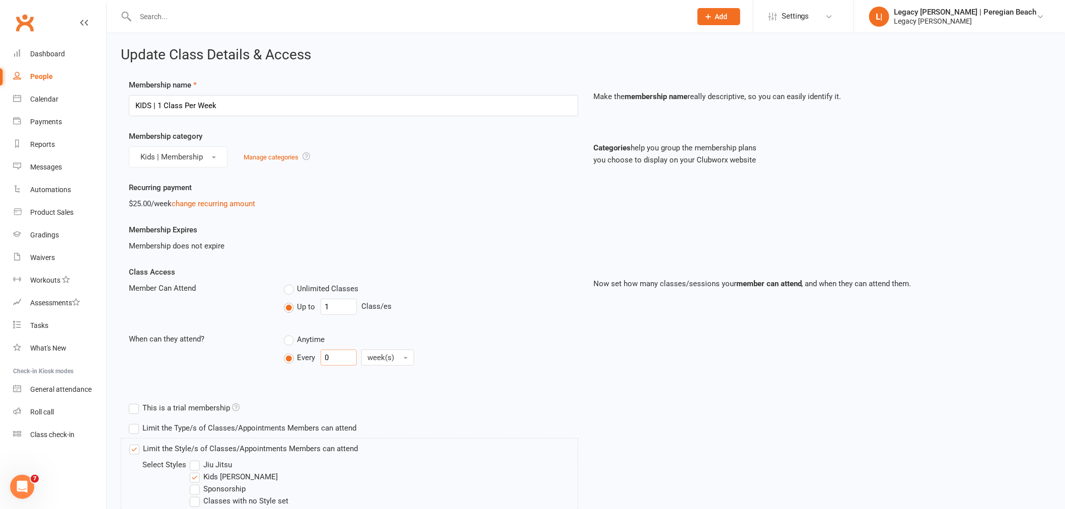
click at [332, 359] on input "0" at bounding box center [339, 358] width 36 height 16
type input "1"
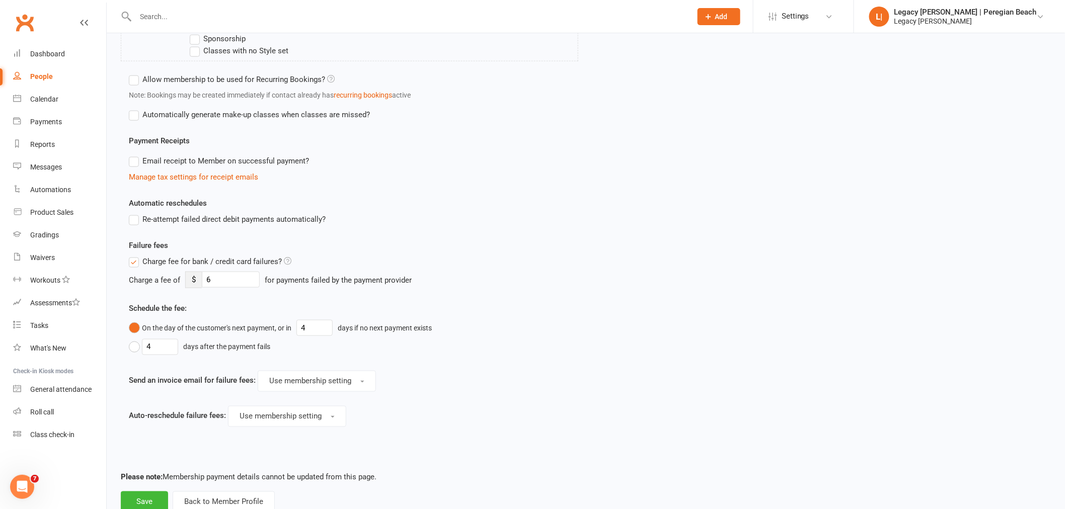
scroll to position [482, 0]
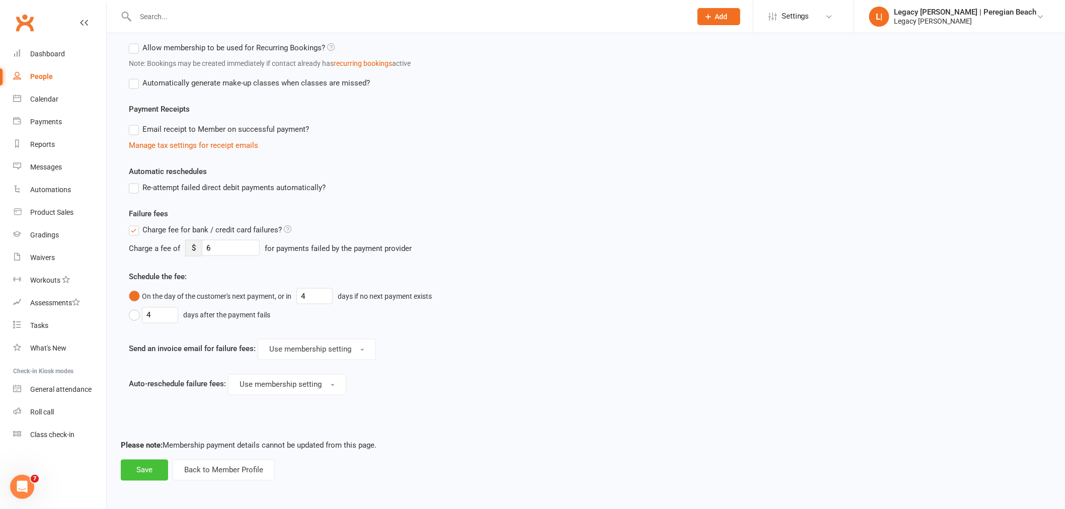
click at [145, 464] on button "Save" at bounding box center [144, 470] width 47 height 21
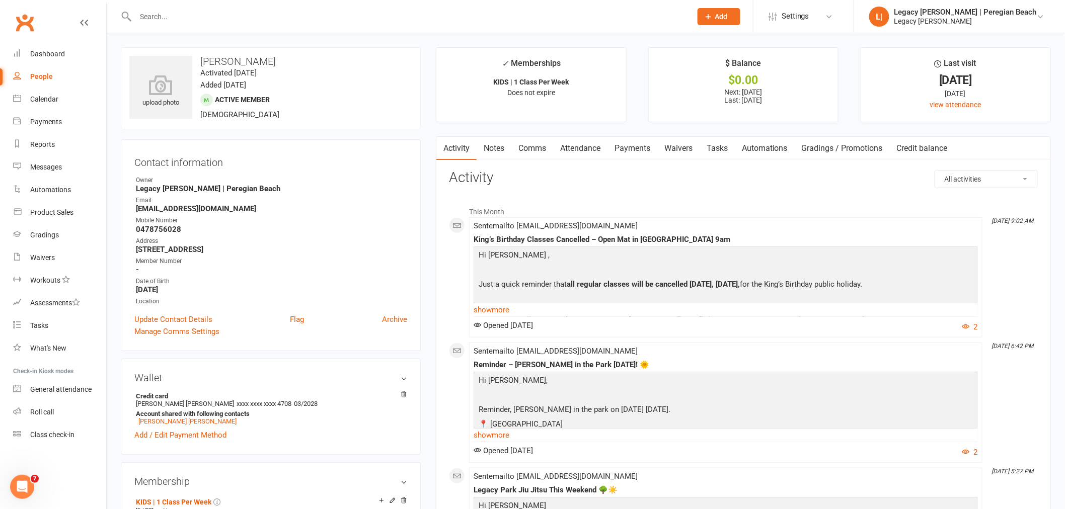
click at [243, 14] on input "text" at bounding box center [408, 17] width 552 height 14
paste input "Xander Munro"
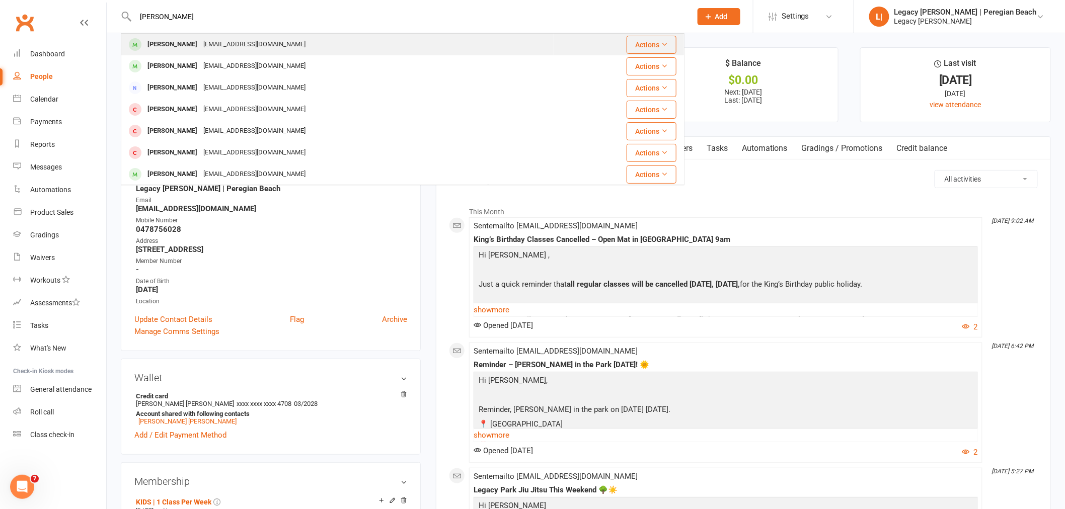
type input "Xander Munro"
click at [183, 46] on div "Xander Munro" at bounding box center [172, 44] width 56 height 15
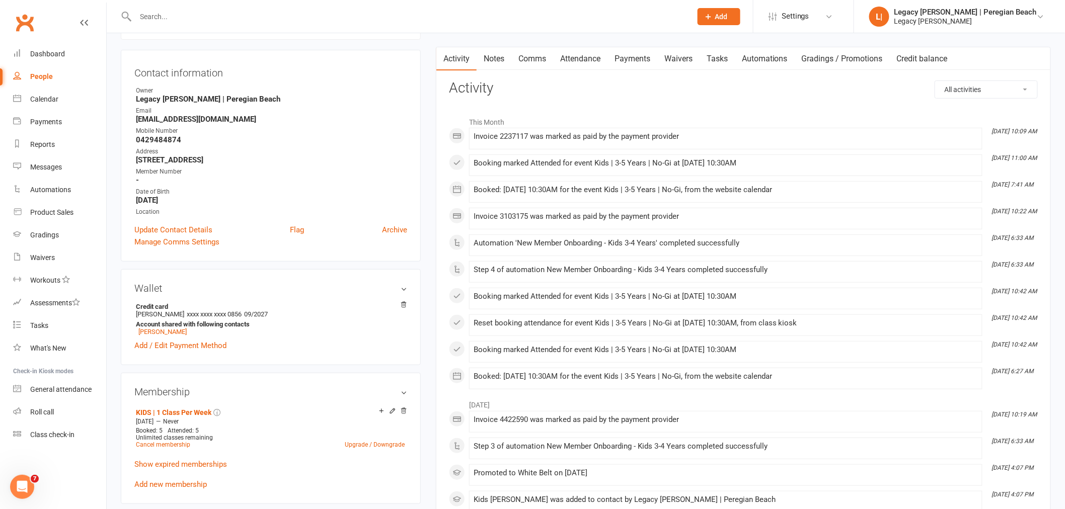
scroll to position [279, 0]
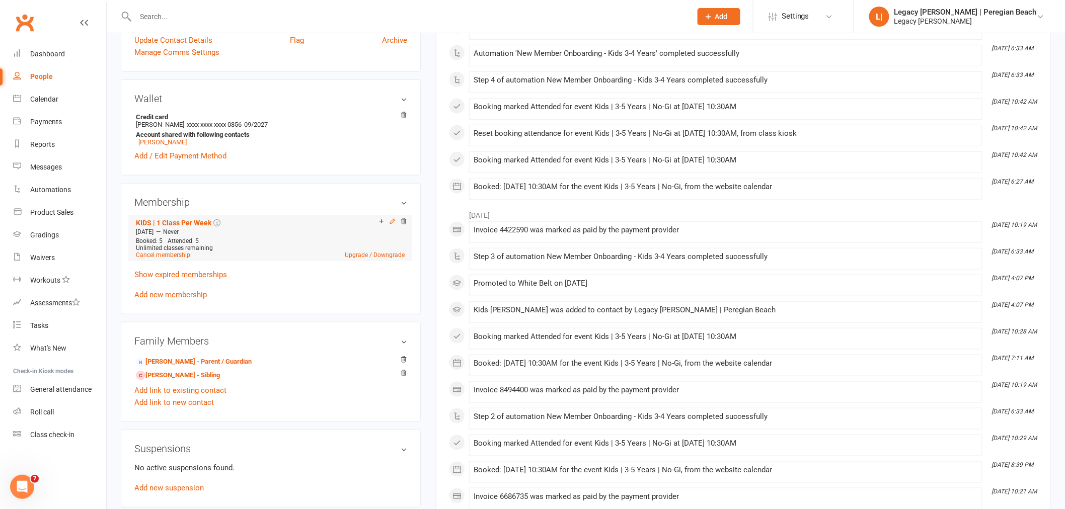
click at [391, 222] on icon at bounding box center [392, 221] width 5 height 5
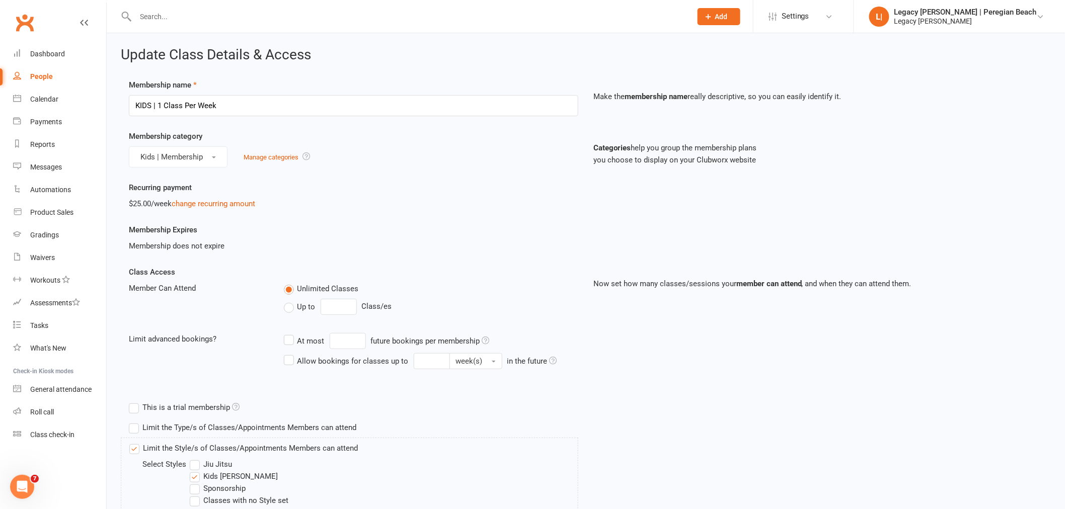
drag, startPoint x: 295, startPoint y: 309, endPoint x: 341, endPoint y: 313, distance: 45.9
click at [295, 309] on label "Up to" at bounding box center [300, 307] width 32 height 12
click at [290, 301] on input "Up to" at bounding box center [287, 301] width 7 height 0
click at [349, 309] on input "0" at bounding box center [339, 307] width 36 height 16
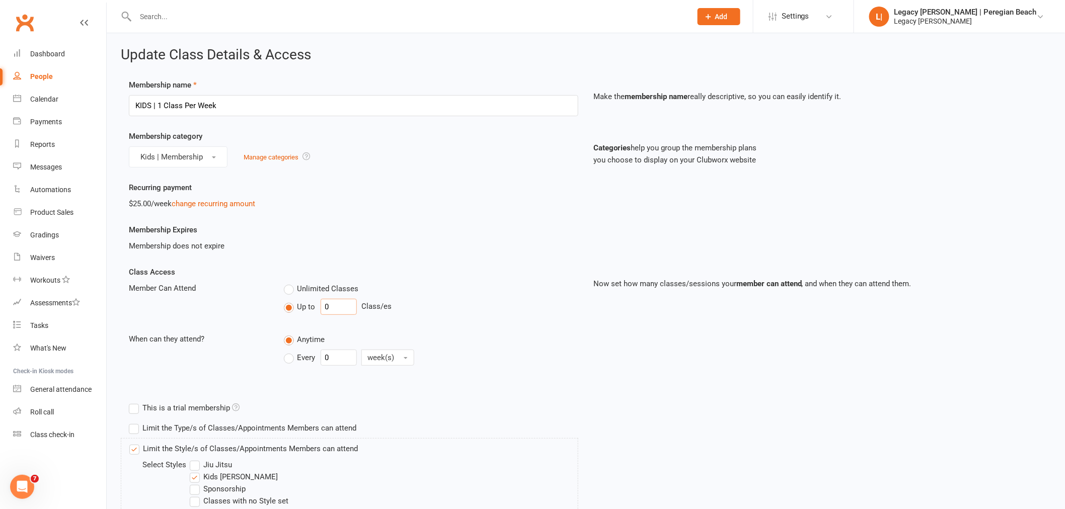
click at [349, 309] on input "0" at bounding box center [339, 307] width 36 height 16
type input "1"
click at [296, 357] on label "Every" at bounding box center [300, 358] width 32 height 12
click at [290, 350] on input "Every" at bounding box center [287, 350] width 7 height 0
click at [334, 352] on input "0" at bounding box center [339, 358] width 36 height 16
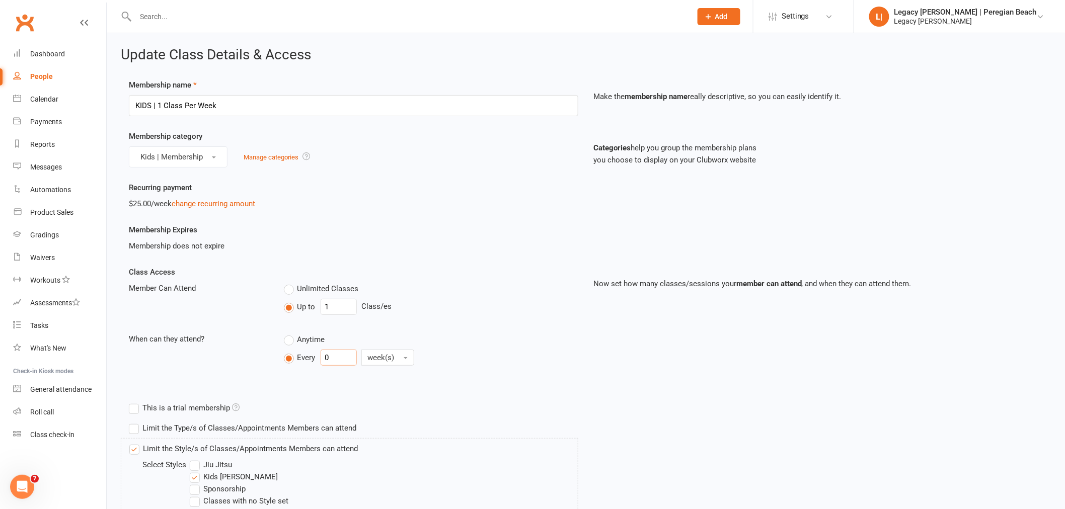
click at [334, 352] on input "0" at bounding box center [339, 358] width 36 height 16
type input "1"
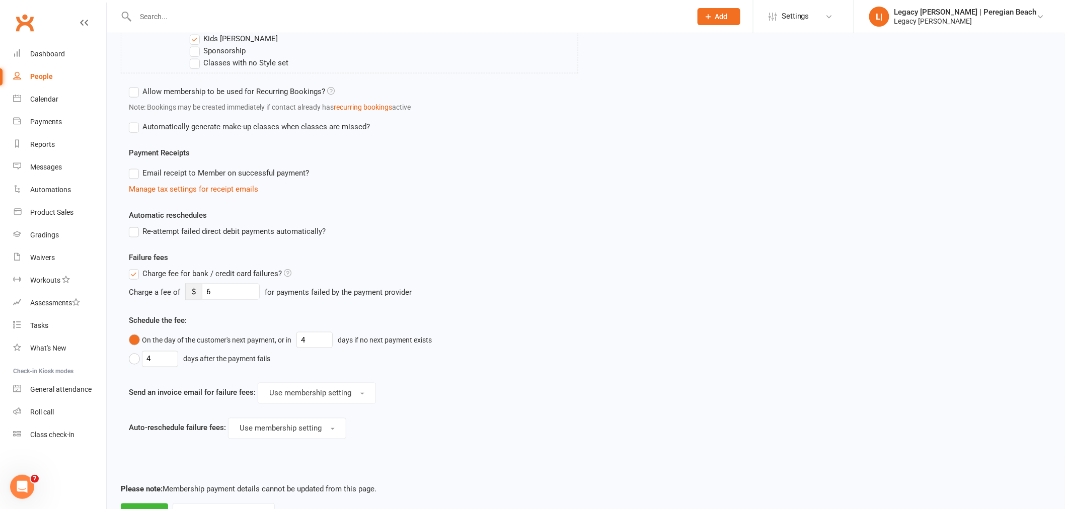
scroll to position [482, 0]
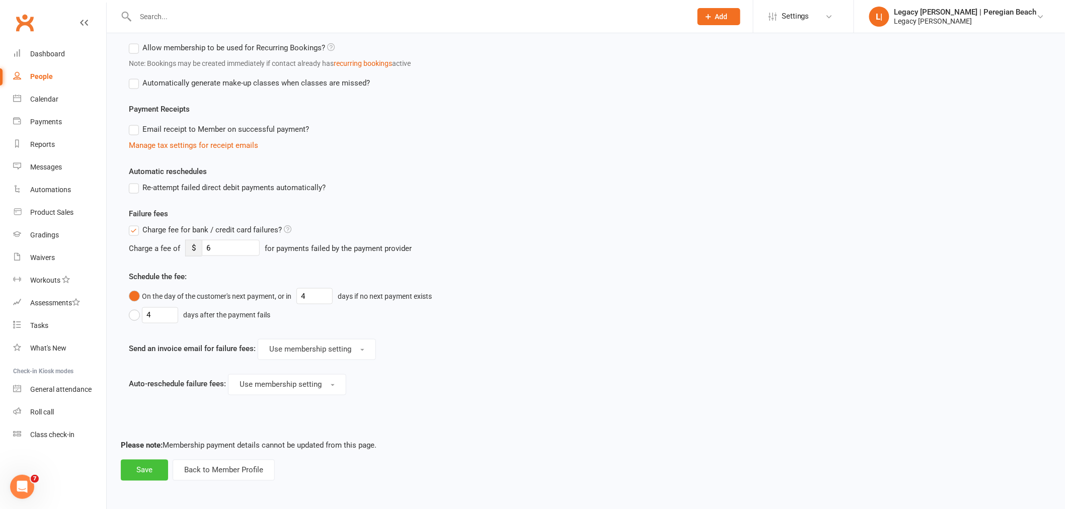
click at [147, 468] on button "Save" at bounding box center [144, 470] width 47 height 21
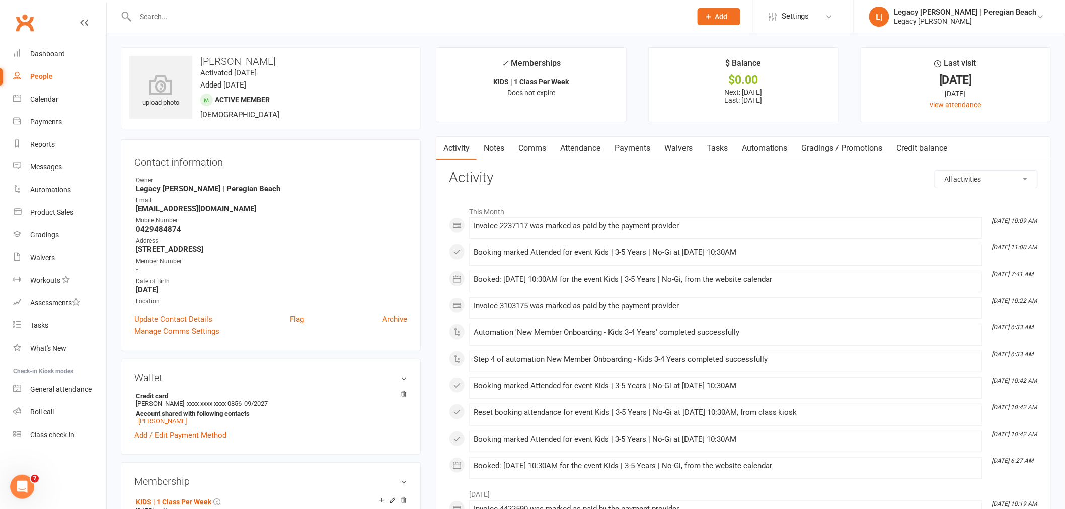
click at [159, 12] on input "text" at bounding box center [408, 17] width 552 height 14
paste input "Leroy Price"
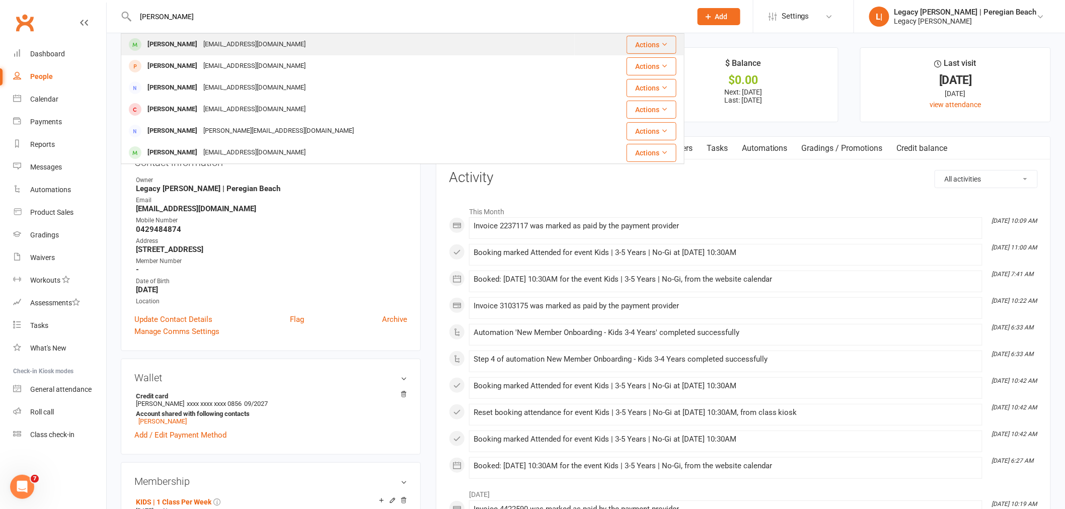
type input "Leroy Price"
click at [170, 42] on div "Leroy Price" at bounding box center [172, 44] width 56 height 15
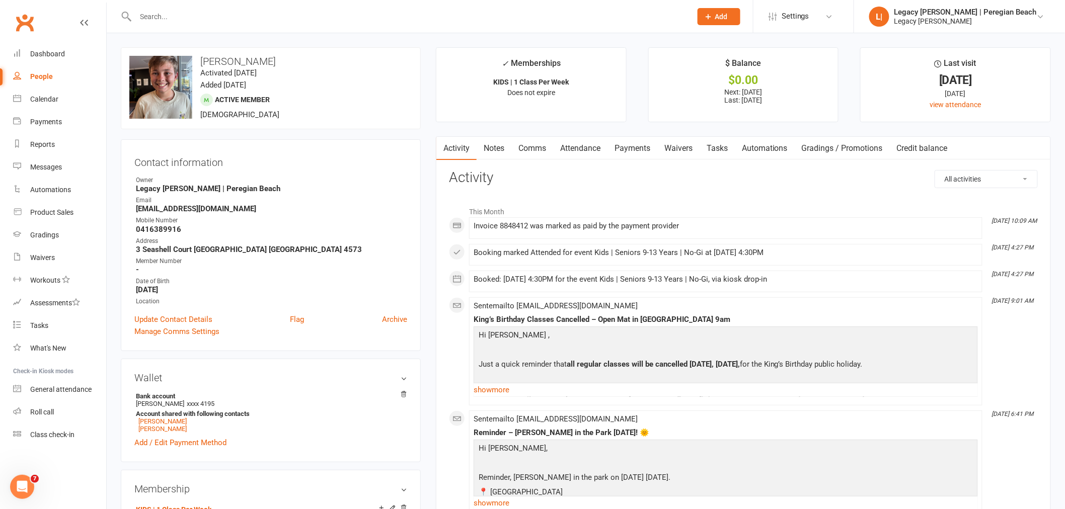
scroll to position [335, 0]
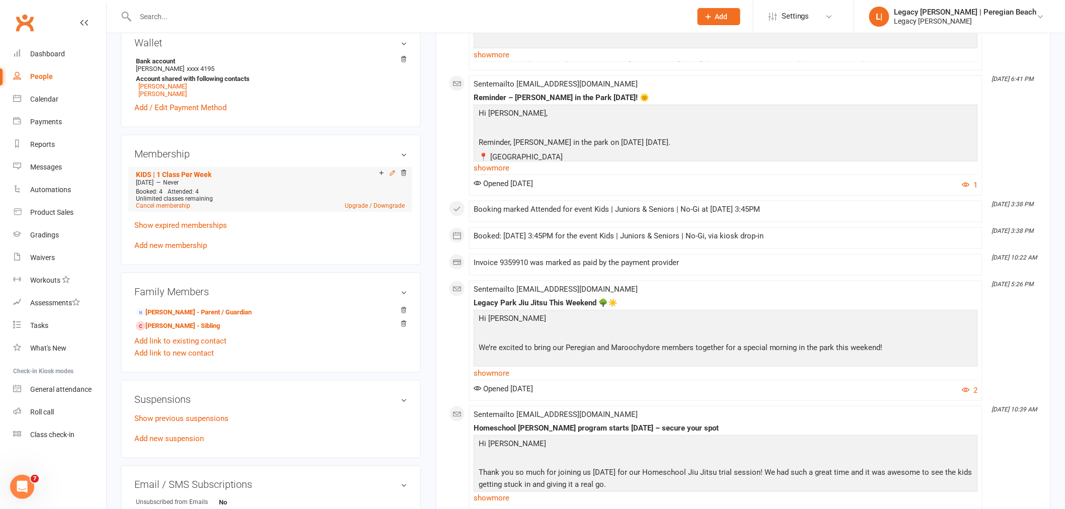
click at [391, 175] on icon at bounding box center [392, 173] width 5 height 5
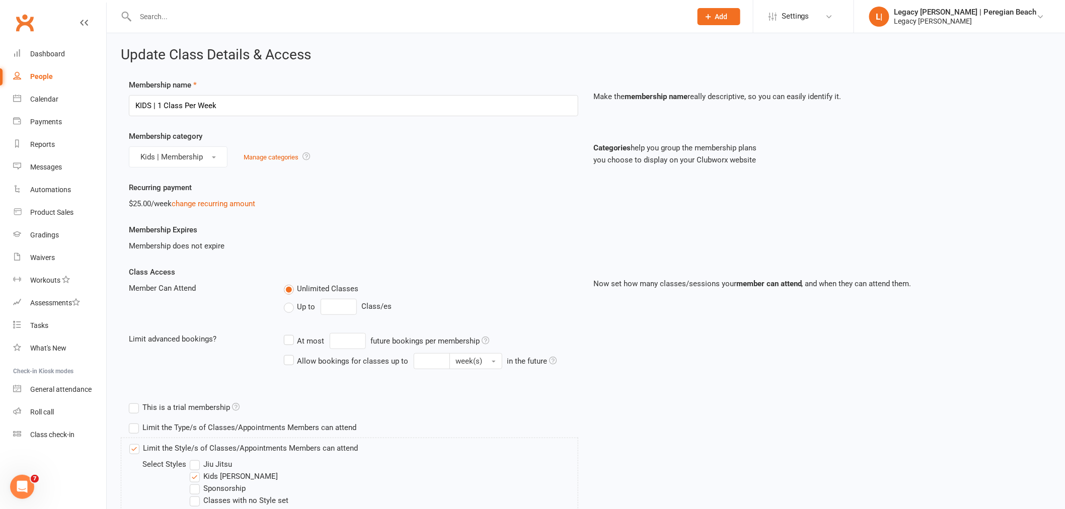
click at [294, 309] on label "Up to" at bounding box center [300, 307] width 32 height 12
click at [290, 301] on input "Up to" at bounding box center [287, 301] width 7 height 0
click at [354, 309] on input "0" at bounding box center [339, 307] width 36 height 16
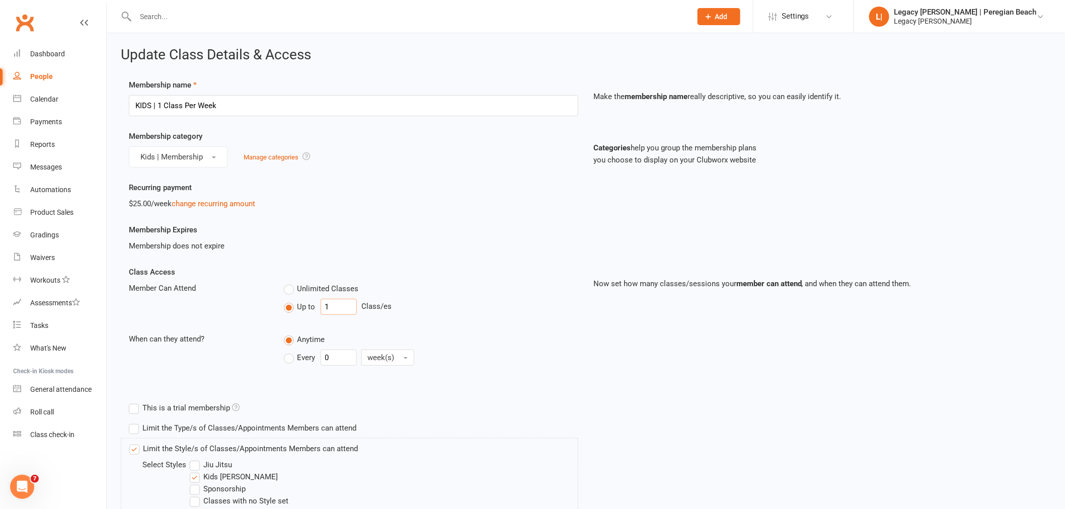
type input "1"
click at [304, 355] on span "Every" at bounding box center [306, 357] width 18 height 11
click at [290, 350] on input "Every" at bounding box center [287, 350] width 7 height 0
click at [339, 357] on input "0" at bounding box center [339, 358] width 36 height 16
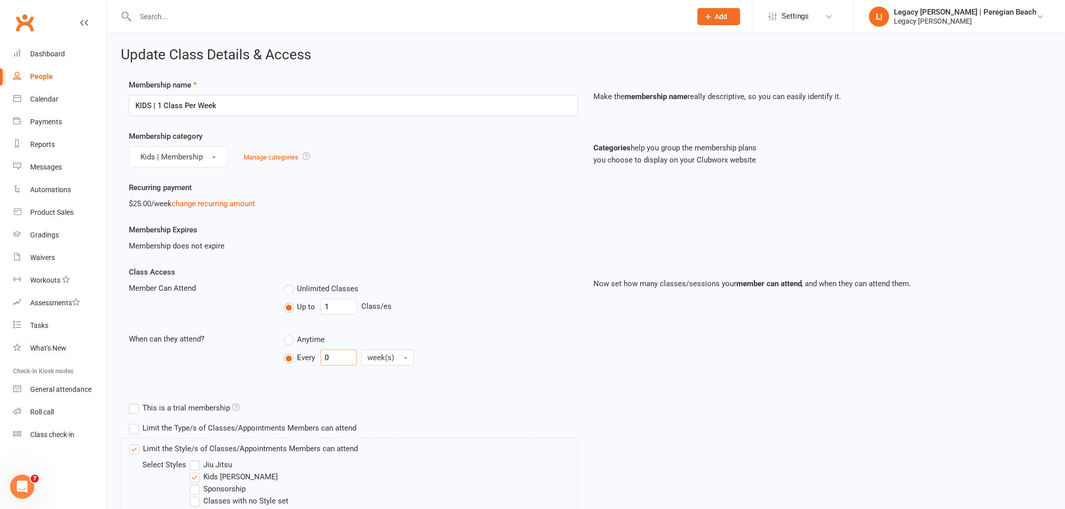
click at [339, 357] on input "0" at bounding box center [339, 358] width 36 height 16
type input "1"
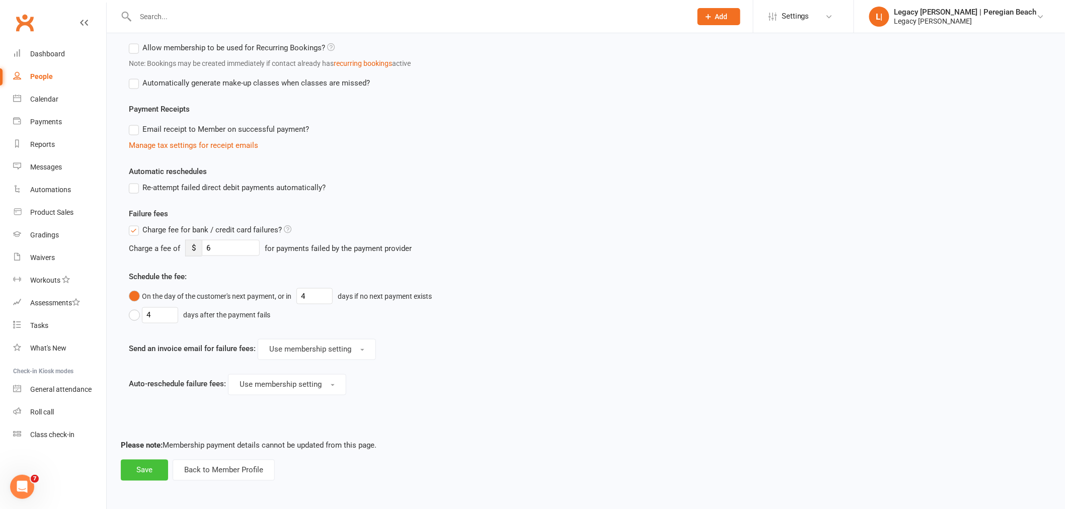
click at [147, 473] on button "Save" at bounding box center [144, 470] width 47 height 21
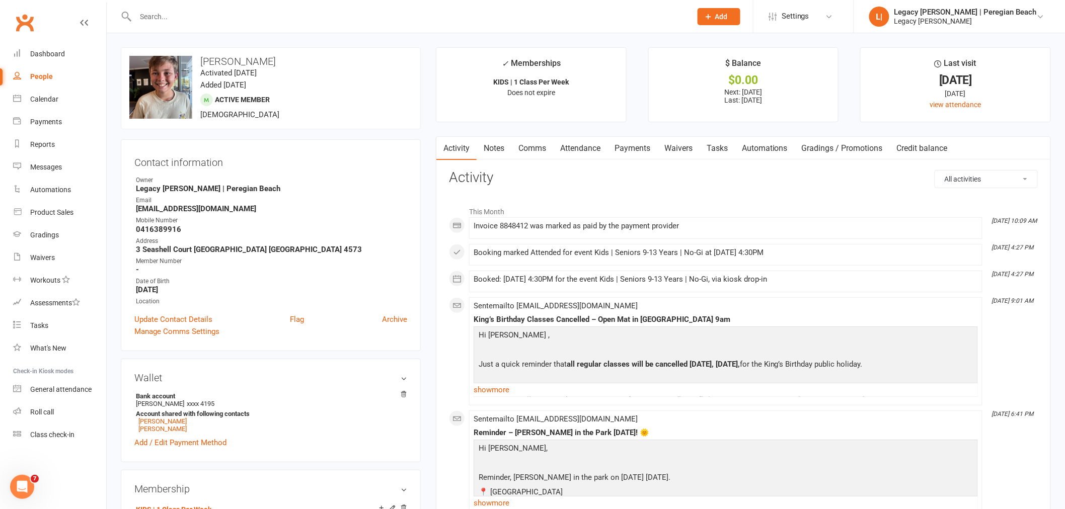
click at [205, 18] on input "text" at bounding box center [408, 17] width 552 height 14
paste input "[PERSON_NAME]"
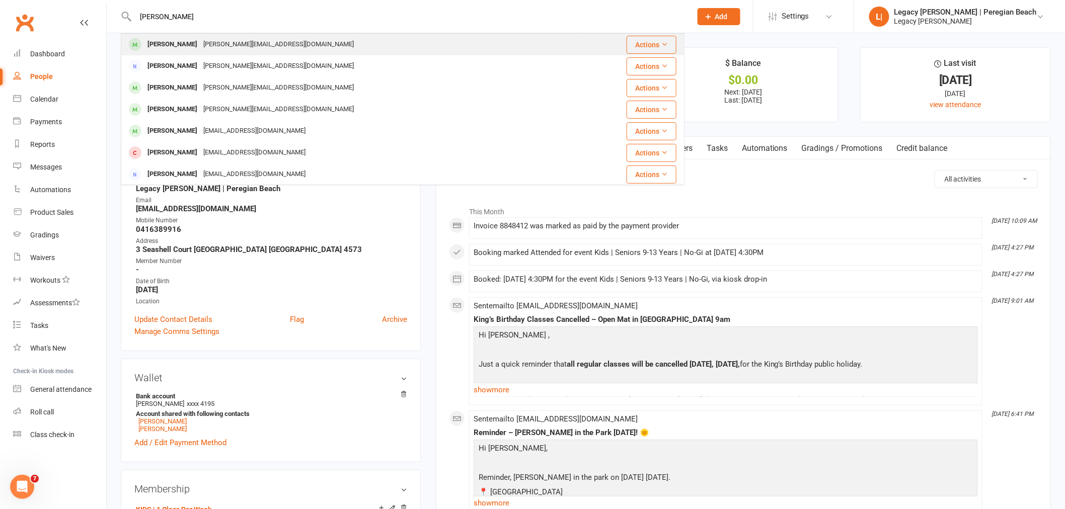
type input "[PERSON_NAME]"
click at [170, 44] on div "[PERSON_NAME]" at bounding box center [172, 44] width 56 height 15
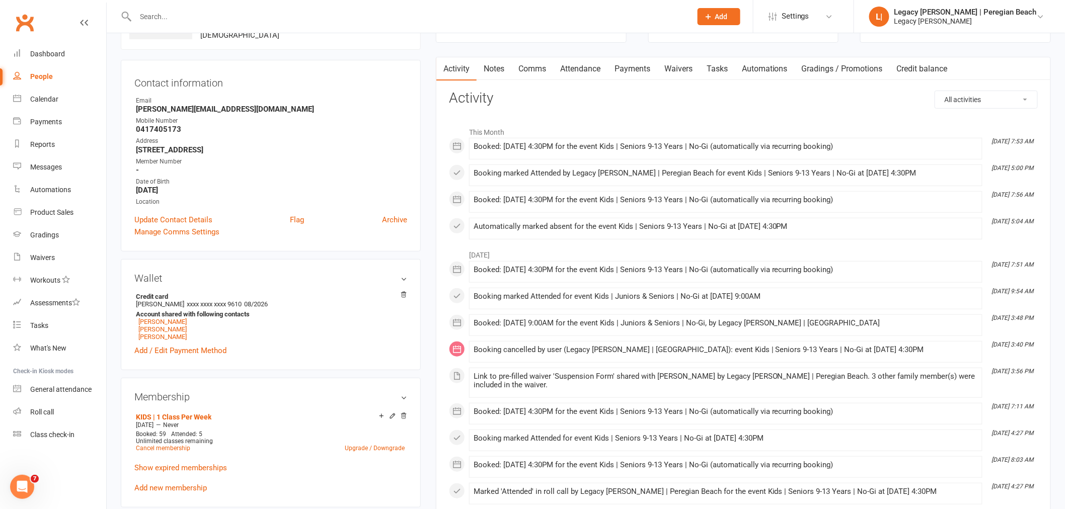
scroll to position [223, 0]
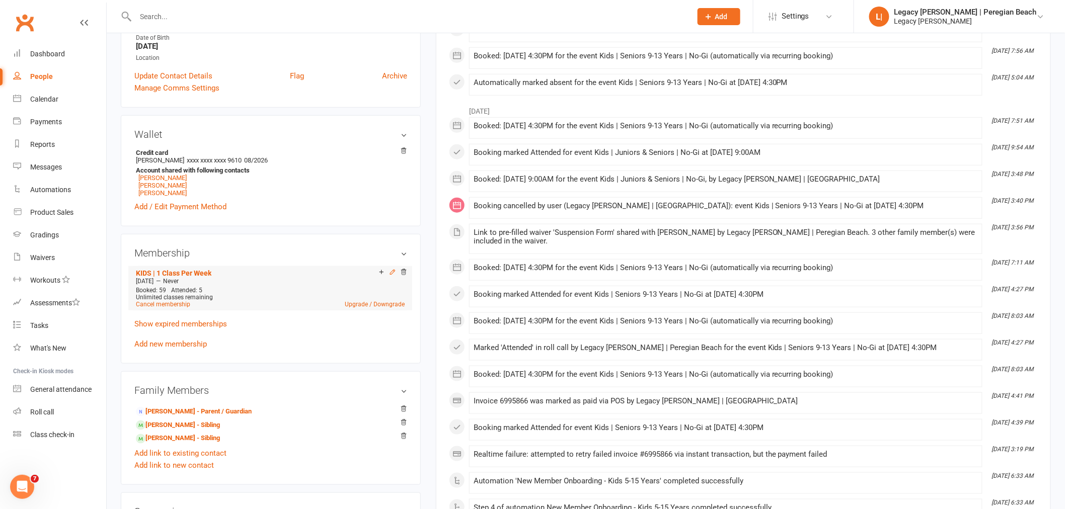
click at [393, 273] on icon at bounding box center [392, 272] width 7 height 7
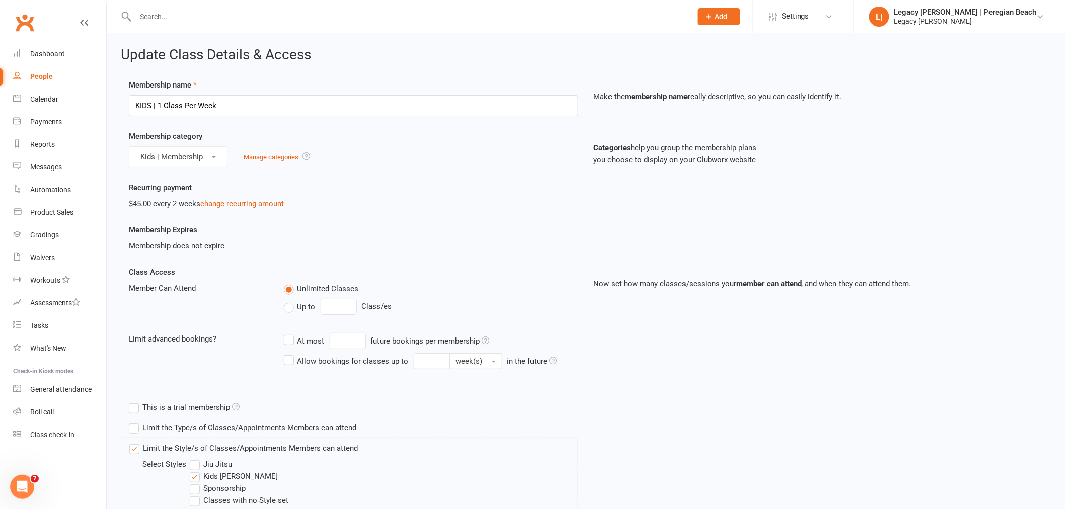
click at [311, 312] on label "Up to" at bounding box center [300, 307] width 32 height 12
click at [290, 301] on input "Up to" at bounding box center [287, 301] width 7 height 0
click at [336, 304] on input "0" at bounding box center [339, 307] width 36 height 16
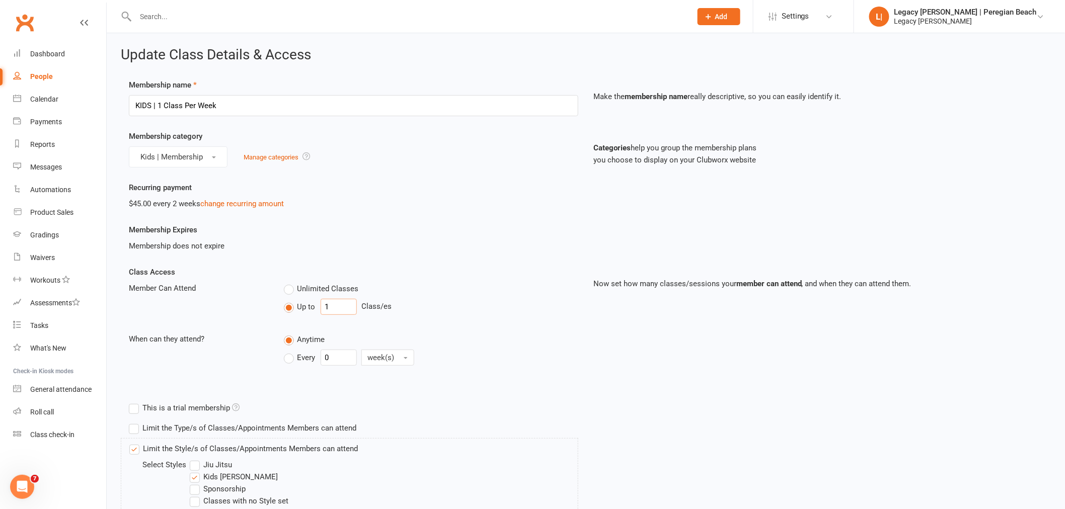
type input "1"
click at [295, 354] on label "Every" at bounding box center [300, 358] width 32 height 12
click at [290, 350] on input "Every" at bounding box center [287, 350] width 7 height 0
click at [344, 355] on input "0" at bounding box center [339, 358] width 36 height 16
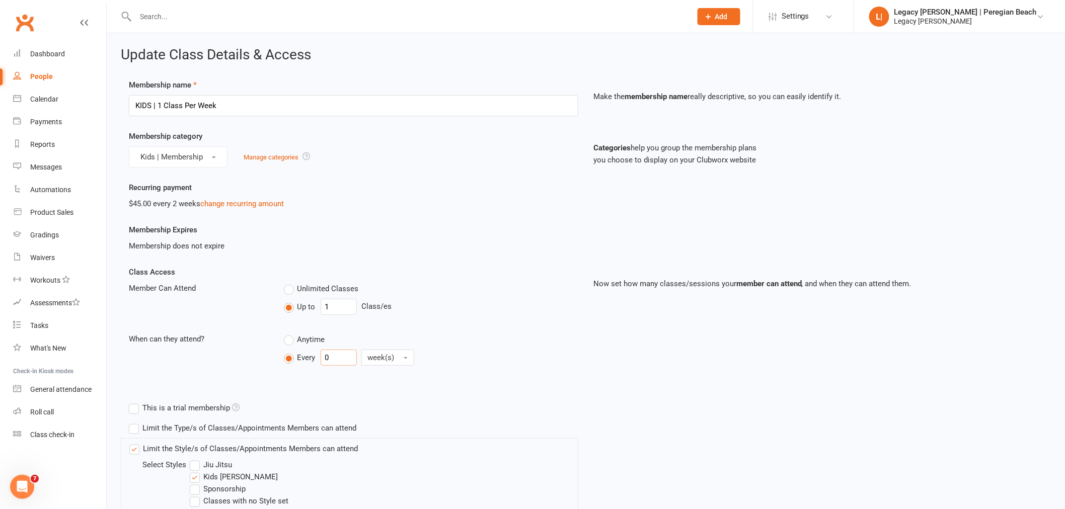
click at [344, 355] on input "0" at bounding box center [339, 358] width 36 height 16
type input "1"
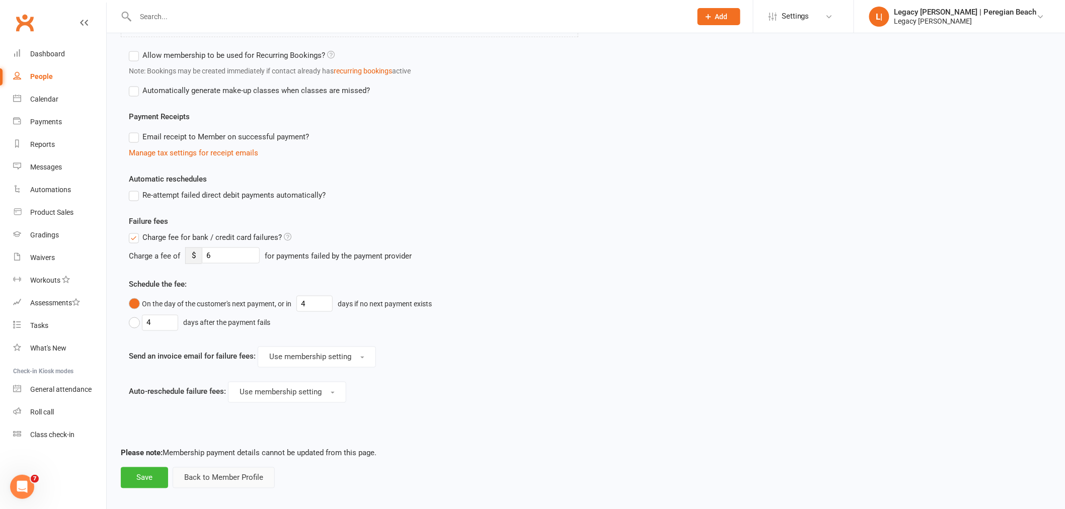
scroll to position [482, 0]
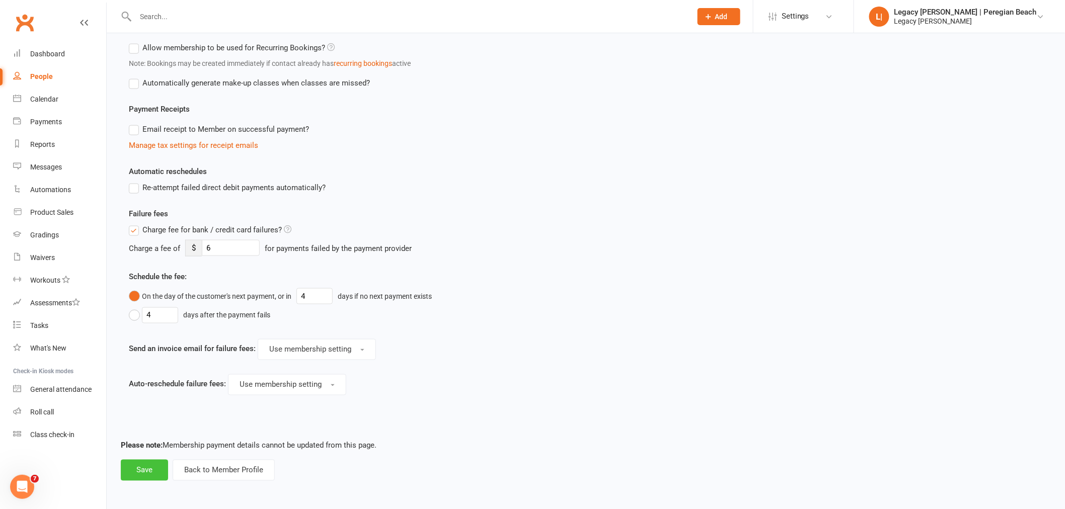
click at [149, 465] on button "Save" at bounding box center [144, 470] width 47 height 21
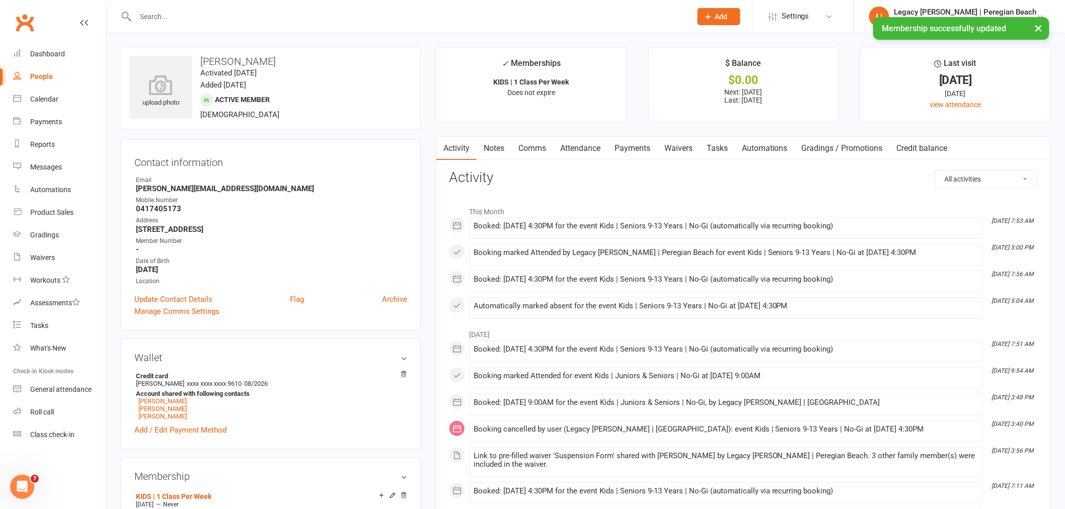
click at [265, 17] on div "× Membership successfully updated" at bounding box center [526, 17] width 1052 height 0
click at [268, 17] on div "× Membership successfully updated" at bounding box center [526, 17] width 1052 height 0
click at [277, 14] on input "text" at bounding box center [408, 17] width 552 height 14
paste input "[PERSON_NAME]"
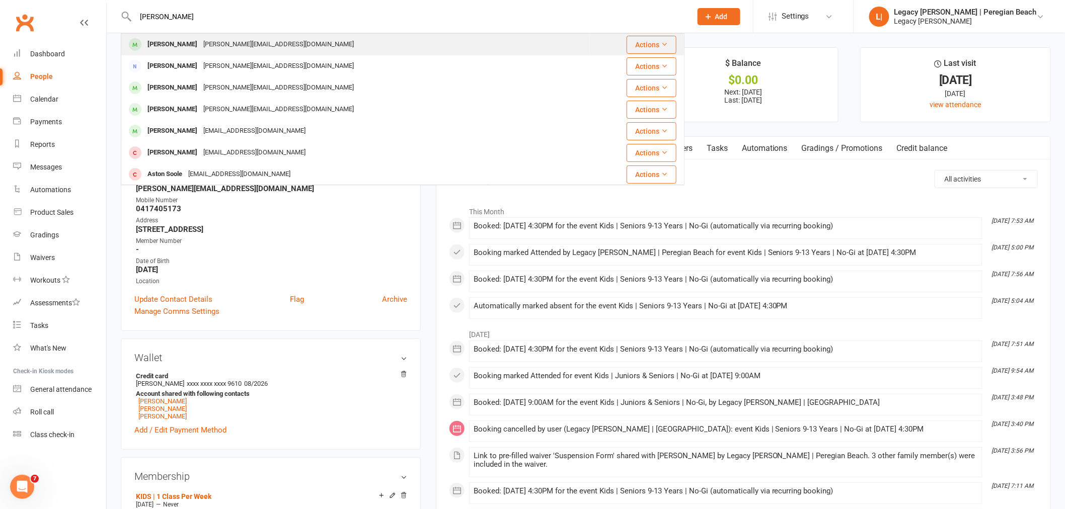
type input "[PERSON_NAME]"
click at [180, 45] on div "[PERSON_NAME]" at bounding box center [172, 44] width 56 height 15
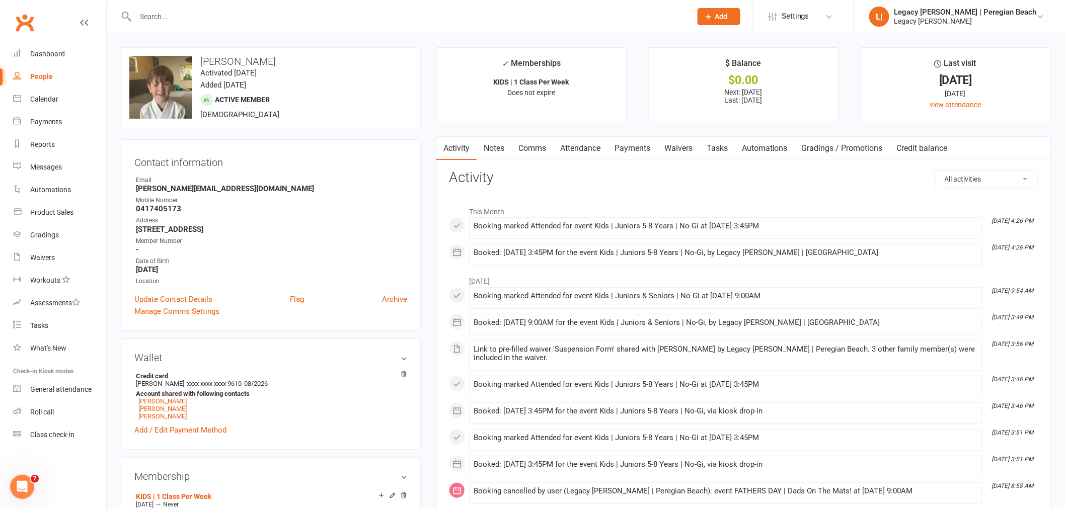
scroll to position [223, 0]
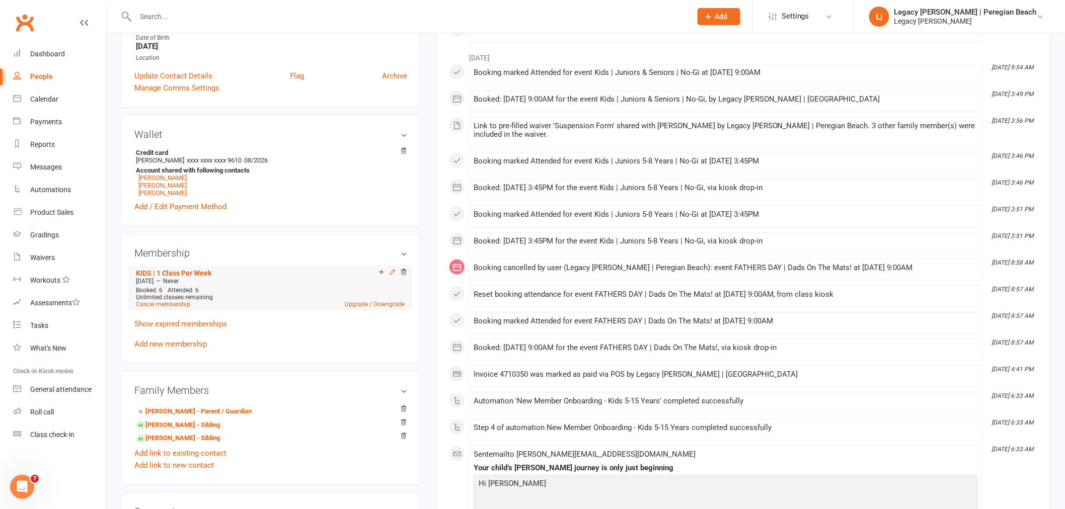
click at [394, 273] on icon at bounding box center [392, 272] width 5 height 5
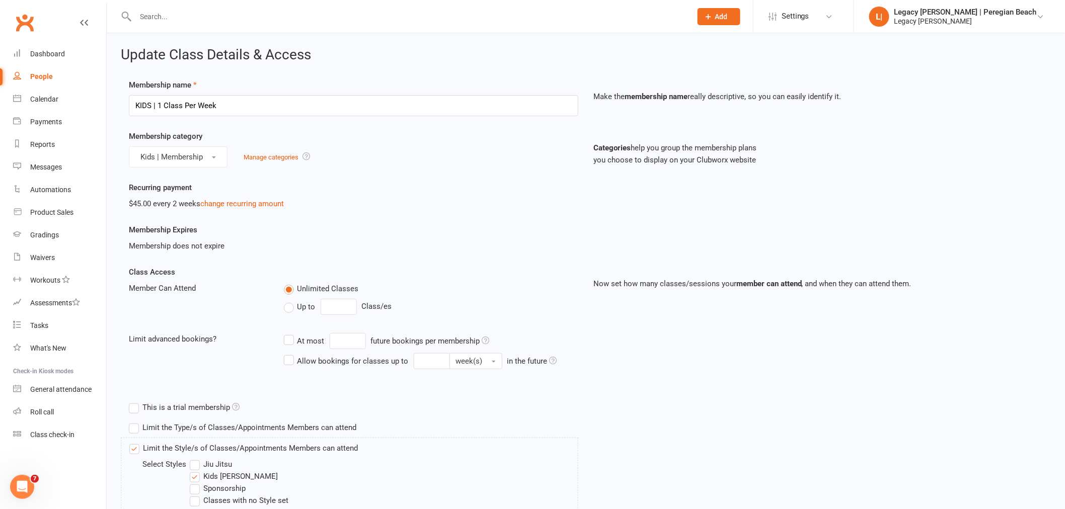
click at [296, 312] on label "Up to" at bounding box center [300, 307] width 32 height 12
click at [290, 301] on input "Up to" at bounding box center [287, 301] width 7 height 0
click at [342, 305] on input "0" at bounding box center [339, 307] width 36 height 16
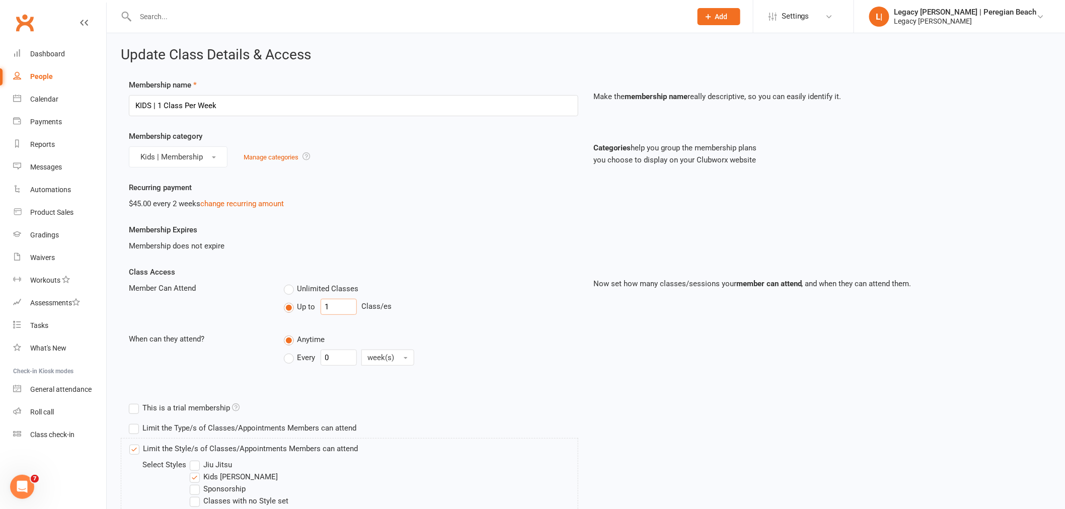
type input "1"
click at [304, 363] on label "Every" at bounding box center [300, 358] width 32 height 12
click at [290, 350] on input "Every" at bounding box center [287, 350] width 7 height 0
click at [338, 355] on input "0" at bounding box center [339, 358] width 36 height 16
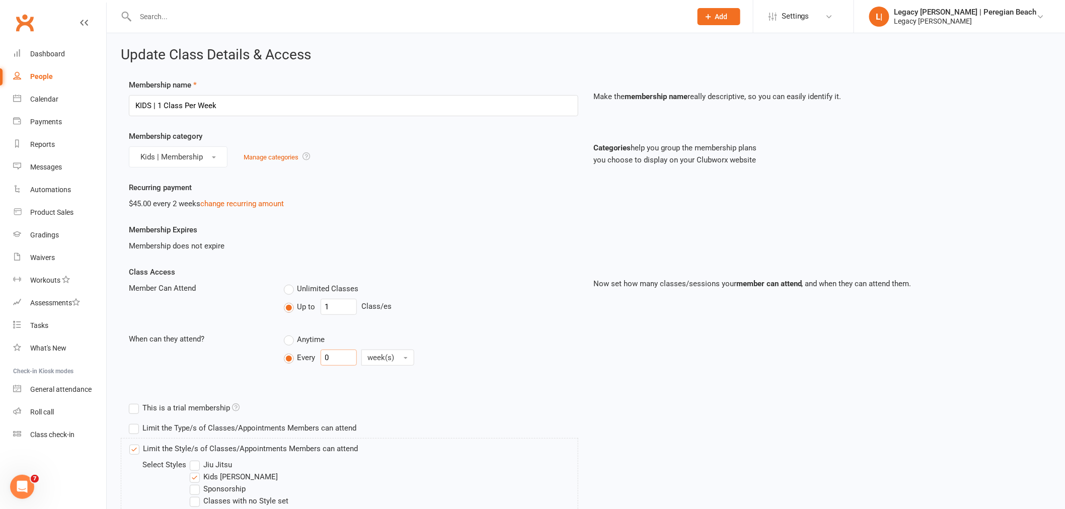
click at [338, 355] on input "0" at bounding box center [339, 358] width 36 height 16
type input "1"
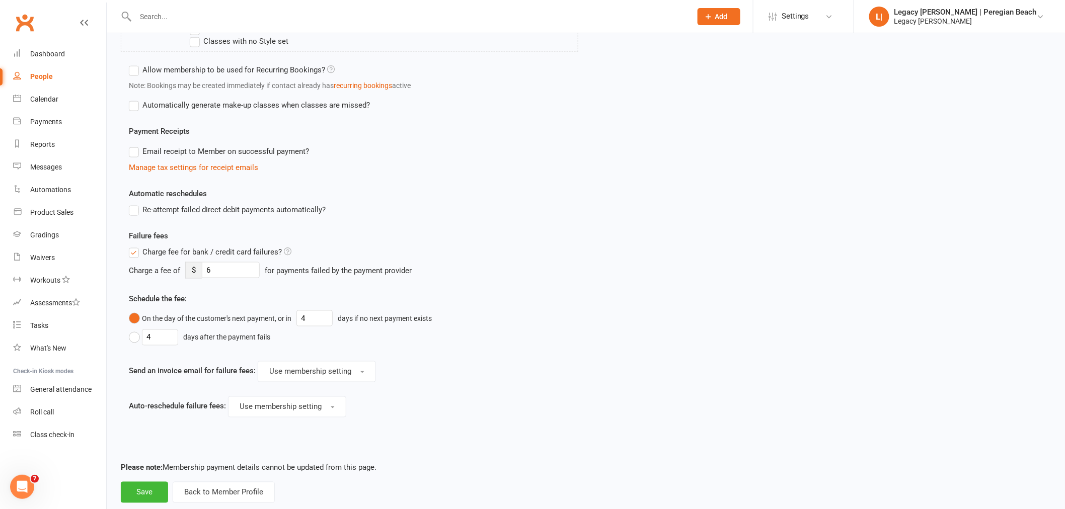
scroll to position [482, 0]
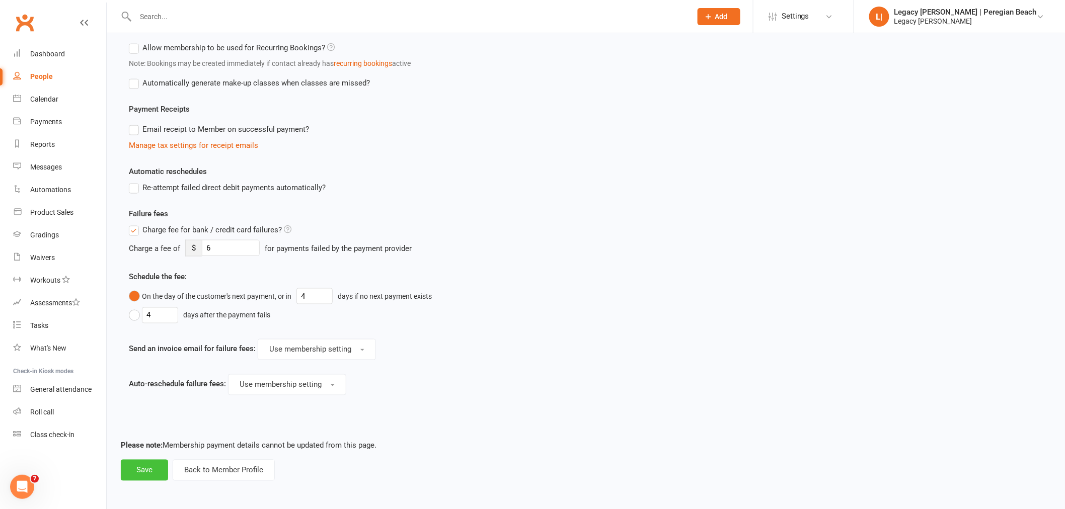
click at [149, 467] on button "Save" at bounding box center [144, 470] width 47 height 21
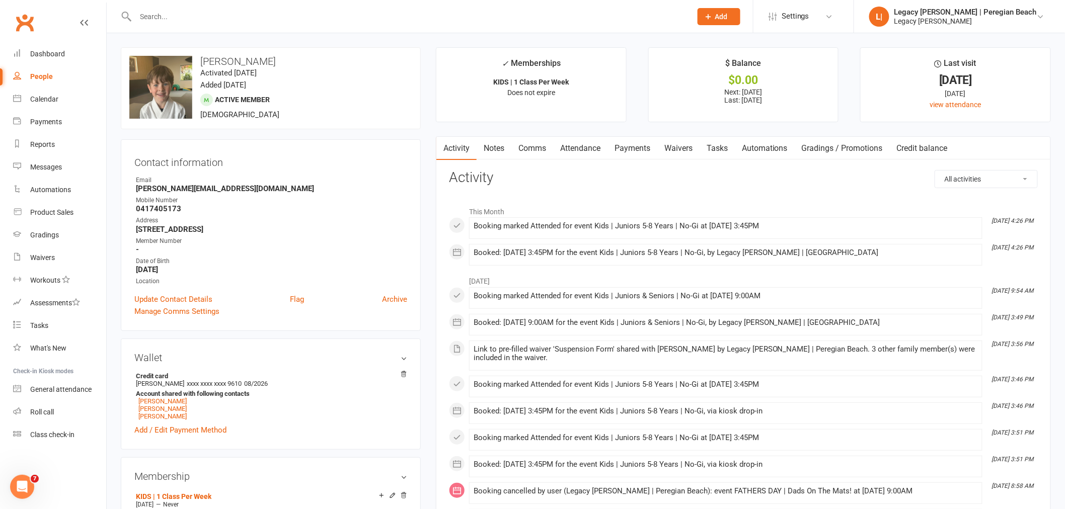
click at [209, 20] on input "text" at bounding box center [408, 17] width 552 height 14
paste input "Albie Wilson"
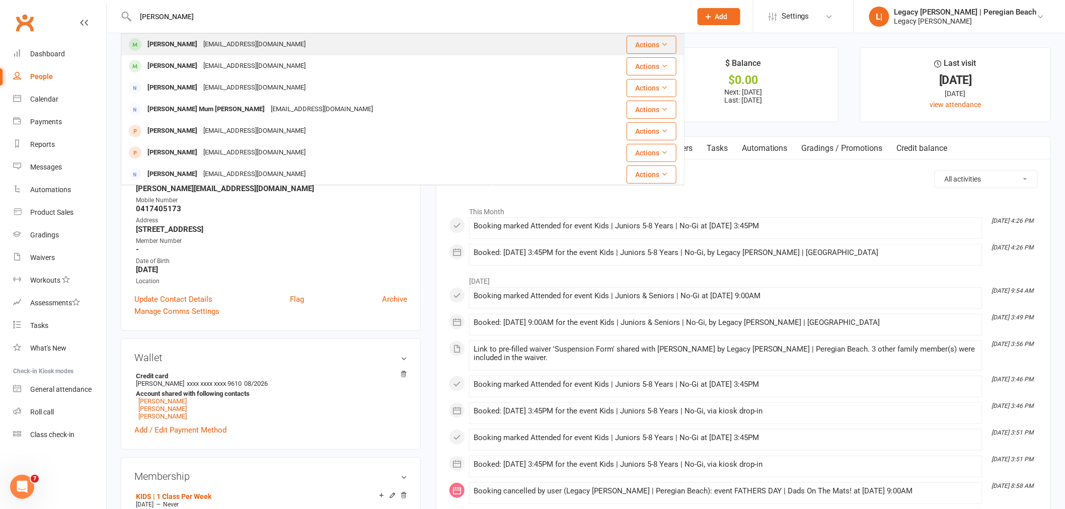
type input "Albie Wilson"
click at [168, 47] on div "Albie Wilson" at bounding box center [172, 44] width 56 height 15
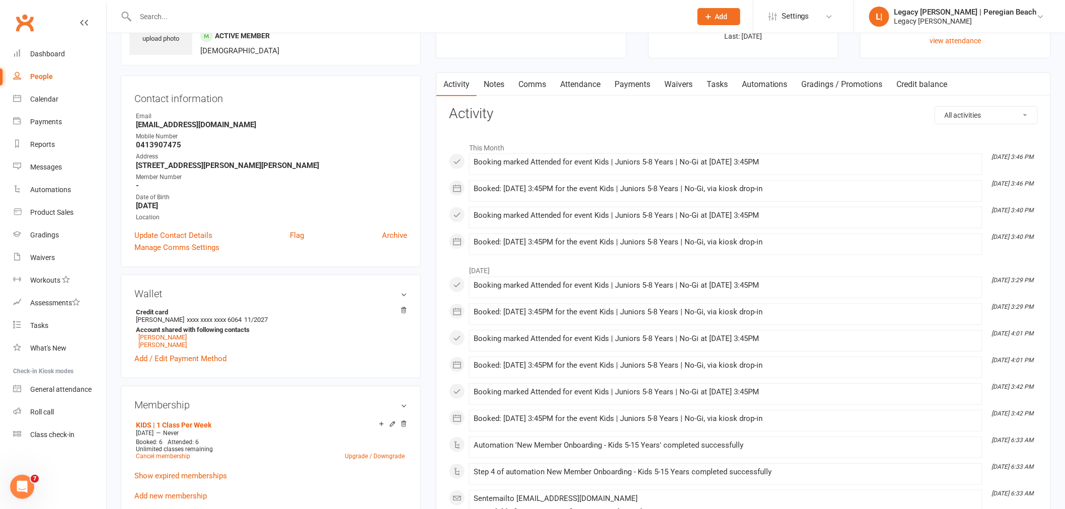
scroll to position [168, 0]
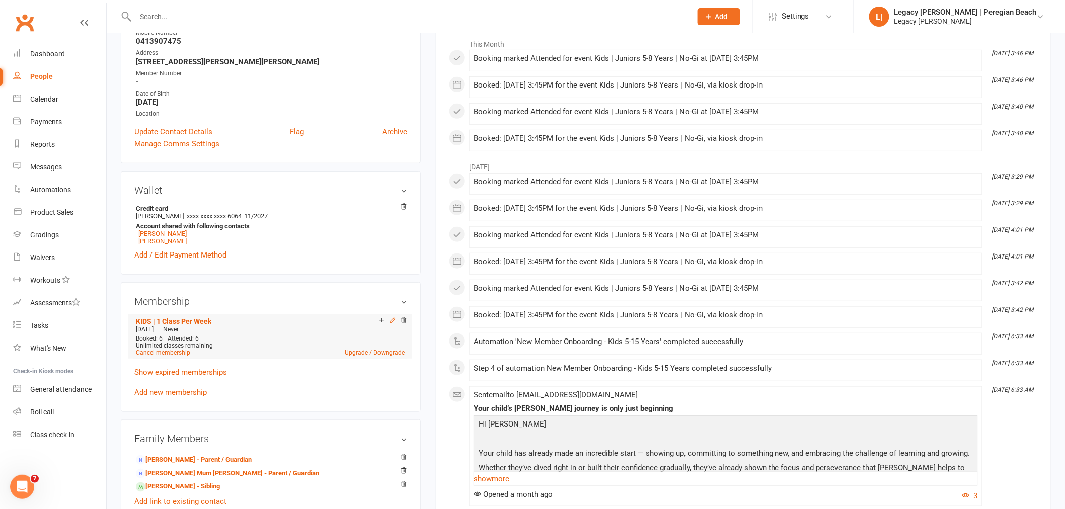
click at [390, 322] on icon at bounding box center [392, 320] width 7 height 7
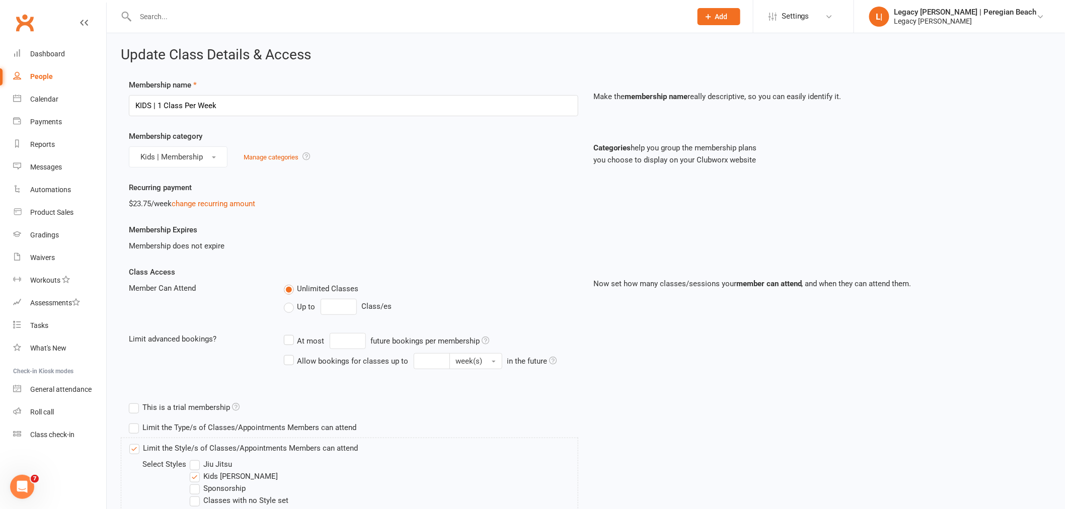
click at [304, 309] on span "Up to" at bounding box center [306, 306] width 18 height 11
click at [290, 301] on input "Up to" at bounding box center [287, 301] width 7 height 0
click at [355, 308] on input "0" at bounding box center [339, 307] width 36 height 16
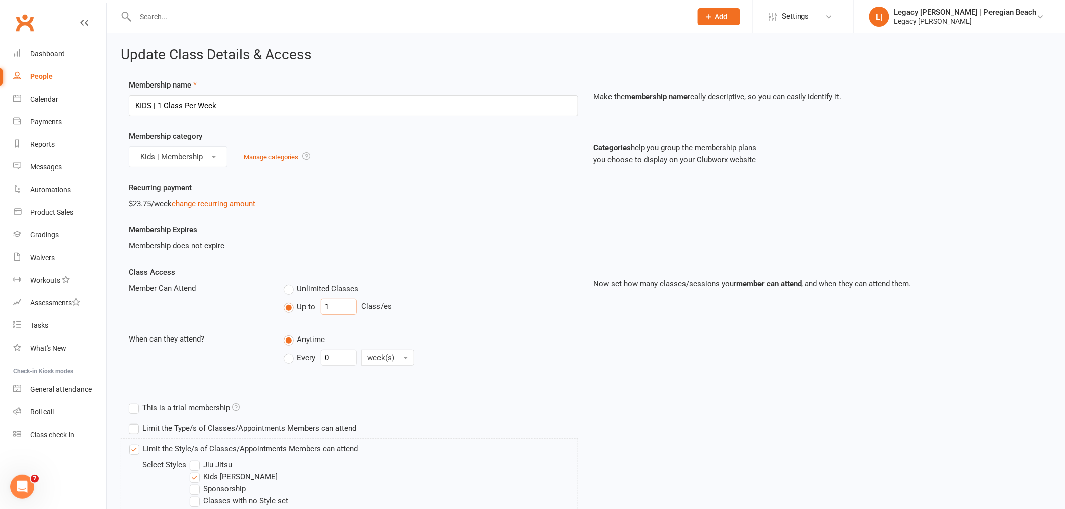
type input "1"
click at [302, 361] on span "Every" at bounding box center [306, 357] width 18 height 11
click at [290, 350] on input "Every" at bounding box center [287, 350] width 7 height 0
click at [340, 359] on input "0" at bounding box center [339, 358] width 36 height 16
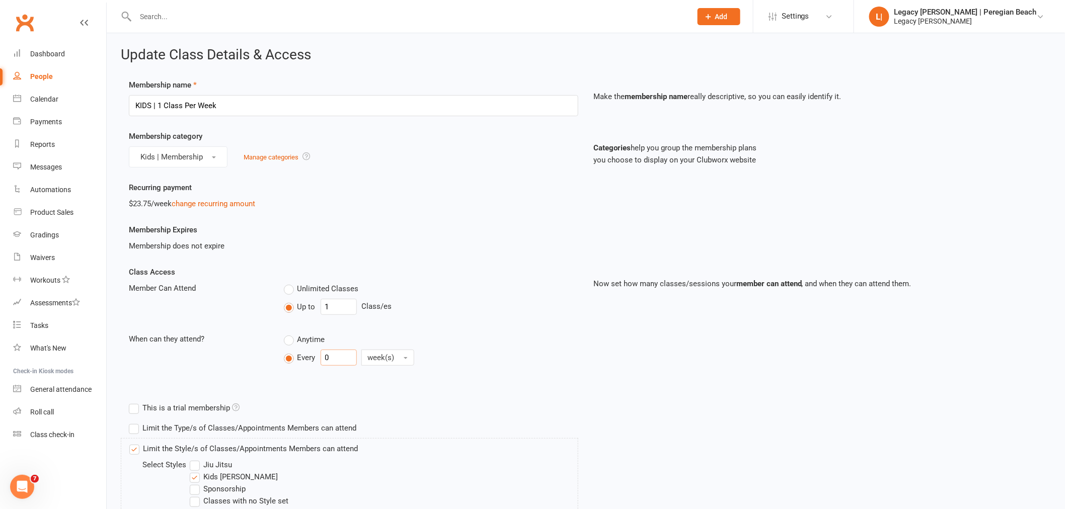
click at [340, 359] on input "0" at bounding box center [339, 358] width 36 height 16
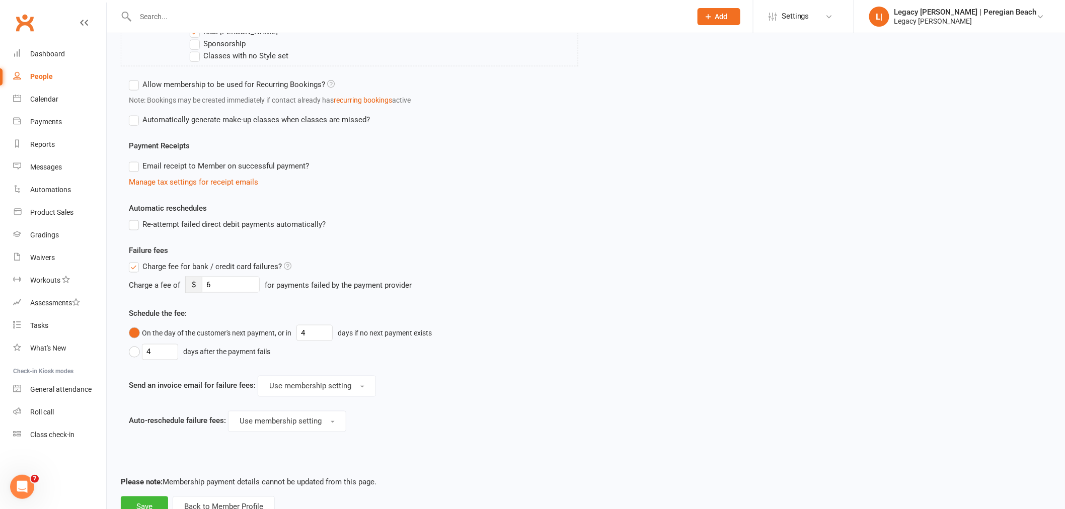
scroll to position [482, 0]
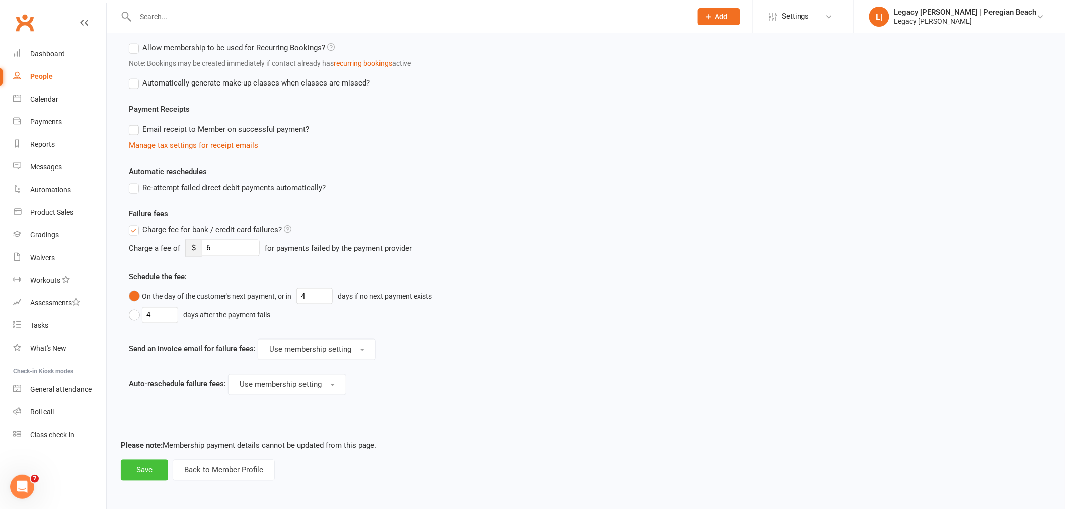
type input "1"
click at [151, 474] on button "Save" at bounding box center [144, 470] width 47 height 21
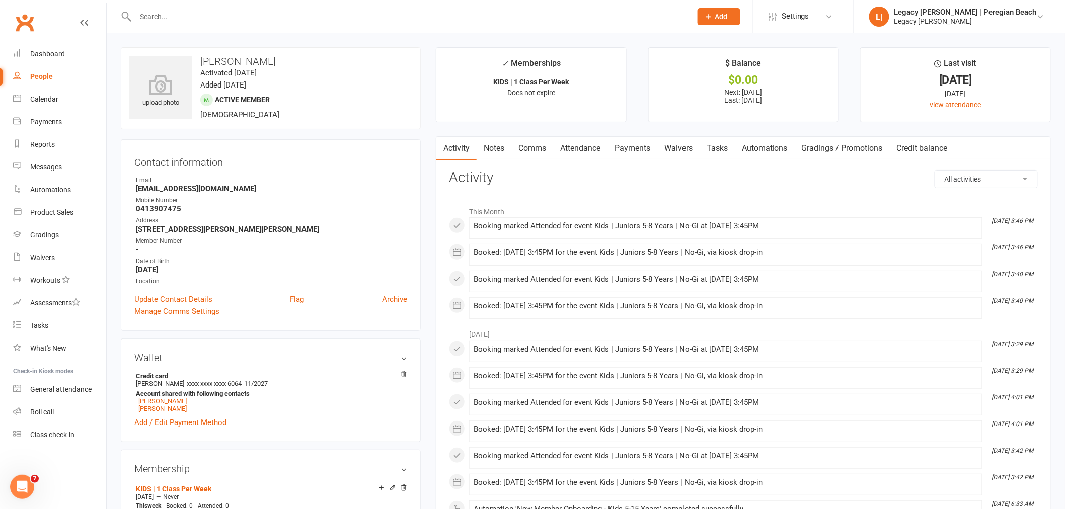
click at [171, 21] on input "text" at bounding box center [408, 17] width 552 height 14
paste input "Archer Wilson"
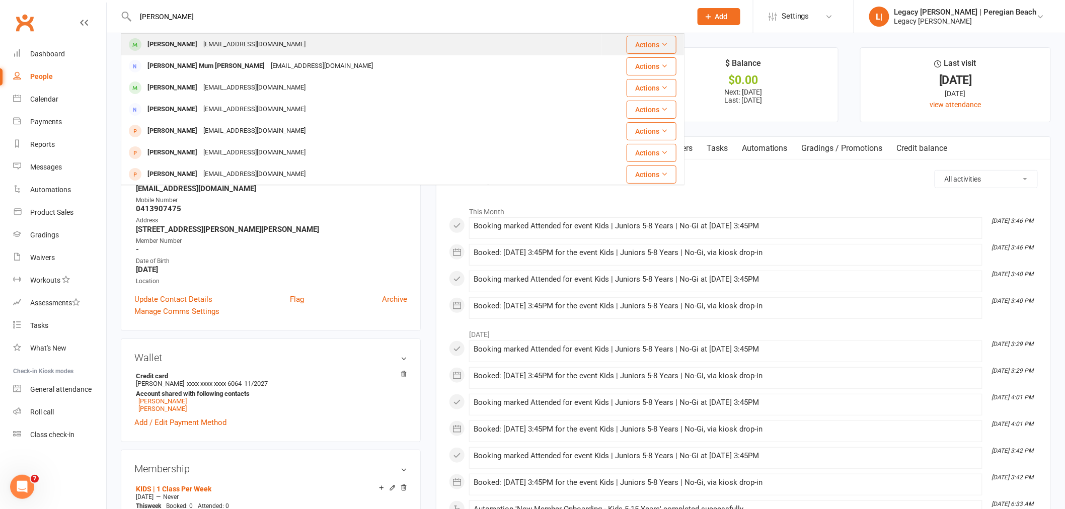
type input "Archer Wilson"
click at [177, 44] on div "Archer Wilson" at bounding box center [172, 44] width 56 height 15
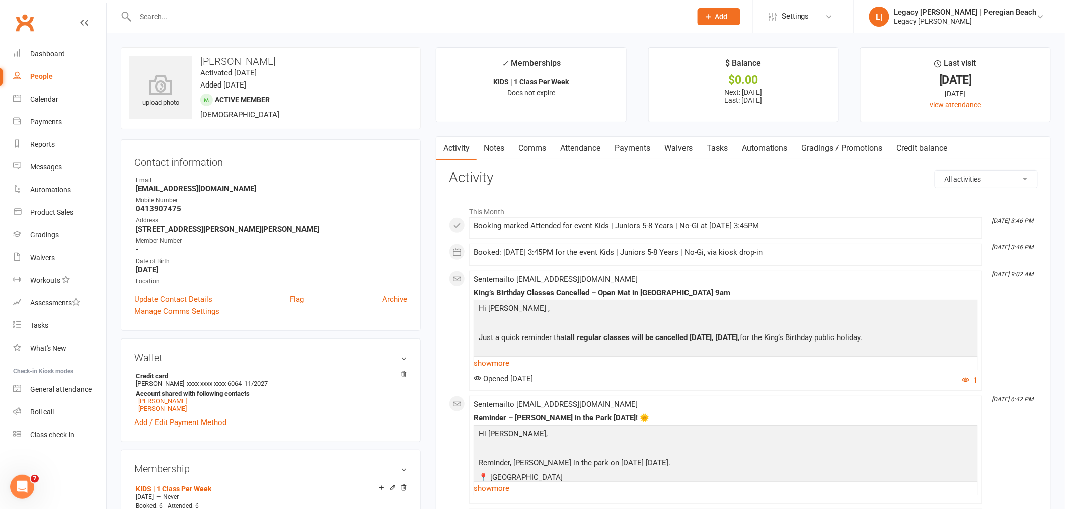
scroll to position [223, 0]
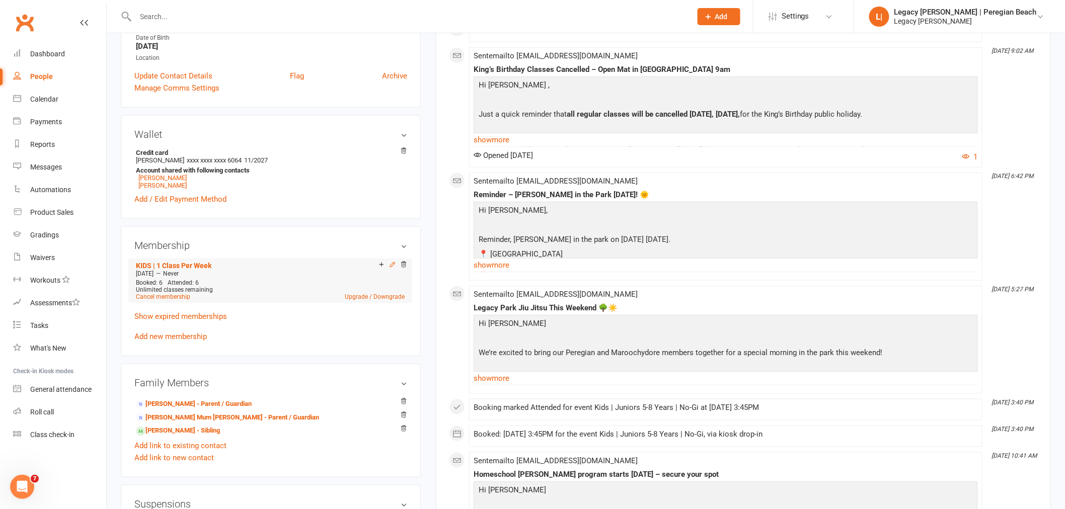
click at [392, 266] on icon at bounding box center [392, 264] width 7 height 7
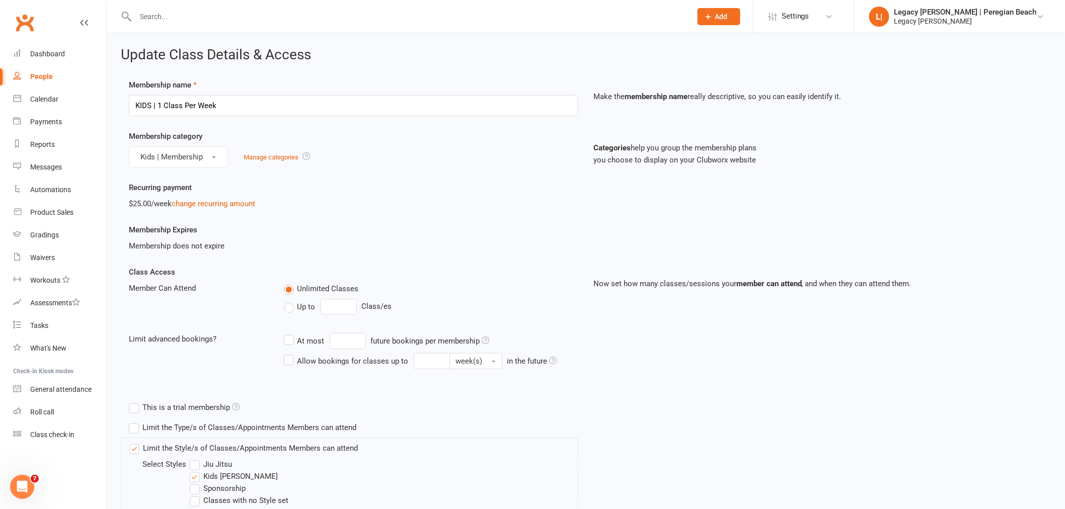
drag, startPoint x: 298, startPoint y: 306, endPoint x: 328, endPoint y: 305, distance: 29.2
click at [298, 306] on span "Up to" at bounding box center [306, 306] width 18 height 11
click at [290, 301] on input "Up to" at bounding box center [287, 301] width 7 height 0
click at [343, 304] on input "0" at bounding box center [339, 307] width 36 height 16
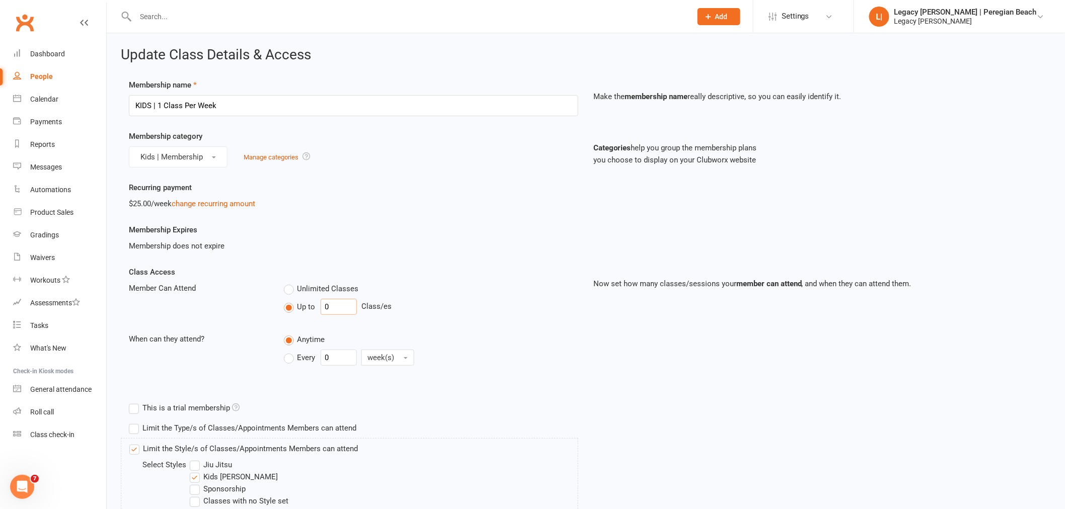
click at [343, 304] on input "0" at bounding box center [339, 307] width 36 height 16
type input "1"
click at [296, 356] on label "Every" at bounding box center [300, 358] width 32 height 12
click at [290, 350] on input "Every" at bounding box center [287, 350] width 7 height 0
click at [340, 355] on input "0" at bounding box center [339, 358] width 36 height 16
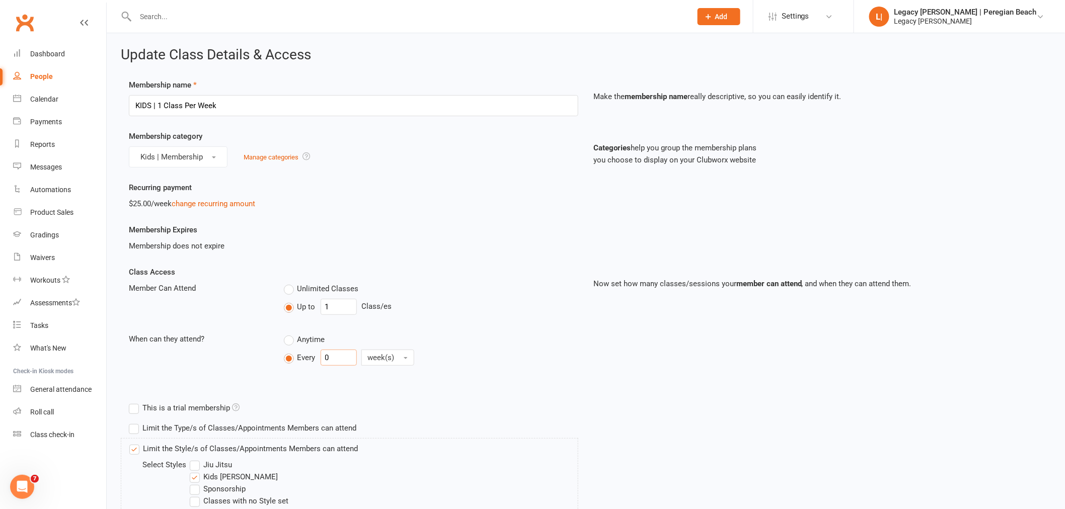
click at [340, 355] on input "0" at bounding box center [339, 358] width 36 height 16
type input "1"
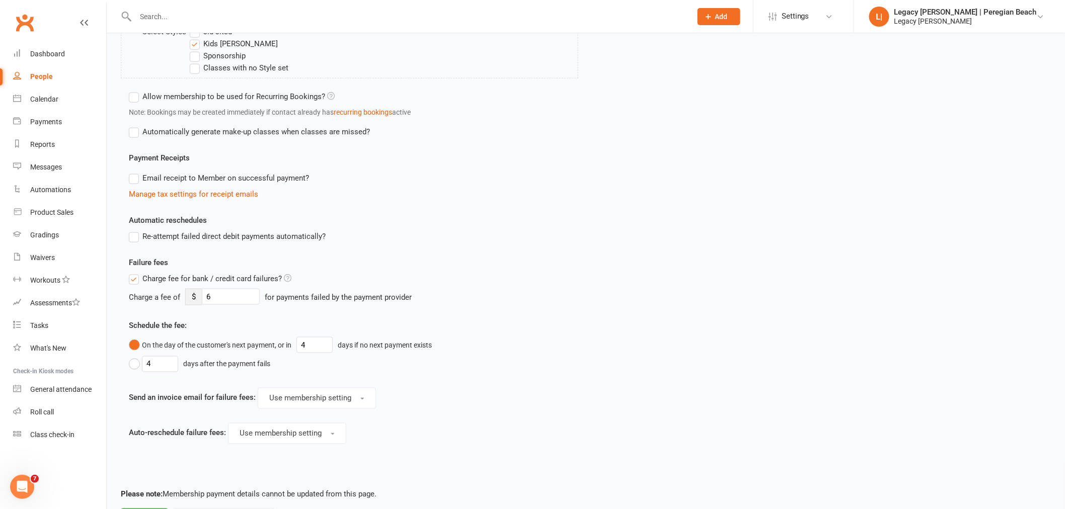
scroll to position [482, 0]
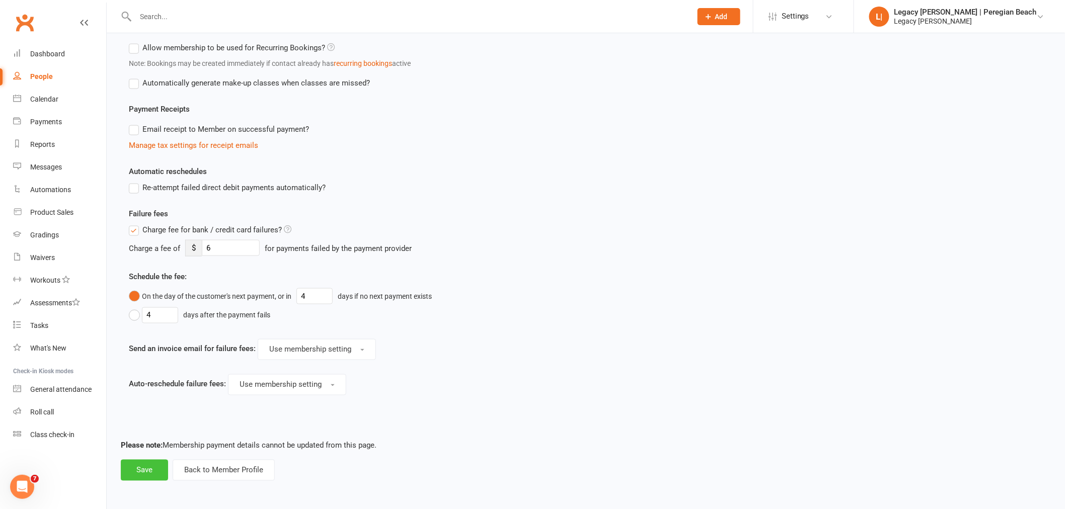
click at [143, 464] on button "Save" at bounding box center [144, 470] width 47 height 21
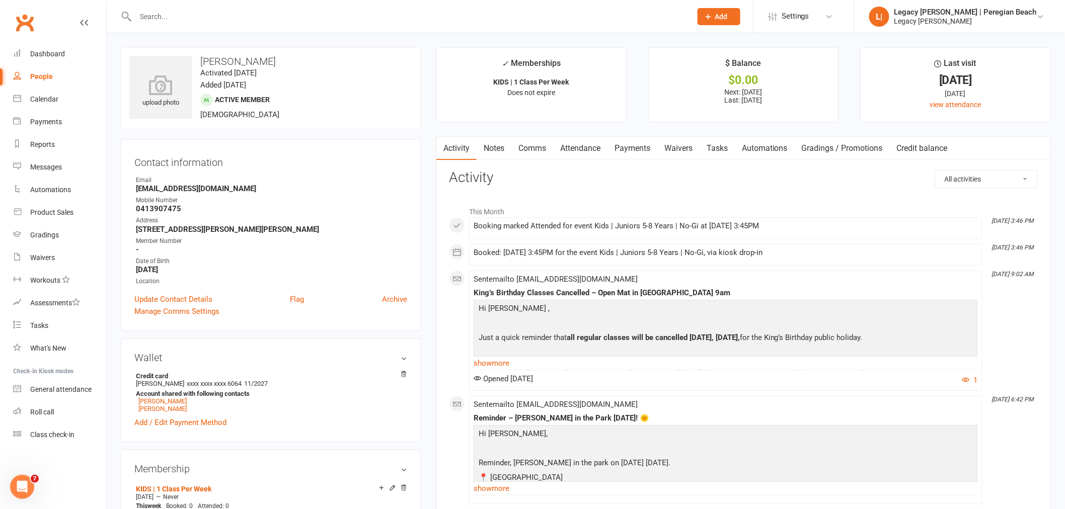
click at [222, 10] on input "text" at bounding box center [408, 17] width 552 height 14
paste input "Kai Randall"
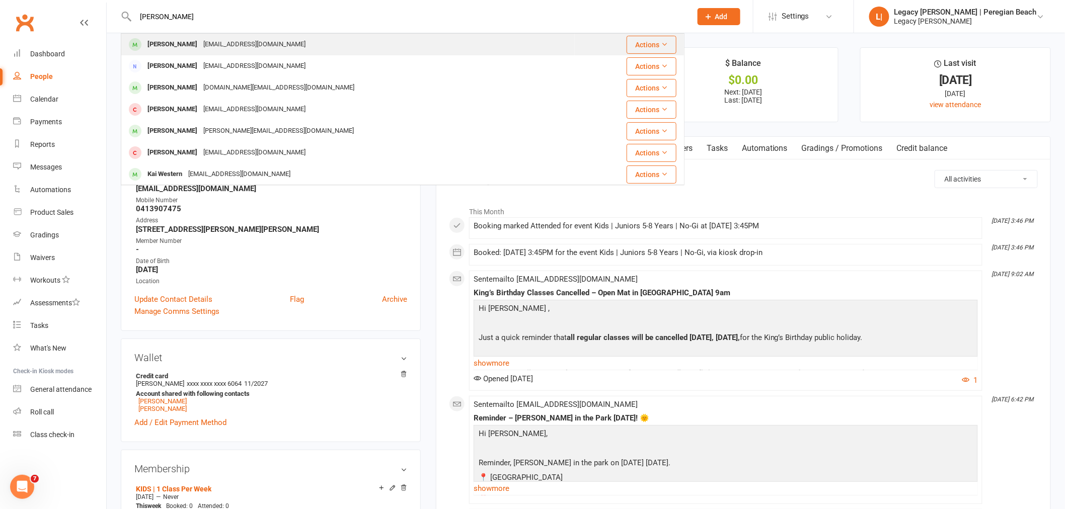
type input "Kai Randall"
click at [179, 43] on div "Kai Randall" at bounding box center [172, 44] width 56 height 15
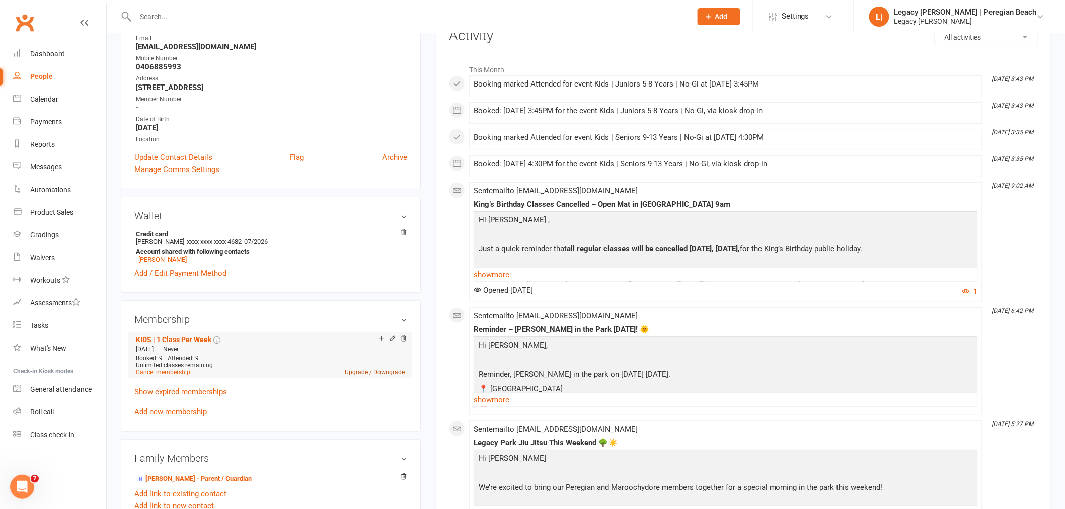
scroll to position [168, 0]
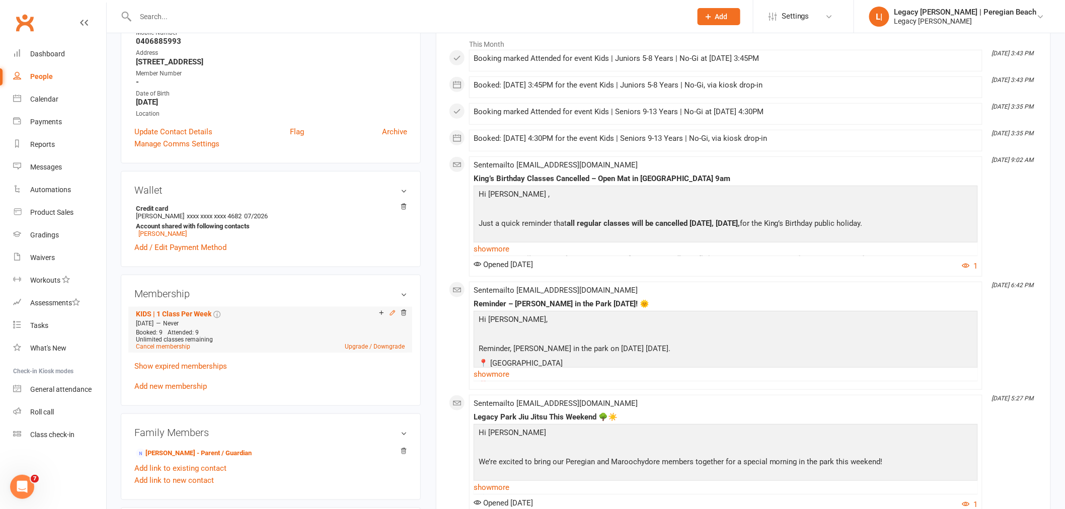
click at [391, 313] on icon at bounding box center [392, 312] width 5 height 5
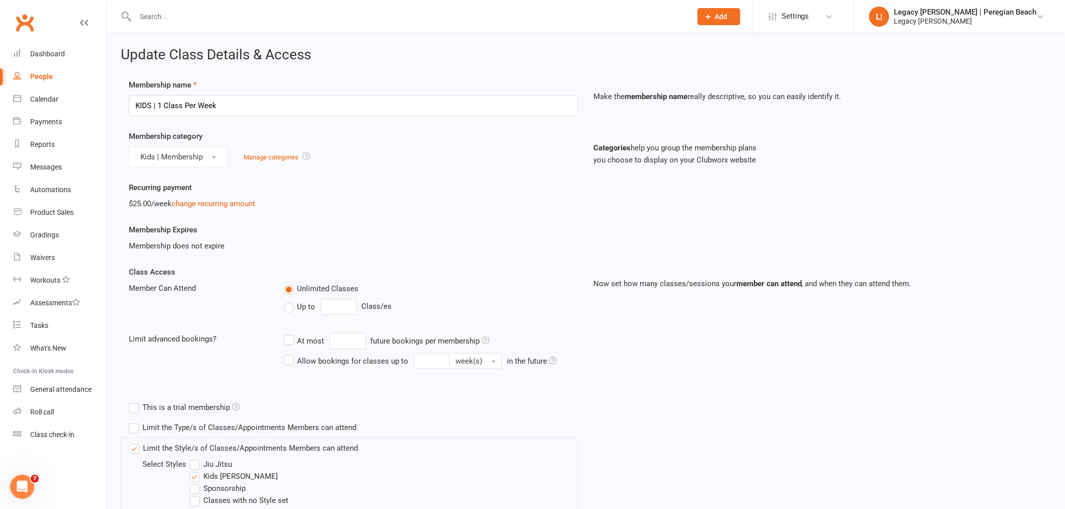
click at [297, 306] on span "Up to" at bounding box center [306, 306] width 18 height 11
click at [290, 301] on input "Up to" at bounding box center [287, 301] width 7 height 0
click at [353, 308] on input "0" at bounding box center [339, 307] width 36 height 16
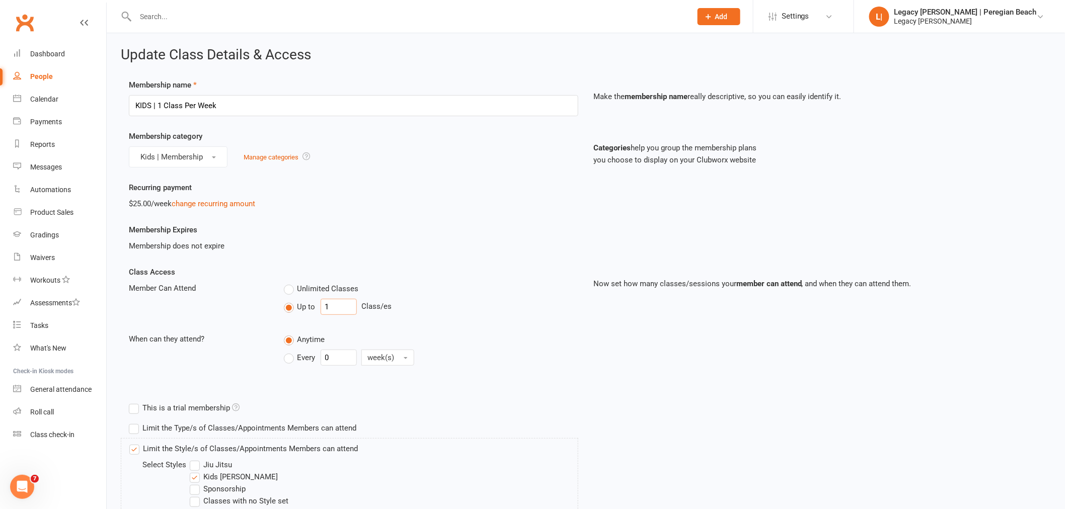
type input "1"
click at [305, 358] on span "Every" at bounding box center [306, 357] width 18 height 11
click at [290, 350] on input "Every" at bounding box center [287, 350] width 7 height 0
click at [345, 358] on input "0" at bounding box center [339, 358] width 36 height 16
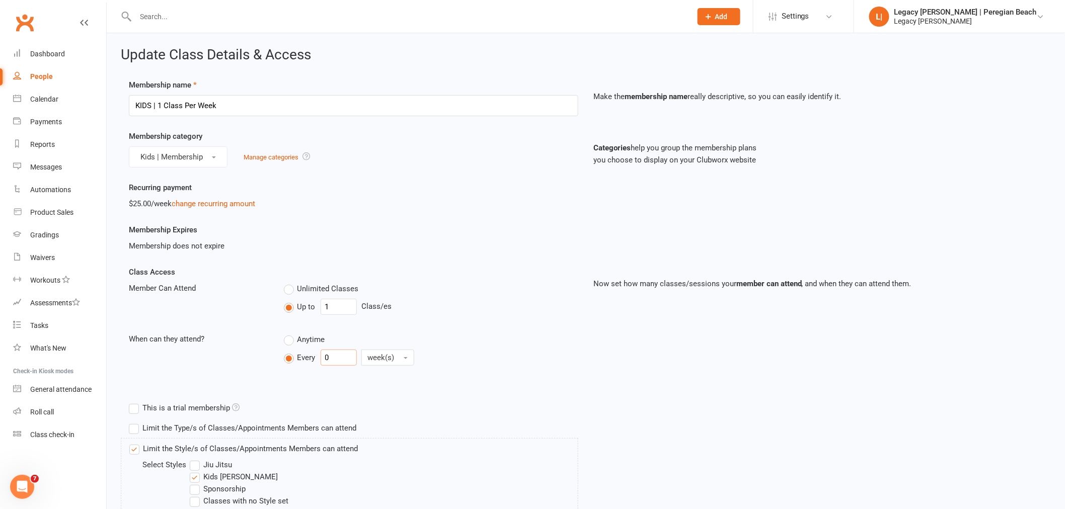
click at [345, 358] on input "0" at bounding box center [339, 358] width 36 height 16
type input "1"
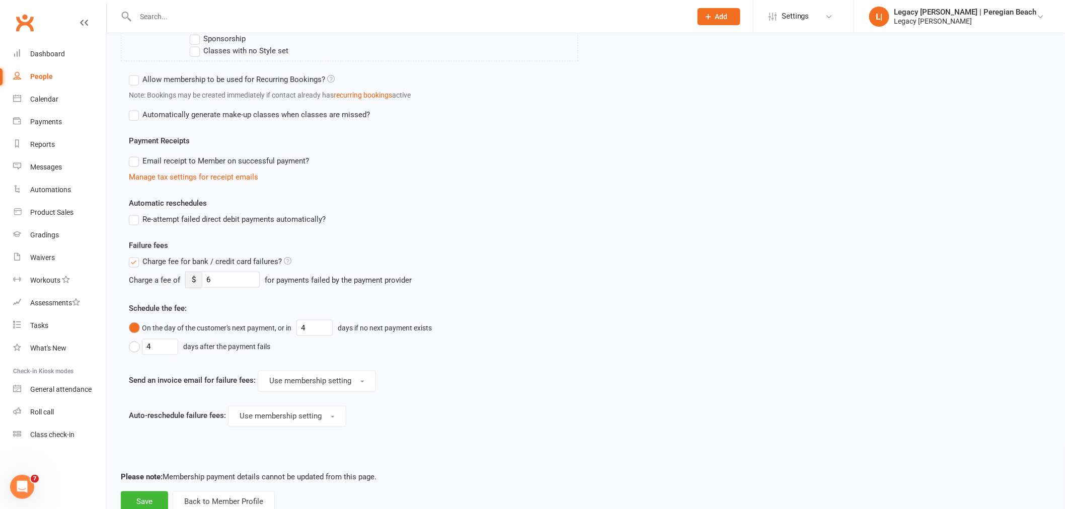
scroll to position [482, 0]
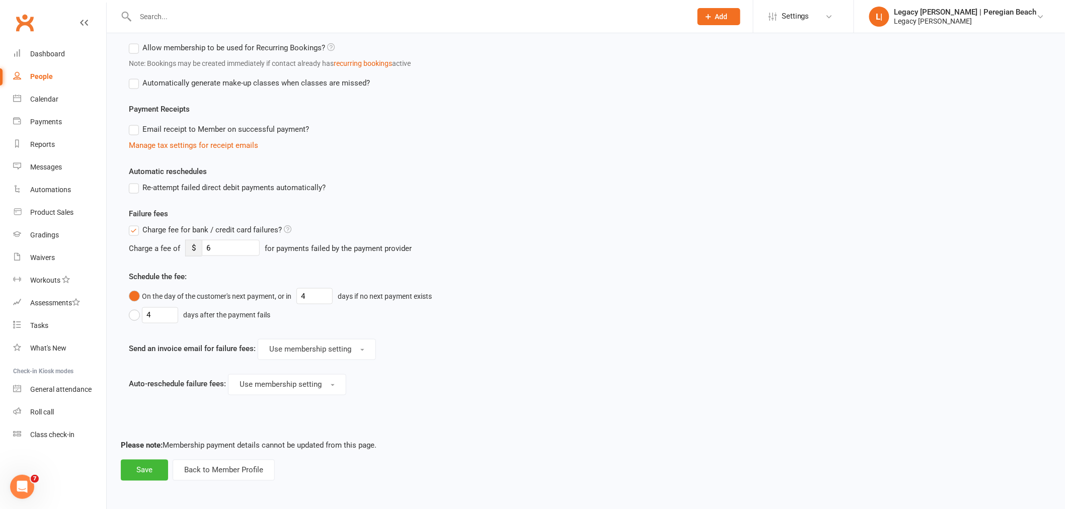
click at [152, 457] on footer "Please note: Membership payment details cannot be updated from this page. Save …" at bounding box center [586, 460] width 930 height 41
click at [151, 471] on button "Save" at bounding box center [144, 470] width 47 height 21
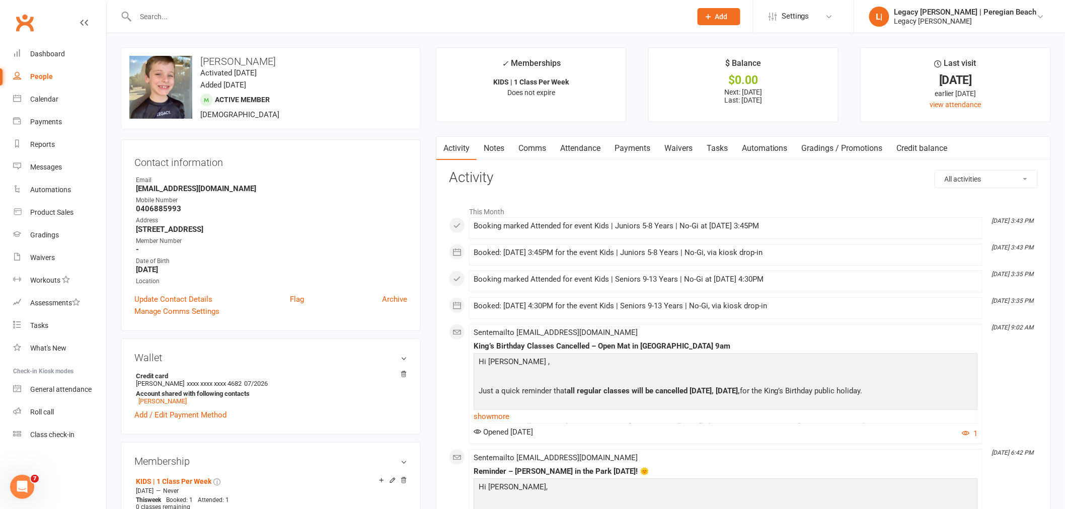
click at [185, 8] on div at bounding box center [403, 16] width 564 height 33
click at [183, 16] on input "text" at bounding box center [408, 17] width 552 height 14
paste input "Phoenix Walker"
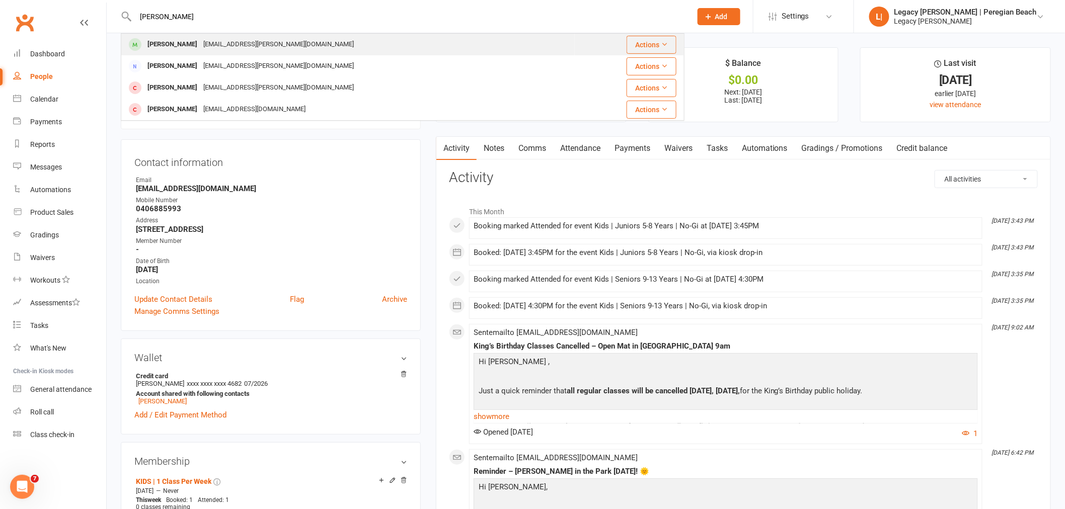
type input "Phoenix Walker"
click at [180, 43] on div "Phoenix Walker" at bounding box center [172, 44] width 56 height 15
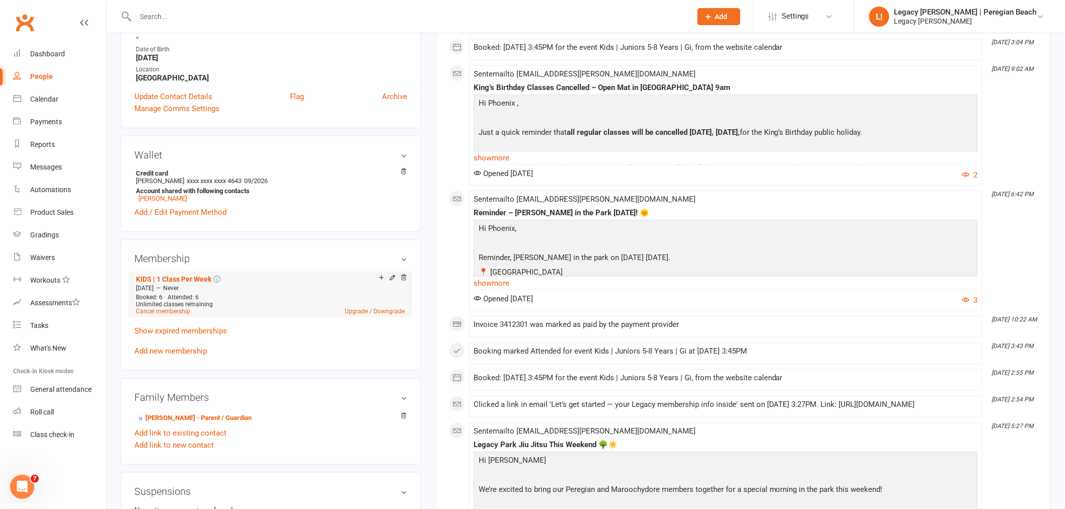
scroll to position [279, 0]
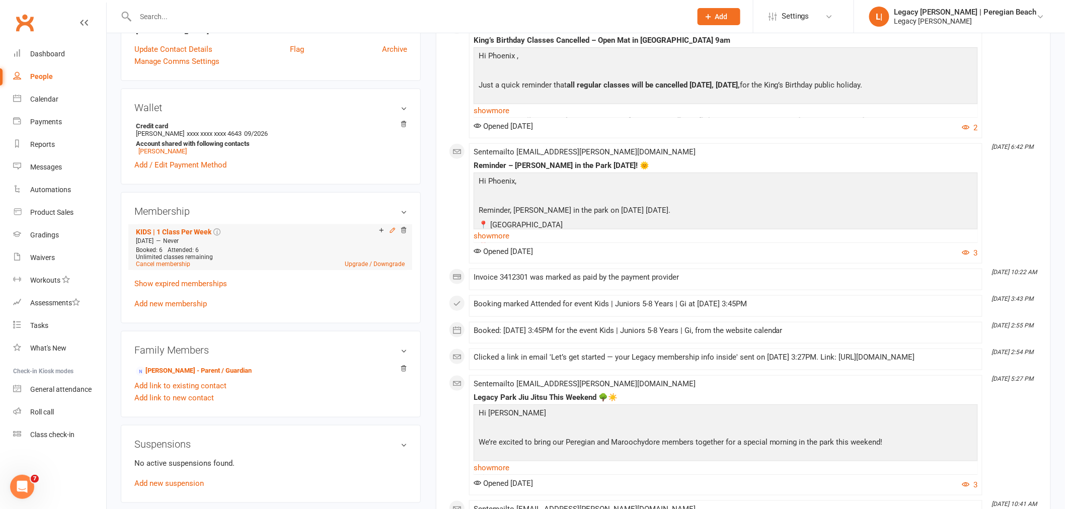
click at [392, 230] on icon at bounding box center [392, 230] width 7 height 7
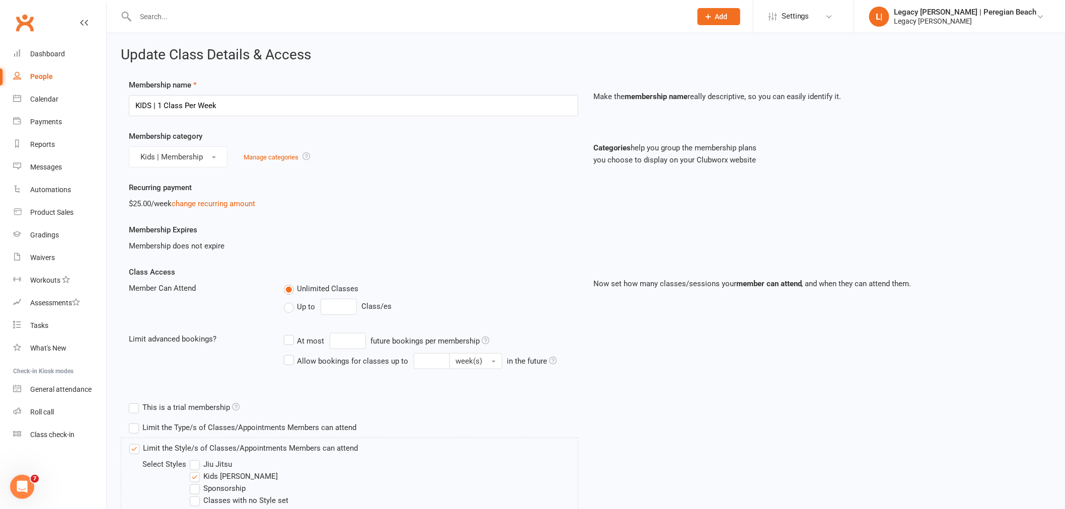
click at [294, 305] on label "Up to" at bounding box center [300, 307] width 32 height 12
click at [290, 301] on input "Up to" at bounding box center [287, 301] width 7 height 0
click at [338, 300] on input "0" at bounding box center [339, 307] width 36 height 16
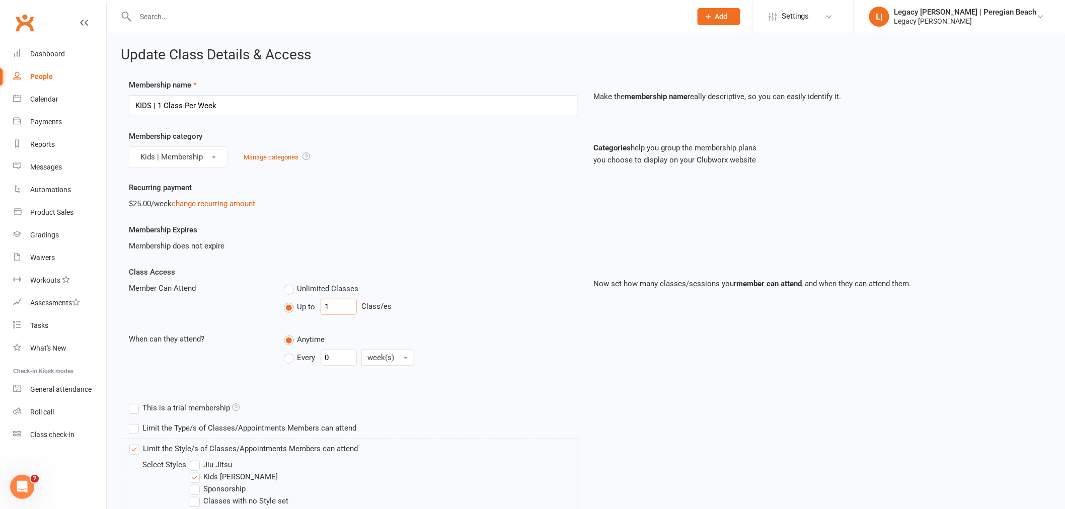
type input "1"
click at [295, 361] on label "Every" at bounding box center [300, 358] width 32 height 12
click at [290, 350] on input "Every" at bounding box center [287, 350] width 7 height 0
click at [350, 359] on input "0" at bounding box center [339, 358] width 36 height 16
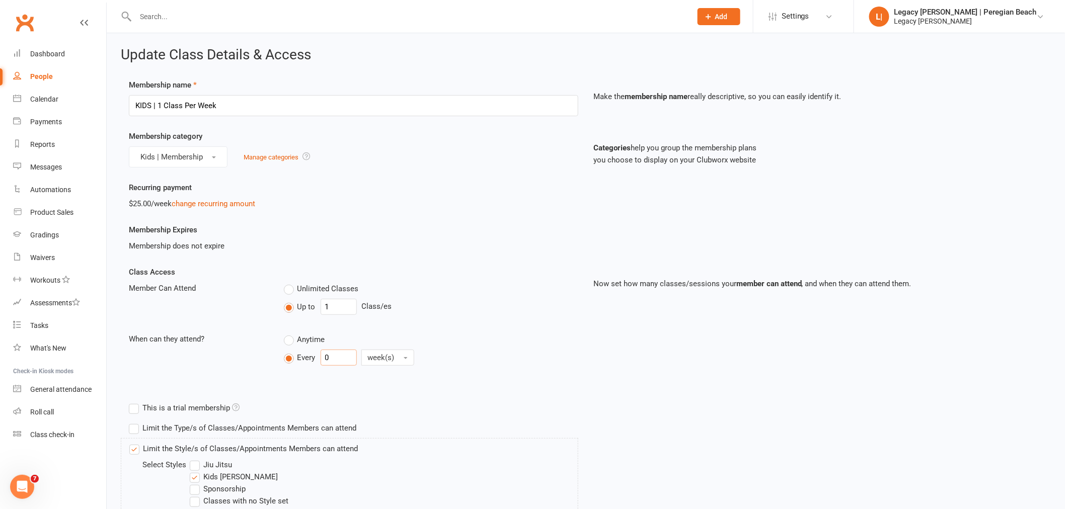
click at [350, 359] on input "0" at bounding box center [339, 358] width 36 height 16
type input "1"
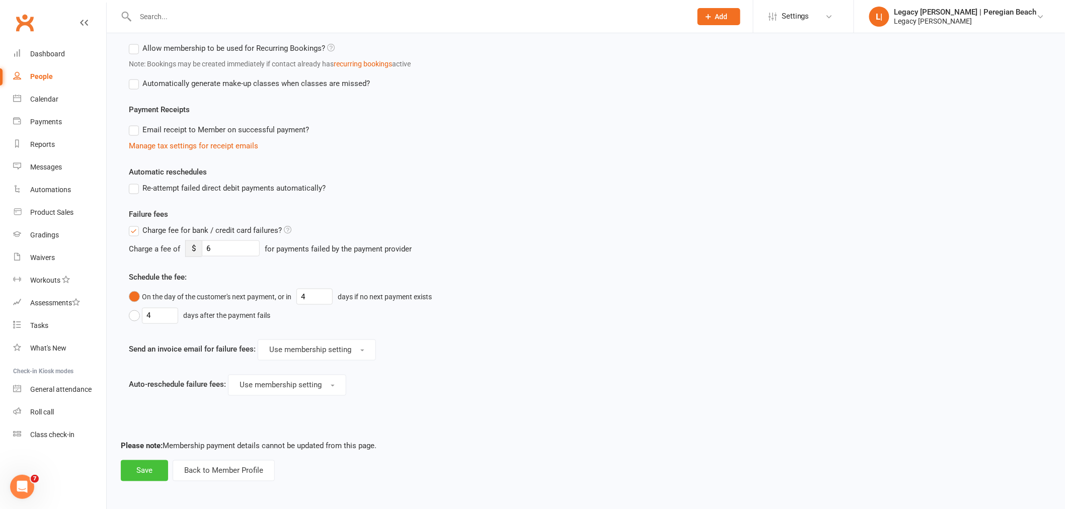
scroll to position [482, 0]
click at [138, 462] on button "Save" at bounding box center [144, 470] width 47 height 21
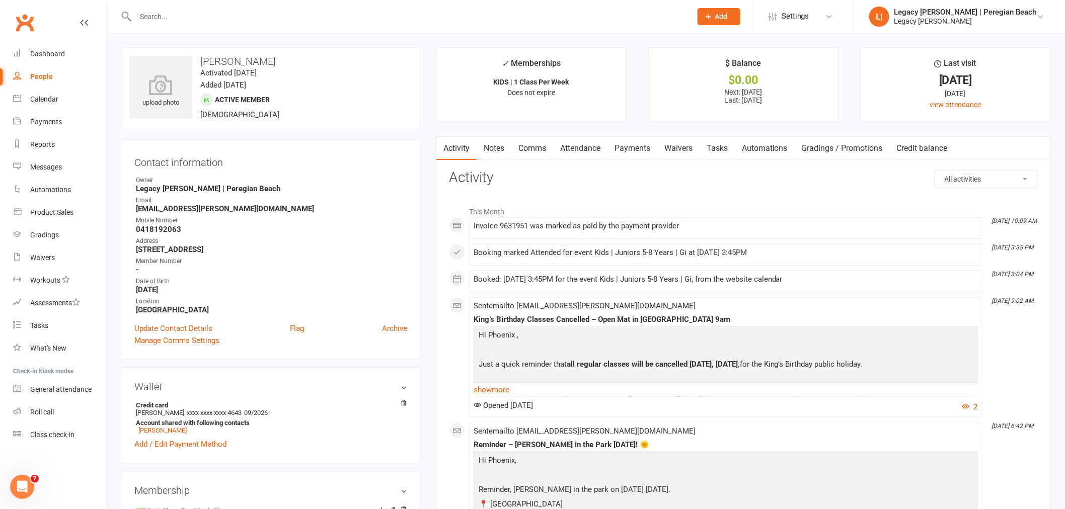
click at [207, 18] on input "text" at bounding box center [408, 17] width 552 height 14
paste input "[PERSON_NAME] Veivers"
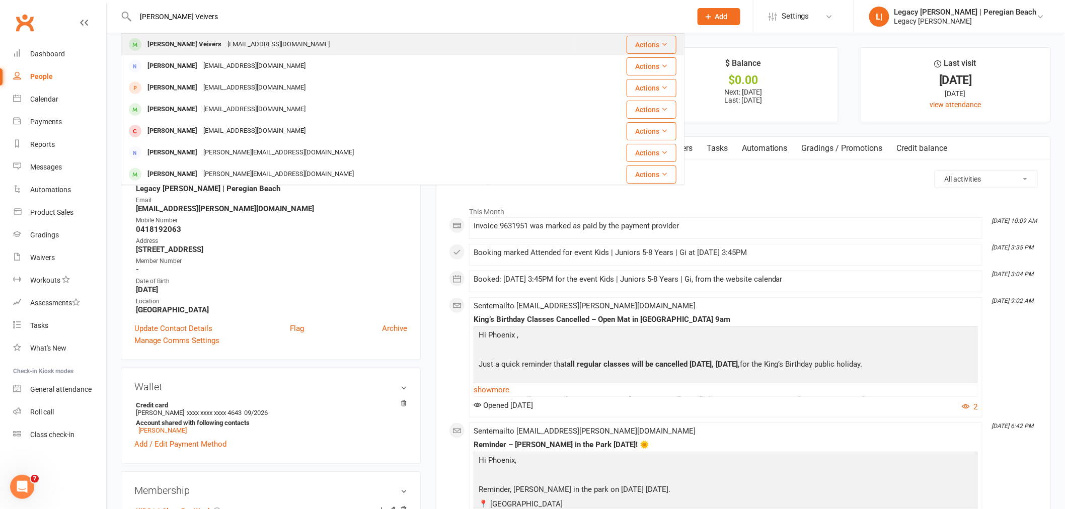
type input "[PERSON_NAME] Veivers"
click at [175, 46] on div "[PERSON_NAME] Veivers" at bounding box center [184, 44] width 80 height 15
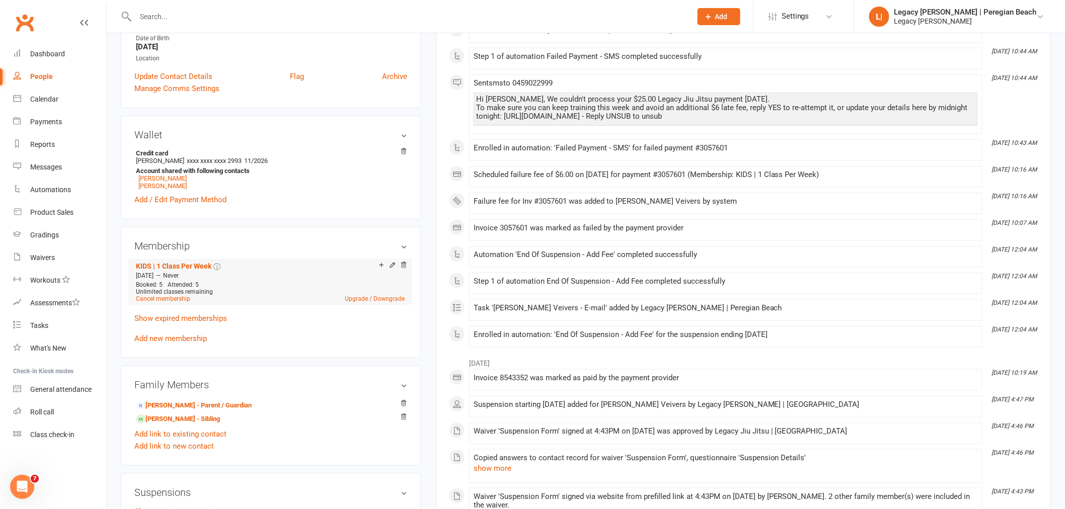
scroll to position [223, 0]
click at [391, 267] on icon at bounding box center [392, 264] width 5 height 5
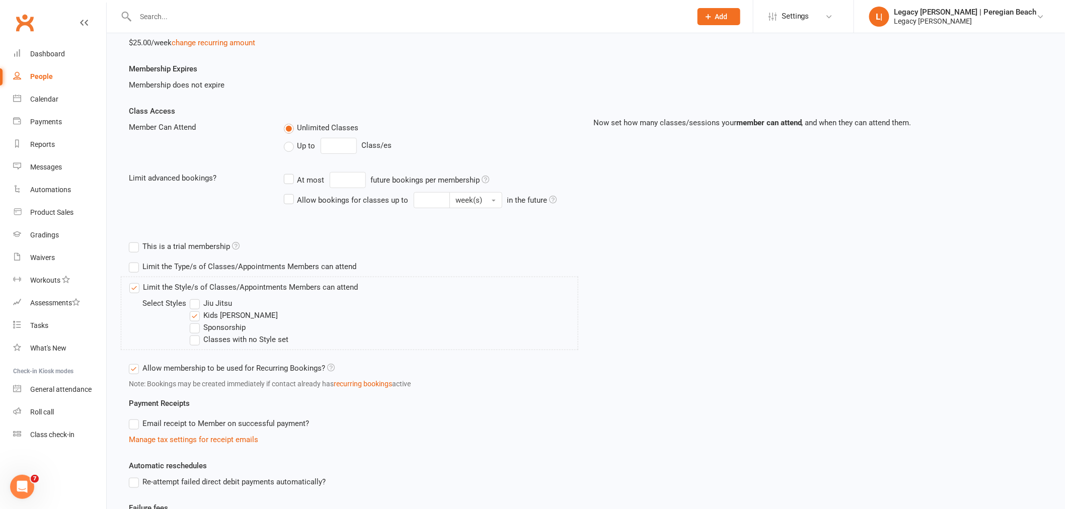
scroll to position [168, 0]
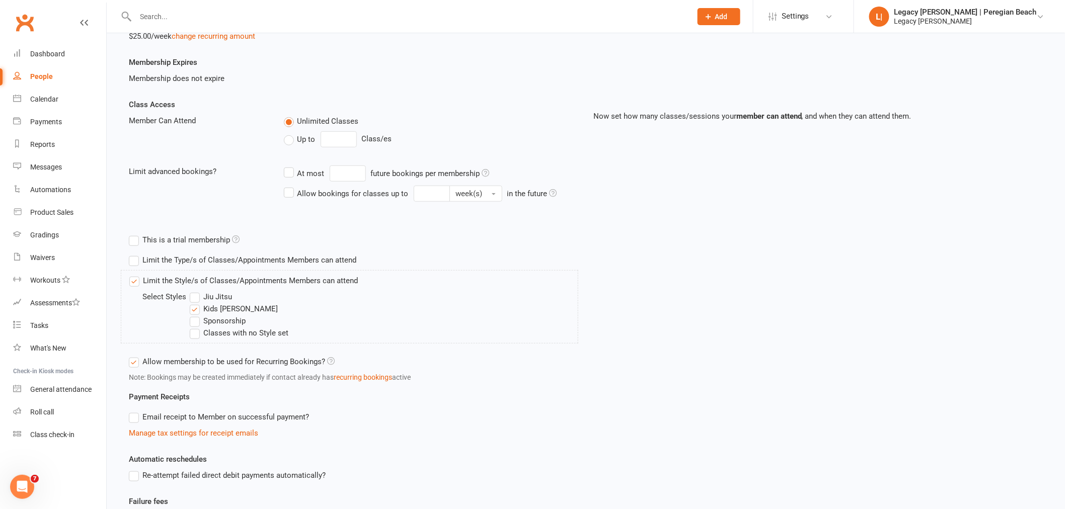
click at [302, 138] on span "Up to" at bounding box center [306, 138] width 18 height 11
click at [290, 133] on input "Up to" at bounding box center [287, 133] width 7 height 0
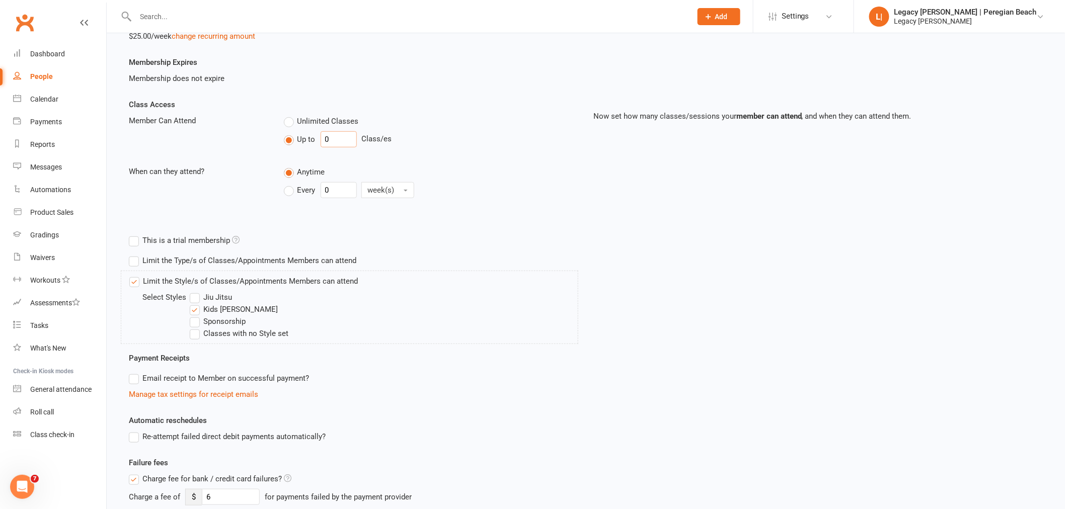
click at [350, 136] on input "0" at bounding box center [339, 139] width 36 height 16
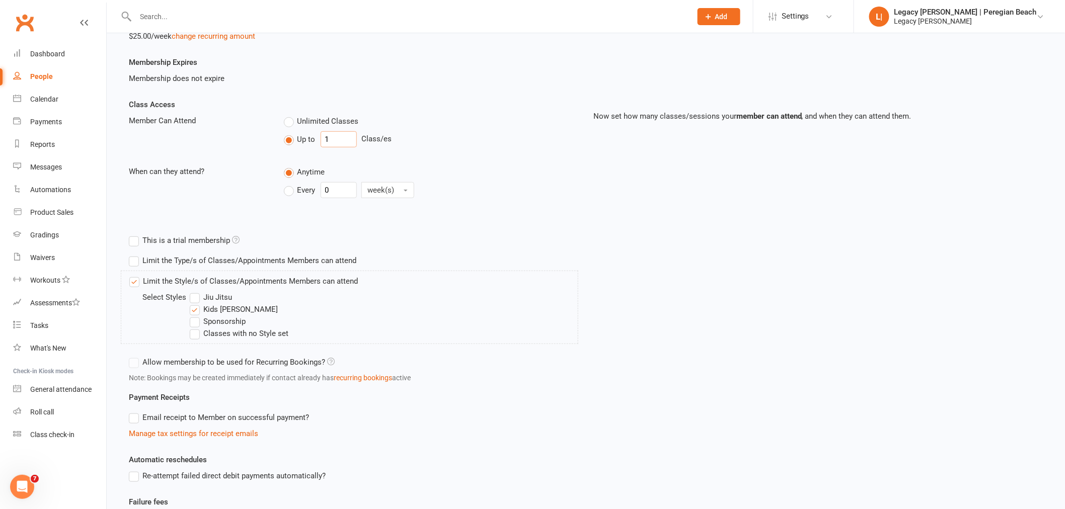
type input "1"
click at [312, 189] on span "Every" at bounding box center [306, 189] width 18 height 11
click at [290, 182] on input "Every" at bounding box center [287, 182] width 7 height 0
click at [336, 189] on input "0" at bounding box center [339, 190] width 36 height 16
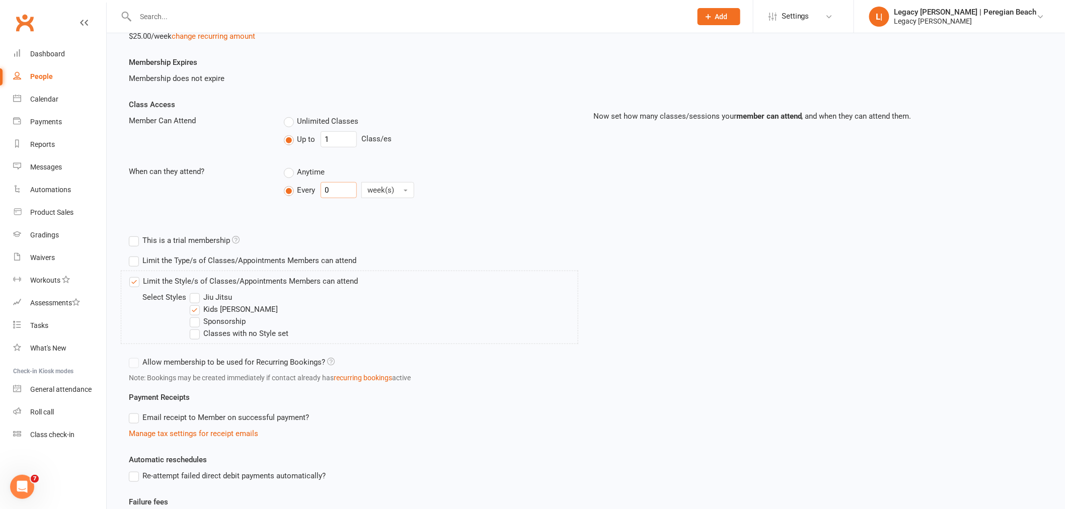
click at [336, 189] on input "0" at bounding box center [339, 190] width 36 height 16
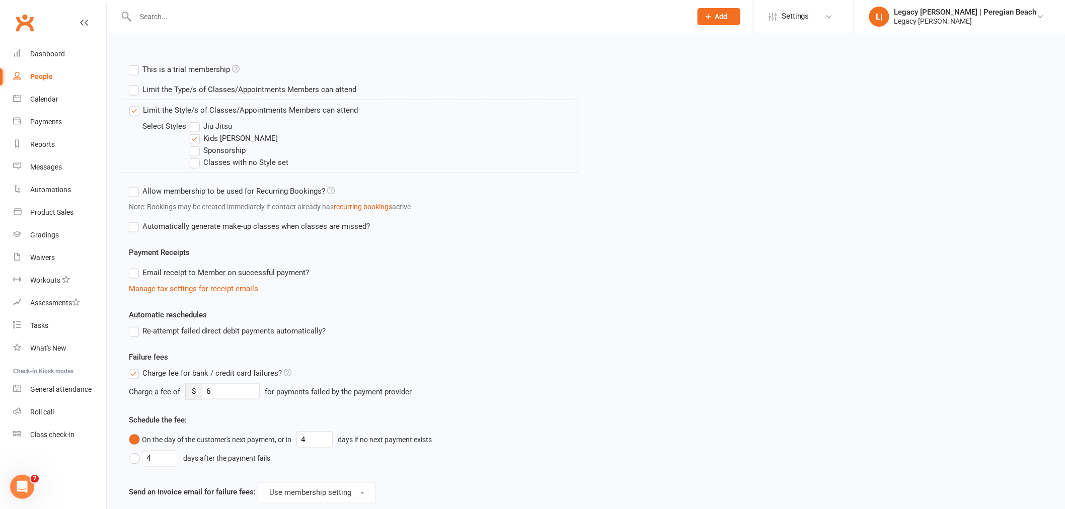
scroll to position [482, 0]
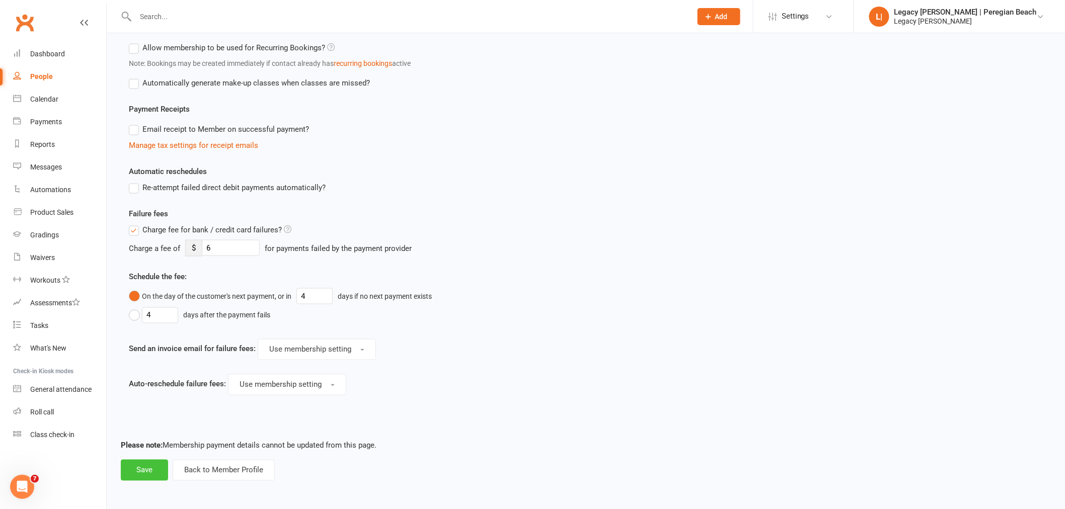
type input "1"
click at [139, 463] on button "Save" at bounding box center [144, 470] width 47 height 21
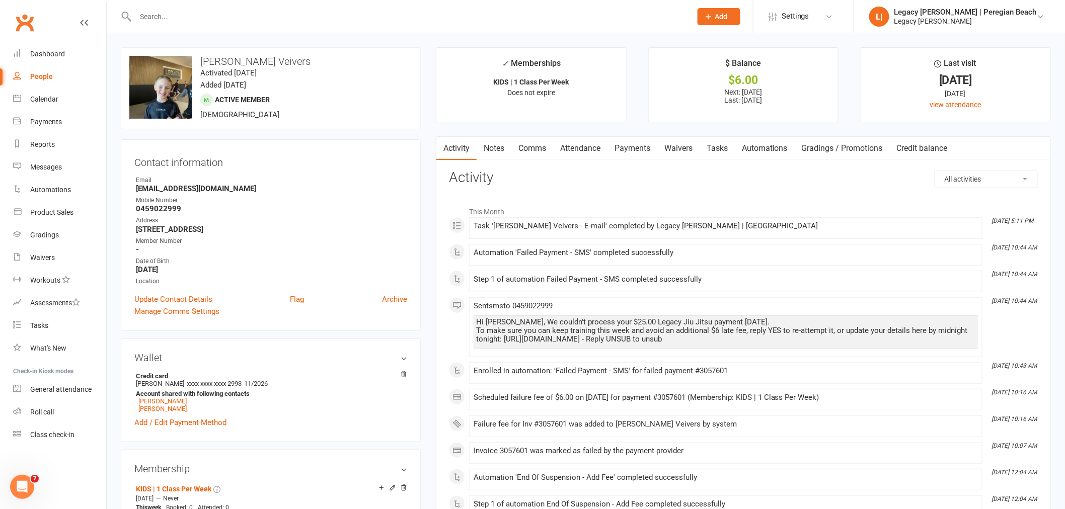
click at [203, 20] on input "text" at bounding box center [408, 17] width 552 height 14
paste input "[PERSON_NAME]"
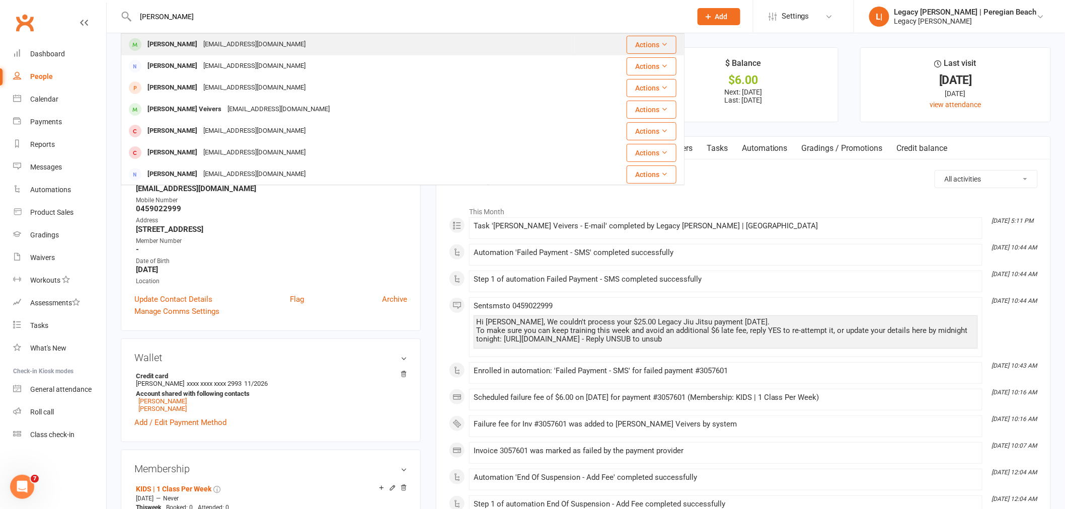
type input "[PERSON_NAME]"
click at [170, 46] on div "[PERSON_NAME]" at bounding box center [172, 44] width 56 height 15
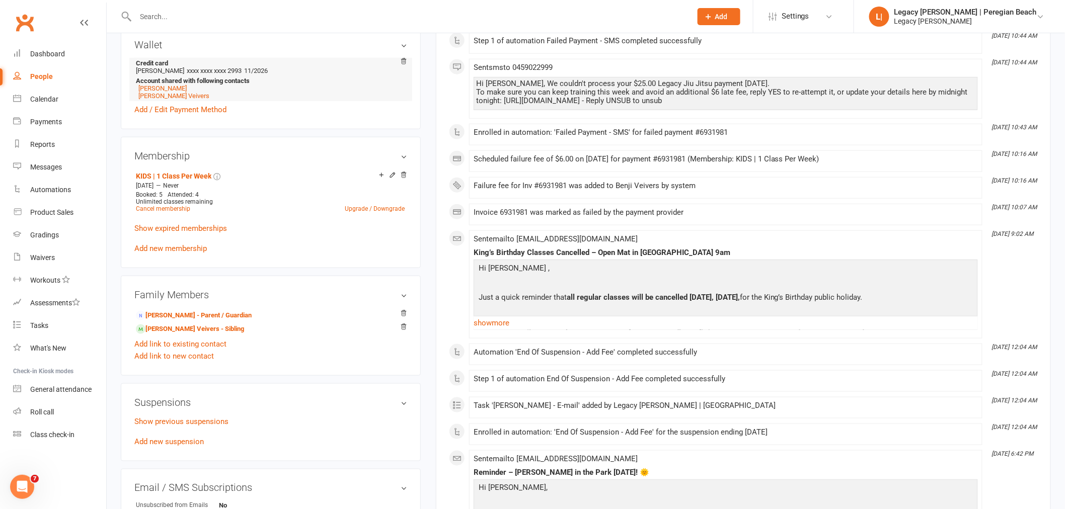
scroll to position [335, 0]
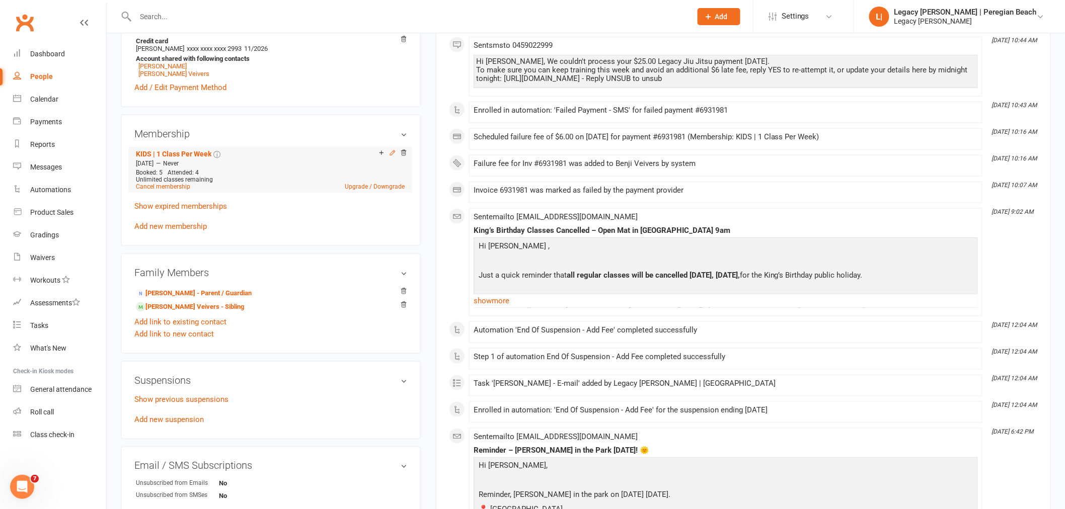
click at [391, 154] on icon at bounding box center [392, 152] width 7 height 7
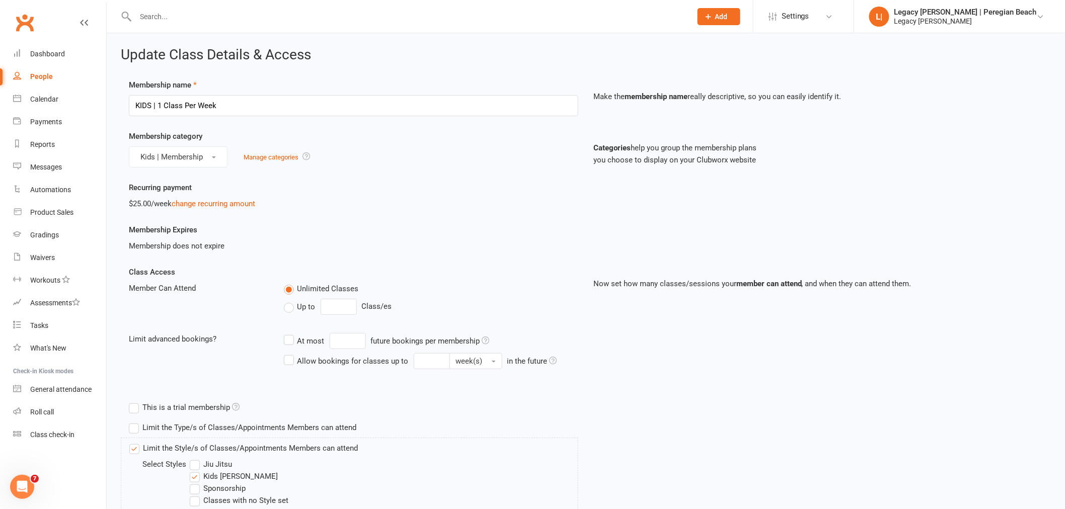
click at [308, 309] on span "Up to" at bounding box center [306, 306] width 18 height 11
click at [290, 301] on input "Up to" at bounding box center [287, 301] width 7 height 0
click at [356, 306] on div "Up to 0 Class/es" at bounding box center [431, 307] width 294 height 16
click at [333, 308] on input "0" at bounding box center [339, 307] width 36 height 16
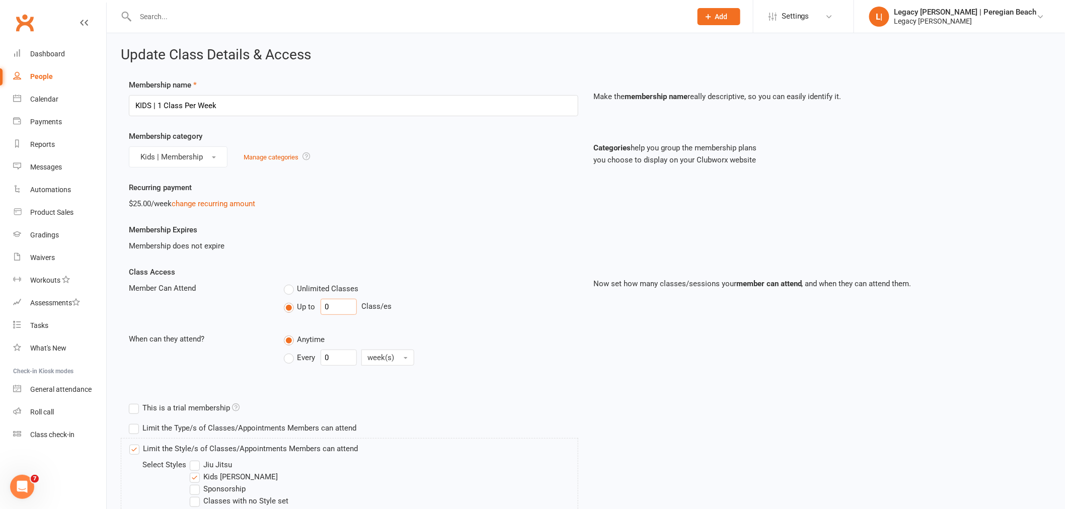
click at [333, 308] on input "0" at bounding box center [339, 307] width 36 height 16
type input "1"
click at [295, 360] on label "Every" at bounding box center [300, 358] width 32 height 12
click at [290, 350] on input "Every" at bounding box center [287, 350] width 7 height 0
click at [334, 355] on input "0" at bounding box center [339, 358] width 36 height 16
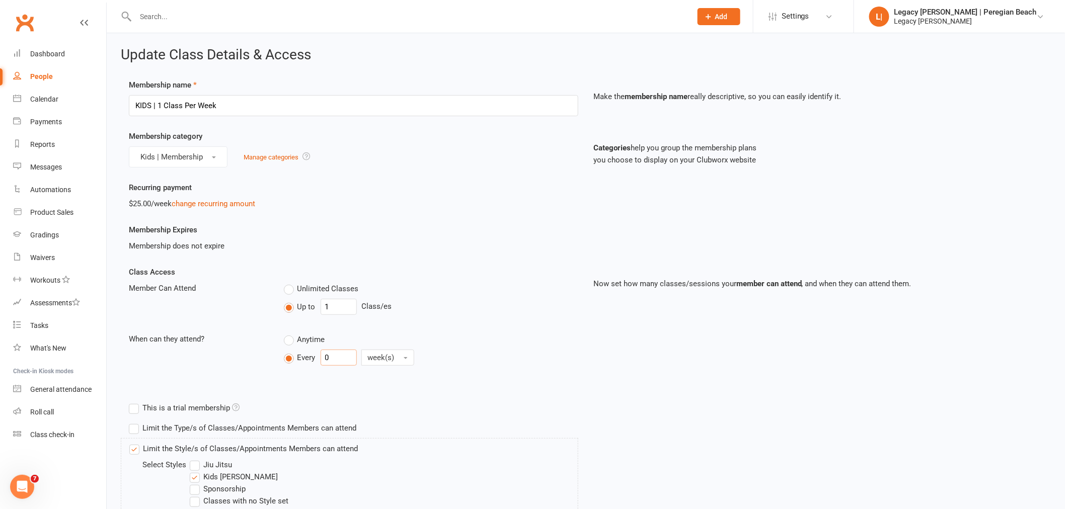
click at [334, 355] on input "0" at bounding box center [339, 358] width 36 height 16
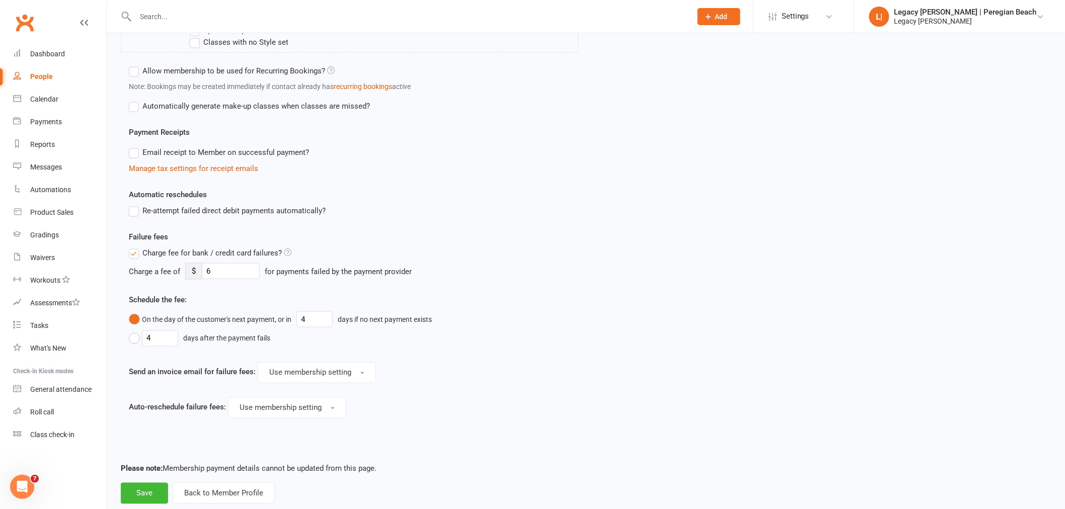
scroll to position [482, 0]
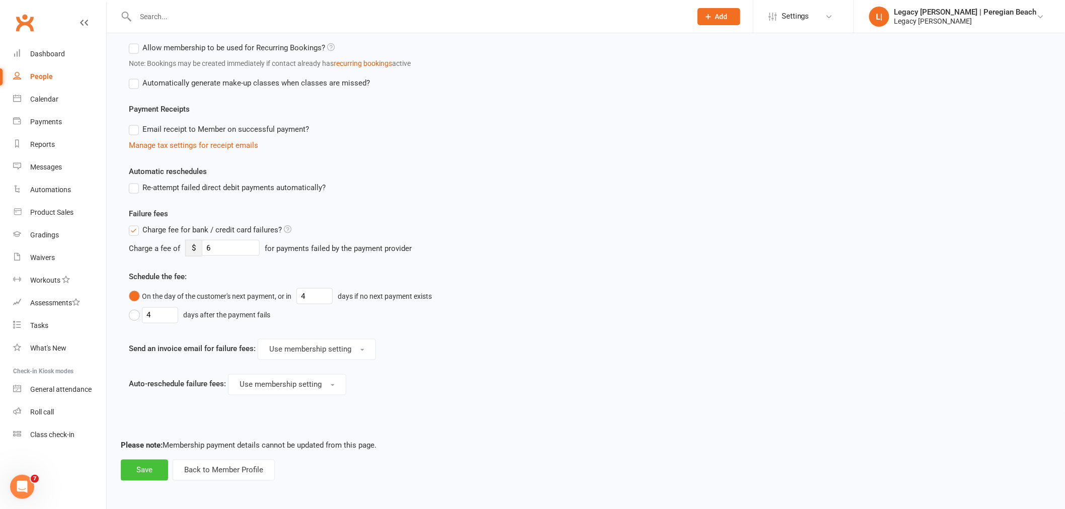
type input "1"
click at [151, 472] on button "Save" at bounding box center [144, 470] width 47 height 21
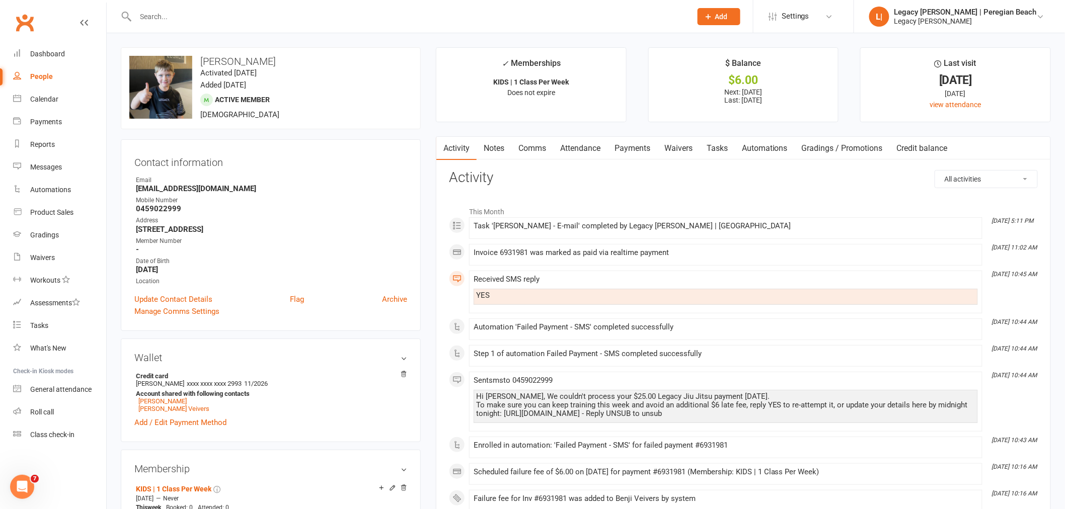
click at [223, 20] on input "text" at bounding box center [408, 17] width 552 height 14
paste input "[PERSON_NAME]"
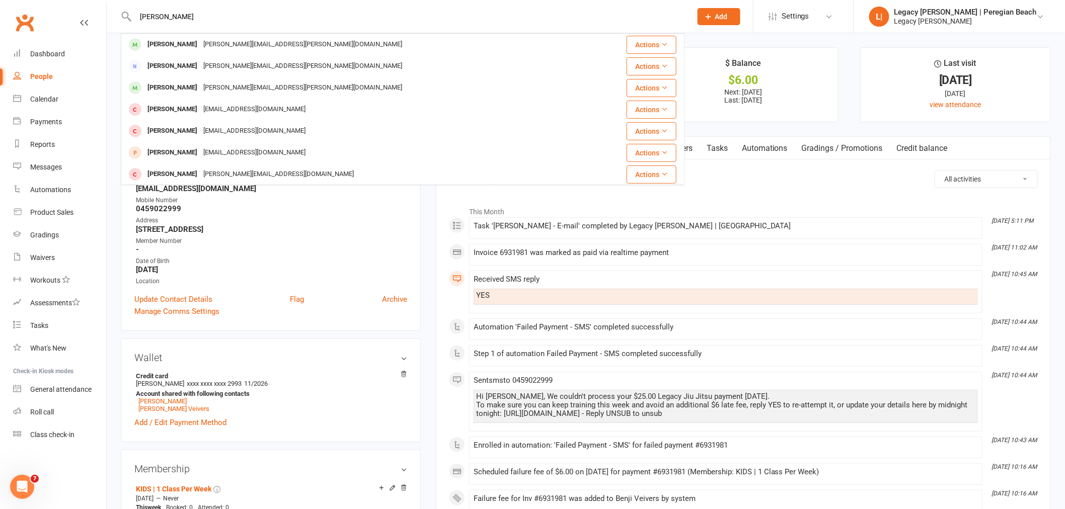
type input "[PERSON_NAME]"
click at [176, 38] on div "[PERSON_NAME]" at bounding box center [172, 44] width 56 height 15
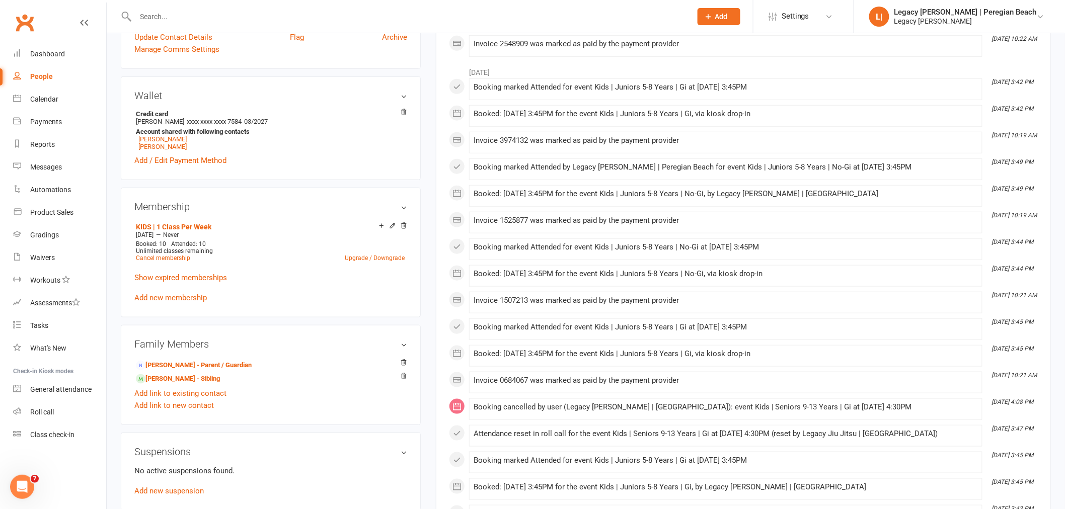
scroll to position [279, 0]
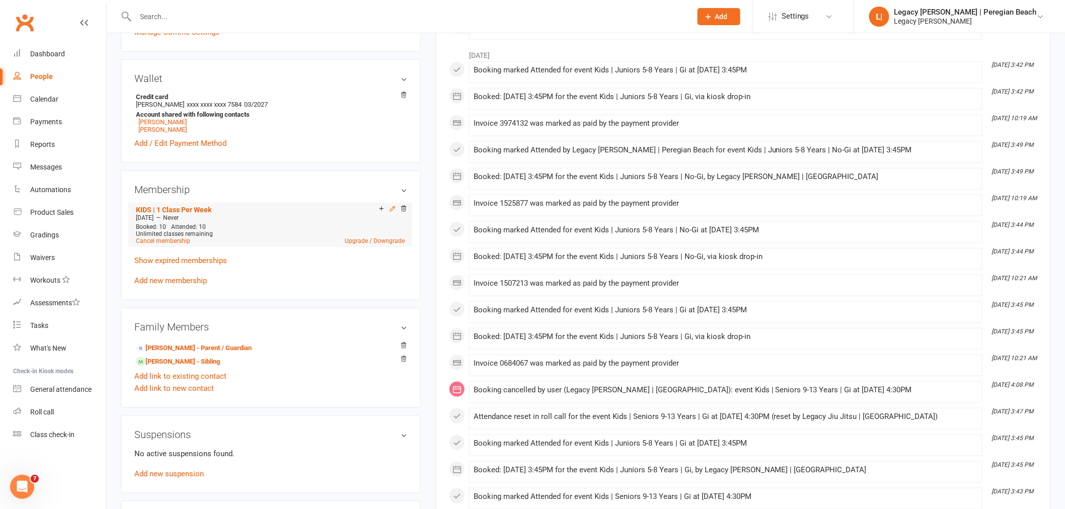
click at [390, 209] on icon at bounding box center [392, 208] width 7 height 7
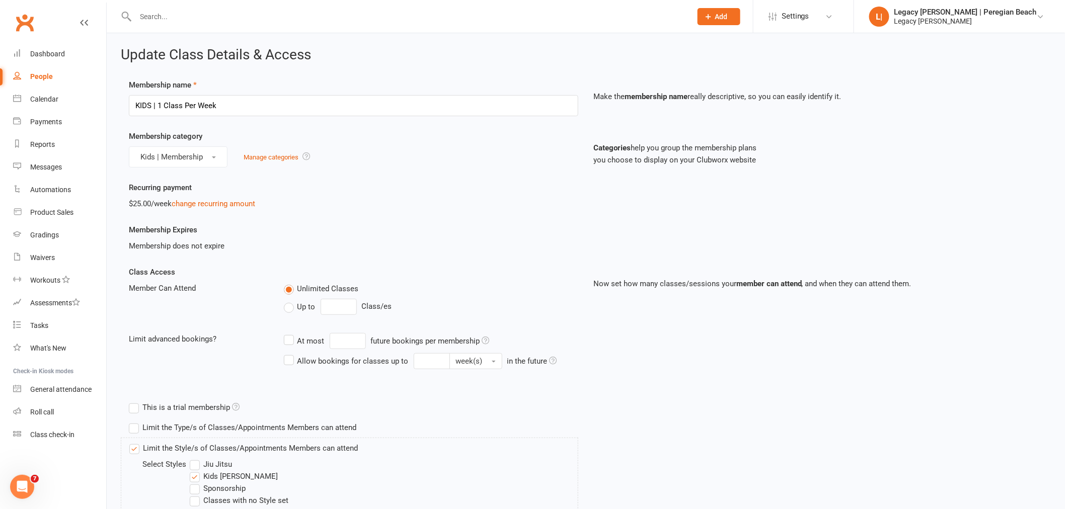
click at [293, 301] on label "Up to" at bounding box center [300, 307] width 32 height 12
click at [290, 301] on input "Up to" at bounding box center [287, 301] width 7 height 0
click at [343, 304] on input "0" at bounding box center [339, 307] width 36 height 16
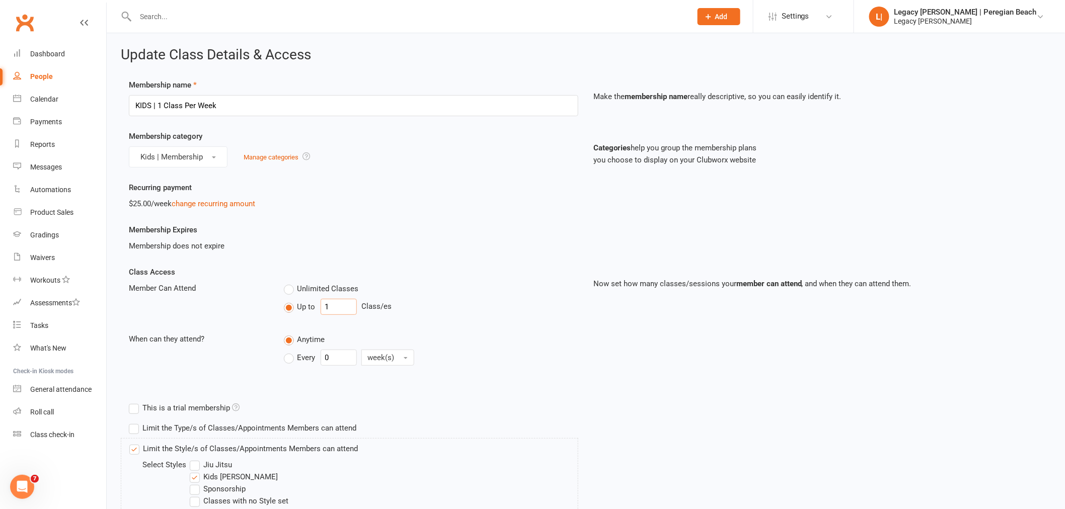
type input "1"
click at [299, 359] on span "Every" at bounding box center [306, 357] width 18 height 11
click at [290, 350] on input "Every" at bounding box center [287, 350] width 7 height 0
click at [350, 359] on input "0" at bounding box center [339, 358] width 36 height 16
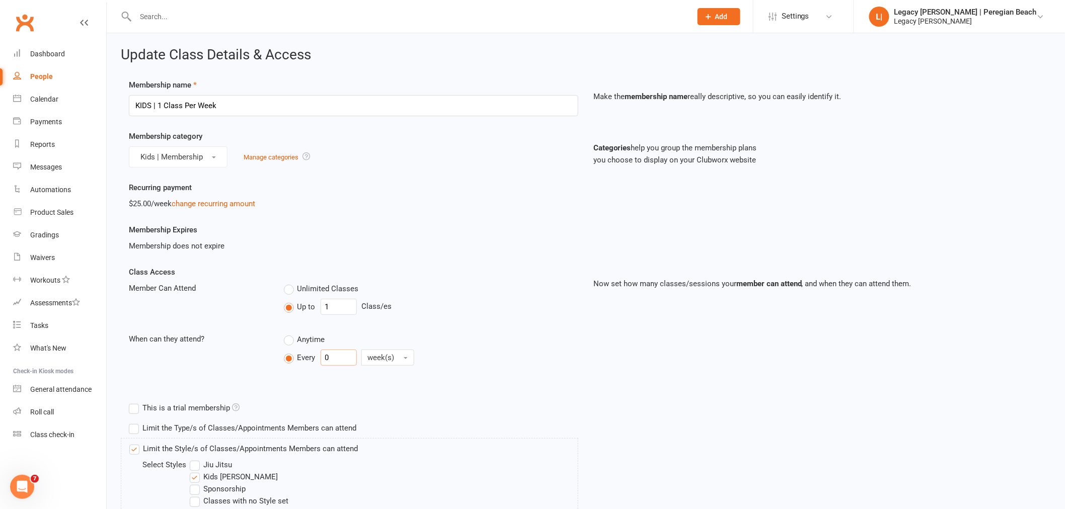
click at [350, 359] on input "0" at bounding box center [339, 358] width 36 height 16
type input "1"
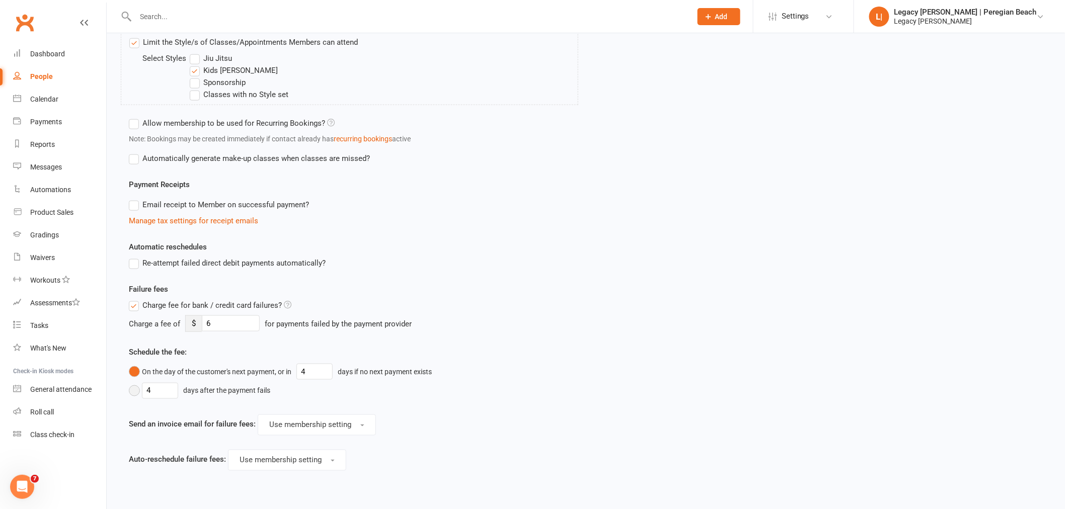
scroll to position [482, 0]
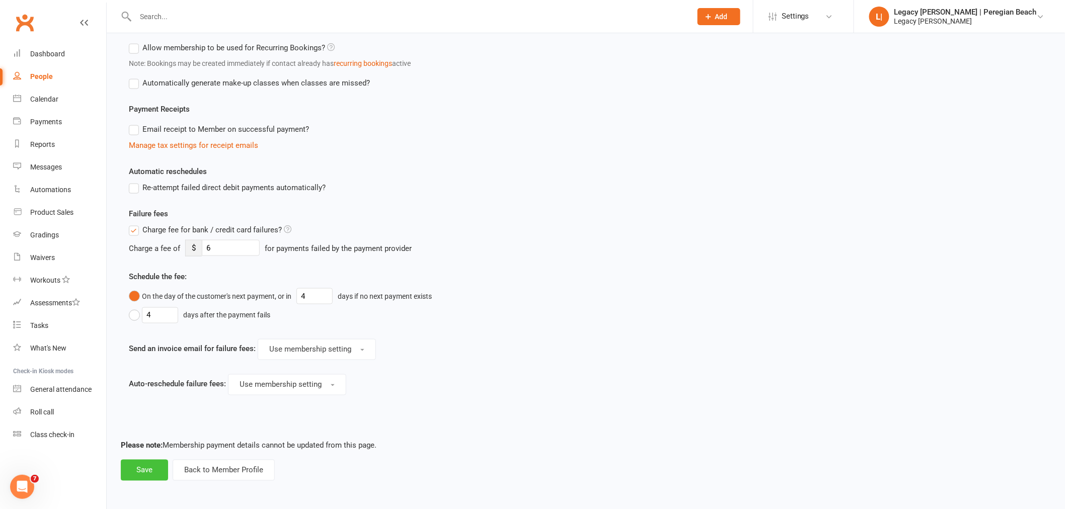
click at [143, 468] on button "Save" at bounding box center [144, 470] width 47 height 21
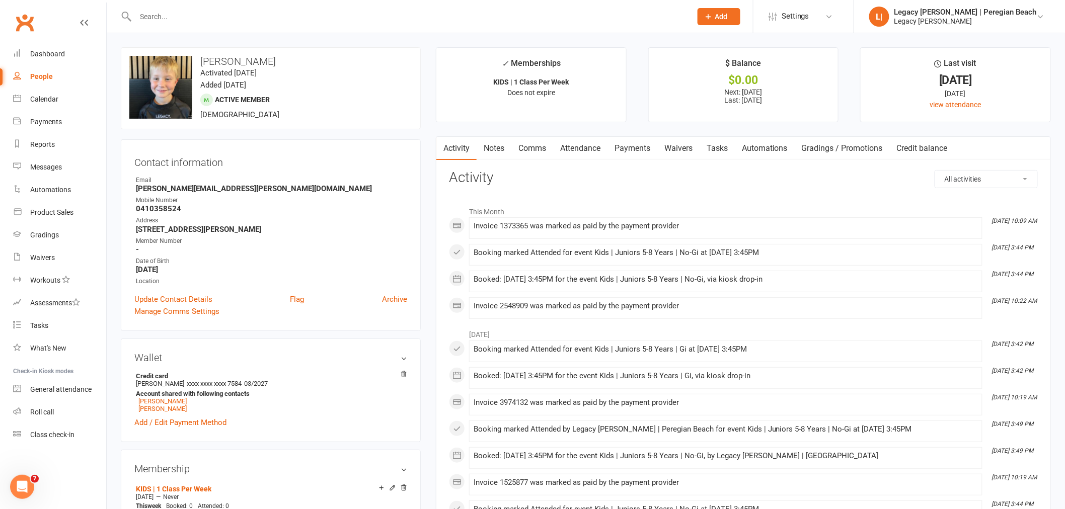
click at [177, 19] on input "text" at bounding box center [408, 17] width 552 height 14
paste input "[PERSON_NAME]"
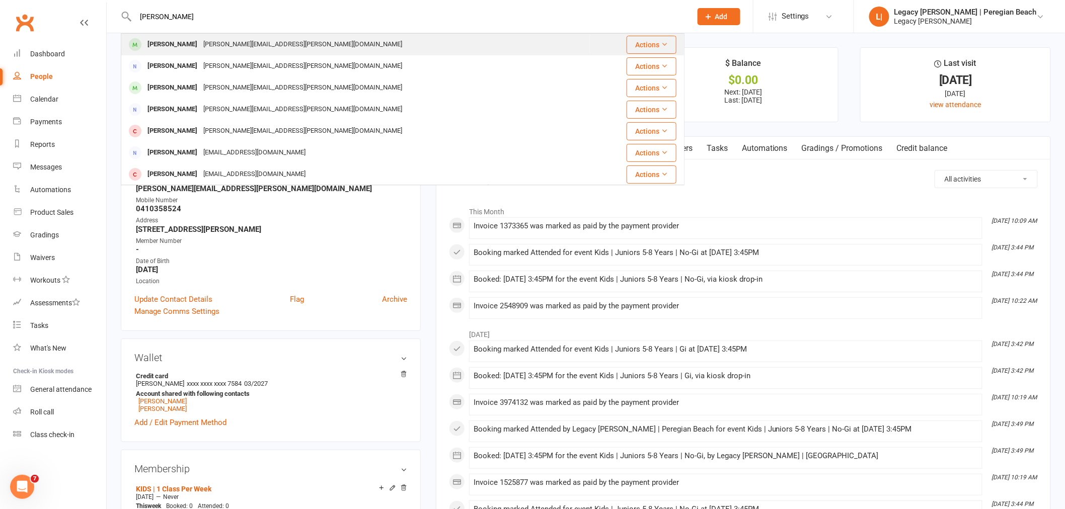
type input "[PERSON_NAME]"
click at [189, 44] on div "[PERSON_NAME]" at bounding box center [172, 44] width 56 height 15
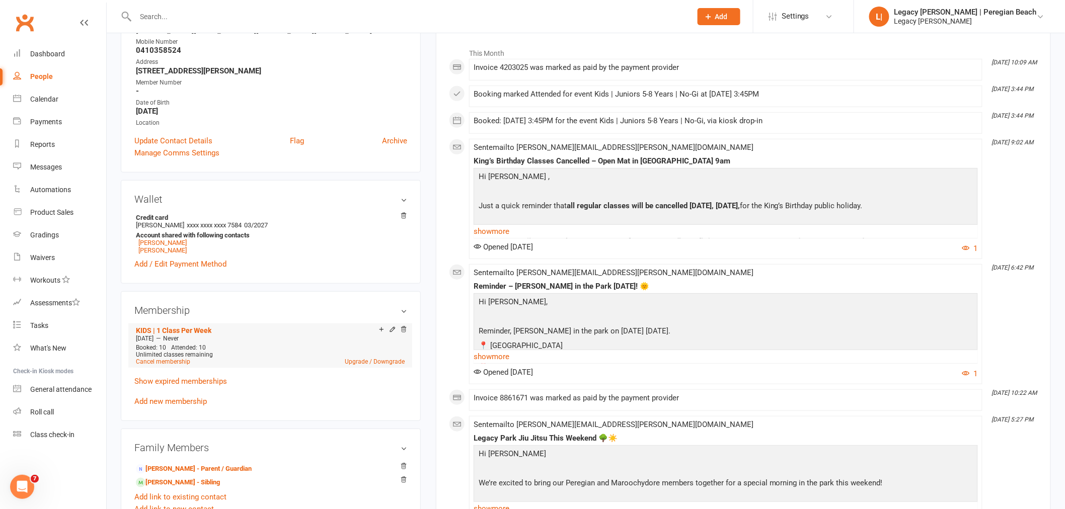
scroll to position [223, 0]
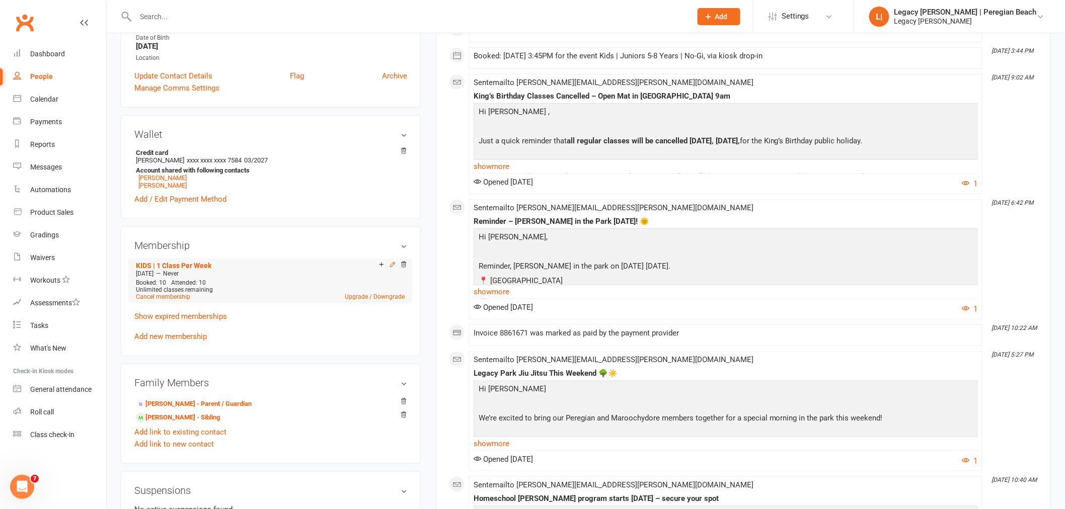
click at [391, 265] on icon at bounding box center [392, 264] width 7 height 7
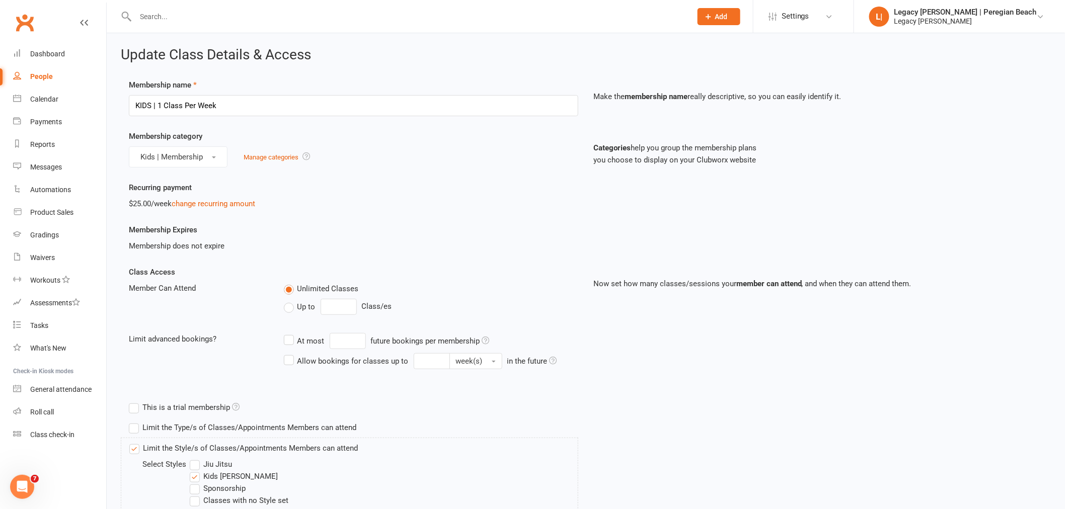
click at [294, 307] on label "Up to" at bounding box center [300, 307] width 32 height 12
click at [290, 301] on input "Up to" at bounding box center [287, 301] width 7 height 0
click at [343, 306] on input "0" at bounding box center [339, 307] width 36 height 16
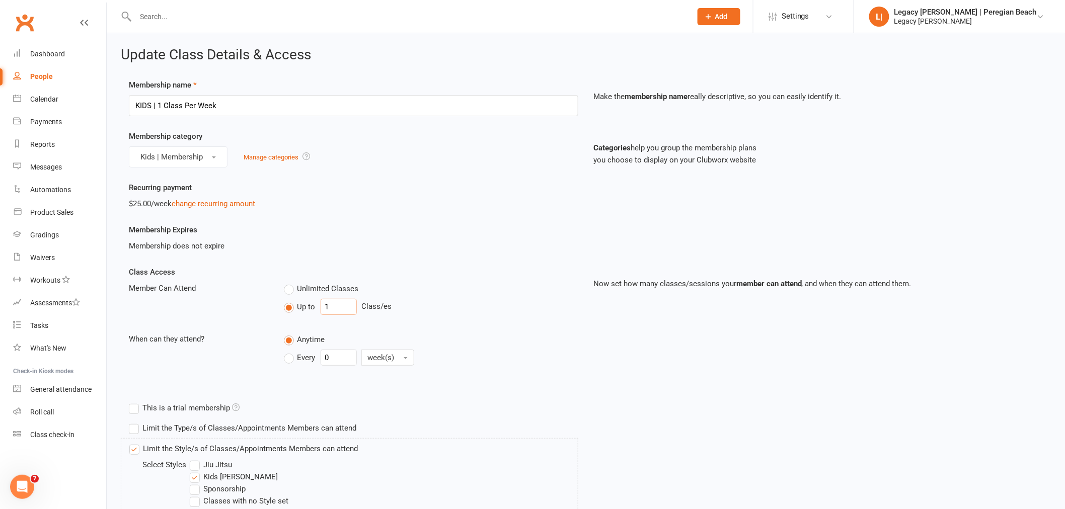
type input "1"
click at [300, 355] on span "Every" at bounding box center [306, 357] width 18 height 11
click at [290, 350] on input "Every" at bounding box center [287, 350] width 7 height 0
click at [340, 358] on input "0" at bounding box center [339, 358] width 36 height 16
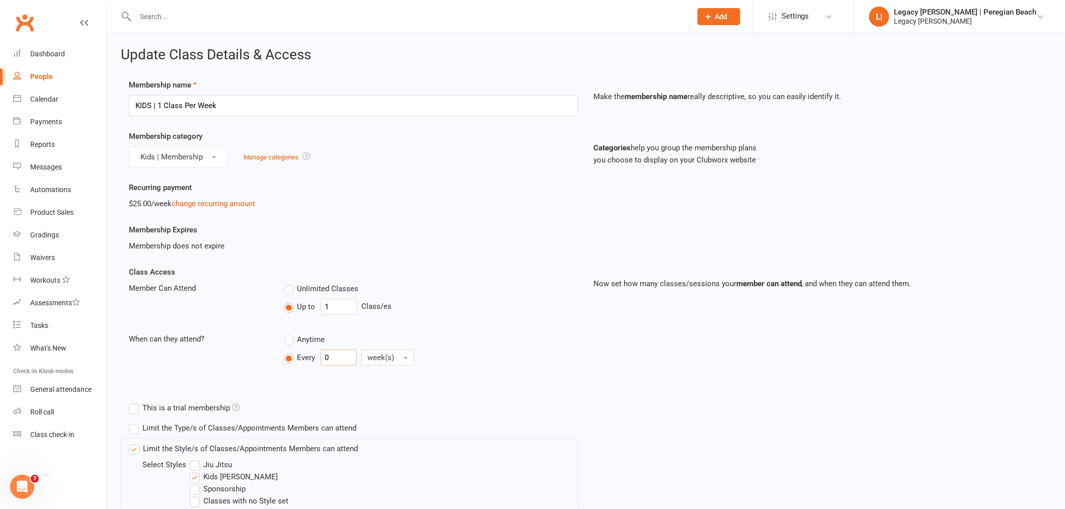
click at [340, 358] on input "0" at bounding box center [339, 358] width 36 height 16
type input "1"
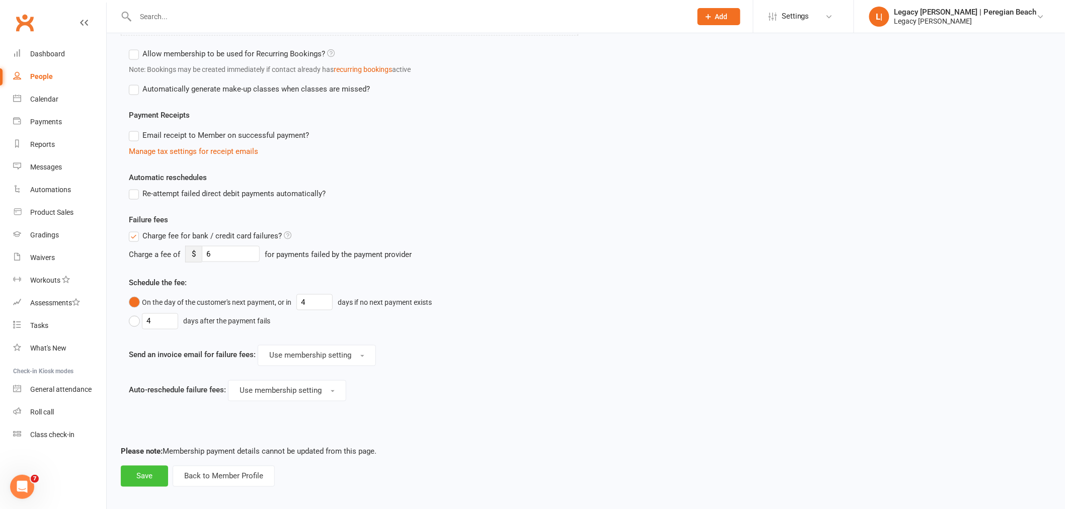
scroll to position [482, 0]
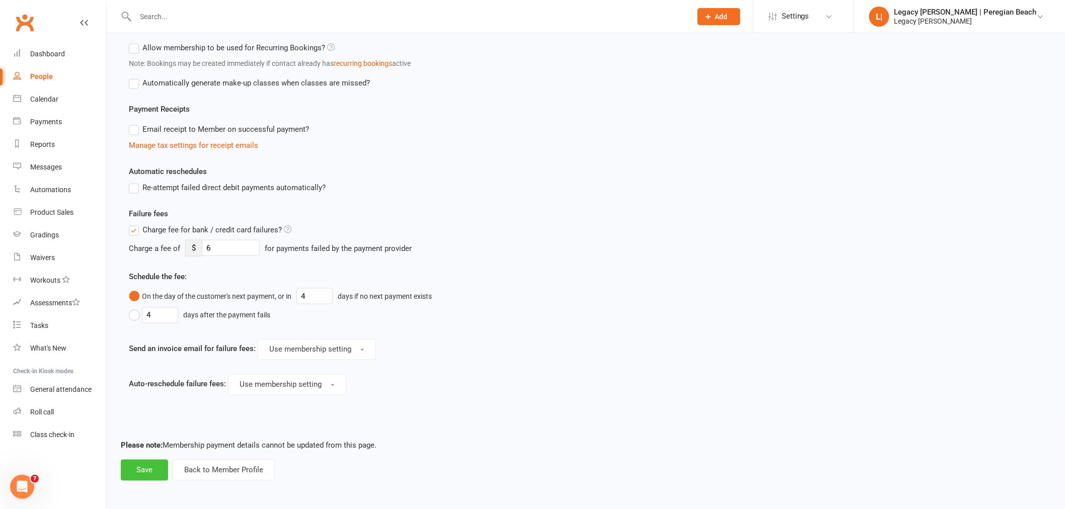
click at [151, 465] on button "Save" at bounding box center [144, 470] width 47 height 21
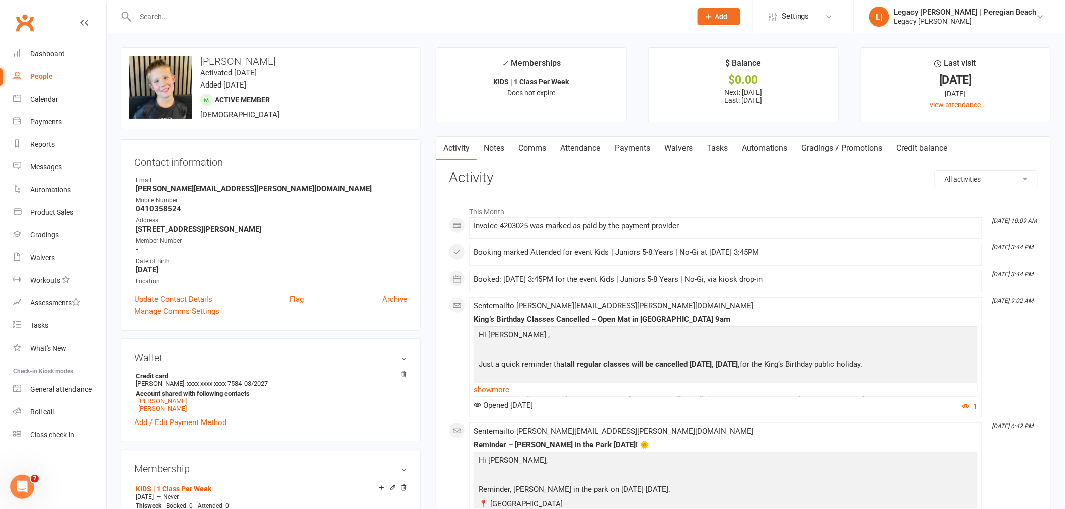
click at [264, 24] on div at bounding box center [403, 16] width 564 height 33
click at [264, 20] on input "text" at bounding box center [408, 17] width 552 height 14
paste input "Jatin Kumar"
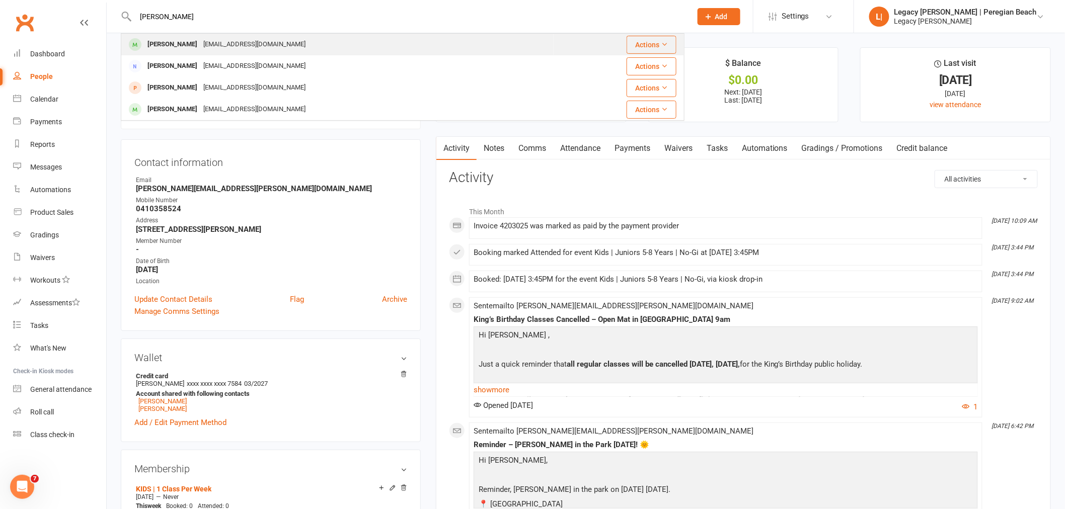
type input "Jatin Kumar"
click at [200, 38] on div "Vinod_ihm20@icloud.com" at bounding box center [254, 44] width 108 height 15
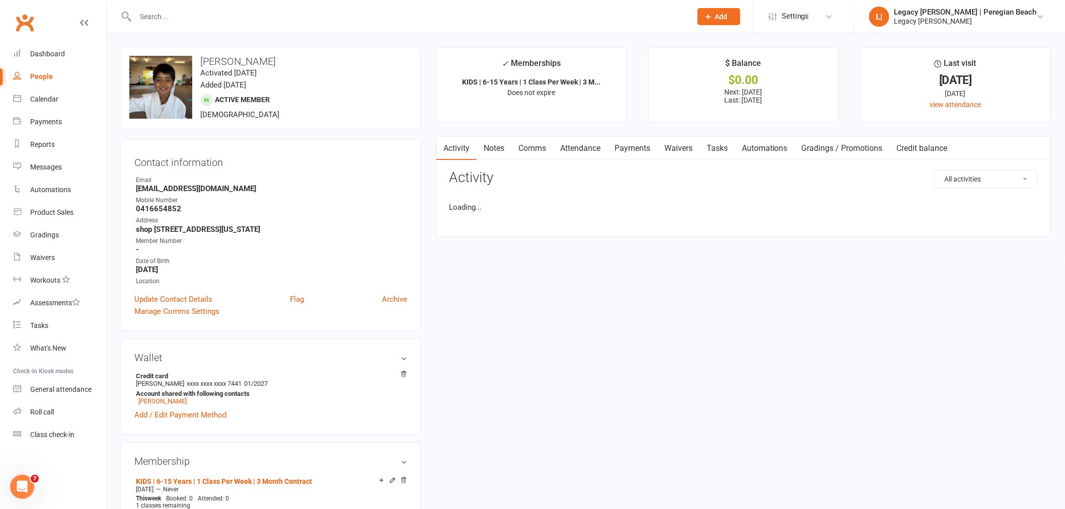
scroll to position [391, 0]
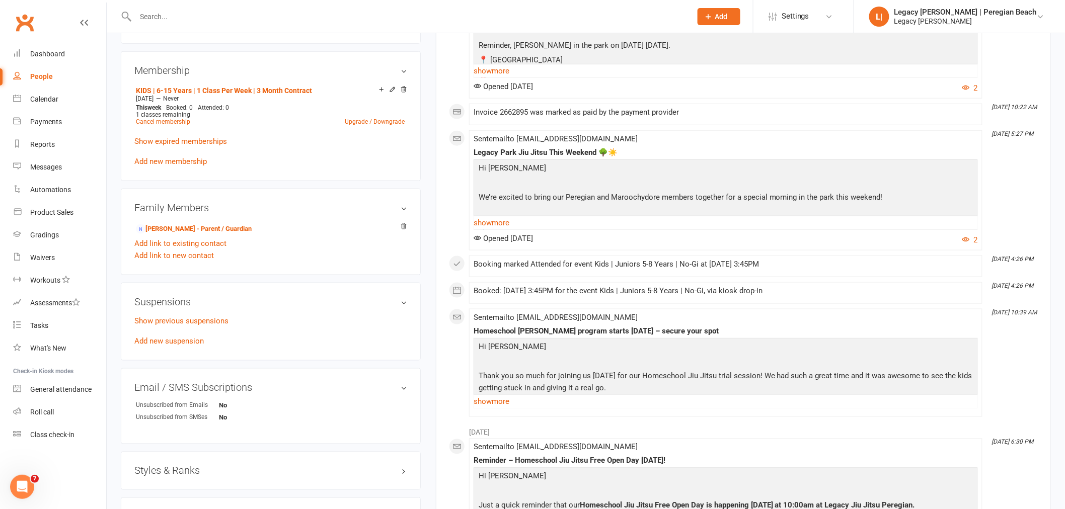
click at [176, 19] on input "text" at bounding box center [408, 17] width 552 height 14
paste input "Jaxon Carroll"
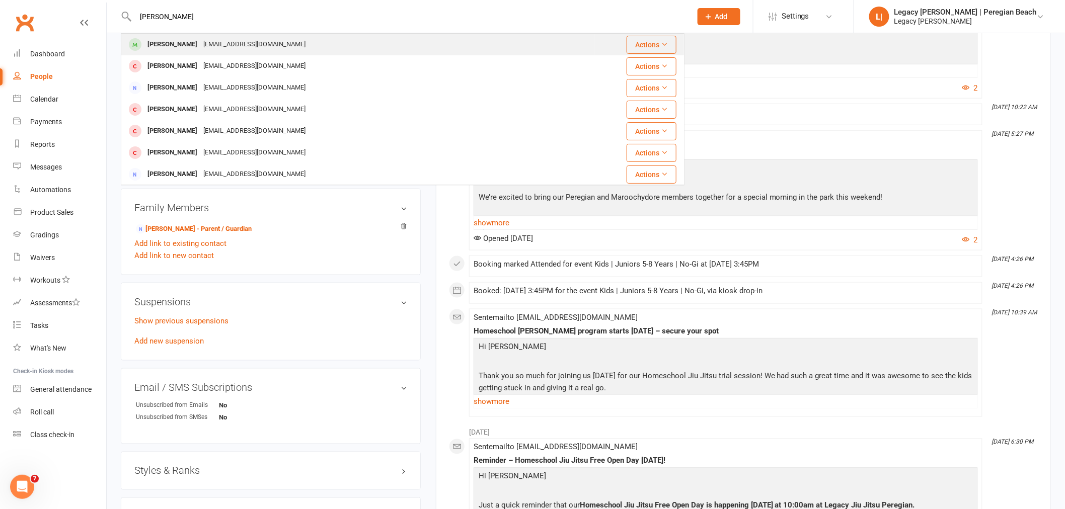
type input "Jaxon Carroll"
click at [166, 44] on div "Jaxon Carroll" at bounding box center [172, 44] width 56 height 15
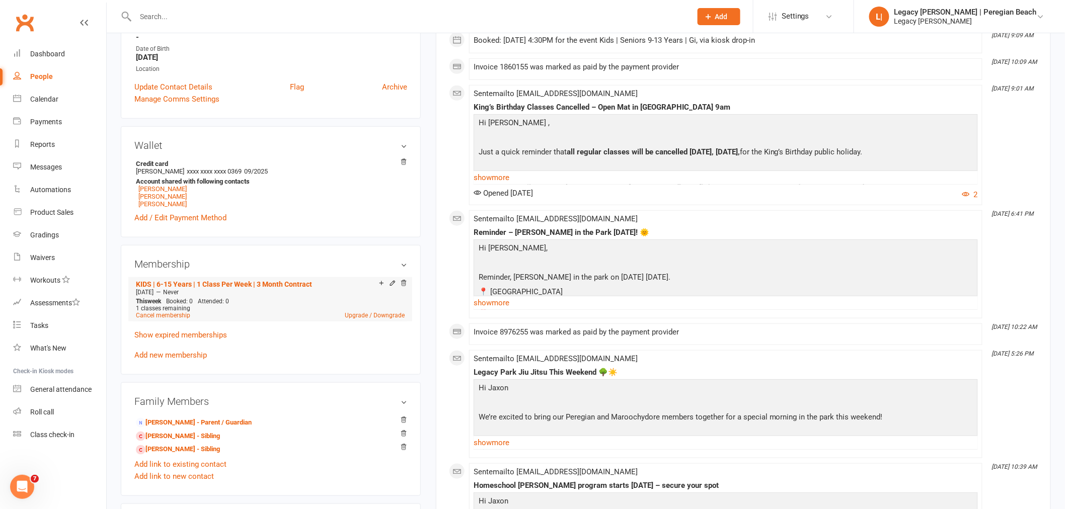
scroll to position [223, 0]
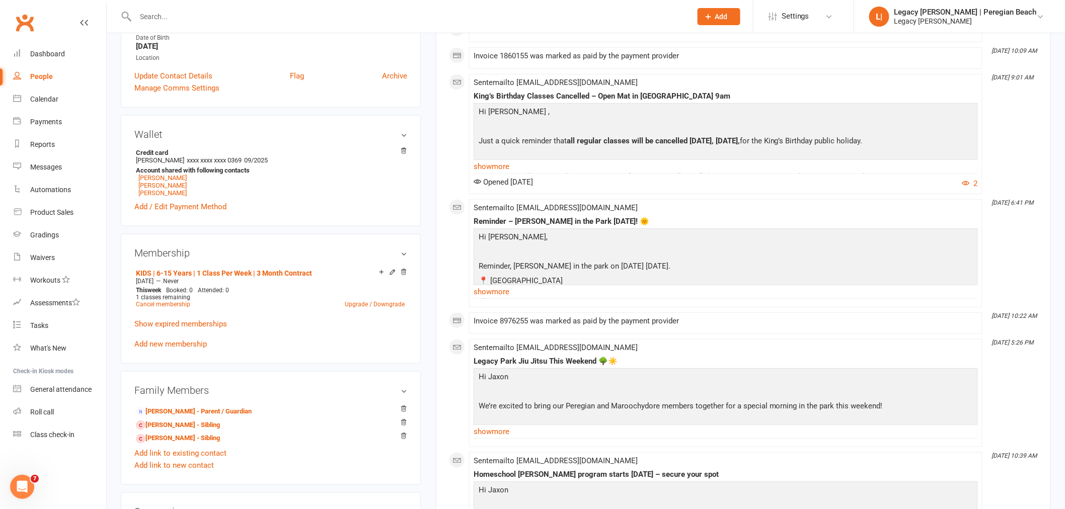
click at [179, 10] on input "text" at bounding box center [408, 17] width 552 height 14
paste input "Louis Mackay"
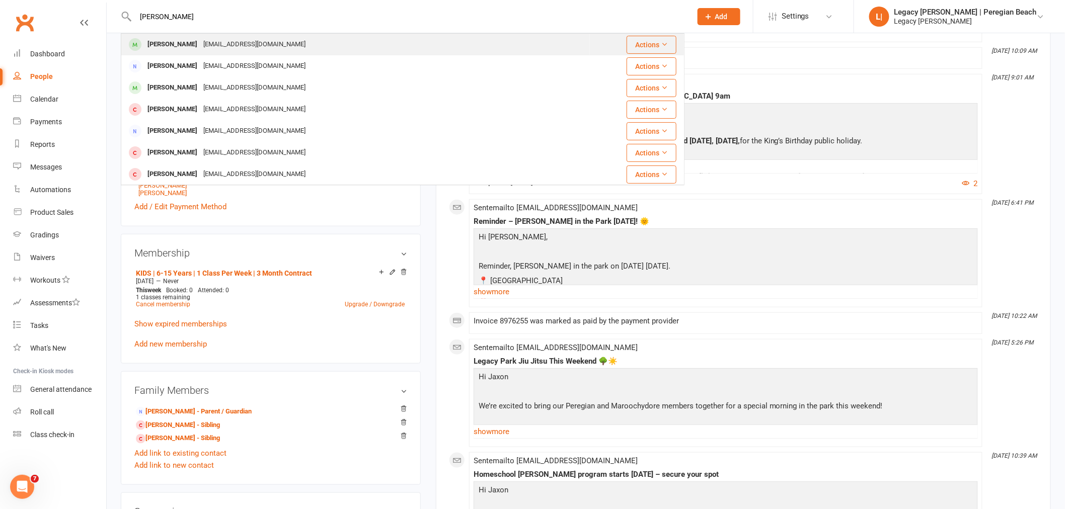
type input "Louis Mackay"
click at [168, 39] on div "Louis Mackay" at bounding box center [172, 44] width 56 height 15
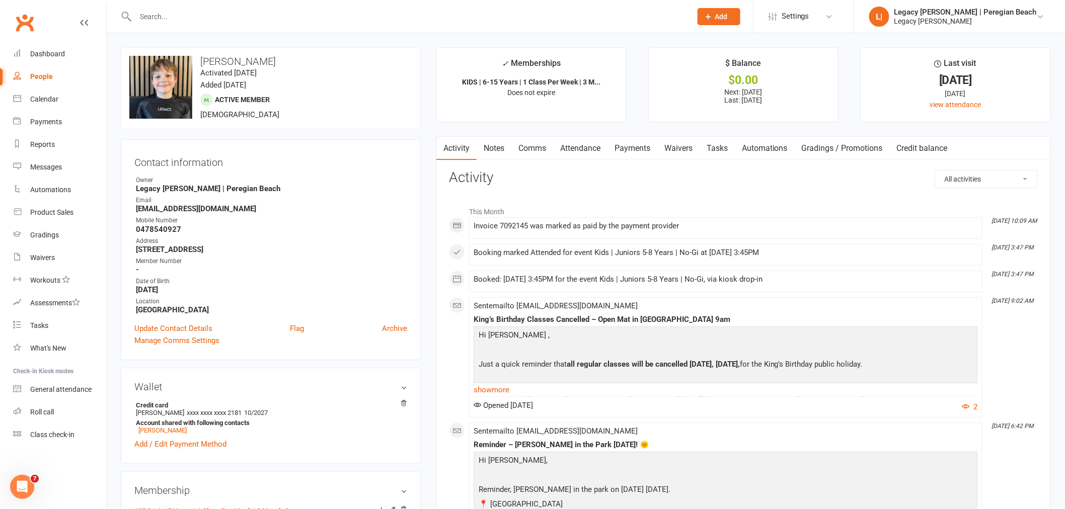
scroll to position [279, 0]
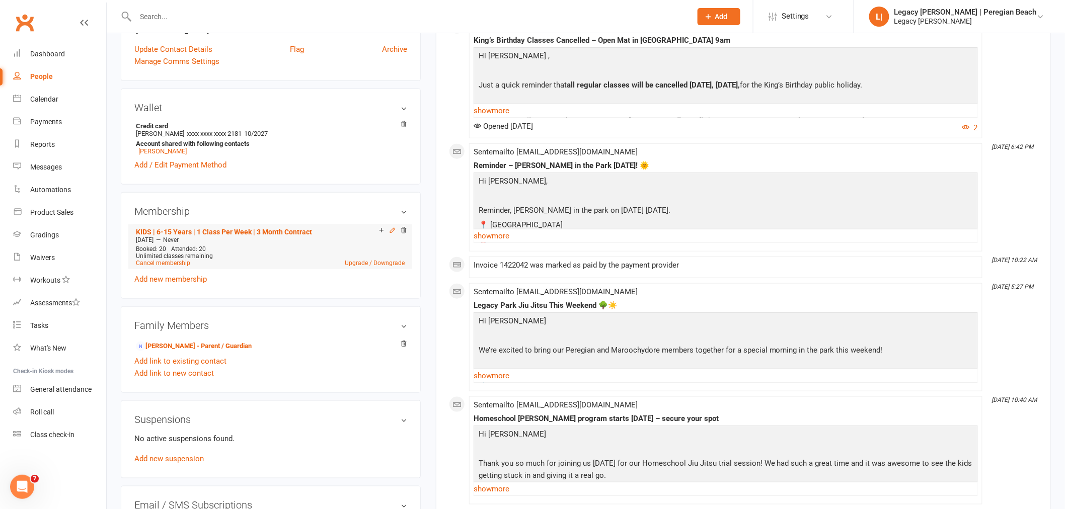
click at [391, 228] on icon at bounding box center [392, 230] width 7 height 7
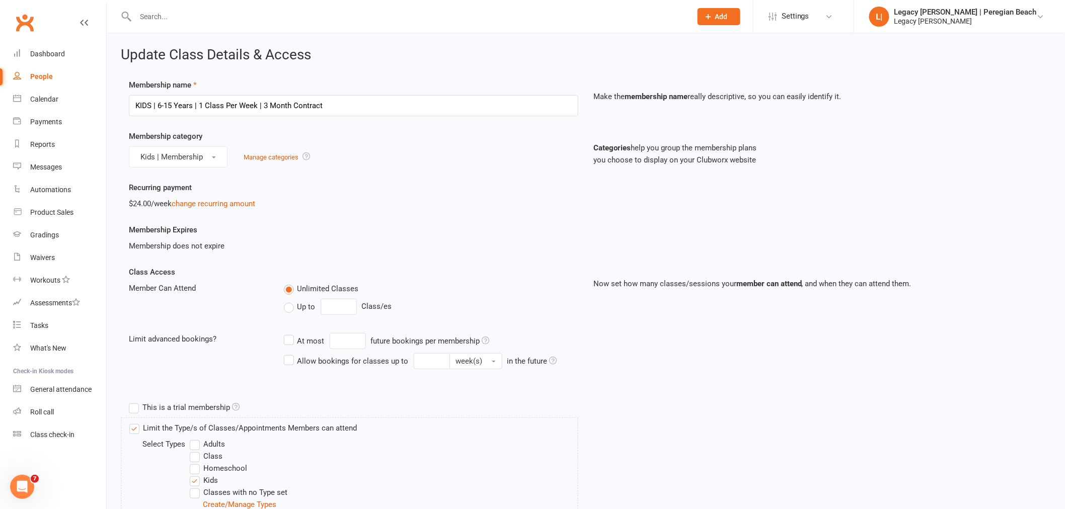
click at [305, 312] on label "Up to" at bounding box center [300, 307] width 32 height 12
click at [290, 301] on input "Up to" at bounding box center [287, 301] width 7 height 0
click at [334, 300] on input "0" at bounding box center [339, 307] width 36 height 16
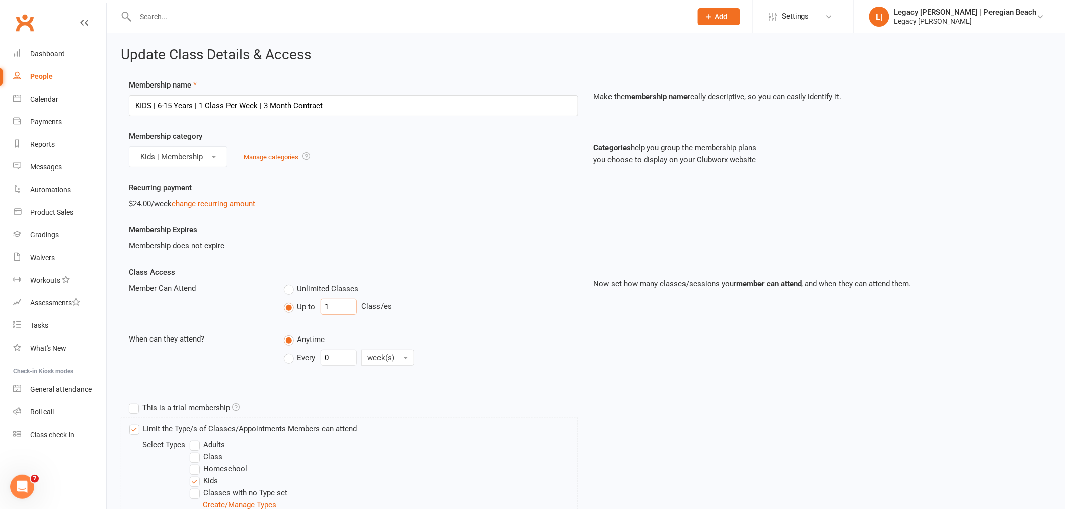
type input "1"
click at [292, 362] on label "Every" at bounding box center [300, 358] width 32 height 12
click at [290, 350] on input "Every" at bounding box center [287, 350] width 7 height 0
click at [331, 354] on input "0" at bounding box center [339, 358] width 36 height 16
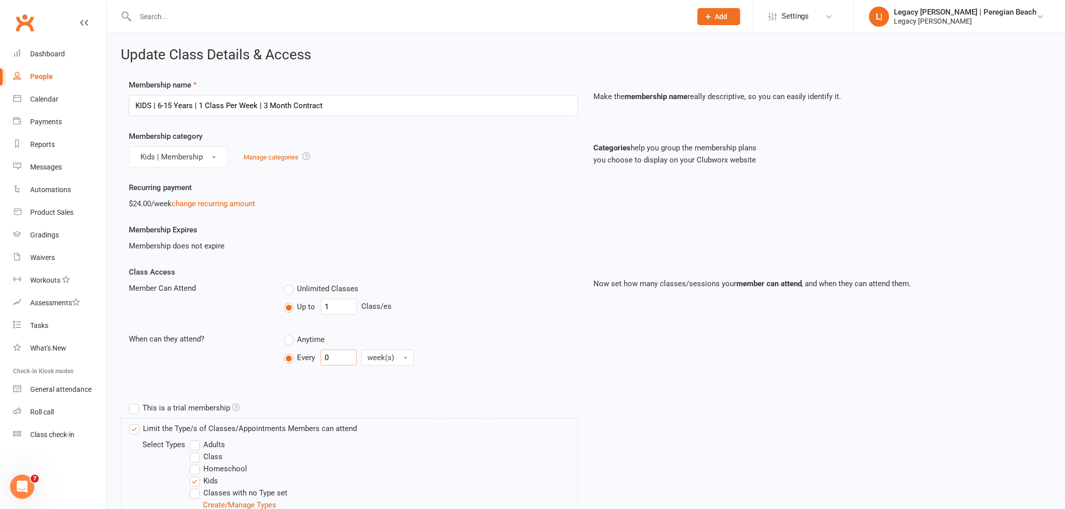
click at [331, 354] on input "0" at bounding box center [339, 358] width 36 height 16
type input "1"
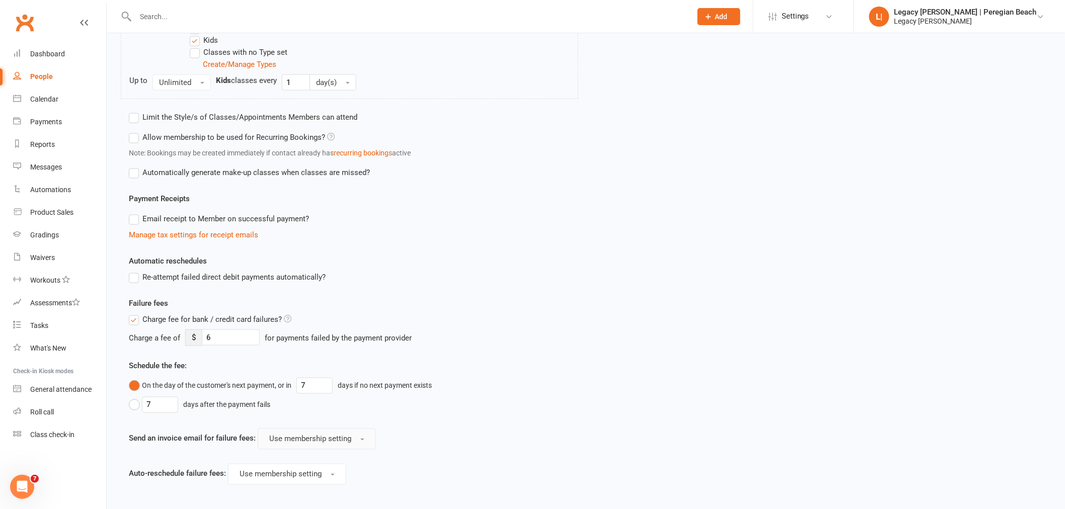
scroll to position [531, 0]
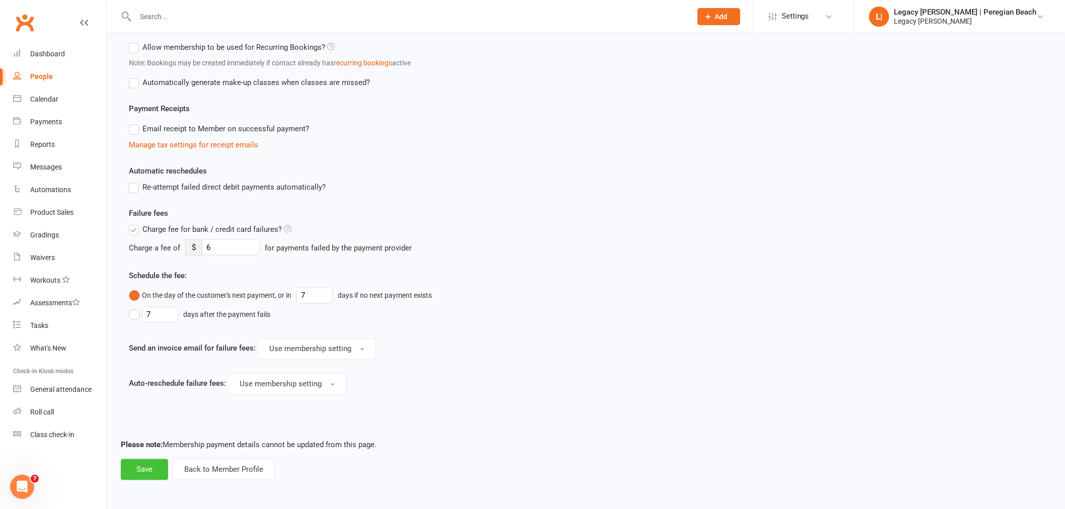
click at [147, 472] on button "Save" at bounding box center [144, 469] width 47 height 21
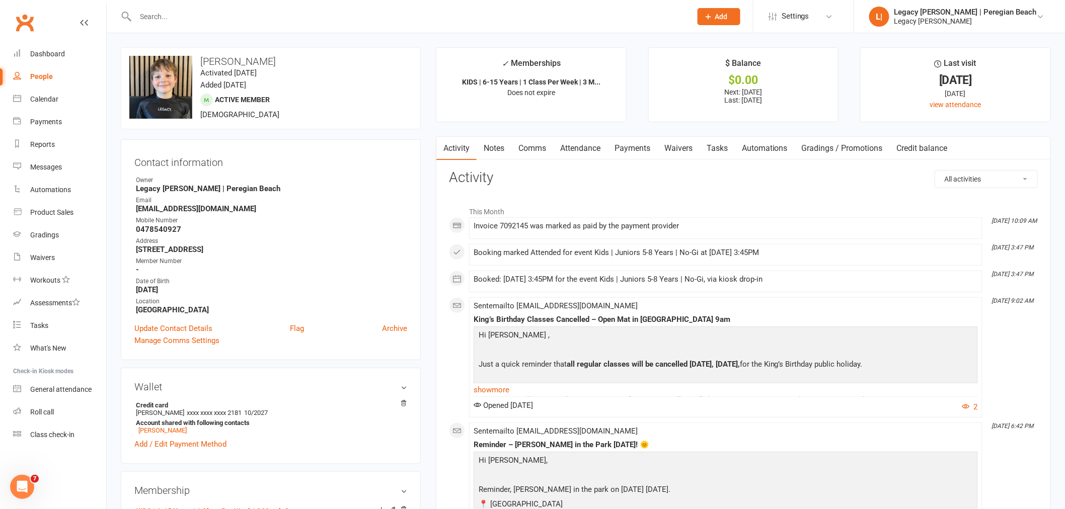
click at [633, 143] on link "Payments" at bounding box center [632, 148] width 50 height 23
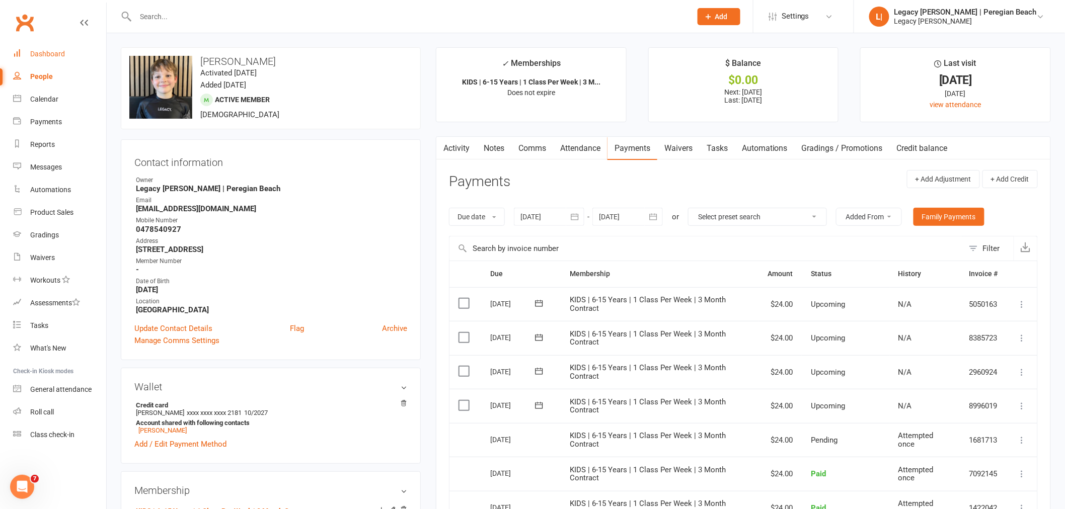
drag, startPoint x: 34, startPoint y: 51, endPoint x: 103, endPoint y: 59, distance: 69.5
click at [34, 51] on div "Dashboard" at bounding box center [47, 54] width 35 height 8
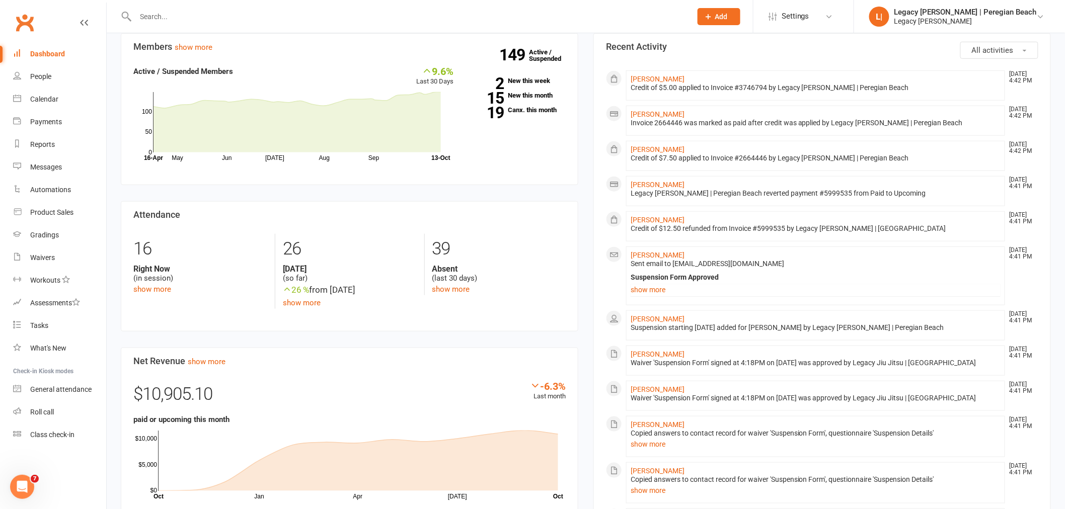
scroll to position [279, 0]
click at [833, 17] on icon at bounding box center [829, 17] width 8 height 8
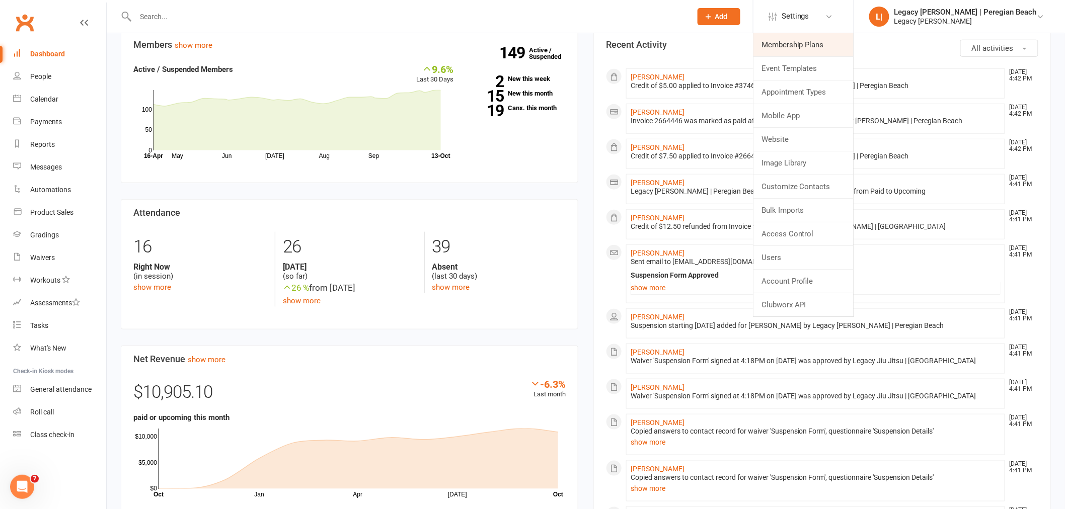
click at [822, 39] on link "Membership Plans" at bounding box center [803, 44] width 100 height 23
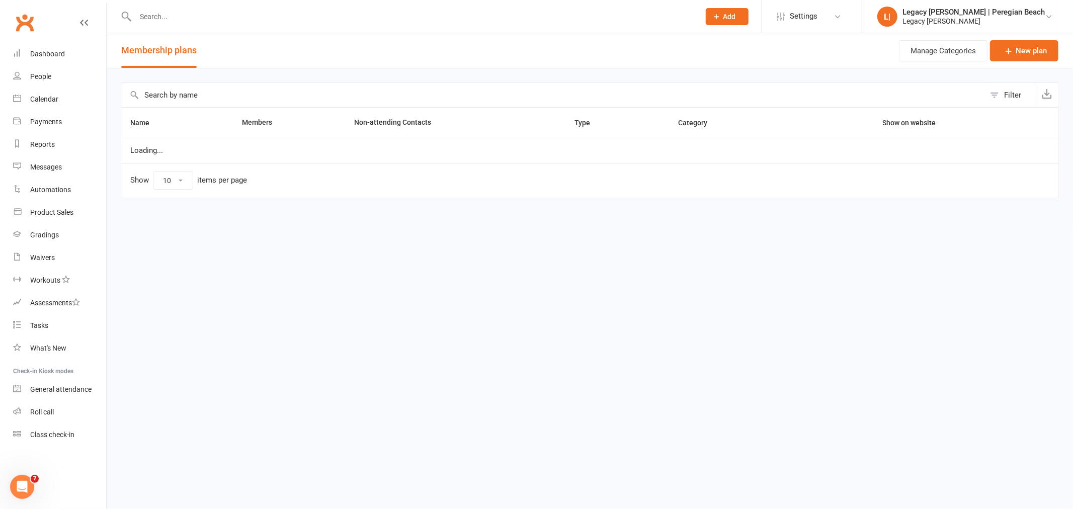
select select "100"
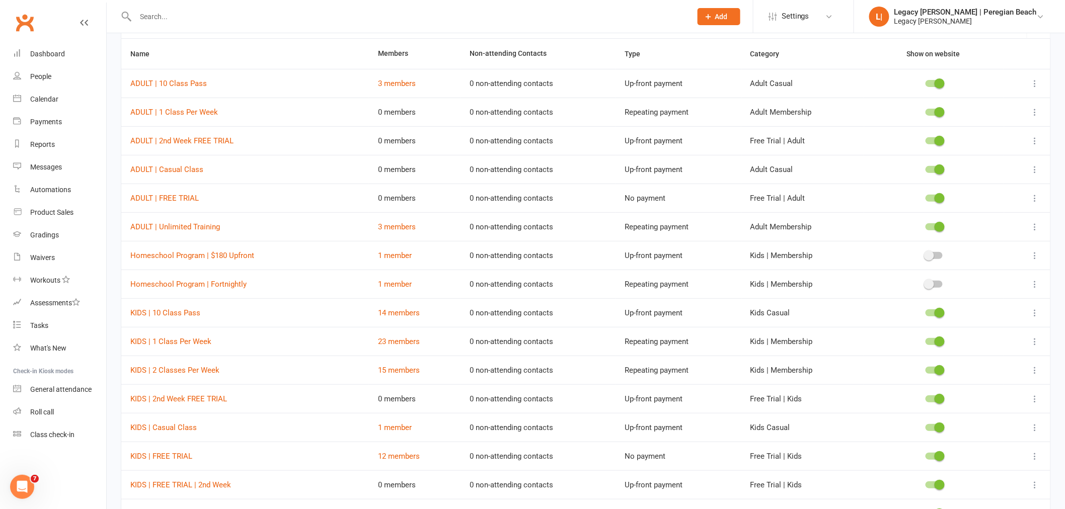
scroll to position [112, 0]
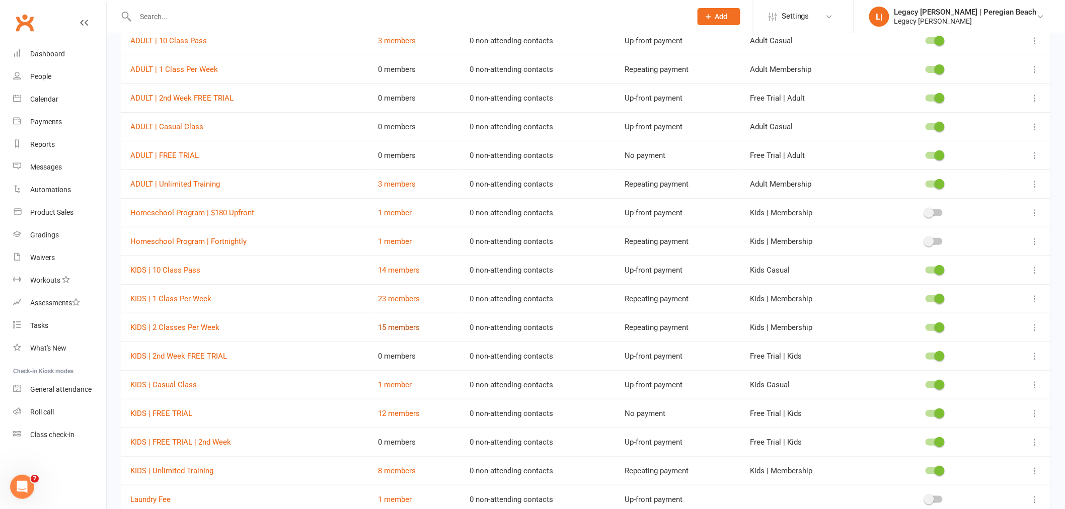
click at [385, 325] on link "15 members" at bounding box center [399, 327] width 42 height 9
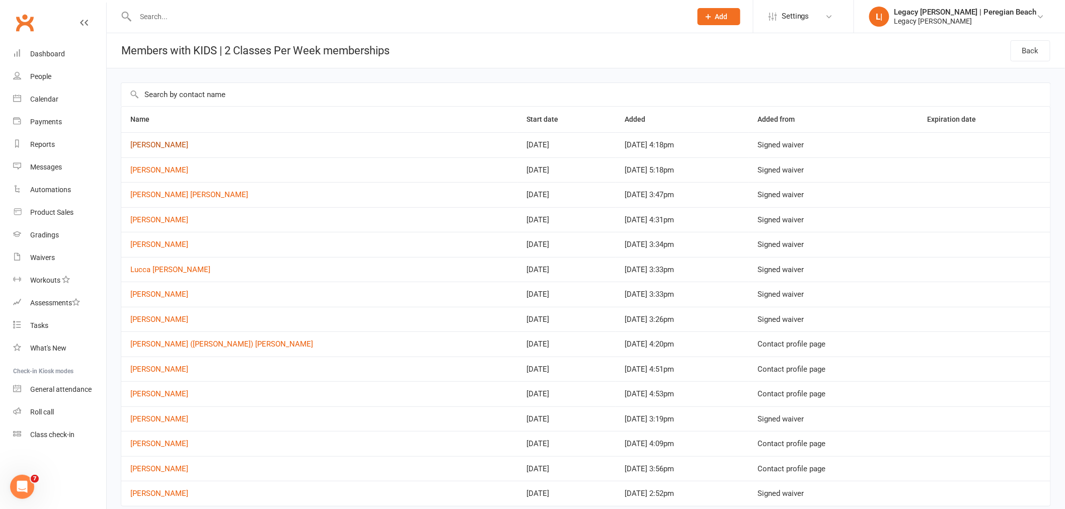
click at [150, 143] on link "Jia Kim" at bounding box center [159, 144] width 58 height 9
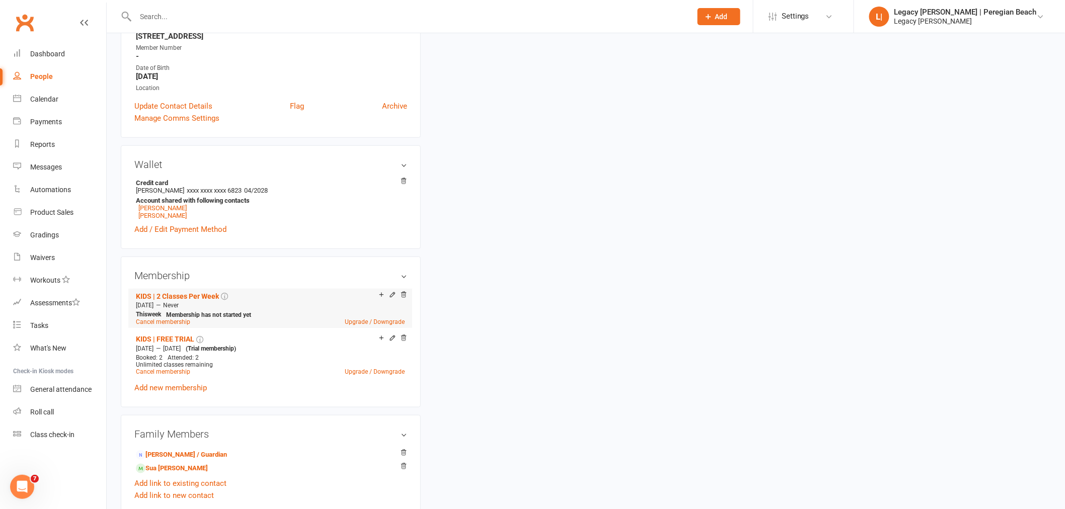
scroll to position [208, 0]
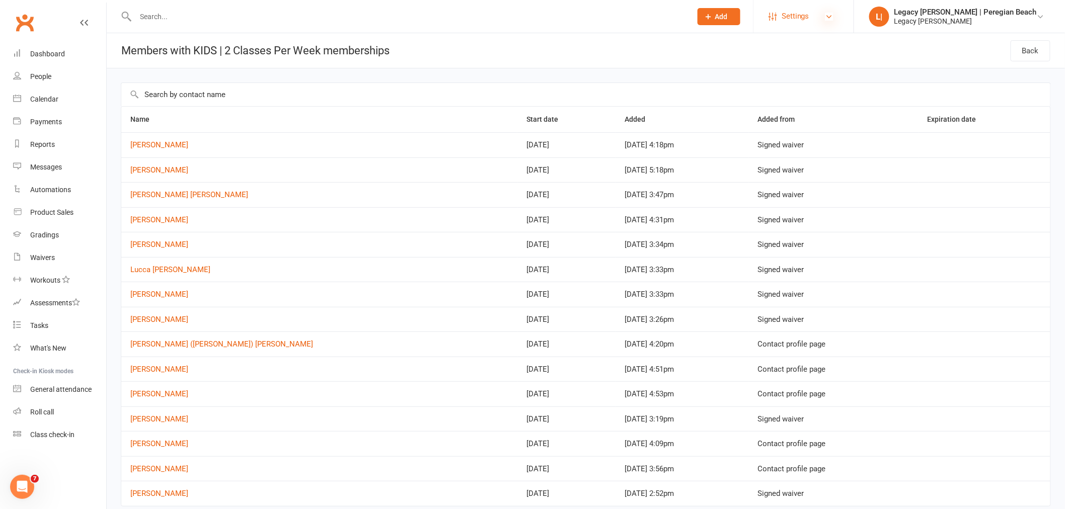
click at [833, 17] on icon at bounding box center [829, 17] width 8 height 8
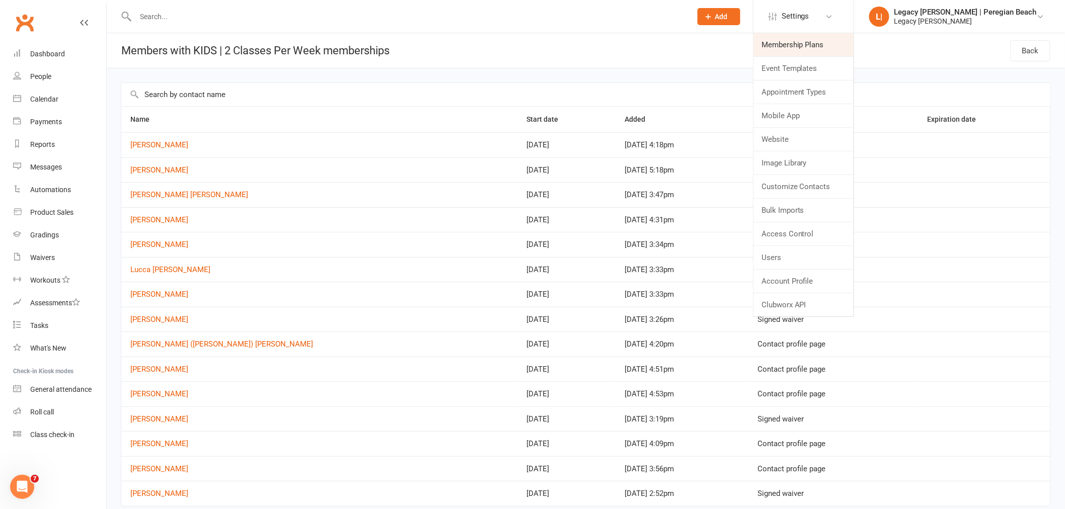
click at [825, 43] on link "Membership Plans" at bounding box center [803, 44] width 100 height 23
select select "100"
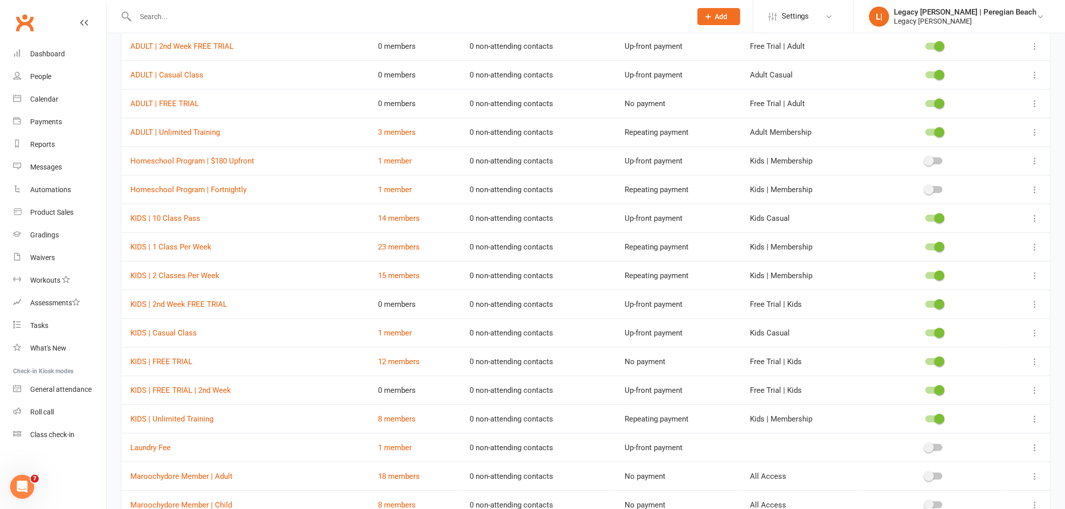
scroll to position [168, 0]
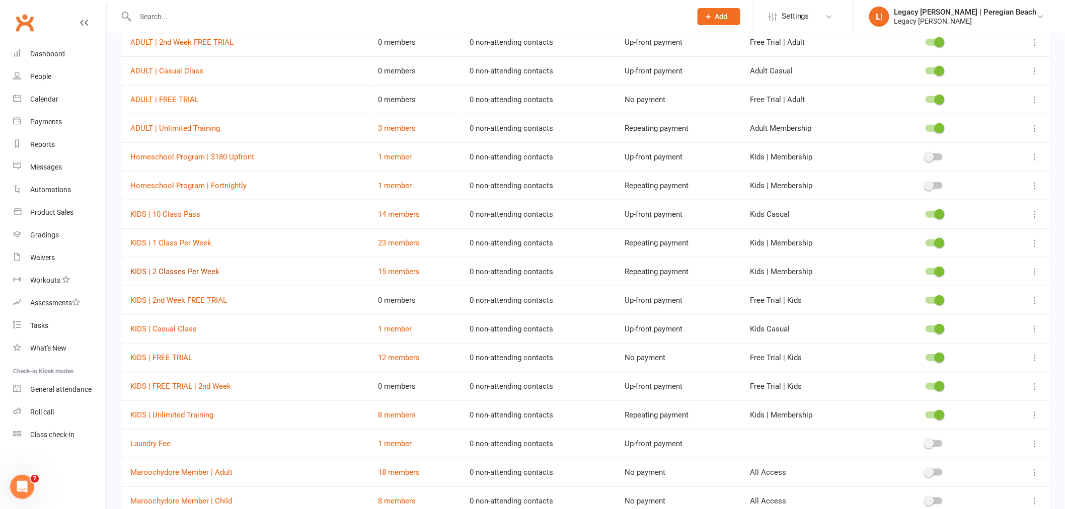
click at [189, 273] on link "KIDS | 2 Classes Per Week" at bounding box center [174, 271] width 89 height 9
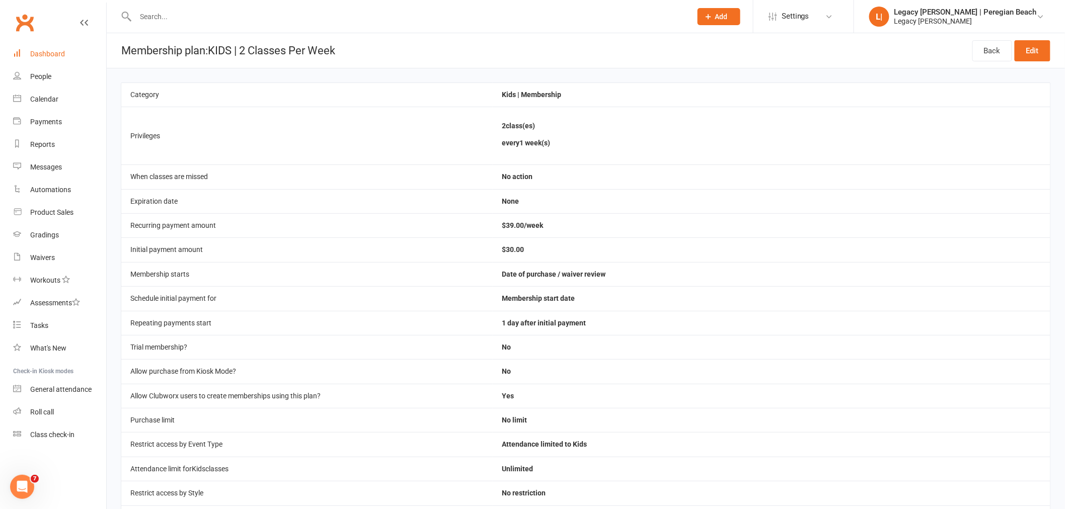
click at [37, 50] on div "Dashboard" at bounding box center [47, 54] width 35 height 8
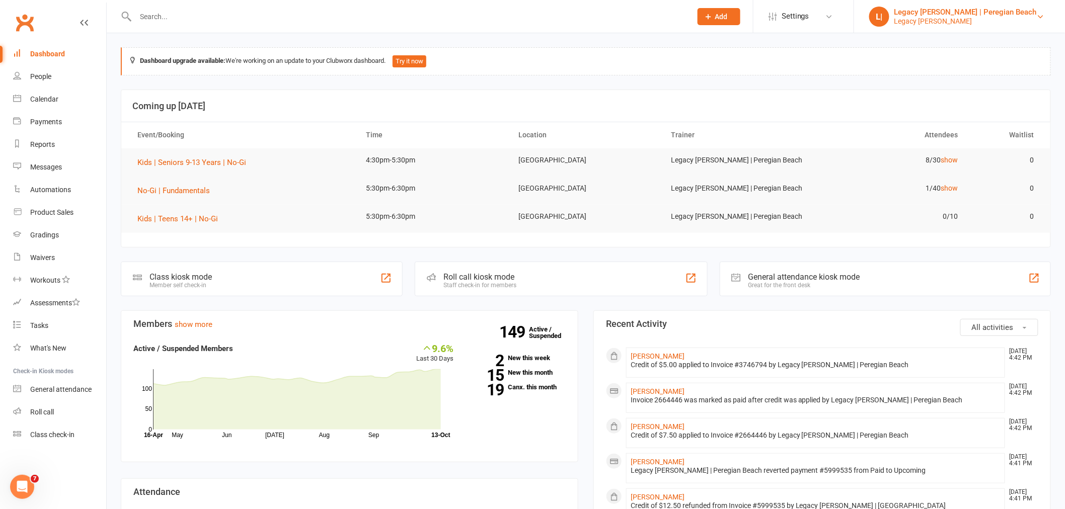
click at [1045, 15] on link "L| Legacy Jiu Jitsu | Peregian Beach Legacy BJJ Peregian" at bounding box center [959, 17] width 181 height 20
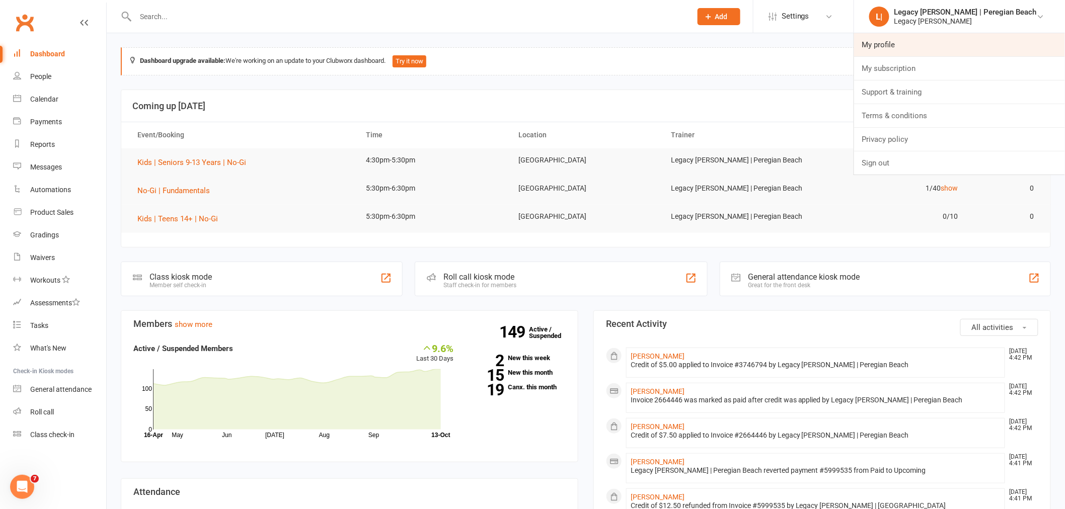
click at [942, 51] on link "My profile" at bounding box center [959, 44] width 211 height 23
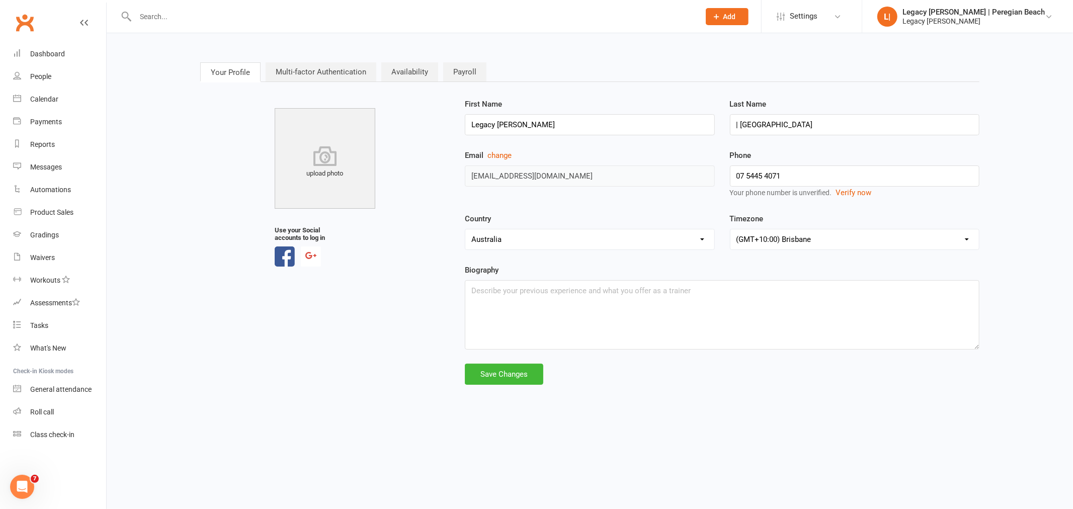
click at [736, 14] on span "Add" at bounding box center [730, 17] width 13 height 8
click at [749, 17] on button "Add" at bounding box center [727, 16] width 43 height 17
click at [847, 17] on link "Settings" at bounding box center [812, 16] width 70 height 23
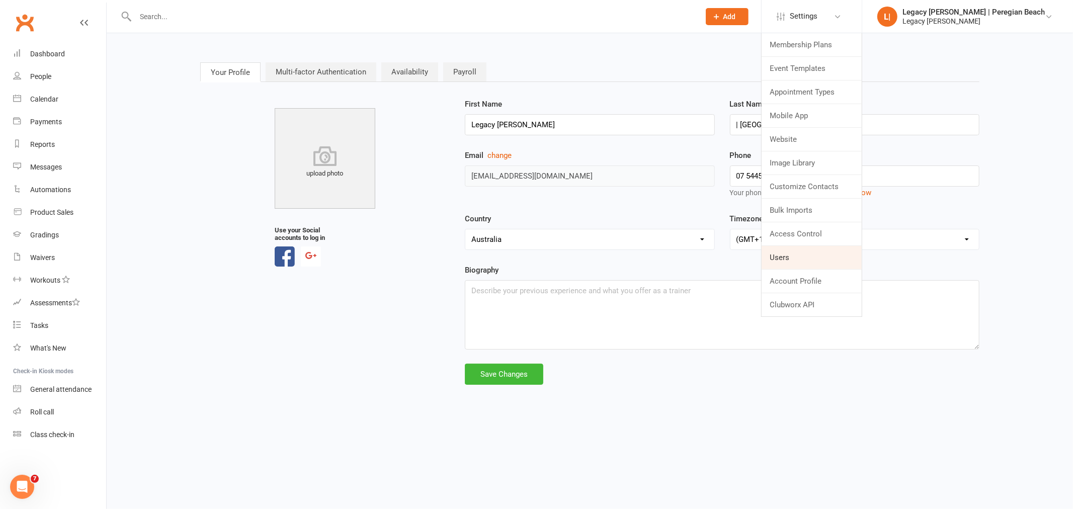
click at [817, 260] on link "Users" at bounding box center [812, 257] width 100 height 23
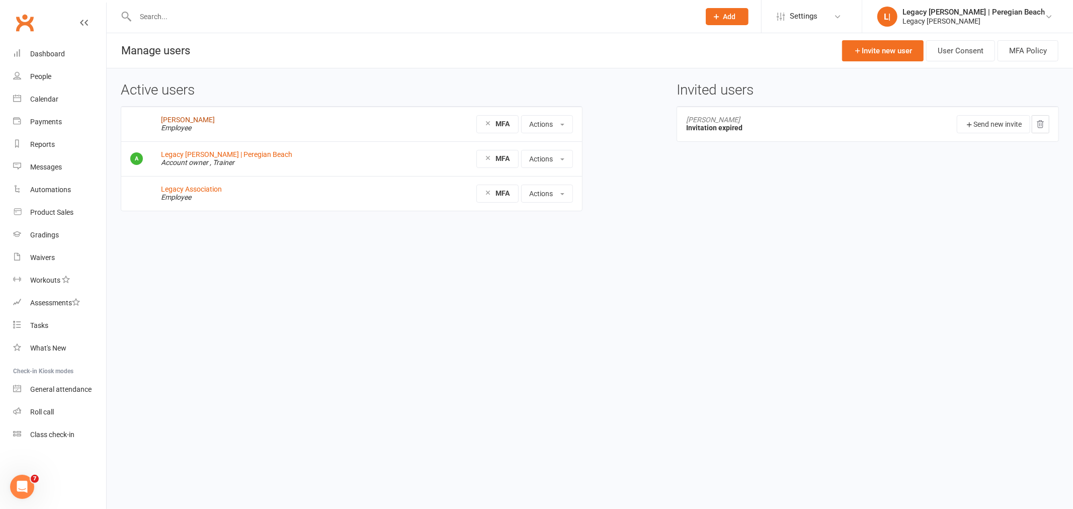
click at [188, 120] on link "[PERSON_NAME]" at bounding box center [188, 120] width 54 height 8
click at [892, 56] on link "Invite new user" at bounding box center [883, 50] width 82 height 21
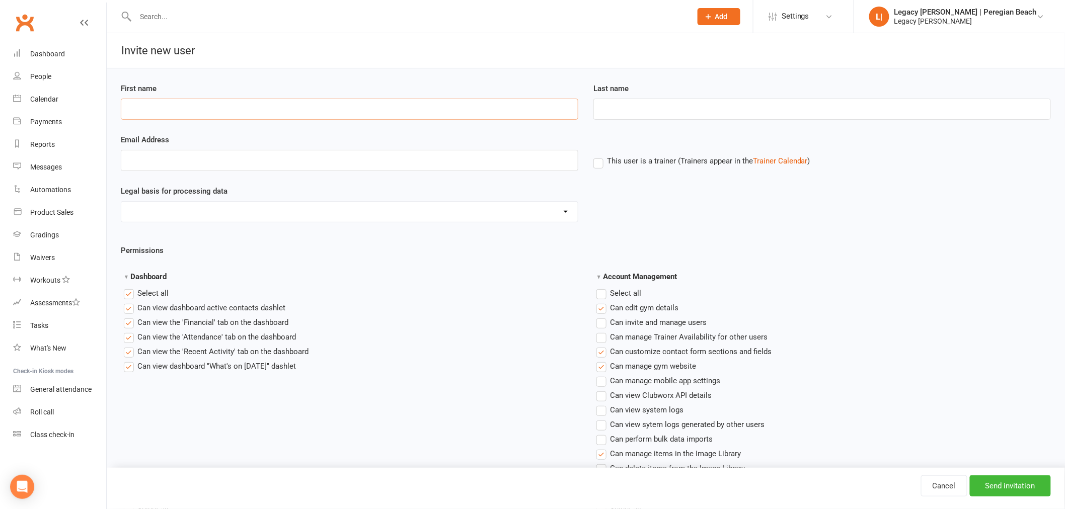
click at [220, 106] on input "First name" at bounding box center [349, 109] width 457 height 21
type input "Peregian Reception"
type input "Legacy BJJ"
click at [177, 160] on input "Email Address" at bounding box center [349, 160] width 457 height 21
type input "[EMAIL_ADDRESS][DOMAIN_NAME]"
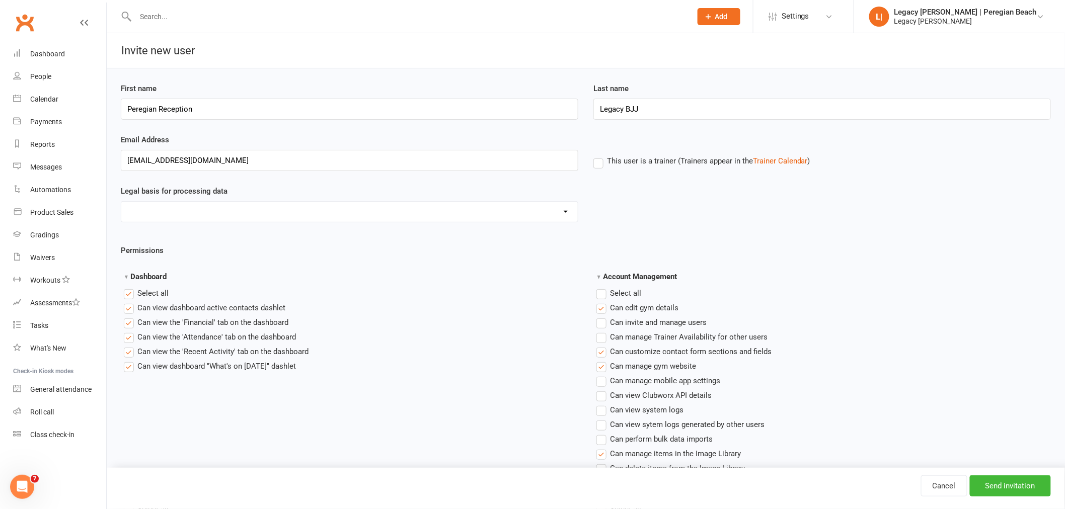
click at [186, 323] on span "Can view the 'Financial' tab on the dashboard" at bounding box center [212, 322] width 151 height 11
click at [130, 317] on input "Can view the 'Financial' tab on the dashboard" at bounding box center [127, 317] width 7 height 0
click at [650, 310] on span "Can edit gym details" at bounding box center [644, 307] width 68 height 11
click at [603, 302] on input "Can edit gym details" at bounding box center [599, 302] width 7 height 0
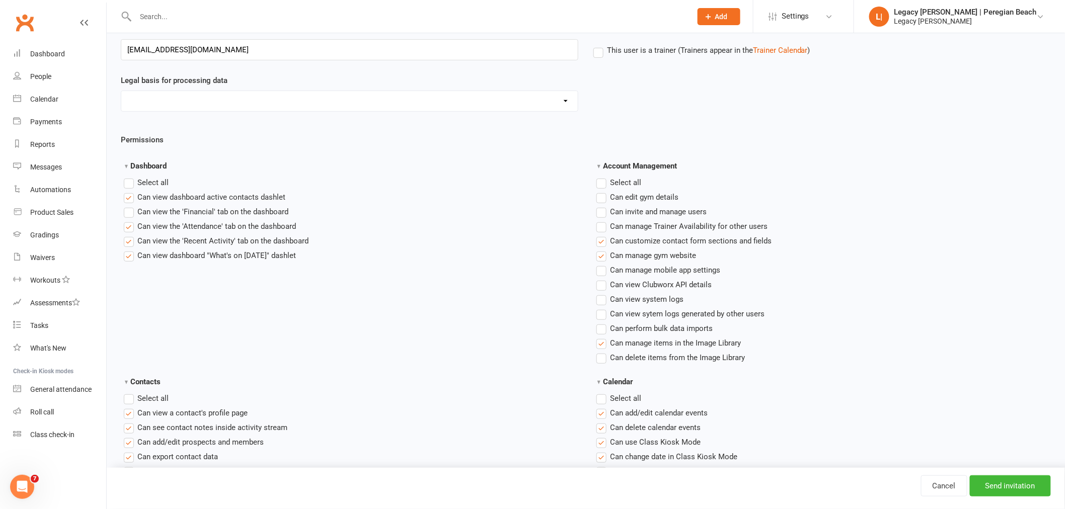
scroll to position [112, 0]
click at [720, 239] on span "Can customize contact form sections and fields" at bounding box center [691, 239] width 162 height 11
click at [603, 234] on input "Can customize contact form sections and fields" at bounding box center [599, 234] width 7 height 0
click at [652, 257] on span "Can manage gym website" at bounding box center [653, 254] width 86 height 11
click at [603, 249] on input "Can manage gym website" at bounding box center [599, 249] width 7 height 0
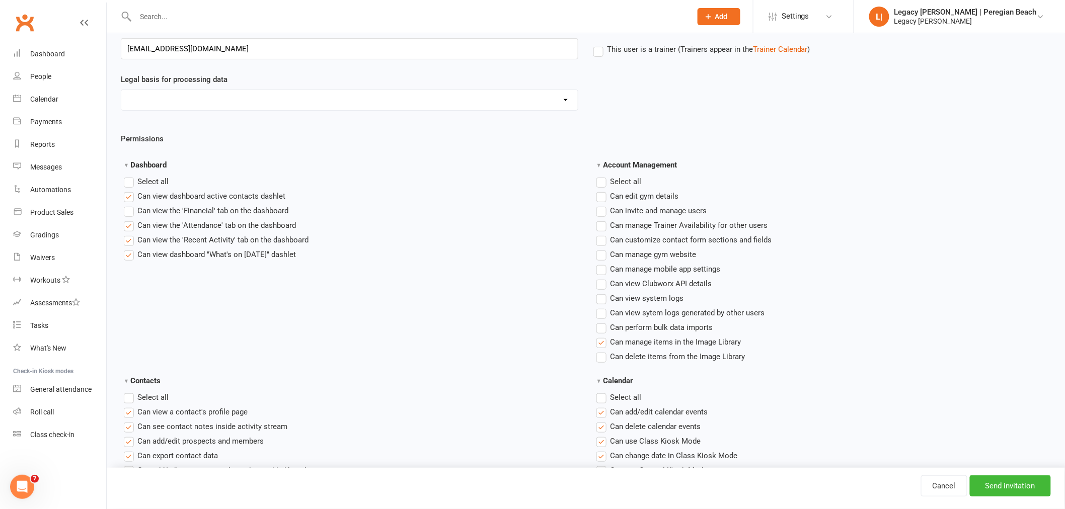
click at [665, 344] on span "Can manage items in the Image Library" at bounding box center [675, 341] width 131 height 11
click at [603, 336] on input "Can manage items in the Image Library" at bounding box center [599, 336] width 7 height 0
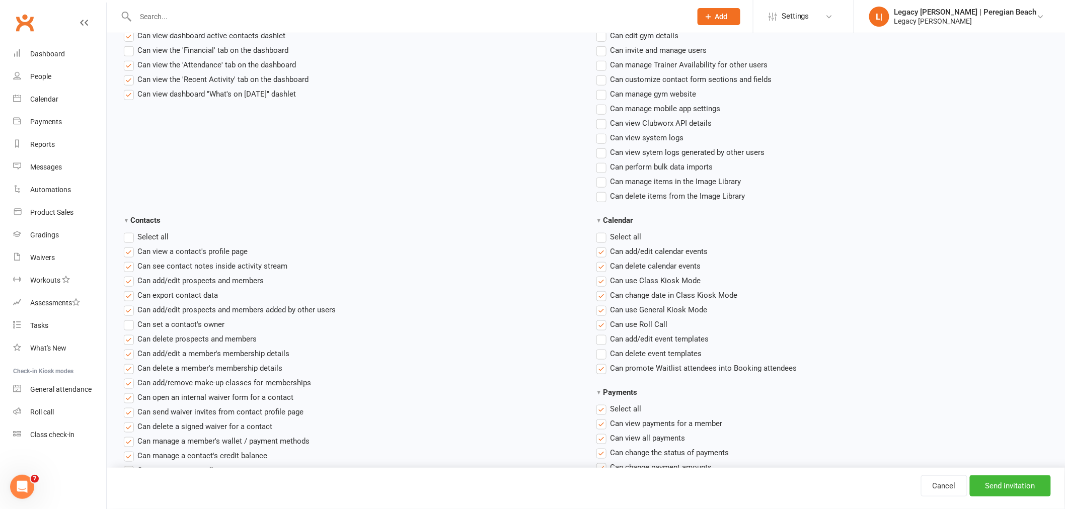
scroll to position [279, 0]
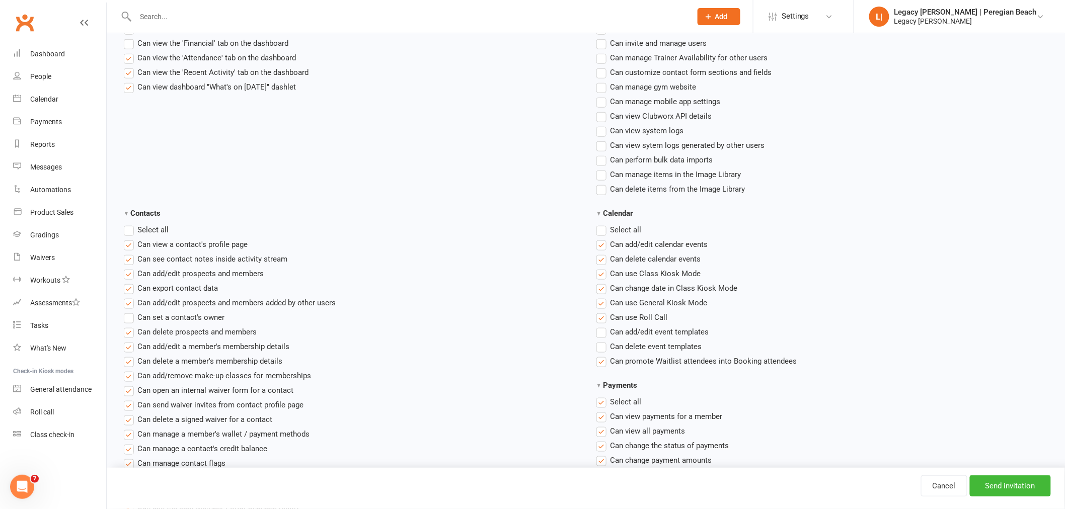
click at [673, 245] on span "Can add/edit calendar events" at bounding box center [659, 244] width 98 height 11
click at [603, 239] on input "Can add/edit calendar events" at bounding box center [599, 239] width 7 height 0
click at [643, 260] on span "Can delete calendar events" at bounding box center [655, 258] width 91 height 11
click at [603, 253] on input "Can delete calendar events" at bounding box center [599, 253] width 7 height 0
click at [188, 285] on span "Can export contact data" at bounding box center [177, 287] width 81 height 11
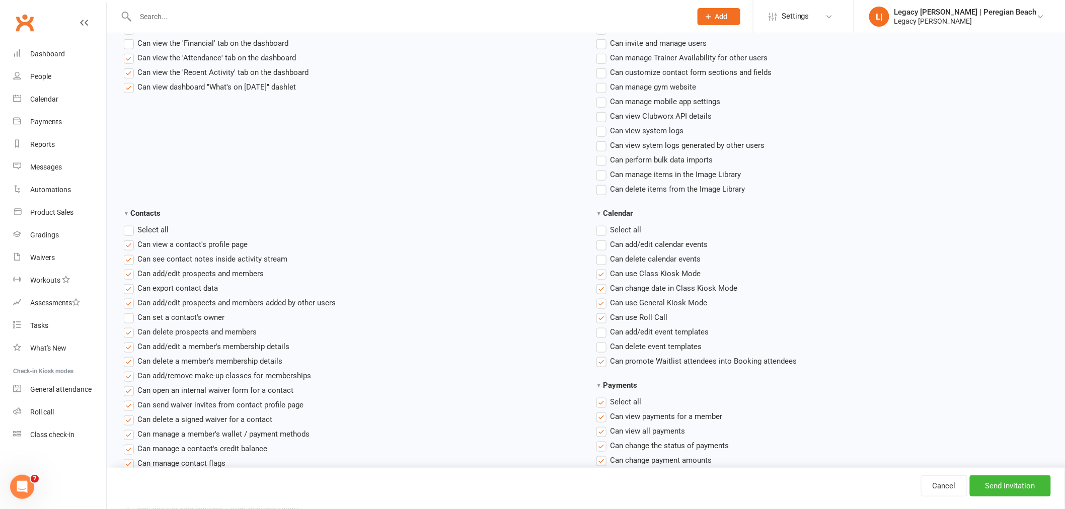
click at [130, 282] on input "Can export contact data" at bounding box center [127, 282] width 7 height 0
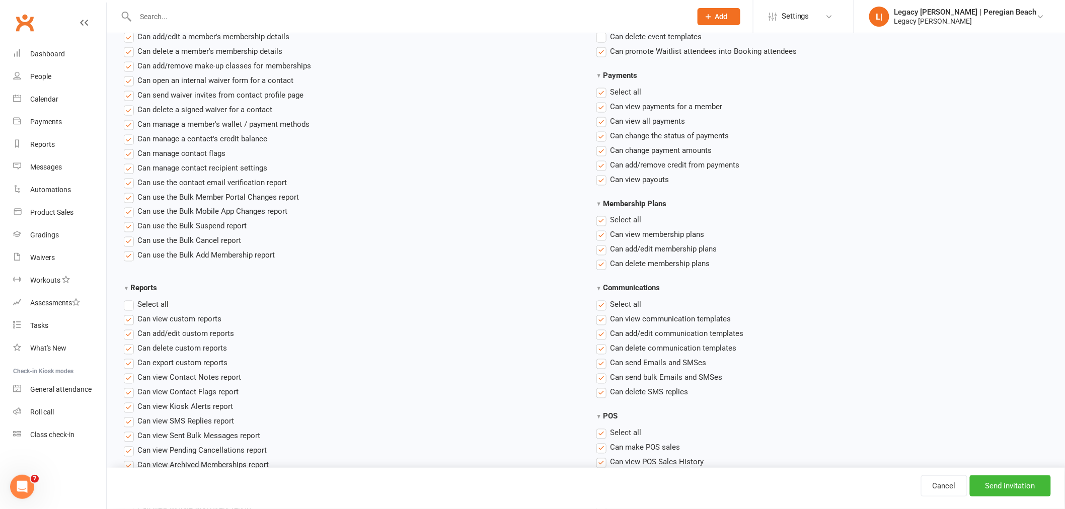
scroll to position [615, 0]
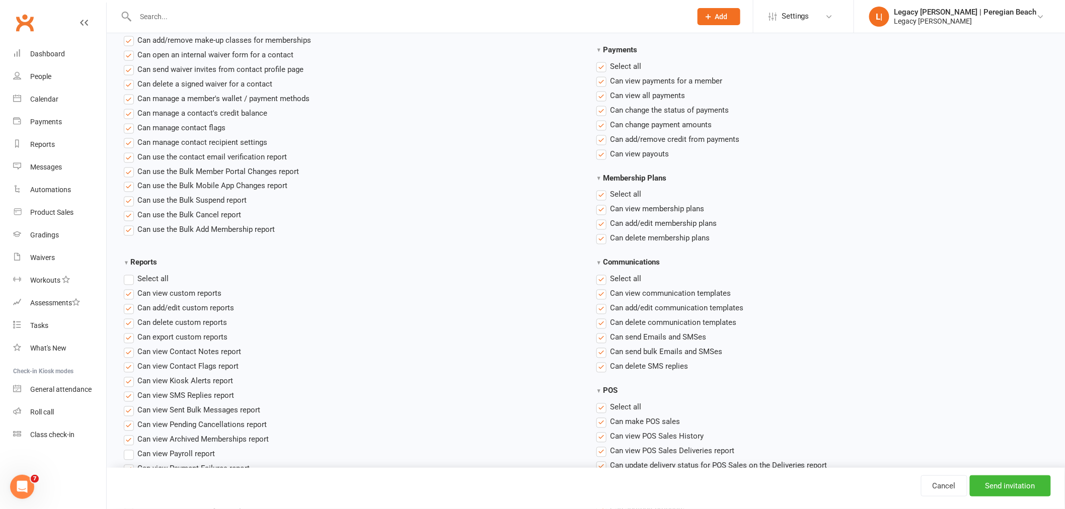
click at [639, 223] on span "Can add/edit membership plans" at bounding box center [663, 223] width 107 height 11
click at [603, 218] on input "Can add/edit membership plans" at bounding box center [599, 218] width 7 height 0
click at [654, 239] on span "Can delete membership plans" at bounding box center [660, 237] width 100 height 11
click at [603, 232] on input "Can delete membership plans" at bounding box center [599, 232] width 7 height 0
click at [639, 208] on span "Can view membership plans" at bounding box center [657, 208] width 94 height 11
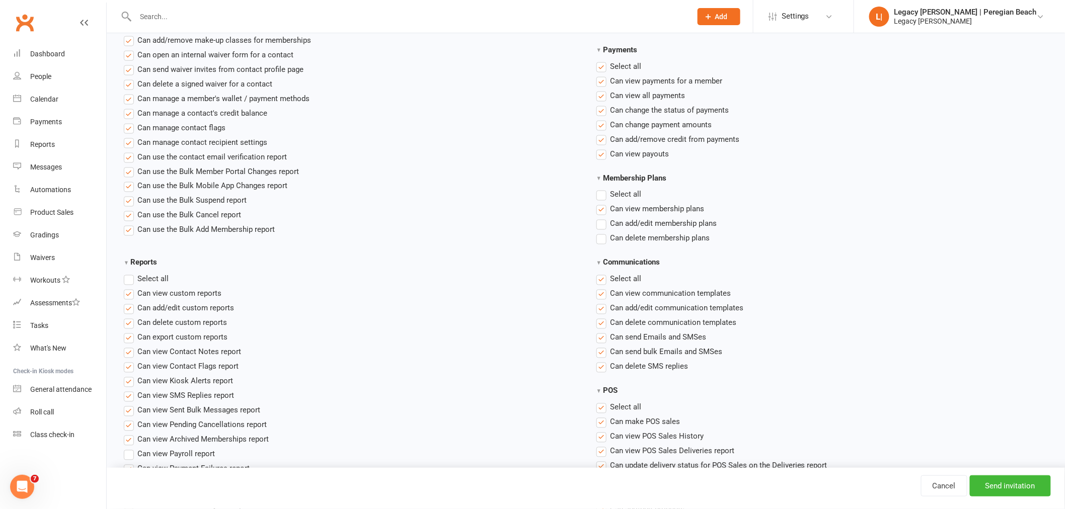
click at [603, 203] on input "Can view membership plans" at bounding box center [599, 203] width 7 height 0
click at [648, 309] on span "Can add/edit communication templates" at bounding box center [676, 307] width 133 height 11
click at [603, 302] on input "Can add/edit communication templates" at bounding box center [599, 302] width 7 height 0
click at [678, 319] on span "Can delete communication templates" at bounding box center [673, 322] width 126 height 11
click at [603, 317] on input "Can delete communication templates" at bounding box center [599, 317] width 7 height 0
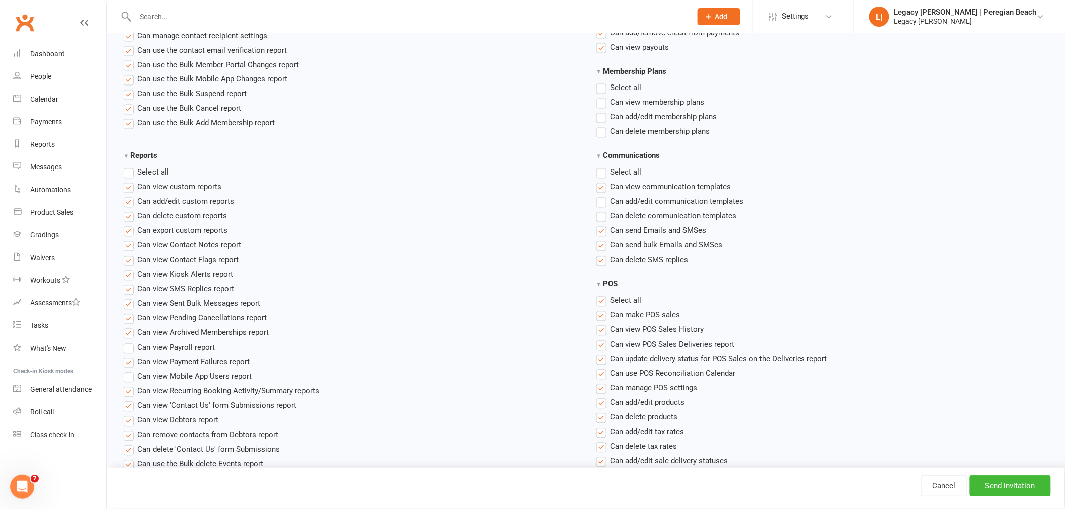
scroll to position [727, 0]
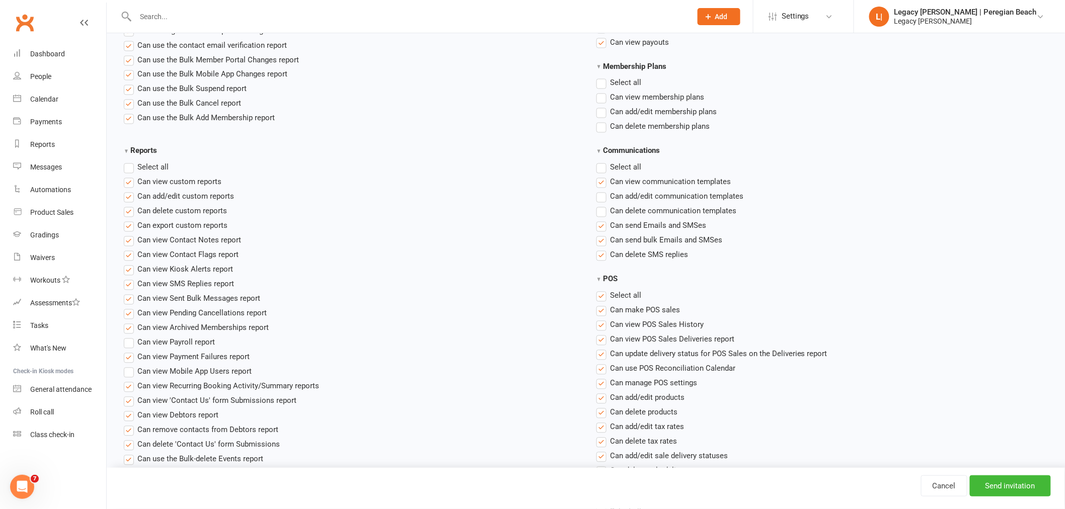
click at [131, 167] on label "Select all" at bounding box center [146, 168] width 45 height 12
click at [130, 162] on input "Reports" at bounding box center [127, 162] width 7 height 0
click at [131, 167] on label "Select all" at bounding box center [146, 168] width 45 height 12
click at [130, 162] on input "Reports" at bounding box center [127, 162] width 7 height 0
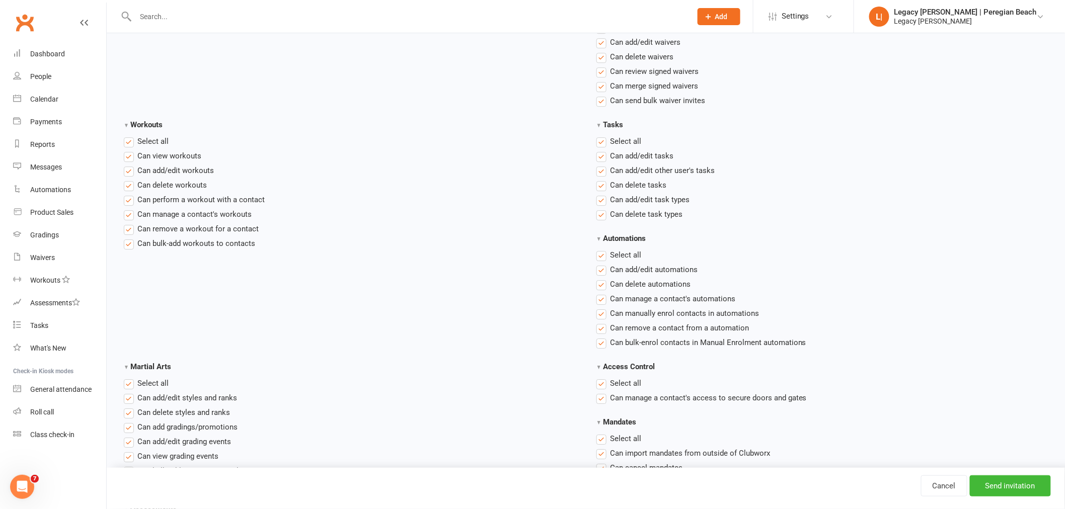
scroll to position [1230, 0]
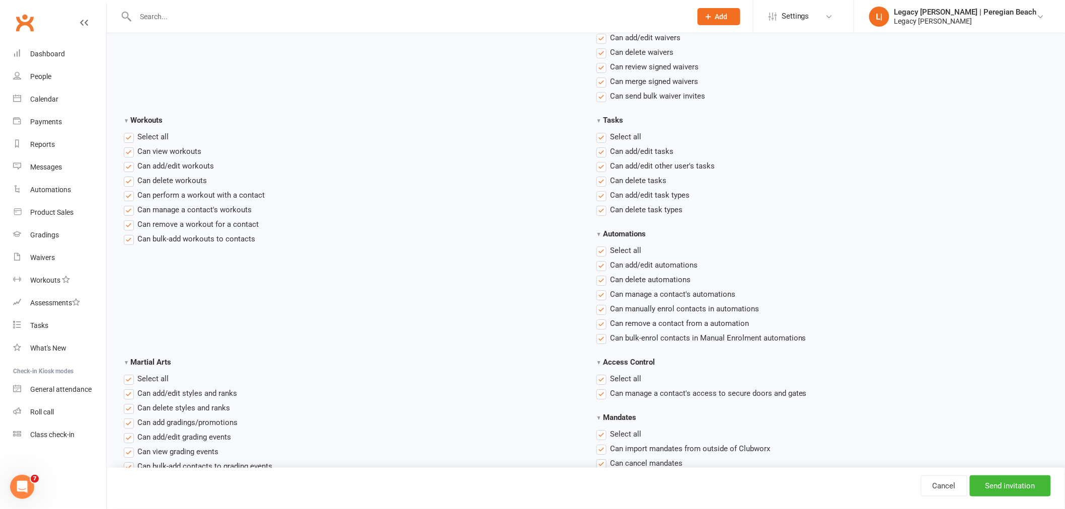
click at [623, 251] on span "Select all" at bounding box center [625, 250] width 31 height 11
click at [603, 245] on input "Automations" at bounding box center [599, 245] width 7 height 0
click at [682, 307] on span "Can manually enrol contacts in automations" at bounding box center [684, 308] width 149 height 11
click at [603, 303] on input "Can manually enrol contacts in automations" at bounding box center [599, 303] width 7 height 0
click at [638, 295] on span "Can manage a contact's automations" at bounding box center [672, 293] width 125 height 11
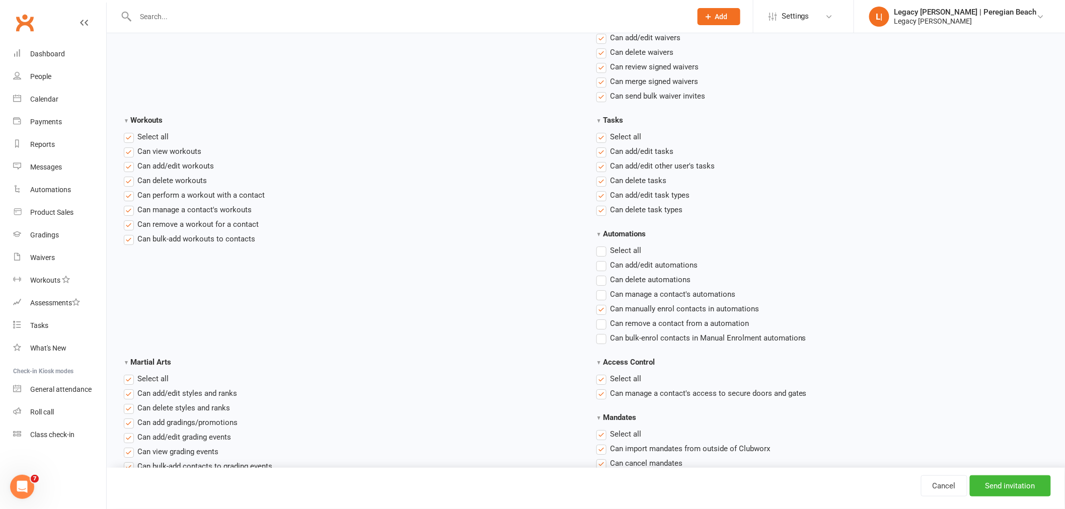
click at [603, 288] on input "Can manage a contact's automations" at bounding box center [599, 288] width 7 height 0
click at [690, 323] on span "Can remove a contact from a automation" at bounding box center [679, 323] width 139 height 11
click at [603, 318] on input "Can remove a contact from a automation" at bounding box center [599, 318] width 7 height 0
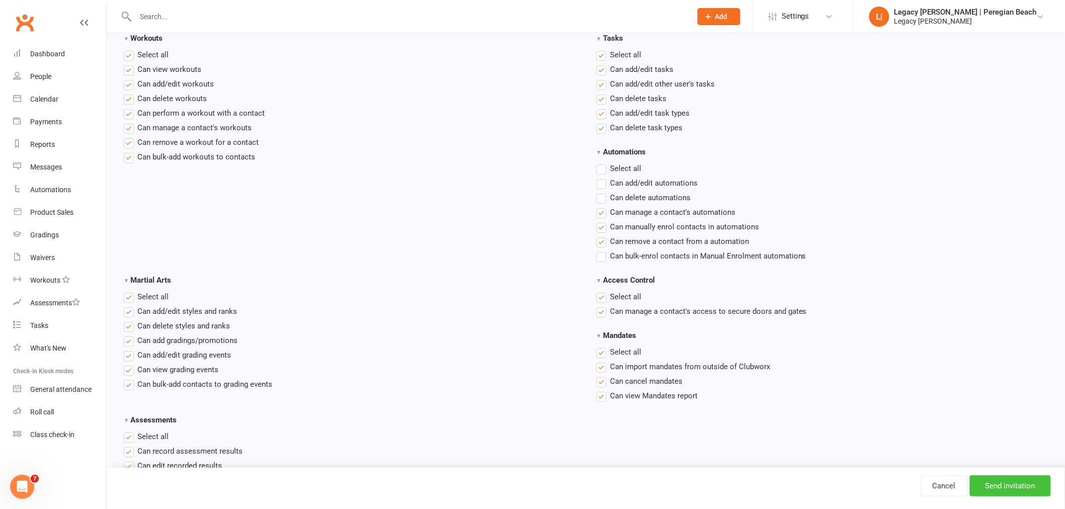
scroll to position [992, 0]
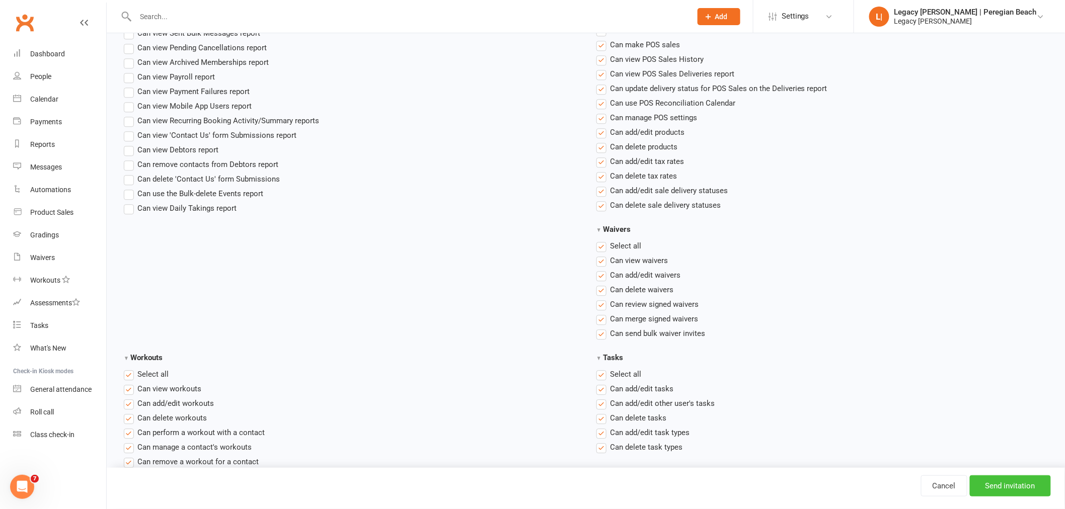
drag, startPoint x: 1010, startPoint y: 479, endPoint x: 1058, endPoint y: 497, distance: 50.5
click at [1010, 479] on input "Send invitation" at bounding box center [1010, 486] width 81 height 21
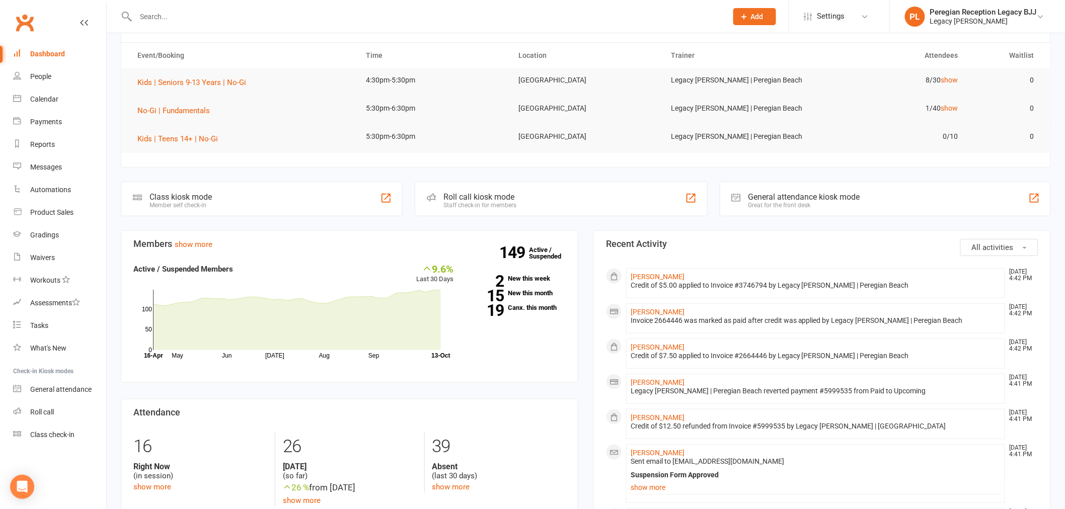
scroll to position [56, 0]
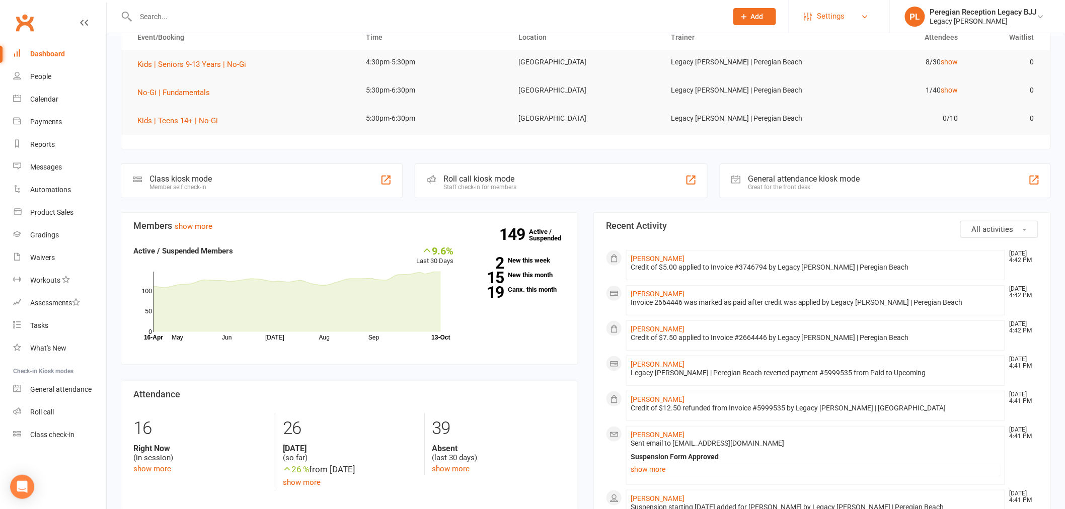
click at [859, 15] on link "Settings" at bounding box center [839, 16] width 70 height 23
click at [862, 14] on icon at bounding box center [865, 17] width 8 height 8
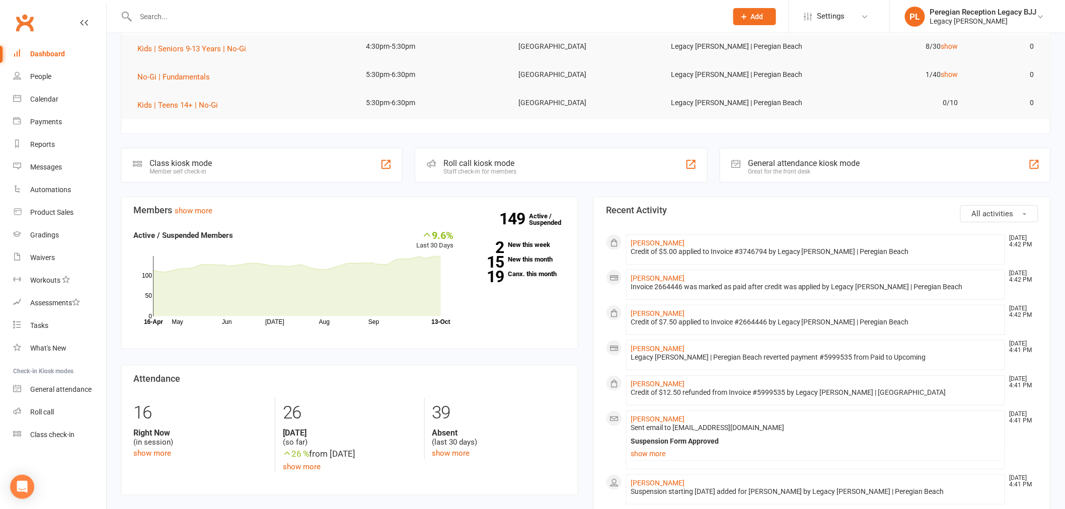
scroll to position [0, 0]
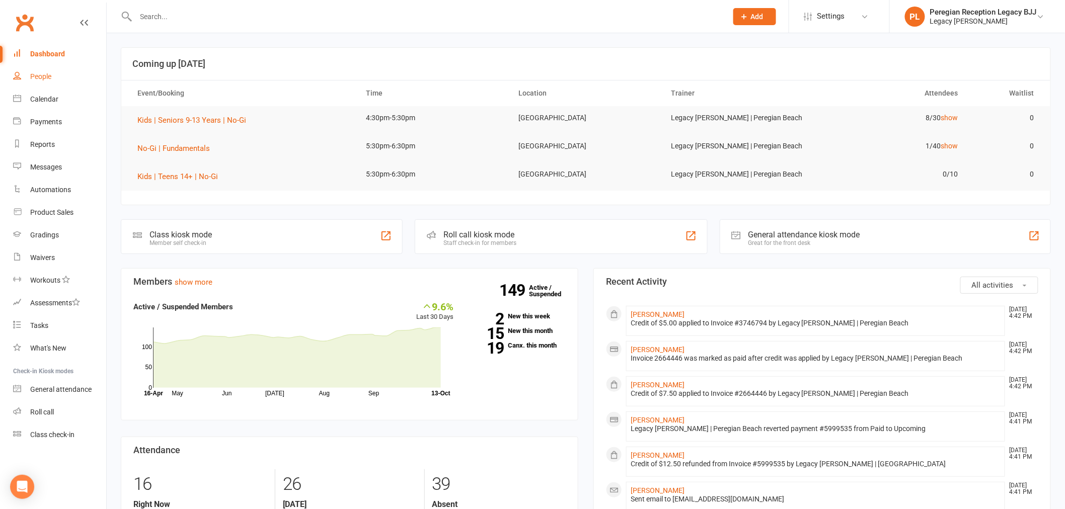
click at [36, 76] on div "People" at bounding box center [40, 76] width 21 height 8
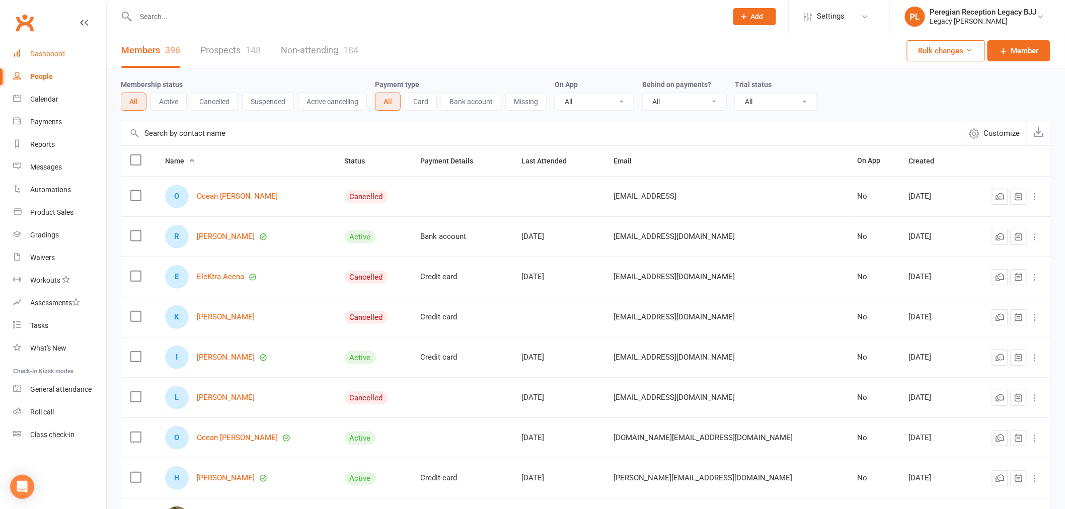
click at [49, 57] on div "Dashboard" at bounding box center [47, 54] width 35 height 8
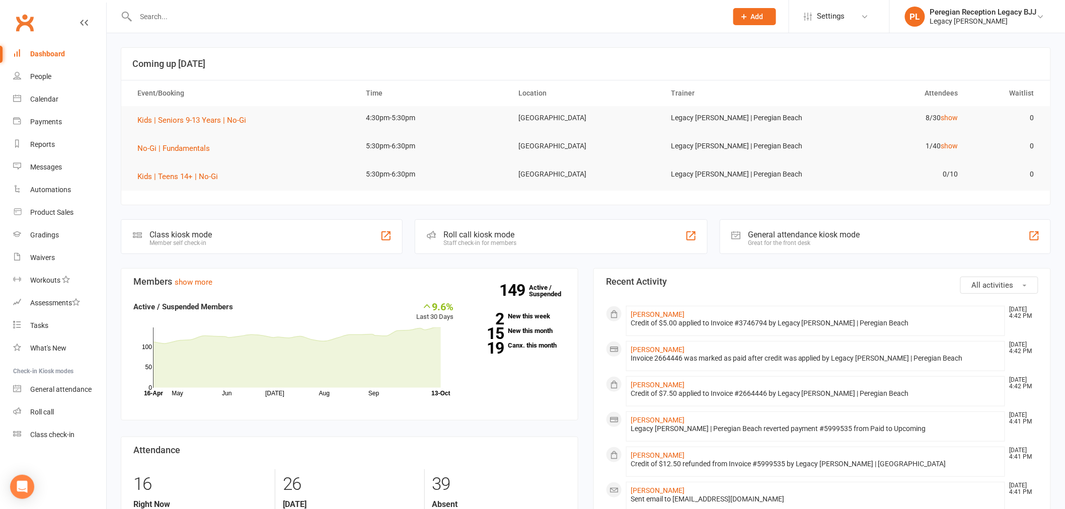
click at [191, 10] on input "text" at bounding box center [426, 17] width 587 height 14
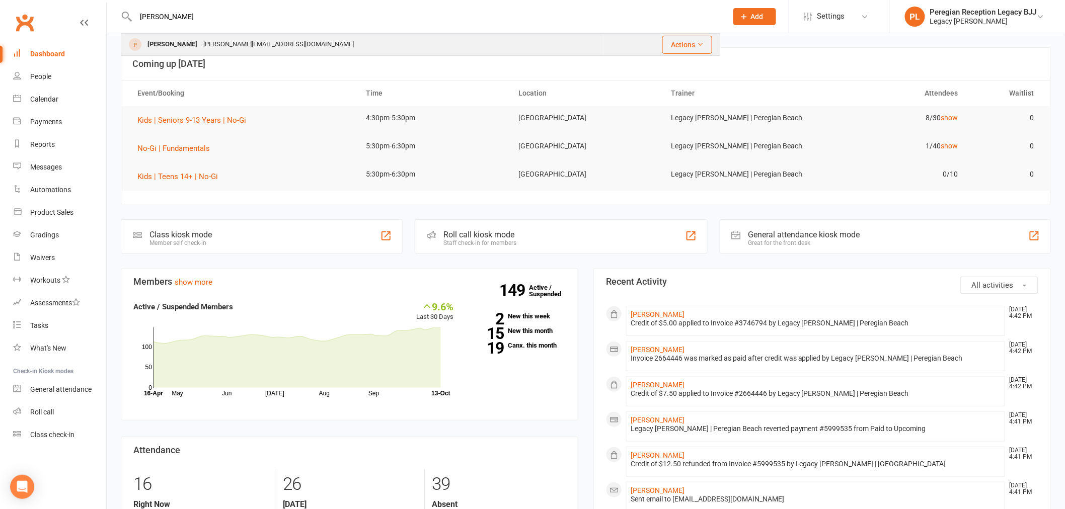
type input "[PERSON_NAME]"
click at [177, 44] on div "[PERSON_NAME]" at bounding box center [172, 44] width 56 height 15
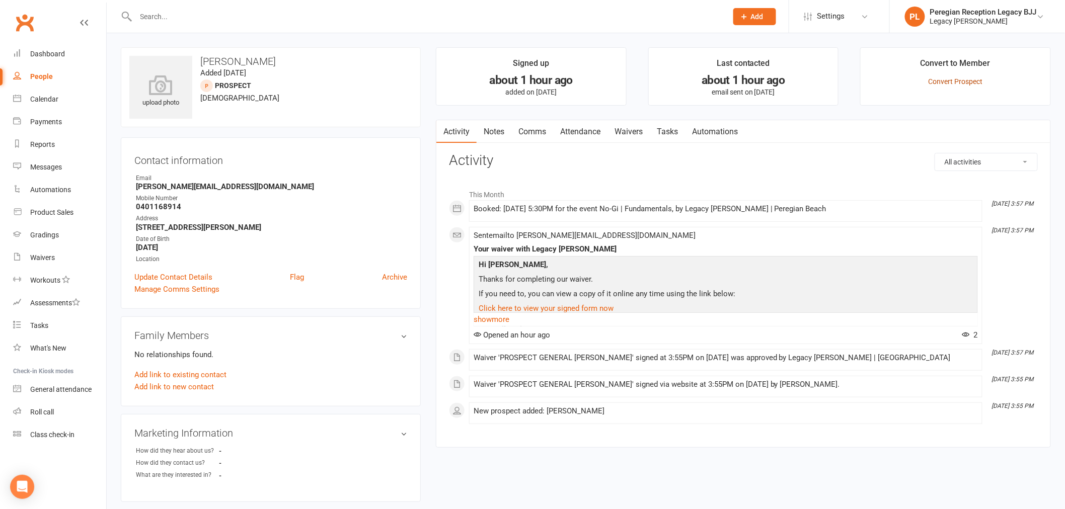
click at [961, 80] on link "Convert Prospect" at bounding box center [955, 81] width 54 height 8
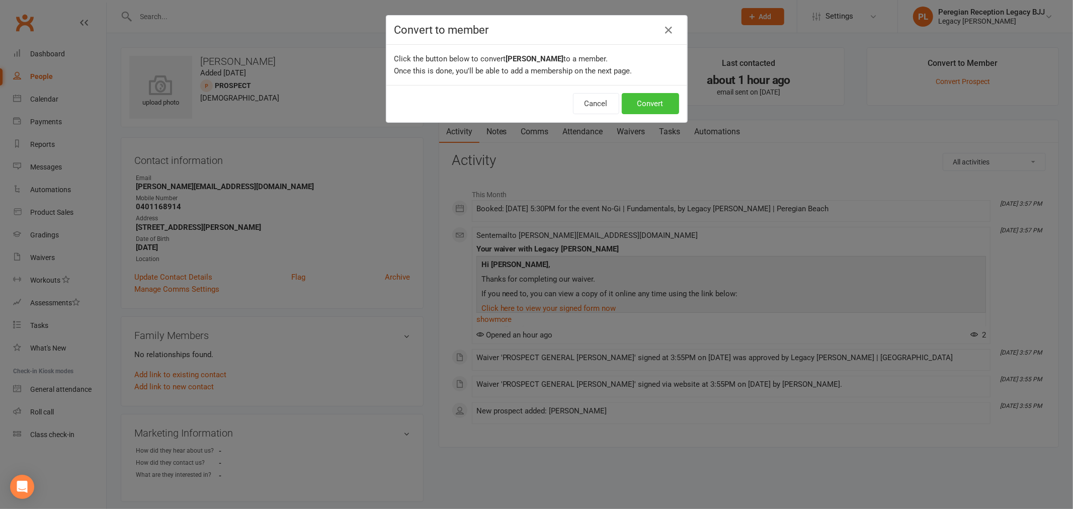
click at [662, 110] on button "Convert" at bounding box center [650, 103] width 57 height 21
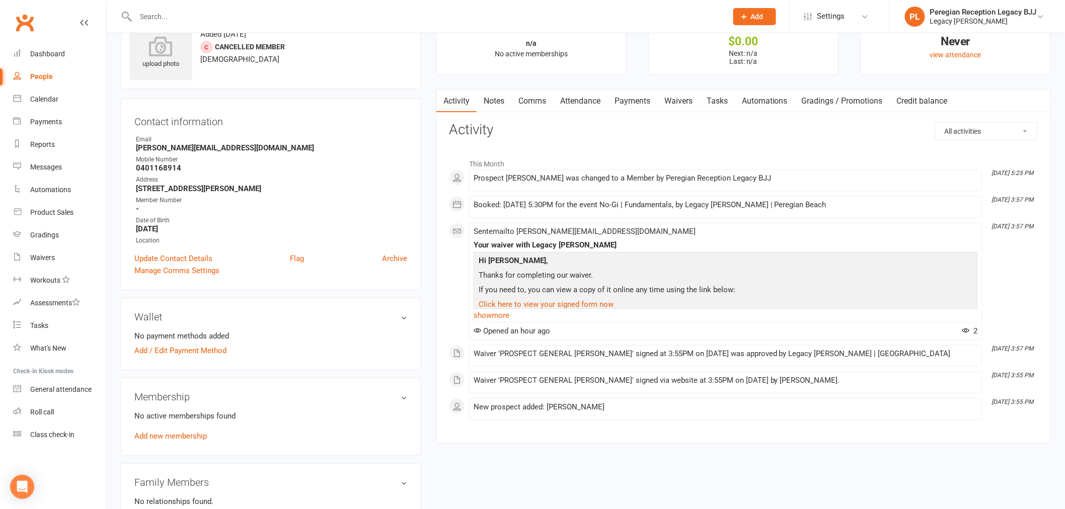
scroll to position [56, 0]
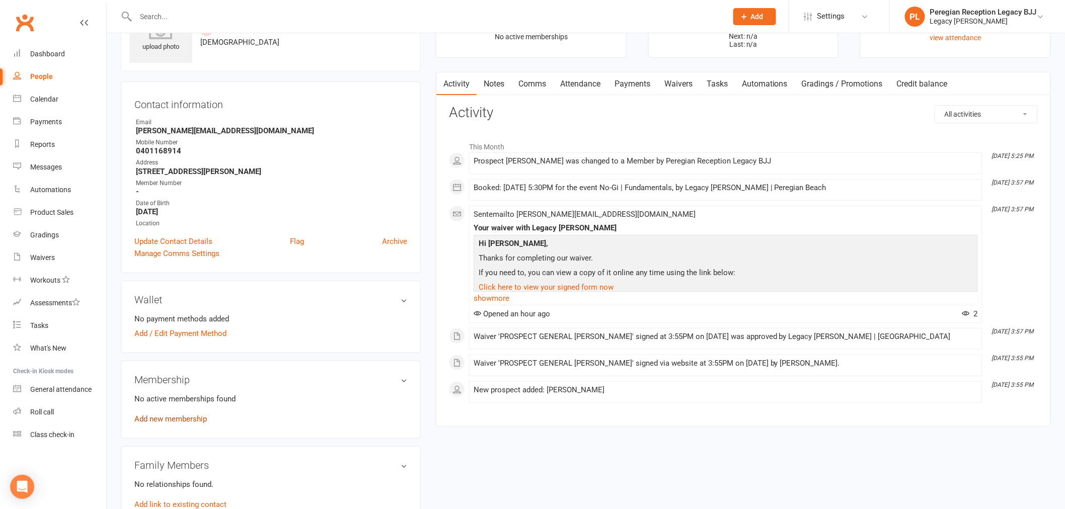
click at [176, 420] on link "Add new membership" at bounding box center [170, 419] width 72 height 9
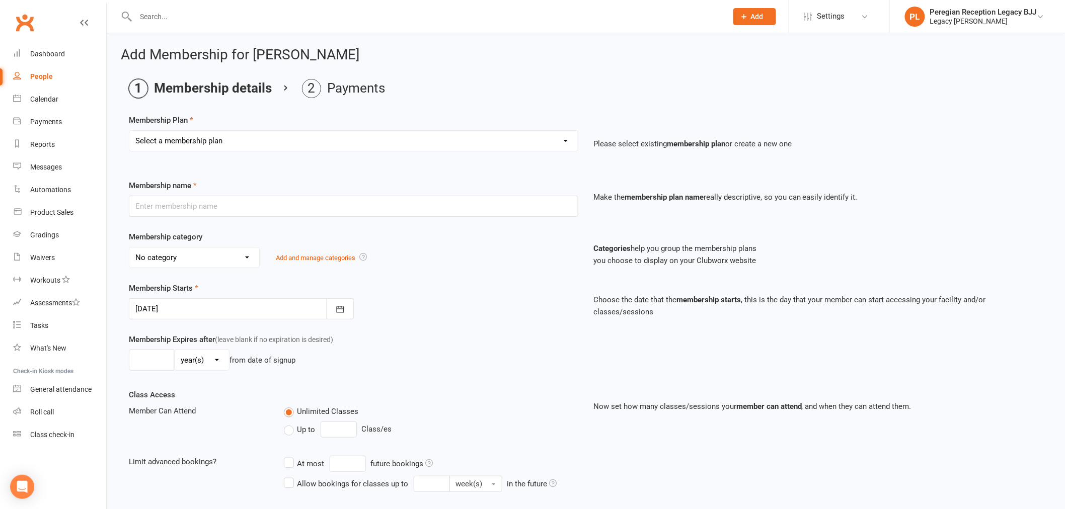
click at [380, 148] on select "Select a membership plan ADULT | FREE TRIAL ADULT | 10 Class Pass ADULT | 1 Cla…" at bounding box center [353, 141] width 448 height 20
select select "3"
click at [129, 131] on select "Select a membership plan ADULT | FREE TRIAL ADULT | 10 Class Pass ADULT | 1 Cla…" at bounding box center [353, 141] width 448 height 20
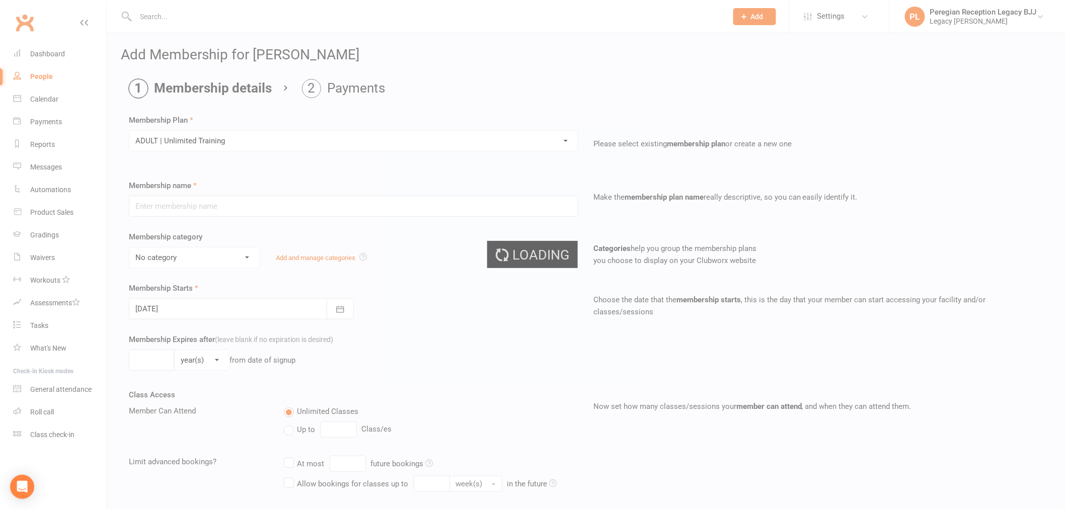
type input "ADULT | Unlimited Training"
select select "1"
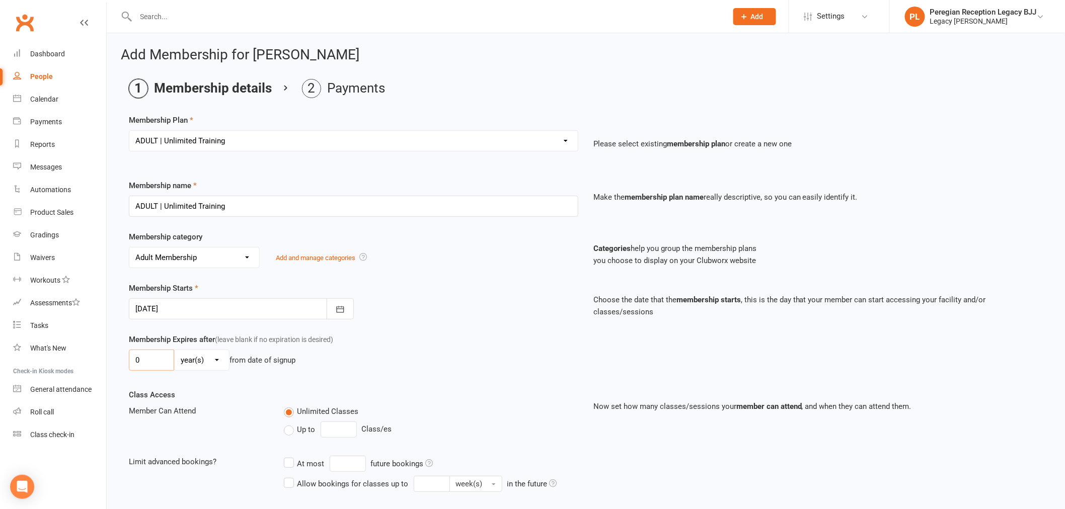
drag, startPoint x: 147, startPoint y: 364, endPoint x: 114, endPoint y: 360, distance: 33.5
click at [119, 361] on div "Add Membership for [PERSON_NAME] Membership details Payments Membership Plan Se…" at bounding box center [586, 382] width 958 height 699
type input "1"
drag, startPoint x: 177, startPoint y: 354, endPoint x: 209, endPoint y: 369, distance: 36.0
click at [177, 354] on select "day(s) week(s) month(s) year(s)" at bounding box center [202, 360] width 54 height 20
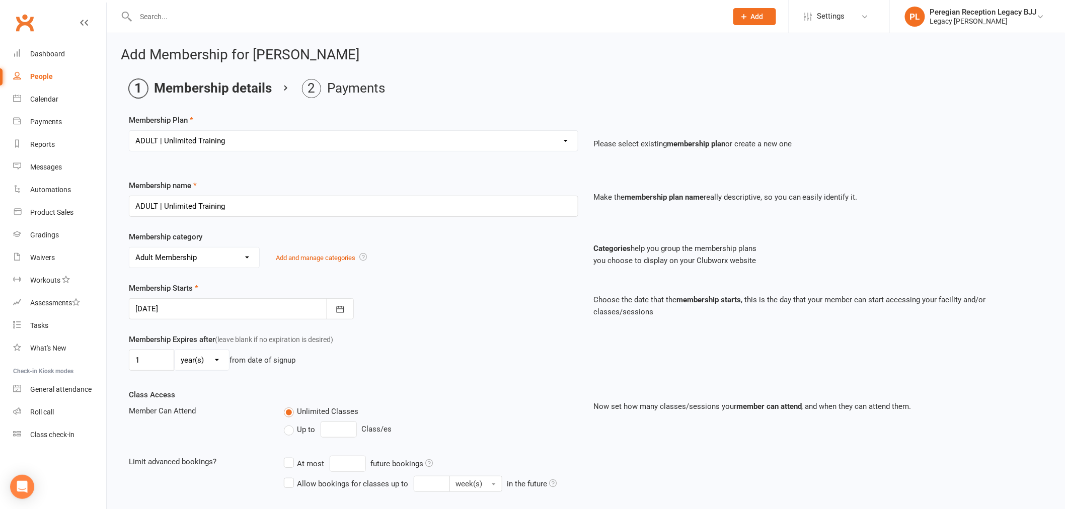
select select "1"
click at [175, 350] on select "day(s) week(s) month(s) year(s)" at bounding box center [202, 360] width 54 height 20
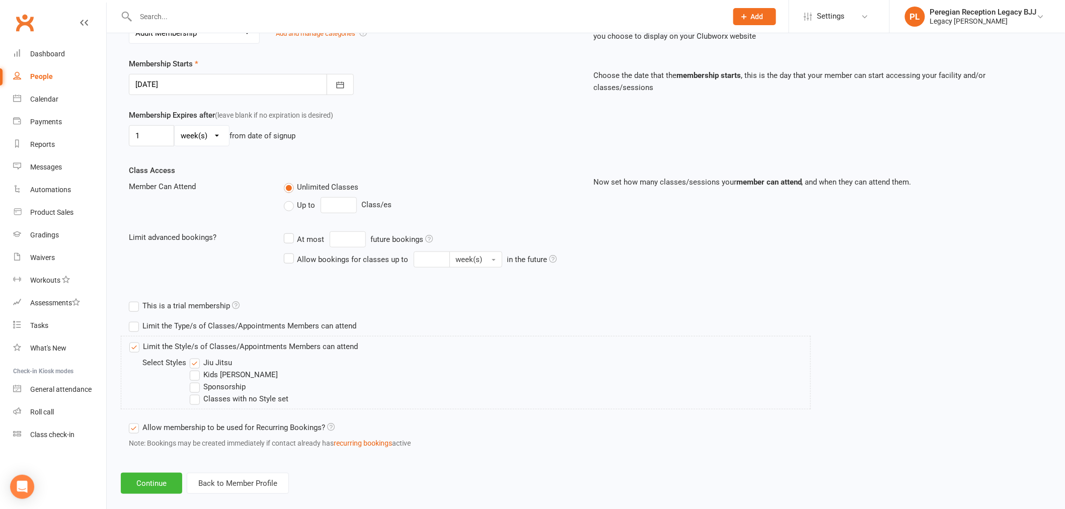
scroll to position [238, 0]
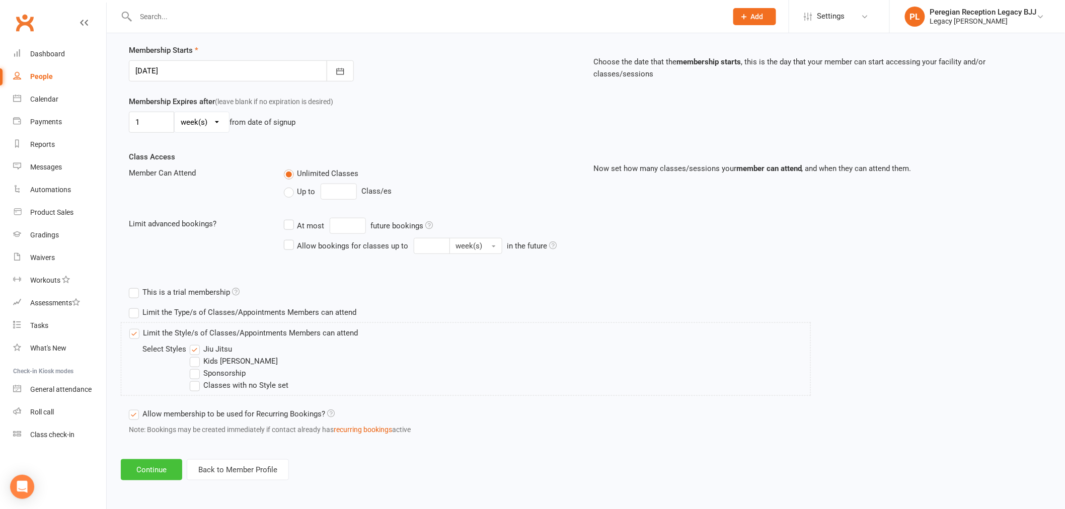
click at [152, 463] on button "Continue" at bounding box center [151, 469] width 61 height 21
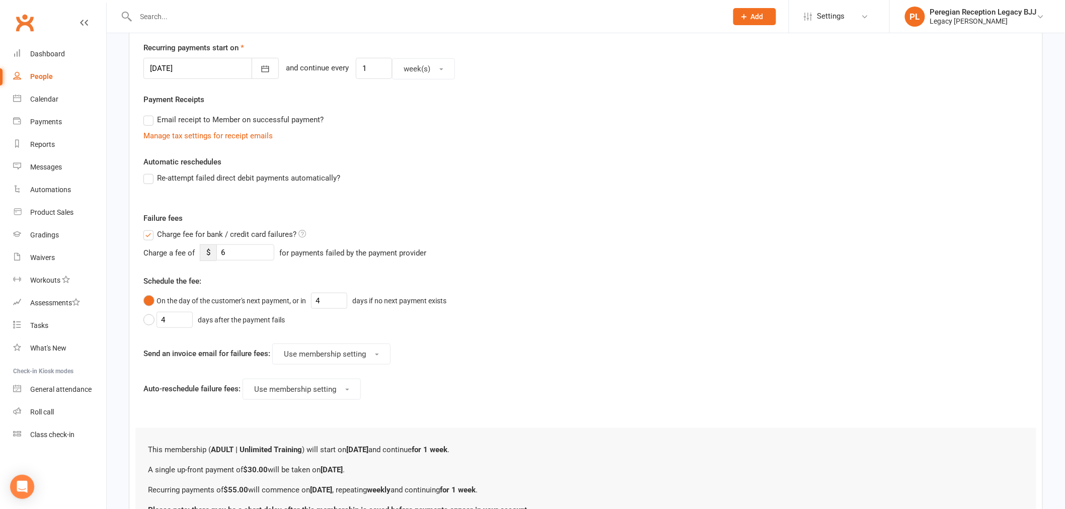
scroll to position [0, 0]
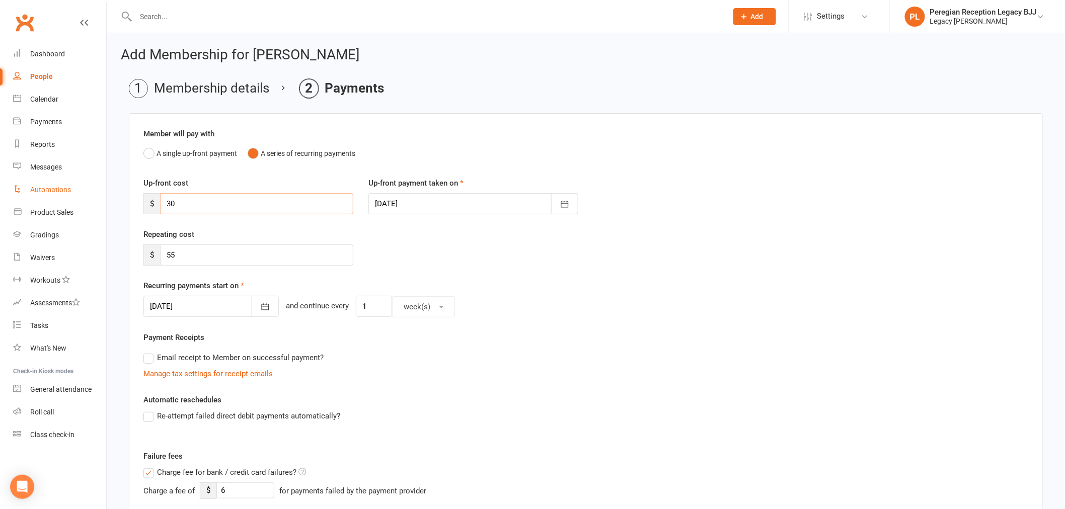
drag, startPoint x: 183, startPoint y: 202, endPoint x: 30, endPoint y: 180, distance: 154.5
click at [103, 191] on ui-view "Prospect Member Non-attending contact Grading event Task Bulk message Add Setti…" at bounding box center [532, 417] width 1065 height 828
type input "0"
click at [24, 230] on ui-view "Prospect Member Non-attending contact Grading event Task Bulk message Add Setti…" at bounding box center [532, 407] width 1065 height 808
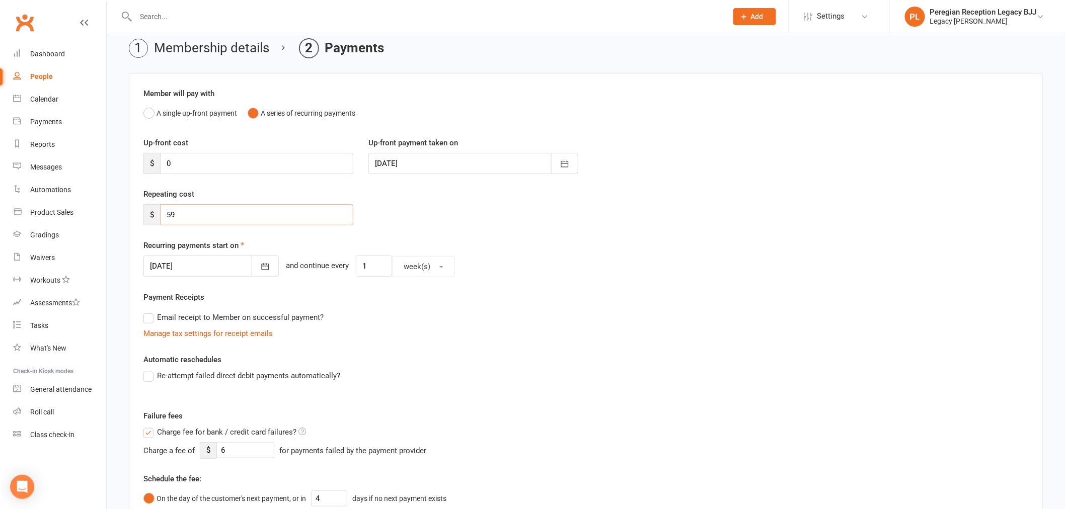
scroll to position [168, 0]
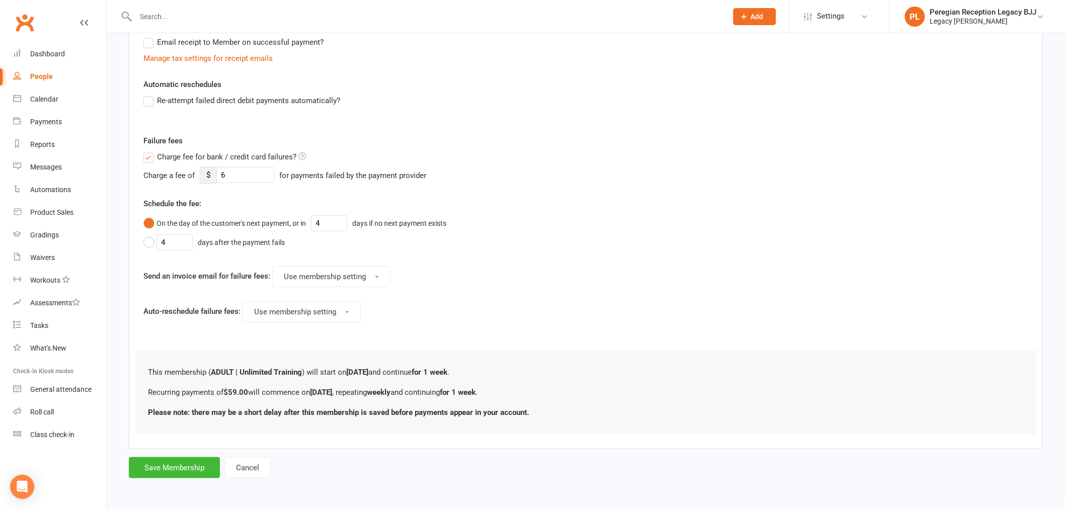
type input "59"
click at [178, 155] on span "Charge fee for bank / credit card failures?" at bounding box center [226, 156] width 139 height 11
click at [178, 151] on input "Charge fee for bank / credit card failures?" at bounding box center [224, 151] width 163 height 0
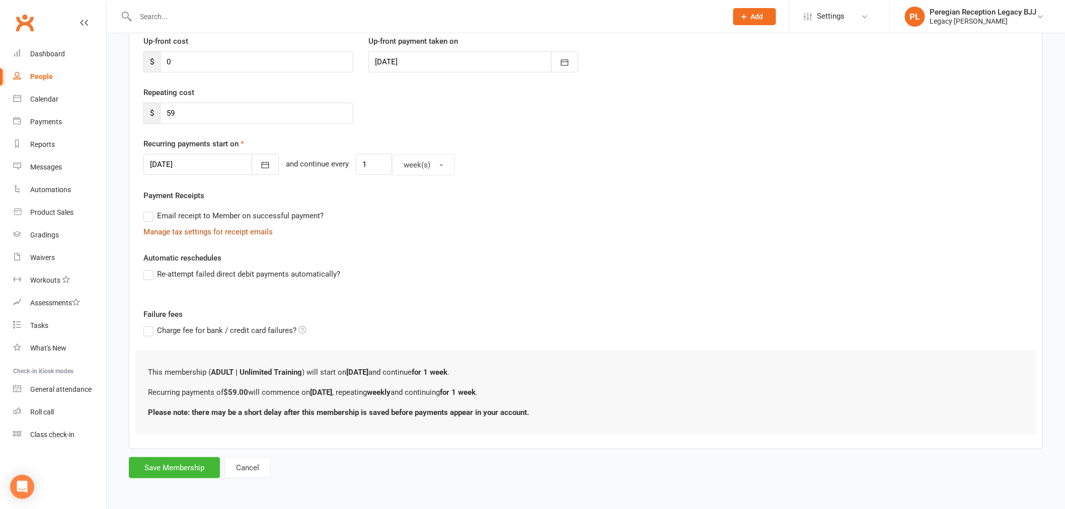
scroll to position [142, 0]
click at [158, 464] on button "Save Membership" at bounding box center [174, 467] width 91 height 21
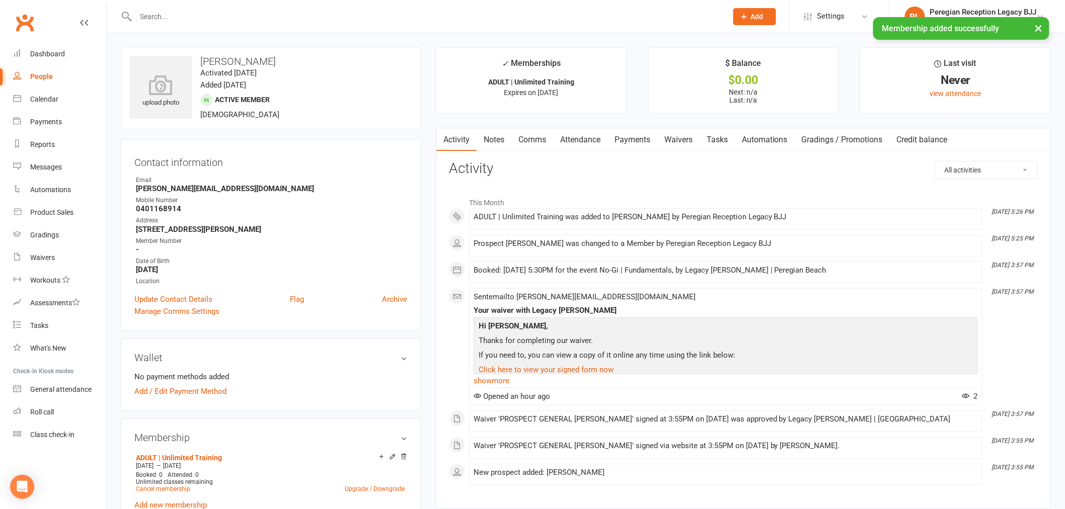
click at [580, 131] on link "Attendance" at bounding box center [580, 139] width 54 height 23
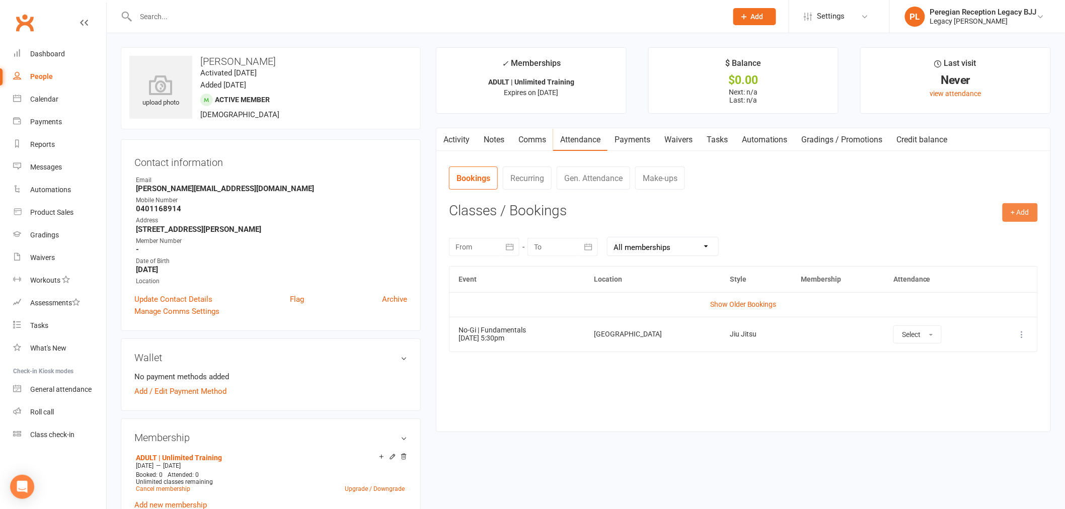
click at [1018, 214] on button "+ Add" at bounding box center [1019, 212] width 35 height 18
click at [992, 235] on link "Book Event" at bounding box center [987, 235] width 100 height 20
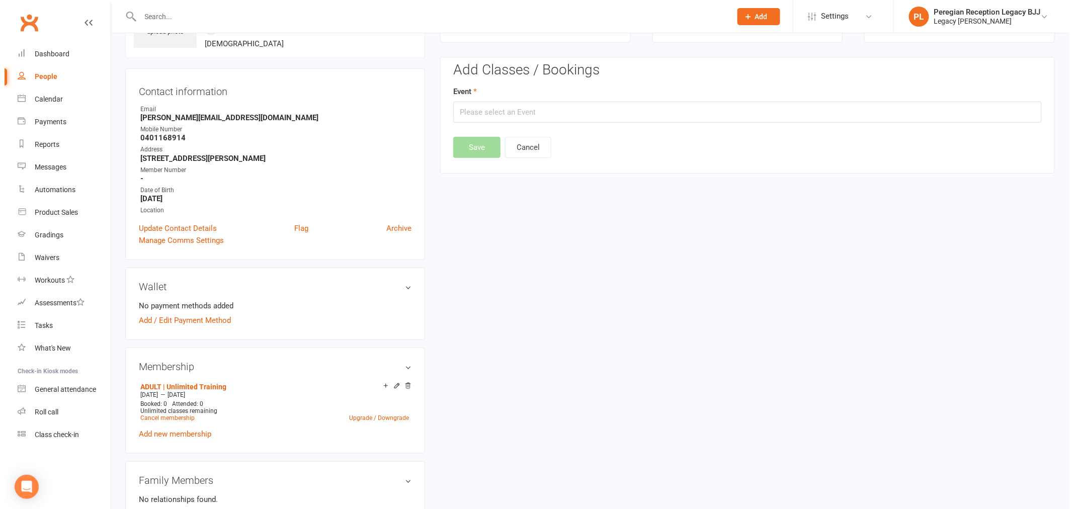
scroll to position [77, 0]
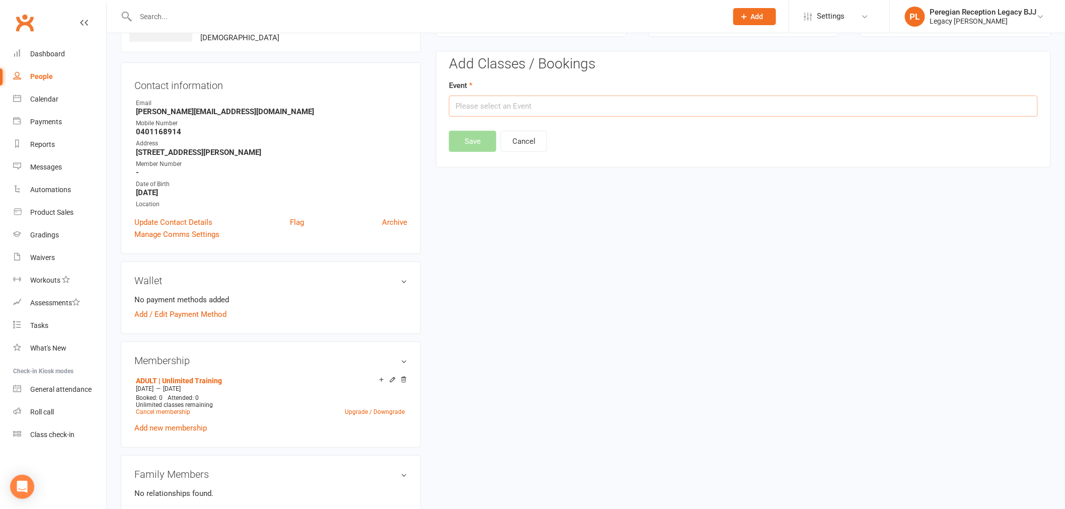
click at [524, 107] on input "text" at bounding box center [743, 106] width 589 height 21
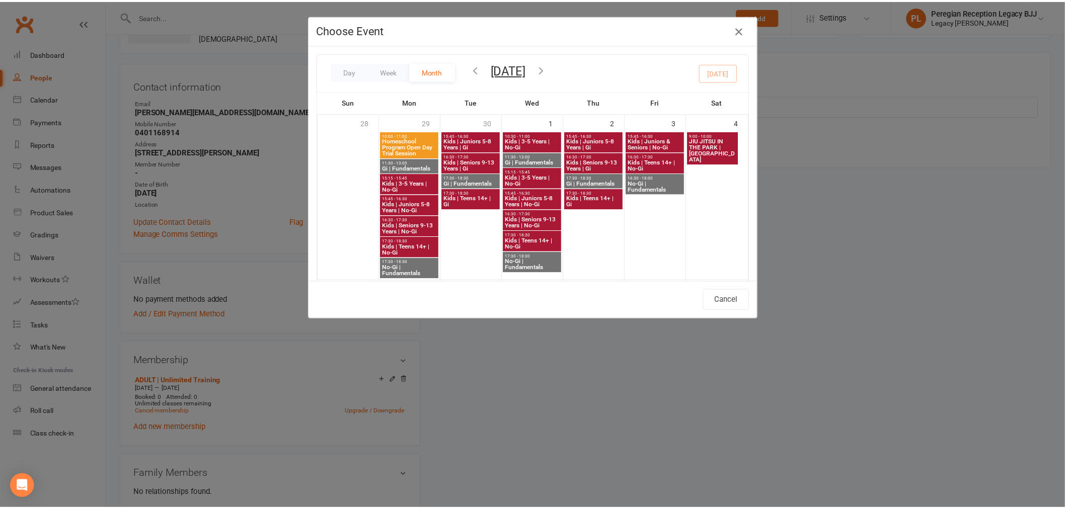
scroll to position [447, 0]
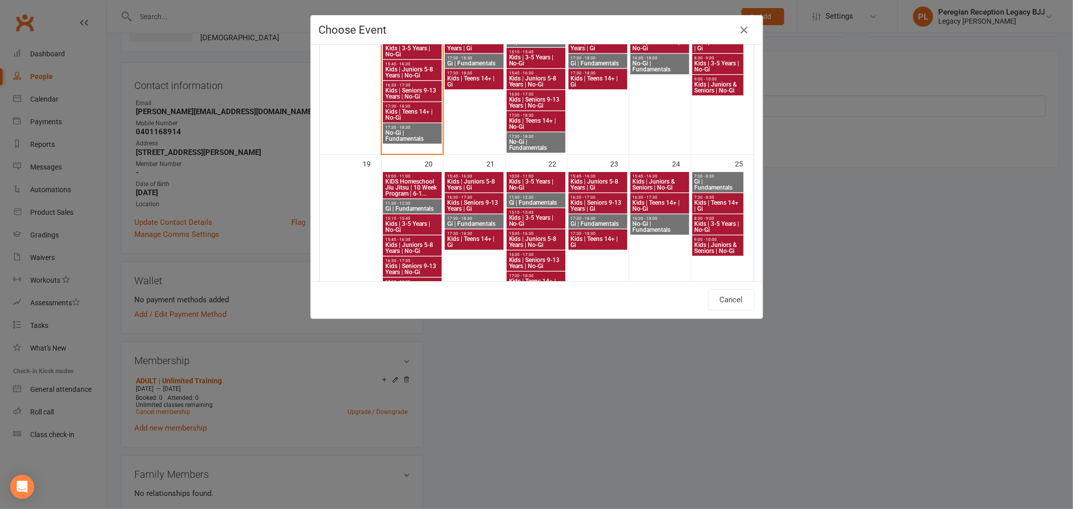
click at [400, 129] on span "17:30 - 18:30" at bounding box center [412, 127] width 55 height 5
type input "No-Gi | Fundamentals - [DATE] 5:30:00 PM"
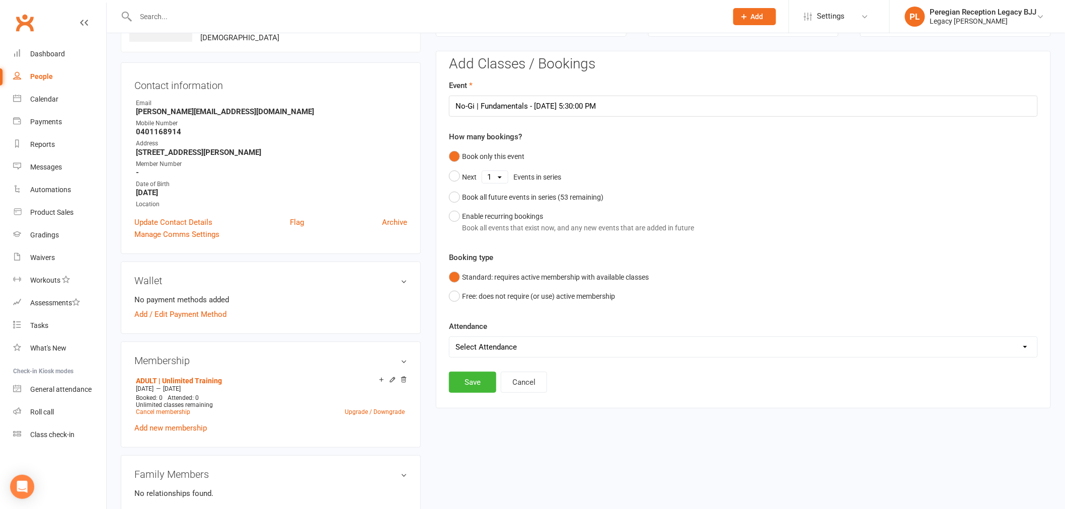
click at [501, 350] on select "Select Attendance Attended Absent" at bounding box center [743, 347] width 588 height 20
select select "0"
click at [449, 337] on select "Select Attendance Attended Absent" at bounding box center [743, 347] width 588 height 20
click at [484, 383] on button "Save" at bounding box center [472, 382] width 47 height 21
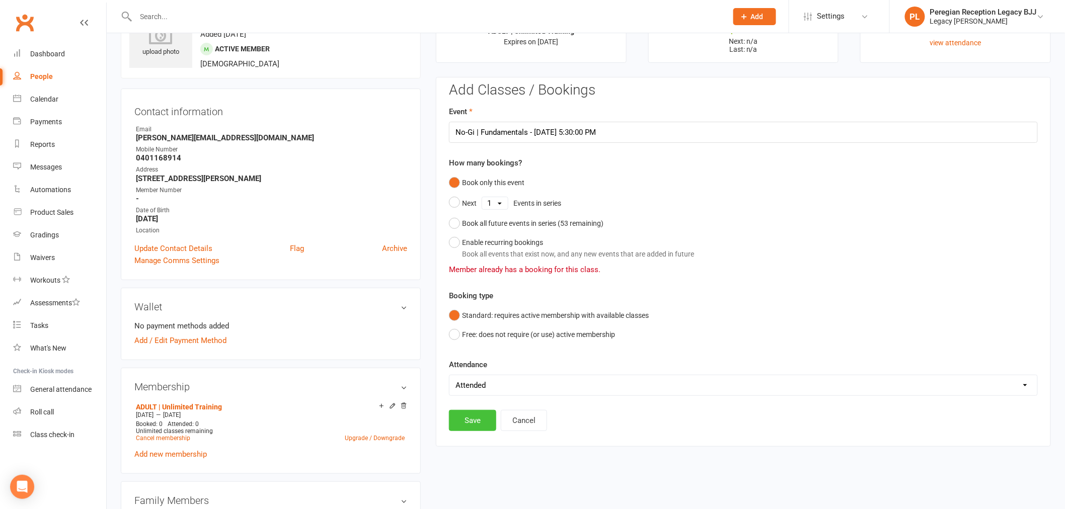
scroll to position [112, 0]
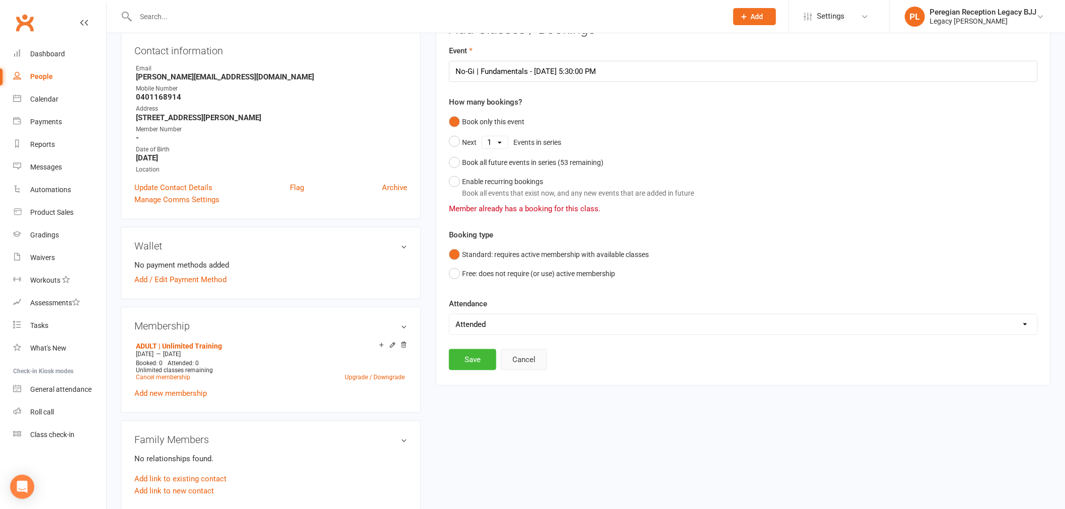
click at [525, 355] on button "Cancel" at bounding box center [524, 359] width 46 height 21
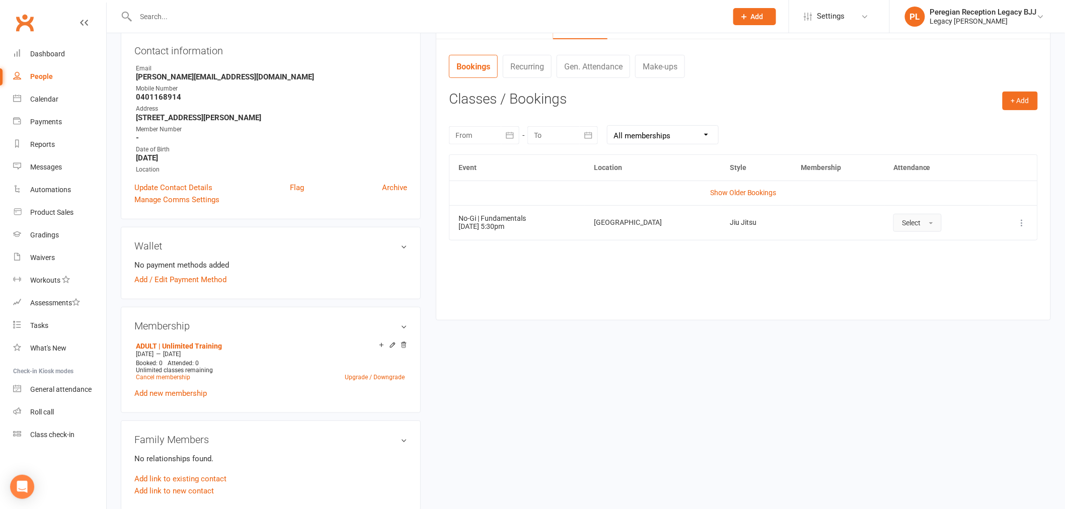
click at [916, 225] on button "Select" at bounding box center [917, 223] width 48 height 18
click at [912, 245] on span "Attended" at bounding box center [917, 245] width 30 height 9
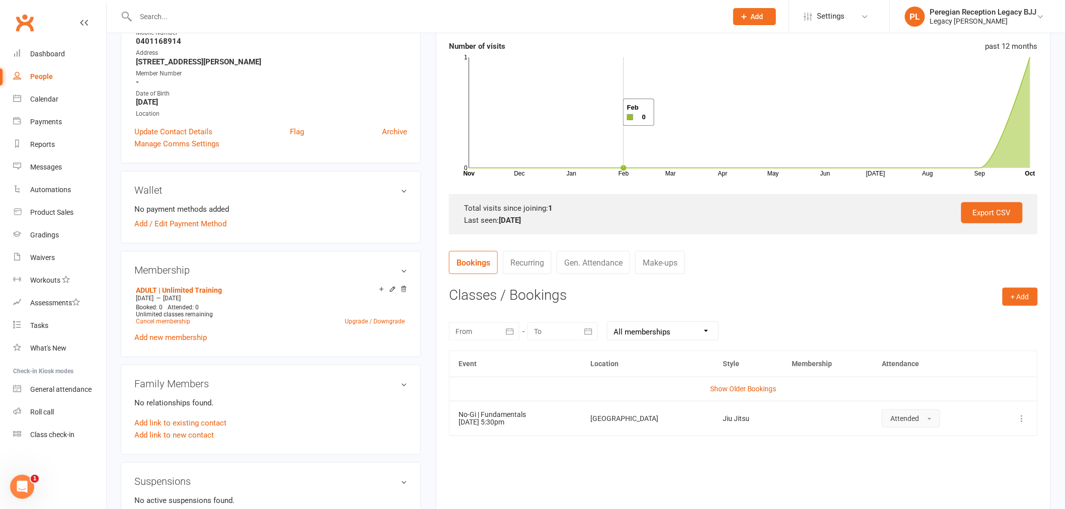
scroll to position [0, 0]
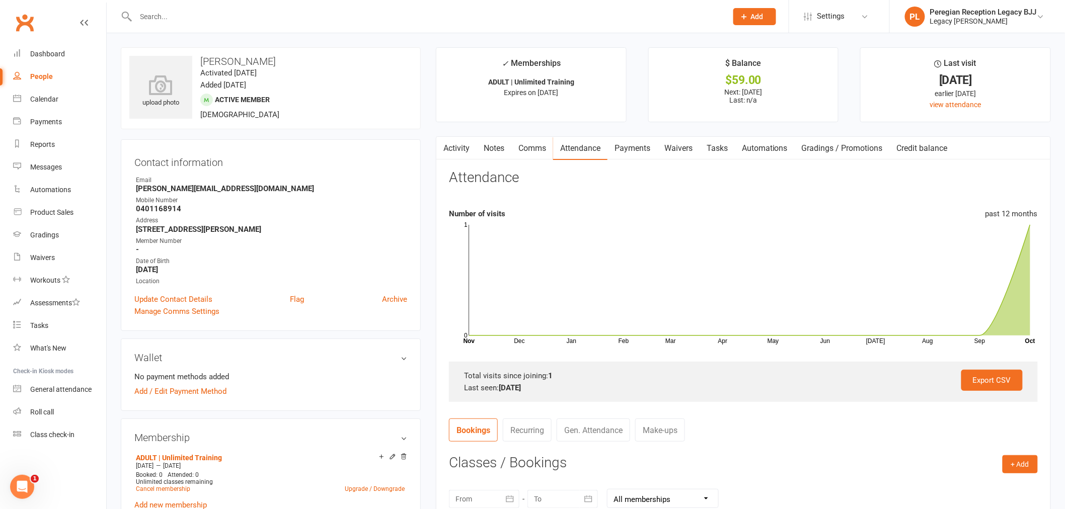
click at [636, 149] on link "Payments" at bounding box center [632, 148] width 50 height 23
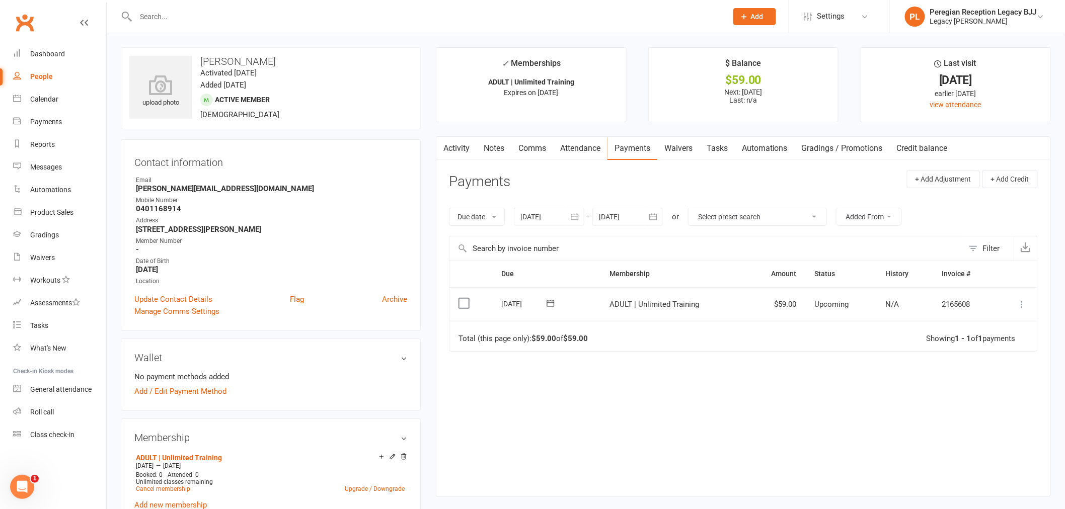
click at [1024, 302] on icon at bounding box center [1022, 304] width 10 height 10
click at [983, 341] on link "Mark as Paid (POS)" at bounding box center [968, 344] width 119 height 20
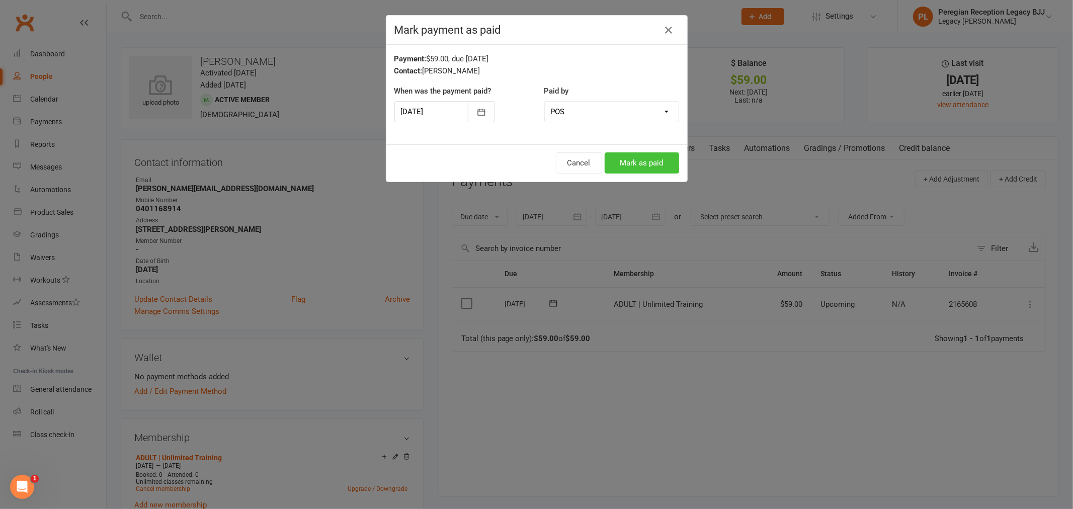
click at [644, 162] on button "Mark as paid" at bounding box center [642, 162] width 74 height 21
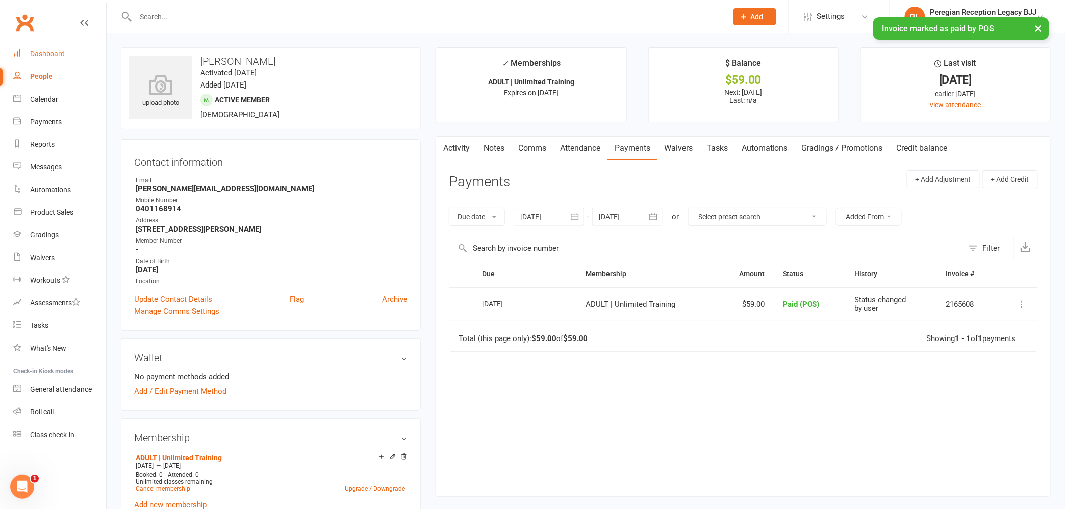
click at [54, 51] on div "Dashboard" at bounding box center [47, 54] width 35 height 8
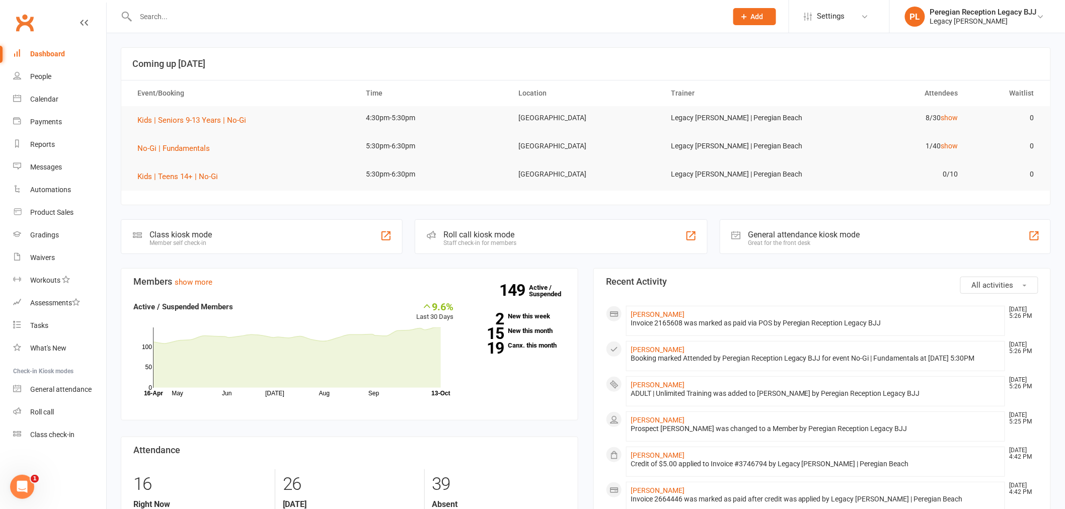
scroll to position [279, 0]
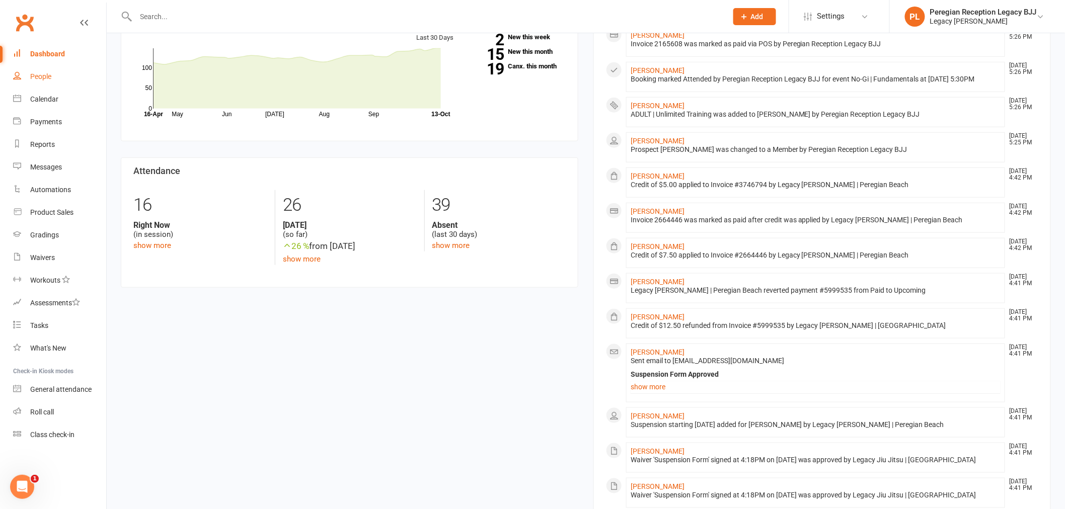
click at [38, 72] on div "People" at bounding box center [40, 76] width 21 height 8
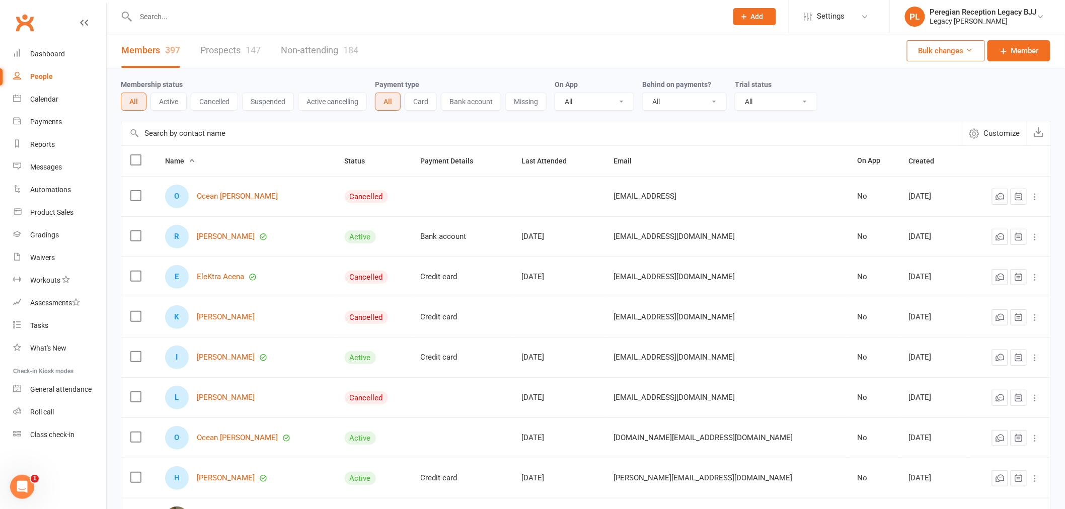
click at [169, 98] on button "Active" at bounding box center [168, 102] width 36 height 18
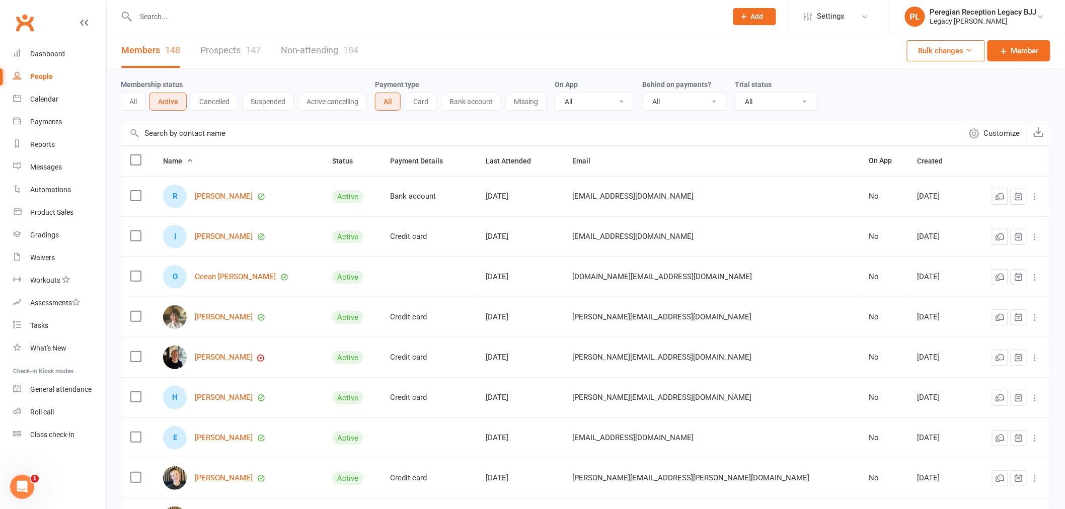
click at [690, 101] on select "All No Yes" at bounding box center [685, 101] width 84 height 17
select select "true"
click at [645, 93] on select "All No Yes" at bounding box center [685, 101] width 84 height 17
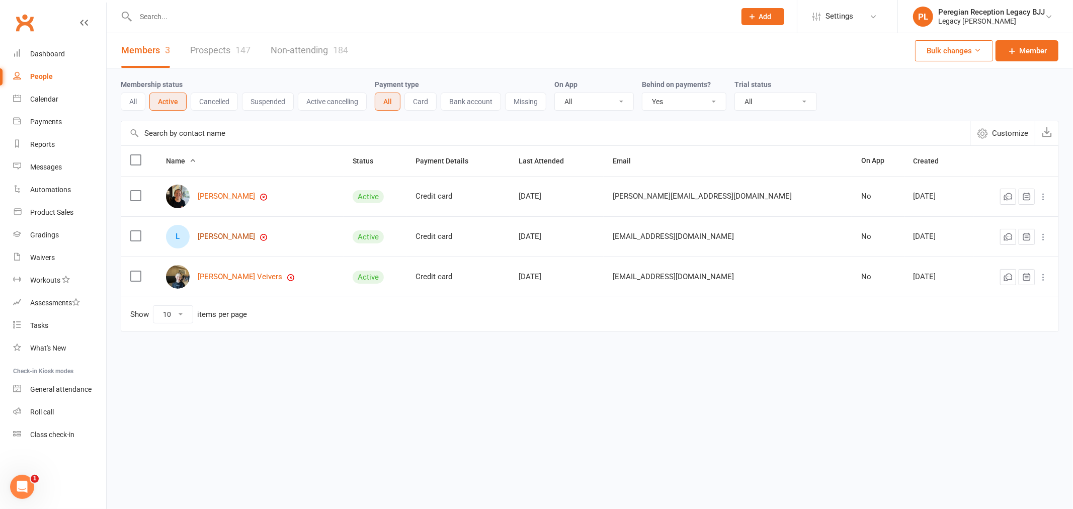
click at [229, 235] on link "[PERSON_NAME]" at bounding box center [227, 236] width 58 height 9
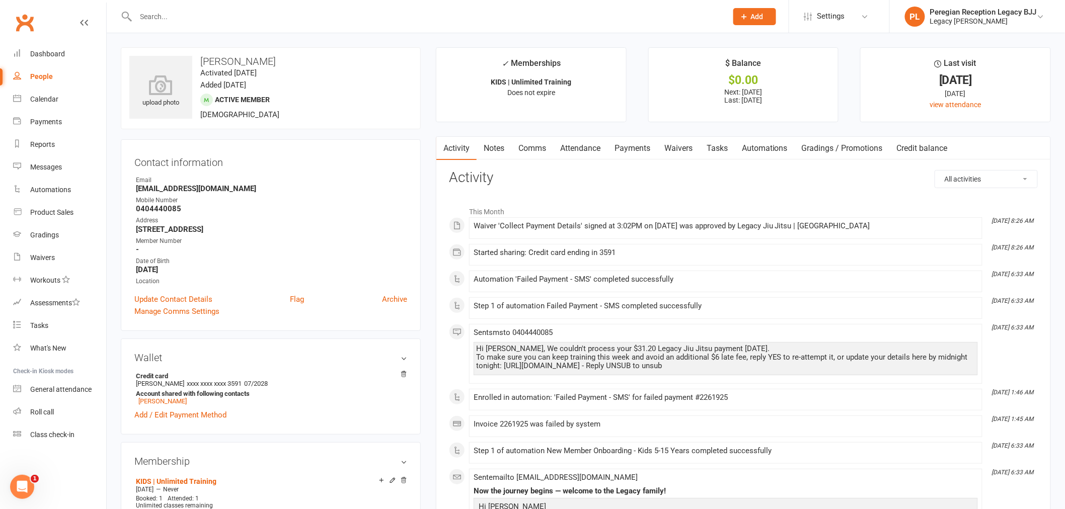
click at [636, 145] on link "Payments" at bounding box center [632, 148] width 50 height 23
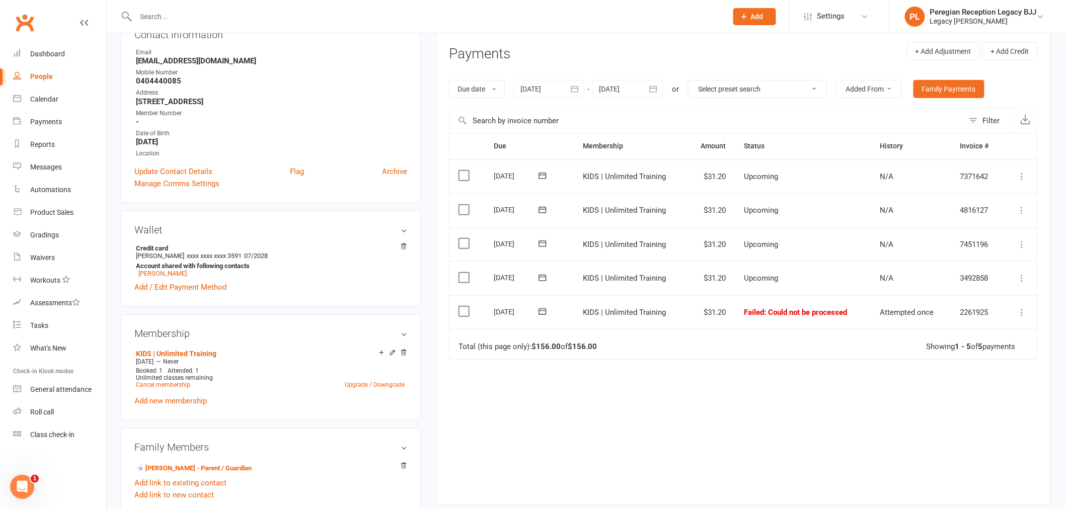
scroll to position [168, 0]
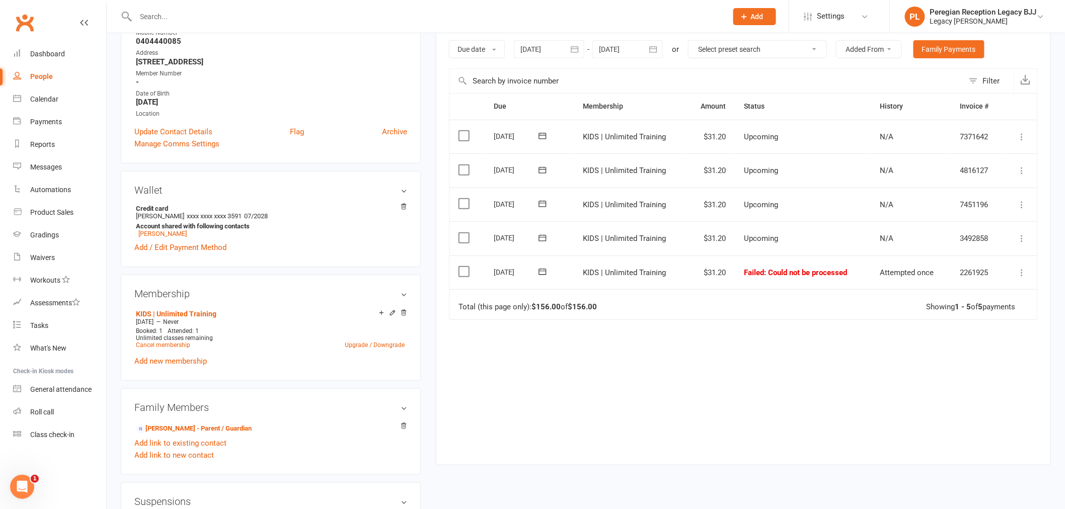
click at [1017, 268] on icon at bounding box center [1022, 273] width 10 height 10
click at [949, 373] on link "Retry now" at bounding box center [978, 373] width 100 height 20
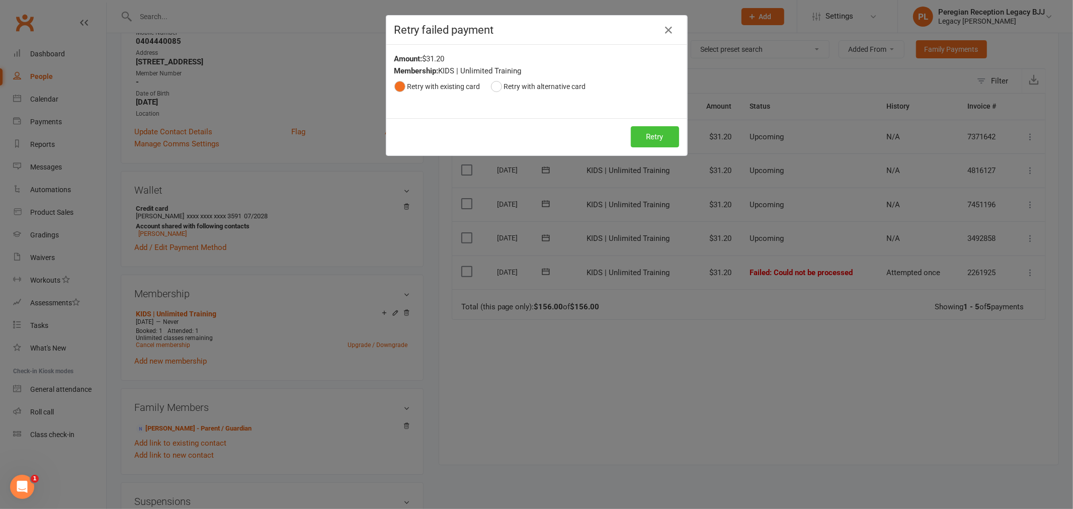
click at [658, 130] on button "Retry" at bounding box center [655, 136] width 48 height 21
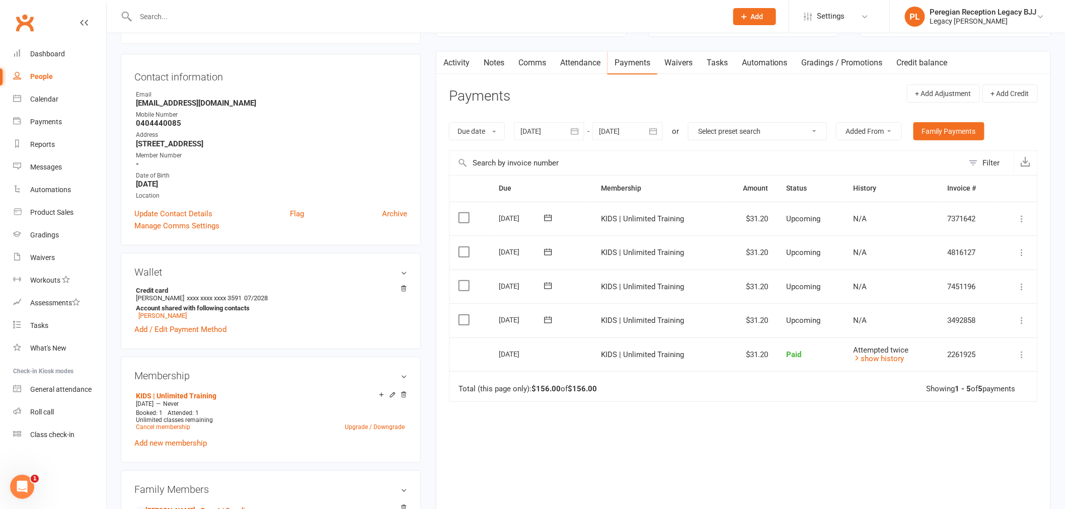
scroll to position [0, 0]
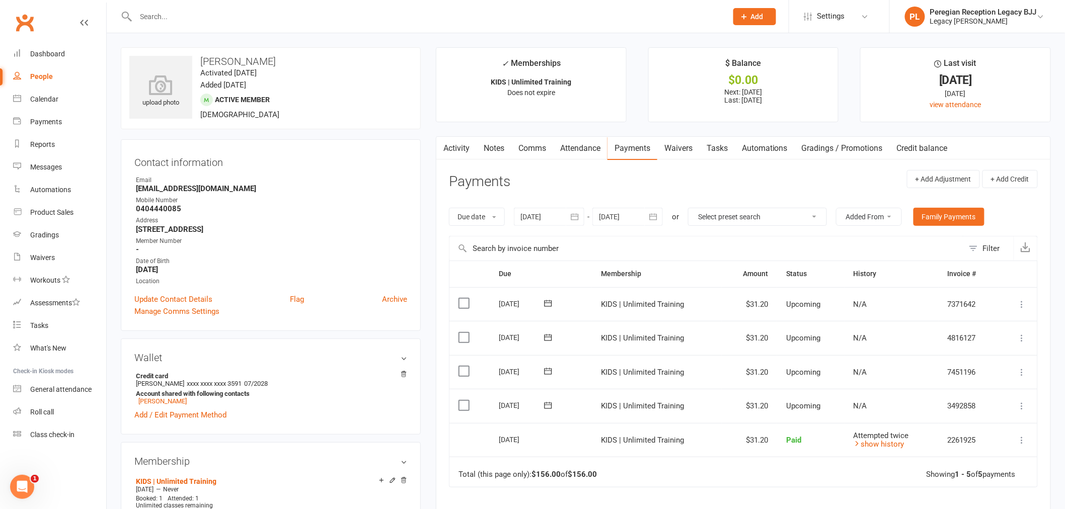
click at [39, 72] on div "People" at bounding box center [41, 76] width 23 height 8
select select "true"
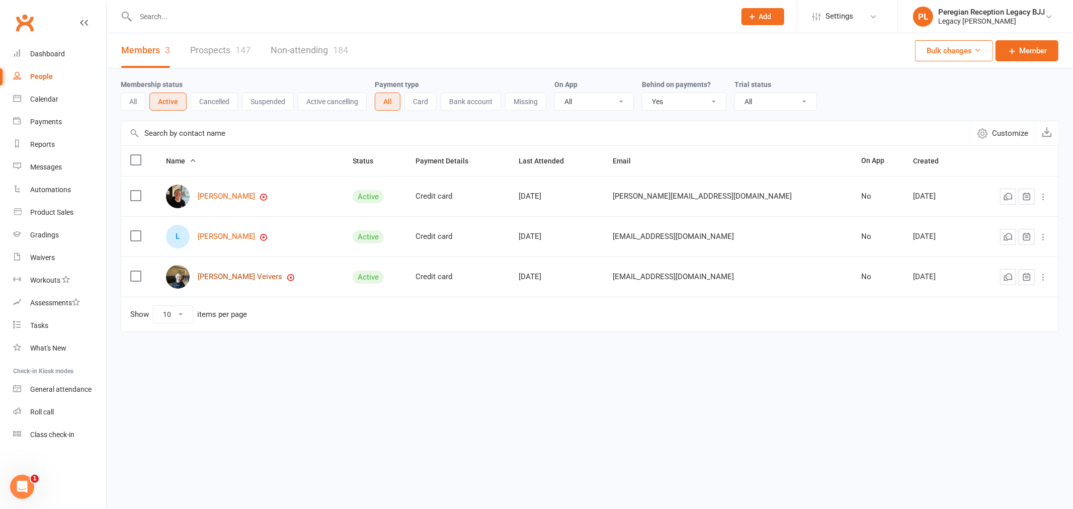
click at [232, 279] on link "[PERSON_NAME] Veivers" at bounding box center [240, 277] width 85 height 9
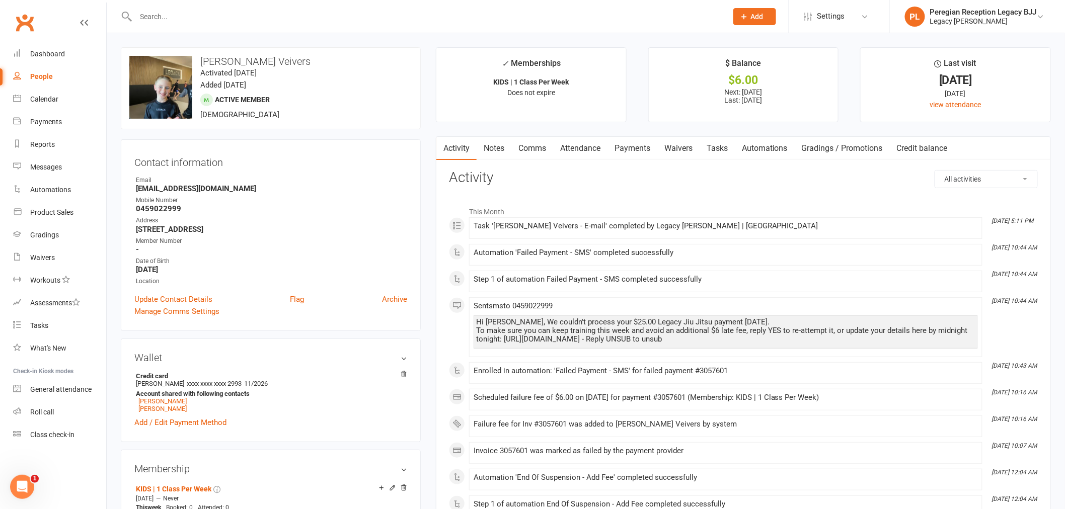
click at [636, 148] on link "Payments" at bounding box center [632, 148] width 50 height 23
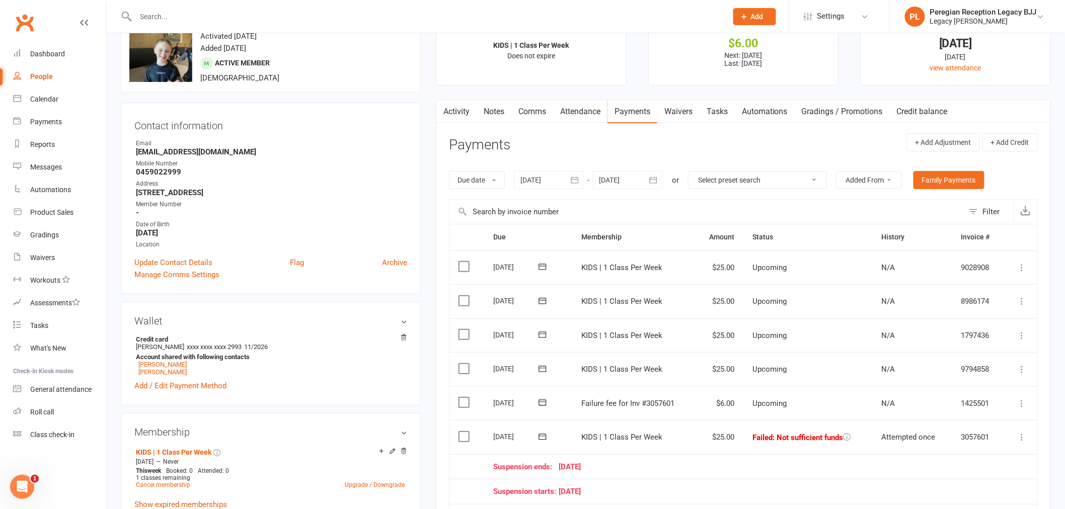
scroll to position [56, 0]
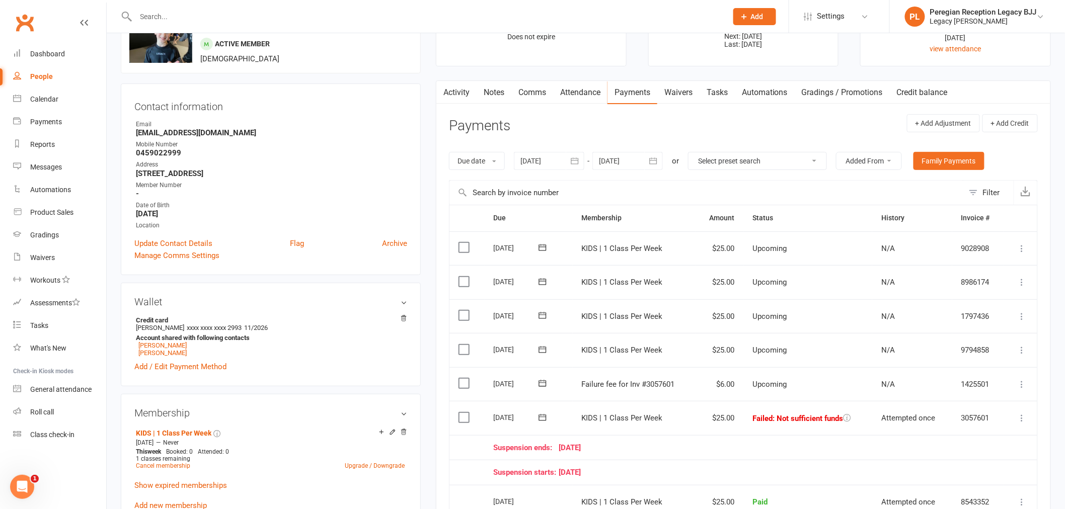
click at [1019, 419] on icon at bounding box center [1022, 418] width 10 height 10
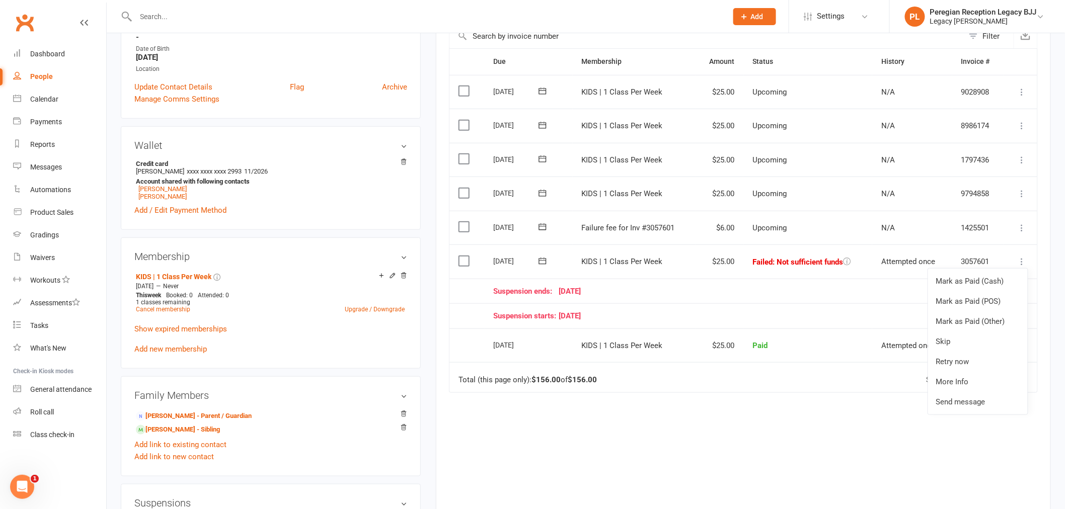
scroll to position [223, 0]
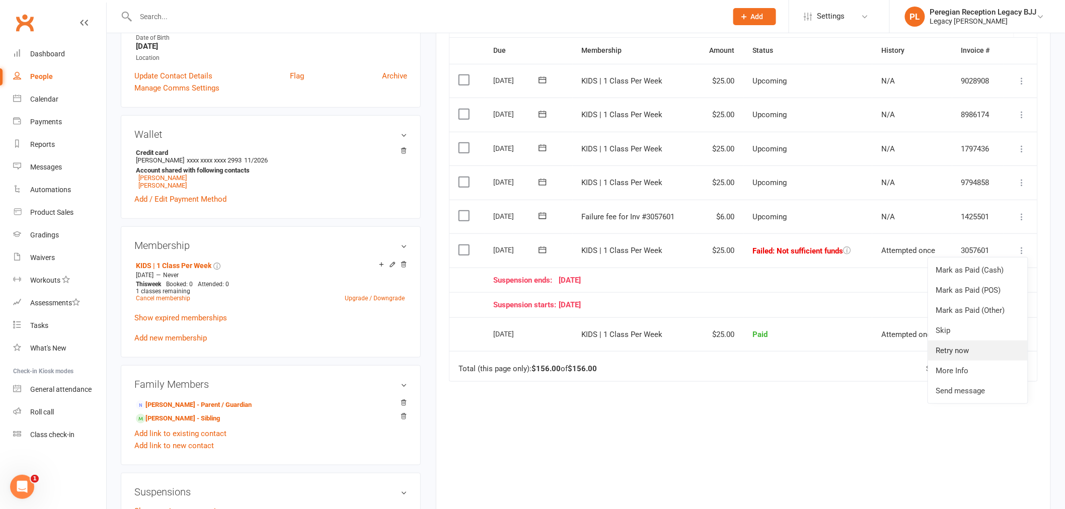
click at [963, 354] on link "Retry now" at bounding box center [978, 351] width 100 height 20
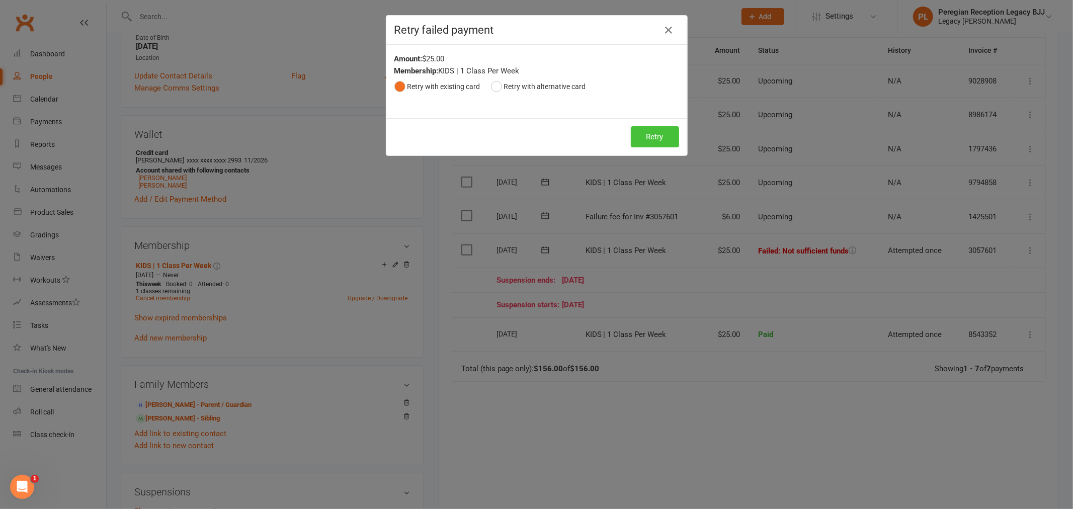
click at [659, 146] on button "Retry" at bounding box center [655, 136] width 48 height 21
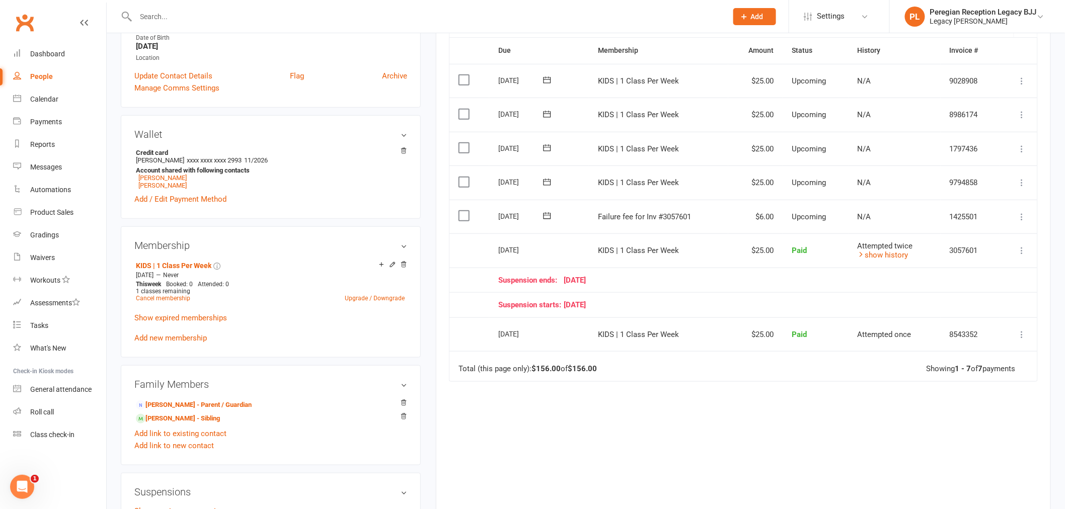
scroll to position [0, 0]
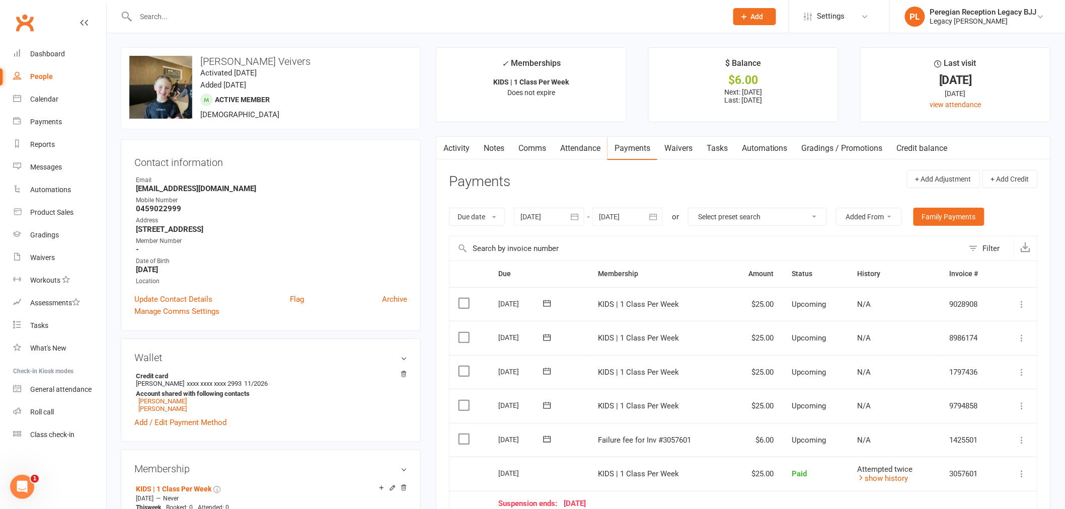
click at [38, 72] on div "People" at bounding box center [41, 76] width 23 height 8
select select "true"
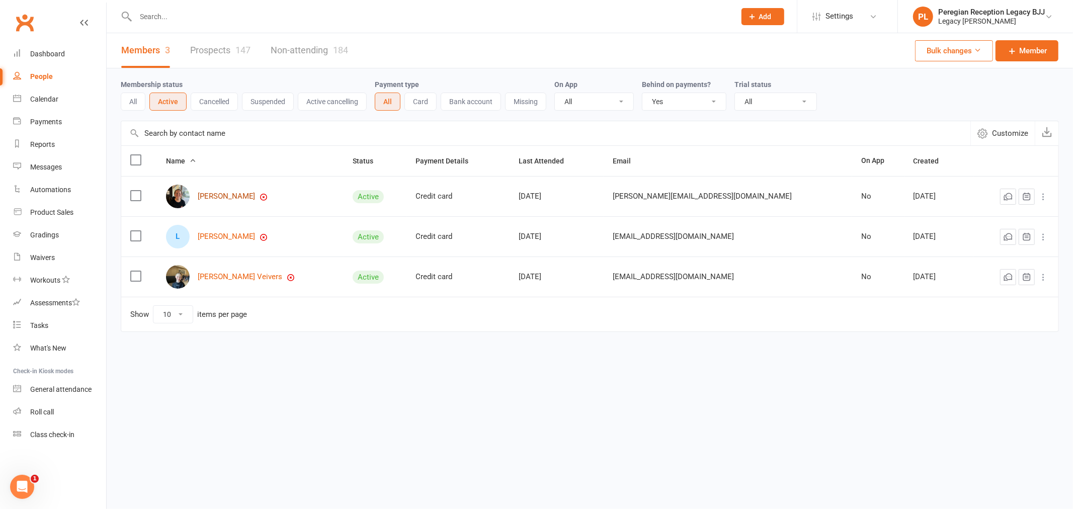
click at [230, 192] on link "[PERSON_NAME]" at bounding box center [227, 196] width 58 height 9
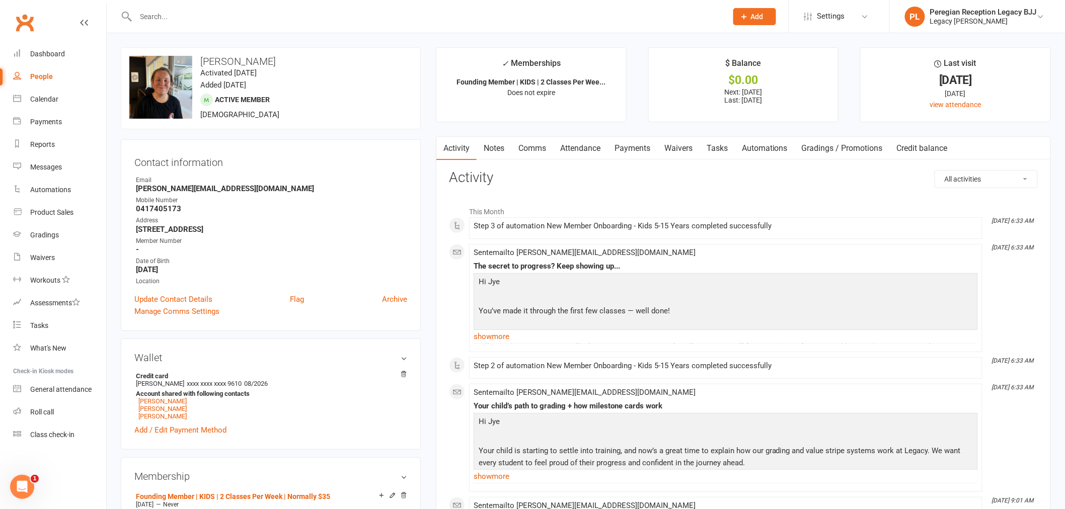
click at [642, 153] on link "Payments" at bounding box center [632, 148] width 50 height 23
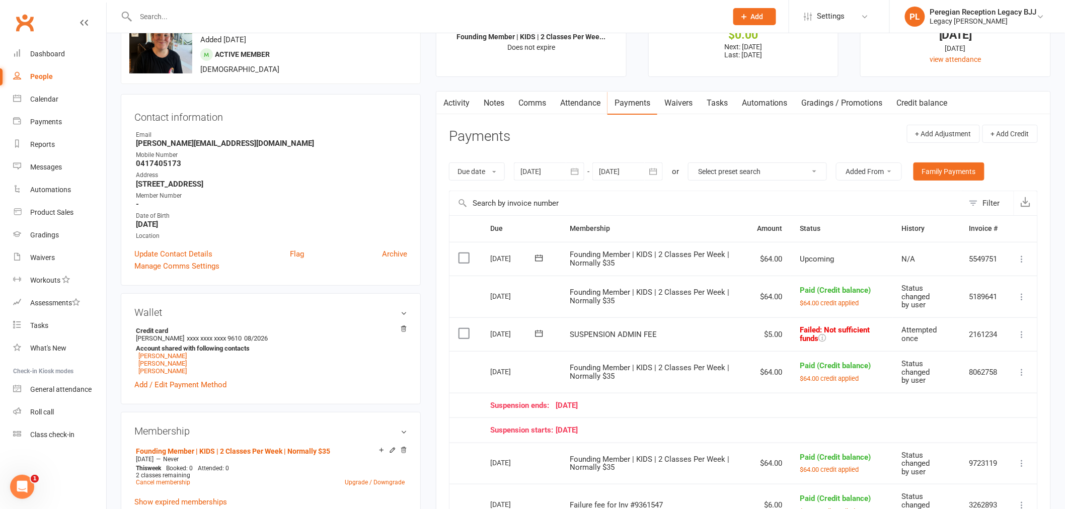
scroll to position [112, 0]
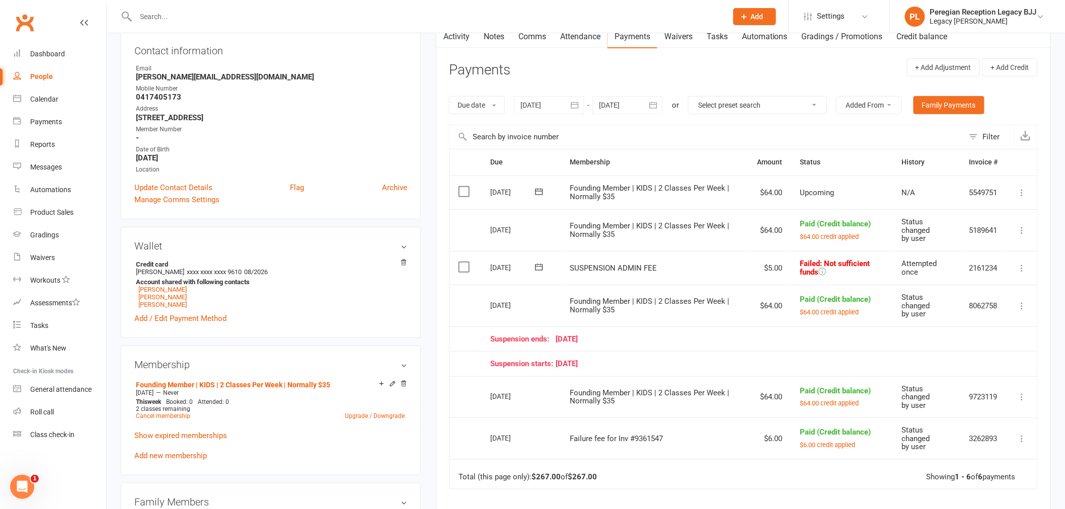
click at [1023, 268] on icon at bounding box center [1022, 268] width 10 height 10
click at [980, 365] on link "Retry now" at bounding box center [978, 368] width 100 height 20
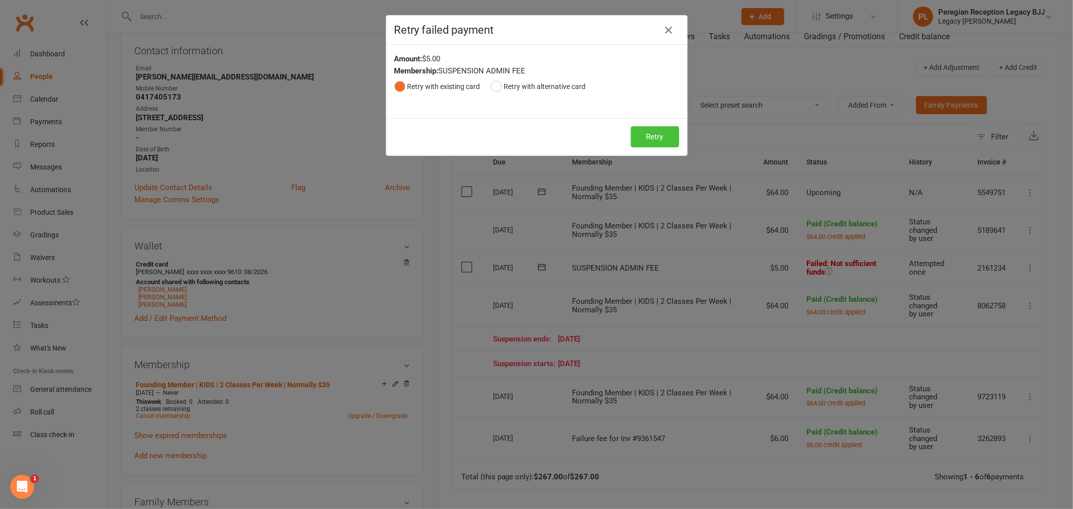
click at [662, 138] on button "Retry" at bounding box center [655, 136] width 48 height 21
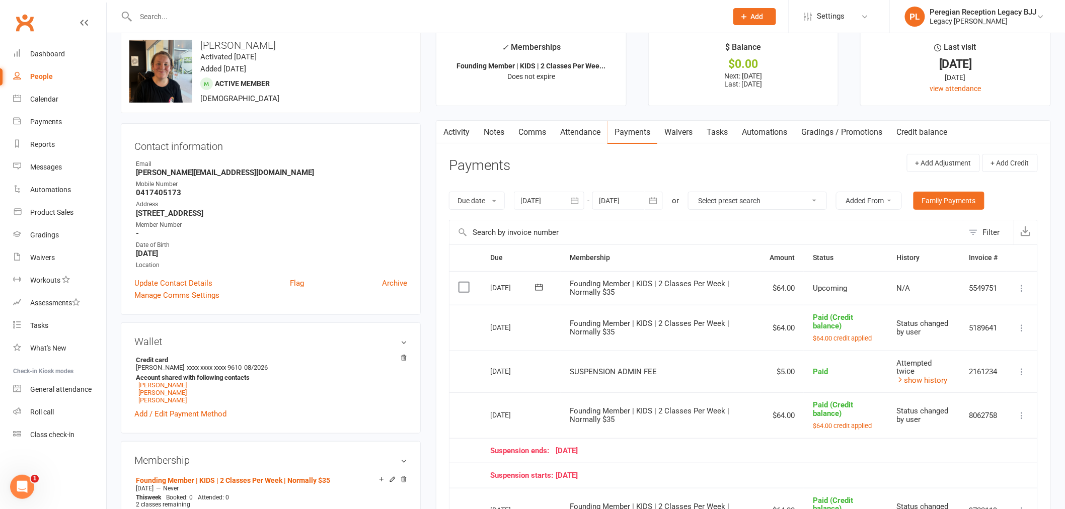
scroll to position [0, 0]
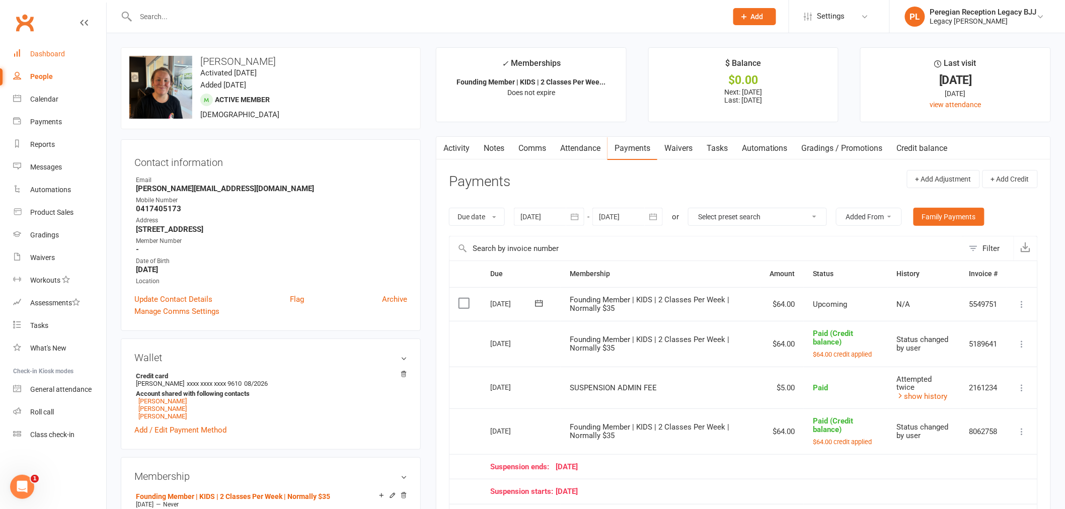
drag, startPoint x: 45, startPoint y: 51, endPoint x: 251, endPoint y: 61, distance: 205.5
click at [45, 51] on div "Dashboard" at bounding box center [47, 54] width 35 height 8
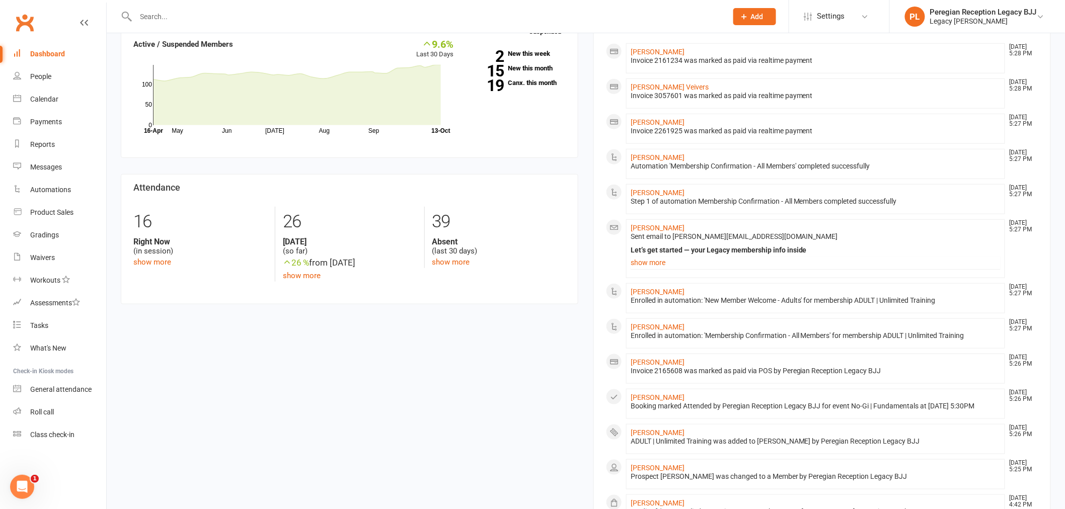
scroll to position [56, 0]
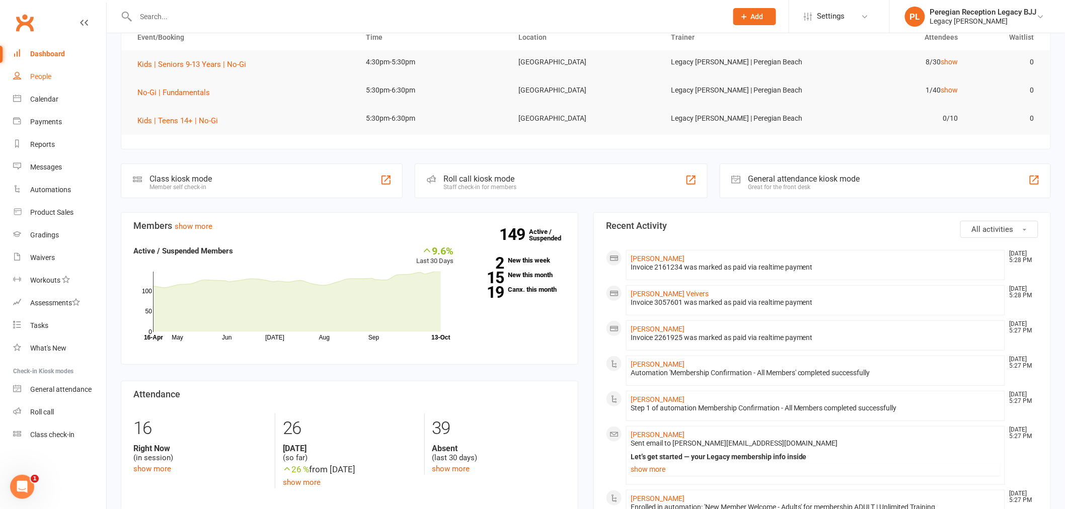
click at [36, 74] on div "People" at bounding box center [40, 76] width 21 height 8
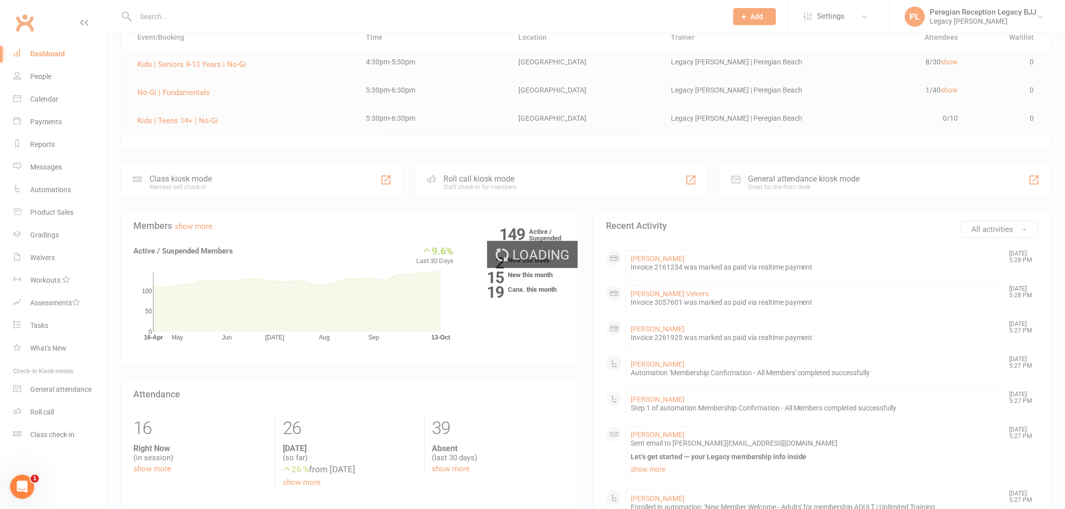
select select "true"
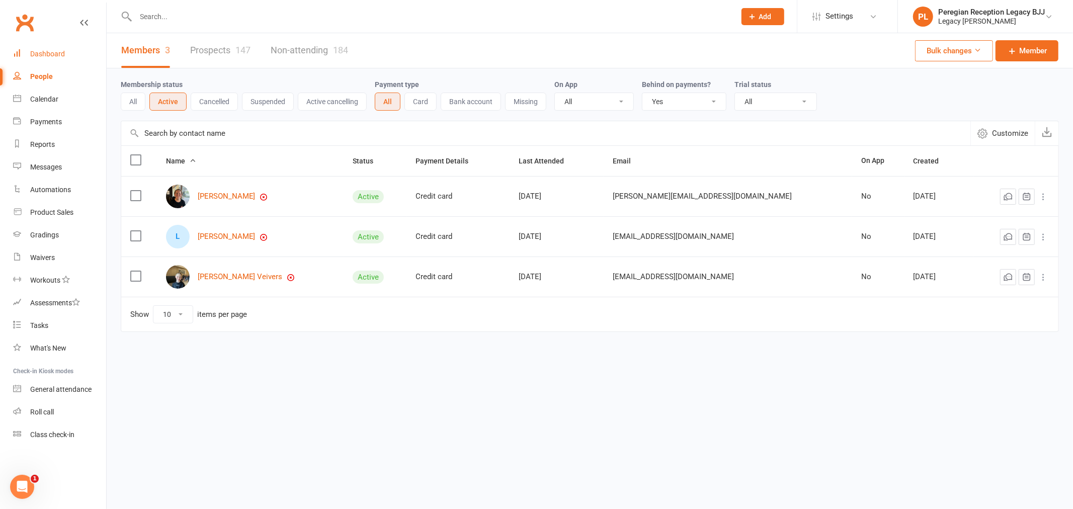
click at [66, 47] on link "Dashboard" at bounding box center [59, 54] width 93 height 23
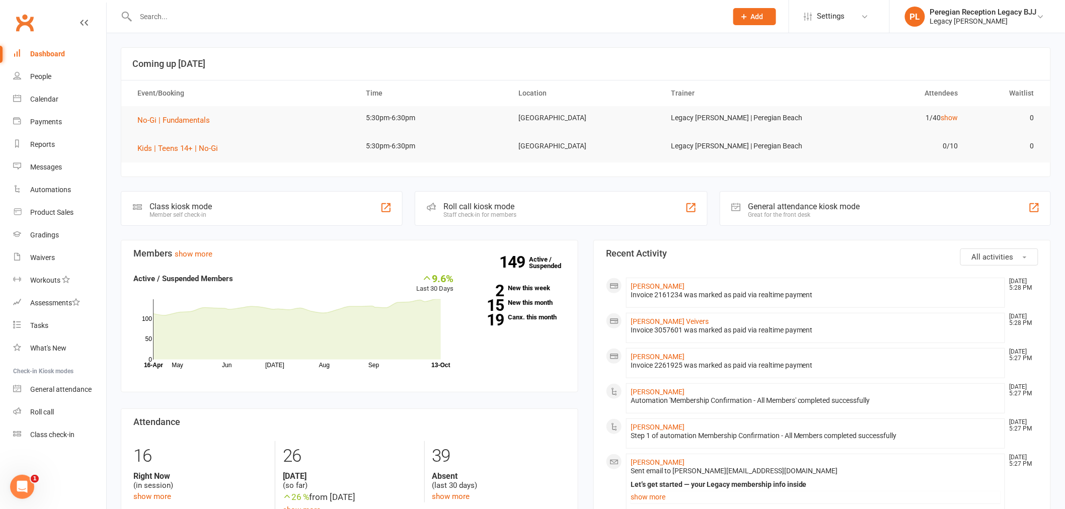
click at [182, 16] on input "text" at bounding box center [426, 17] width 587 height 14
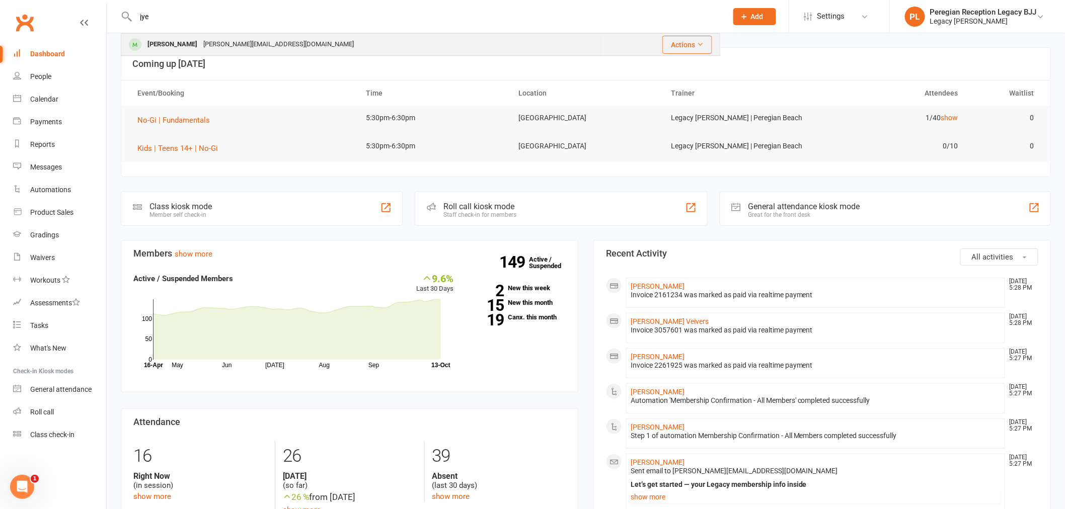
type input "jye"
click at [200, 37] on div "[PERSON_NAME][EMAIL_ADDRESS][DOMAIN_NAME]" at bounding box center [278, 44] width 156 height 15
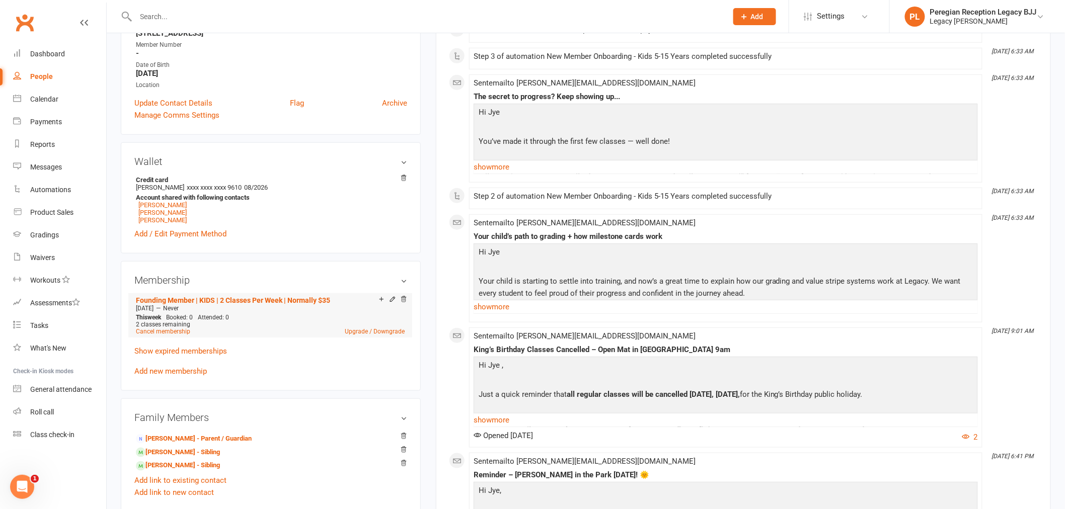
scroll to position [223, 0]
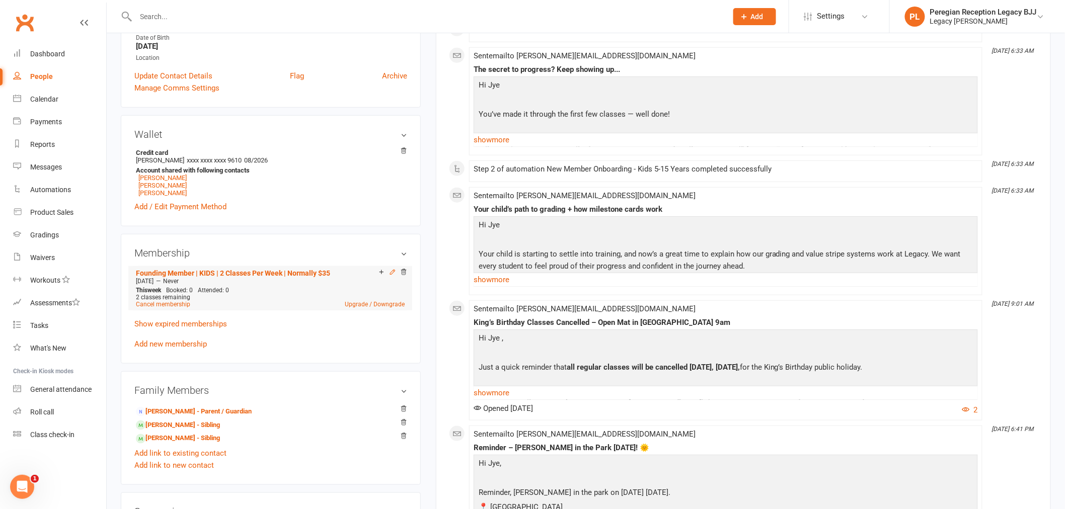
click at [390, 271] on icon at bounding box center [392, 272] width 7 height 7
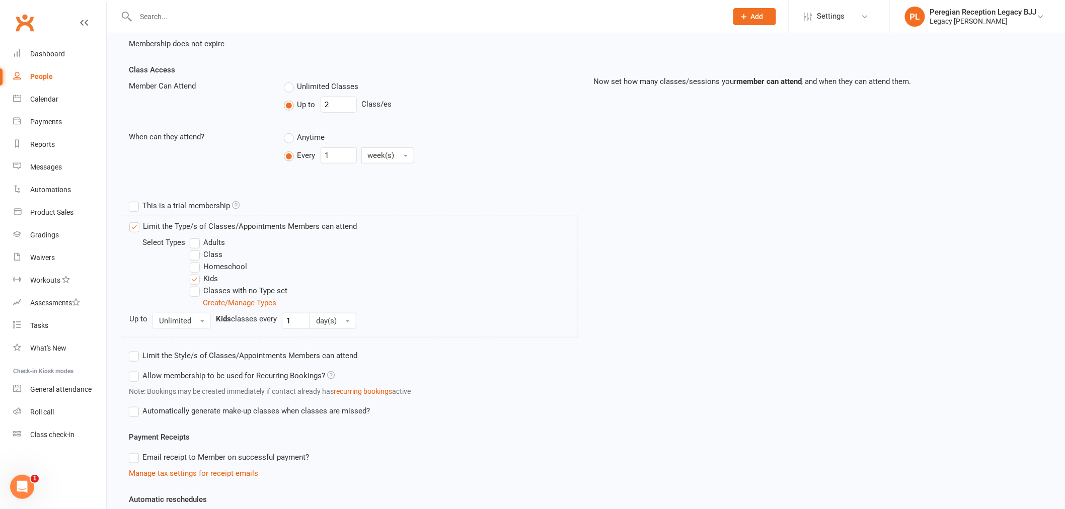
scroll to position [223, 0]
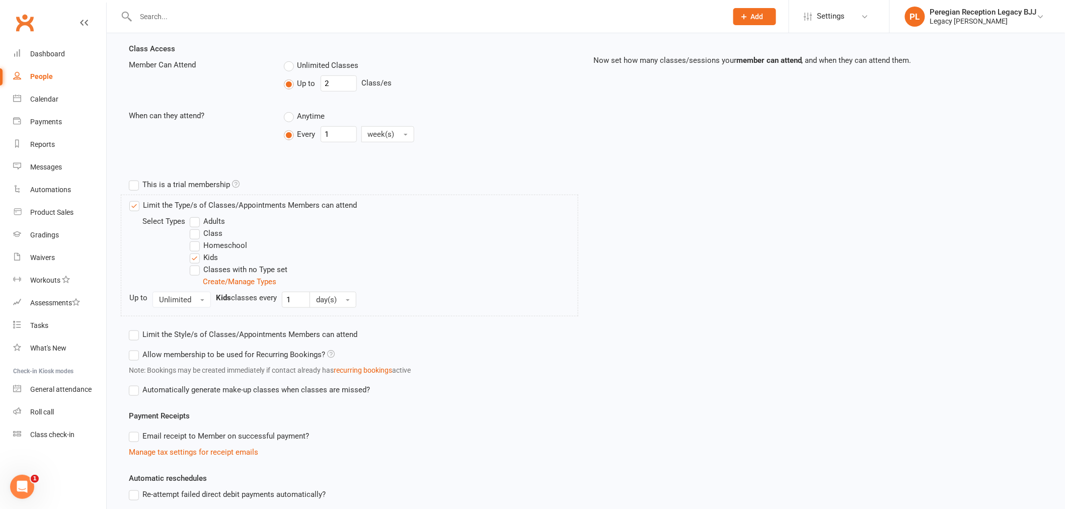
click at [216, 219] on label "Adults" at bounding box center [207, 221] width 35 height 12
click at [196, 215] on input "Adults" at bounding box center [193, 215] width 7 height 0
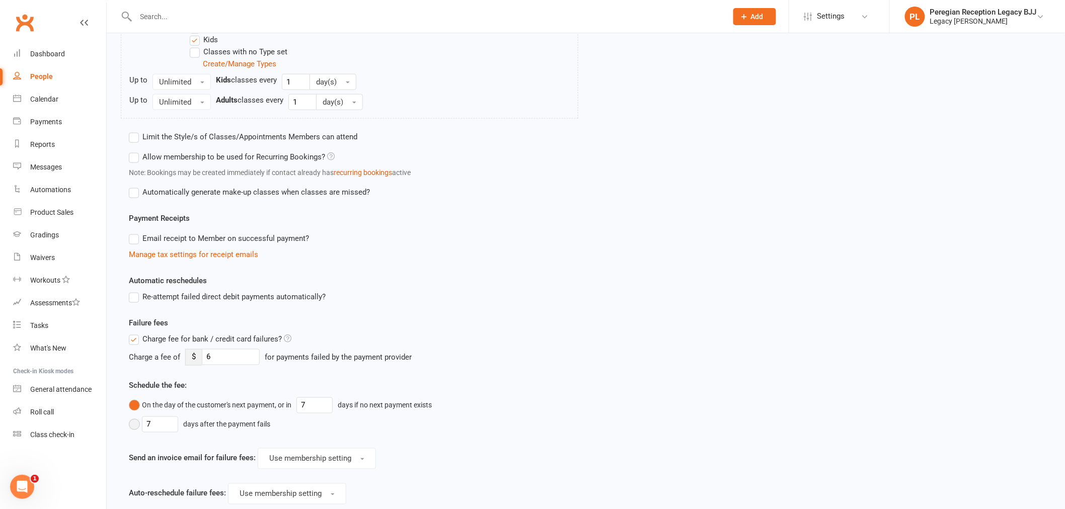
scroll to position [551, 0]
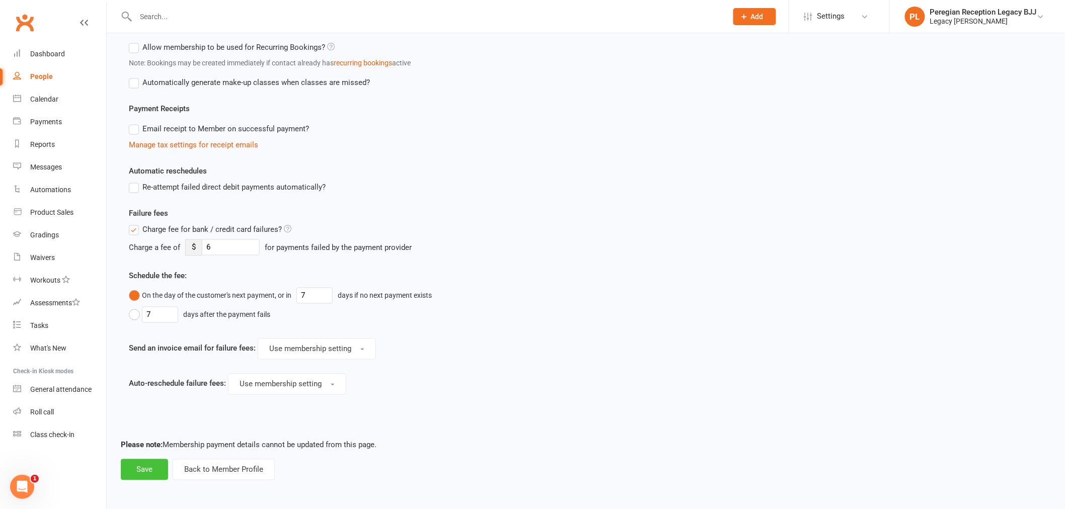
click at [142, 472] on button "Save" at bounding box center [144, 469] width 47 height 21
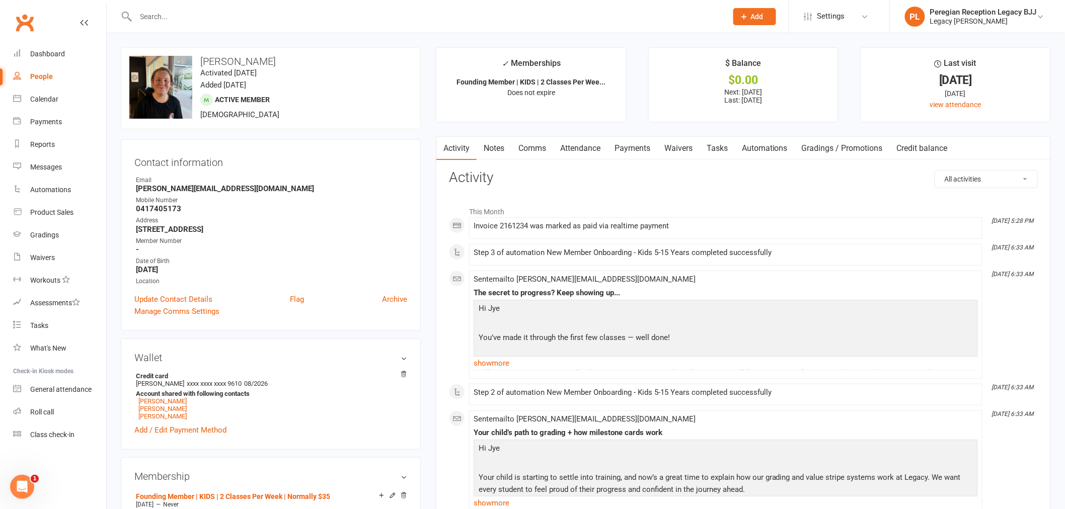
click at [284, 18] on input "text" at bounding box center [426, 17] width 587 height 14
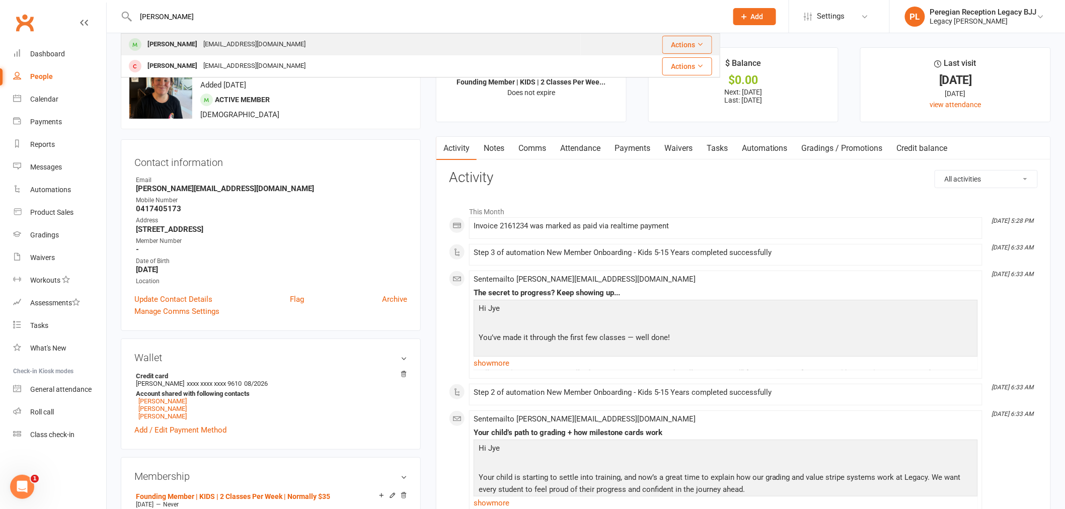
type input "[PERSON_NAME]"
click at [214, 43] on div "[EMAIL_ADDRESS][DOMAIN_NAME]" at bounding box center [254, 44] width 108 height 15
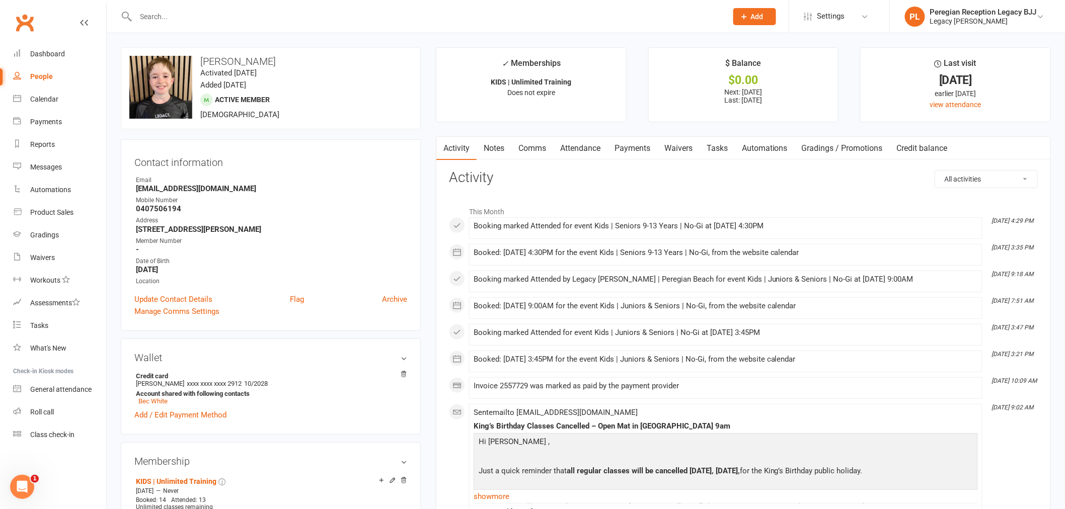
click at [587, 145] on link "Attendance" at bounding box center [580, 148] width 54 height 23
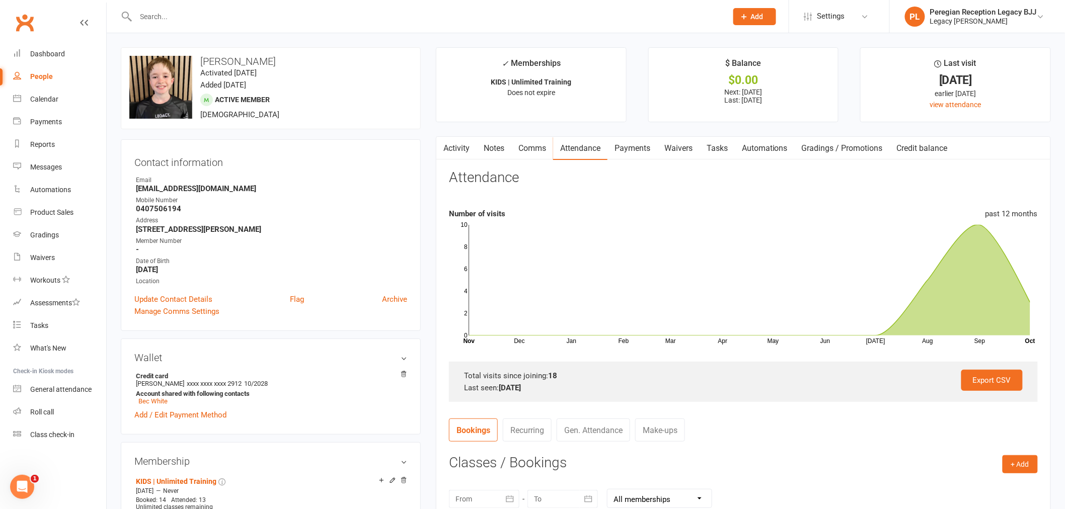
click at [527, 149] on link "Comms" at bounding box center [532, 148] width 42 height 23
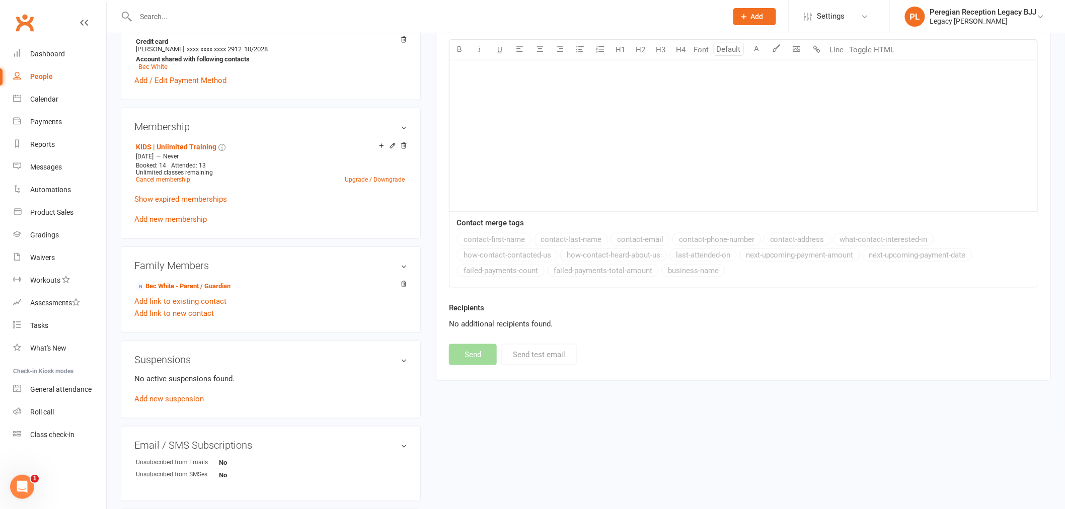
scroll to position [335, 0]
click at [163, 282] on link "Bec White - Parent / Guardian" at bounding box center [183, 286] width 95 height 11
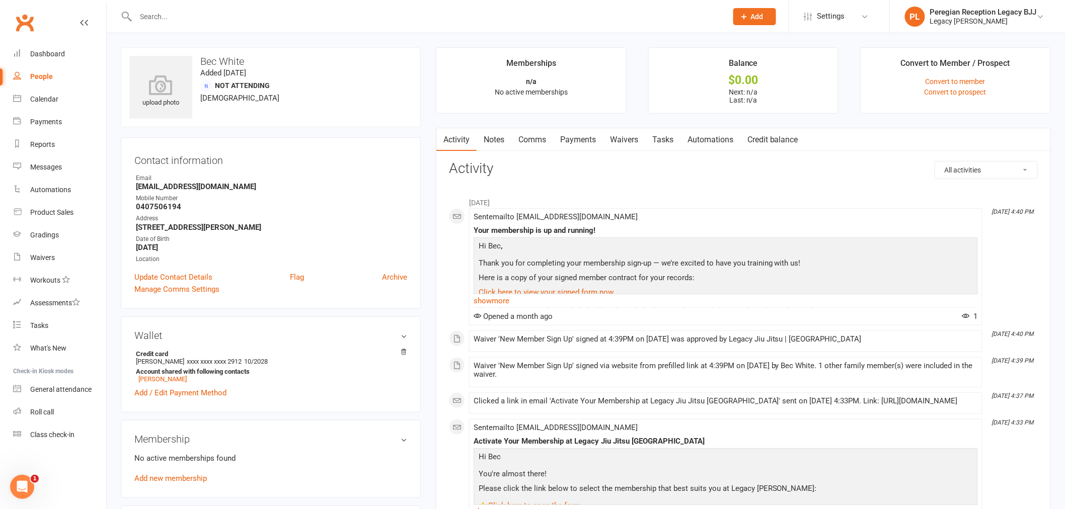
click at [530, 140] on link "Comms" at bounding box center [532, 139] width 42 height 23
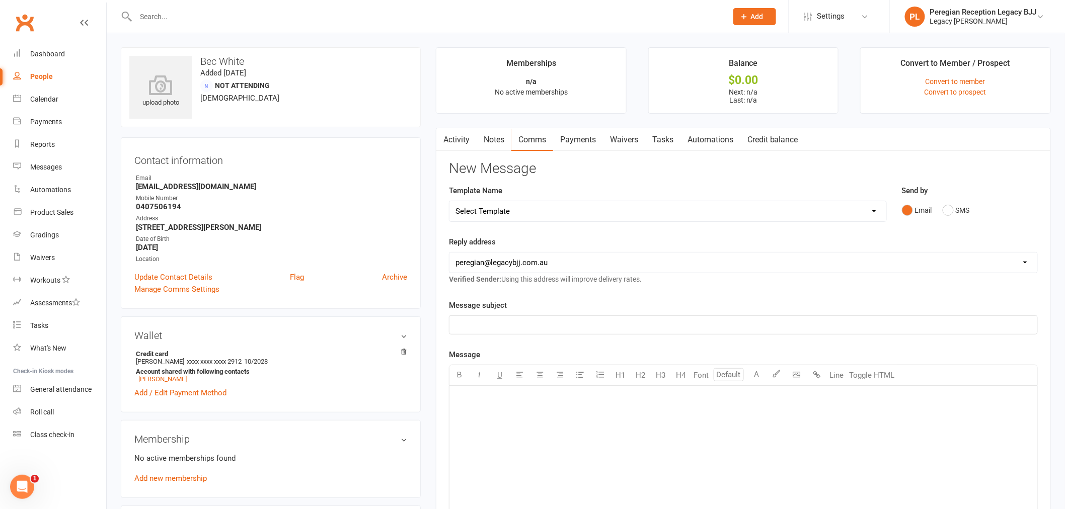
click at [601, 417] on div "﻿" at bounding box center [743, 461] width 588 height 151
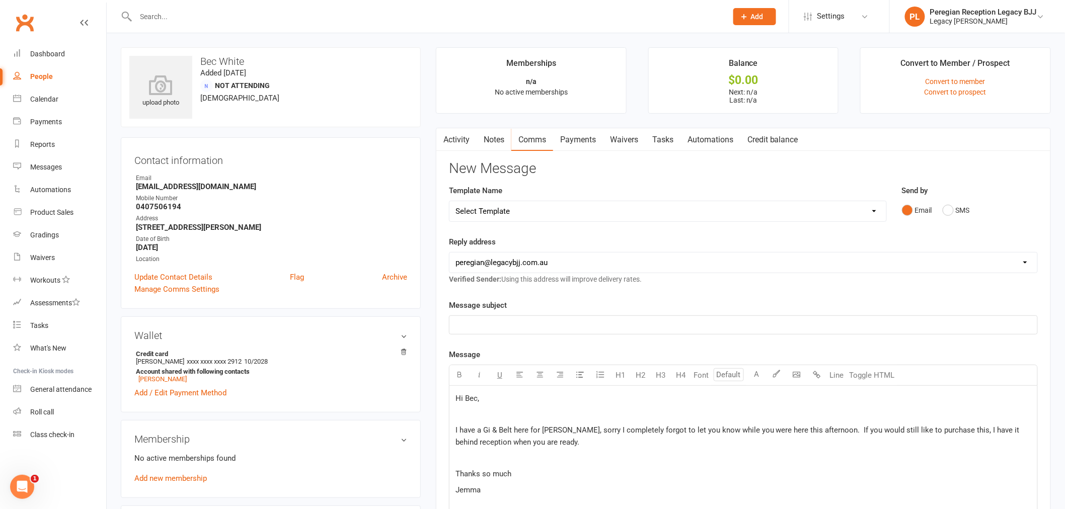
scroll to position [251, 0]
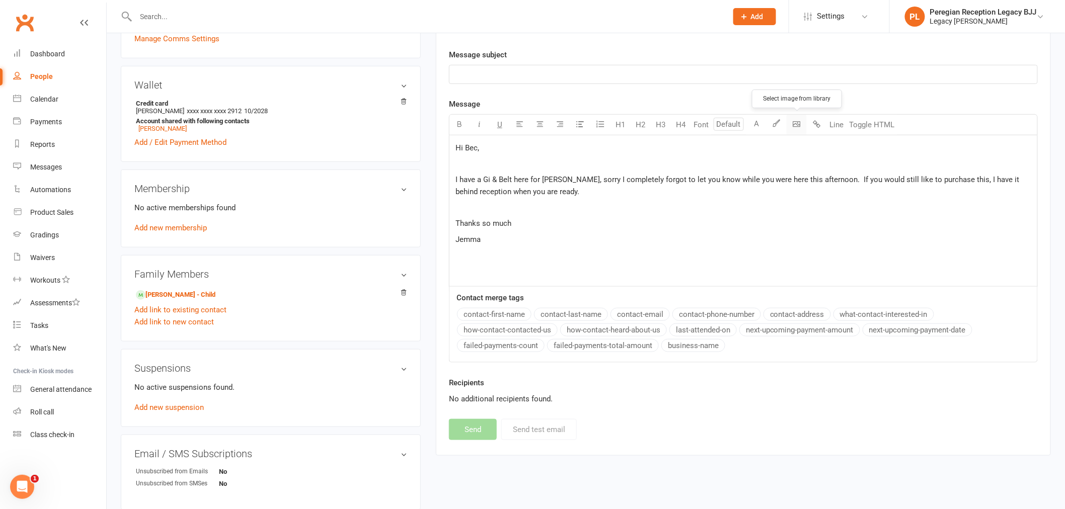
click at [799, 129] on body "Prospect Member Non-attending contact Grading event Task Bulk message Add Setti…" at bounding box center [532, 176] width 1065 height 849
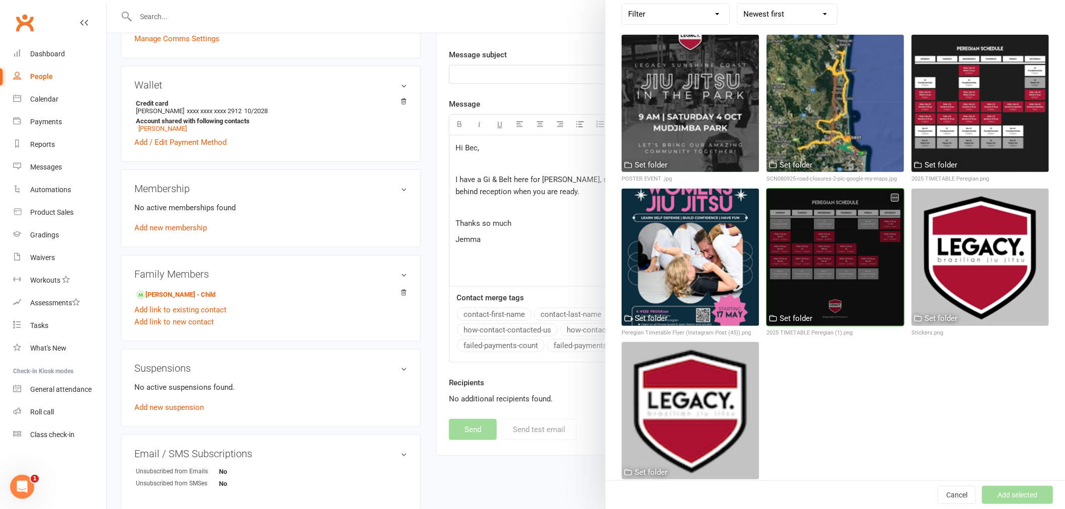
scroll to position [107, 0]
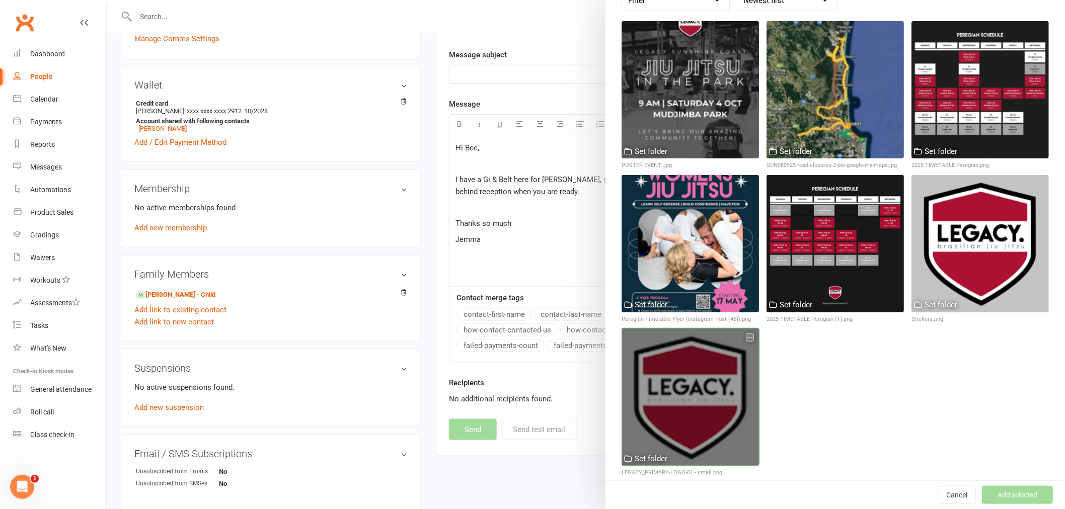
click at [697, 399] on div at bounding box center [689, 397] width 137 height 137
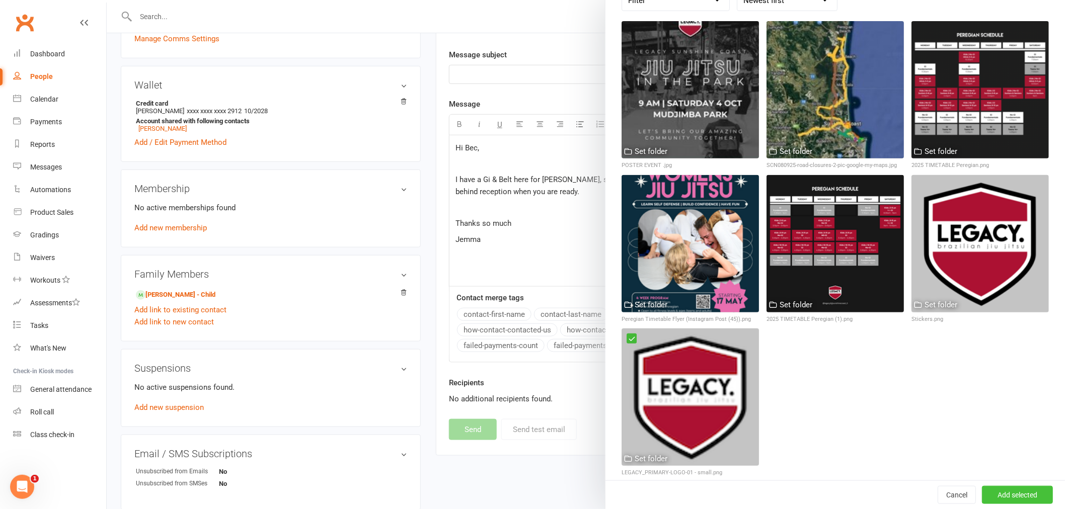
click at [1014, 494] on button "Add selected" at bounding box center [1017, 495] width 71 height 18
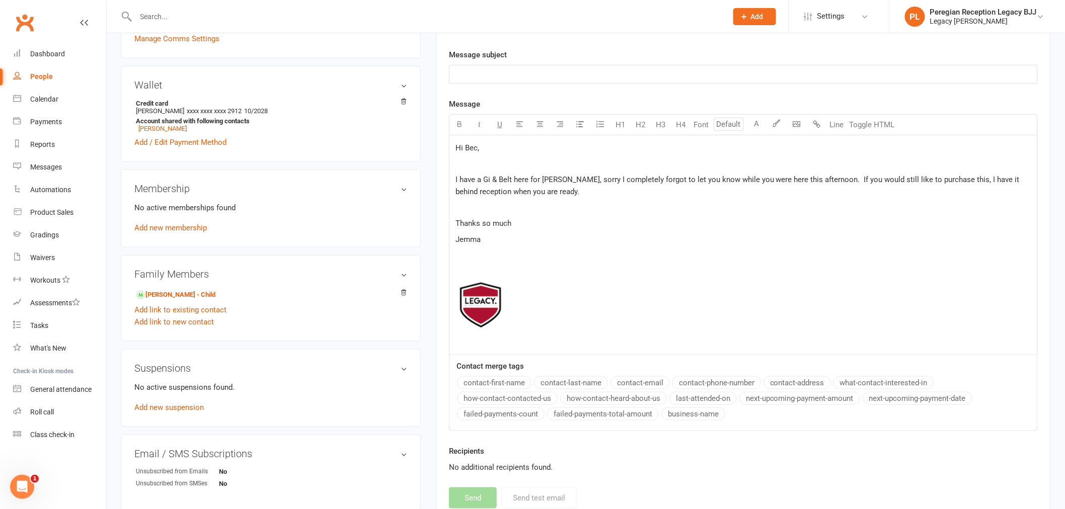
click at [510, 75] on p "﻿" at bounding box center [743, 74] width 576 height 12
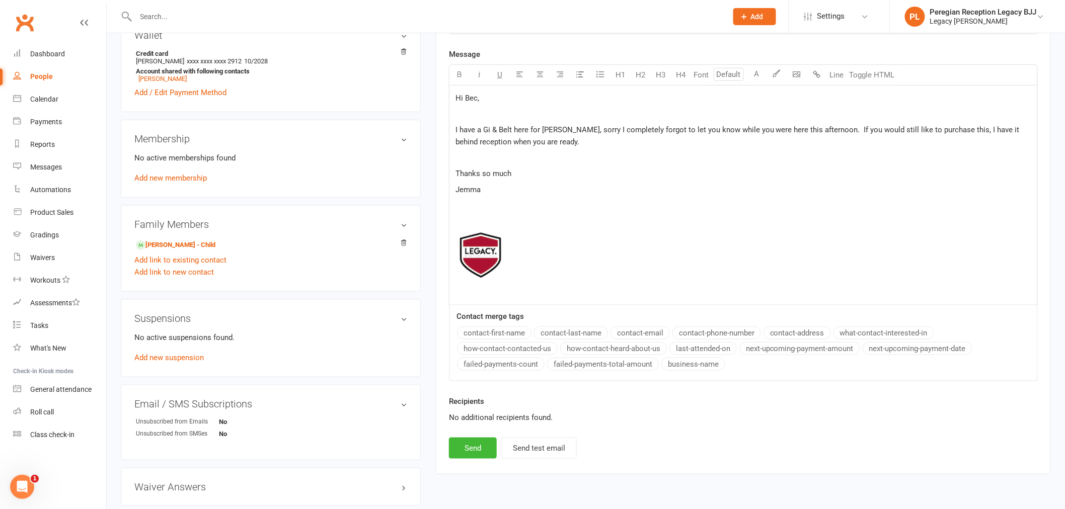
scroll to position [358, 0]
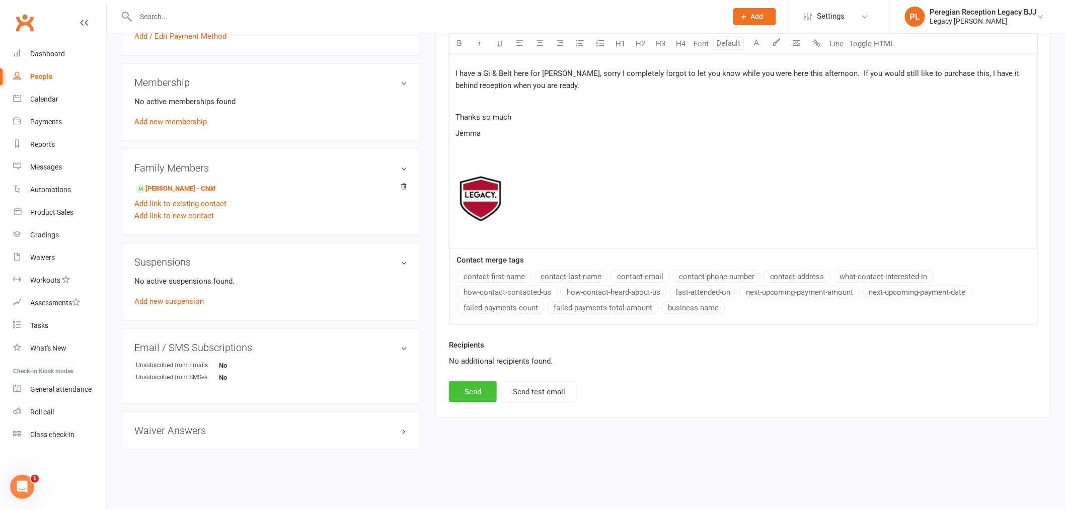
click at [469, 393] on button "Send" at bounding box center [473, 391] width 48 height 21
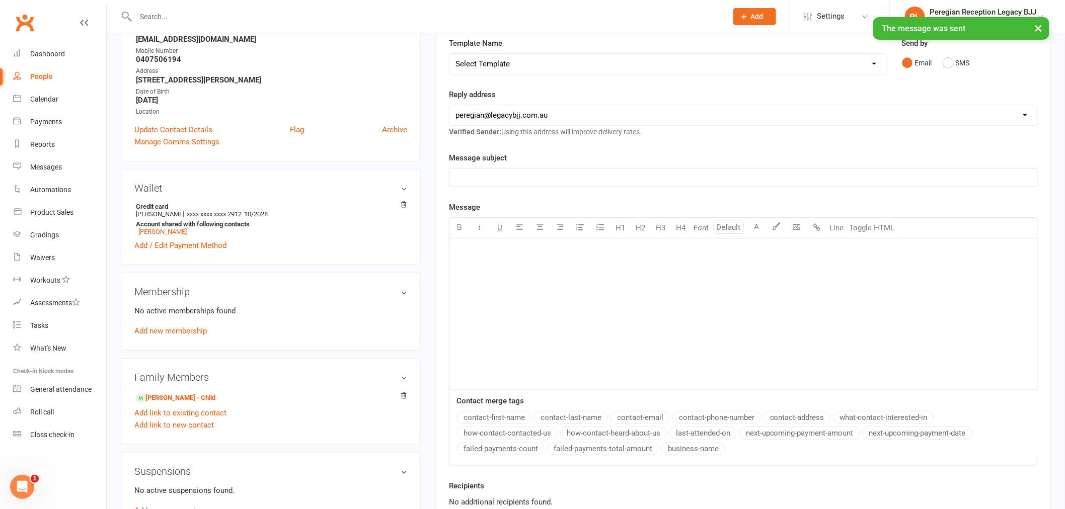
scroll to position [0, 0]
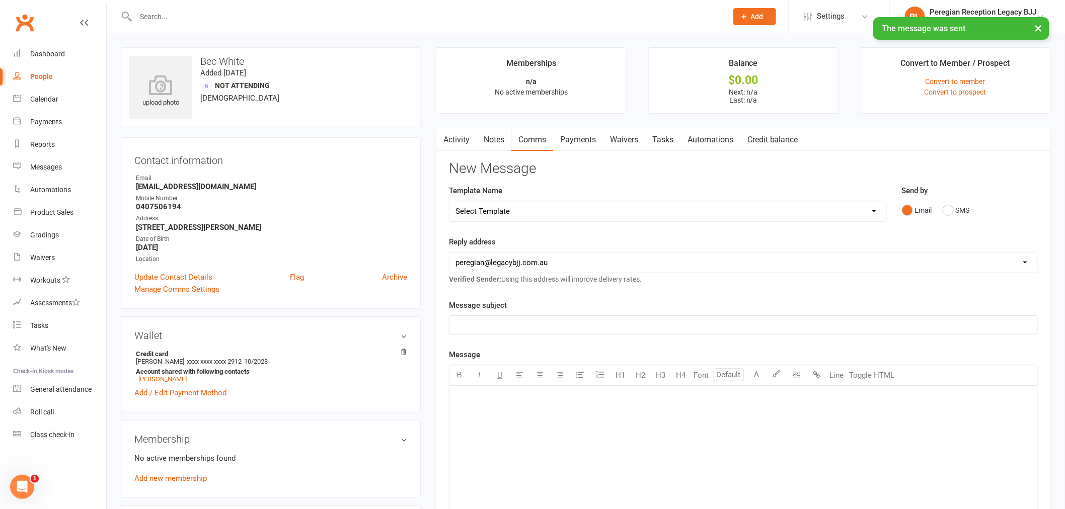
click at [243, 17] on div "× The message was sent" at bounding box center [526, 17] width 1052 height 0
click at [282, 12] on input "text" at bounding box center [426, 17] width 587 height 14
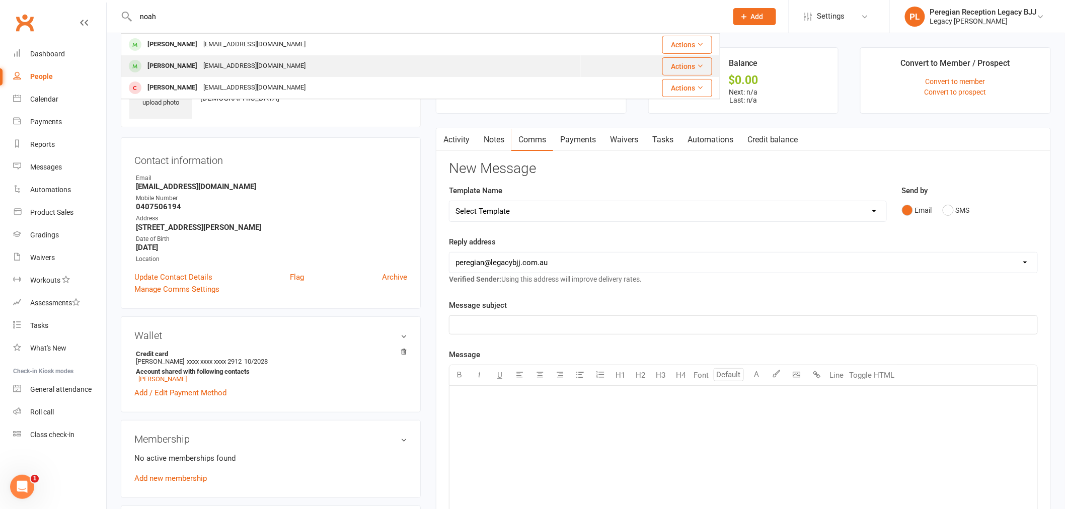
type input "noah"
click at [183, 64] on div "[PERSON_NAME]" at bounding box center [172, 66] width 56 height 15
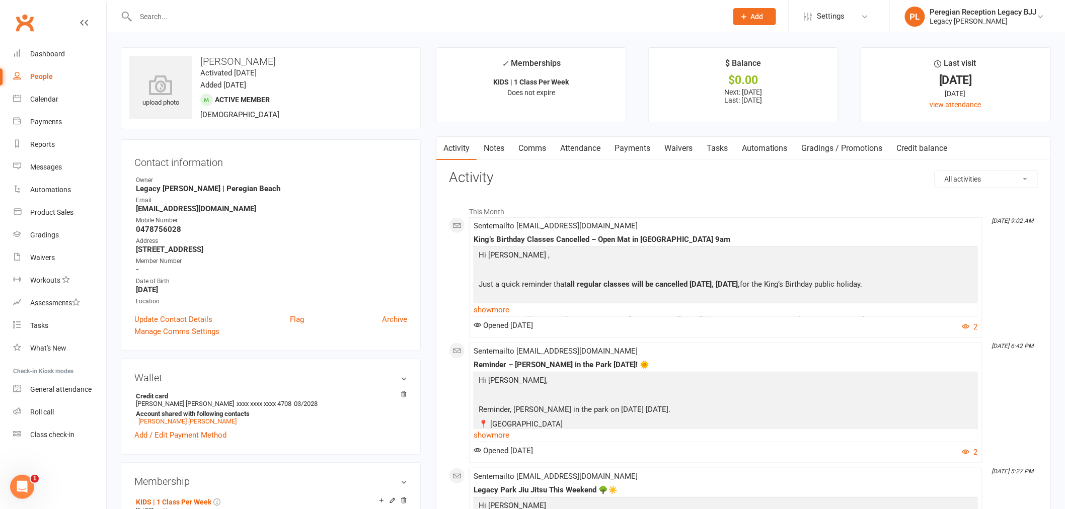
click at [569, 140] on link "Attendance" at bounding box center [580, 148] width 54 height 23
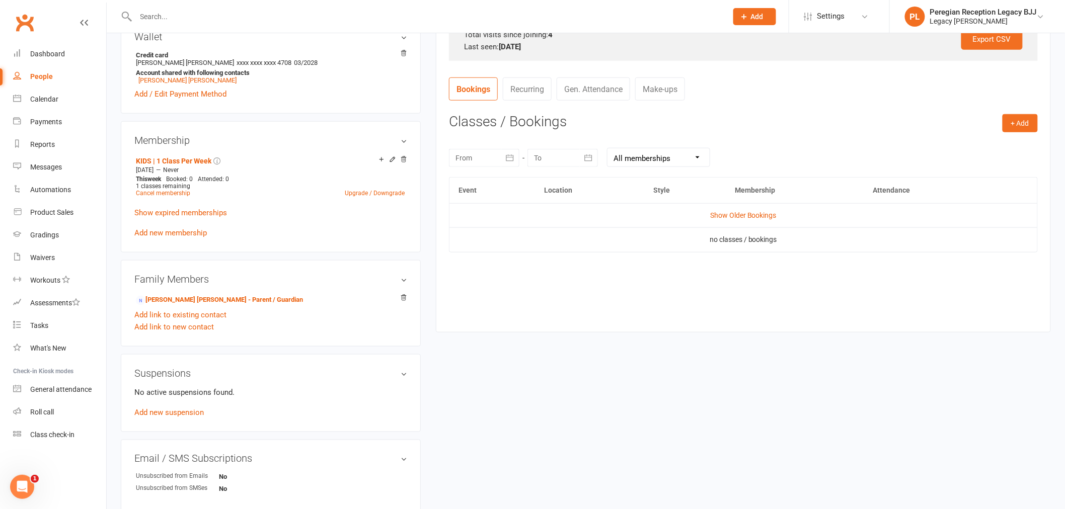
scroll to position [391, 0]
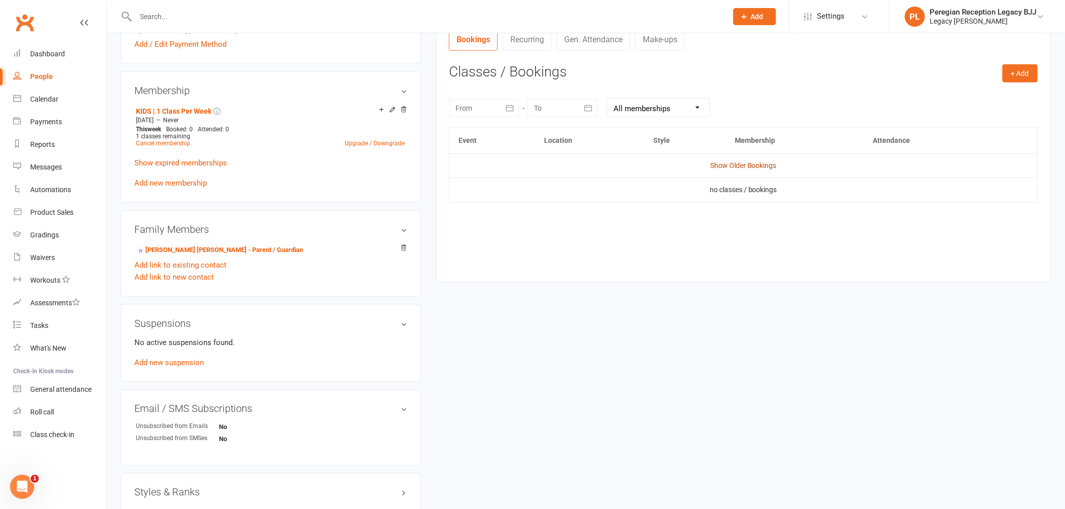
click at [756, 164] on link "Show Older Bookings" at bounding box center [743, 166] width 66 height 8
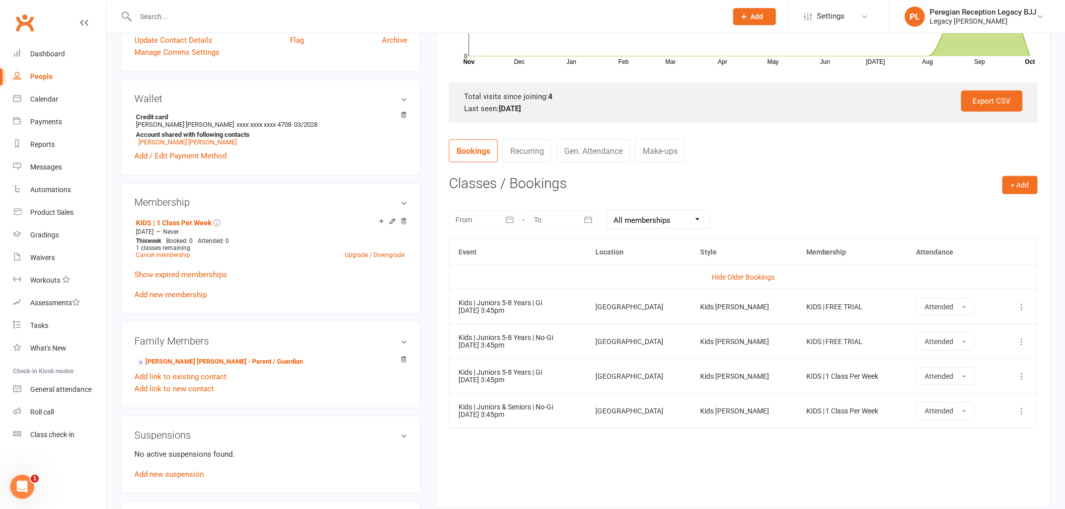
scroll to position [0, 0]
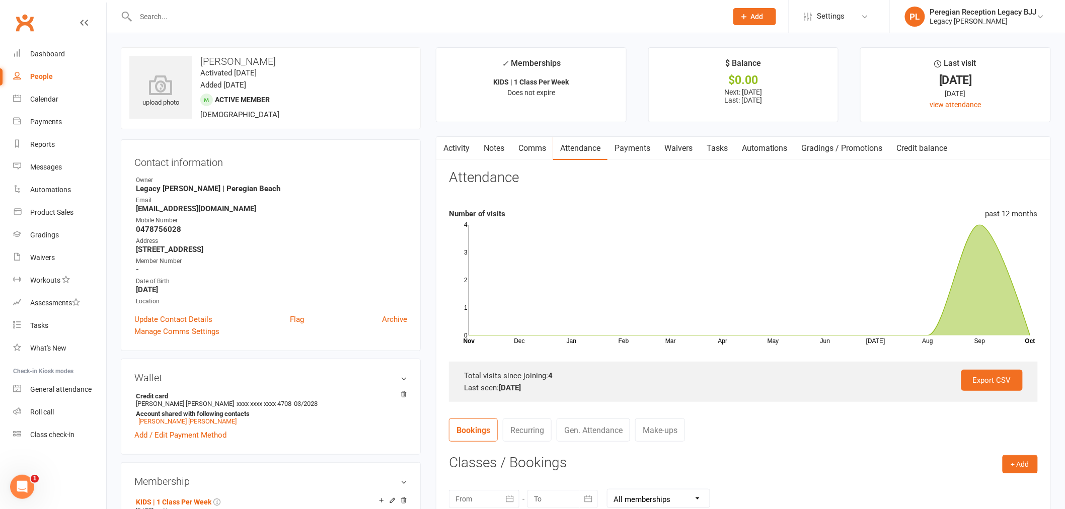
click at [523, 143] on link "Comms" at bounding box center [532, 148] width 42 height 23
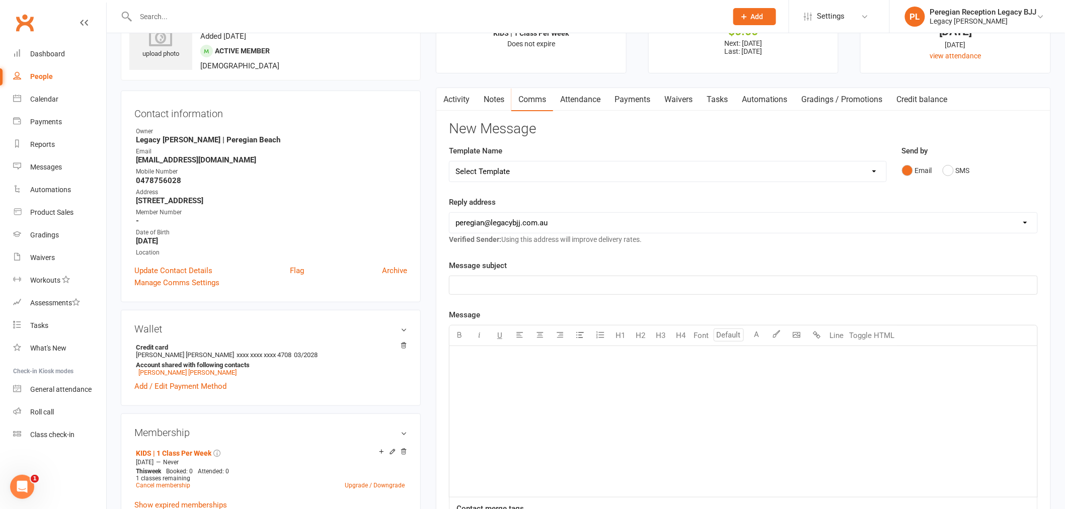
scroll to position [56, 0]
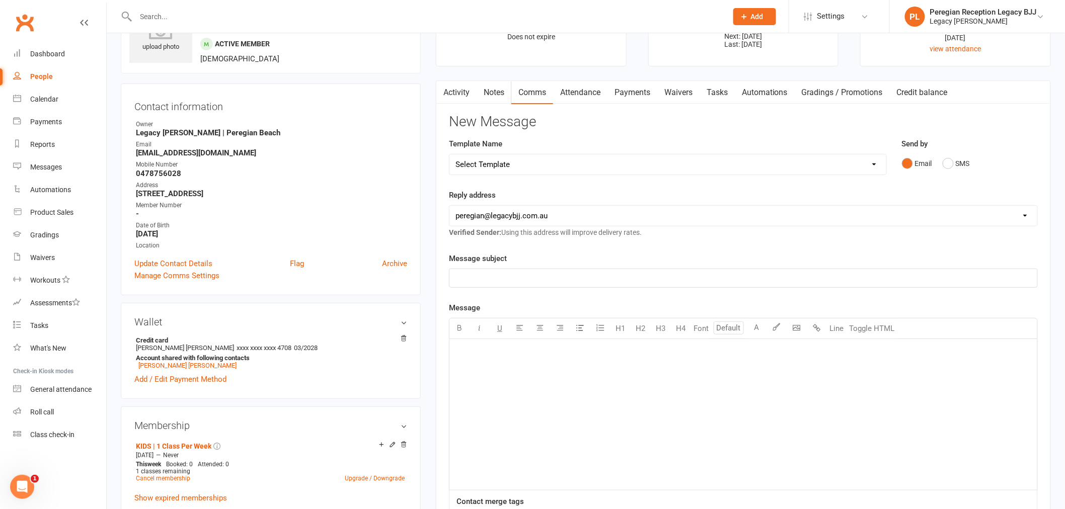
click at [455, 85] on link "Activity" at bounding box center [456, 92] width 40 height 23
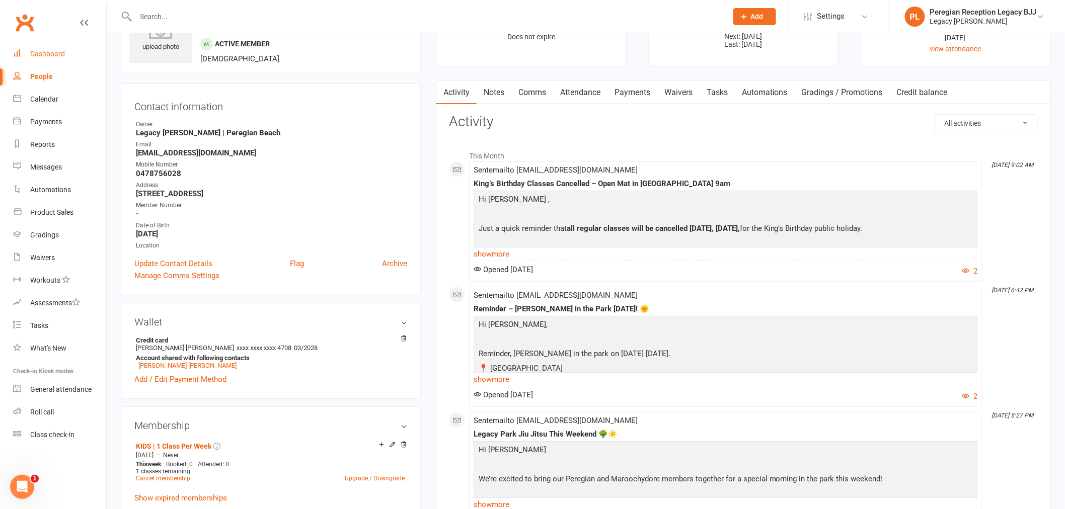
click at [58, 49] on link "Dashboard" at bounding box center [59, 54] width 93 height 23
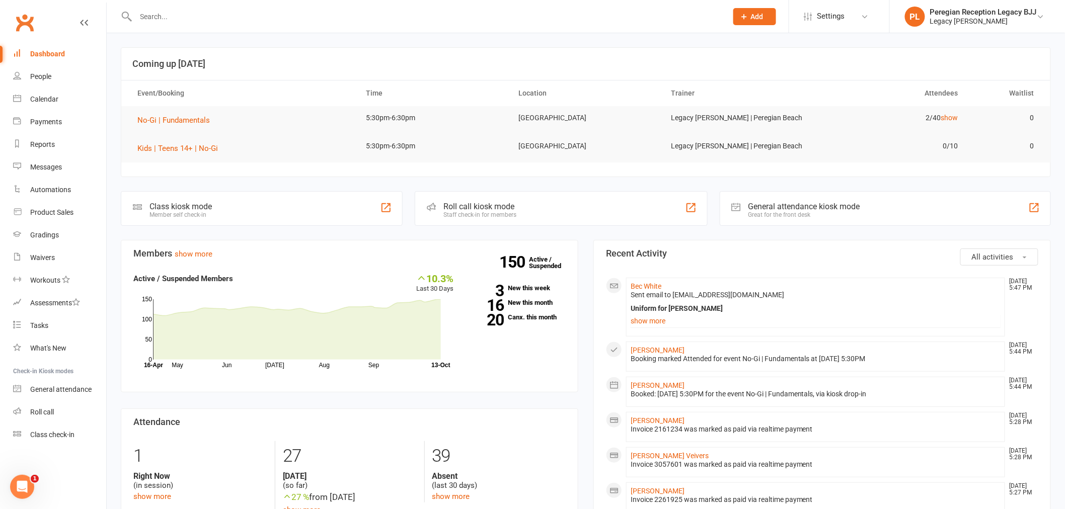
click at [260, 18] on input "text" at bounding box center [426, 17] width 587 height 14
click at [214, 21] on input "text" at bounding box center [426, 17] width 587 height 14
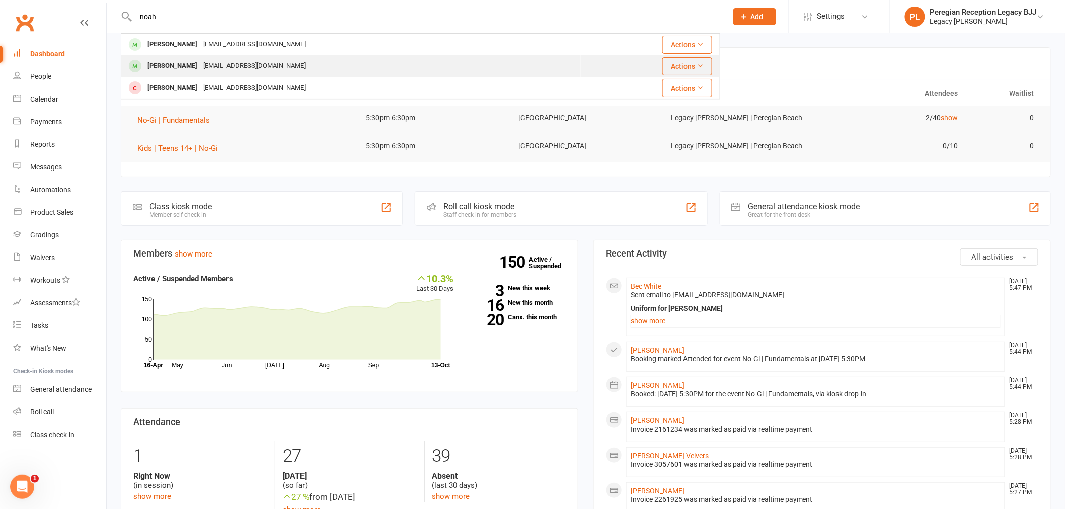
type input "noah"
click at [180, 63] on div "[PERSON_NAME]" at bounding box center [172, 66] width 56 height 15
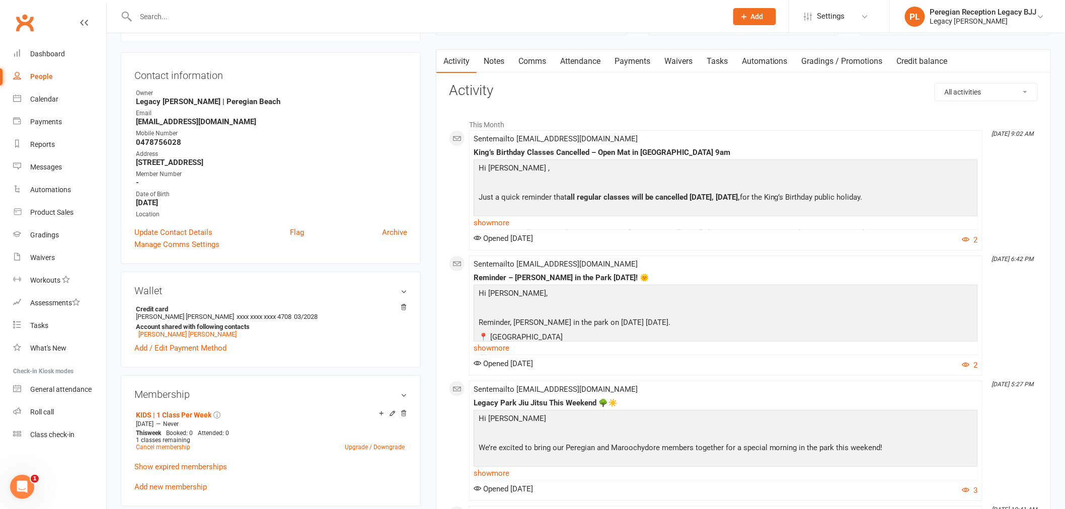
scroll to position [335, 0]
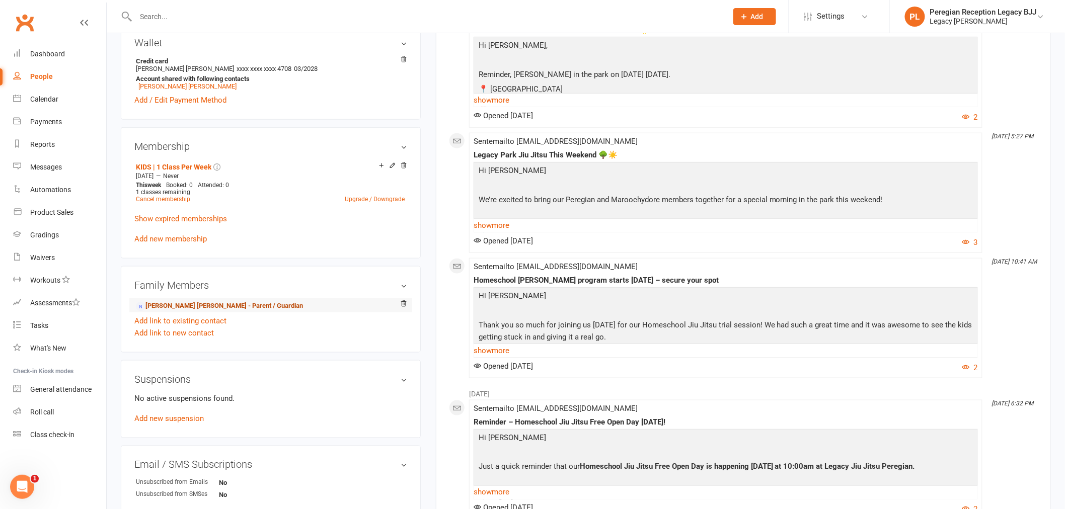
click at [202, 301] on link "[PERSON_NAME] [PERSON_NAME] - Parent / Guardian" at bounding box center [219, 306] width 167 height 11
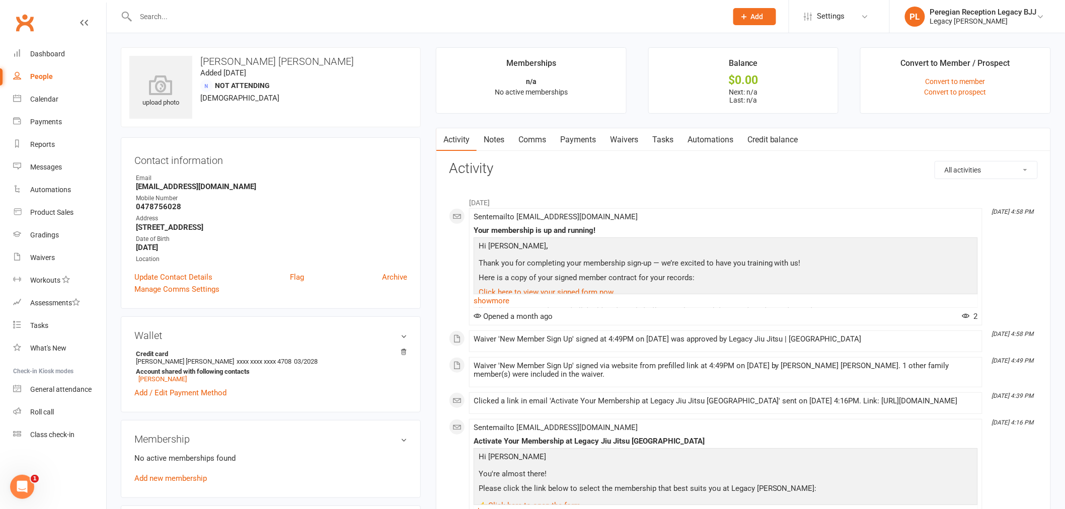
click at [536, 137] on link "Comms" at bounding box center [532, 139] width 42 height 23
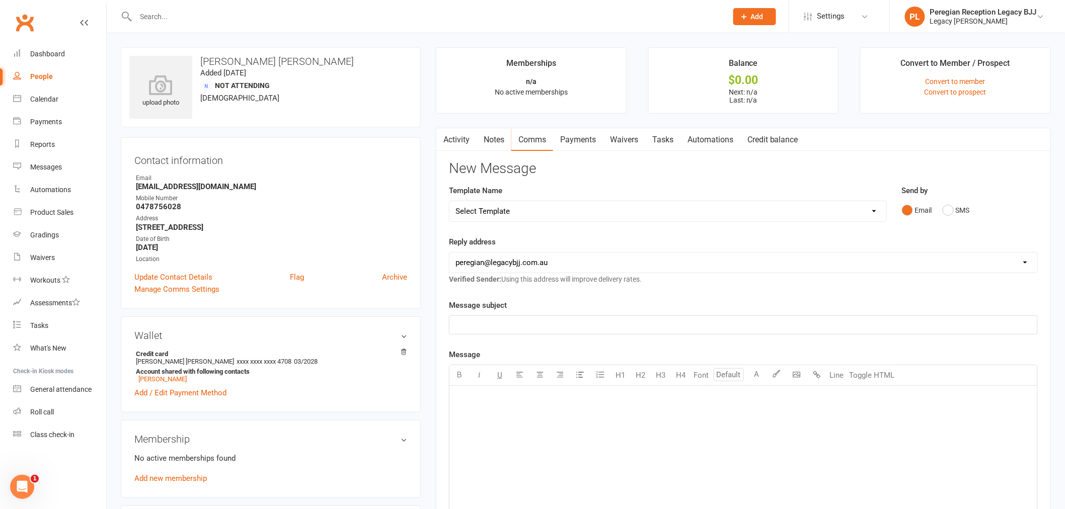
click at [645, 459] on div "﻿" at bounding box center [743, 461] width 588 height 151
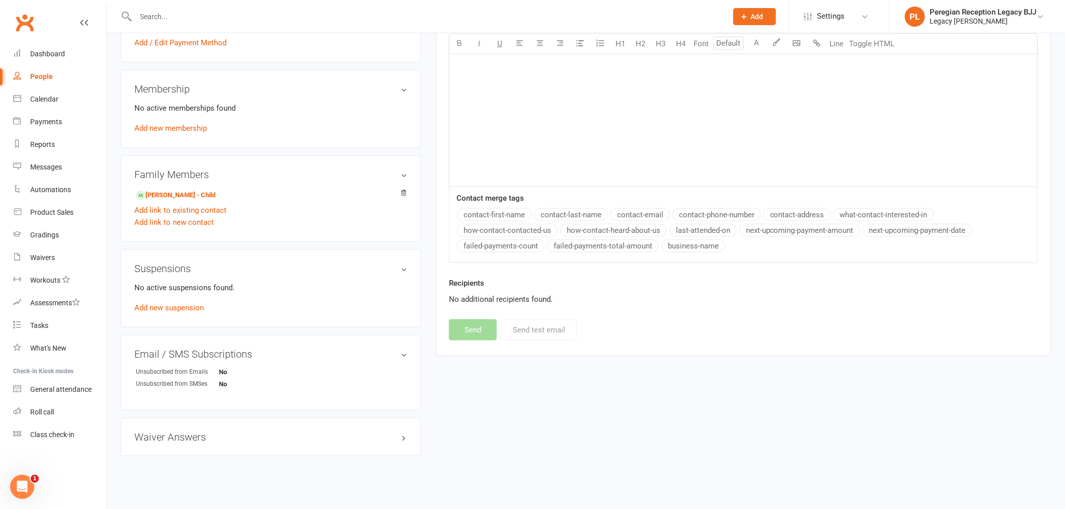
scroll to position [358, 0]
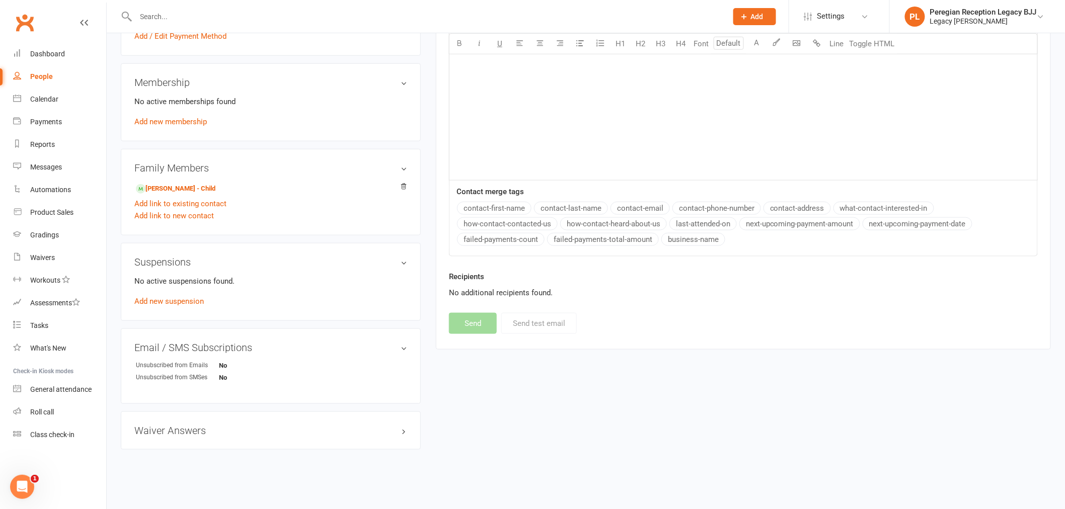
click at [477, 205] on button "contact-first-name" at bounding box center [494, 208] width 74 height 13
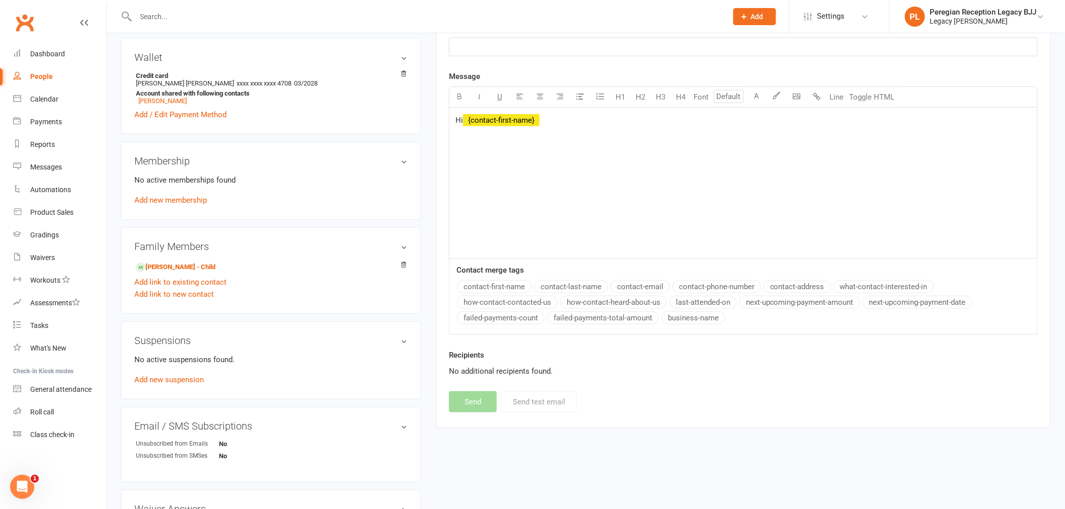
scroll to position [134, 0]
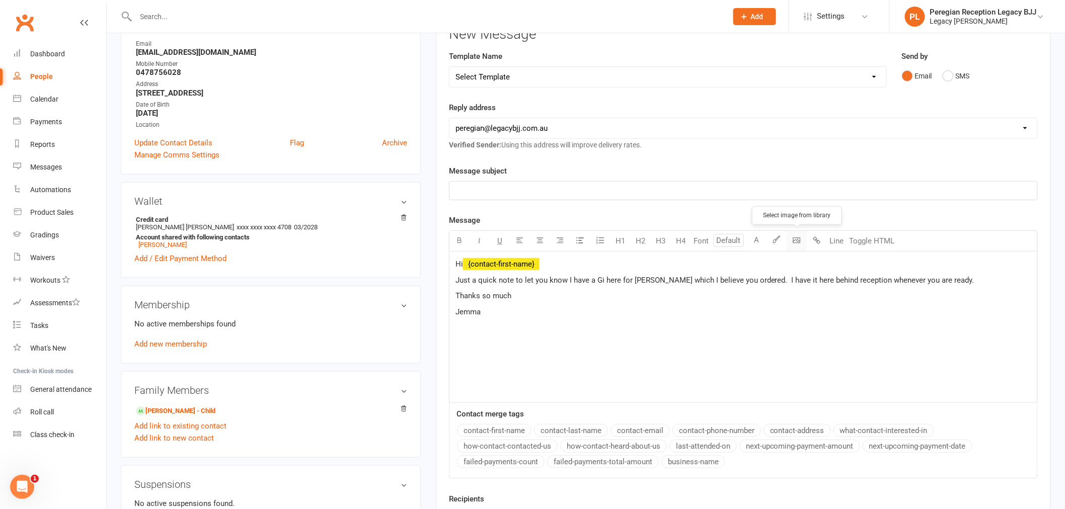
click at [789, 238] on body "Prospect Member Non-attending contact Grading event Task Bulk message Add Setti…" at bounding box center [532, 292] width 1065 height 849
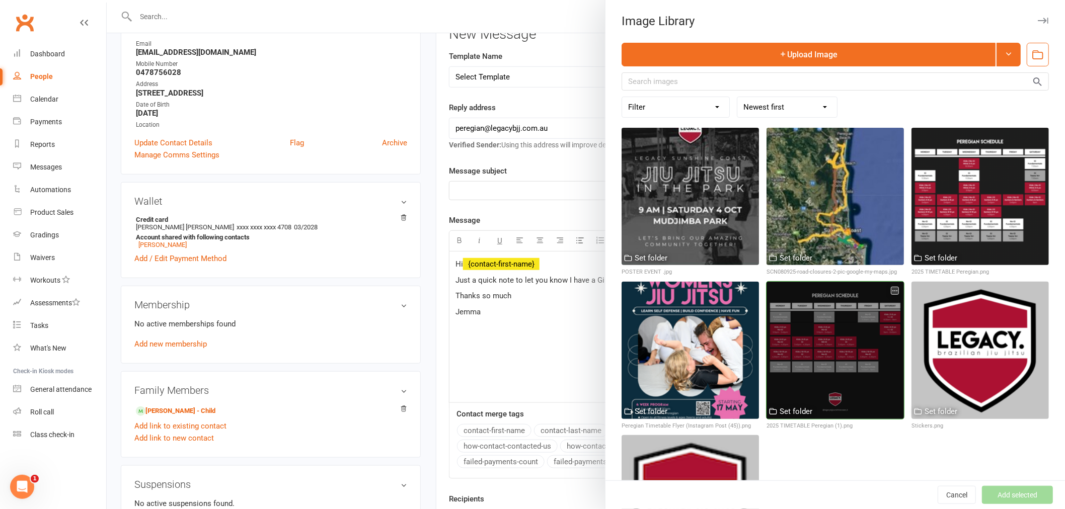
scroll to position [107, 0]
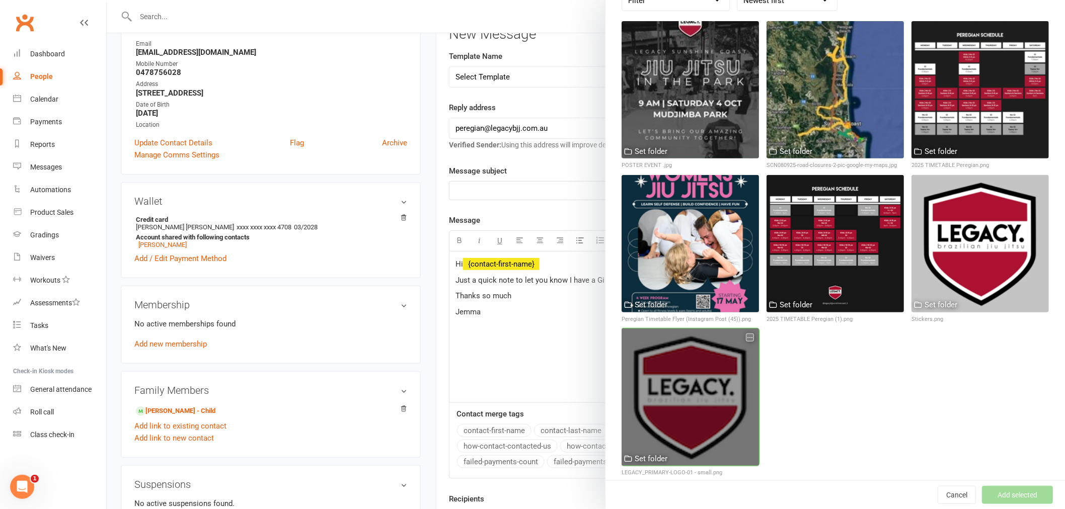
click at [709, 346] on div at bounding box center [689, 397] width 137 height 137
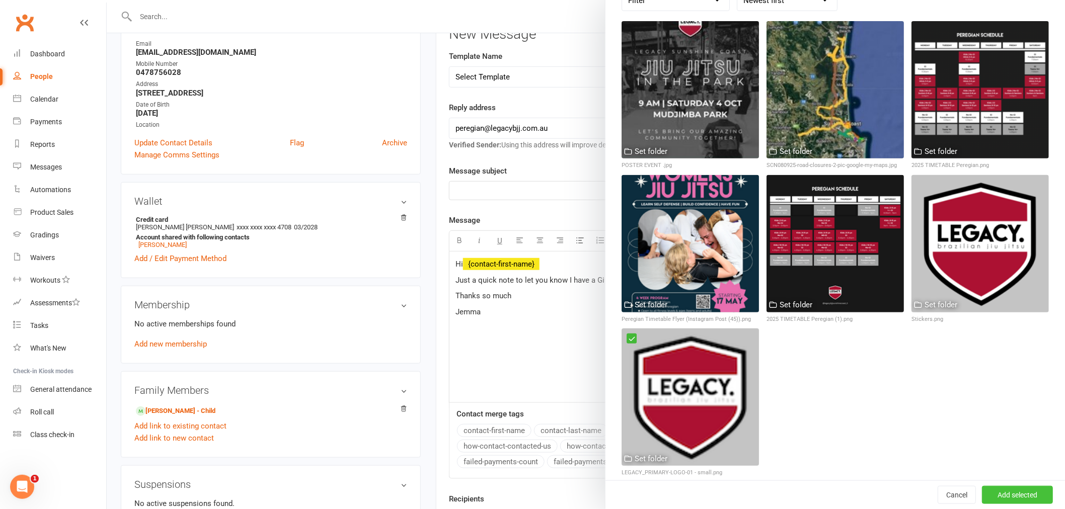
click at [998, 492] on button "Add selected" at bounding box center [1017, 495] width 71 height 18
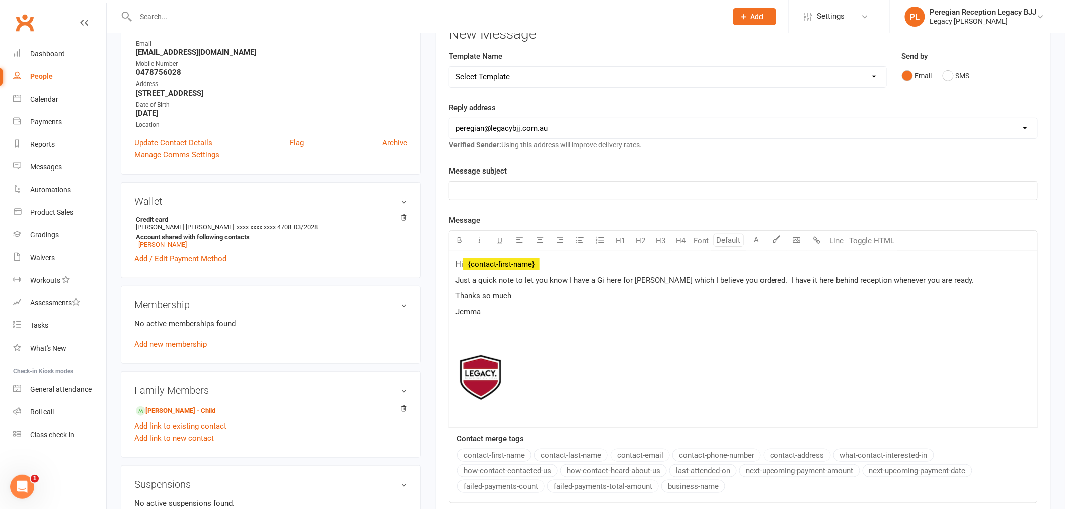
click at [486, 189] on p "﻿" at bounding box center [743, 191] width 576 height 12
click at [804, 299] on p "Thanks so much" at bounding box center [743, 296] width 576 height 12
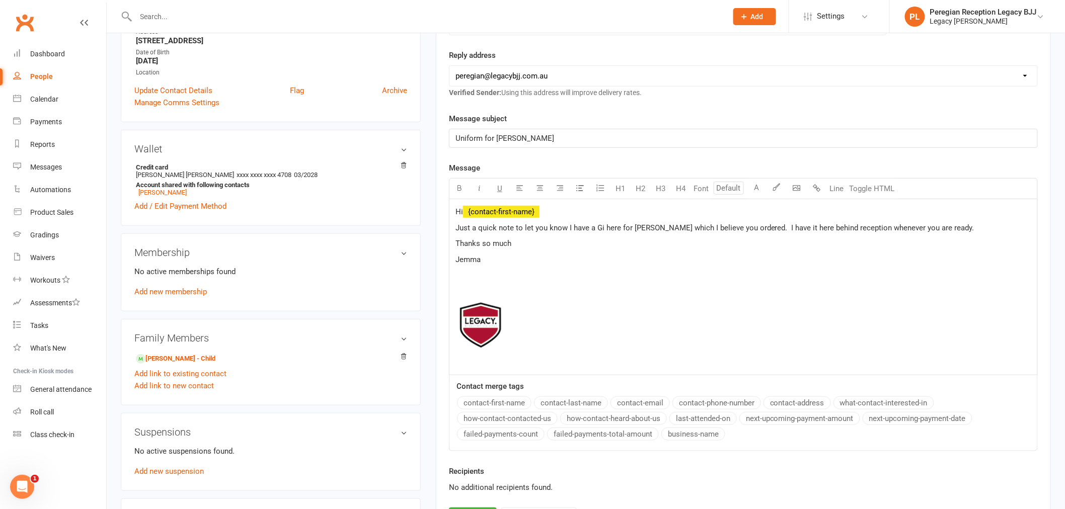
scroll to position [302, 0]
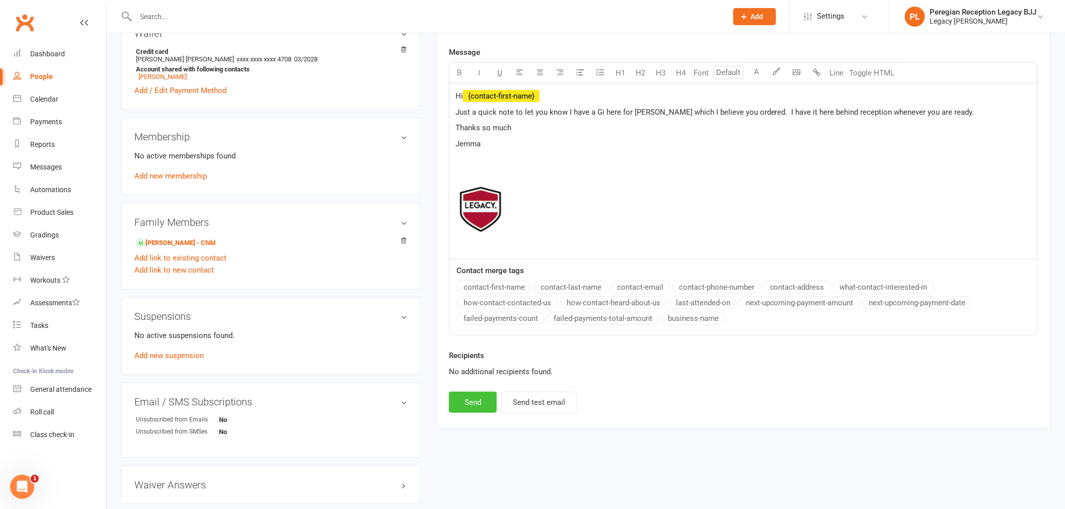
click at [479, 398] on button "Send" at bounding box center [473, 402] width 48 height 21
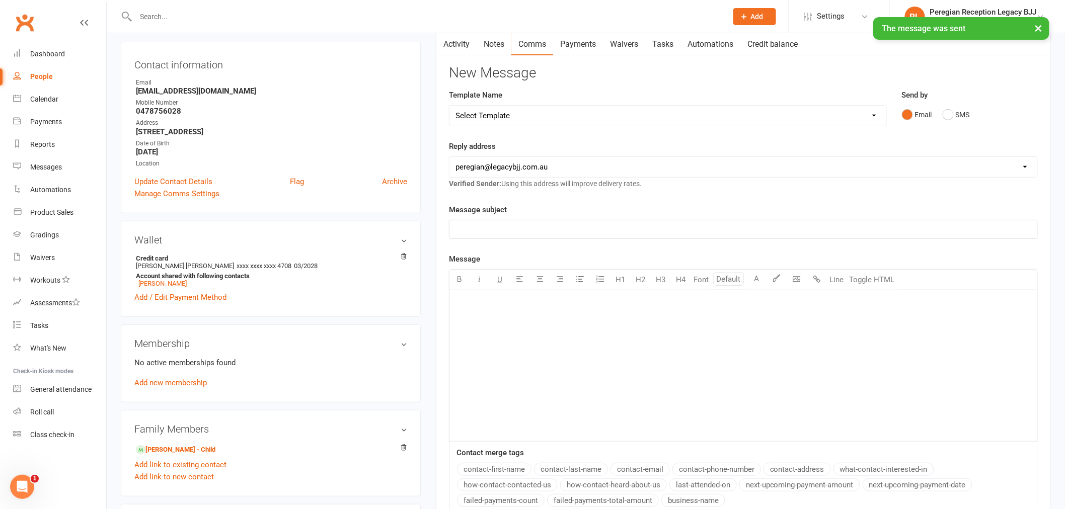
scroll to position [0, 0]
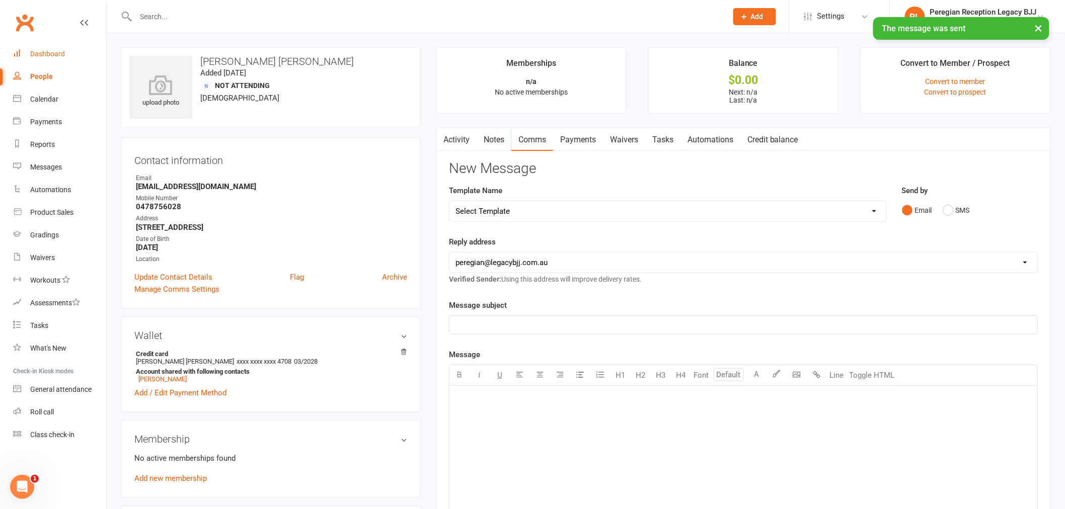
drag, startPoint x: 70, startPoint y: 51, endPoint x: 294, endPoint y: 49, distance: 223.9
click at [70, 51] on link "Dashboard" at bounding box center [59, 54] width 93 height 23
